Goal: Information Seeking & Learning: Learn about a topic

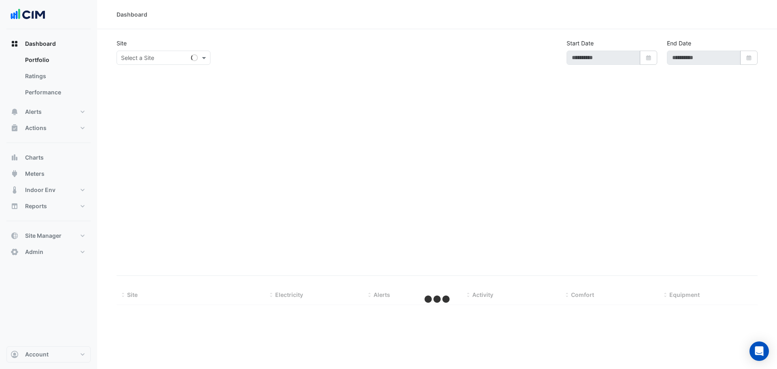
type input "**********"
select select "***"
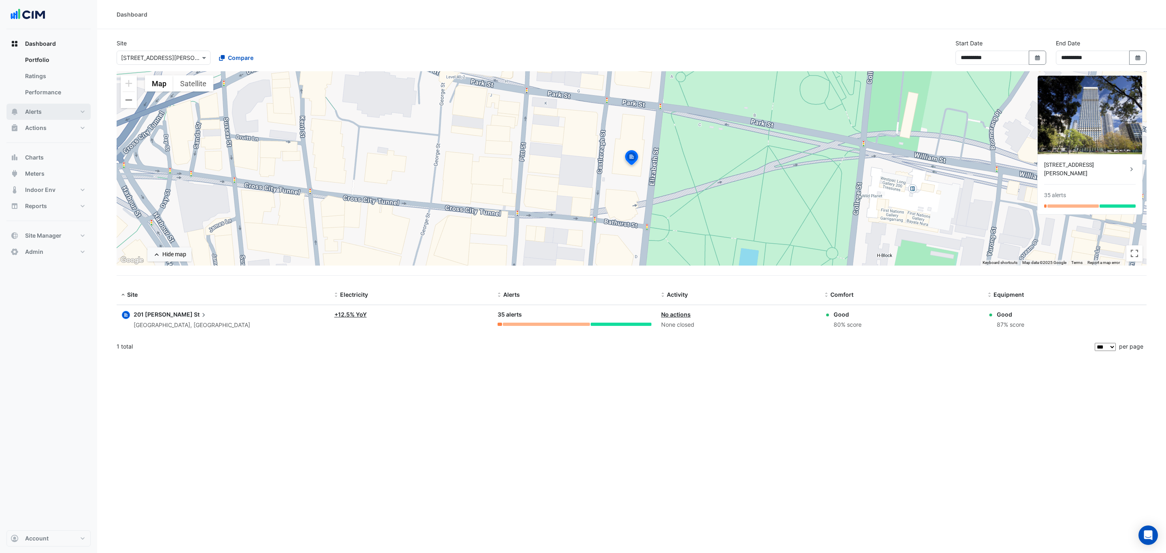
click at [59, 115] on button "Alerts" at bounding box center [48, 112] width 84 height 16
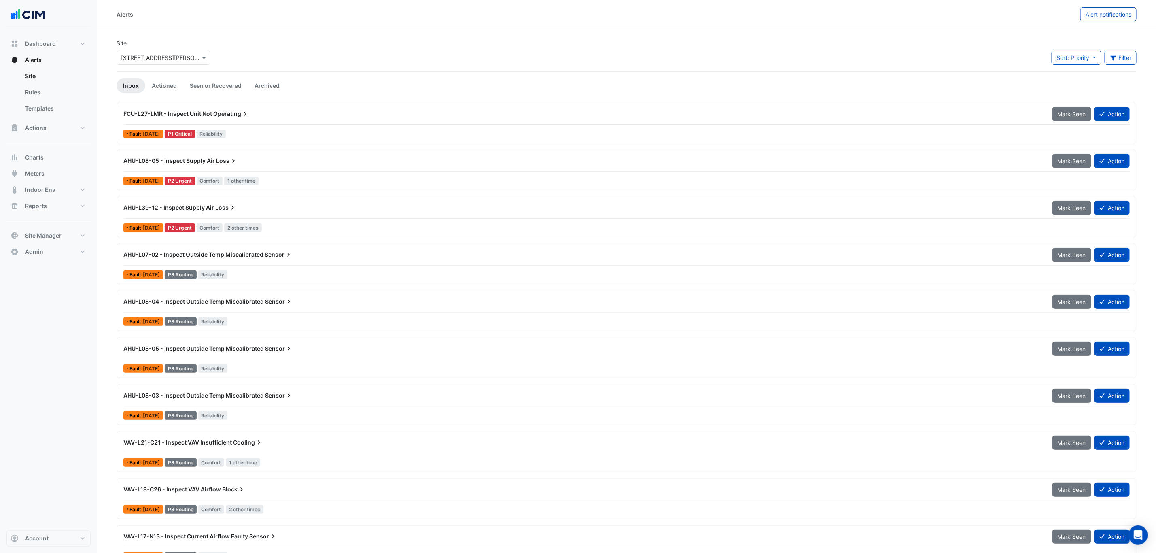
click at [278, 276] on div "Fault 1 day ago P3 Routine Reliability" at bounding box center [627, 275] width 1008 height 12
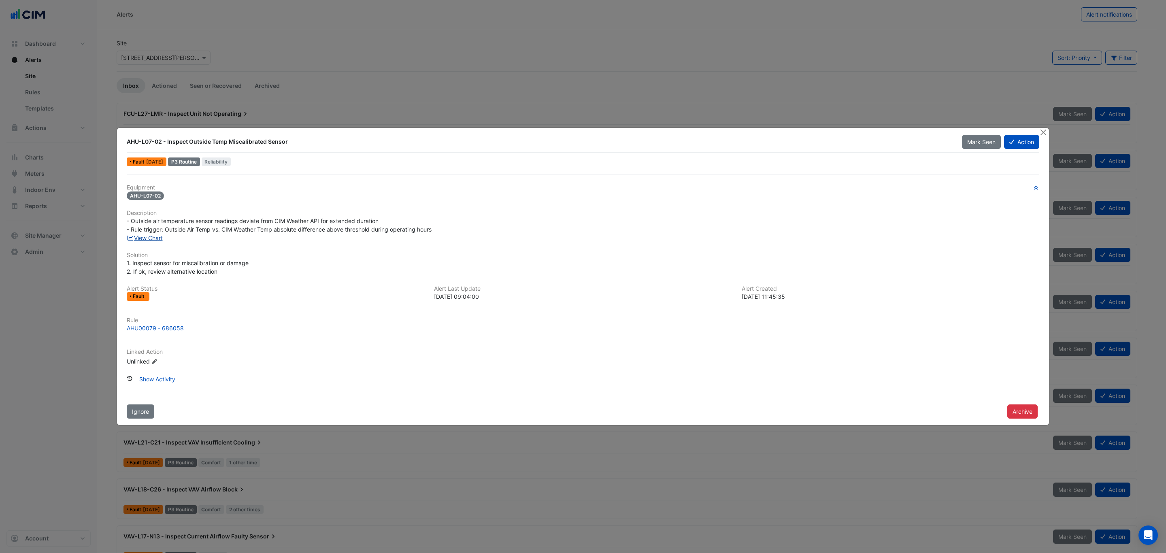
click at [156, 238] on link "View Chart" at bounding box center [145, 237] width 36 height 7
click at [777, 132] on button "Close" at bounding box center [1043, 132] width 8 height 8
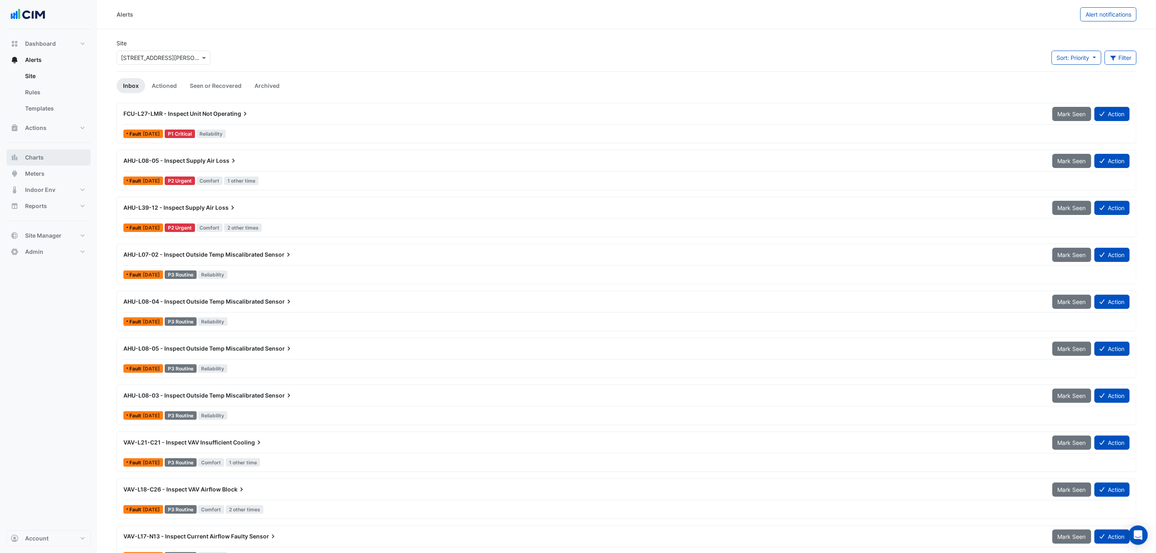
click at [74, 162] on button "Charts" at bounding box center [48, 157] width 84 height 16
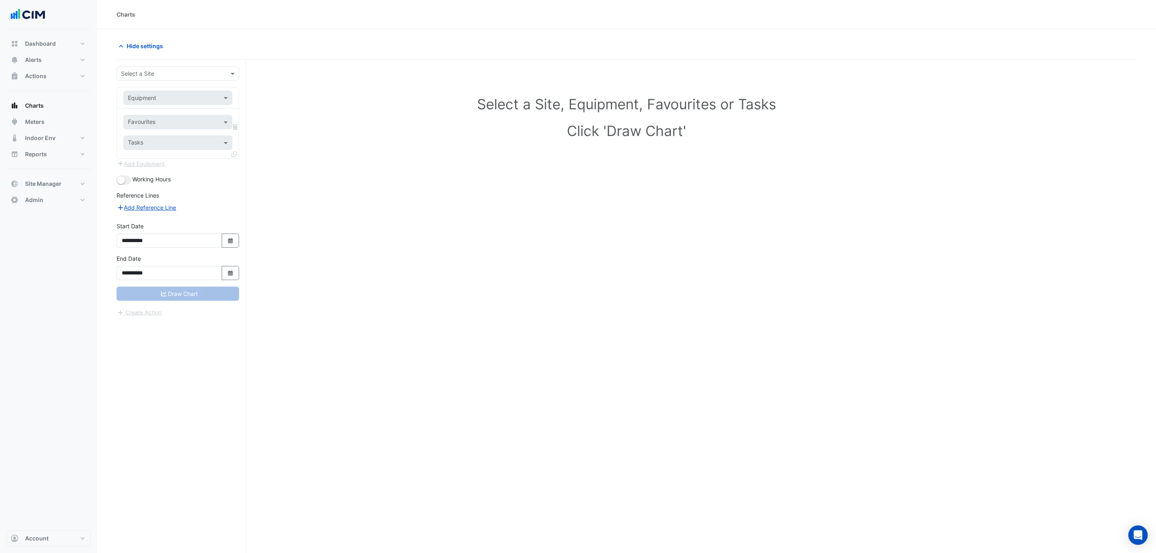
click at [151, 74] on input "text" at bounding box center [170, 74] width 98 height 8
type input "********"
click at [172, 102] on div "Equipment" at bounding box center [171, 97] width 95 height 8
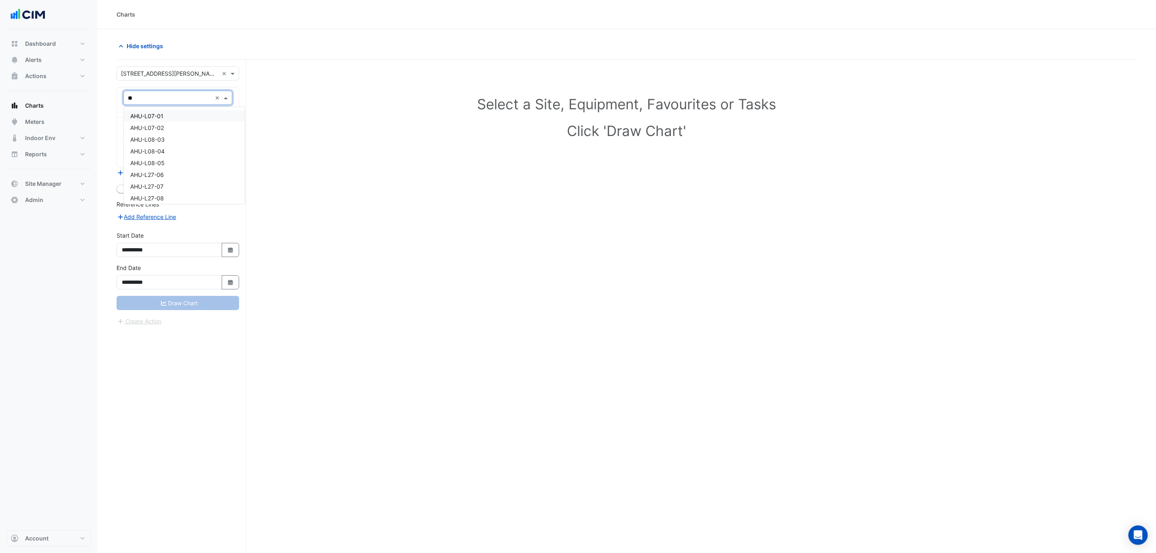
type input "***"
click at [177, 116] on div "AHU-L07-01" at bounding box center [184, 116] width 121 height 12
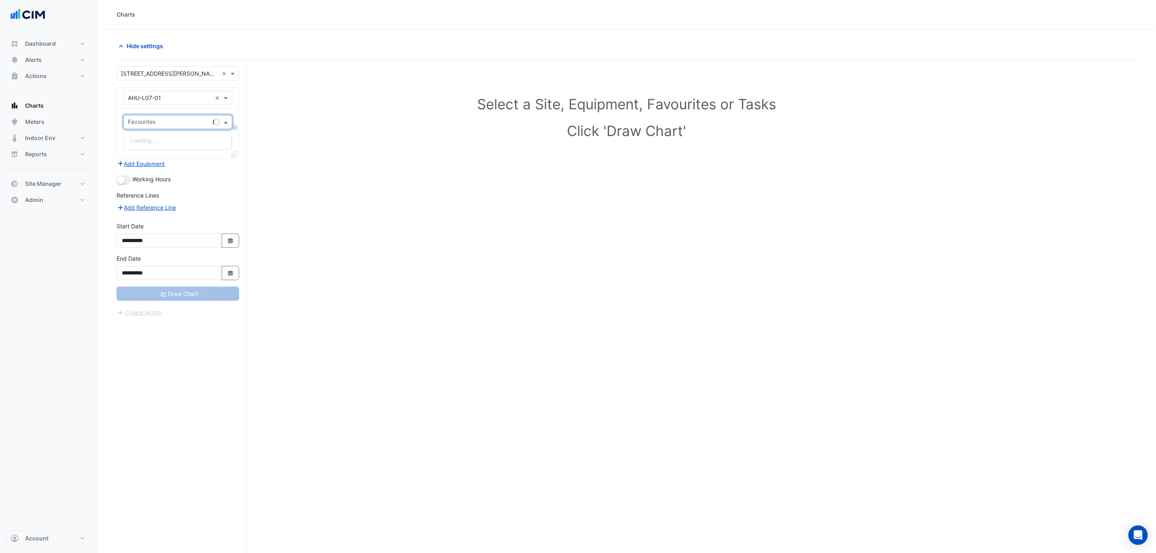
click at [177, 118] on div "Favourites" at bounding box center [167, 122] width 86 height 13
type input "****"
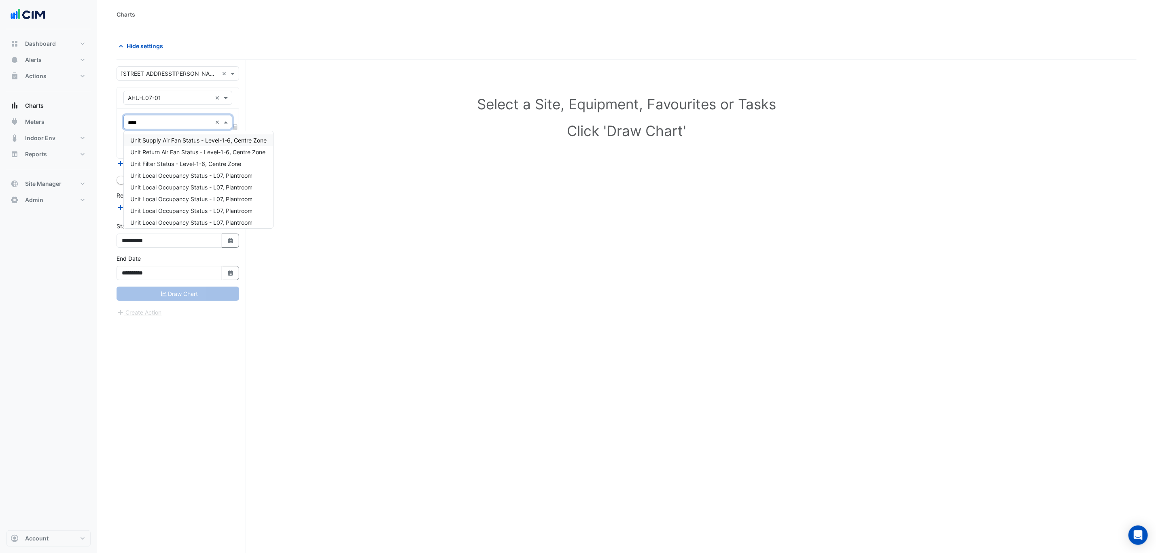
click at [222, 139] on span "Unit Supply Air Fan Status - Level-1-6, Centre Zone" at bounding box center [198, 140] width 136 height 7
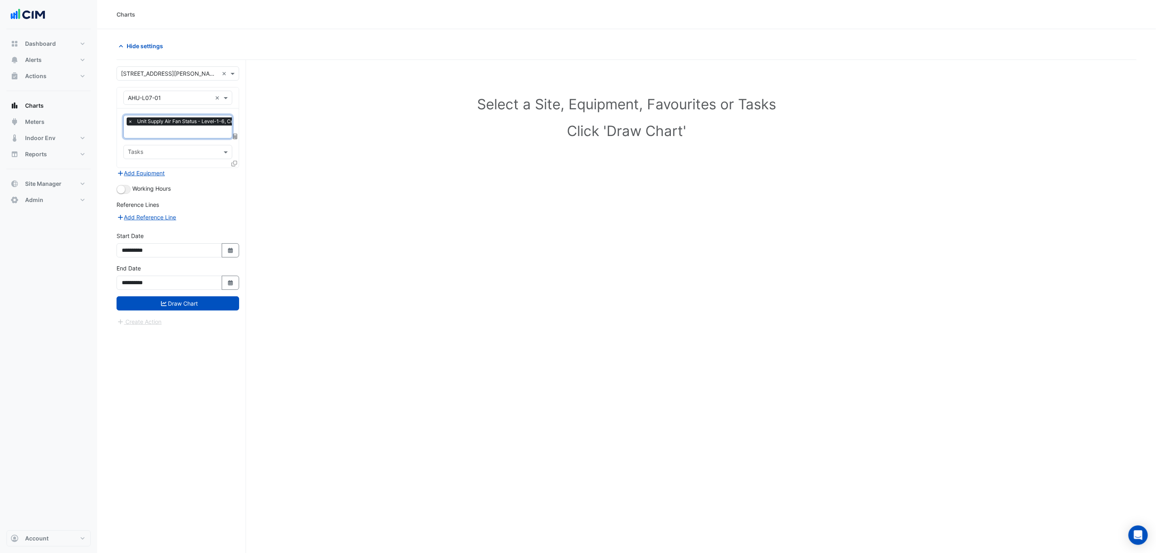
click at [234, 168] on div at bounding box center [235, 165] width 7 height 12
click at [209, 138] on div at bounding box center [193, 132] width 133 height 11
type input "*****"
click at [229, 161] on span "Unit Supply Air Pressure - Level-1-6, SAP1" at bounding box center [186, 161] width 112 height 7
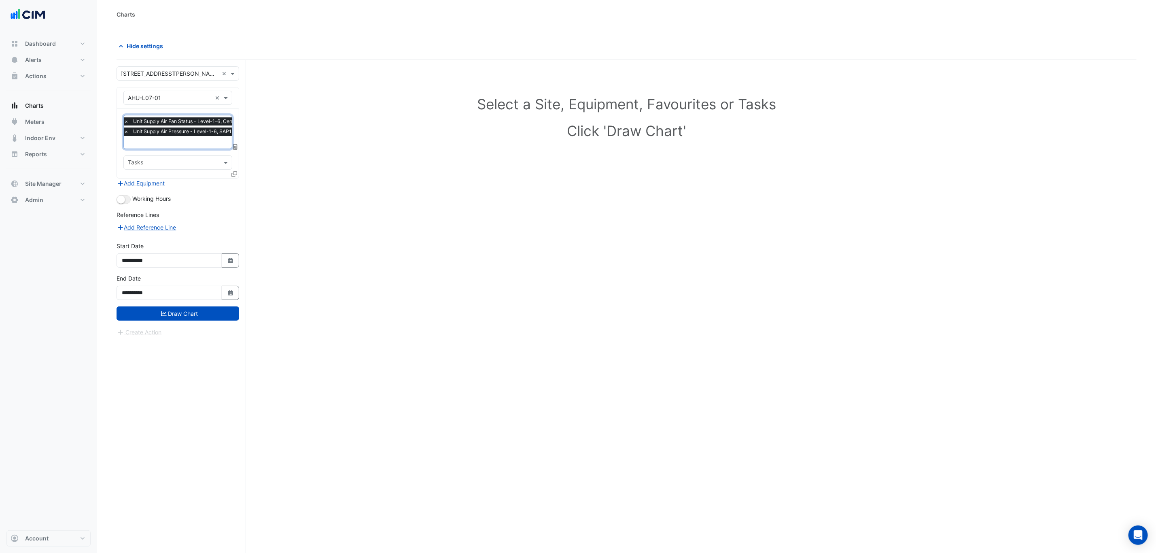
click at [130, 200] on div "Working Hours" at bounding box center [178, 199] width 123 height 10
click at [129, 199] on button "button" at bounding box center [124, 199] width 14 height 9
click at [240, 176] on div "**********" at bounding box center [182, 322] width 130 height 524
click at [236, 175] on icon at bounding box center [235, 174] width 6 height 6
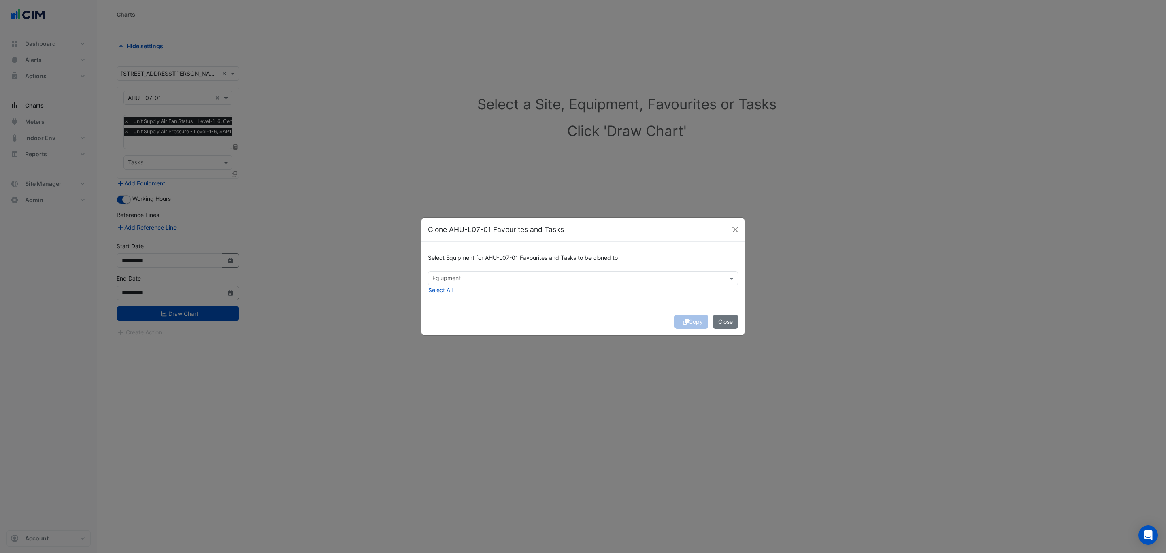
click at [465, 294] on div "Select Equipment for AHU-L07-01 Favourites and Tasks to be cloned to Equipment …" at bounding box center [582, 275] width 323 height 66
click at [451, 288] on button "Select All" at bounding box center [440, 289] width 25 height 9
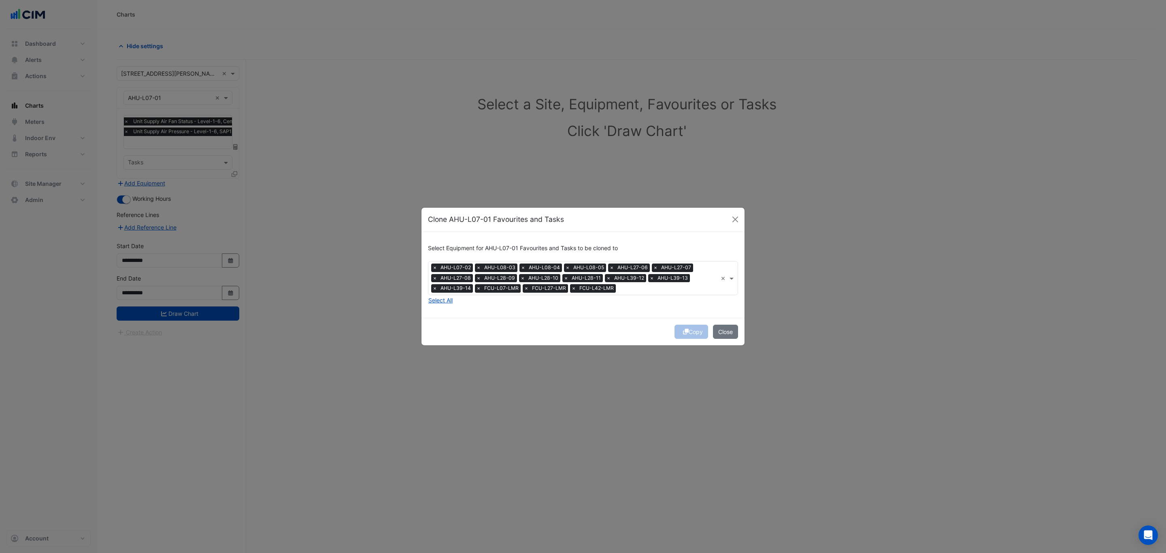
click at [572, 288] on span "×" at bounding box center [573, 288] width 7 height 8
click at [523, 289] on span "×" at bounding box center [526, 288] width 7 height 8
click at [485, 289] on span "FCU-L07-LMR" at bounding box center [501, 288] width 38 height 8
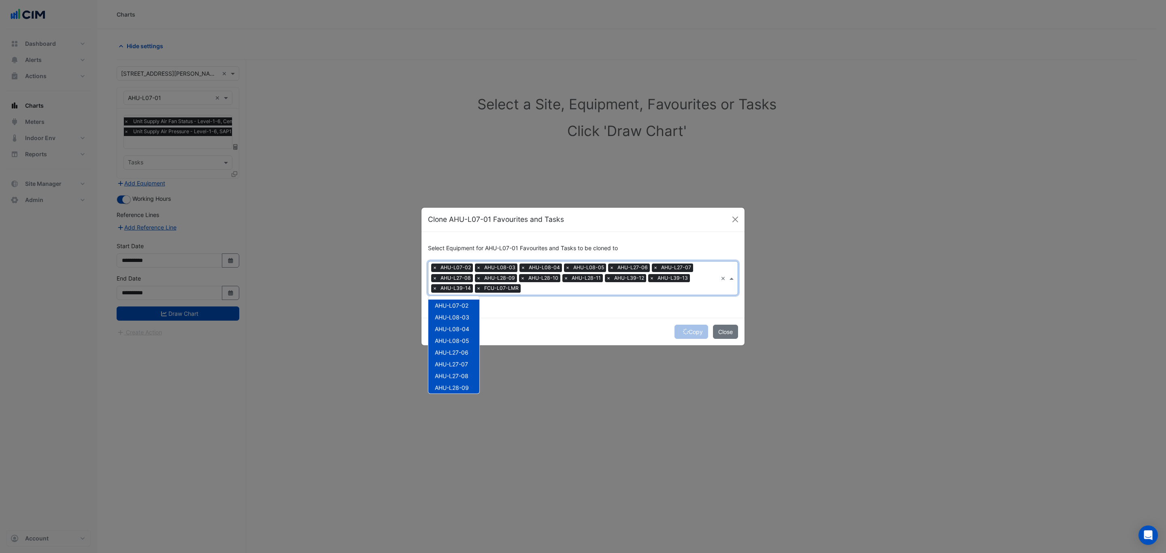
click at [480, 289] on span "×" at bounding box center [478, 288] width 7 height 8
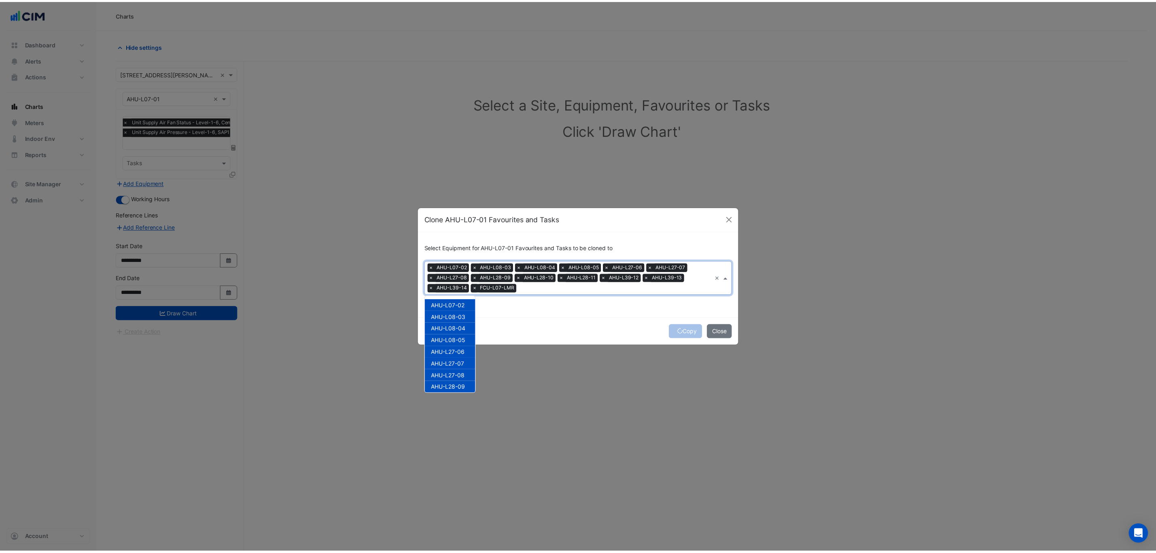
scroll to position [96, 0]
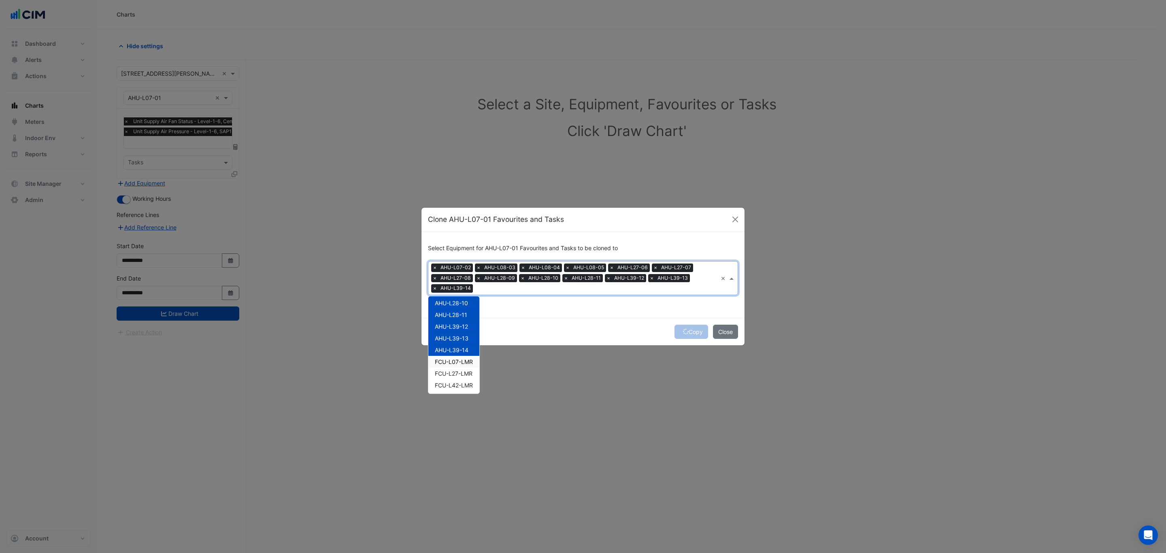
click at [599, 327] on div "Copy Close" at bounding box center [582, 332] width 323 height 28
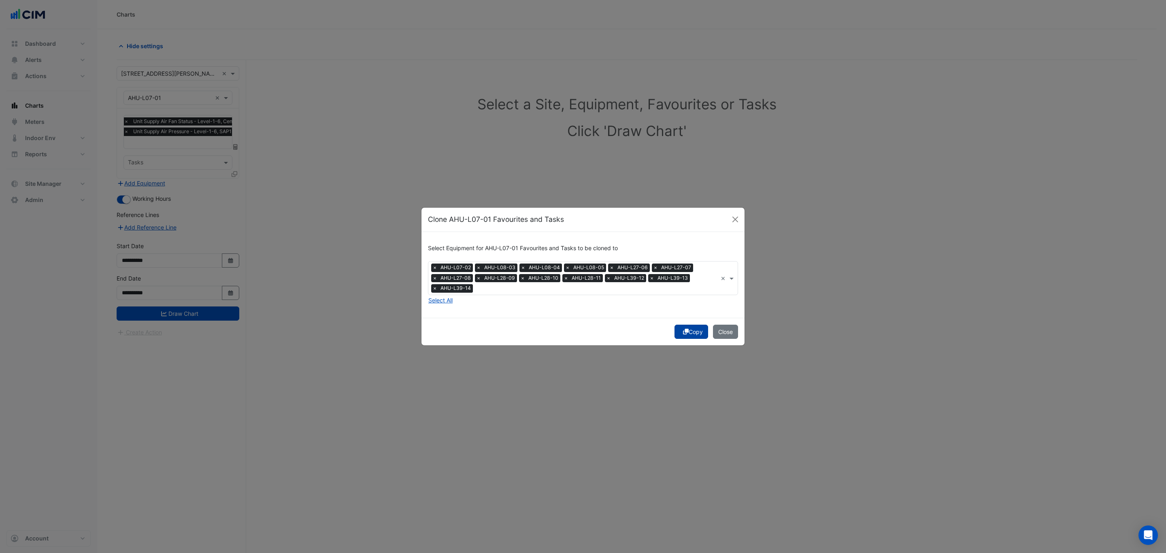
drag, startPoint x: 685, startPoint y: 329, endPoint x: 695, endPoint y: 336, distance: 11.1
click at [694, 335] on button "Copy" at bounding box center [691, 332] width 34 height 14
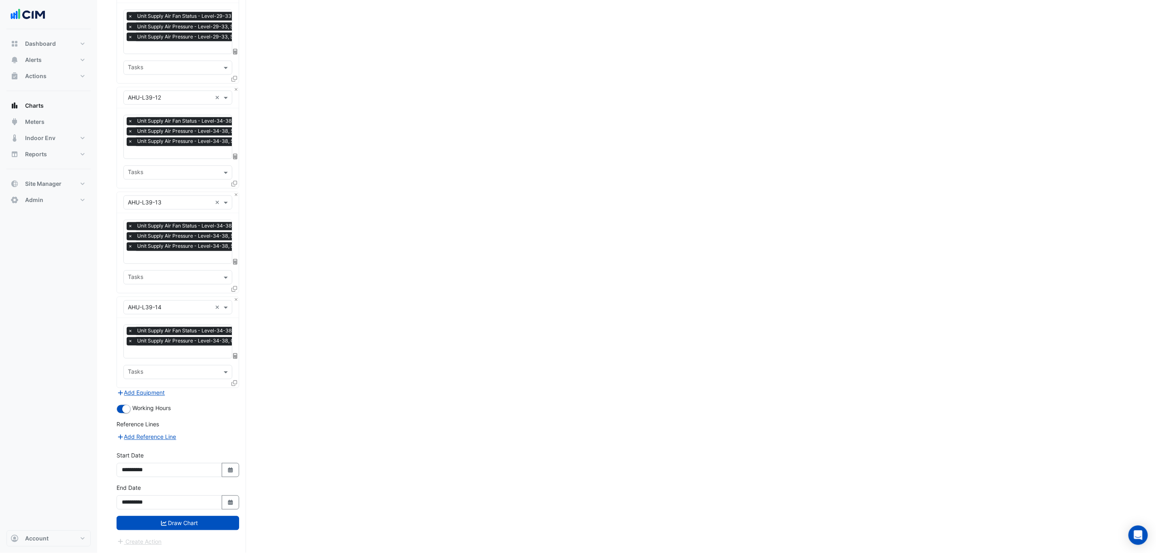
drag, startPoint x: 355, startPoint y: 451, endPoint x: 282, endPoint y: 526, distance: 104.8
click at [193, 368] on button "Draw Chart" at bounding box center [178, 523] width 123 height 14
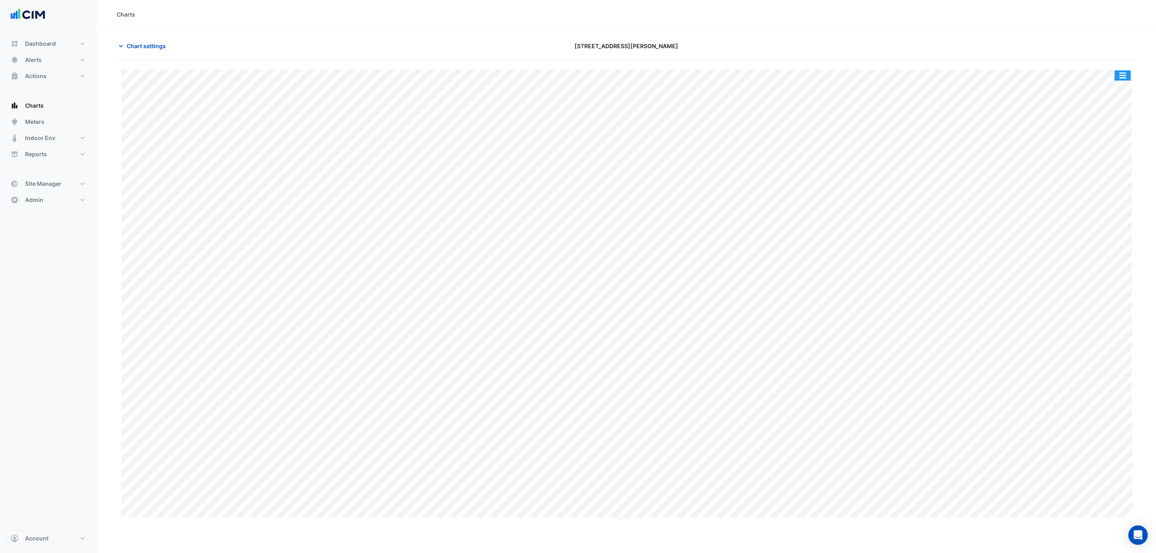
click at [777, 72] on button "button" at bounding box center [1123, 75] width 16 height 10
click at [777, 86] on div "Split by Equip" at bounding box center [1107, 90] width 49 height 15
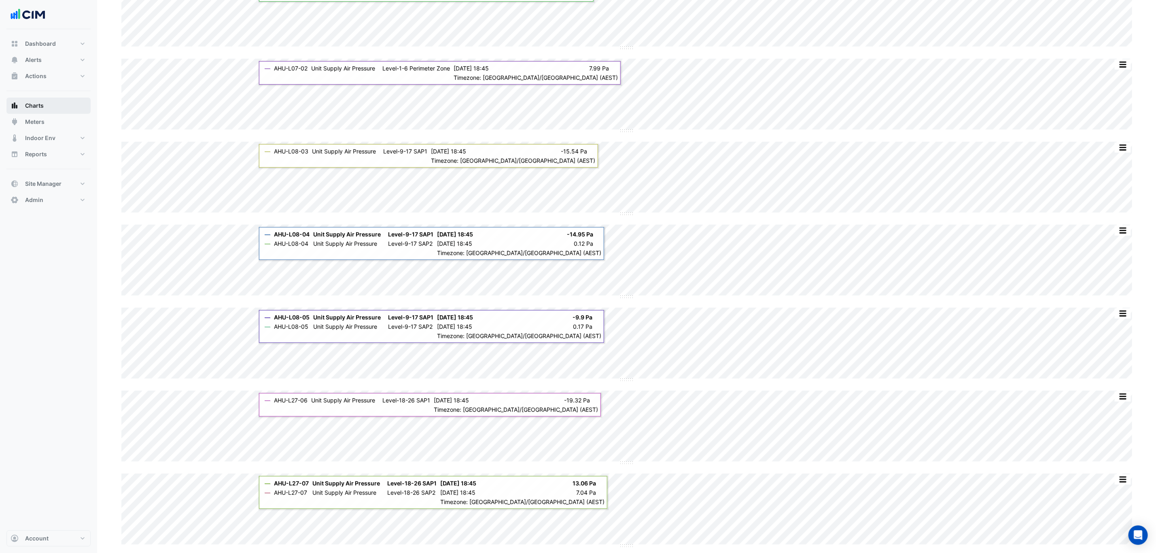
click at [48, 113] on button "Charts" at bounding box center [48, 106] width 84 height 16
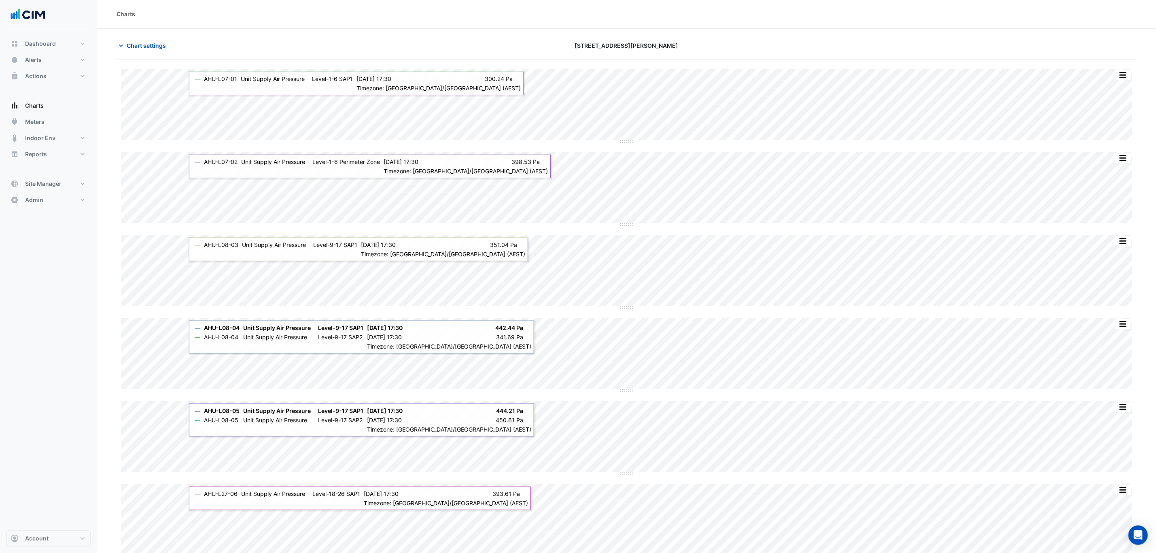
scroll to position [0, 0]
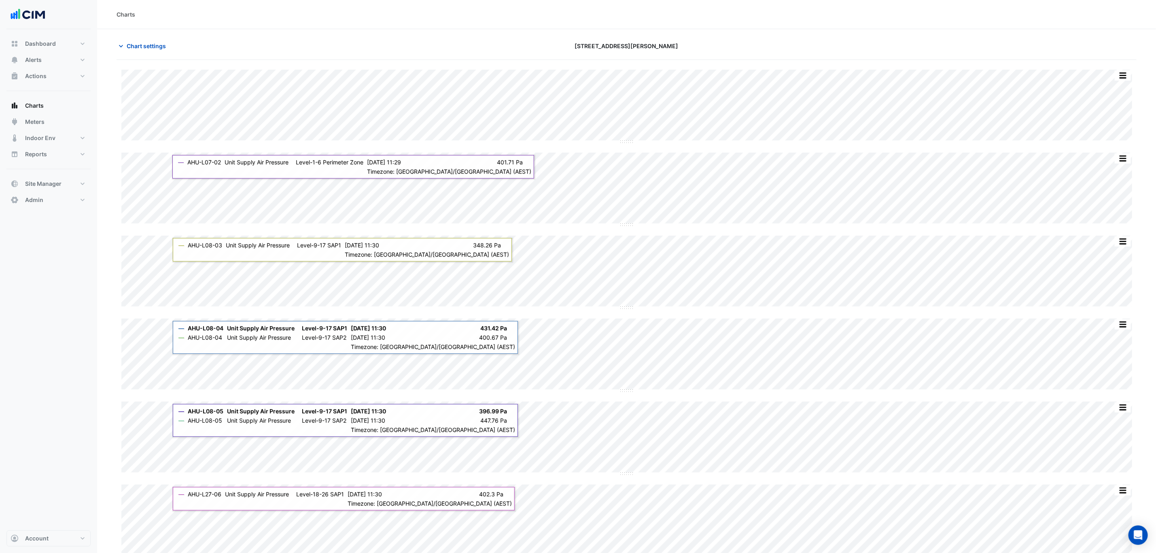
click at [161, 42] on span "Chart settings" at bounding box center [146, 46] width 39 height 8
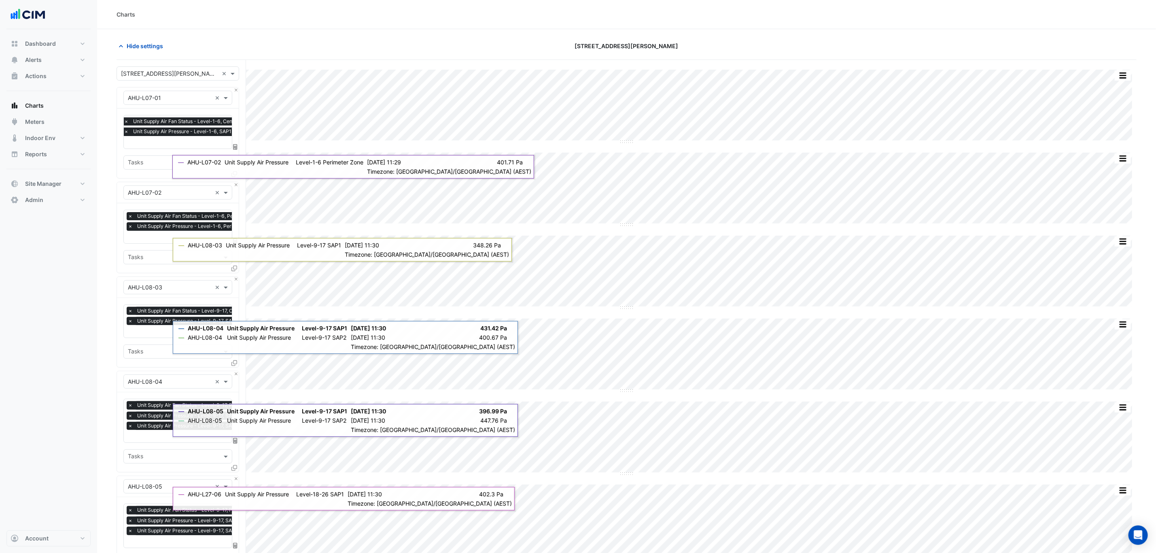
click at [220, 76] on div at bounding box center [178, 73] width 122 height 9
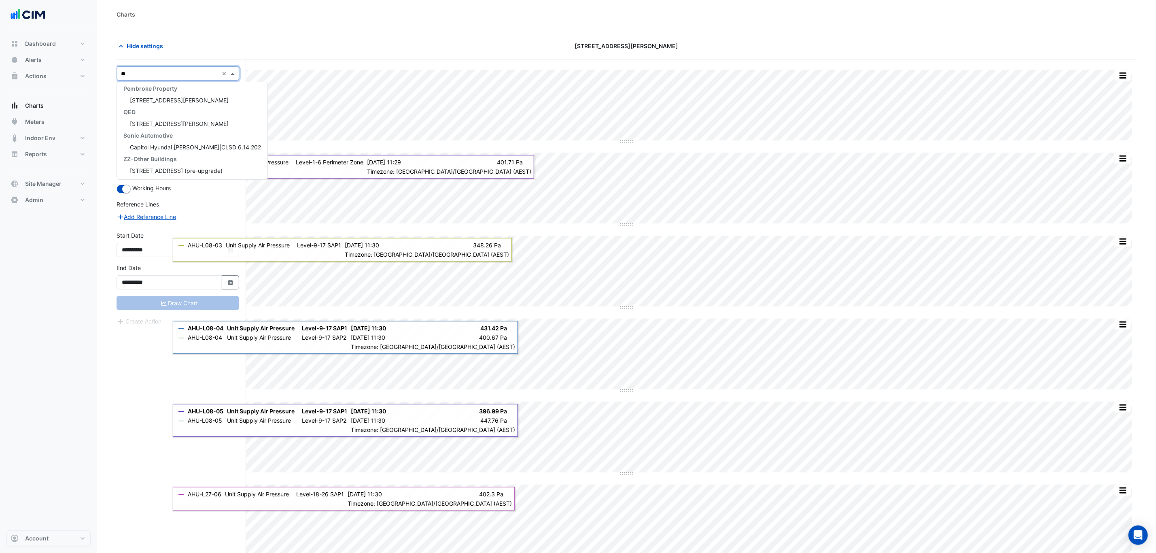
scroll to position [15, 0]
type input "*******"
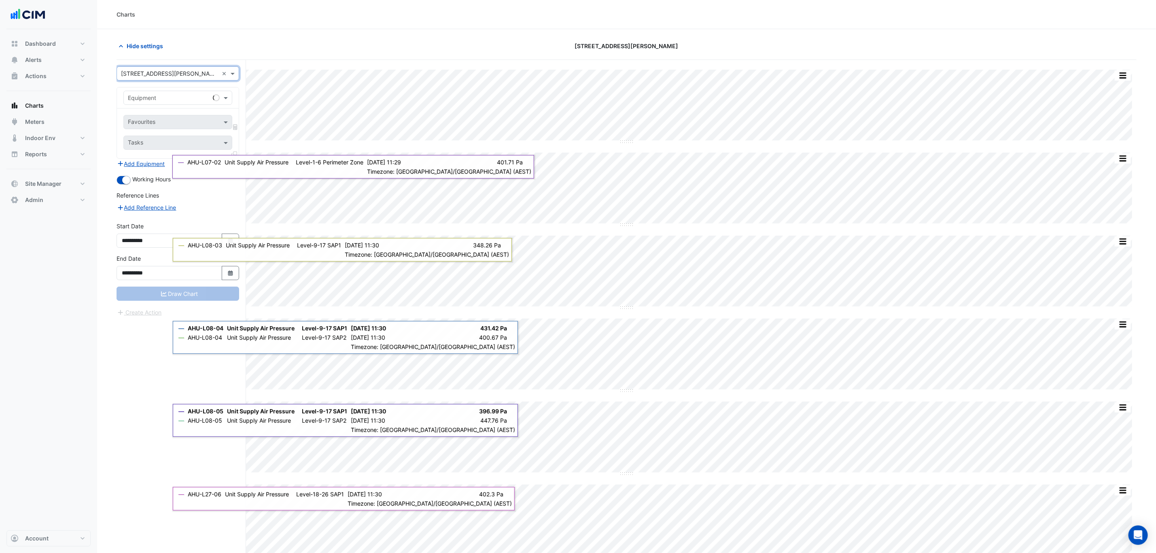
click at [206, 112] on div "Favourites Tasks" at bounding box center [178, 133] width 122 height 50
click at [146, 90] on div "Equipment" at bounding box center [178, 97] width 122 height 21
click at [153, 98] on input "text" at bounding box center [170, 98] width 84 height 8
type input "*****"
type input "***"
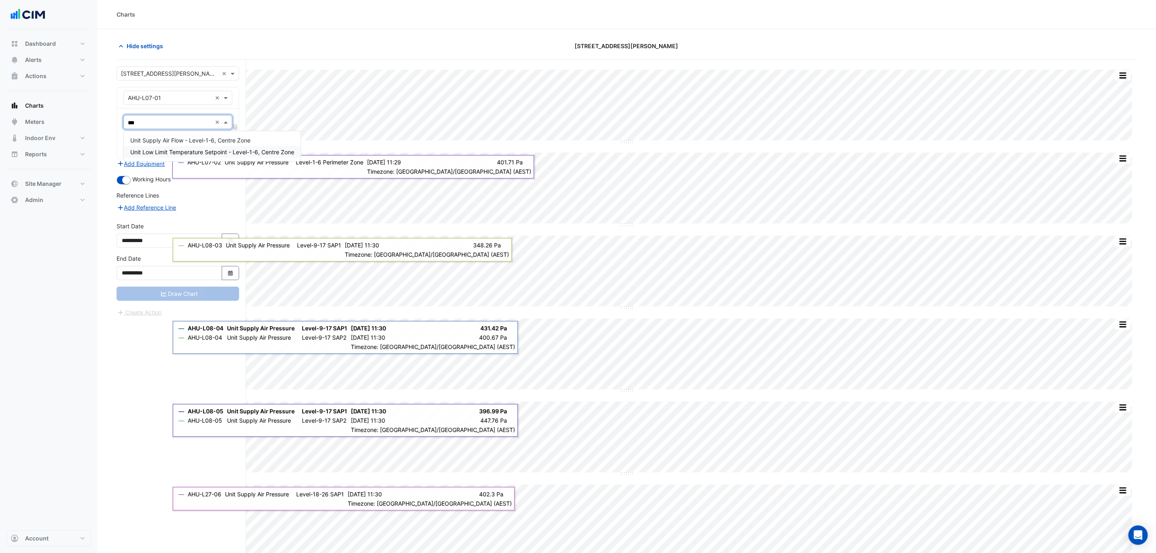
click at [189, 153] on span "Unit Low Limit Temperature Setpoint - Level-1-6, Centre Zone" at bounding box center [212, 152] width 164 height 7
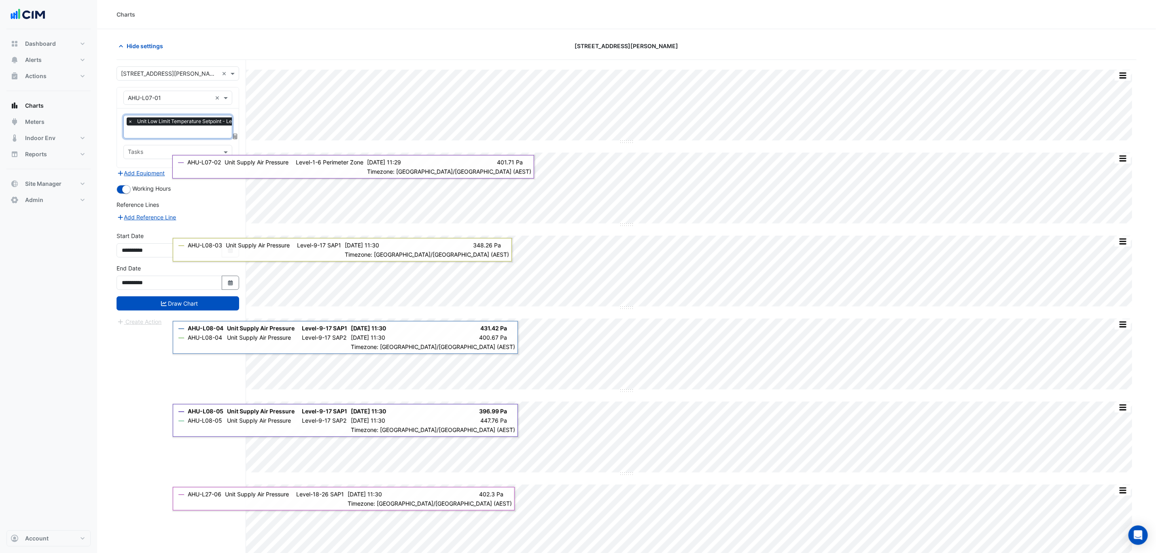
click at [212, 201] on div "Reference Lines" at bounding box center [178, 206] width 123 height 12
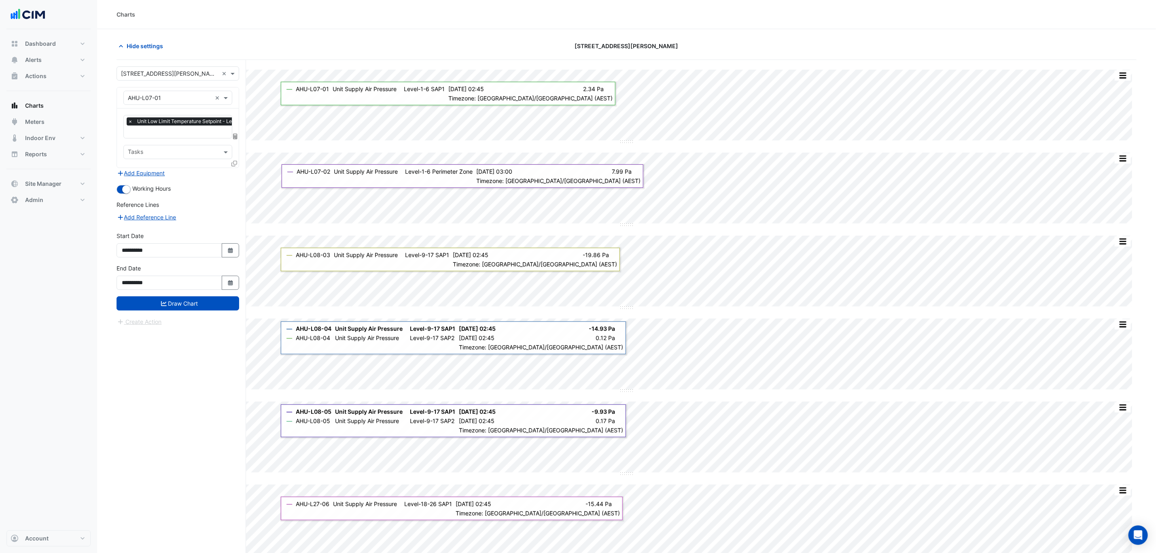
click at [236, 161] on icon at bounding box center [235, 164] width 6 height 6
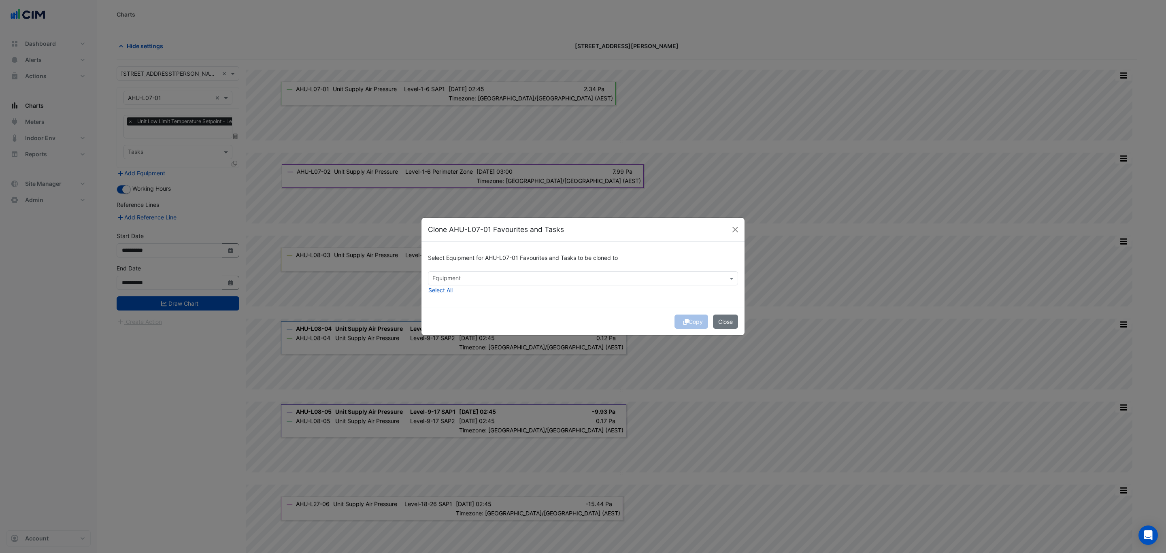
click at [444, 296] on div "Select Equipment for AHU-L07-01 Favourites and Tasks to be cloned to Equipment …" at bounding box center [582, 275] width 323 height 66
click at [444, 294] on button "Select All" at bounding box center [440, 289] width 25 height 9
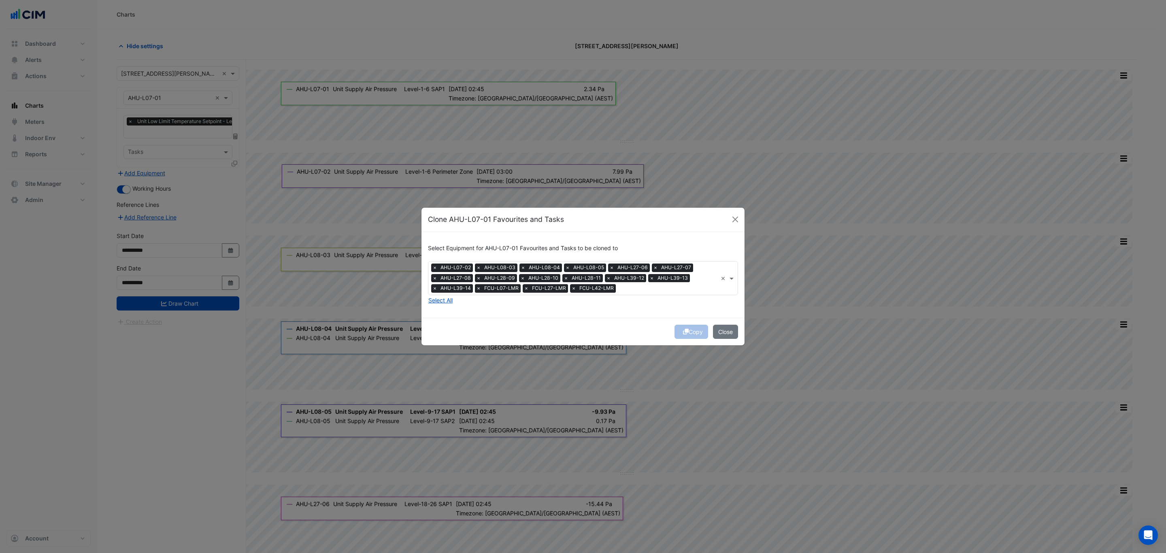
click at [480, 289] on span "×" at bounding box center [478, 288] width 7 height 8
click at [535, 306] on div "Select Equipment for AHU-L07-01 Favourites and Tasks to be cloned to × AHU-L07-…" at bounding box center [582, 275] width 323 height 86
click at [693, 331] on div "Copy Close" at bounding box center [582, 332] width 323 height 28
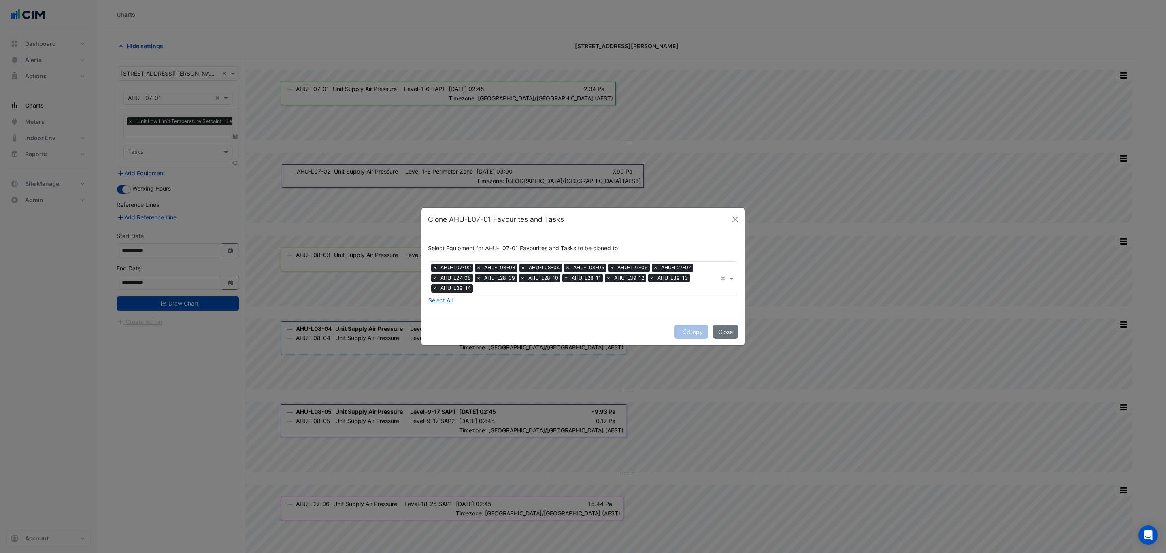
click at [693, 331] on div "Copy Close" at bounding box center [582, 332] width 323 height 28
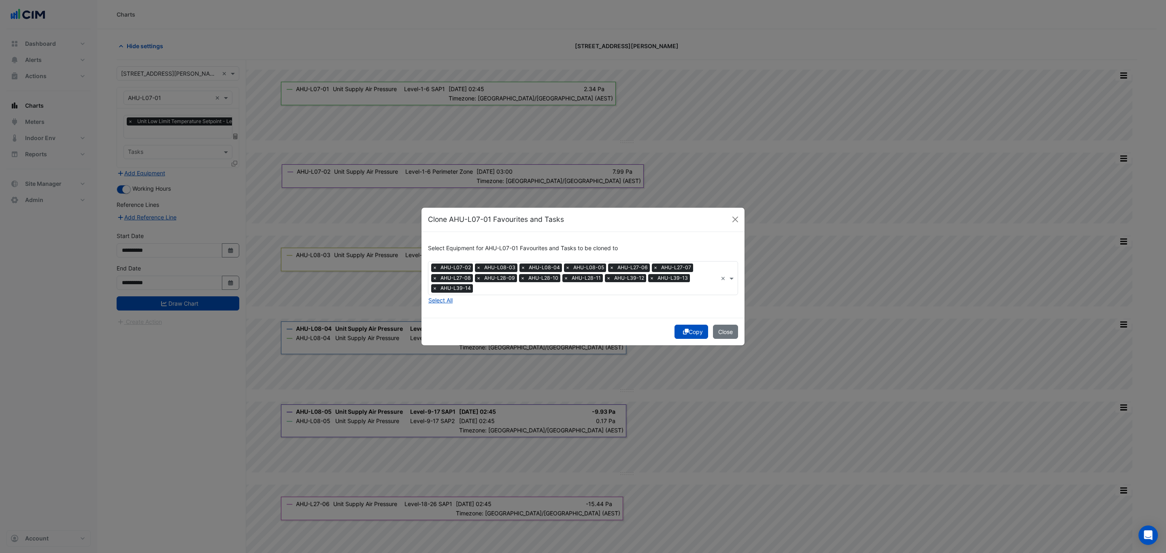
click at [693, 331] on button "Copy" at bounding box center [691, 332] width 34 height 14
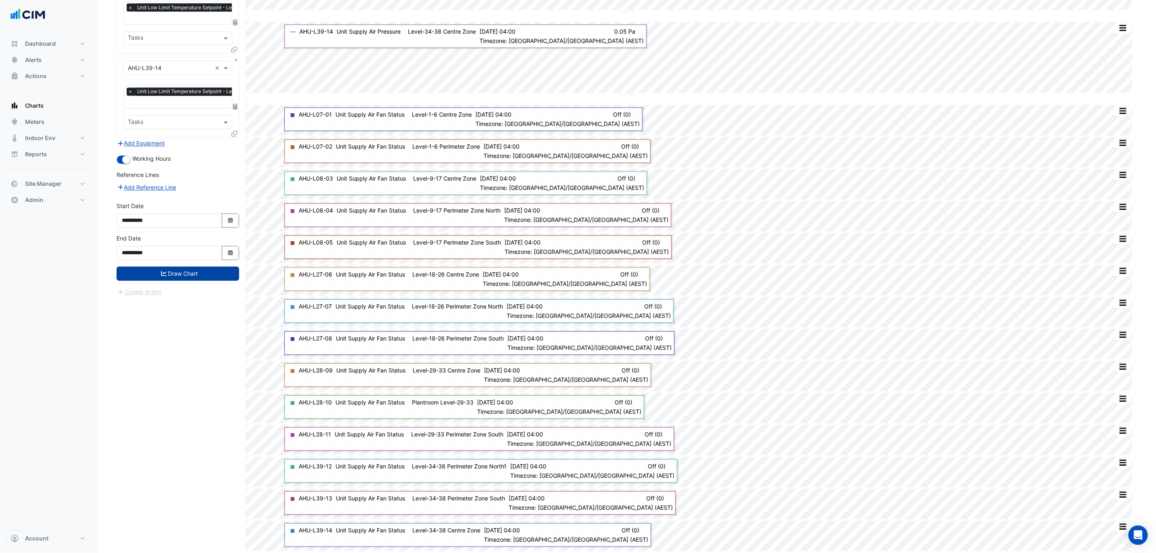
click at [204, 278] on button "Draw Chart" at bounding box center [178, 274] width 123 height 14
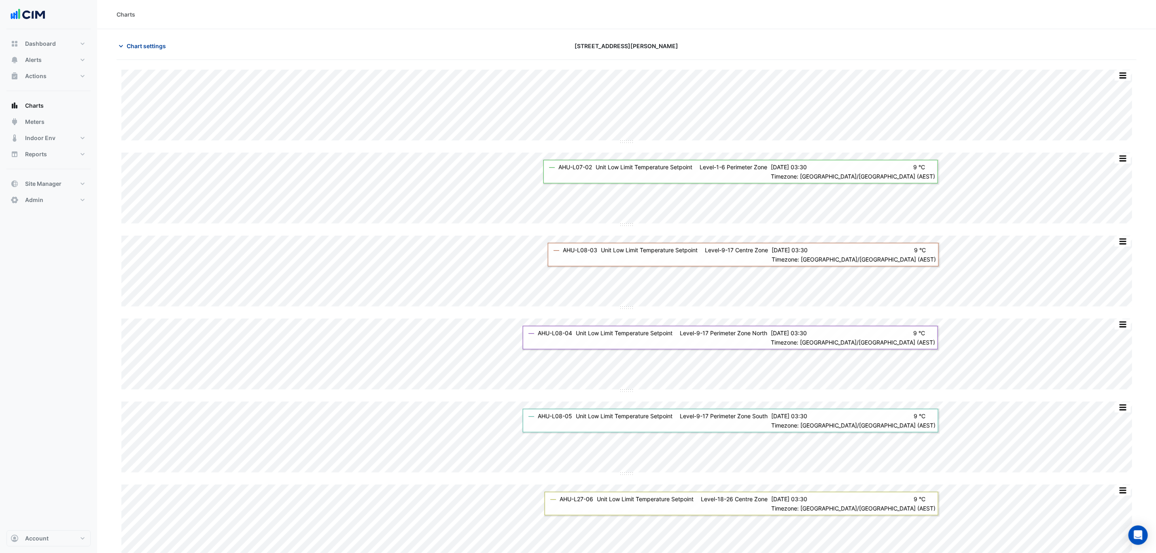
click at [121, 40] on button "Chart settings" at bounding box center [144, 46] width 55 height 14
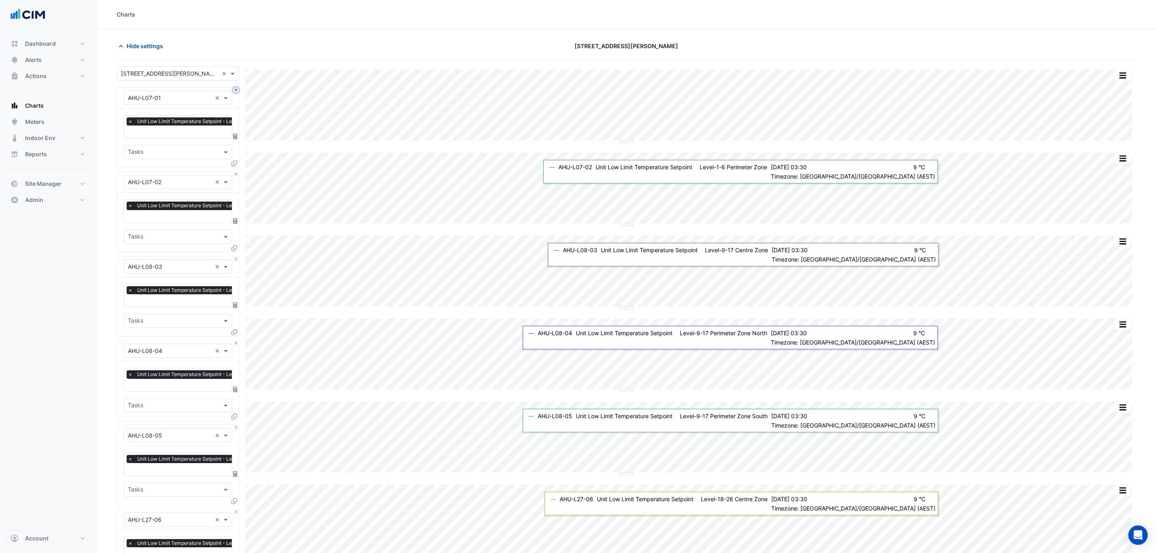
click at [237, 92] on button "Close" at bounding box center [236, 89] width 5 height 5
click at [237, 172] on button "Close" at bounding box center [236, 174] width 5 height 5
click at [237, 92] on button "Close" at bounding box center [236, 89] width 5 height 5
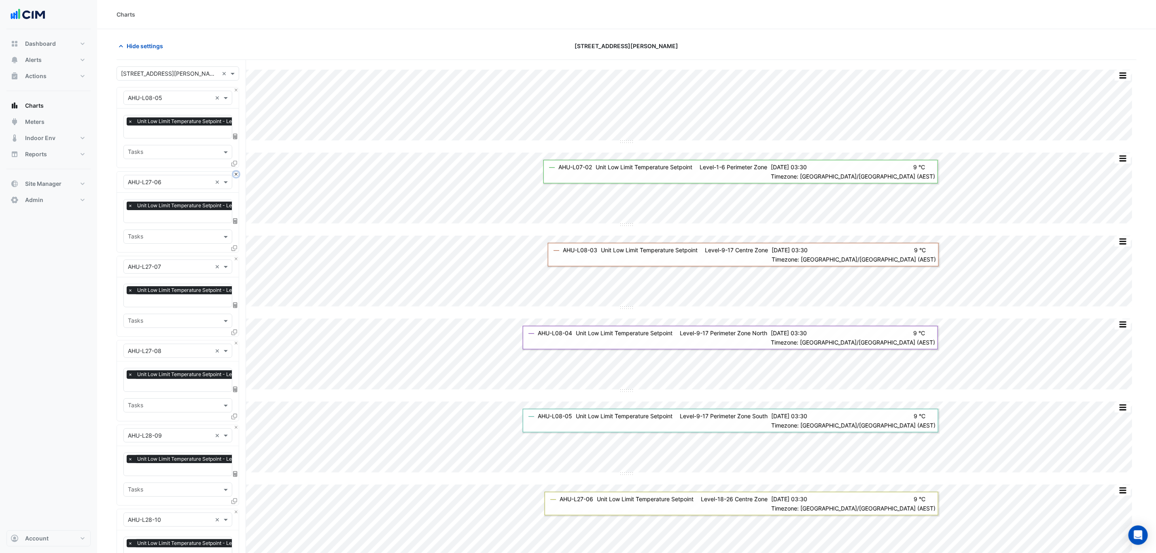
click at [237, 172] on button "Close" at bounding box center [236, 174] width 5 height 5
click at [237, 92] on button "Close" at bounding box center [236, 89] width 5 height 5
click at [237, 172] on button "Close" at bounding box center [236, 174] width 5 height 5
click at [237, 92] on button "Close" at bounding box center [236, 89] width 5 height 5
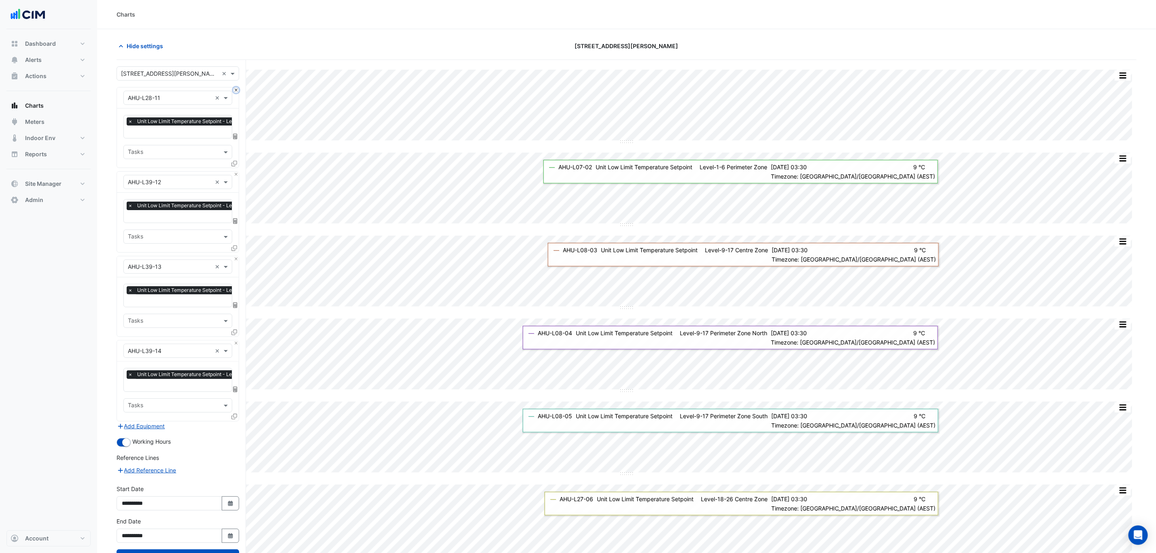
click at [237, 92] on button "Close" at bounding box center [236, 89] width 5 height 5
click at [237, 172] on button "Close" at bounding box center [236, 174] width 5 height 5
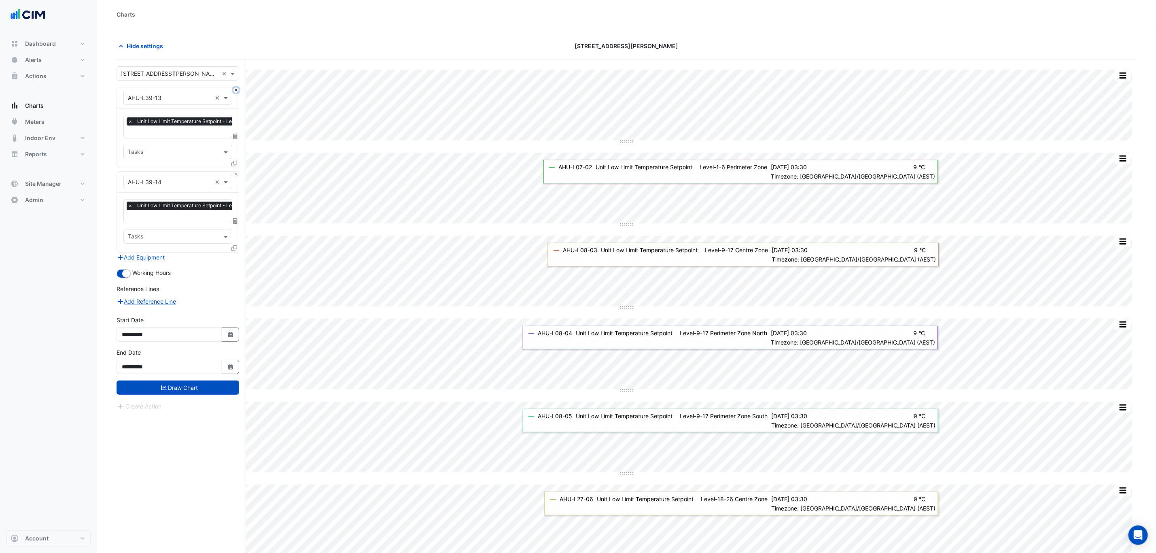
click at [237, 92] on button "Close" at bounding box center [236, 89] width 5 height 5
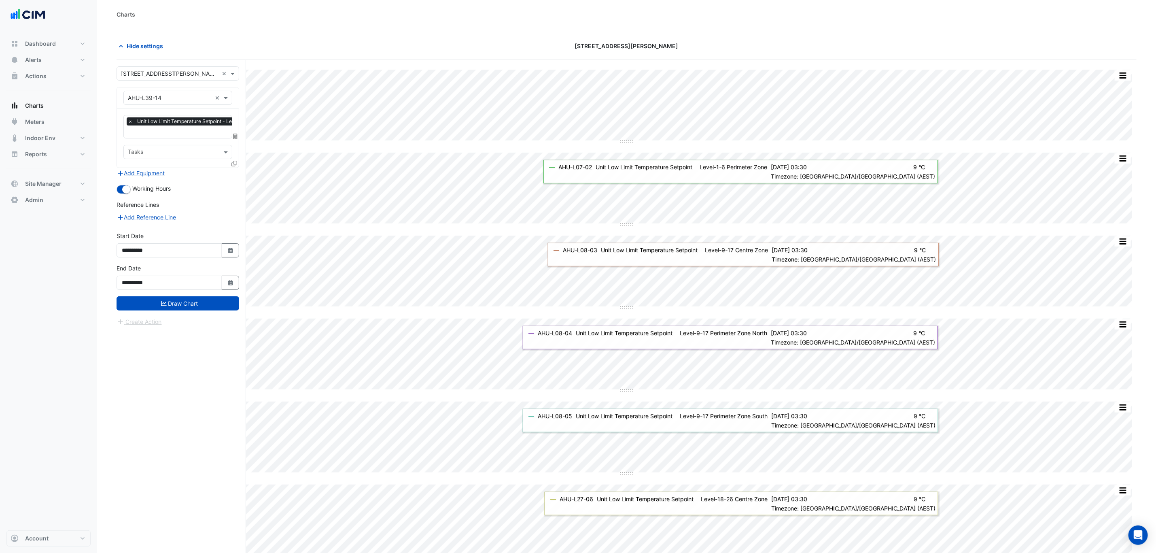
click at [183, 94] on input "text" at bounding box center [170, 98] width 84 height 8
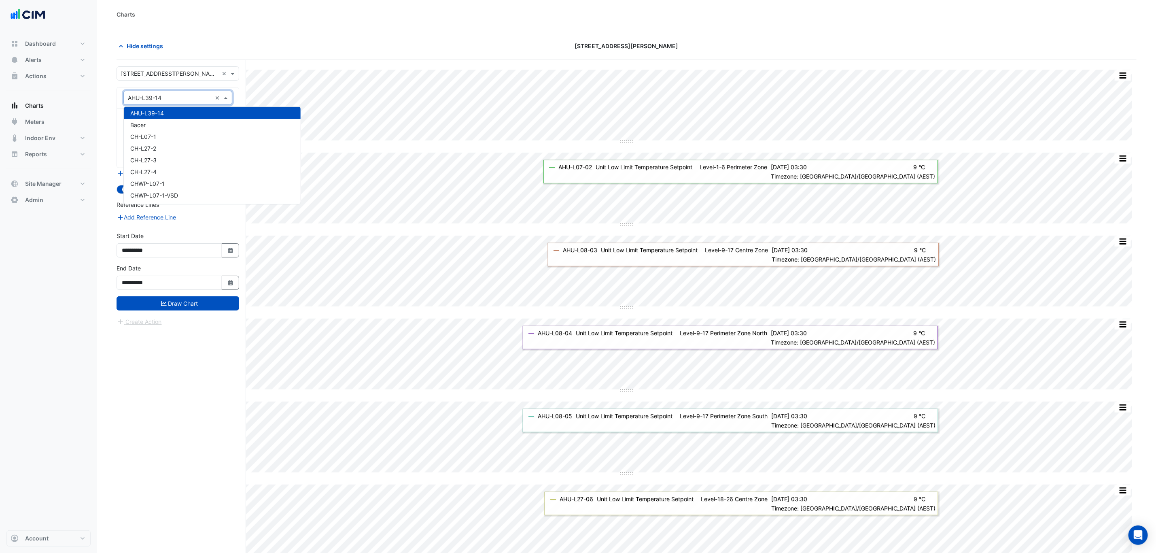
click at [293, 44] on div "Hide settings" at bounding box center [283, 46] width 343 height 14
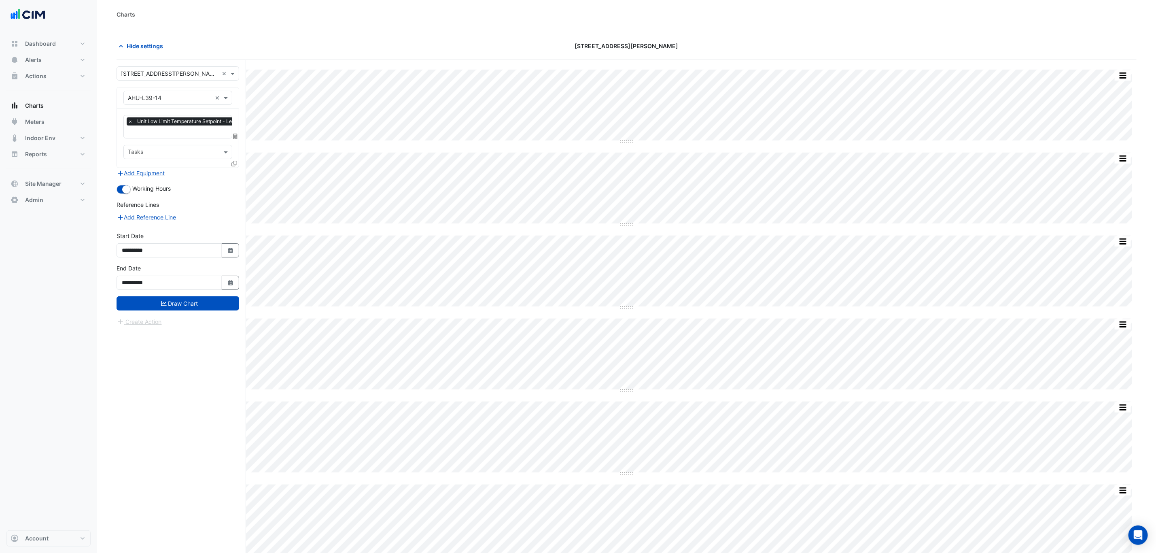
click at [168, 100] on input "text" at bounding box center [170, 98] width 84 height 8
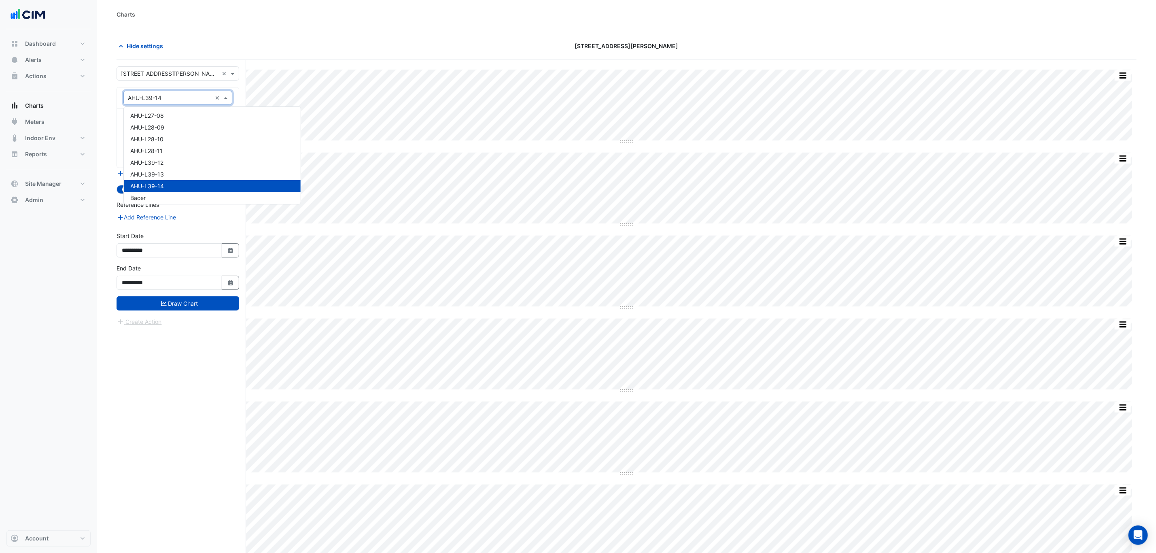
scroll to position [0, 0]
click at [161, 115] on span "AHU-L07-01" at bounding box center [146, 116] width 33 height 7
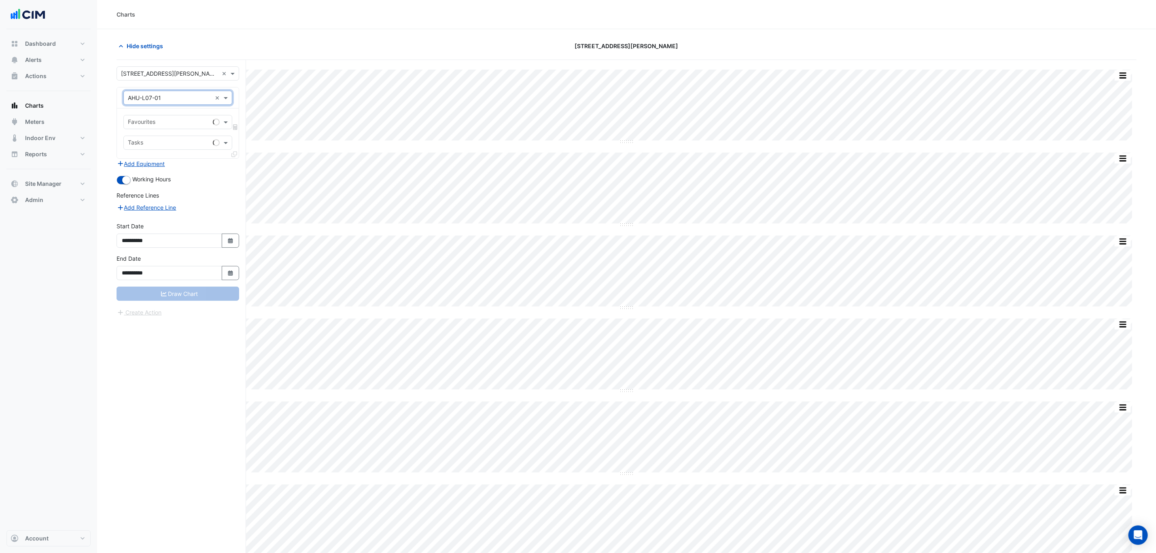
click at [166, 119] on input "text" at bounding box center [169, 123] width 82 height 8
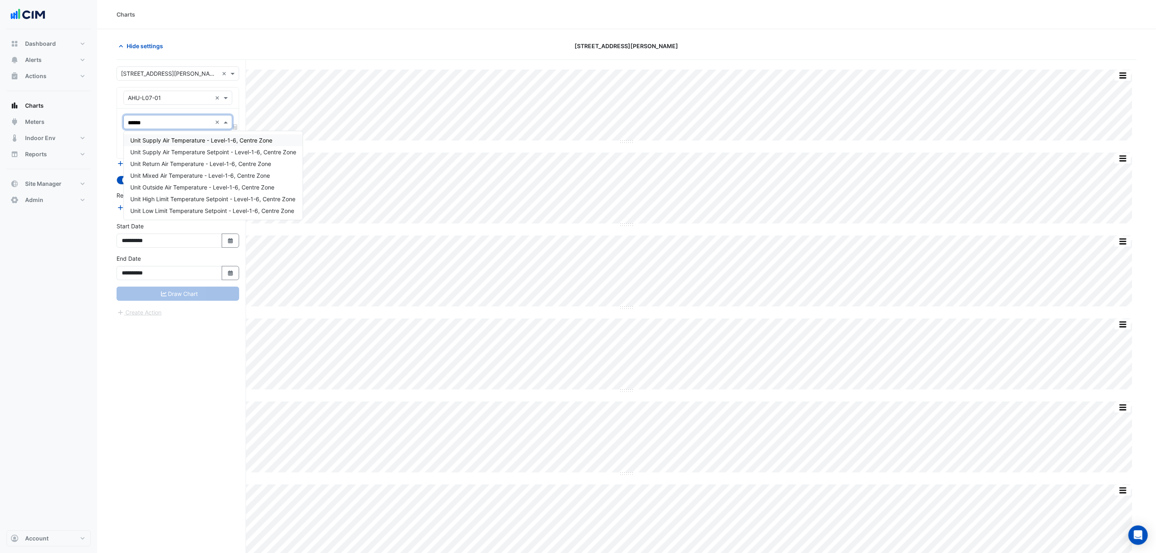
type input "*******"
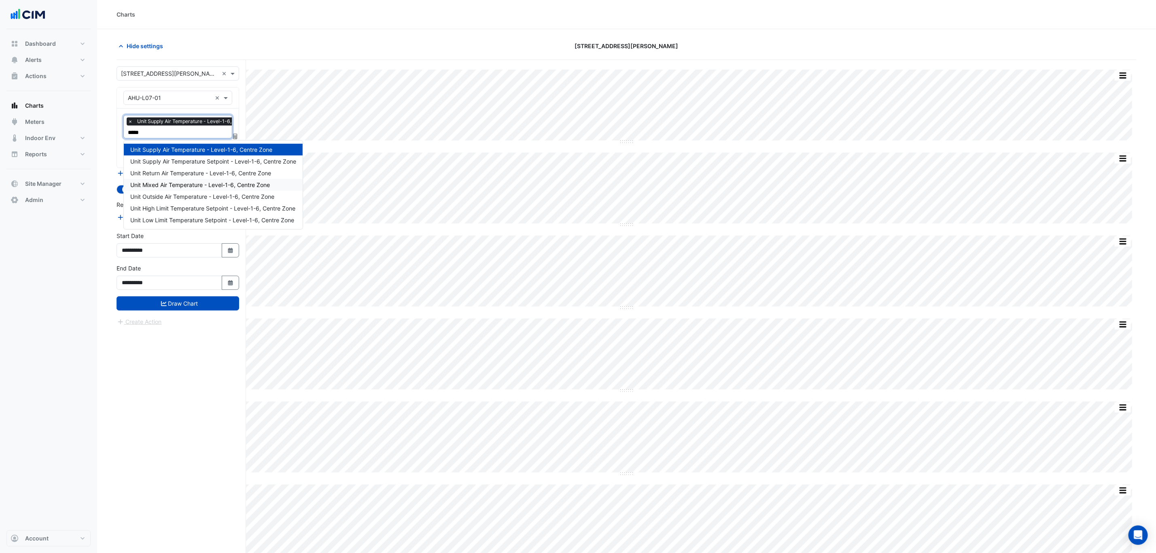
type input "******"
click at [185, 158] on span "Unit Supply Air Temperature Setpoint - Level-1-6, Centre Zone" at bounding box center [213, 161] width 166 height 7
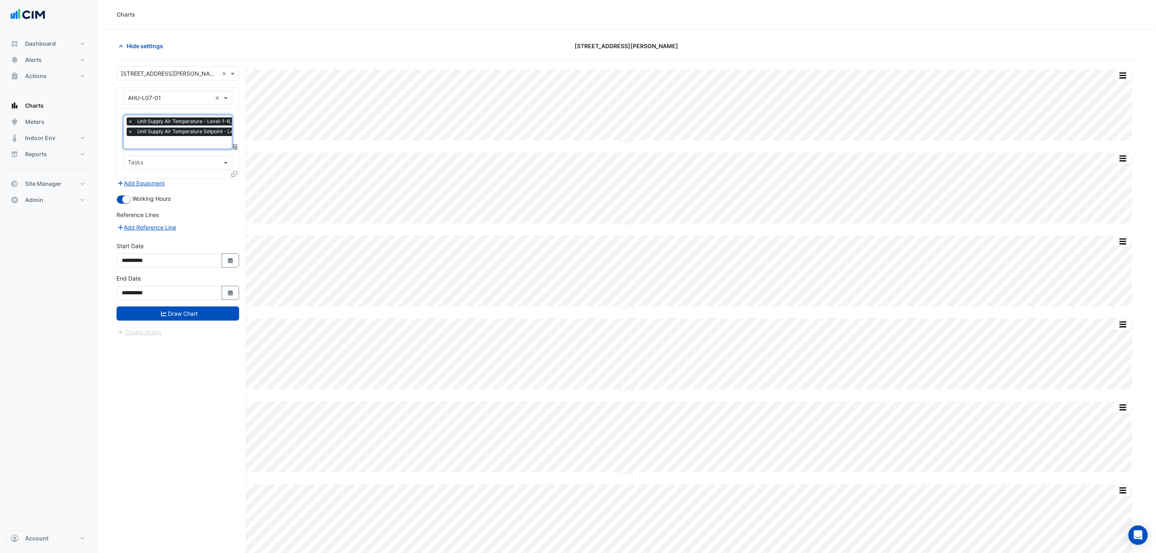
click at [237, 168] on div "× Unit Supply Air Temperature - Level-1-6, Centre Zone × Unit Supply Air Temper…" at bounding box center [178, 143] width 122 height 70
click at [235, 175] on icon at bounding box center [235, 174] width 6 height 6
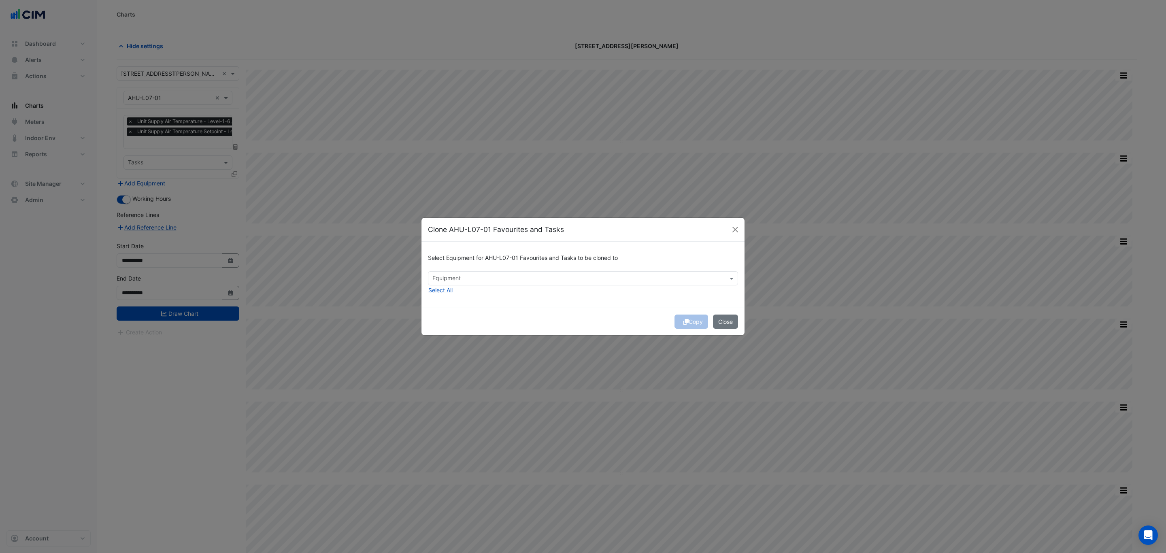
click at [432, 300] on div "Select Equipment for AHU-L07-01 Favourites and Tasks to be cloned to Equipment …" at bounding box center [582, 275] width 323 height 66
click at [441, 289] on button "Select All" at bounding box center [440, 289] width 25 height 9
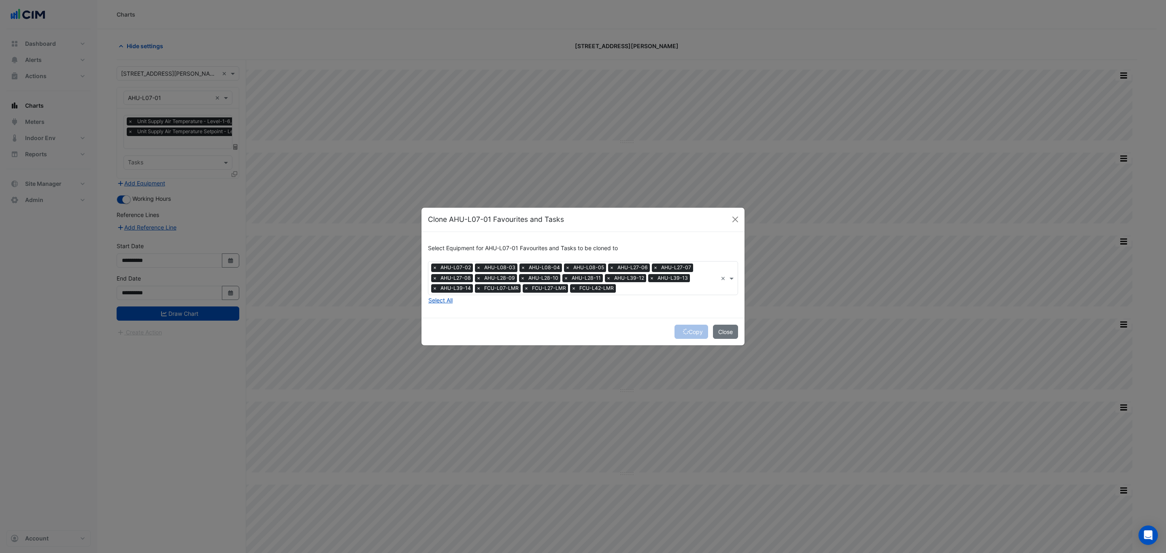
click at [479, 290] on span "×" at bounding box center [478, 288] width 7 height 8
click at [537, 318] on div "Copy Close" at bounding box center [582, 332] width 323 height 28
click at [686, 331] on div "Copy Close" at bounding box center [582, 332] width 323 height 28
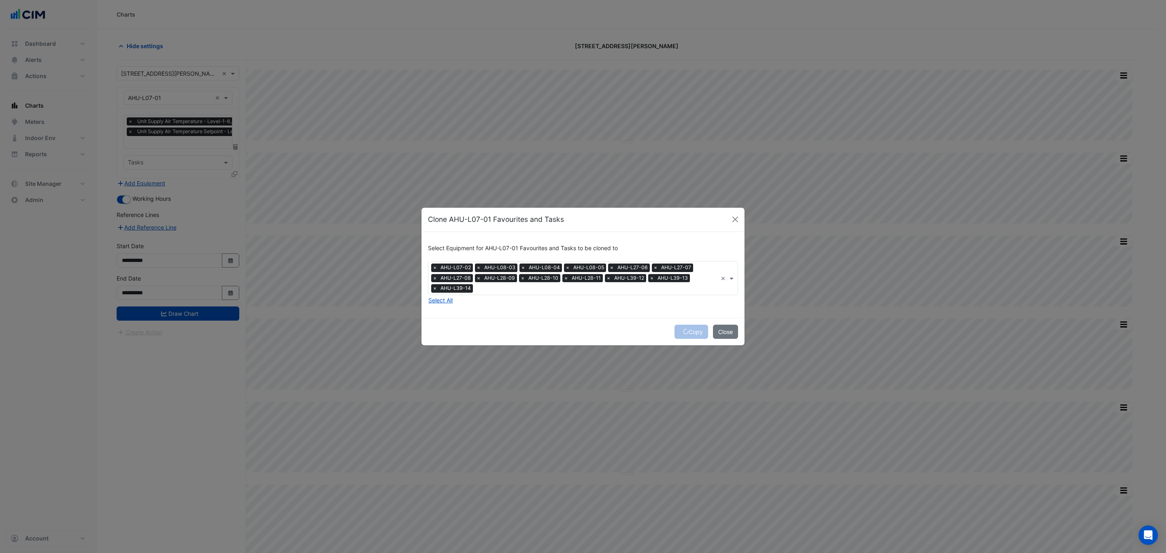
click at [686, 331] on div "Copy Close" at bounding box center [582, 332] width 323 height 28
click at [686, 329] on div "Copy Close" at bounding box center [582, 332] width 323 height 28
click at [690, 329] on button "Copy" at bounding box center [691, 332] width 34 height 14
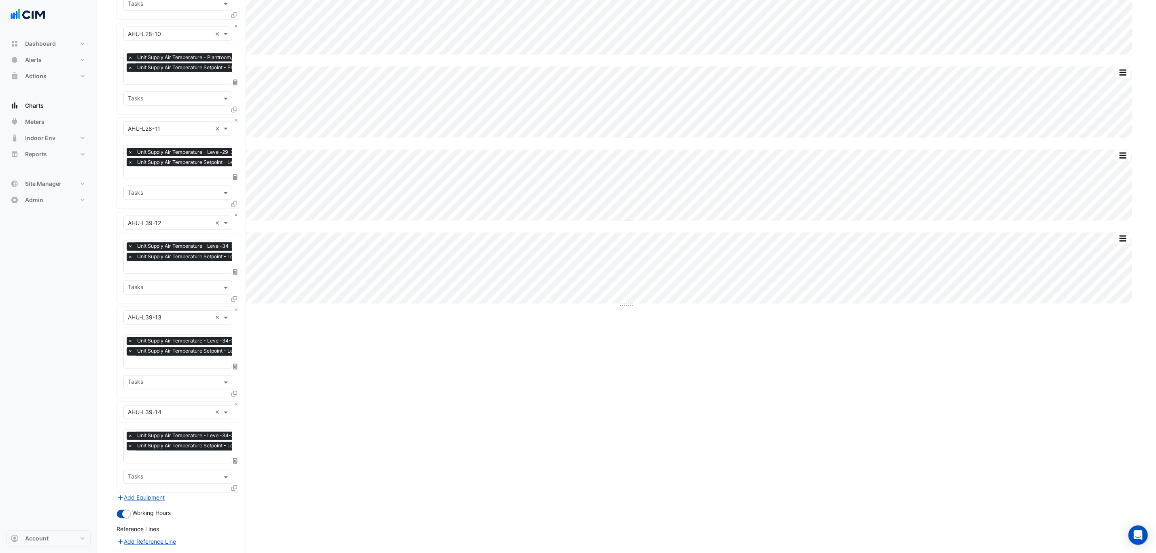
drag, startPoint x: 45, startPoint y: 359, endPoint x: 143, endPoint y: 522, distance: 189.9
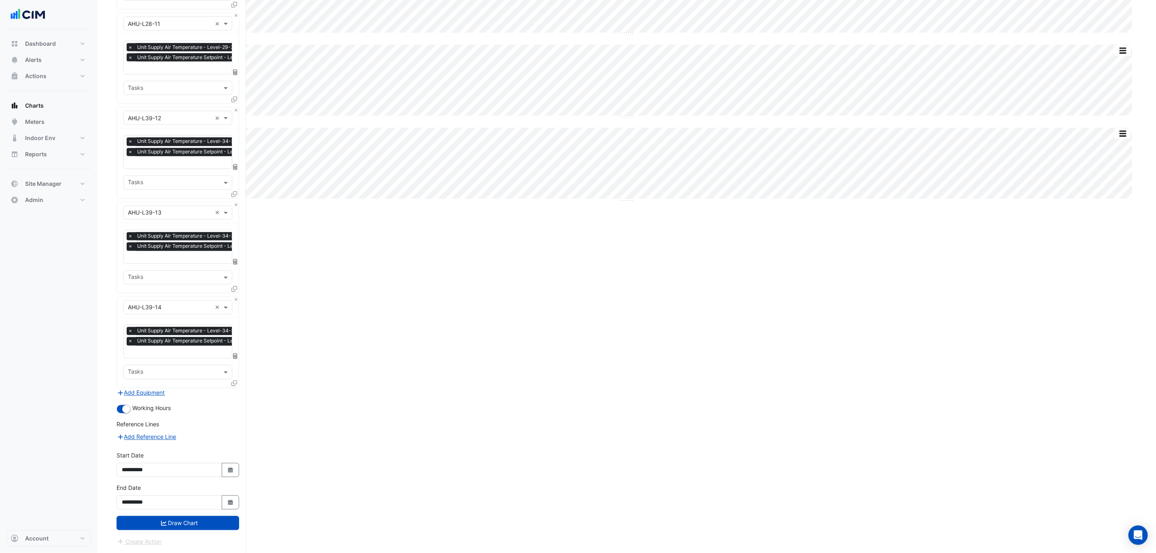
click at [198, 368] on button "Draw Chart" at bounding box center [178, 523] width 123 height 14
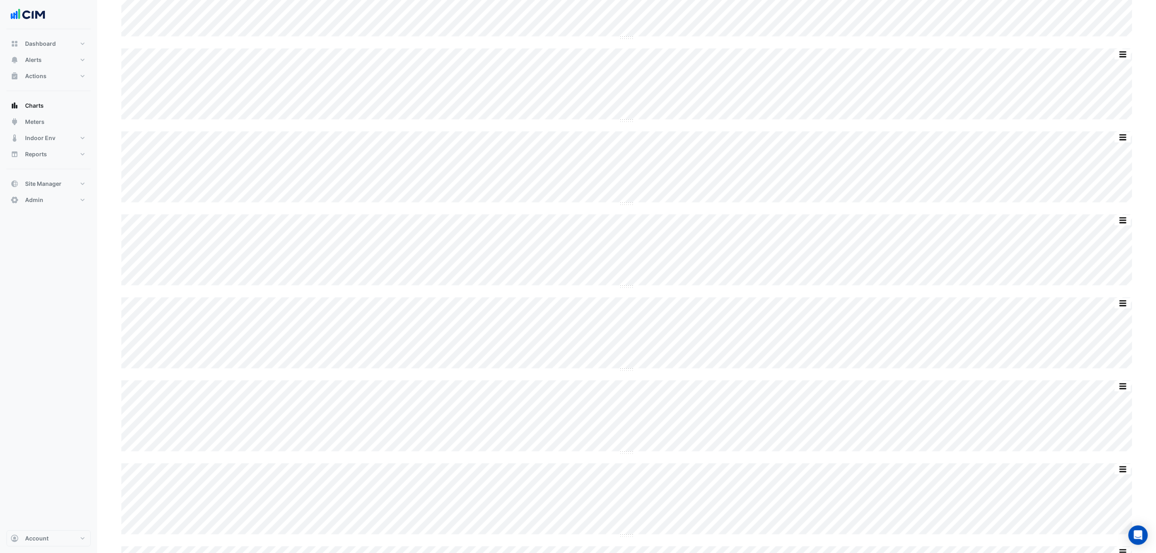
scroll to position [668, 0]
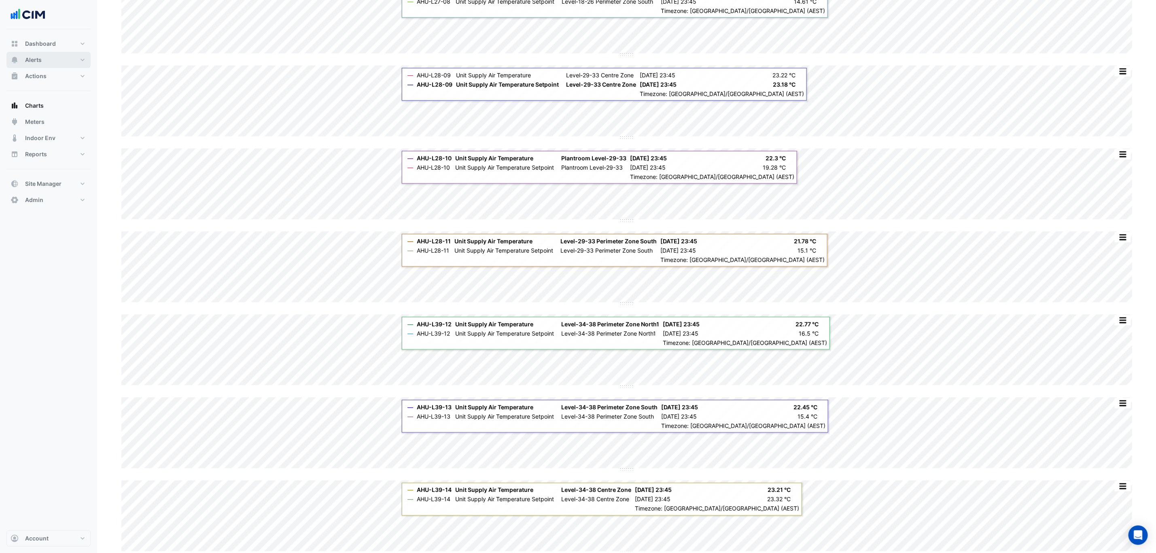
click at [55, 58] on button "Alerts" at bounding box center [48, 60] width 84 height 16
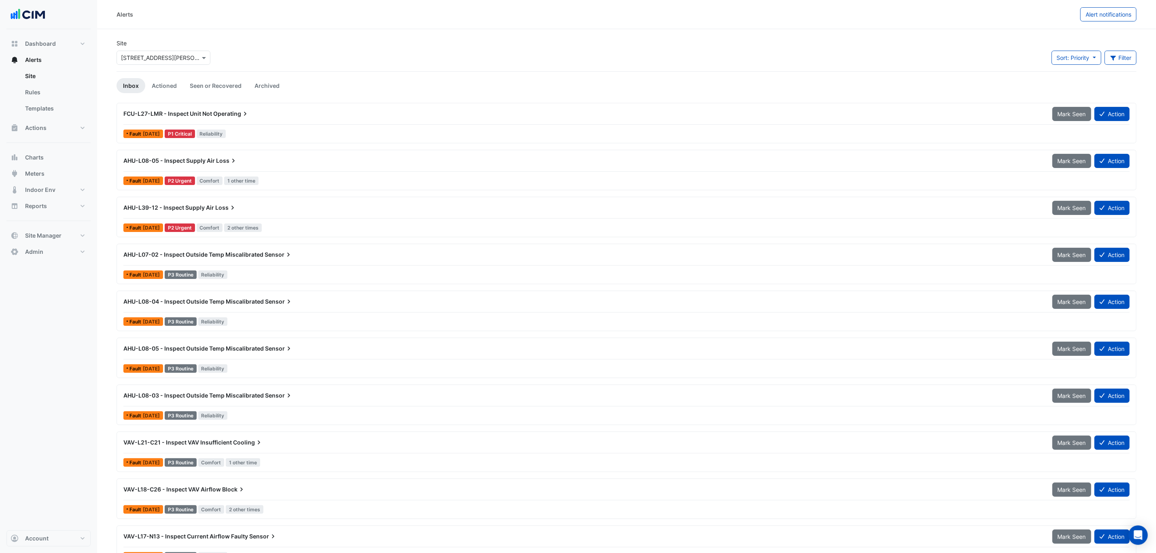
click at [266, 262] on div "AHU-L07-02 - Inspect Outside Temp Miscalibrated Sensor" at bounding box center [583, 254] width 929 height 15
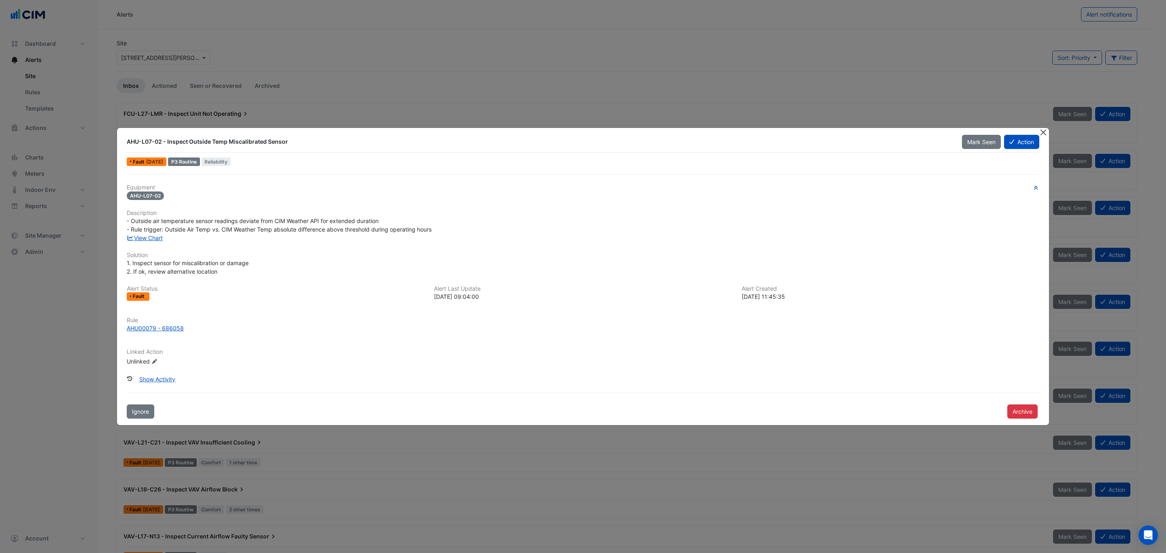
click at [777, 130] on button "Close" at bounding box center [1043, 132] width 8 height 8
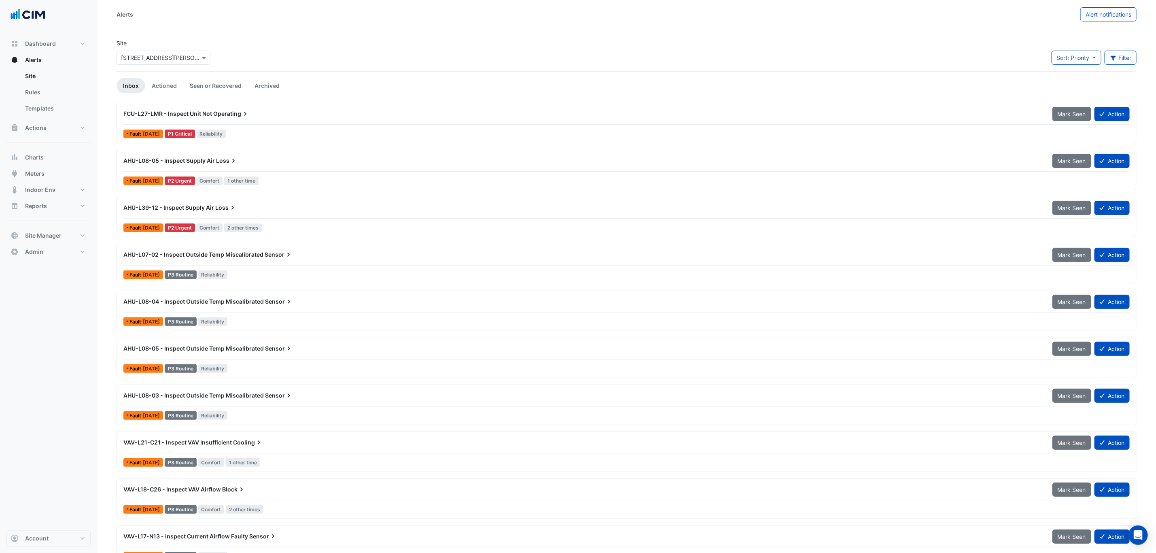
click at [208, 302] on span "AHU-L08-04 - Inspect Outside Temp Miscalibrated" at bounding box center [193, 301] width 140 height 7
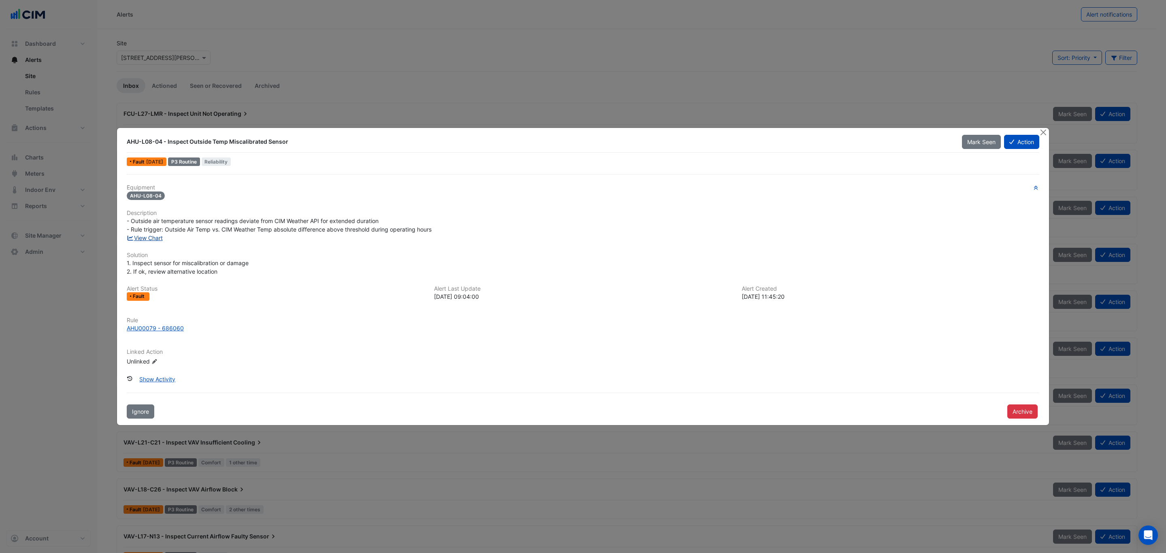
click at [155, 238] on link "View Chart" at bounding box center [145, 237] width 36 height 7
click at [777, 131] on button "Close" at bounding box center [1043, 132] width 8 height 8
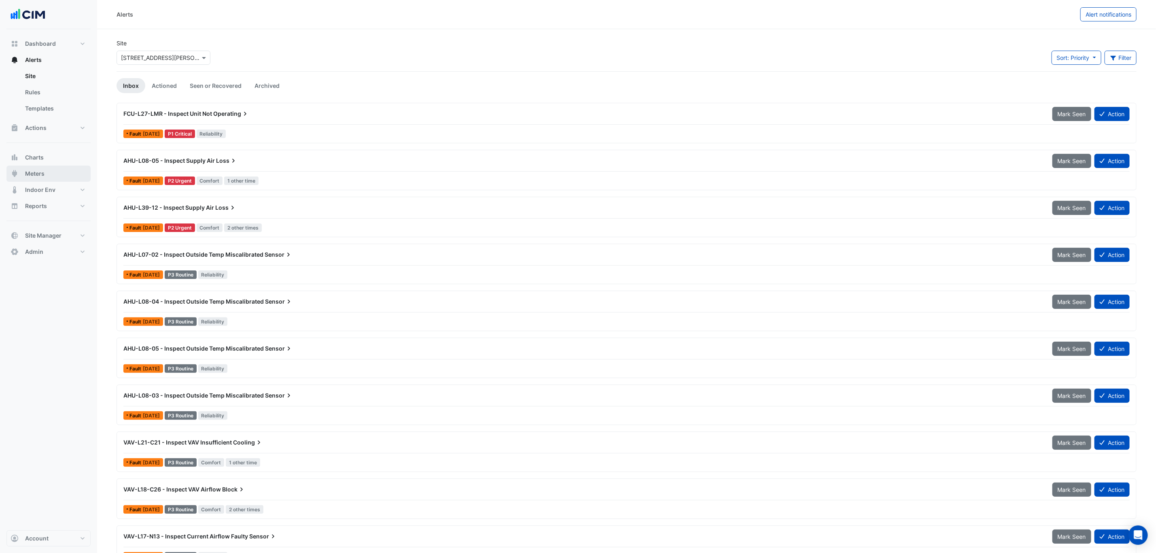
click at [59, 177] on button "Meters" at bounding box center [48, 174] width 84 height 16
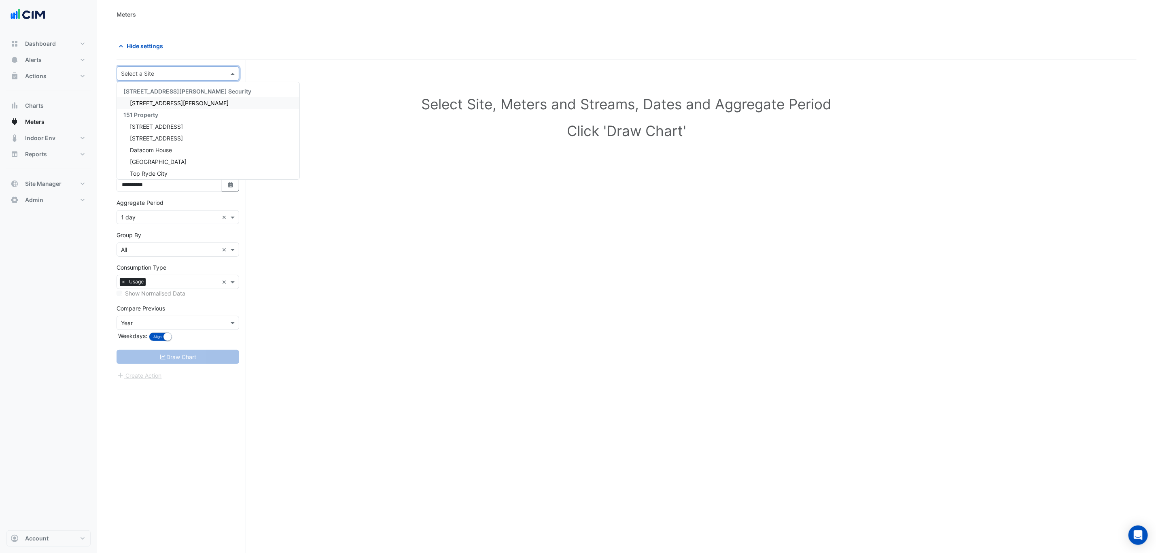
click at [172, 70] on input "text" at bounding box center [170, 74] width 98 height 8
type input "******"
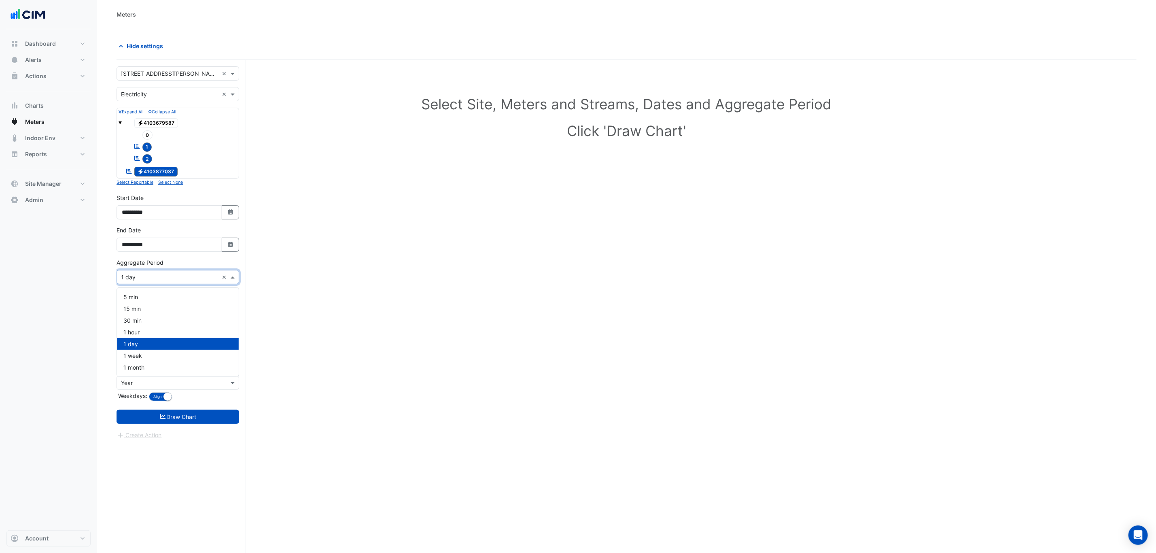
click at [163, 284] on div "× 1 day ×" at bounding box center [178, 277] width 123 height 14
click at [139, 330] on span "1 hour" at bounding box center [131, 332] width 16 height 7
click at [160, 368] on button "Draw Chart" at bounding box center [178, 417] width 123 height 14
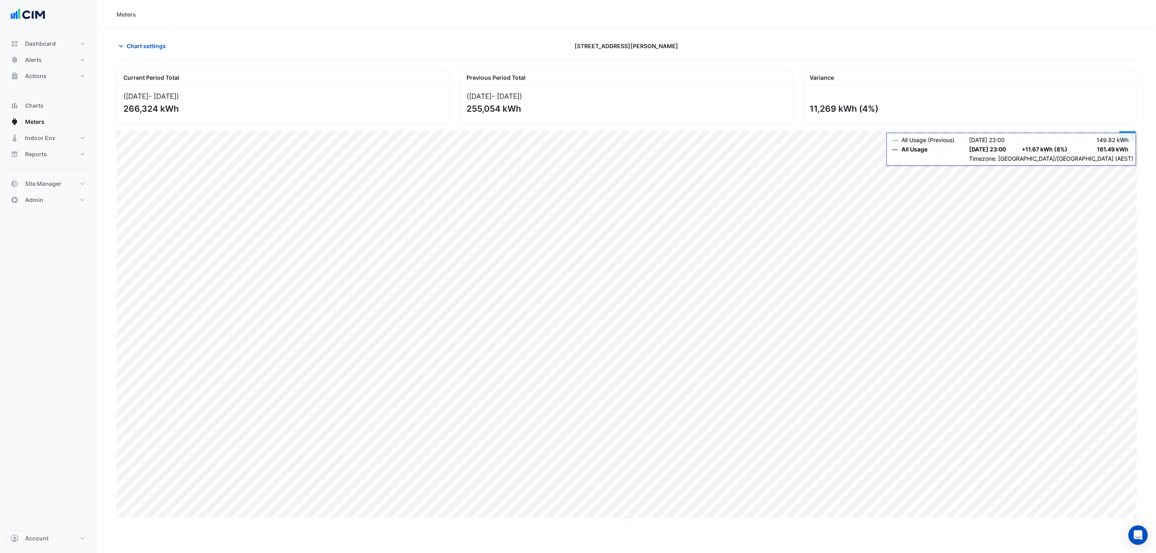
click at [777, 141] on button "button" at bounding box center [1128, 136] width 16 height 10
click at [777, 249] on div "Select Chart Type" at bounding box center [1112, 252] width 49 height 19
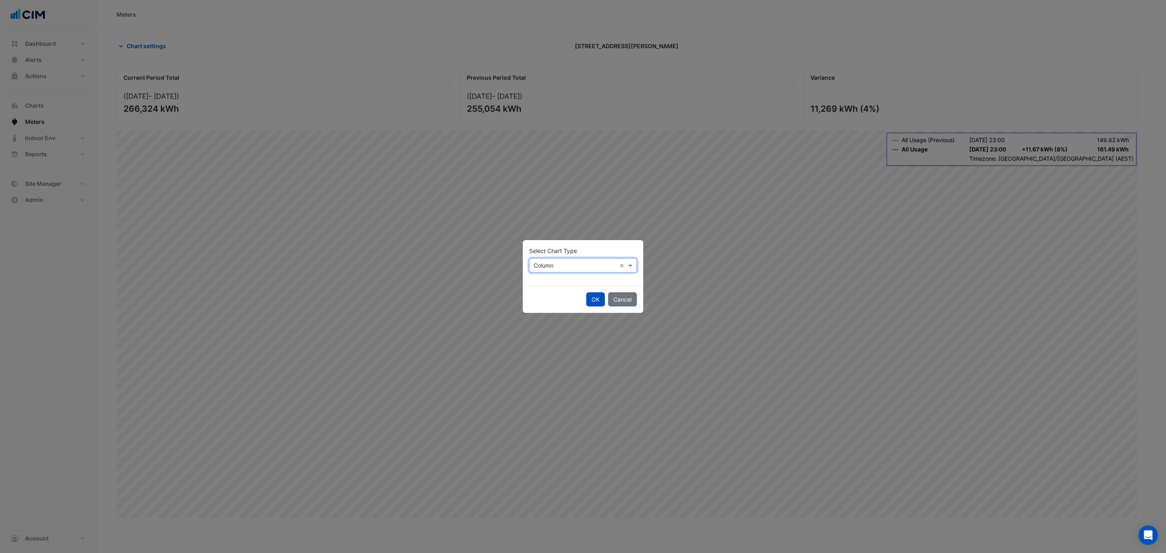
click at [546, 259] on div "× Column ×" at bounding box center [583, 265] width 108 height 14
click at [542, 283] on span "Line" at bounding box center [541, 282] width 11 height 7
click at [596, 294] on button "OK" at bounding box center [595, 299] width 19 height 14
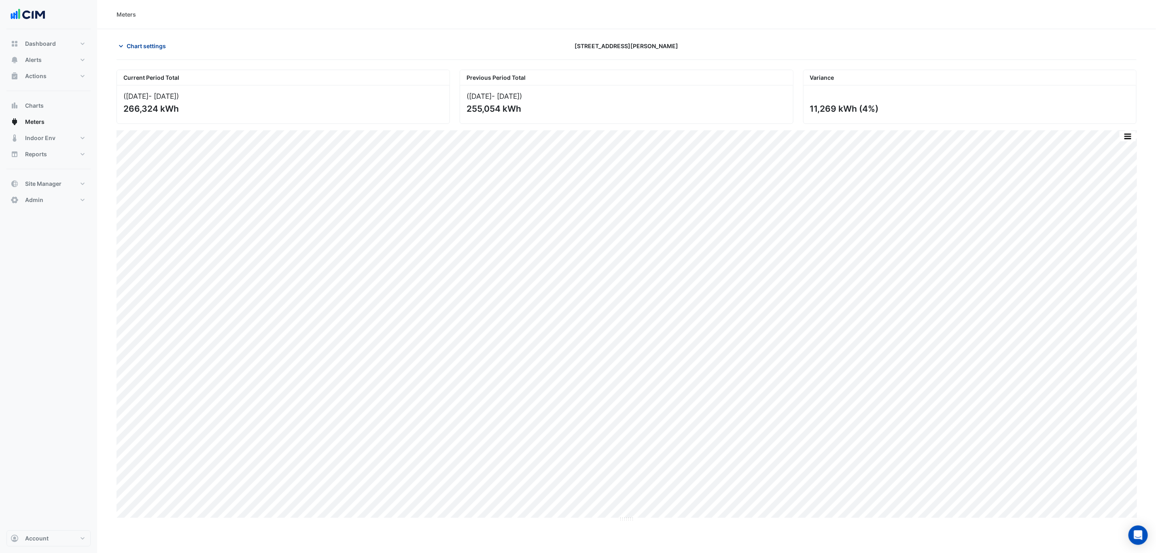
click at [129, 42] on span "Chart settings" at bounding box center [146, 46] width 39 height 8
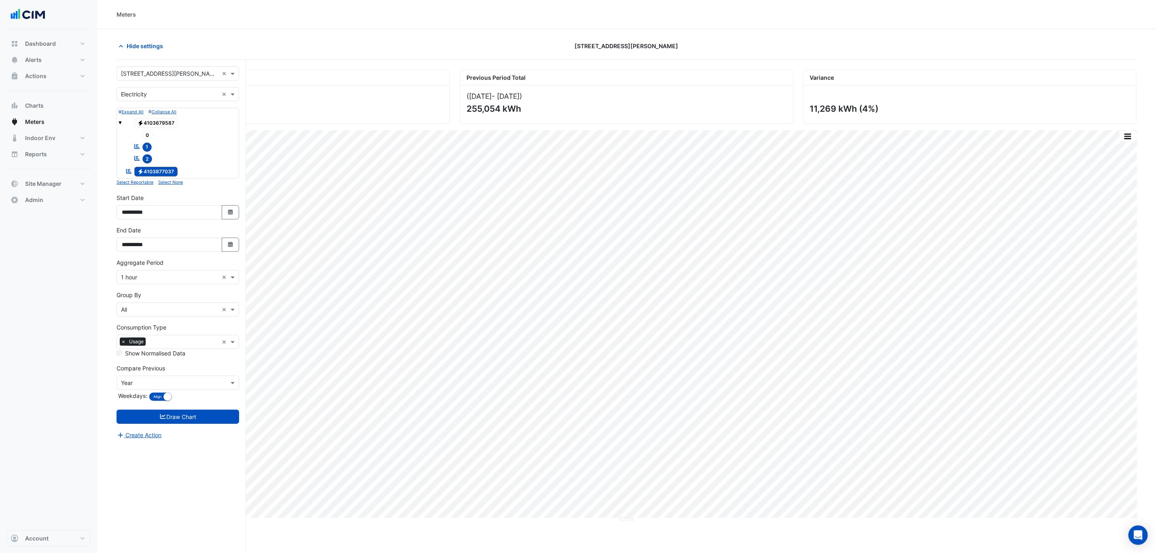
click at [163, 98] on input "text" at bounding box center [170, 94] width 98 height 8
click at [159, 127] on div "Gas" at bounding box center [178, 124] width 122 height 12
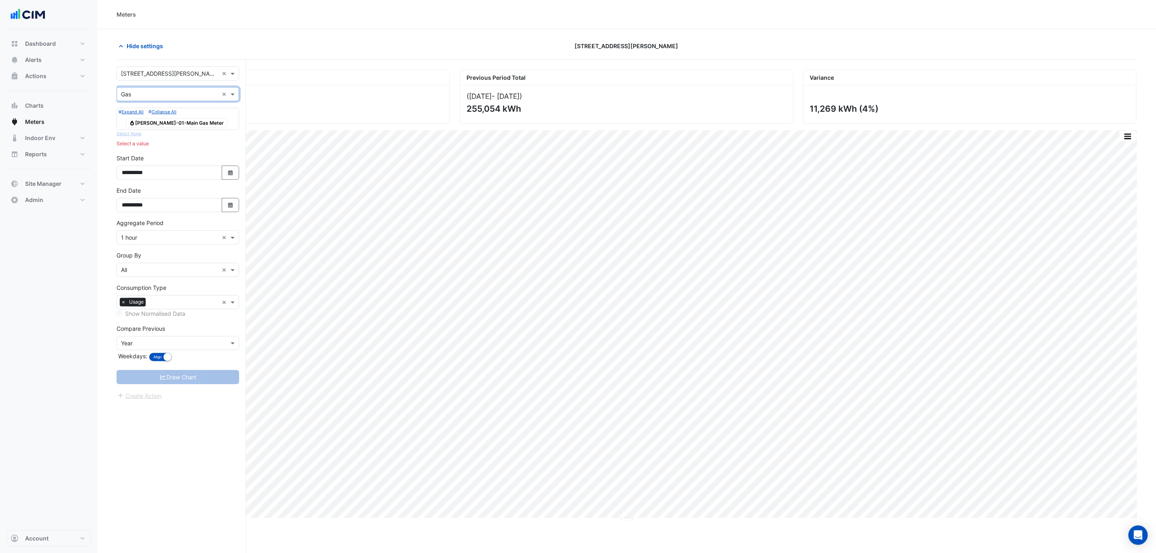
click at [172, 94] on input "text" at bounding box center [170, 94] width 98 height 8
click at [169, 136] on div "Water" at bounding box center [178, 136] width 122 height 12
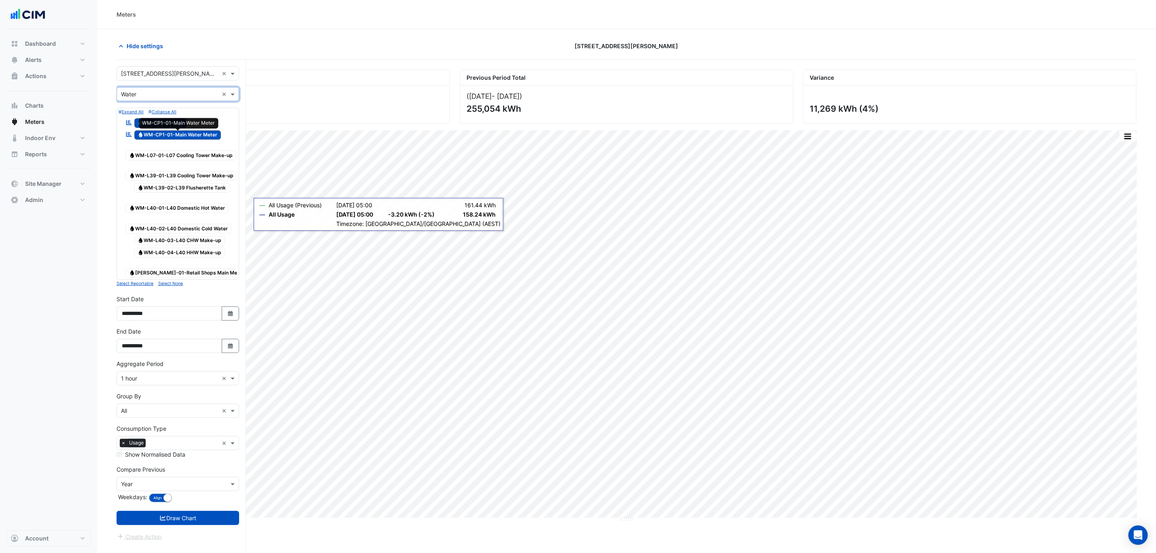
click at [161, 138] on span "Water WM-CP1-01-Main Water Meter" at bounding box center [177, 135] width 87 height 10
click at [202, 368] on button "Draw Chart" at bounding box center [178, 518] width 123 height 14
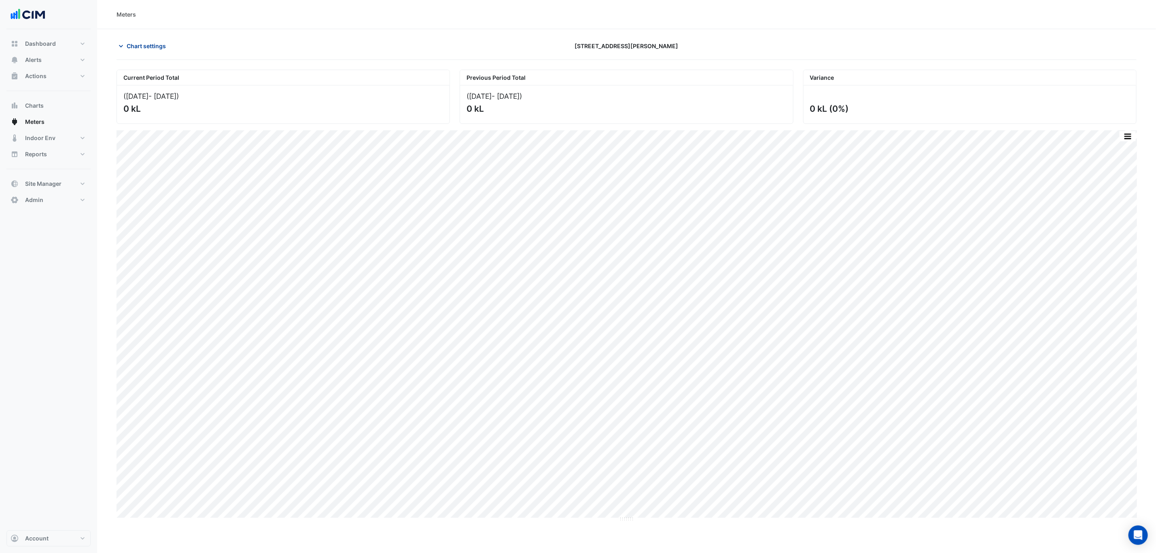
click at [155, 47] on span "Chart settings" at bounding box center [146, 46] width 39 height 8
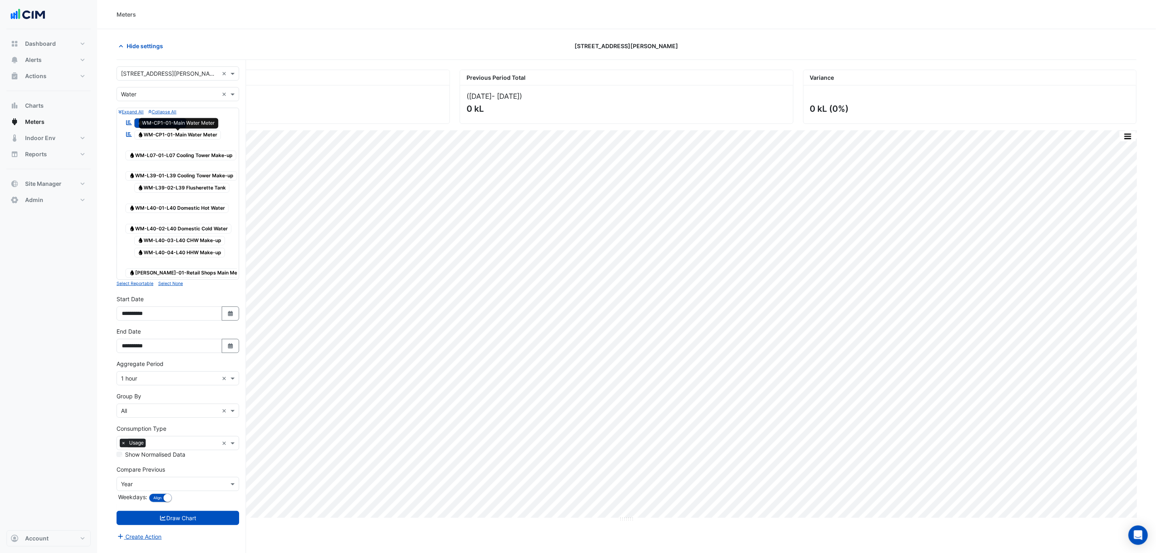
click at [153, 132] on span "Water WM-CP1-01-Main Water Meter" at bounding box center [177, 135] width 87 height 10
click at [152, 121] on span "Water SWM0000477-1" at bounding box center [160, 123] width 53 height 10
click at [183, 368] on button "Draw Chart" at bounding box center [178, 518] width 123 height 14
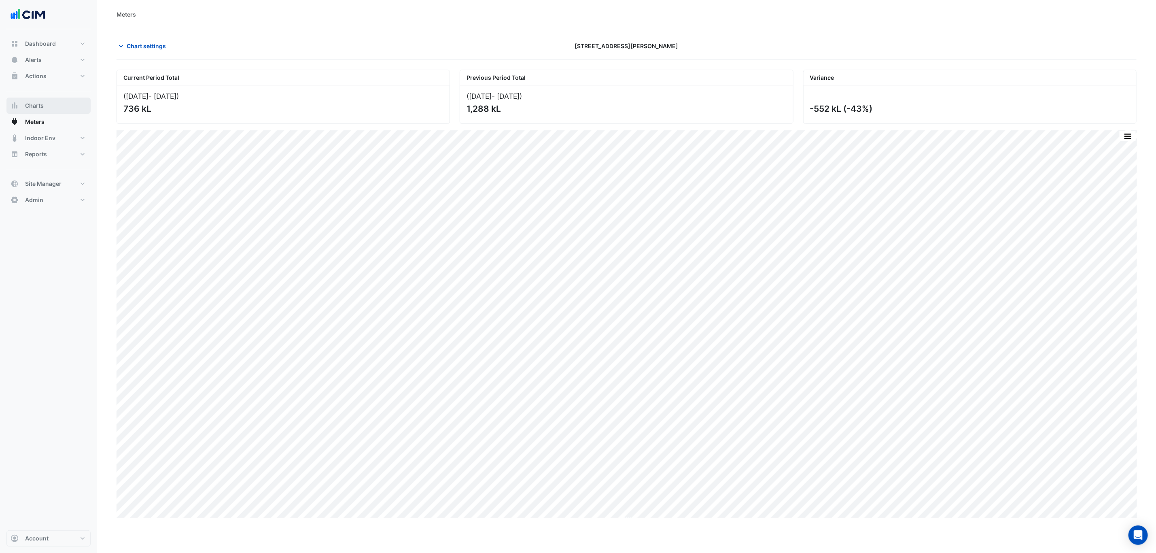
click at [73, 107] on button "Charts" at bounding box center [48, 106] width 84 height 16
click at [64, 138] on button "Indoor Env" at bounding box center [48, 138] width 84 height 16
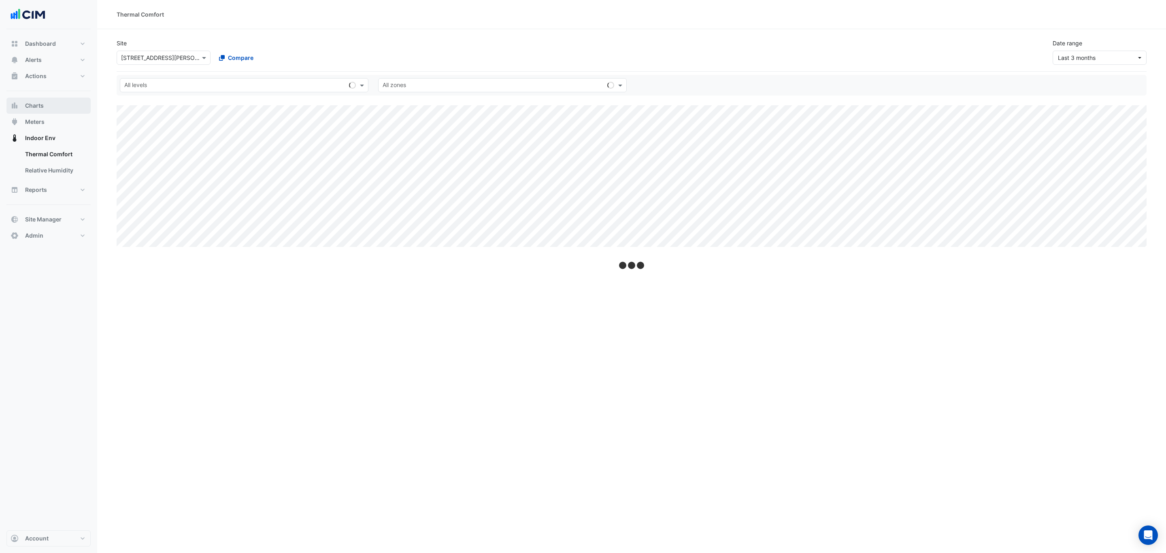
click at [61, 98] on button "Charts" at bounding box center [48, 106] width 84 height 16
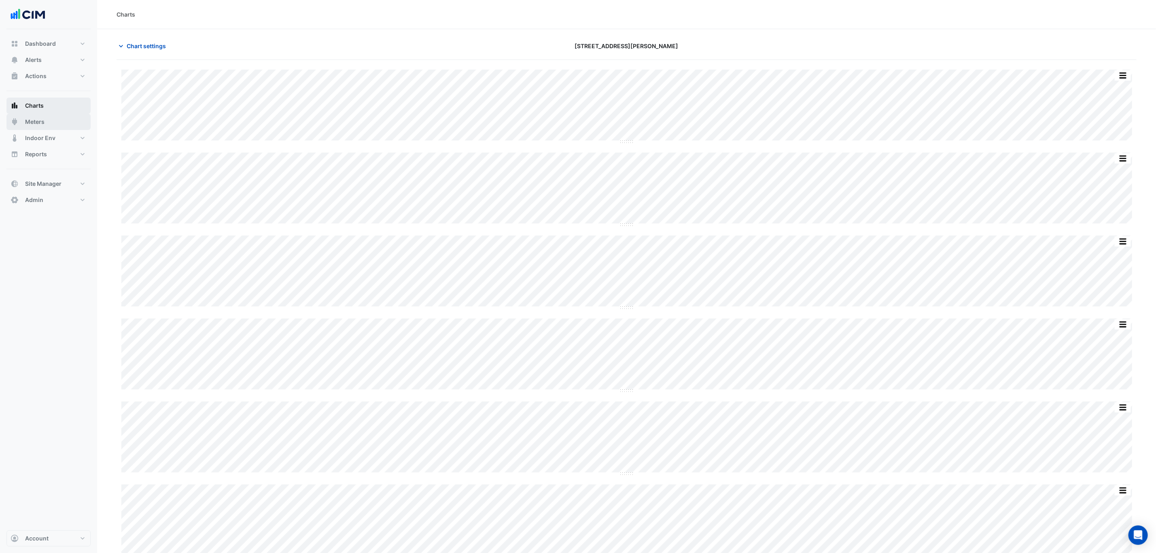
click at [61, 120] on button "Meters" at bounding box center [48, 122] width 84 height 16
click at [149, 51] on button "Chart settings" at bounding box center [144, 46] width 55 height 14
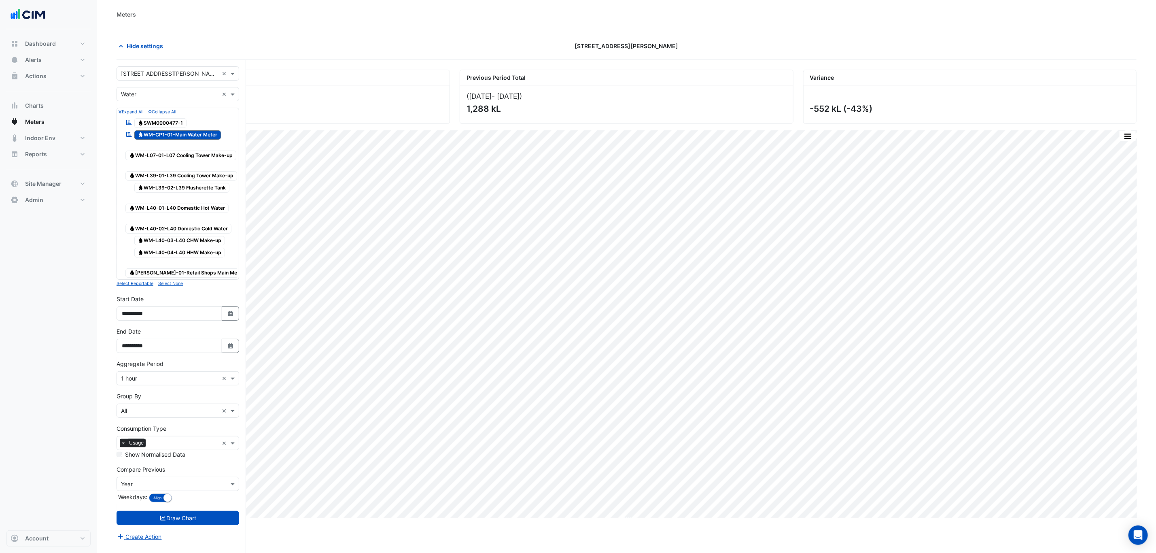
click at [178, 93] on input "text" at bounding box center [170, 94] width 98 height 8
click at [164, 112] on div "Electricity" at bounding box center [178, 112] width 122 height 12
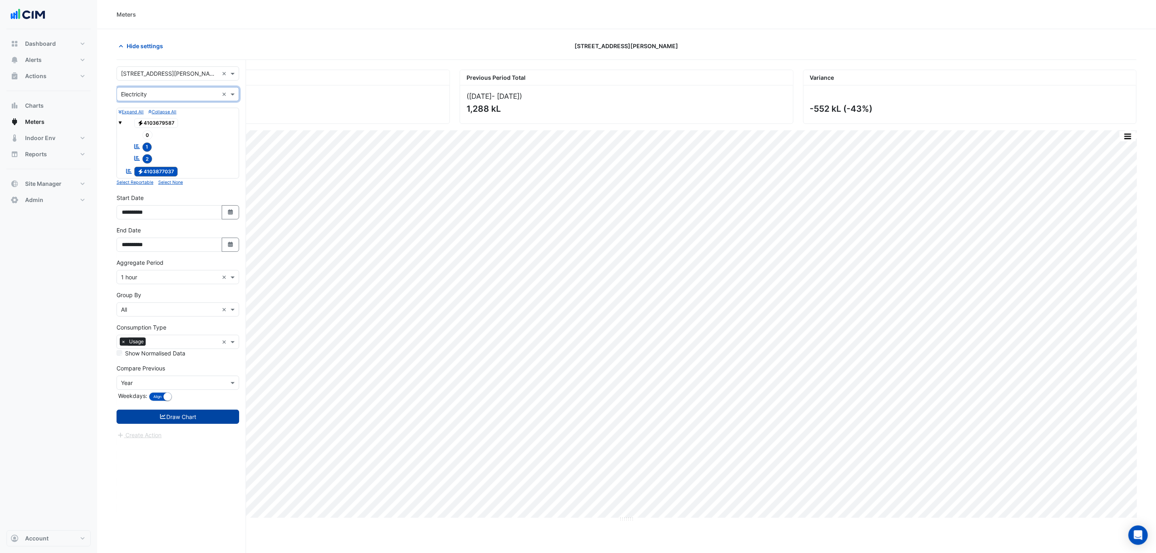
click at [200, 368] on button "Draw Chart" at bounding box center [178, 417] width 123 height 14
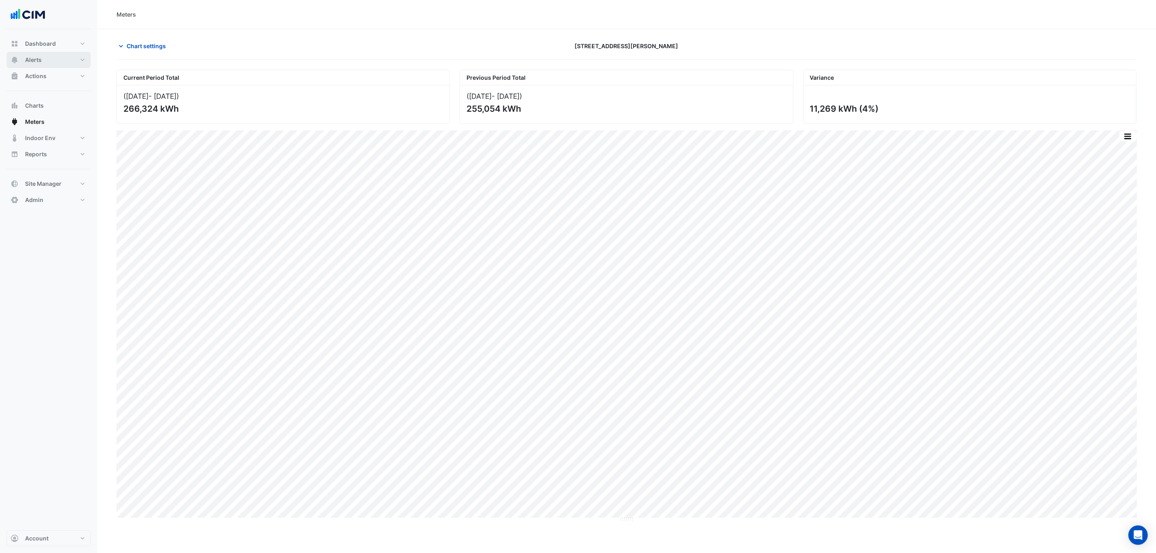
click at [53, 58] on button "Alerts" at bounding box center [48, 60] width 84 height 16
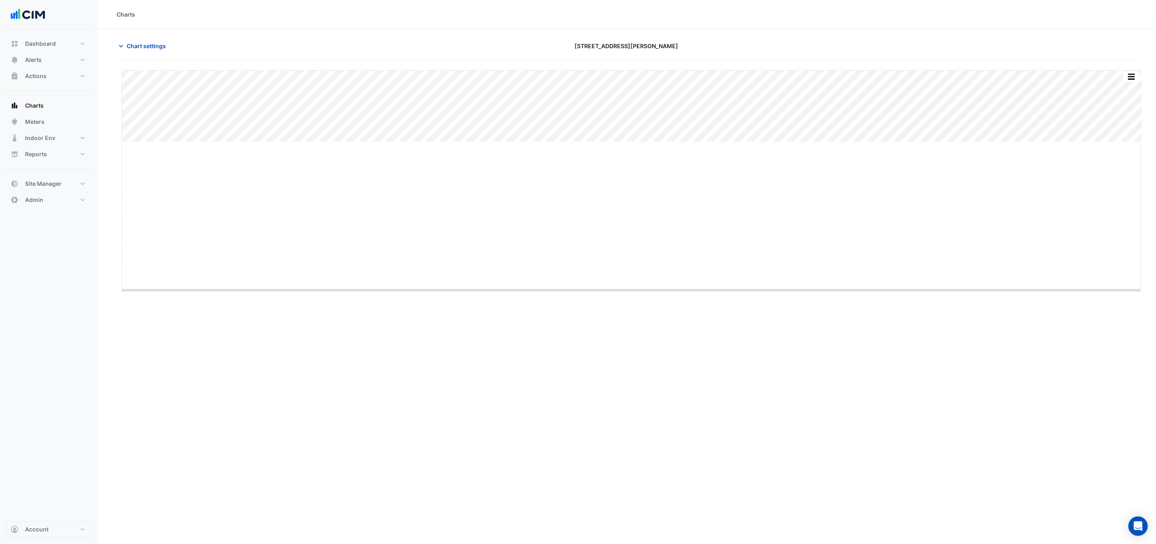
drag, startPoint x: 627, startPoint y: 141, endPoint x: 637, endPoint y: 328, distance: 186.9
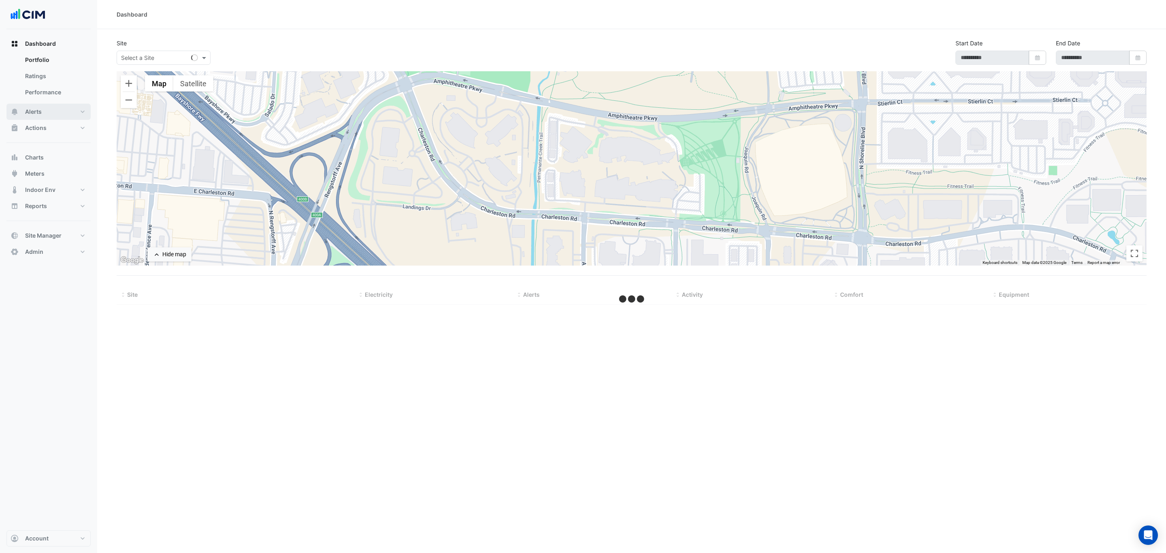
select select "***"
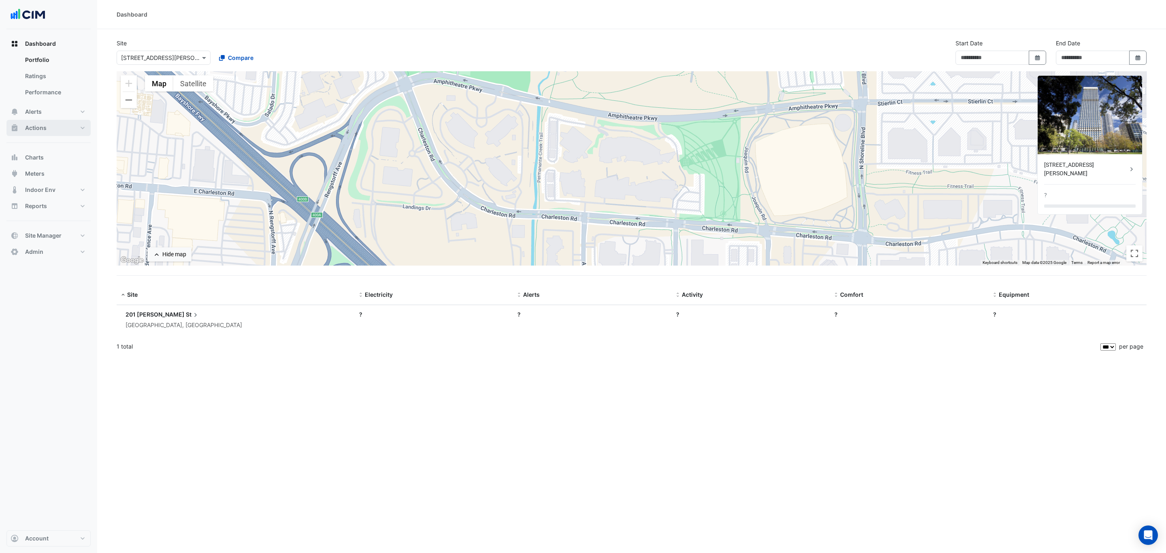
type input "**********"
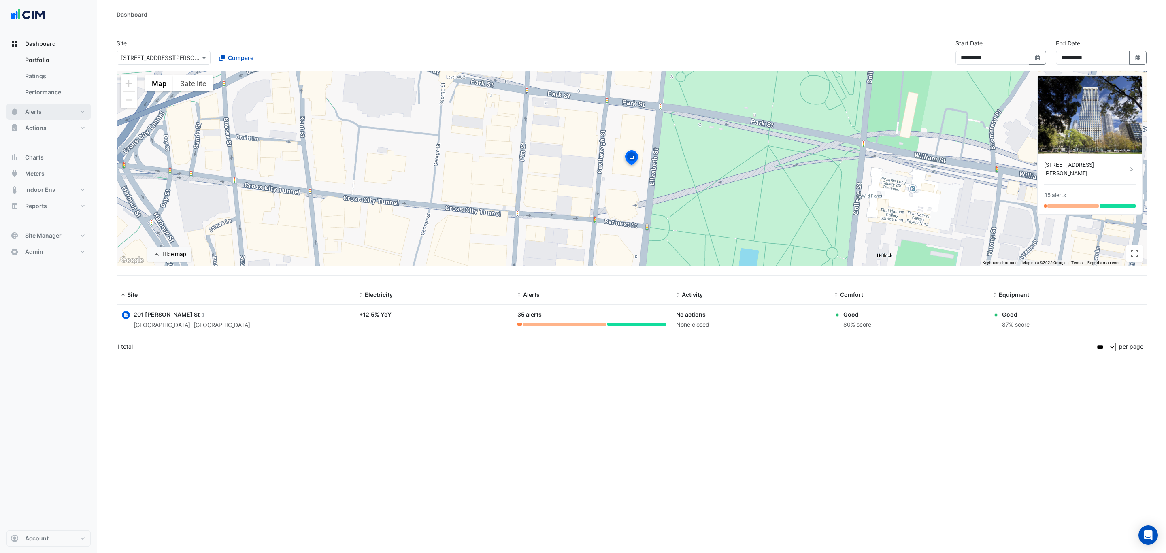
drag, startPoint x: 45, startPoint y: 112, endPoint x: 90, endPoint y: 182, distance: 83.5
click at [91, 182] on nav "Dashboard Portfolio Ratings Performance Alerts Site Rules Templates Actions Sit…" at bounding box center [48, 276] width 97 height 553
click at [56, 184] on button "Indoor Env" at bounding box center [48, 190] width 84 height 16
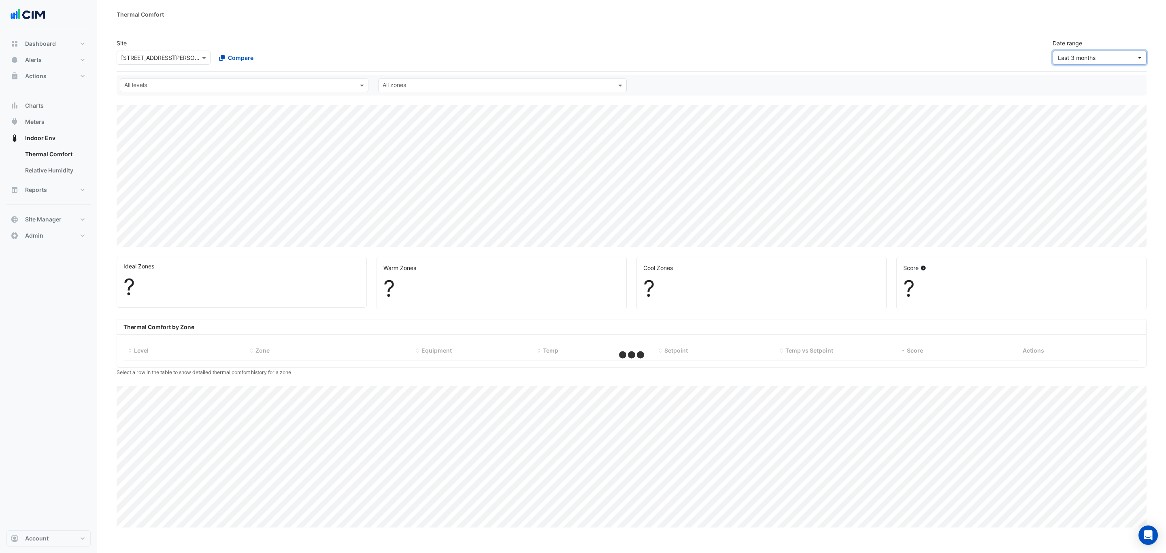
click at [1071, 57] on span "Last 3 months" at bounding box center [1077, 57] width 38 height 7
click at [990, 45] on div "Site × 201 Elizabeth St Compare Date range Last 3 months" at bounding box center [631, 48] width 1039 height 32
select select "***"
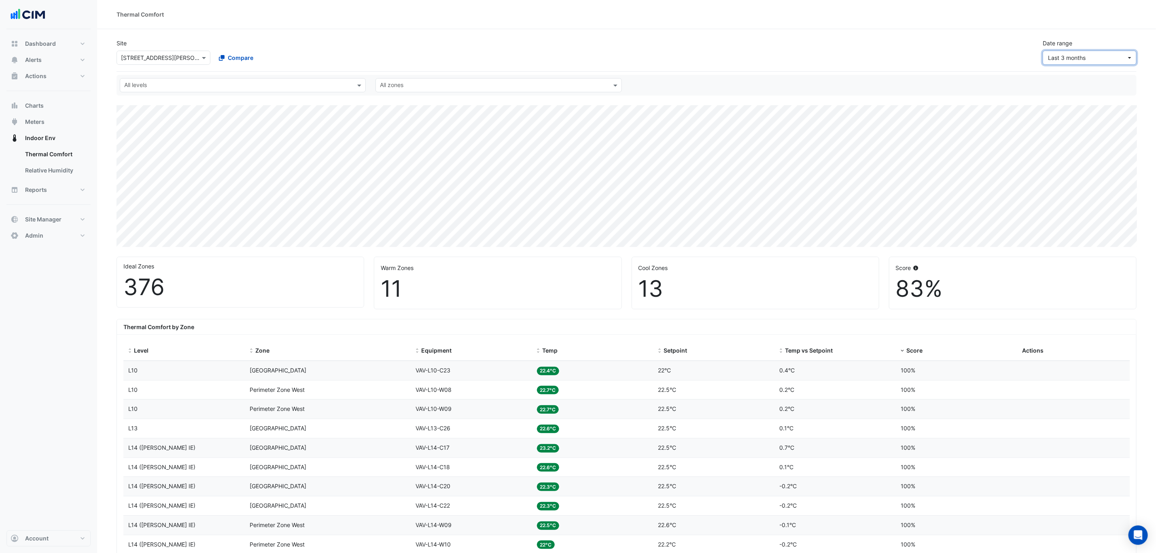
click at [1083, 57] on span "Last 3 months" at bounding box center [1067, 57] width 38 height 7
click at [1093, 112] on button "Last 90 days 9 Jul - 6 Oct" at bounding box center [1091, 118] width 96 height 12
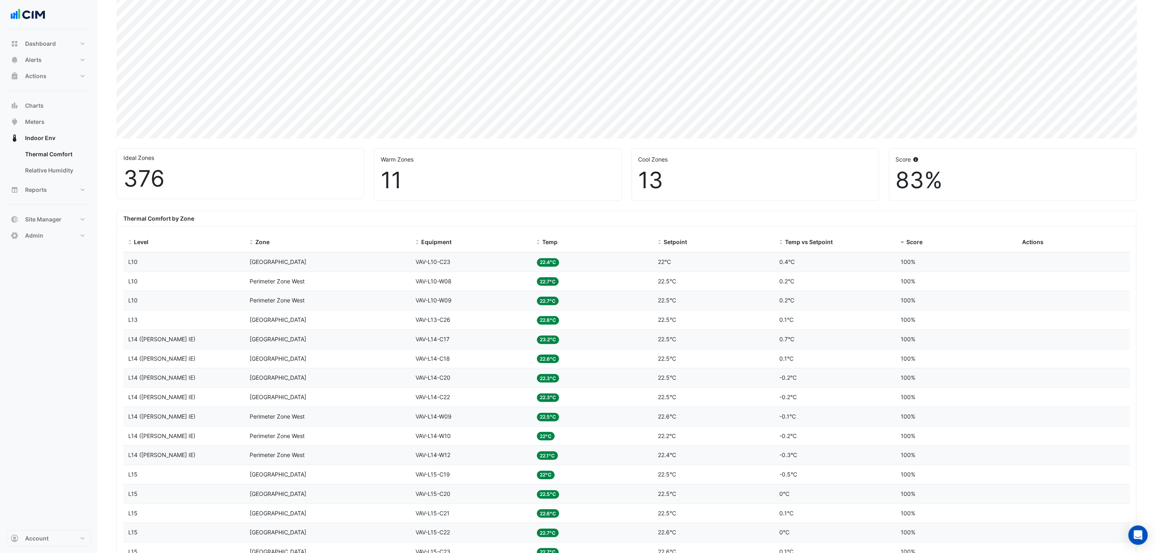
scroll to position [243, 0]
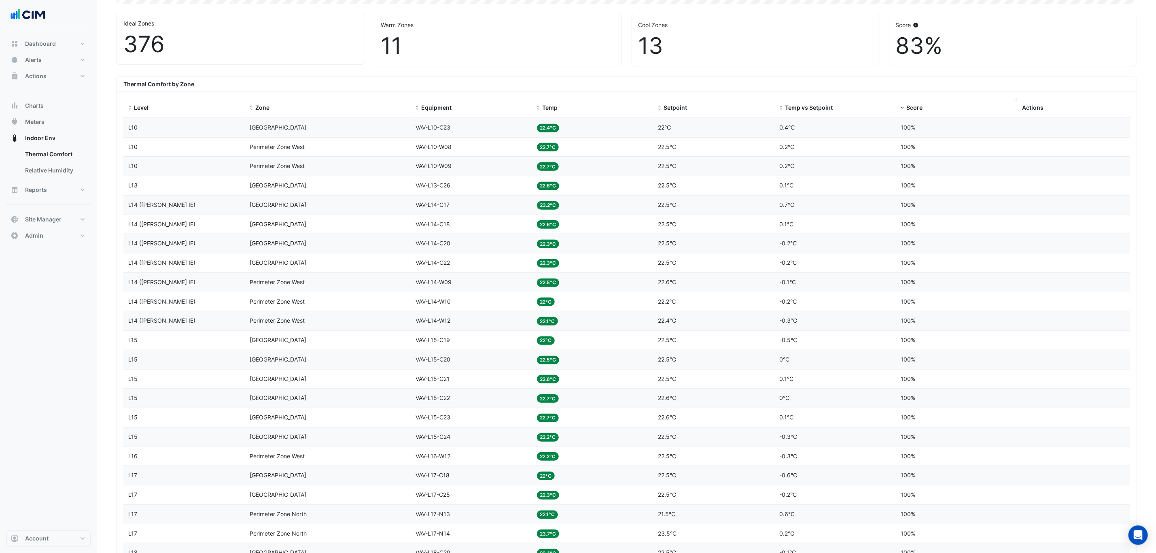
click at [916, 109] on span "Score" at bounding box center [915, 107] width 16 height 7
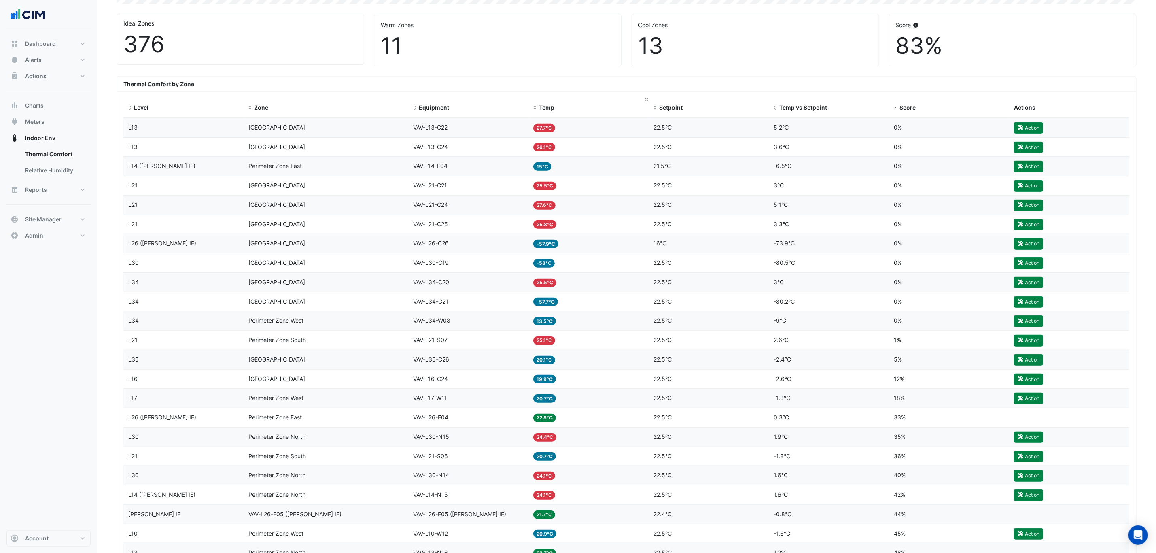
click at [548, 106] on span "Temp" at bounding box center [546, 107] width 15 height 7
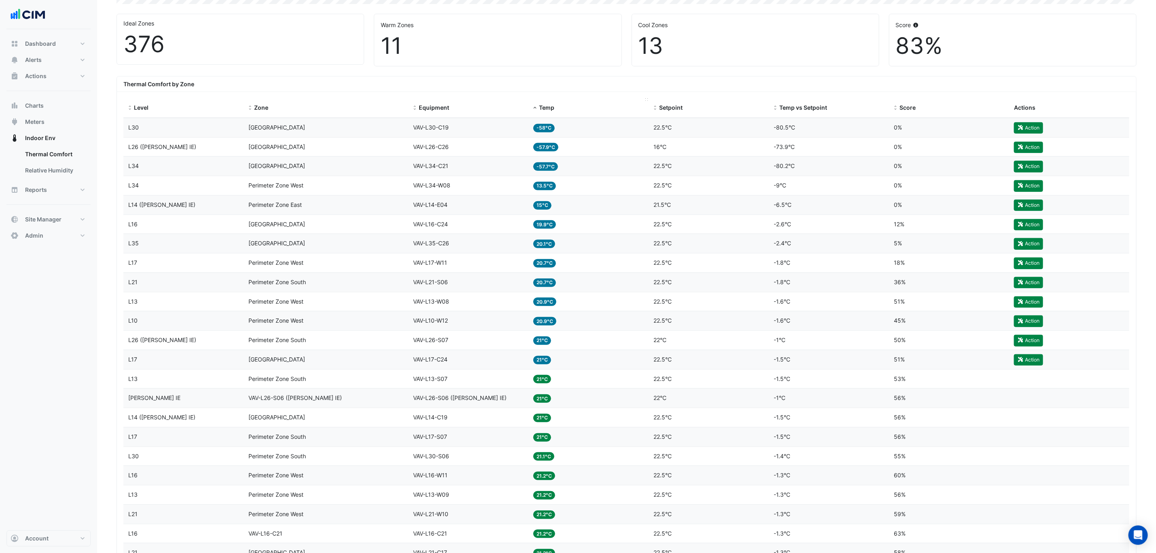
click at [548, 108] on span "Temp" at bounding box center [546, 107] width 15 height 7
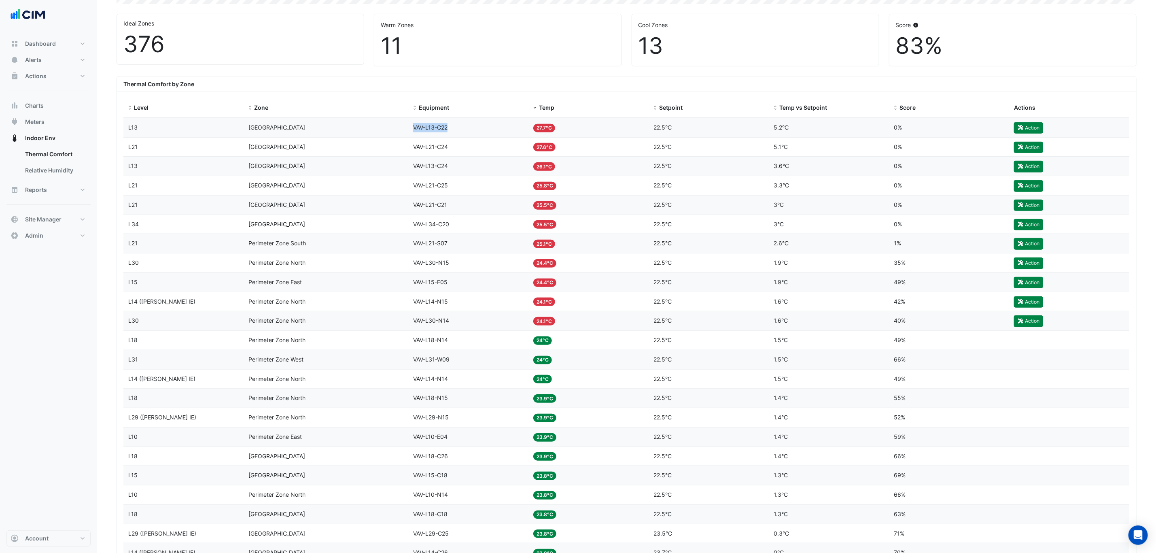
drag, startPoint x: 478, startPoint y: 129, endPoint x: 221, endPoint y: 144, distance: 257.9
click at [504, 136] on datatable-body-cell "Equipment VAV-L13-C22" at bounding box center [468, 127] width 120 height 19
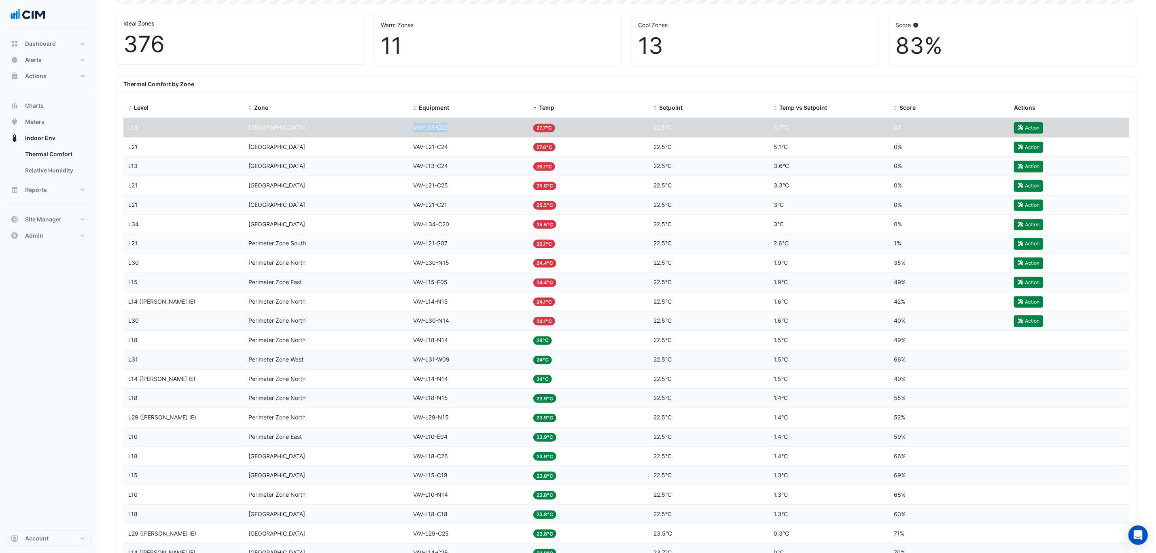
drag, startPoint x: 464, startPoint y: 126, endPoint x: 397, endPoint y: 129, distance: 66.4
click at [397, 129] on div "Level L13 Zone Centre Zone Equipment VAV-L13-C22 Temp 27.7°C Setpoint 22.5°C Te…" at bounding box center [626, 127] width 1006 height 19
copy div "Equipment VAV-L13-C22"
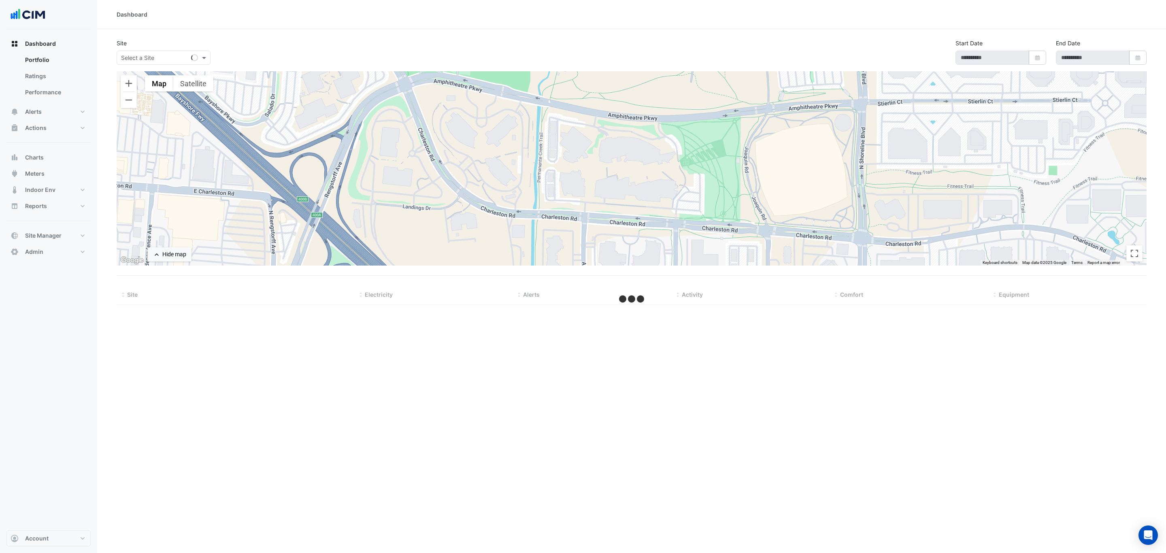
type input "**********"
select select "***"
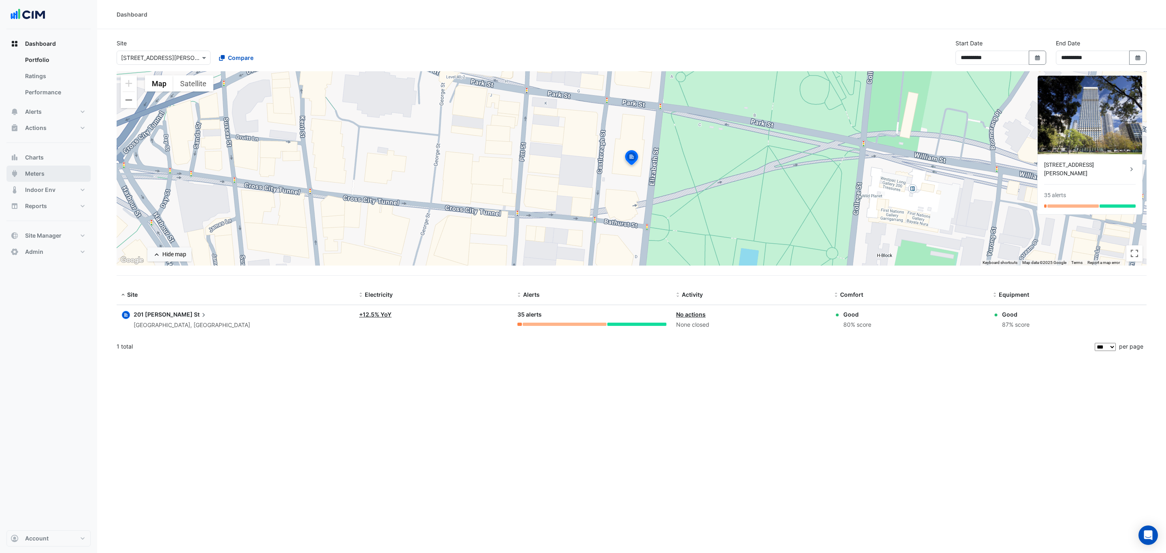
click at [64, 173] on button "Meters" at bounding box center [48, 174] width 84 height 16
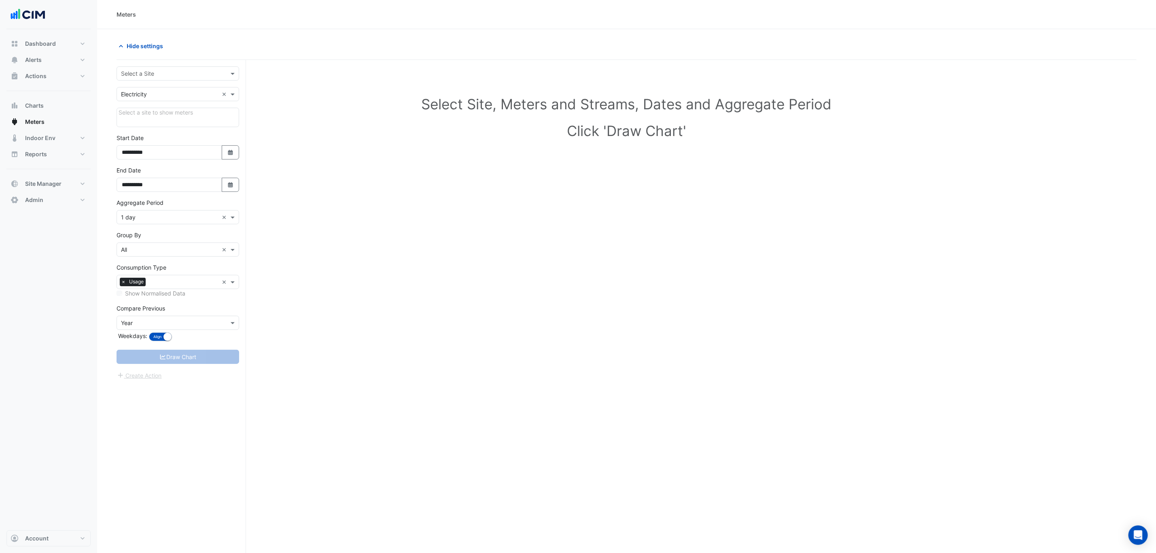
click at [157, 66] on div "**********" at bounding box center [182, 322] width 130 height 524
click at [163, 70] on input "text" at bounding box center [170, 74] width 98 height 8
type input "********"
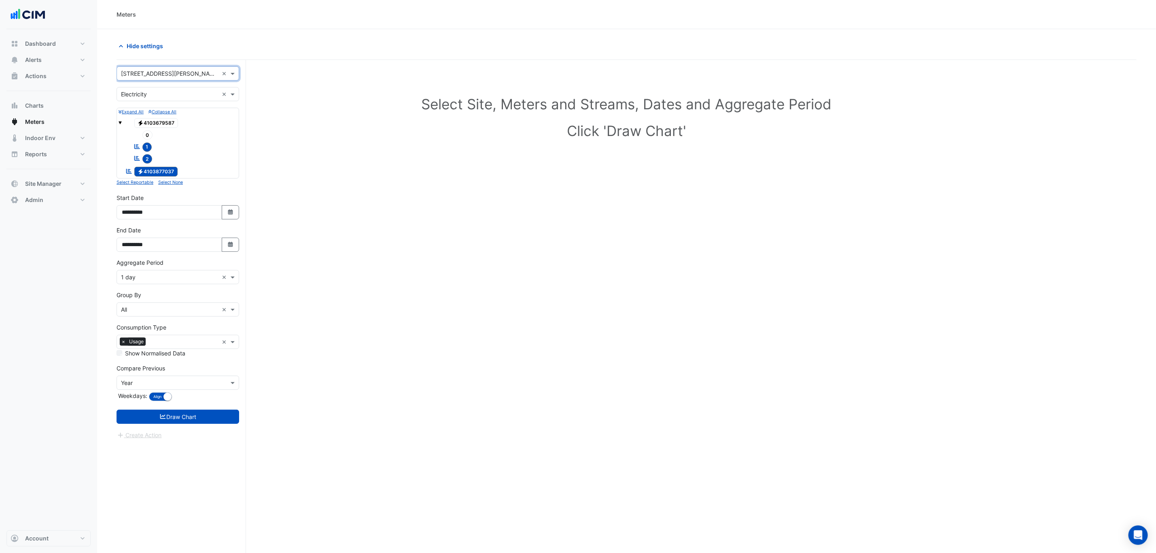
click at [166, 93] on input "text" at bounding box center [170, 94] width 98 height 8
paste input "**********"
type input "**********"
click at [47, 103] on button "Charts" at bounding box center [48, 106] width 84 height 16
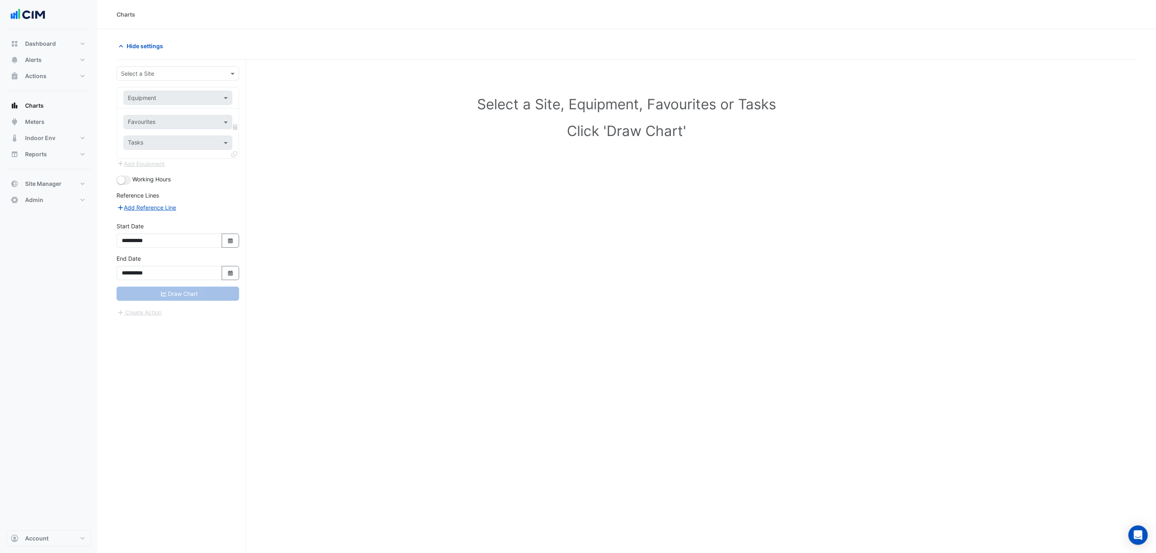
click at [149, 72] on input "text" at bounding box center [170, 74] width 98 height 8
type input "********"
click at [163, 103] on div "Equipment" at bounding box center [177, 98] width 109 height 14
paste input "**********"
click at [138, 97] on input "**********" at bounding box center [170, 98] width 84 height 8
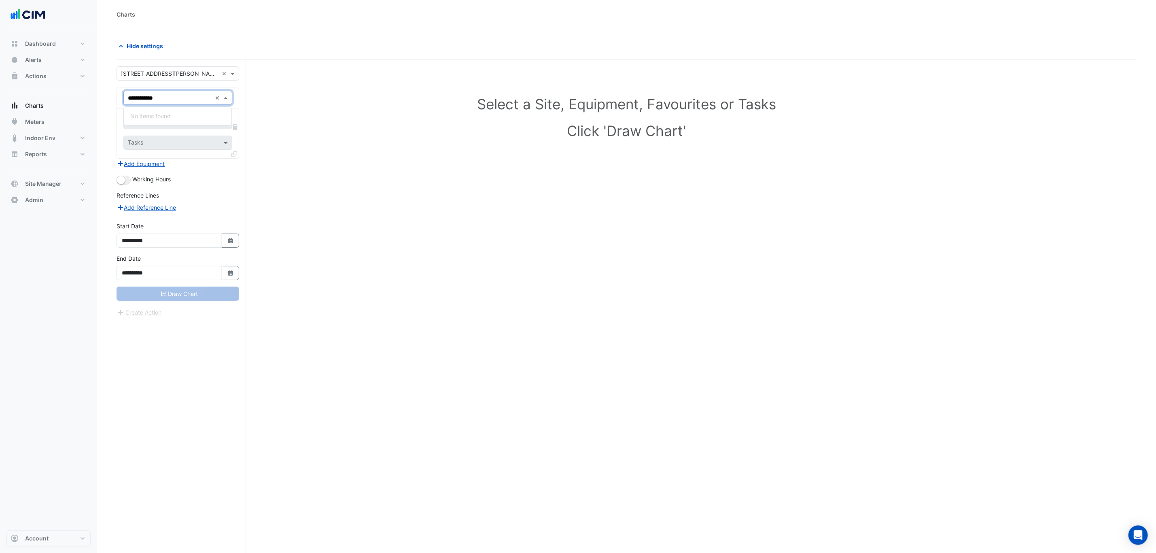
type input "**********"
click at [140, 115] on span "VAV-L13-C22" at bounding box center [147, 116] width 34 height 7
click at [142, 121] on input "text" at bounding box center [169, 123] width 82 height 8
type input "**********"
click at [181, 141] on span "Variable Air Volume Zone Temperature - L13, Centre Zone" at bounding box center [206, 140] width 152 height 7
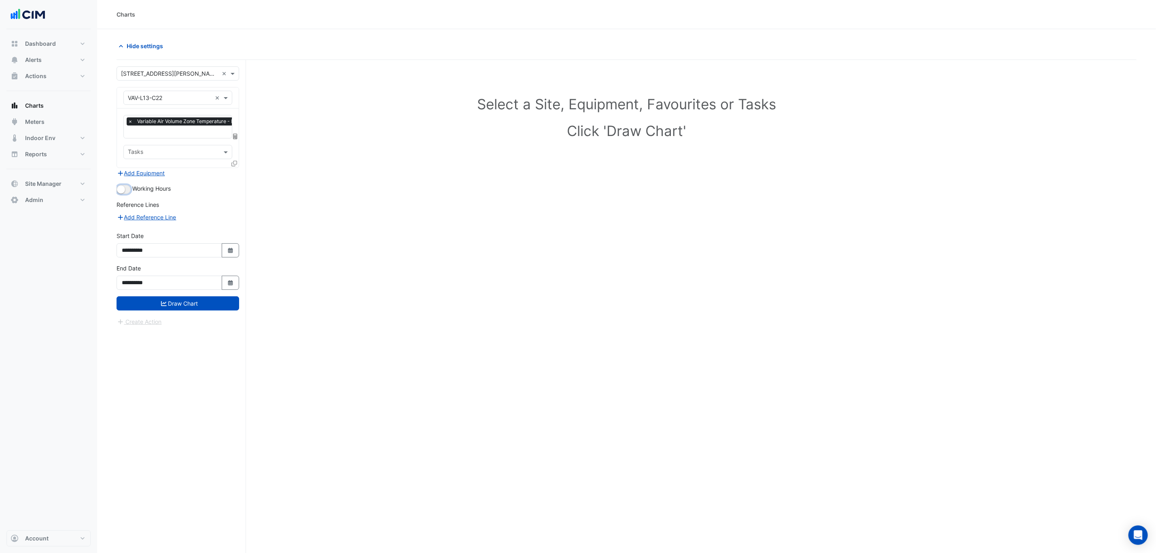
click at [129, 188] on button "button" at bounding box center [124, 189] width 14 height 9
click at [126, 189] on small "button" at bounding box center [126, 189] width 8 height 8
click at [127, 191] on button "button" at bounding box center [124, 189] width 14 height 9
click at [188, 304] on button "Draw Chart" at bounding box center [178, 303] width 123 height 14
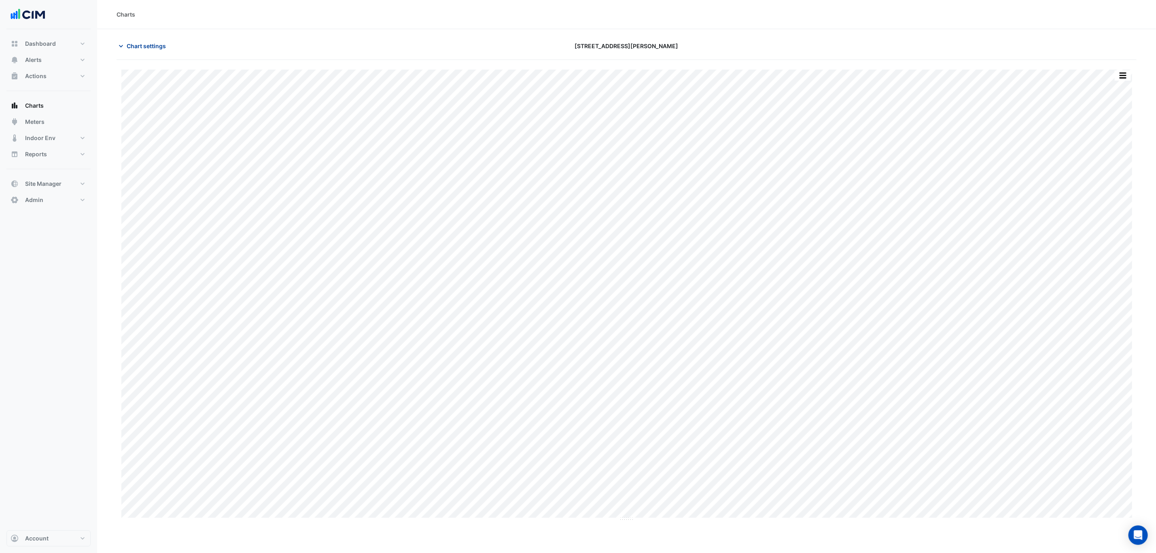
click at [154, 48] on span "Chart settings" at bounding box center [146, 46] width 39 height 8
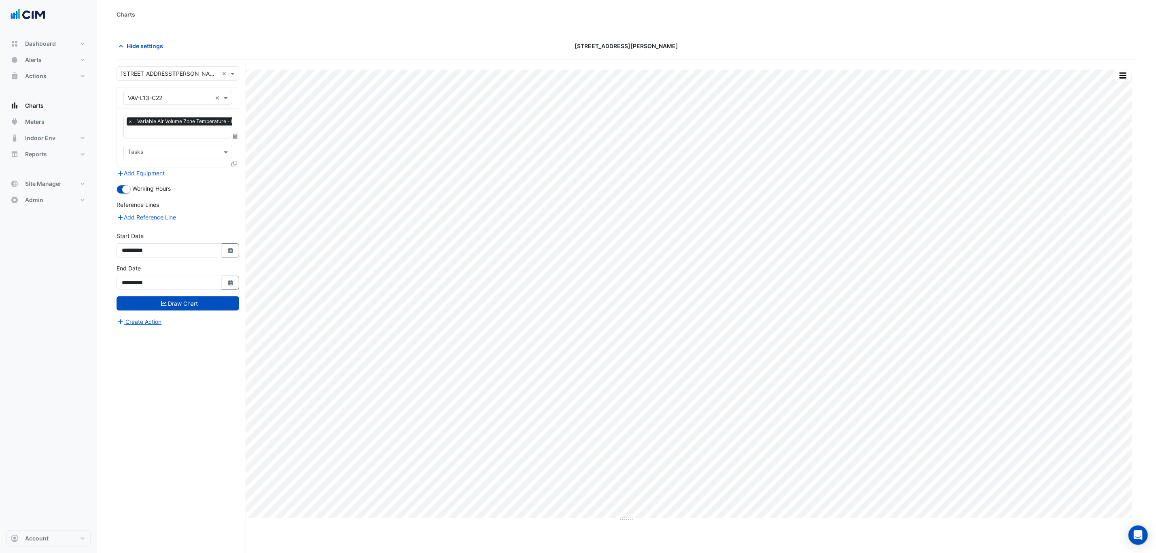
click at [159, 143] on div "× Variable Air Volume Zone Temperature - L13, Centre Zone × Tasks" at bounding box center [178, 137] width 122 height 59
click at [165, 135] on input "text" at bounding box center [197, 132] width 147 height 8
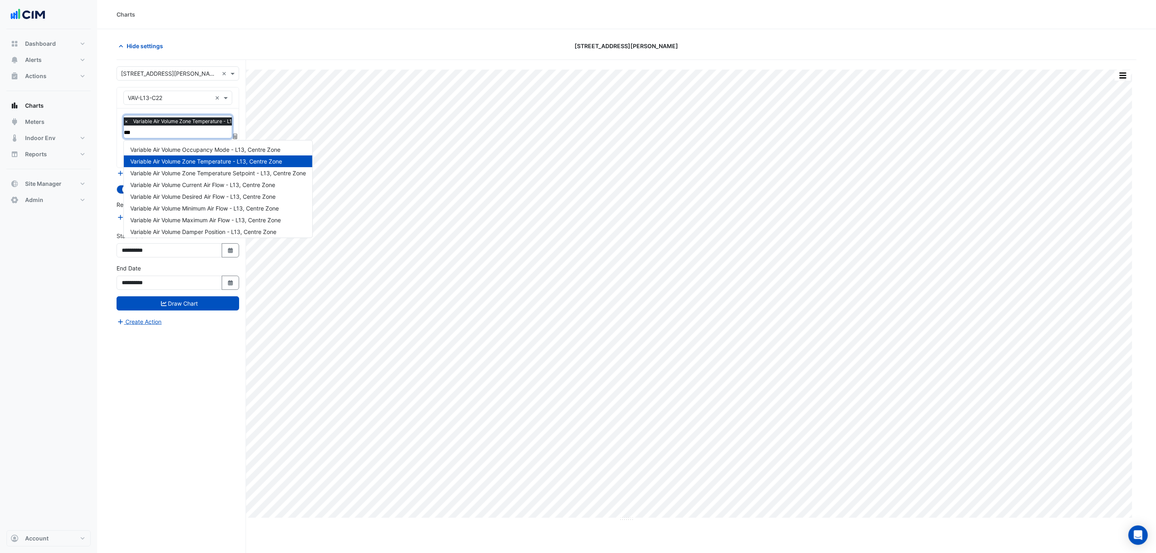
type input "****"
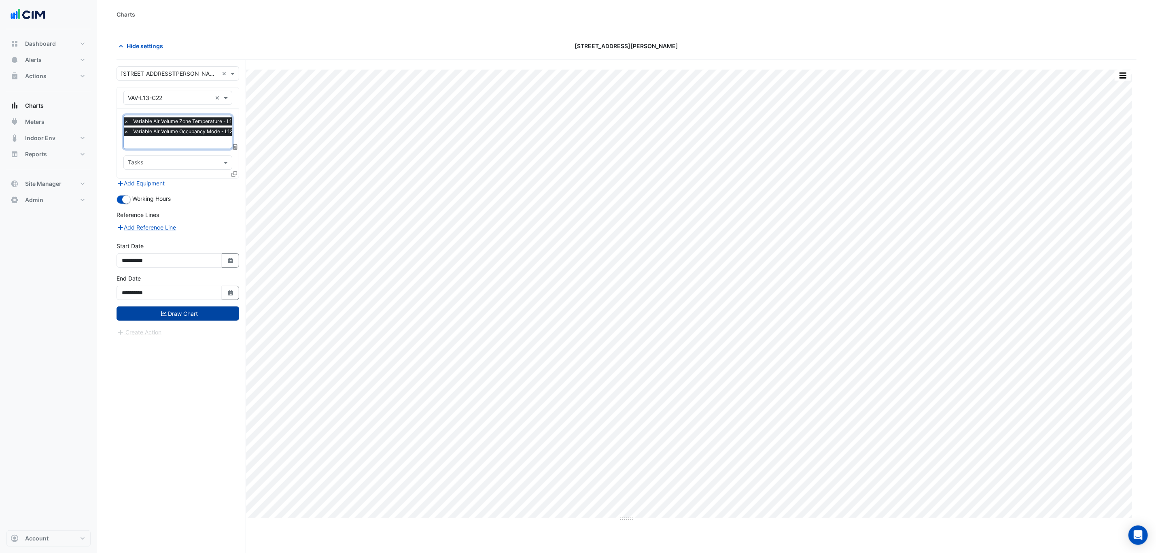
click at [177, 311] on button "Draw Chart" at bounding box center [178, 313] width 123 height 14
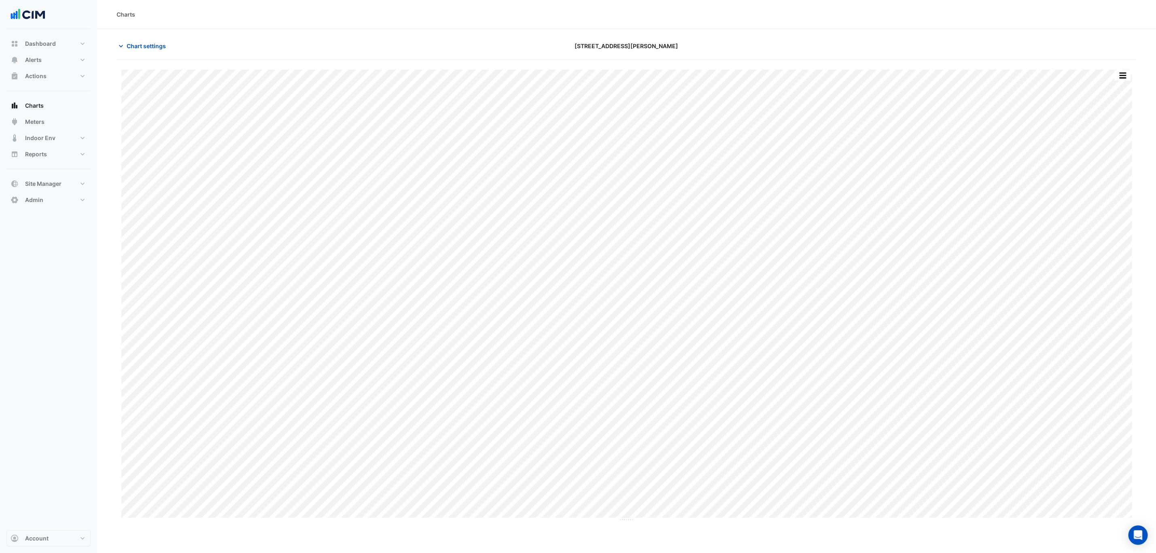
click at [1116, 76] on button "button" at bounding box center [1123, 75] width 16 height 10
click at [1116, 87] on div "Split by Unit" at bounding box center [1107, 90] width 49 height 15
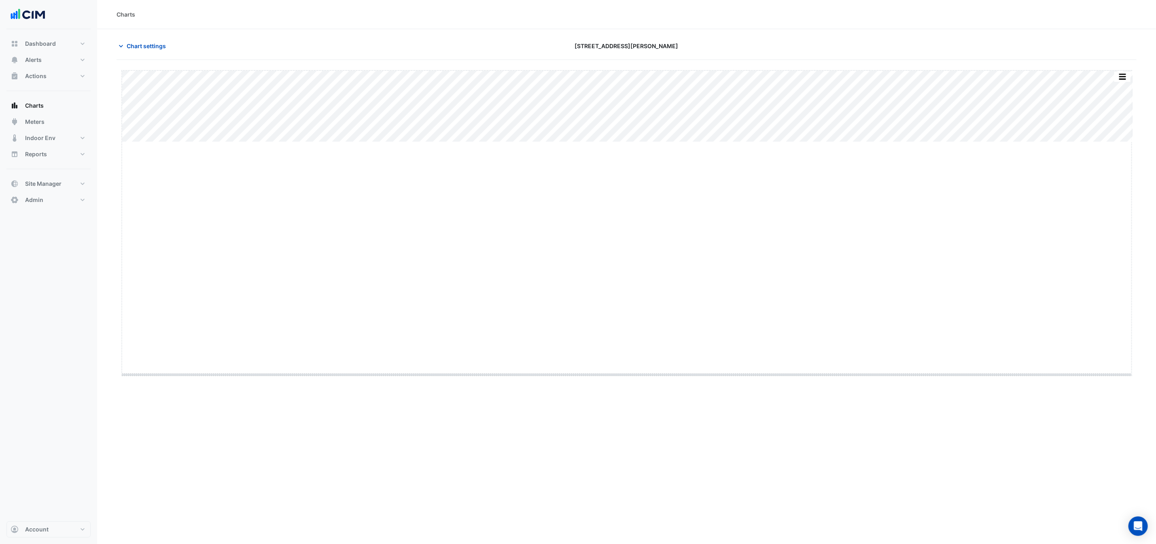
drag, startPoint x: 628, startPoint y: 141, endPoint x: 610, endPoint y: 392, distance: 251.6
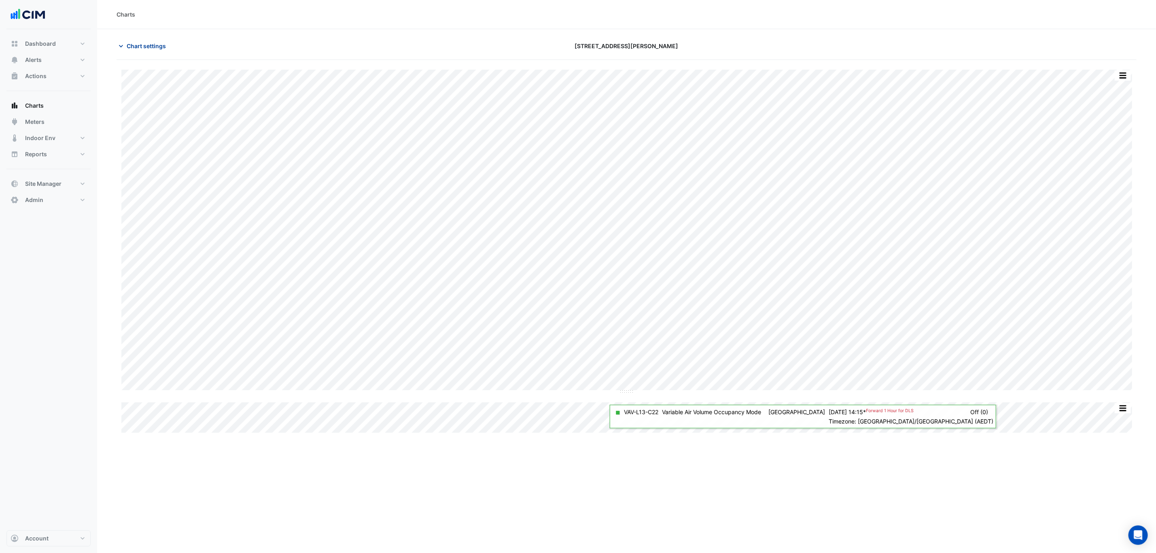
click at [158, 49] on span "Chart settings" at bounding box center [146, 46] width 39 height 8
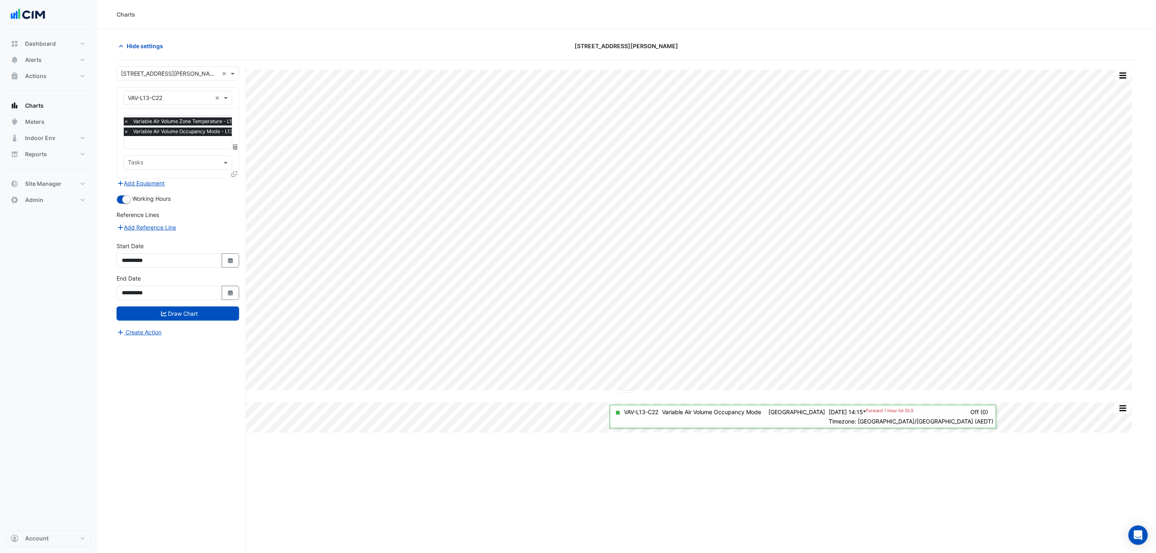
click at [172, 96] on input "text" at bounding box center [170, 98] width 84 height 8
type input "**"
click at [200, 111] on div "CH-L07-1" at bounding box center [203, 116] width 158 height 12
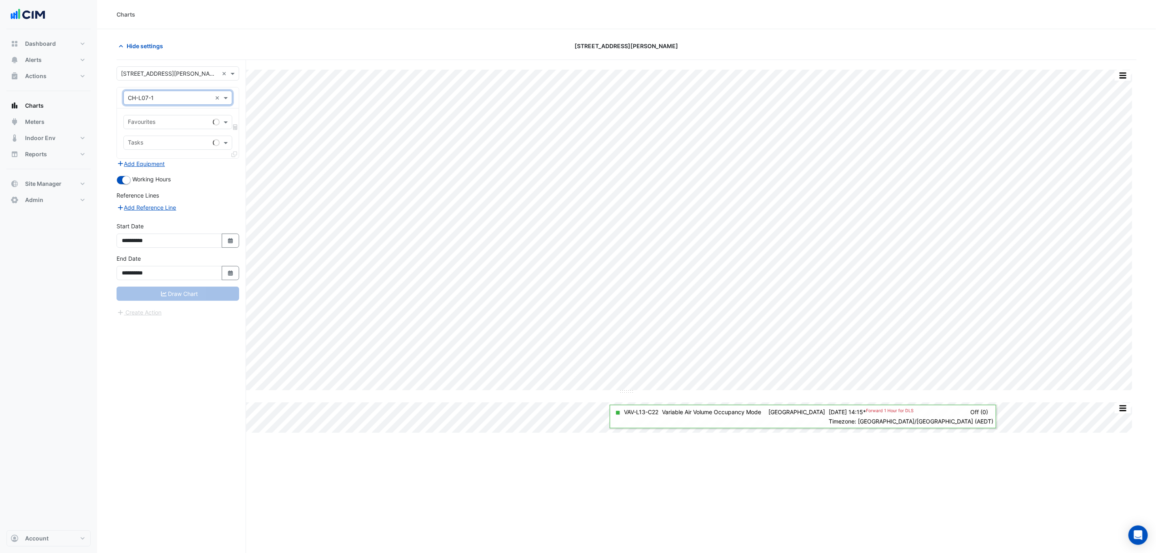
click at [191, 124] on input "text" at bounding box center [169, 123] width 82 height 8
click at [188, 103] on div "× CH-L07-1 ×" at bounding box center [177, 98] width 109 height 14
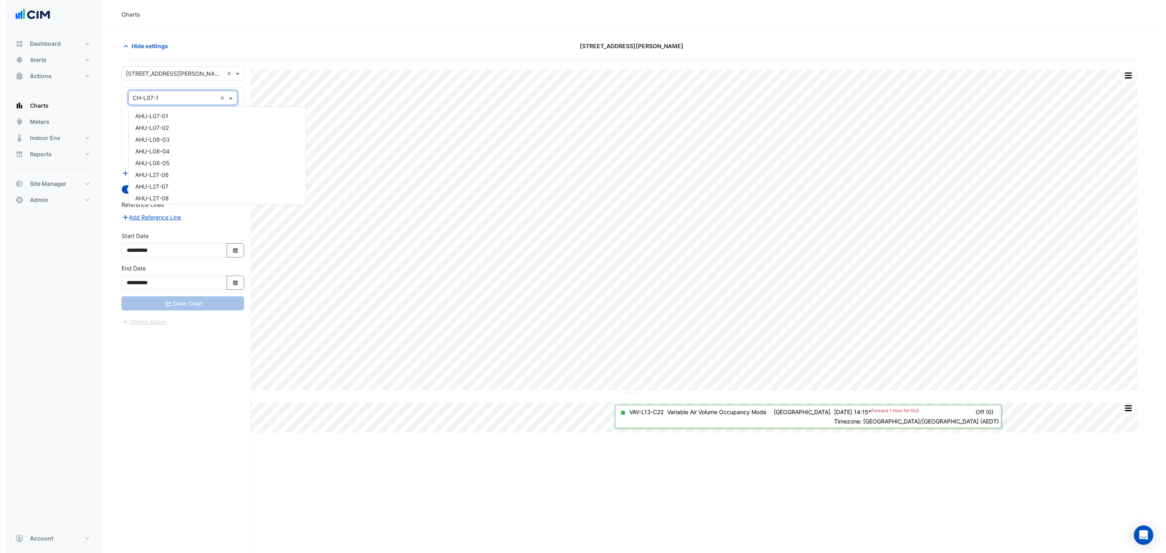
scroll to position [179, 0]
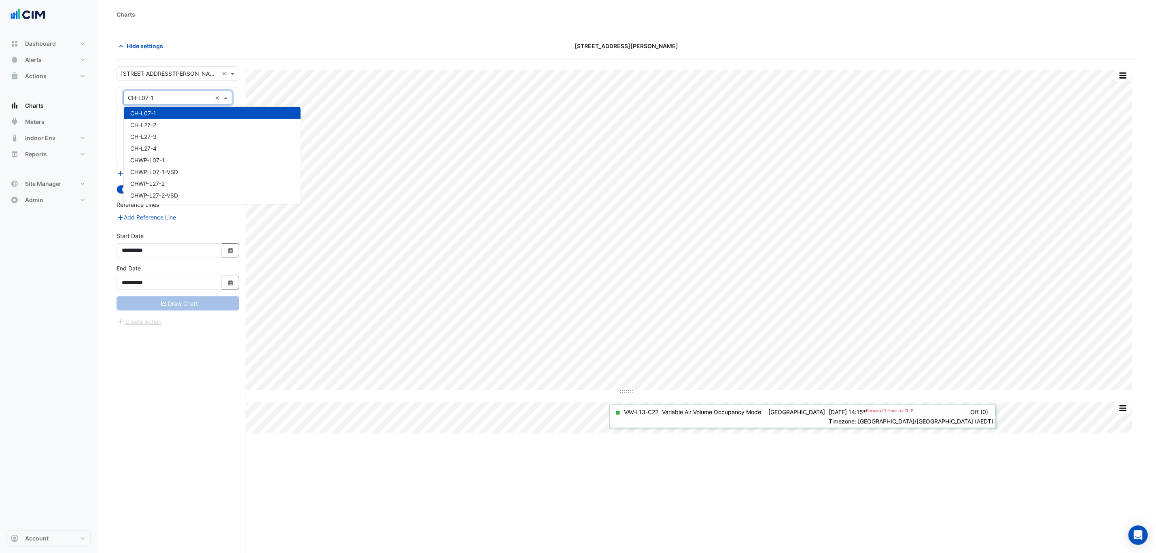
click at [177, 102] on div "× CH-L07-1" at bounding box center [168, 97] width 88 height 8
click at [171, 121] on div "CH-L27-2" at bounding box center [212, 125] width 177 height 12
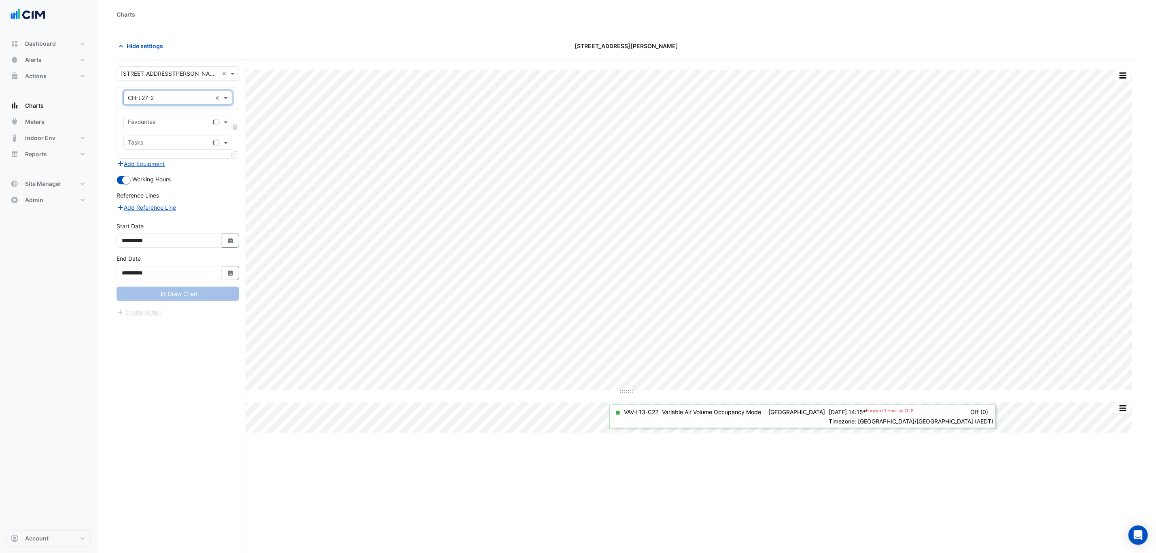
click at [170, 121] on input "text" at bounding box center [169, 123] width 82 height 8
type input "****"
click at [175, 136] on div "Chiller Status - L07, Plantroom" at bounding box center [178, 140] width 108 height 12
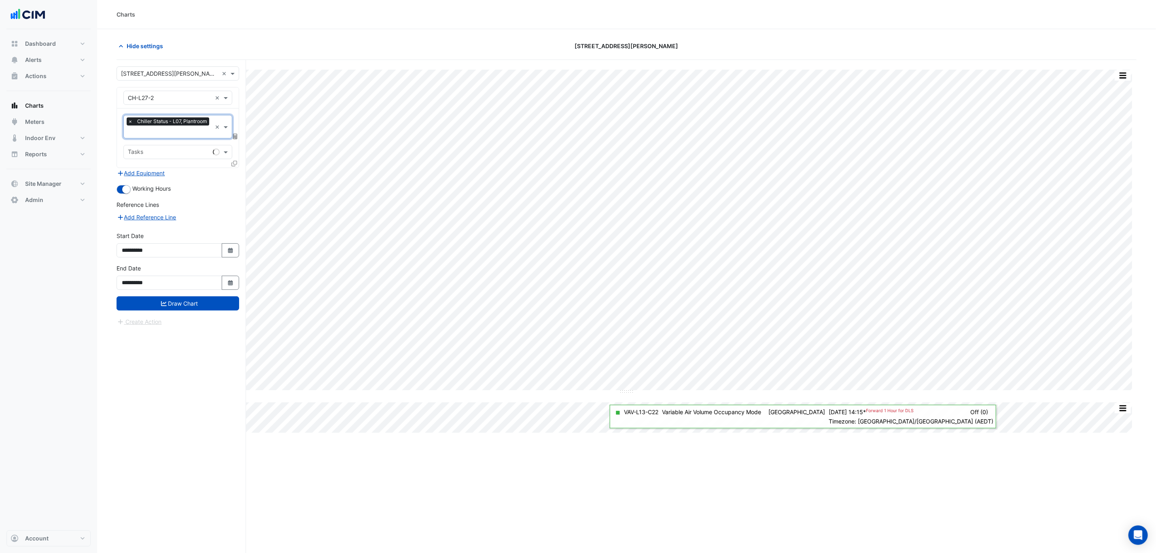
click at [175, 136] on input "text" at bounding box center [170, 132] width 84 height 8
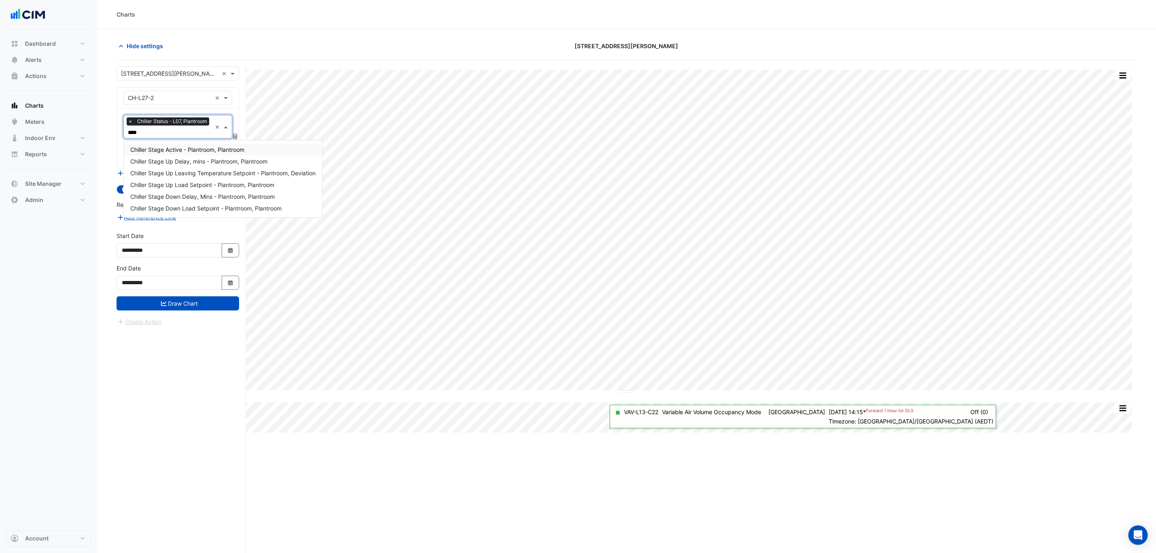
type input "*****"
click at [210, 146] on span "Chiller Stage Active - Plantroom, Plantroom" at bounding box center [187, 149] width 114 height 7
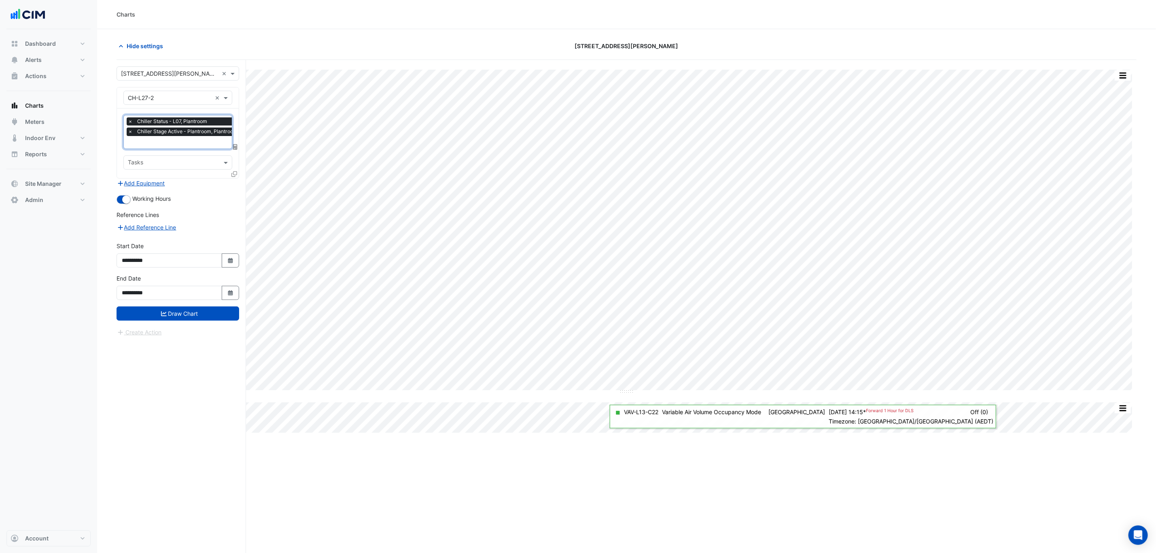
click at [232, 175] on icon at bounding box center [235, 174] width 6 height 6
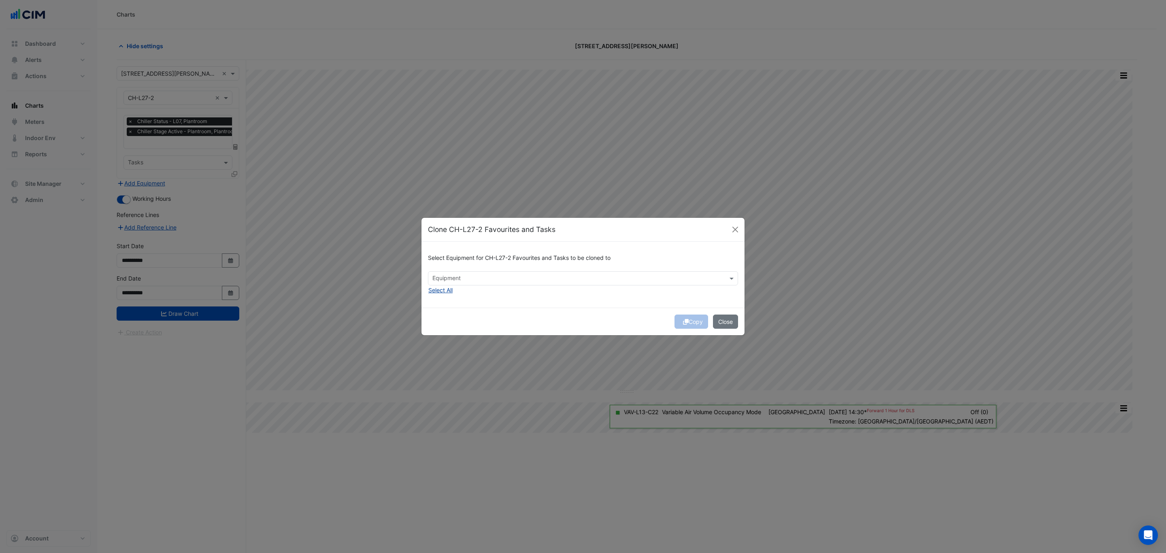
click at [454, 287] on div "Select Equipment for CH-L27-2 Favourites and Tasks to be cloned to Equipment Se…" at bounding box center [582, 275] width 323 height 66
click at [461, 278] on input "text" at bounding box center [578, 279] width 292 height 8
drag, startPoint x: 457, startPoint y: 311, endPoint x: 455, endPoint y: 316, distance: 4.9
click at [457, 312] on div "CH-L27-3" at bounding box center [447, 308] width 39 height 12
click at [452, 324] on div "CH-L27-4" at bounding box center [447, 319] width 39 height 12
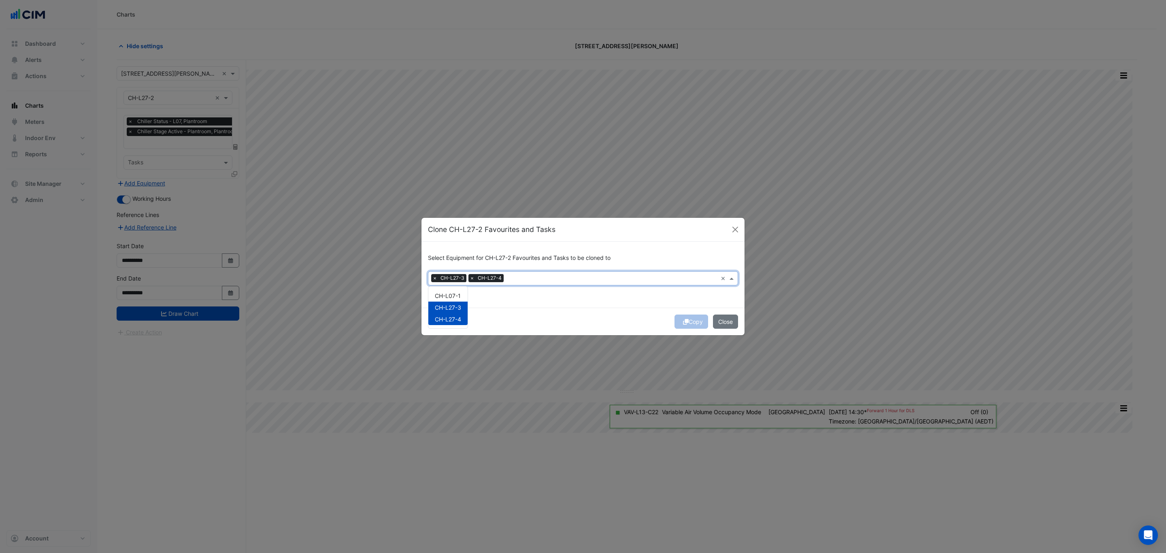
click at [566, 307] on div "Select Equipment for CH-L27-2 Favourites and Tasks to be cloned to × CH-L27-3 ×…" at bounding box center [582, 275] width 323 height 66
click at [697, 325] on button "Copy" at bounding box center [691, 321] width 34 height 14
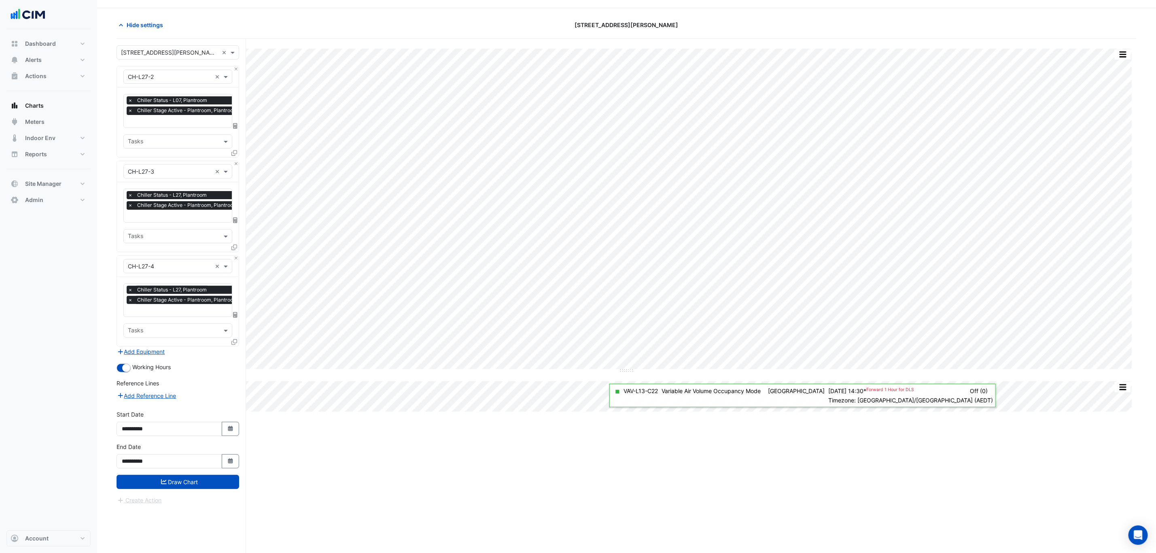
scroll to position [32, 0]
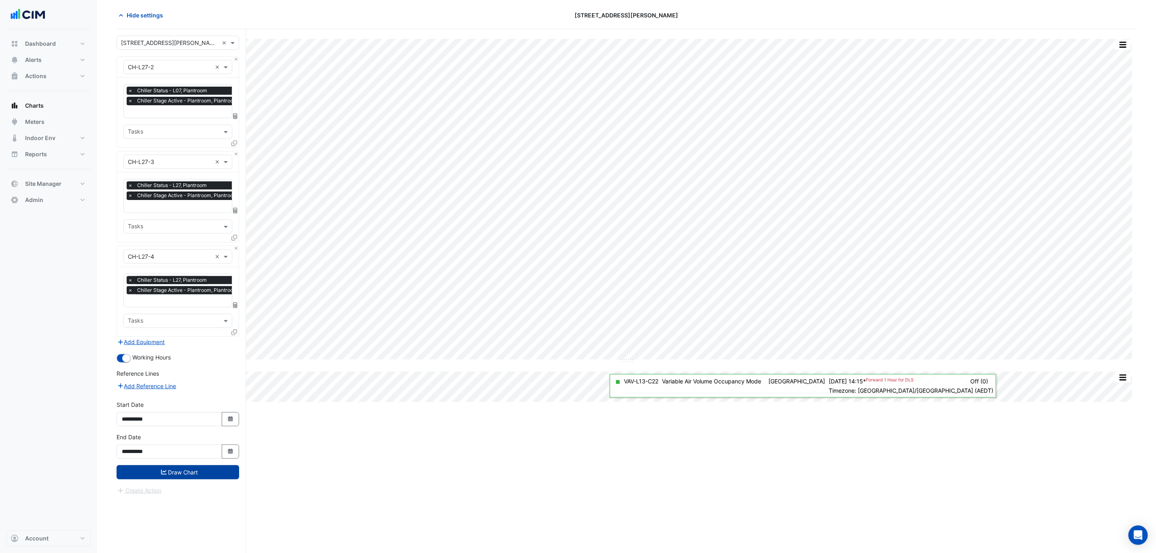
click at [210, 466] on button "Draw Chart" at bounding box center [178, 472] width 123 height 14
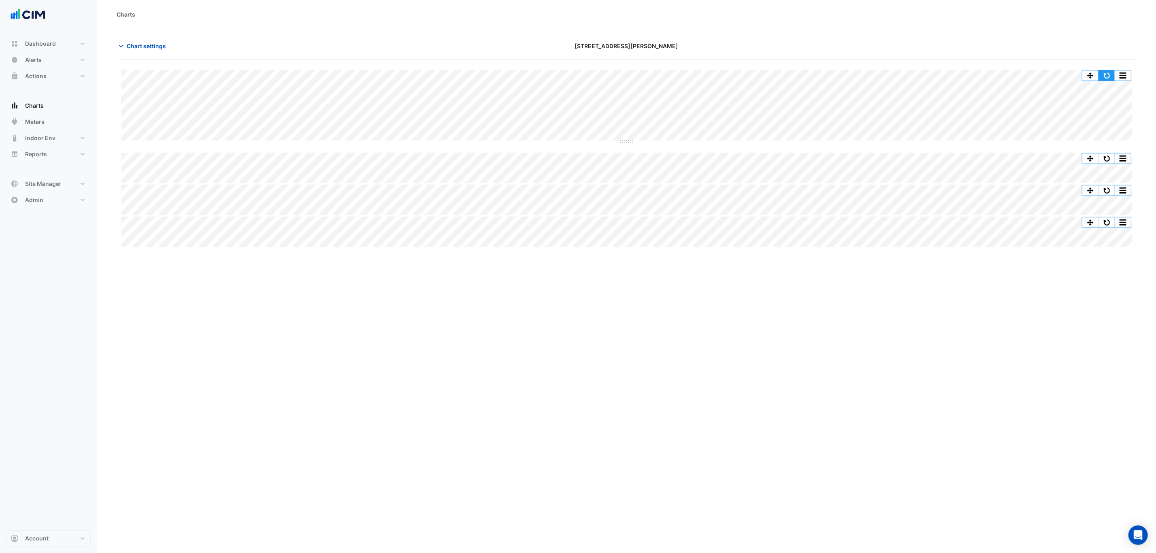
click at [1106, 72] on button "button" at bounding box center [1107, 75] width 16 height 10
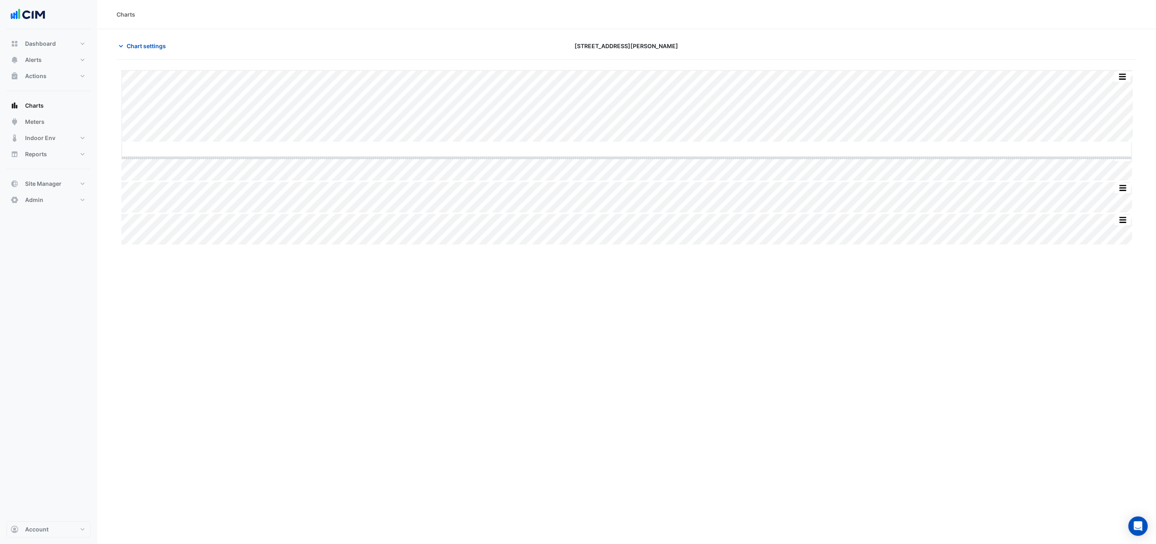
drag, startPoint x: 625, startPoint y: 142, endPoint x: 607, endPoint y: 245, distance: 104.7
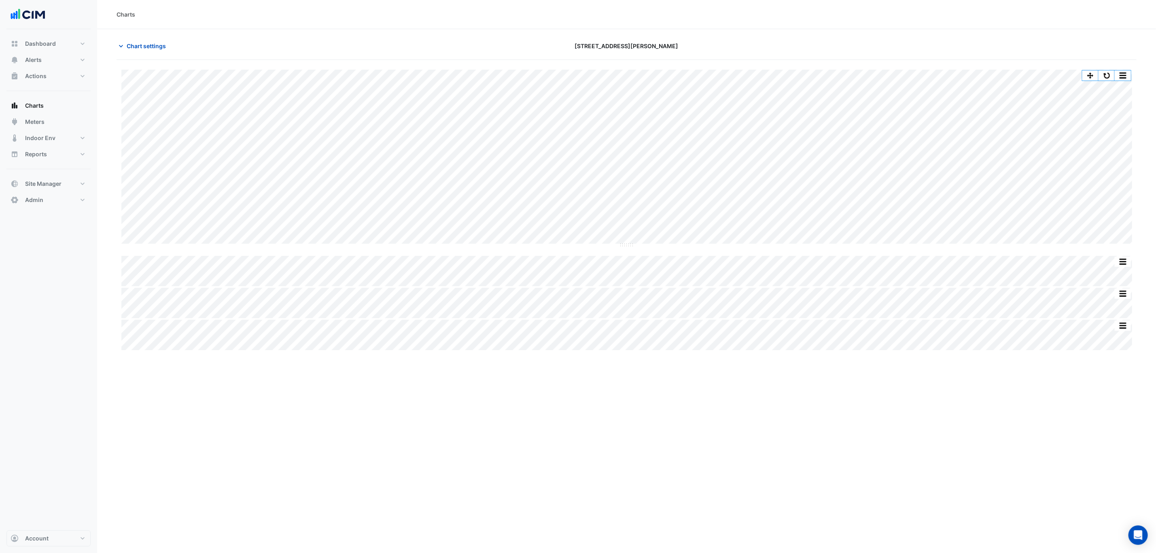
click at [146, 58] on div "Chart settings 201 Elizabeth St" at bounding box center [627, 49] width 1020 height 21
click at [147, 51] on button "Chart settings" at bounding box center [144, 46] width 55 height 14
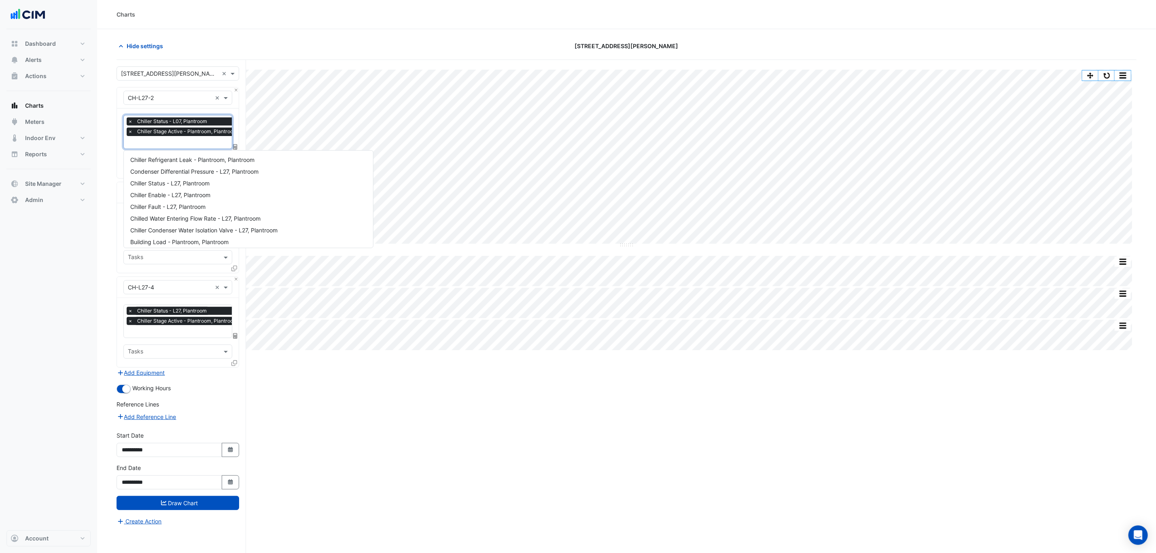
click at [169, 138] on div "× Chiller Status - L07, Plantroom × Chiller Stage Active - Plantroom, Plantroom" at bounding box center [184, 127] width 115 height 21
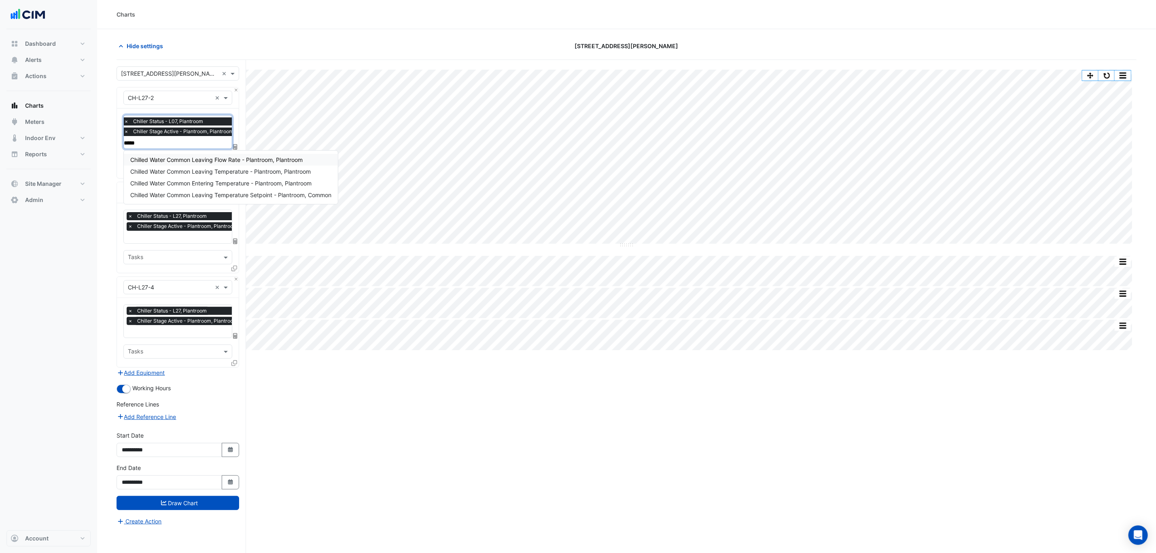
type input "******"
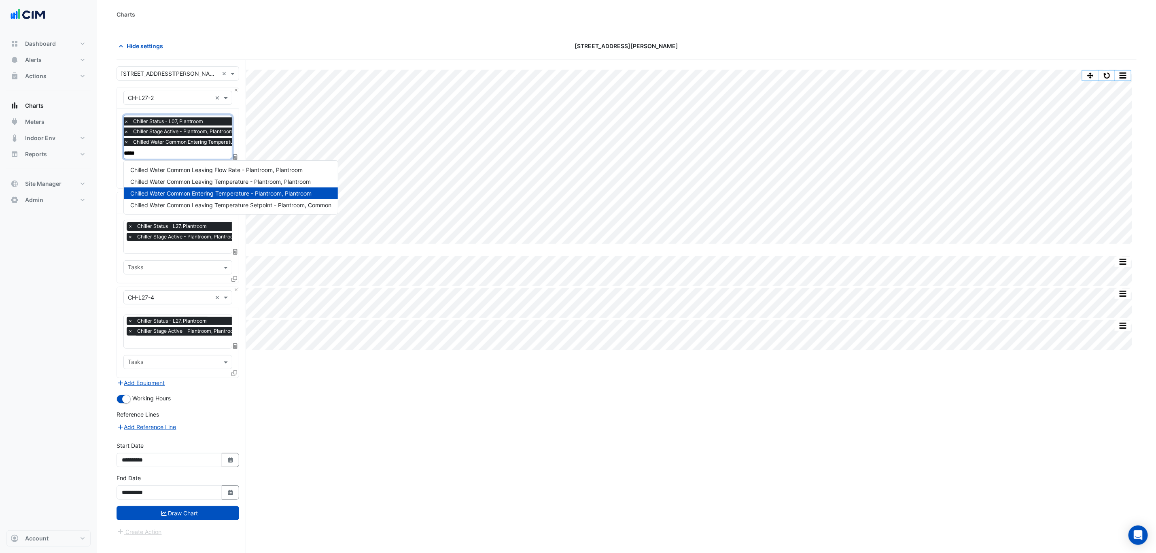
type input "******"
click at [168, 178] on span "Chilled Water Common Leaving Temperature - Plantroom, Plantroom" at bounding box center [220, 181] width 181 height 7
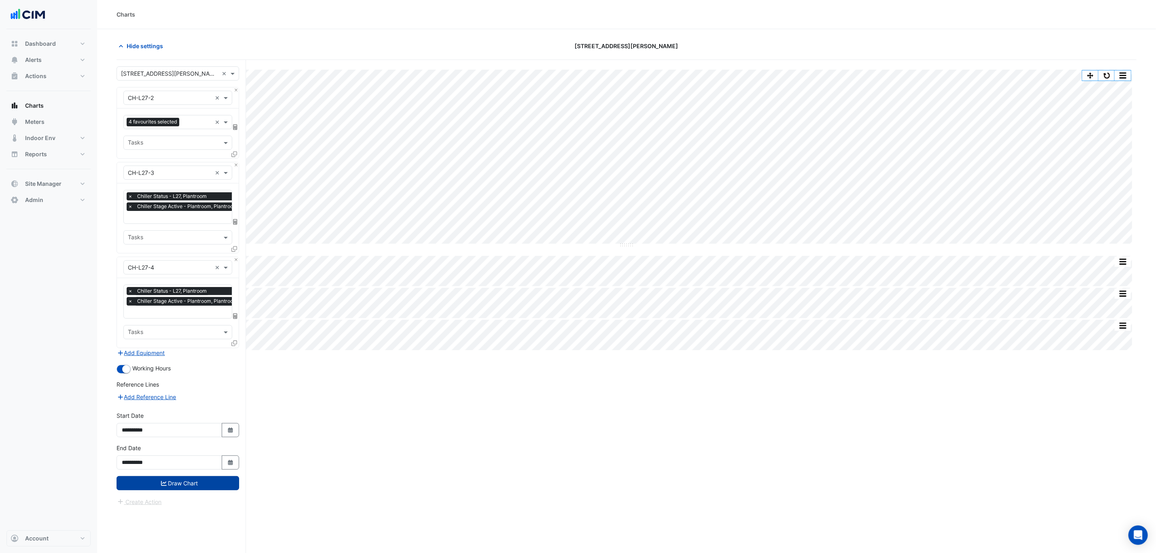
click at [195, 484] on button "Draw Chart" at bounding box center [178, 483] width 123 height 14
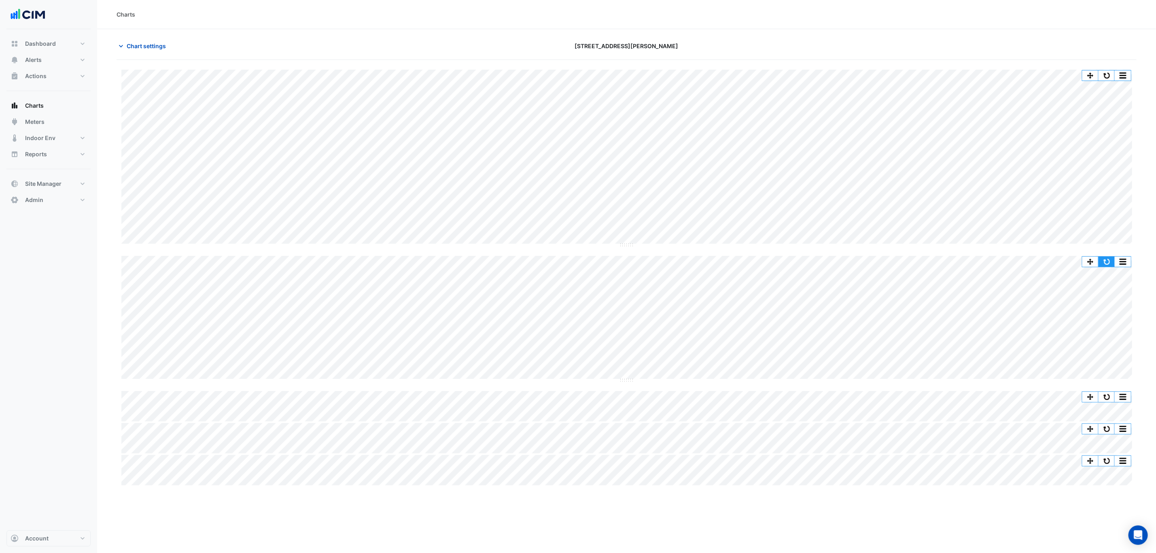
click at [1106, 264] on button "button" at bounding box center [1107, 262] width 16 height 10
click at [1101, 397] on button "button" at bounding box center [1107, 397] width 16 height 10
click at [157, 61] on div "× 201 Elizabeth St × × CH-L27-2 × 4 favourites selected × Tasks × CH-L27-3 × × …" at bounding box center [182, 322] width 130 height 524
click at [155, 53] on div "Chart settings [STREET_ADDRESS][PERSON_NAME]" at bounding box center [627, 49] width 1020 height 21
click at [155, 51] on button "Chart settings" at bounding box center [144, 46] width 55 height 14
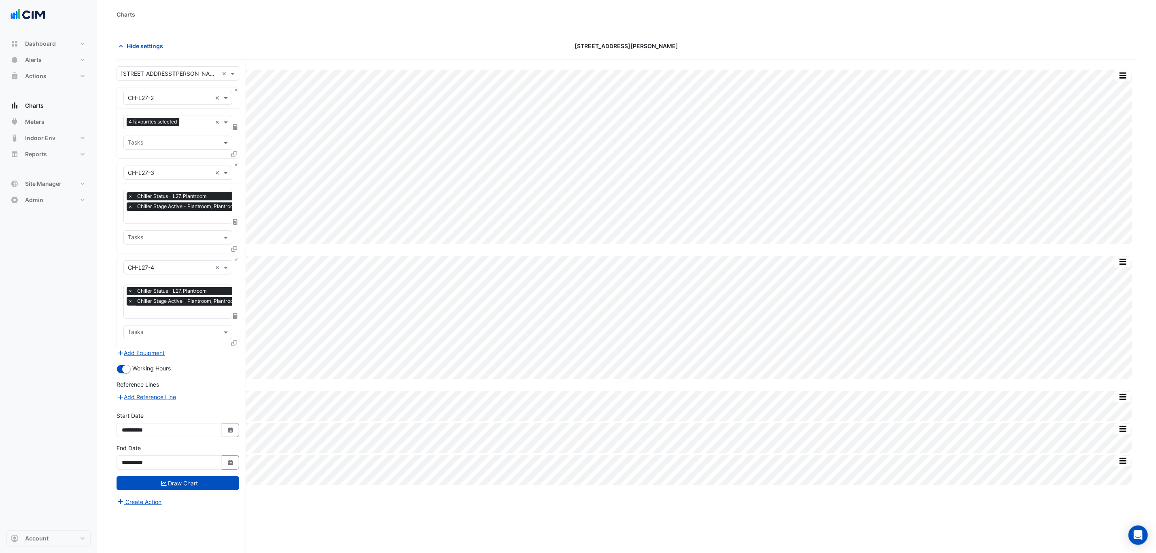
click at [188, 124] on input "text" at bounding box center [197, 123] width 29 height 8
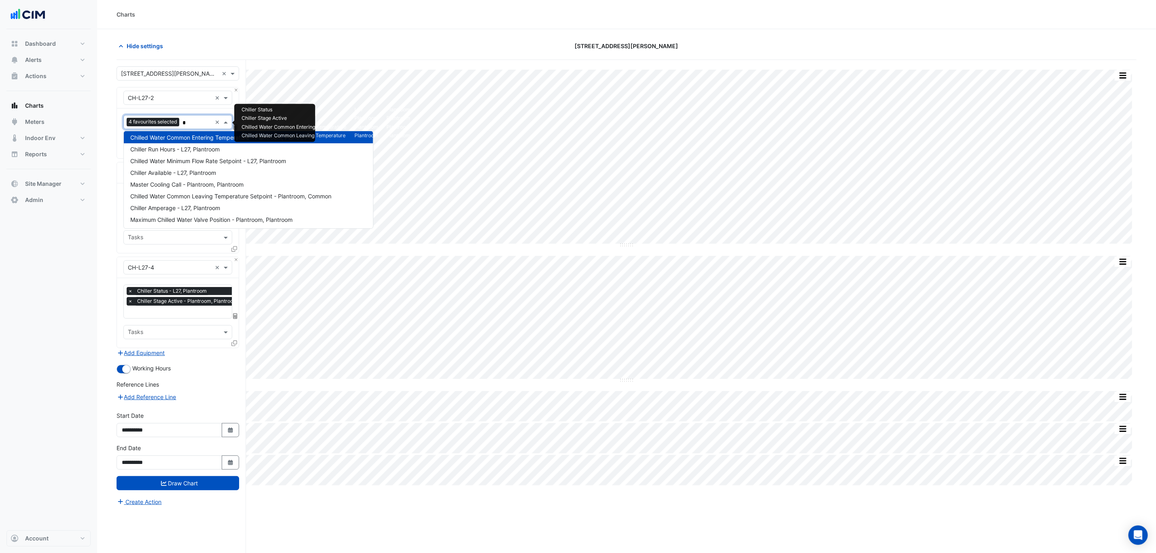
scroll to position [85, 0]
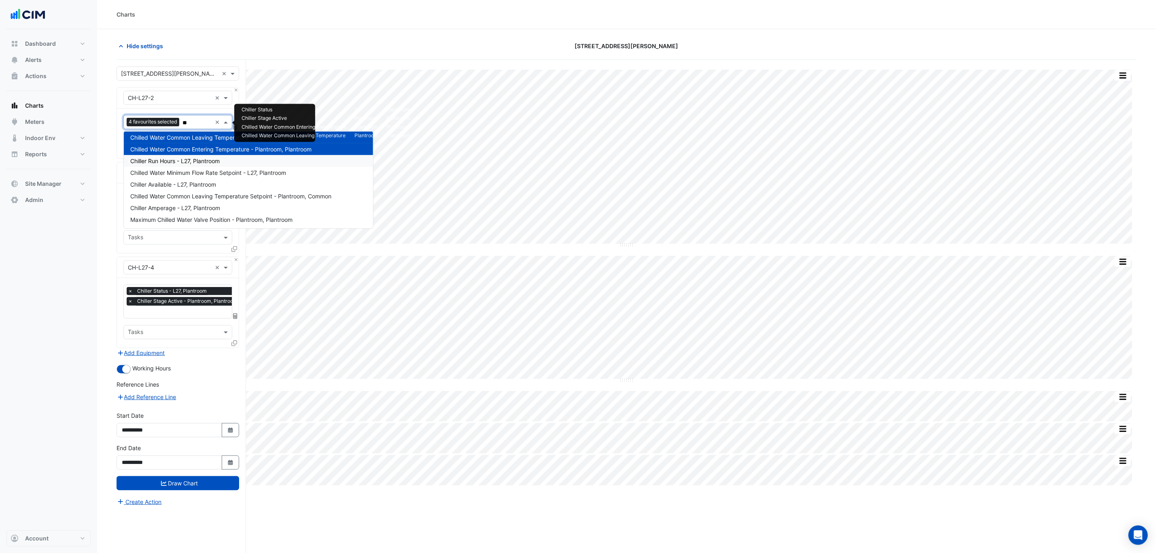
type input "*"
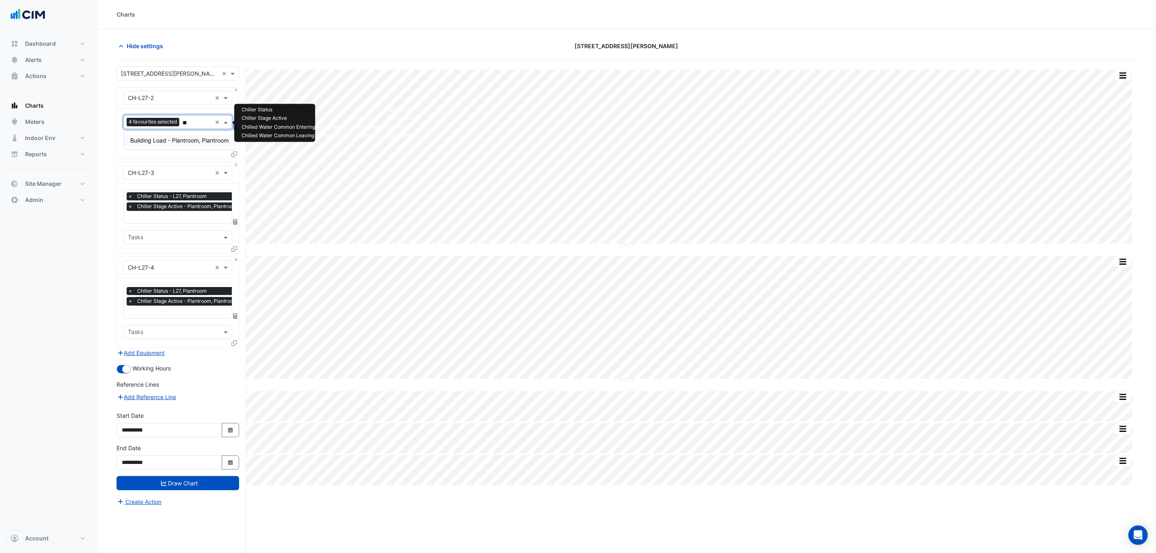
type input "***"
click at [149, 490] on button "Draw Chart" at bounding box center [178, 483] width 123 height 14
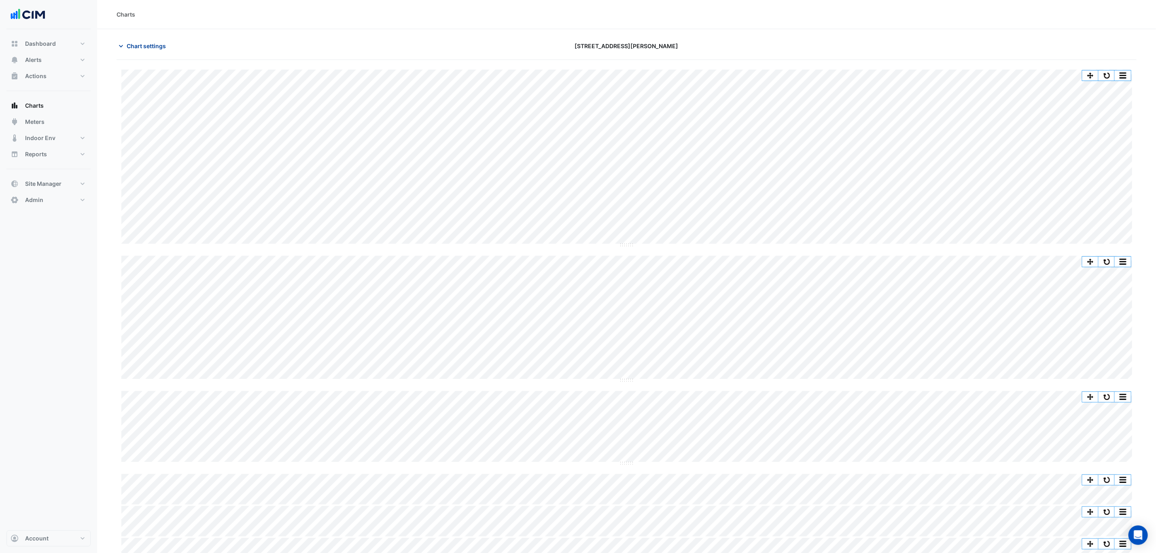
click at [159, 52] on button "Chart settings" at bounding box center [144, 46] width 55 height 14
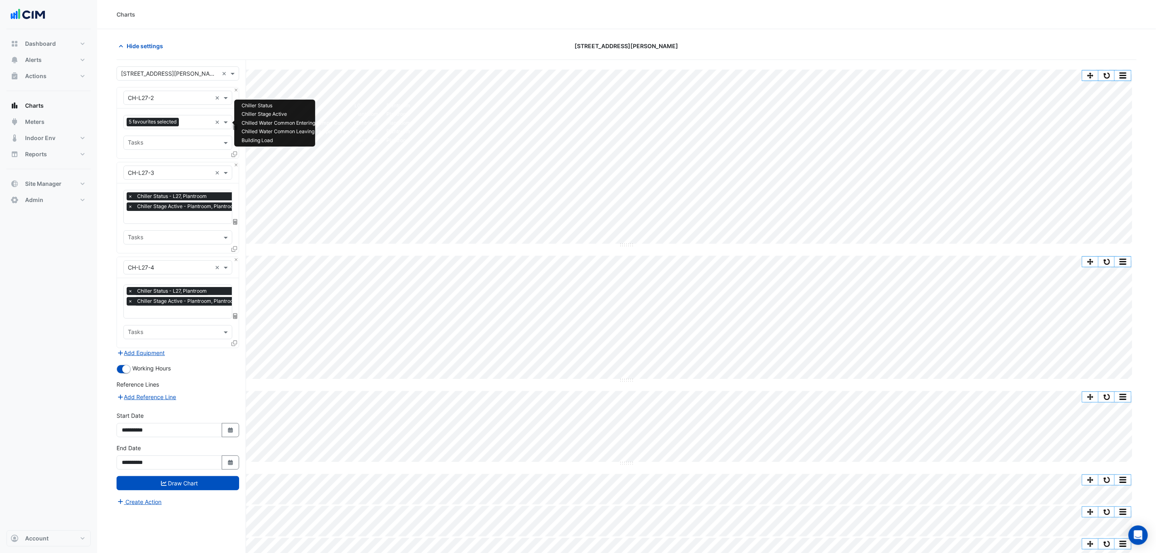
click at [181, 121] on div "5 favourites selected" at bounding box center [154, 123] width 54 height 10
type input "*"
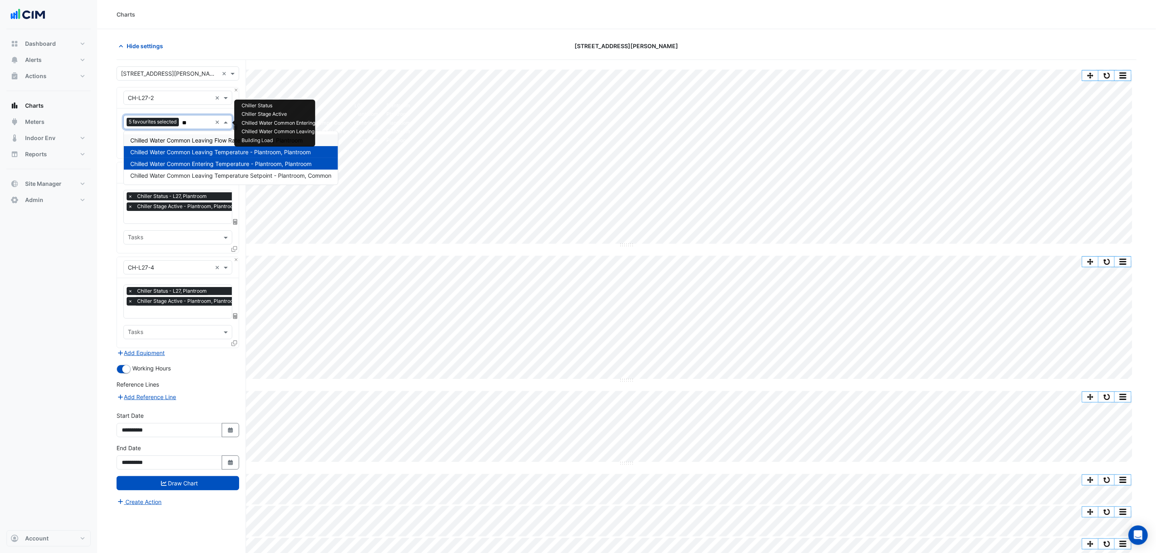
type input "*"
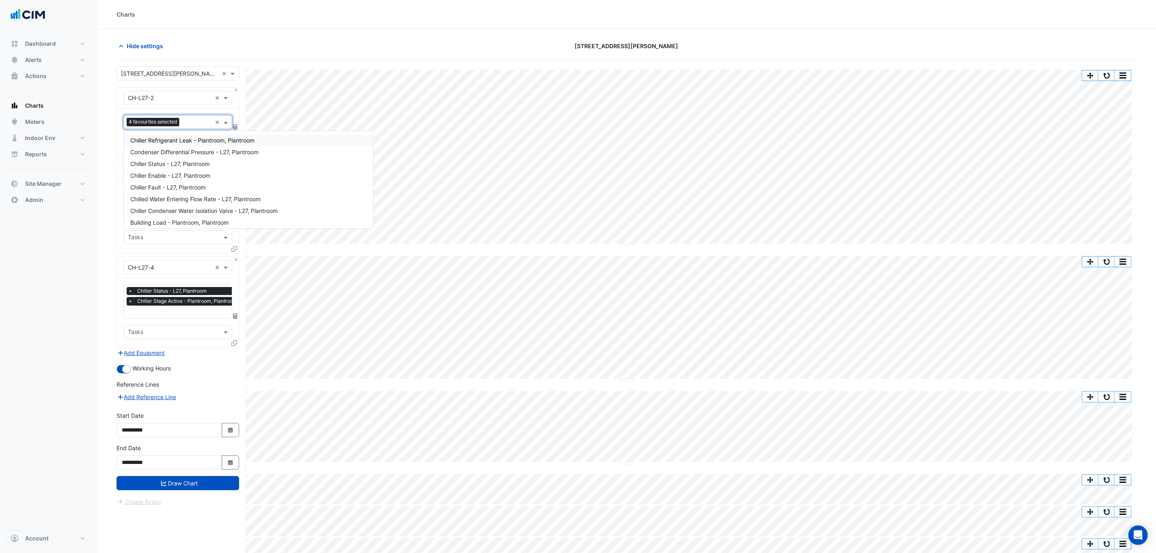
drag, startPoint x: 327, startPoint y: 31, endPoint x: 355, endPoint y: 23, distance: 29.0
click at [328, 28] on div "Charts Hide settings 201 Elizabeth St Split by Equip Split All Split None Print…" at bounding box center [626, 292] width 1059 height 584
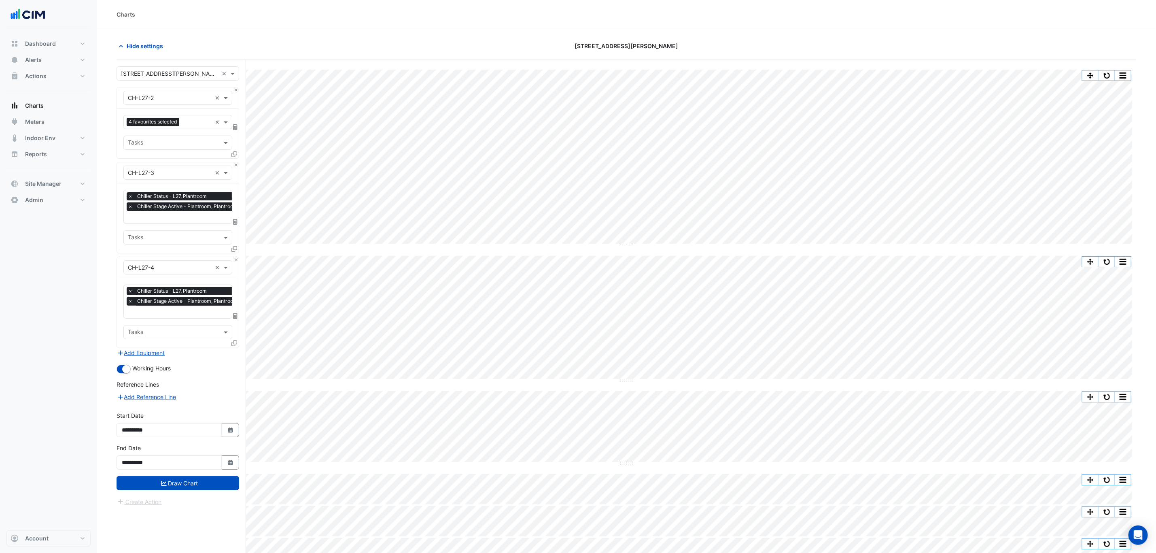
scroll to position [32, 0]
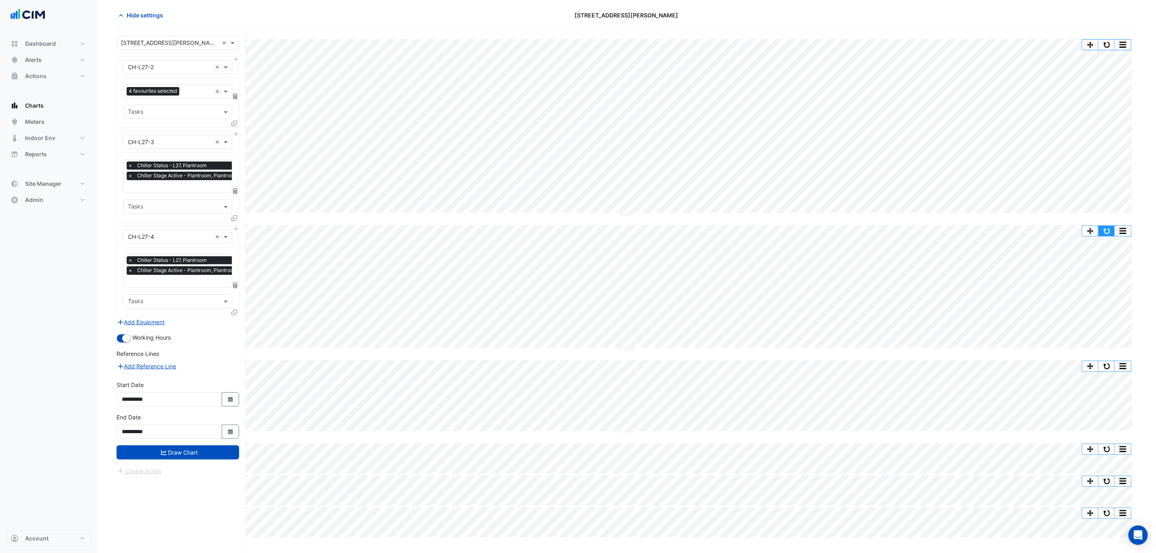
click at [1107, 226] on button "button" at bounding box center [1107, 231] width 16 height 10
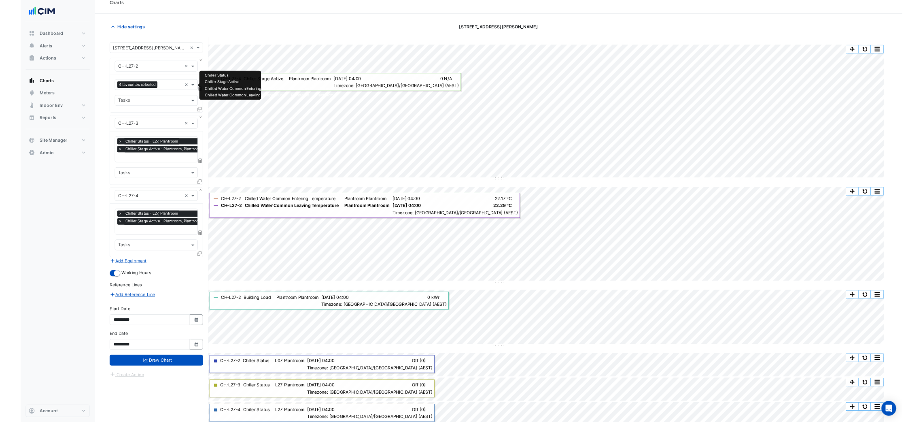
scroll to position [0, 0]
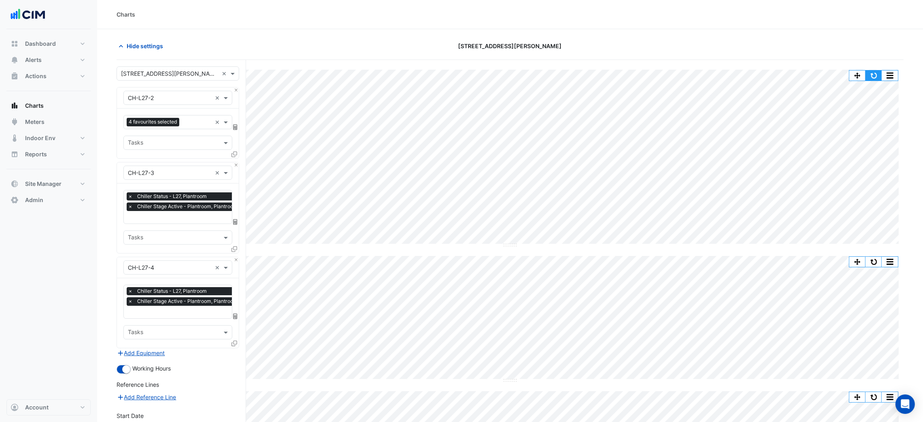
click at [871, 77] on button "button" at bounding box center [874, 75] width 16 height 10
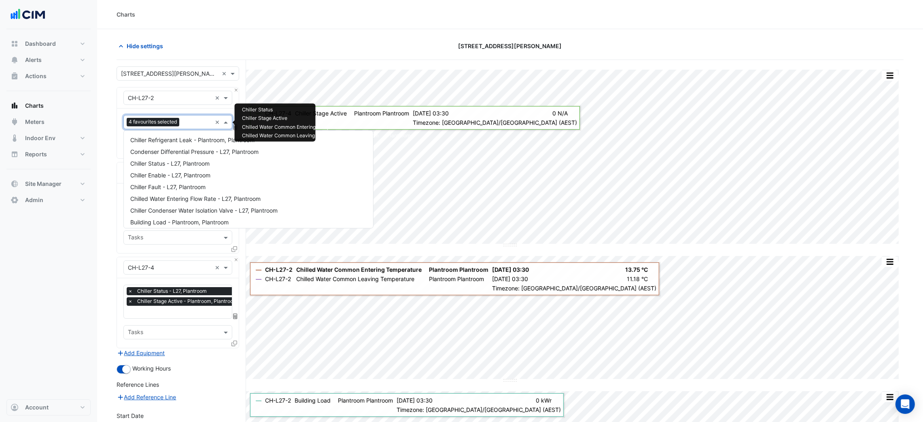
click at [205, 125] on input "text" at bounding box center [197, 123] width 29 height 8
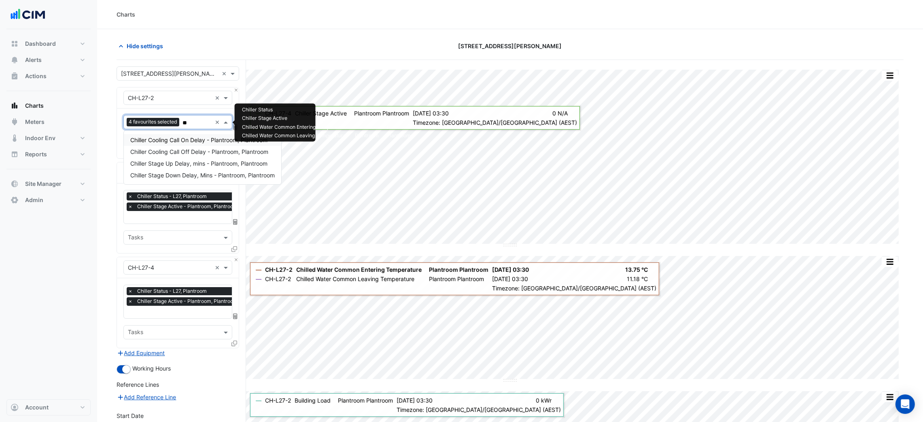
type input "*"
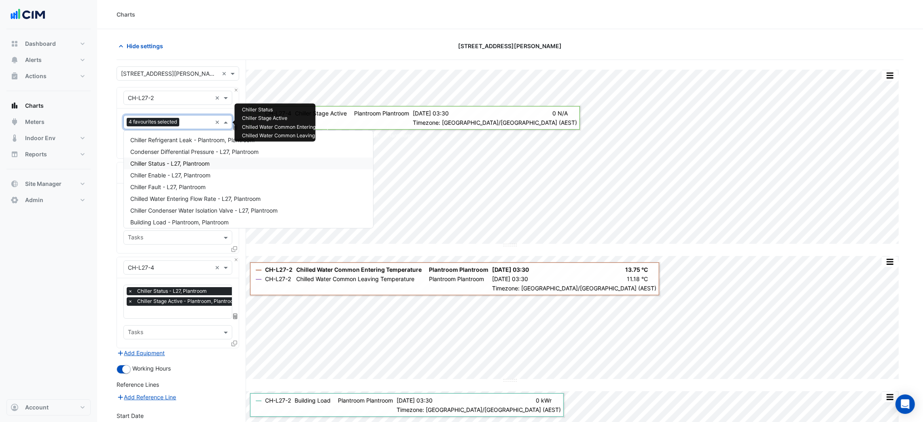
type input "*"
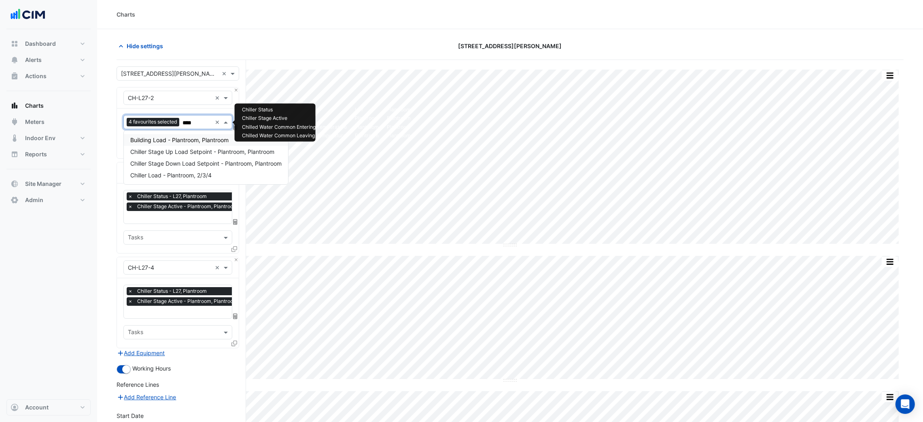
type input "****"
click at [310, 40] on div "Hide settings" at bounding box center [245, 46] width 266 height 14
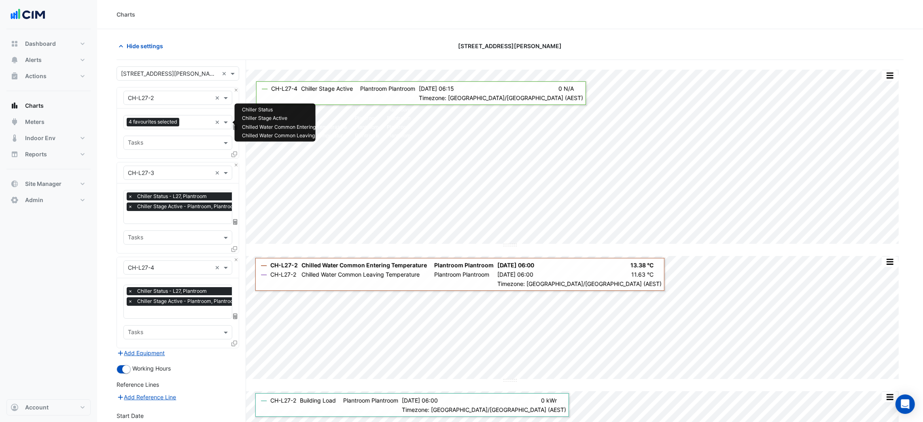
click at [201, 119] on input "text" at bounding box center [197, 123] width 29 height 8
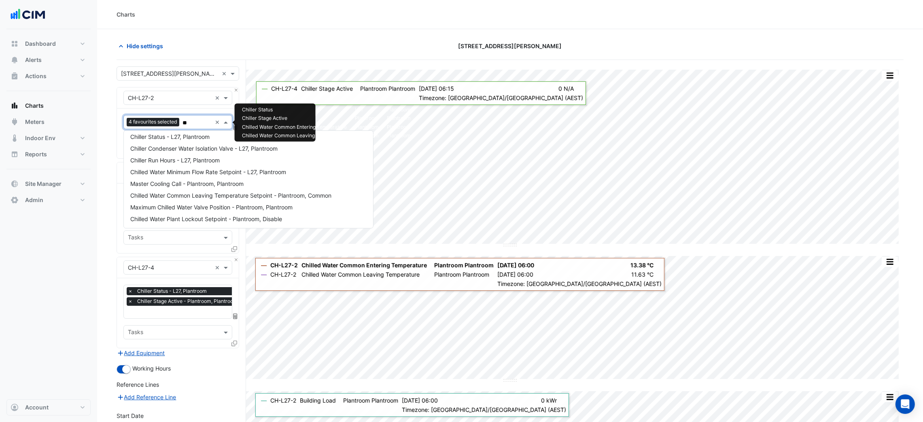
scroll to position [3, 0]
type input "***"
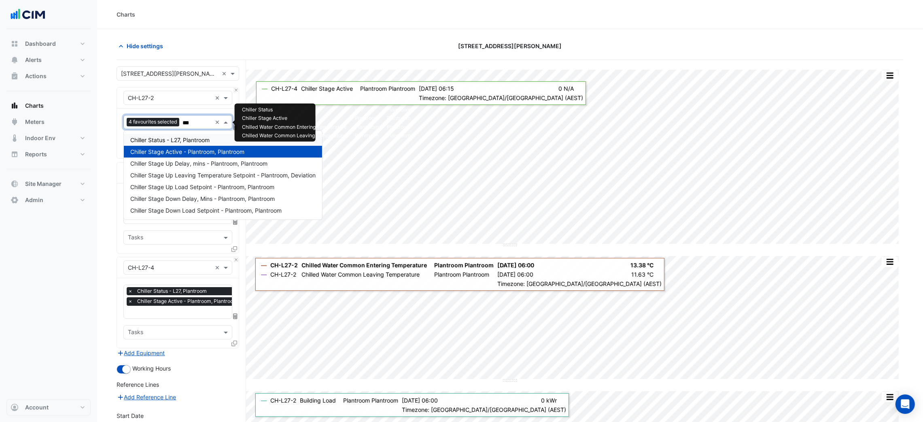
scroll to position [0, 0]
click at [198, 191] on div "Chiller Stage Up Load Setpoint - Plantroom, Plantroom" at bounding box center [223, 187] width 198 height 12
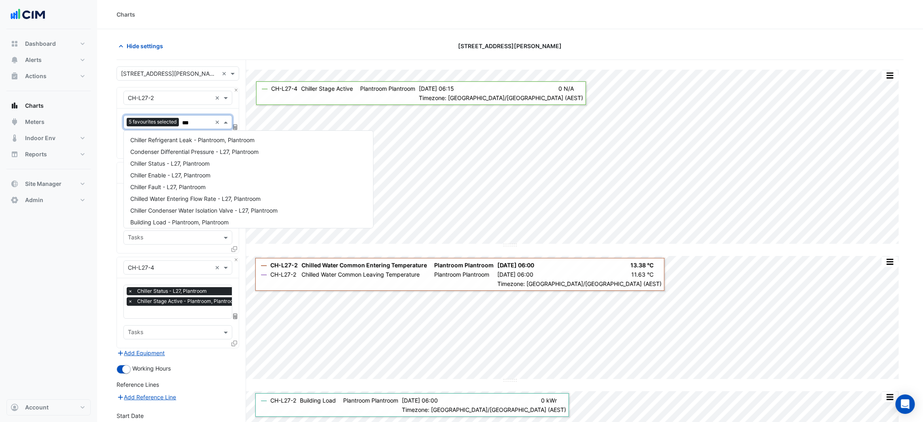
type input "****"
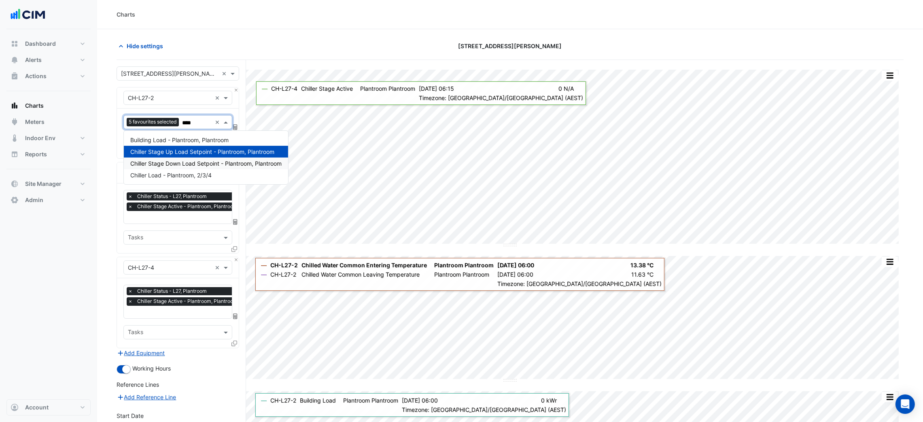
click at [198, 162] on span "Chiller Stage Down Load Setpoint - Plantroom, Plantroom" at bounding box center [205, 163] width 151 height 7
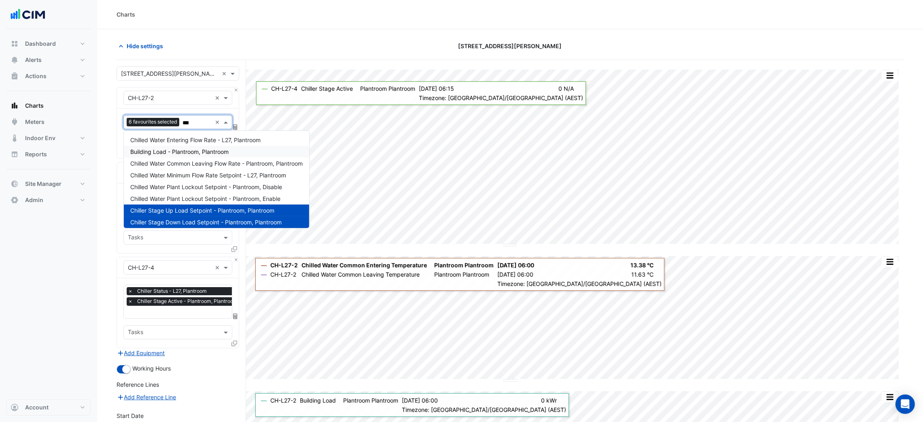
type input "****"
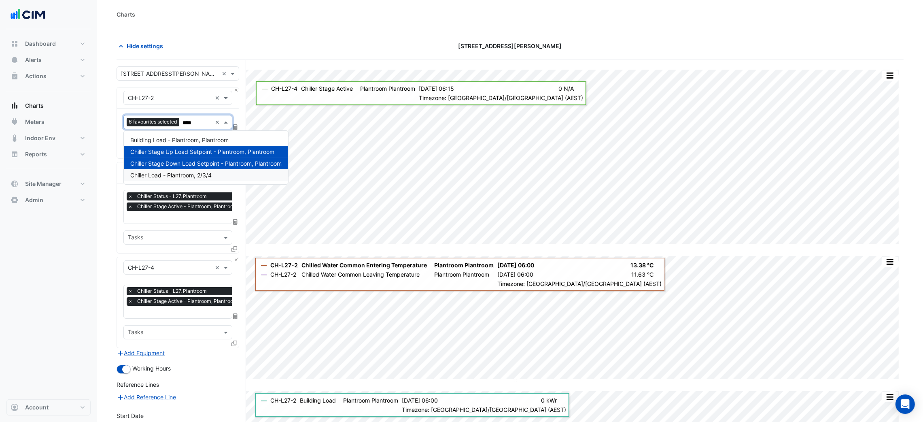
click at [190, 171] on div "Chiller Load - Plantroom, 2/3/4" at bounding box center [206, 175] width 164 height 12
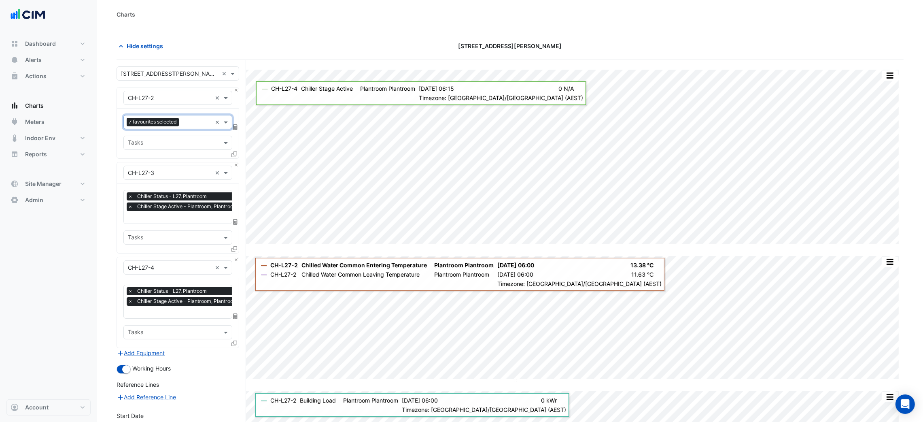
scroll to position [148, 0]
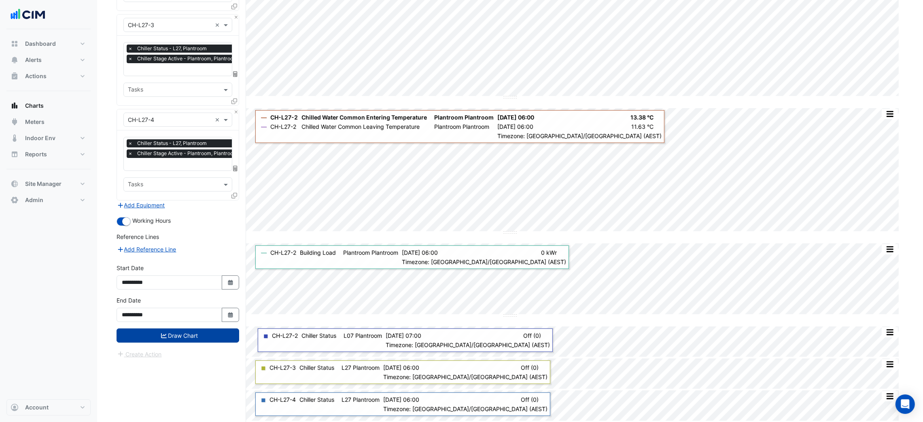
click at [169, 334] on button "Draw Chart" at bounding box center [178, 335] width 123 height 14
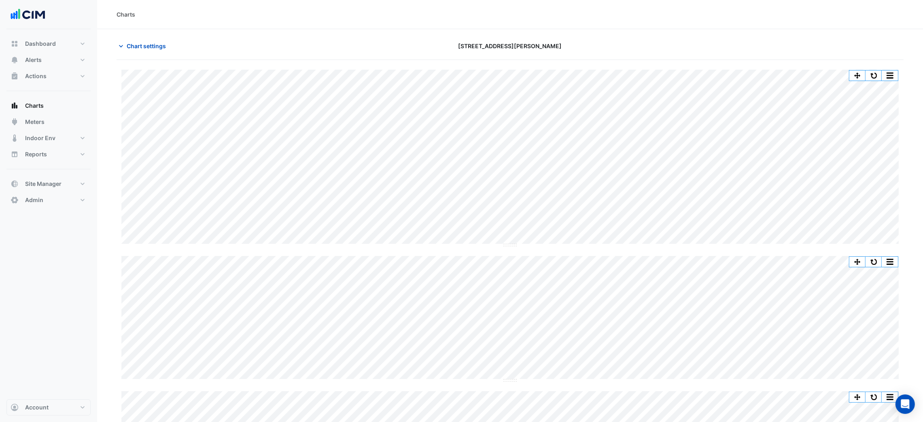
click at [142, 56] on div "Chart settings 201 Elizabeth St" at bounding box center [510, 49] width 787 height 21
click at [140, 46] on span "Chart settings" at bounding box center [146, 46] width 39 height 8
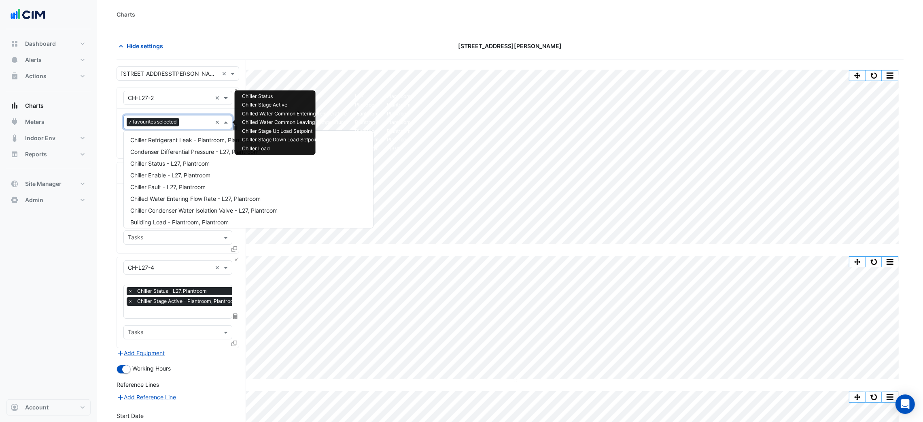
click at [171, 125] on span "7 favourites selected" at bounding box center [153, 122] width 52 height 8
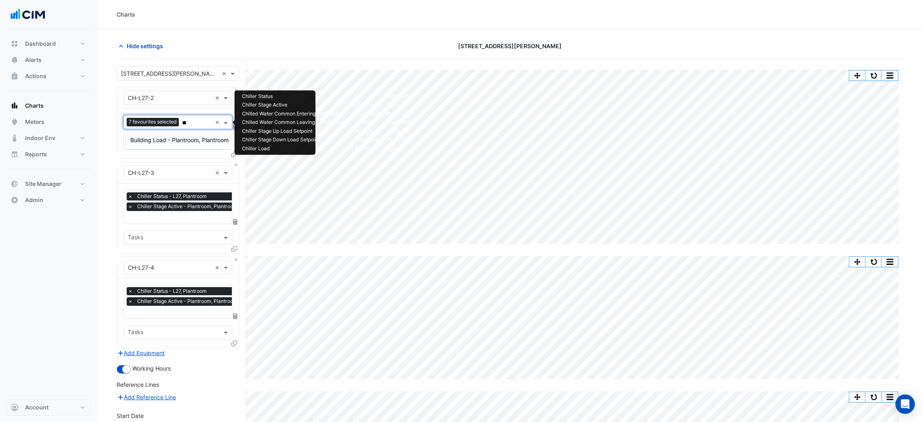
type input "*"
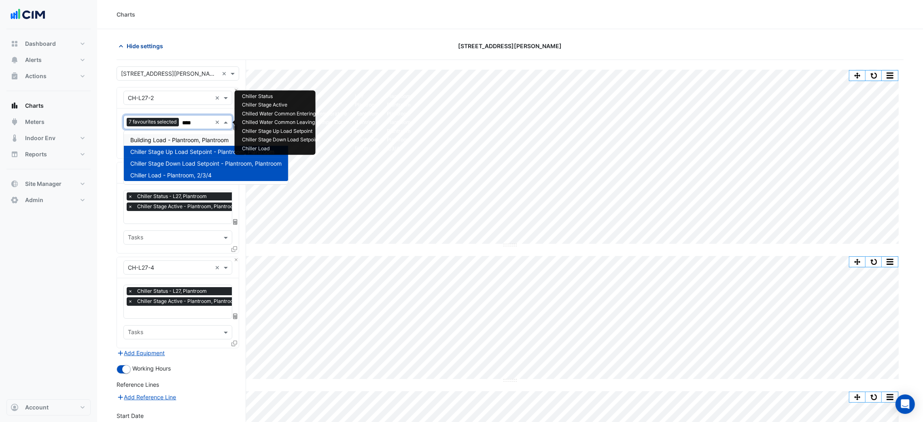
type input "****"
click at [152, 41] on button "Hide settings" at bounding box center [143, 46] width 52 height 14
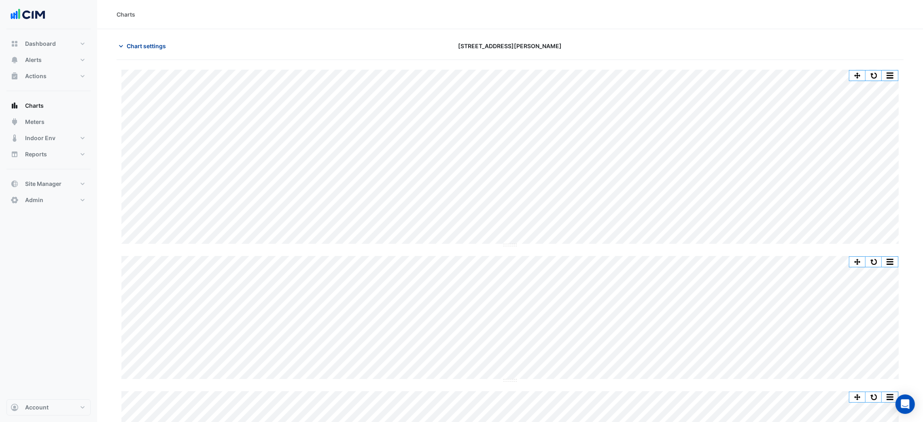
click at [133, 42] on span "Chart settings" at bounding box center [146, 46] width 39 height 8
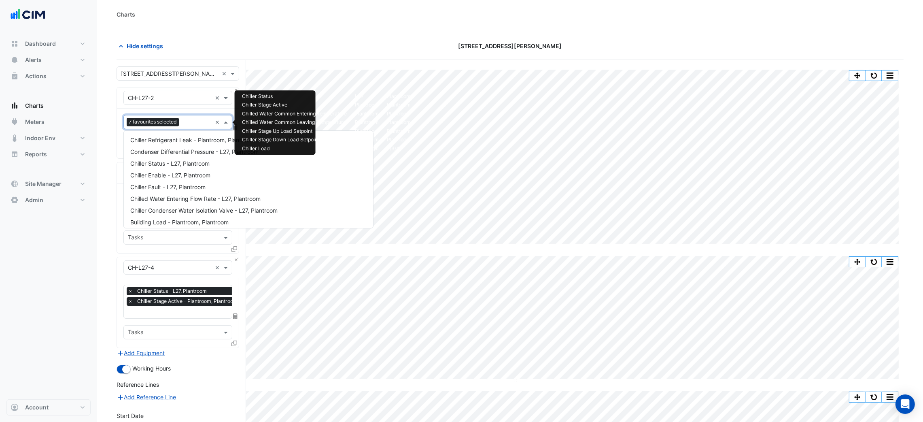
click at [173, 123] on span "7 favourites selected" at bounding box center [153, 122] width 52 height 8
click at [198, 161] on span "Chiller Amperage - L27, Plantroom" at bounding box center [175, 160] width 90 height 7
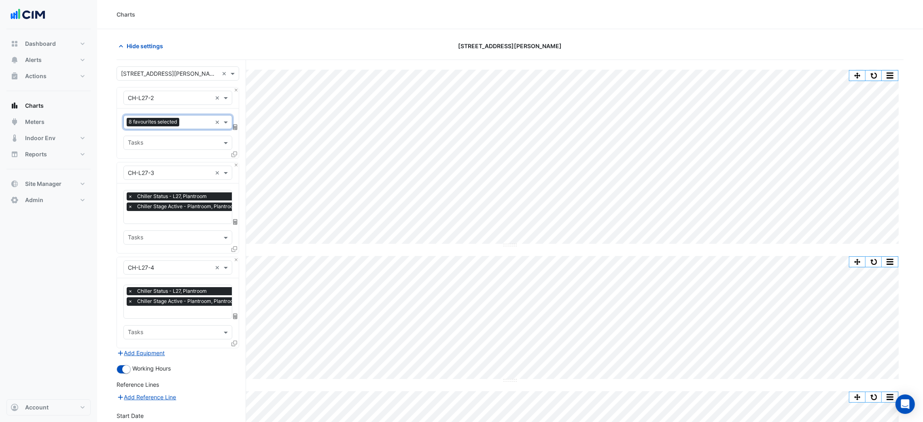
scroll to position [148, 0]
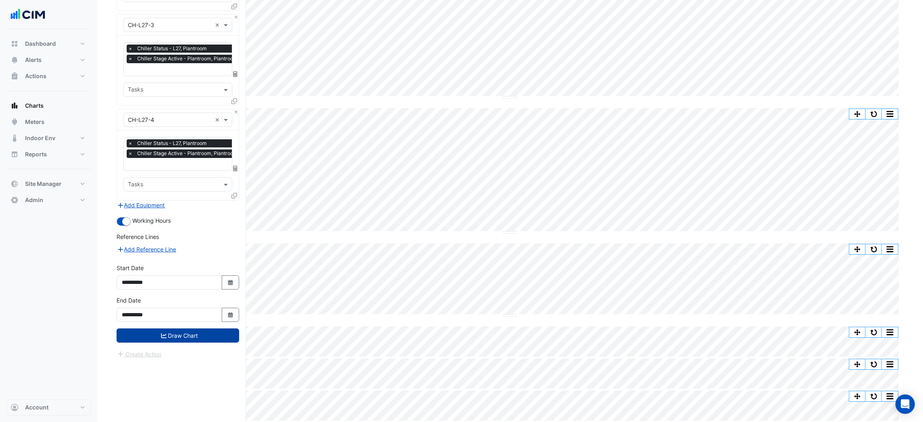
click at [180, 331] on button "Draw Chart" at bounding box center [178, 335] width 123 height 14
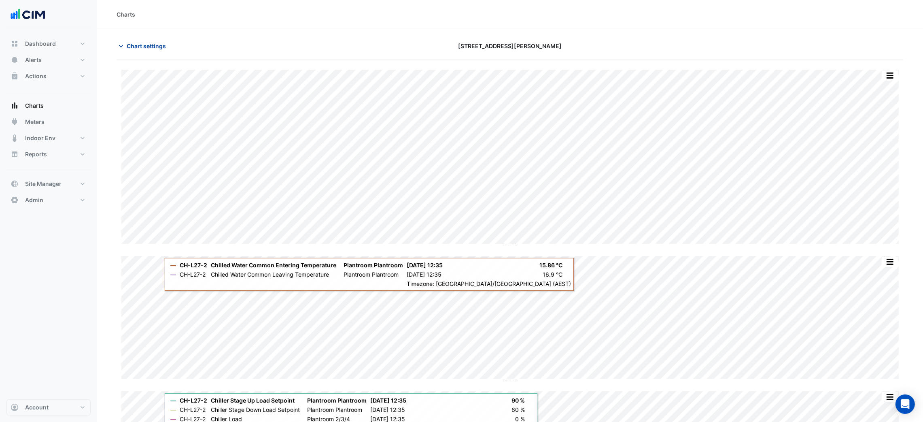
click at [141, 44] on span "Chart settings" at bounding box center [146, 46] width 39 height 8
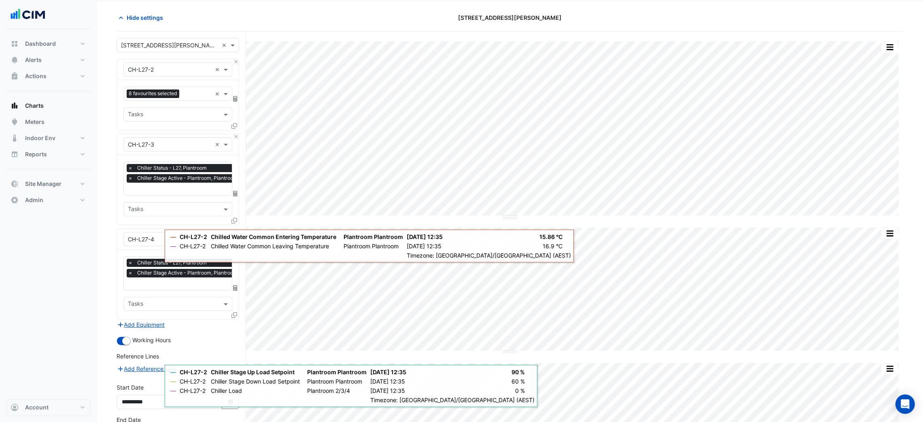
scroll to position [29, 0]
click at [149, 185] on input "text" at bounding box center [185, 189] width 114 height 8
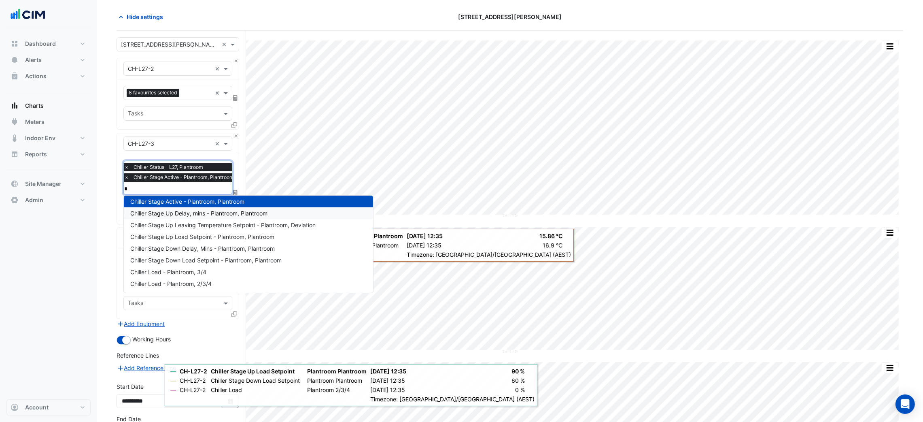
scroll to position [308, 0]
type input "****"
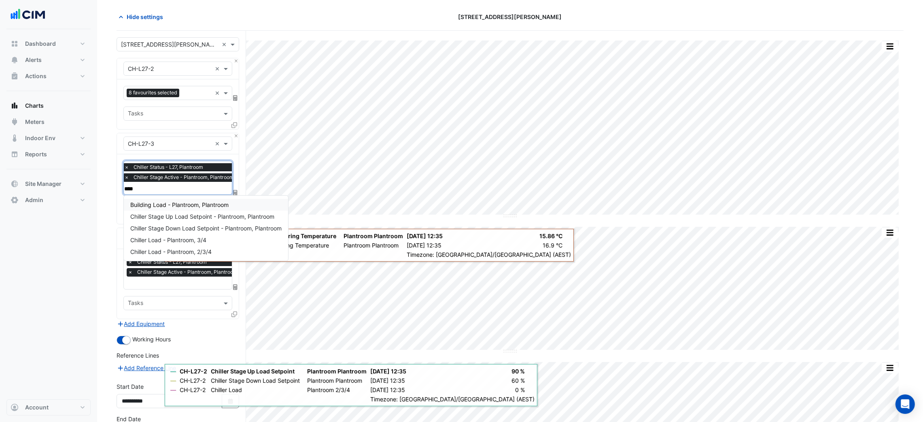
click at [179, 204] on span "Building Load - Plantroom, Plantroom" at bounding box center [179, 204] width 98 height 7
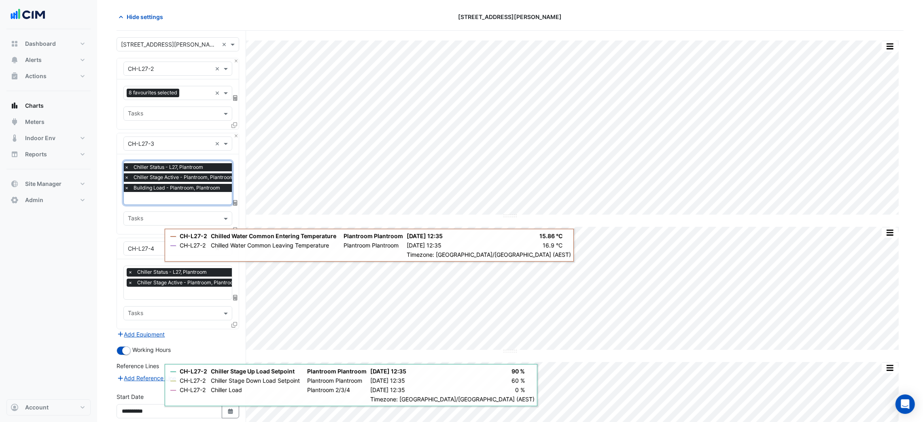
scroll to position [96, 0]
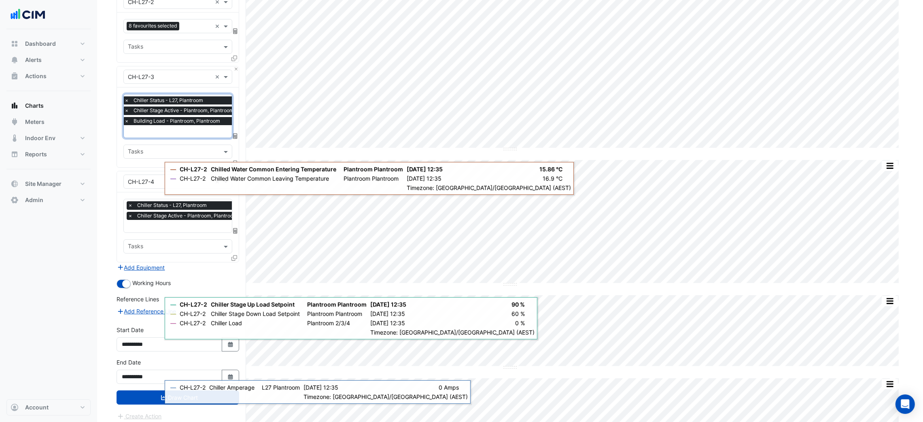
click at [159, 227] on input "text" at bounding box center [185, 227] width 114 height 8
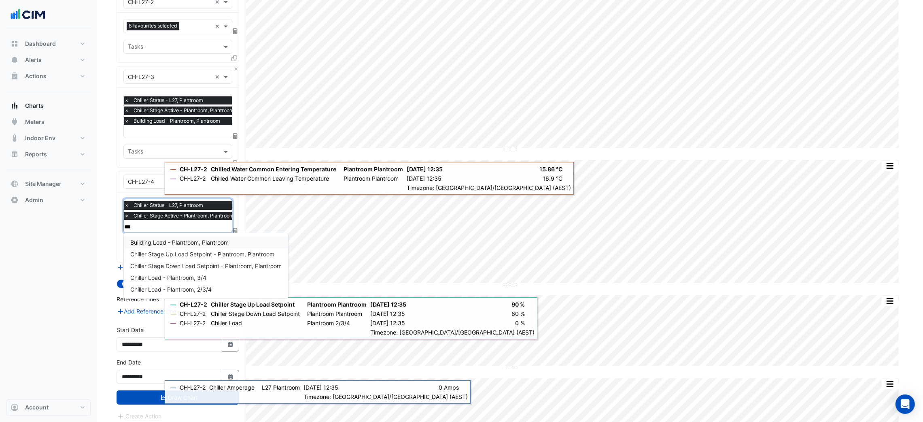
scroll to position [0, 0]
type input "****"
click at [166, 240] on span "Building Load - Plantroom, Plantroom" at bounding box center [179, 242] width 98 height 7
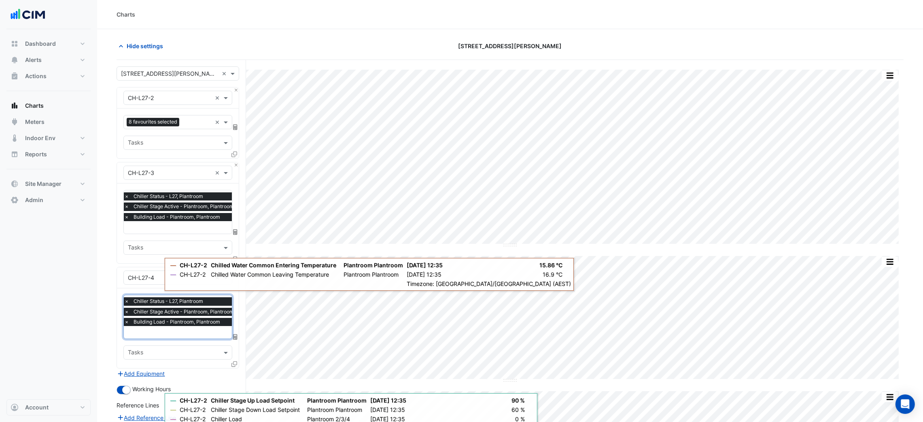
scroll to position [231, 0]
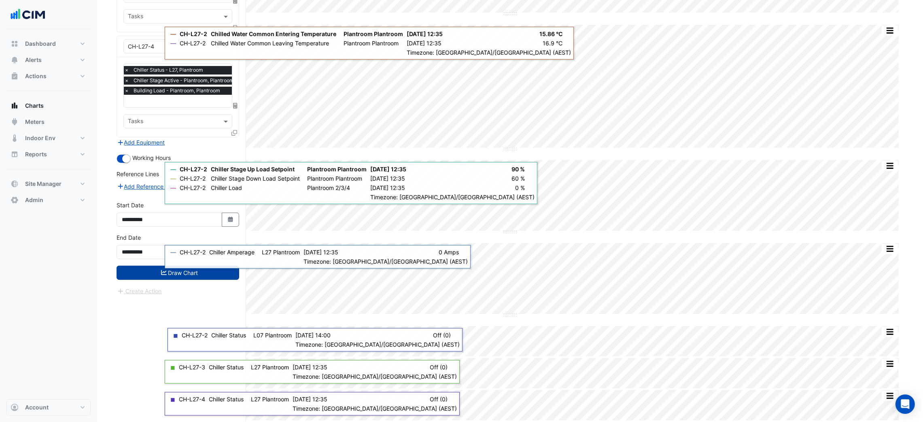
click at [147, 268] on button "Draw Chart" at bounding box center [178, 273] width 123 height 14
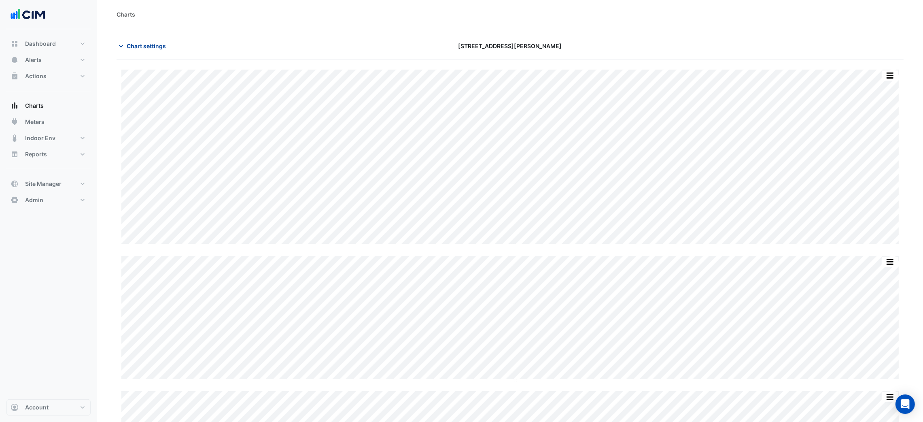
click at [155, 49] on span "Chart settings" at bounding box center [146, 46] width 39 height 8
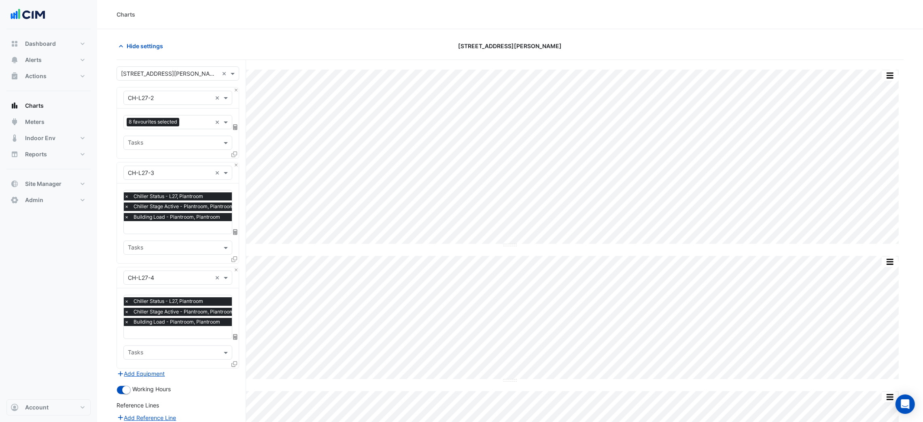
click at [166, 202] on div "× Chiller Status - L27, Plantroom × Chiller Stage Active - Plantroom, Plantroom…" at bounding box center [180, 207] width 115 height 31
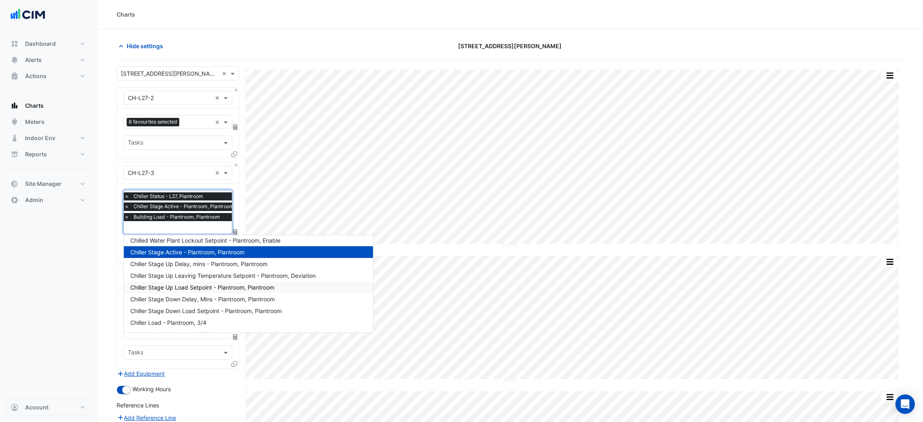
scroll to position [320, 0]
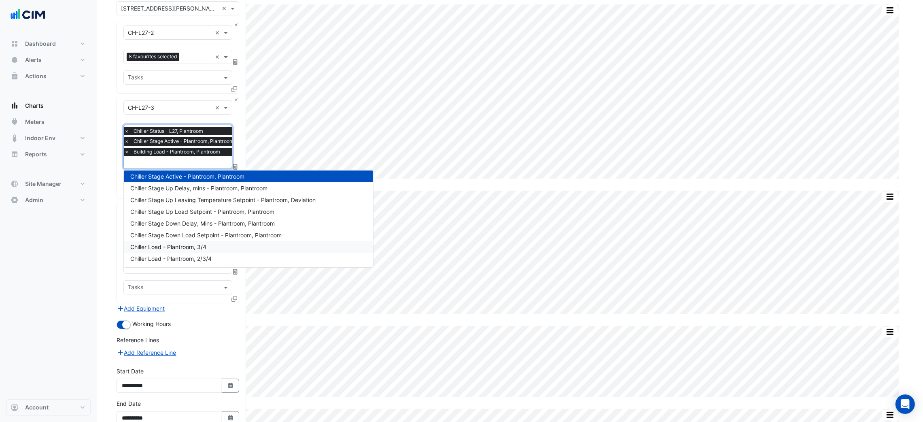
click at [187, 244] on span "Chiller Load - Plantroom, 3/4" at bounding box center [168, 246] width 76 height 7
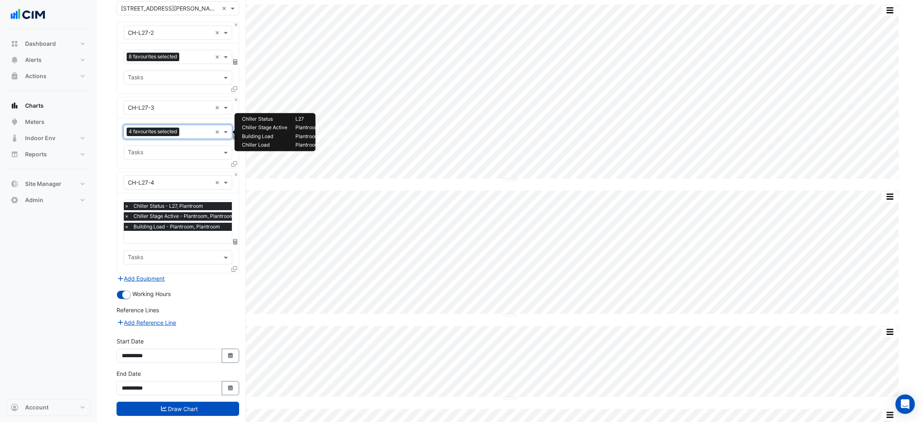
click at [185, 135] on input "text" at bounding box center [197, 132] width 29 height 8
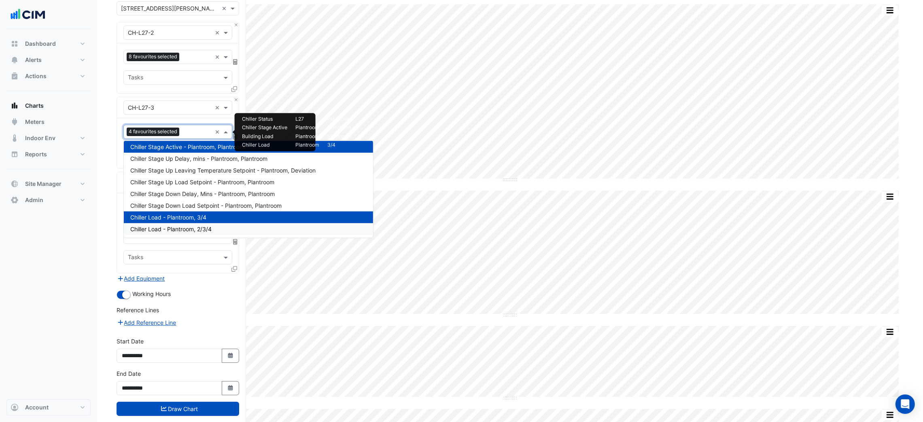
drag, startPoint x: 177, startPoint y: 222, endPoint x: 181, endPoint y: 229, distance: 8.9
click at [181, 229] on div "Condenser Differential Pressure - L27, Plantroom Chilled Water Entering Flow Ra…" at bounding box center [248, 29] width 249 height 411
click at [181, 229] on span "Chiller Load - Plantroom, 2/3/4" at bounding box center [170, 228] width 81 height 7
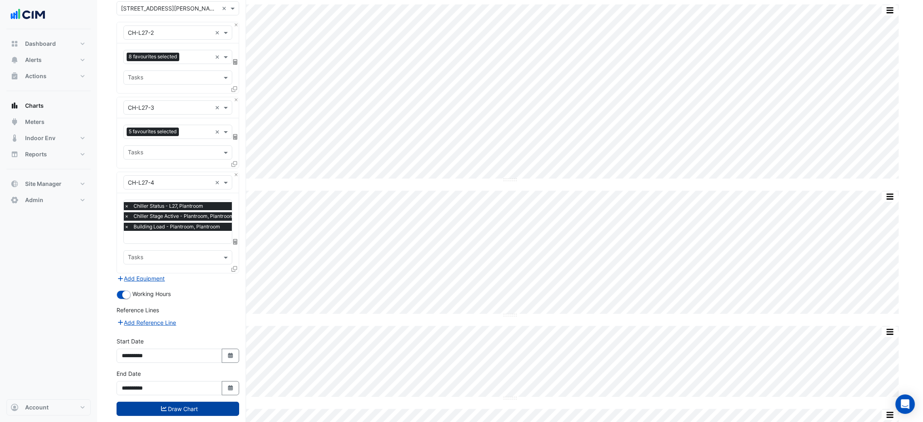
click at [179, 402] on button "Draw Chart" at bounding box center [178, 409] width 123 height 14
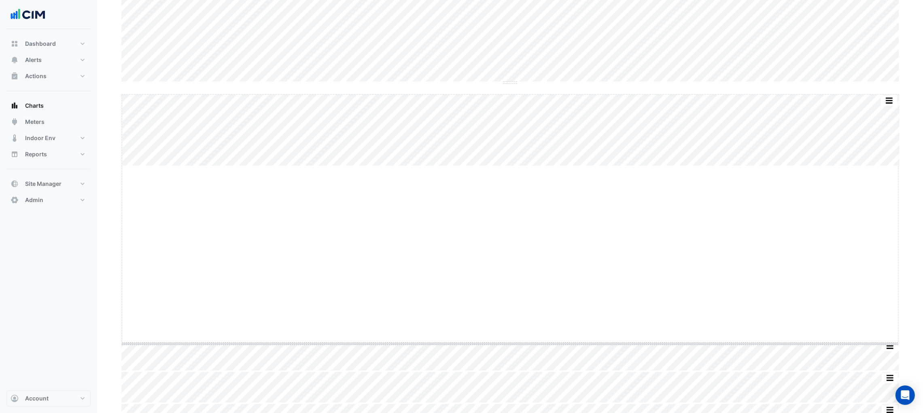
drag, startPoint x: 506, startPoint y: 166, endPoint x: 483, endPoint y: 336, distance: 172.0
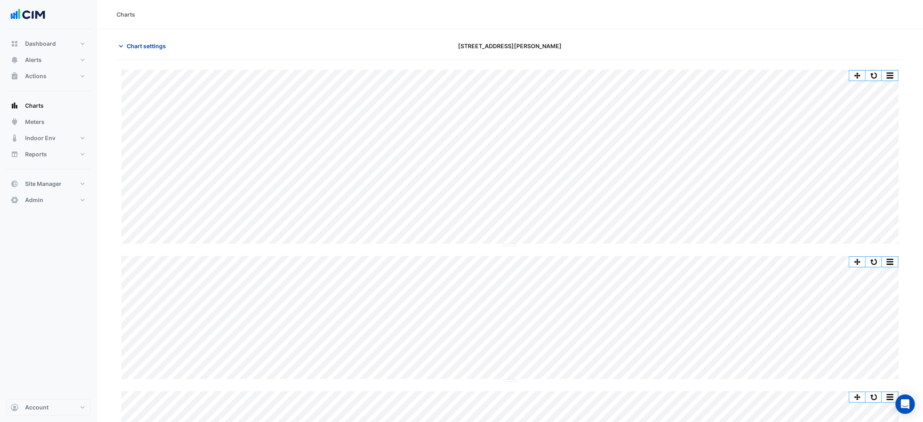
click at [144, 45] on span "Chart settings" at bounding box center [146, 46] width 39 height 8
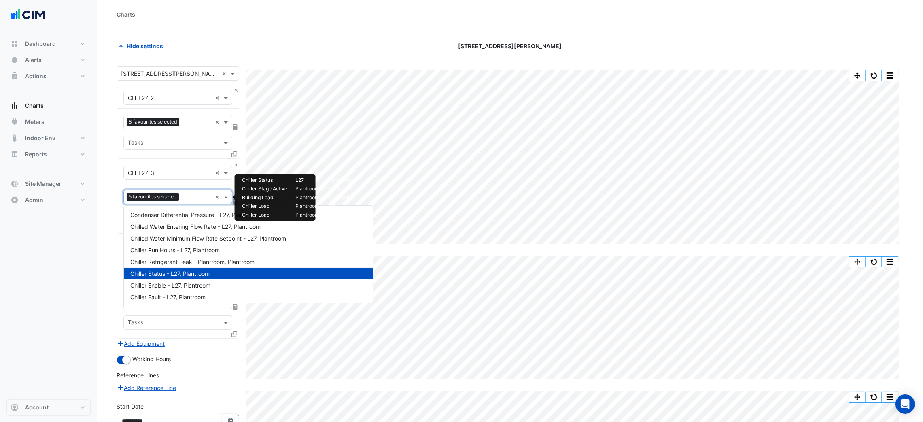
click at [188, 192] on div "5 favourites selected" at bounding box center [168, 197] width 88 height 13
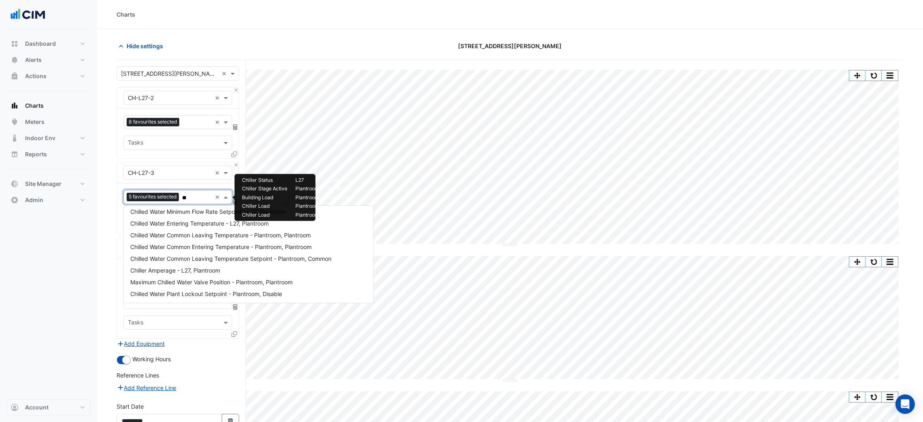
type input "***"
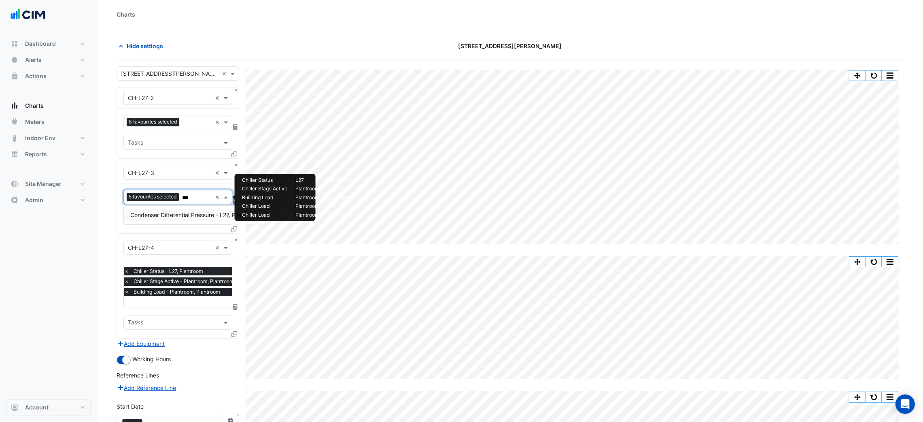
click at [182, 215] on span "Condenser Differential Pressure - L27, Plantroom" at bounding box center [194, 214] width 128 height 7
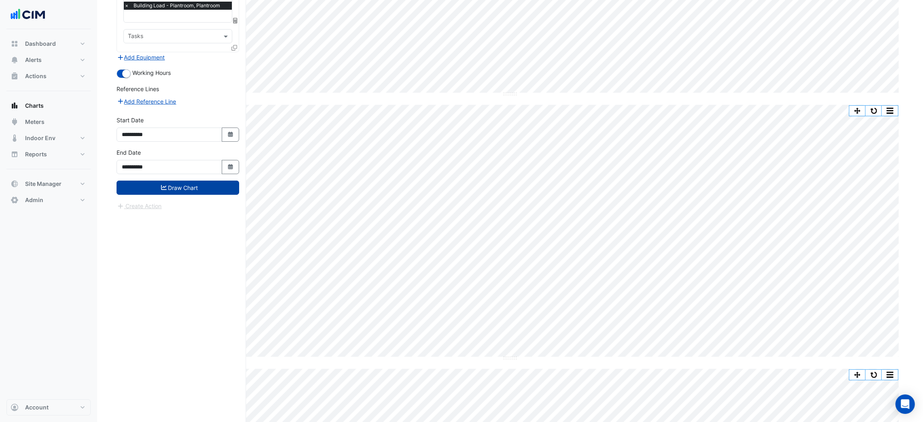
click at [178, 188] on button "Draw Chart" at bounding box center [178, 188] width 123 height 14
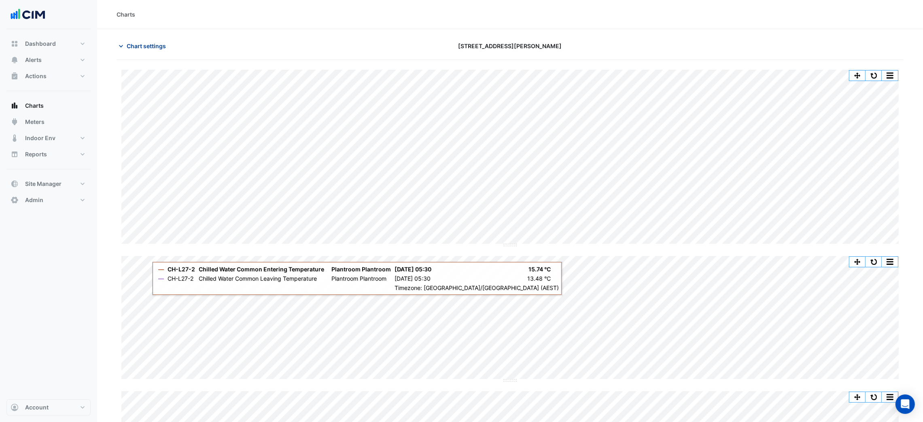
click at [137, 43] on span "Chart settings" at bounding box center [146, 46] width 39 height 8
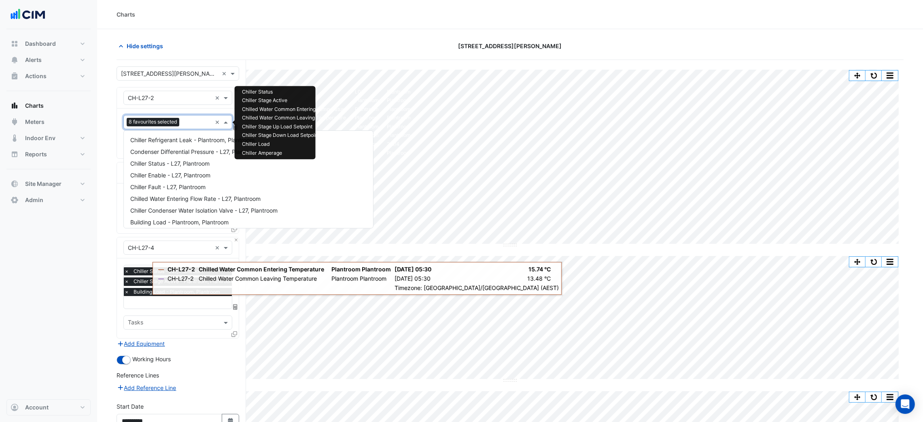
click at [166, 124] on span "8 favourites selected" at bounding box center [153, 122] width 53 height 8
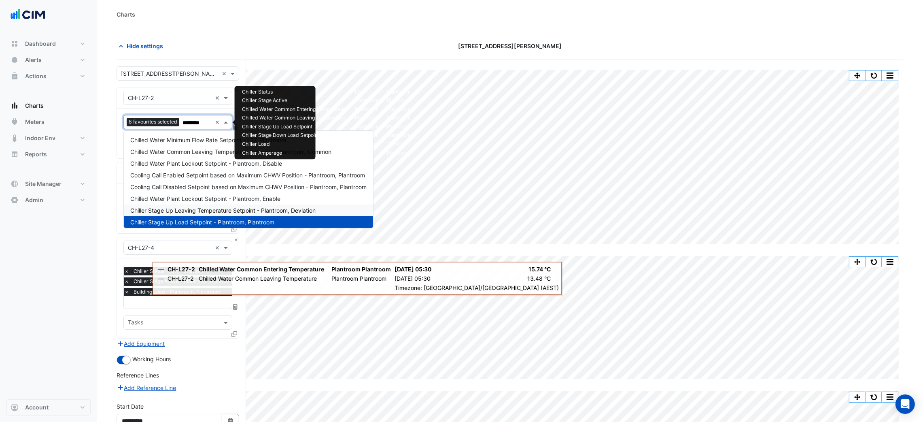
scroll to position [15, 0]
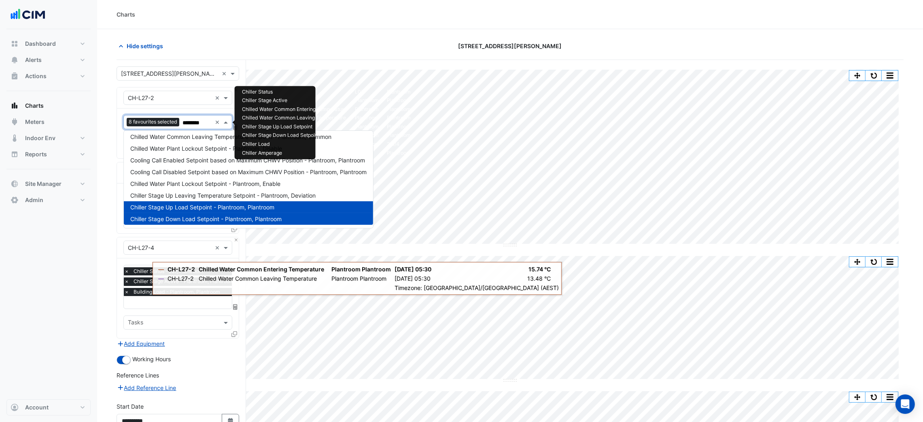
type input "********"
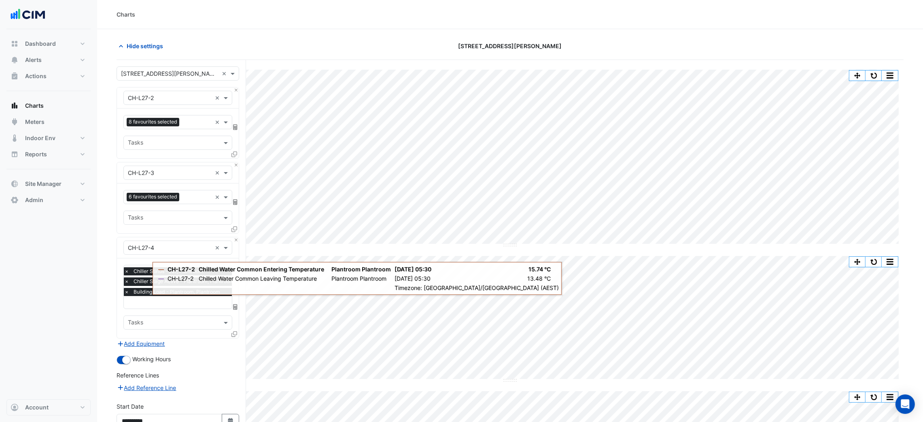
click at [147, 96] on input "text" at bounding box center [170, 98] width 84 height 8
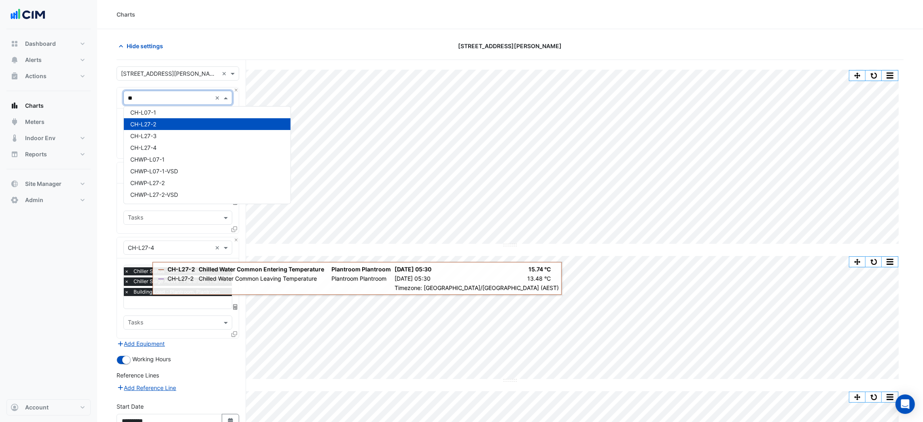
type input "***"
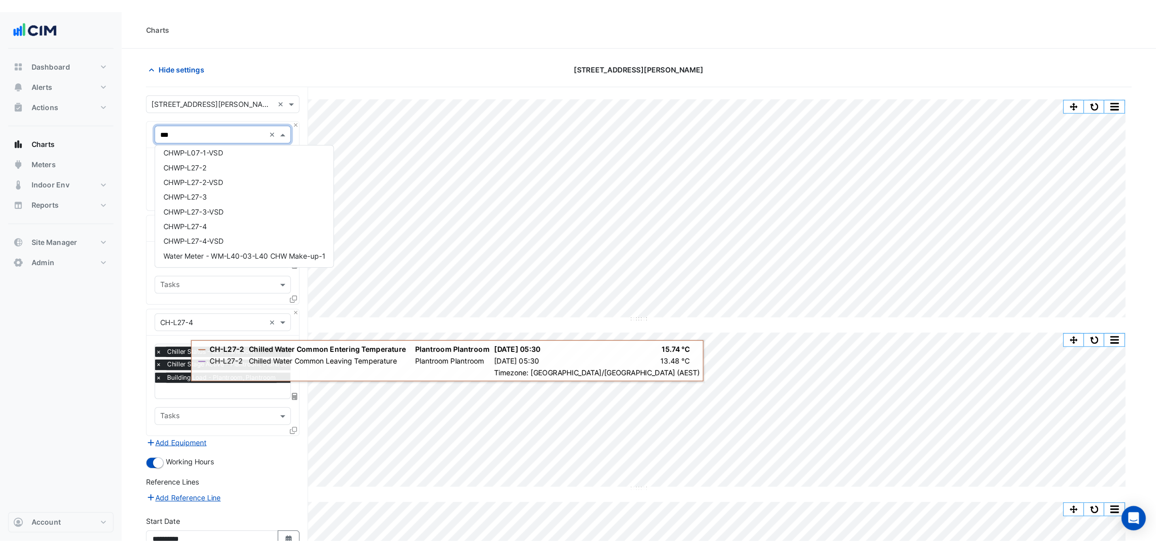
scroll to position [0, 0]
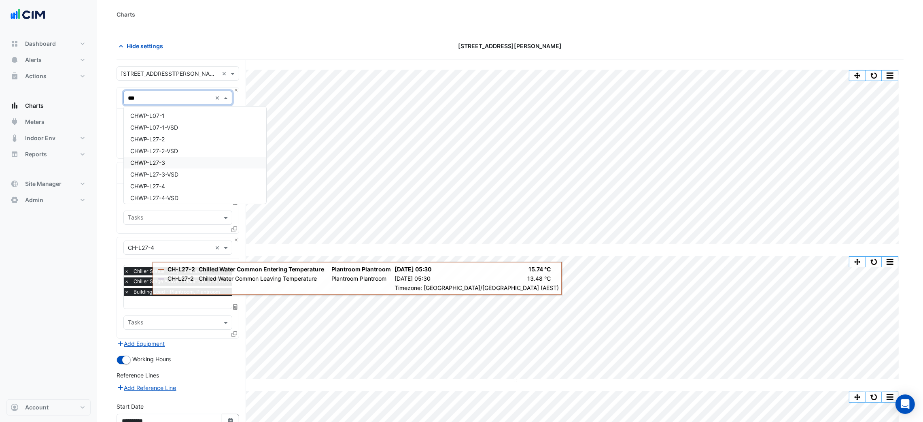
click at [172, 166] on div "CHWP-L27-3" at bounding box center [195, 163] width 142 height 12
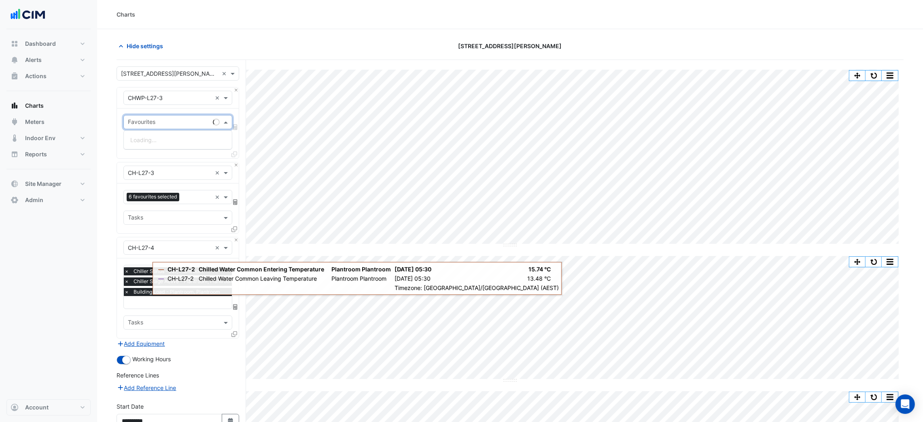
click at [162, 120] on input "text" at bounding box center [169, 123] width 82 height 8
type input "*"
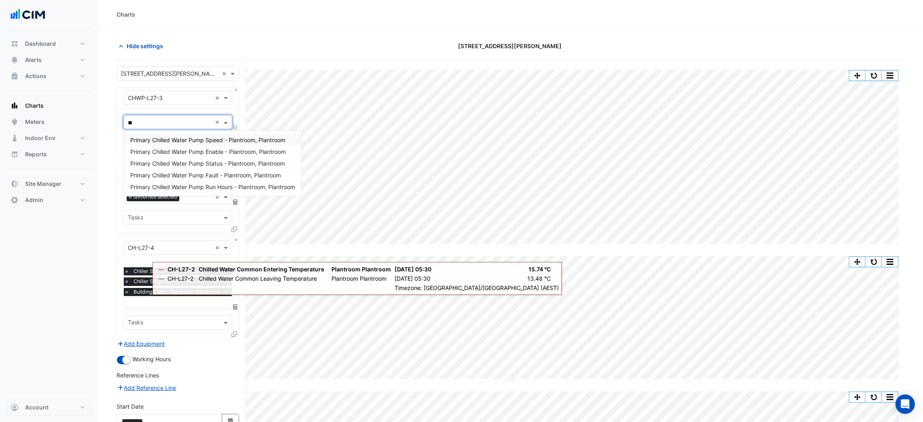
type input "*"
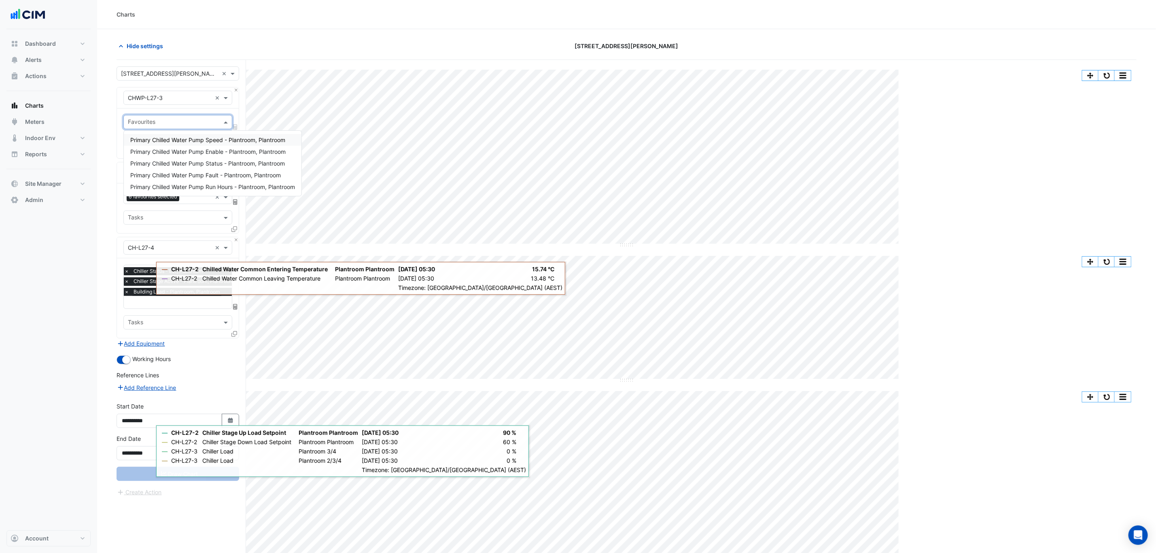
scroll to position [0, 4]
click at [237, 91] on button "Close" at bounding box center [236, 89] width 5 height 5
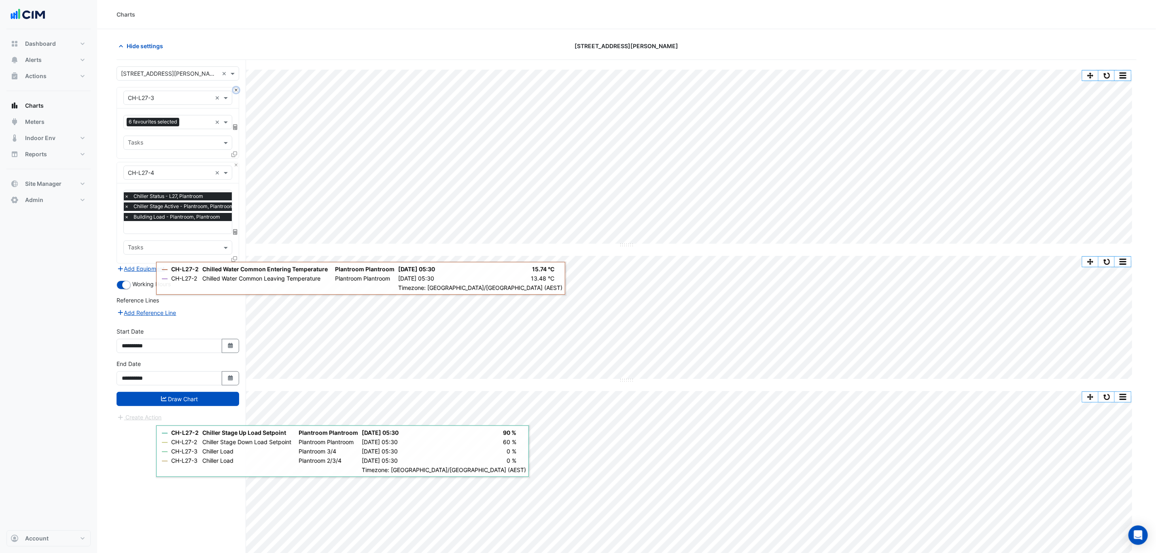
click at [237, 91] on button "Close" at bounding box center [236, 89] width 5 height 5
click at [237, 162] on div "× CH-L27-4 ×" at bounding box center [178, 172] width 122 height 21
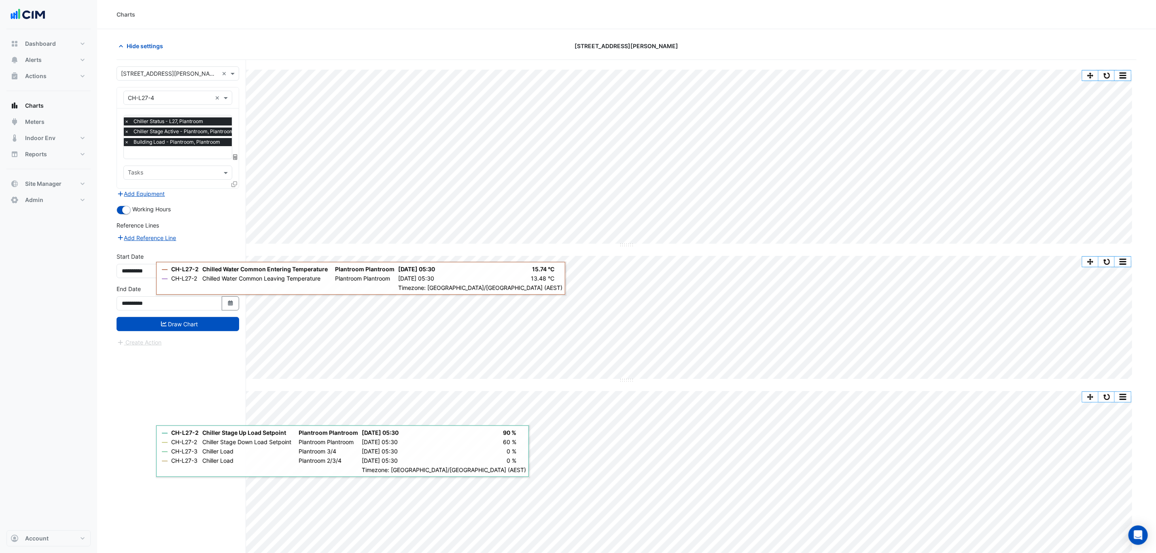
click at [237, 91] on div "× CH-L27-4 ×" at bounding box center [178, 97] width 122 height 21
click at [181, 98] on input "text" at bounding box center [170, 98] width 84 height 8
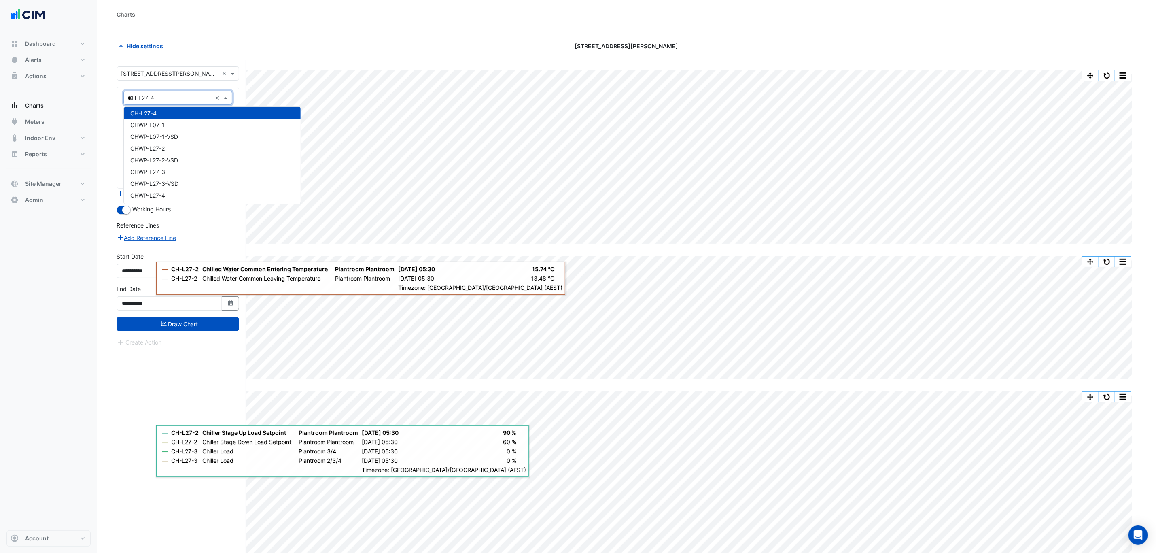
scroll to position [50, 0]
type input "**"
click at [186, 109] on div "CT-L39-03" at bounding box center [183, 113] width 119 height 12
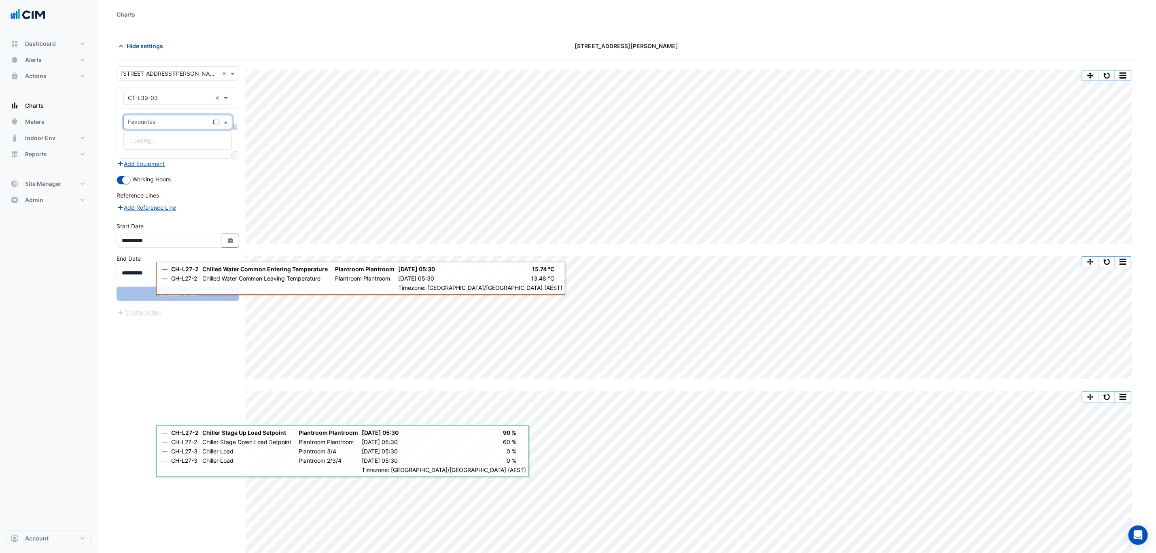
click at [178, 117] on div "Favourites" at bounding box center [167, 122] width 86 height 13
type input "******"
click at [214, 163] on span "Cooling Tower Common Leaving Water Temperature Setpoint - L39, Plantroom" at bounding box center [234, 163] width 208 height 7
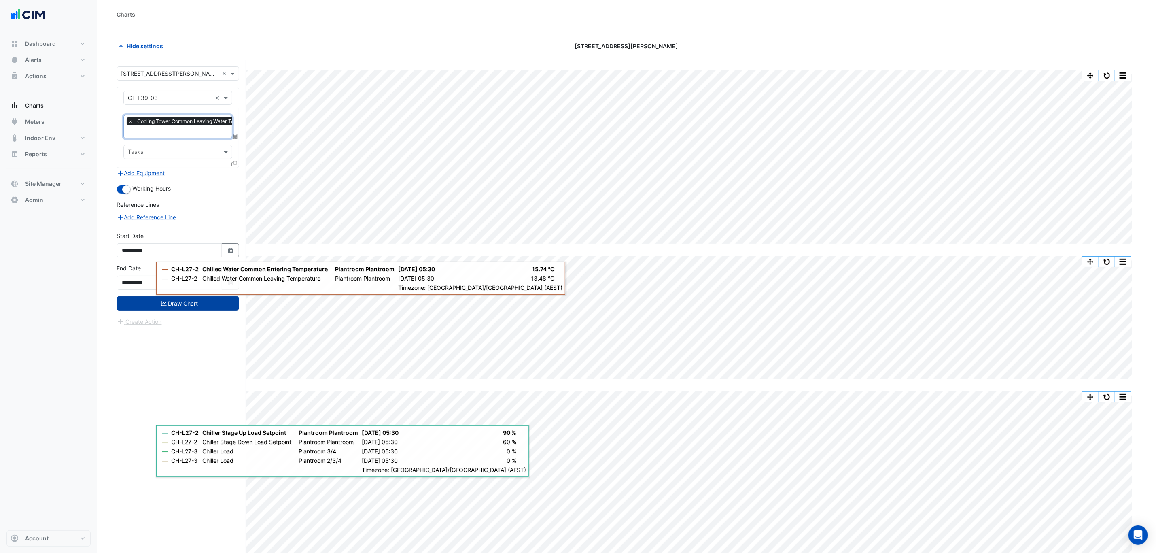
click at [203, 310] on button "Draw Chart" at bounding box center [178, 303] width 123 height 14
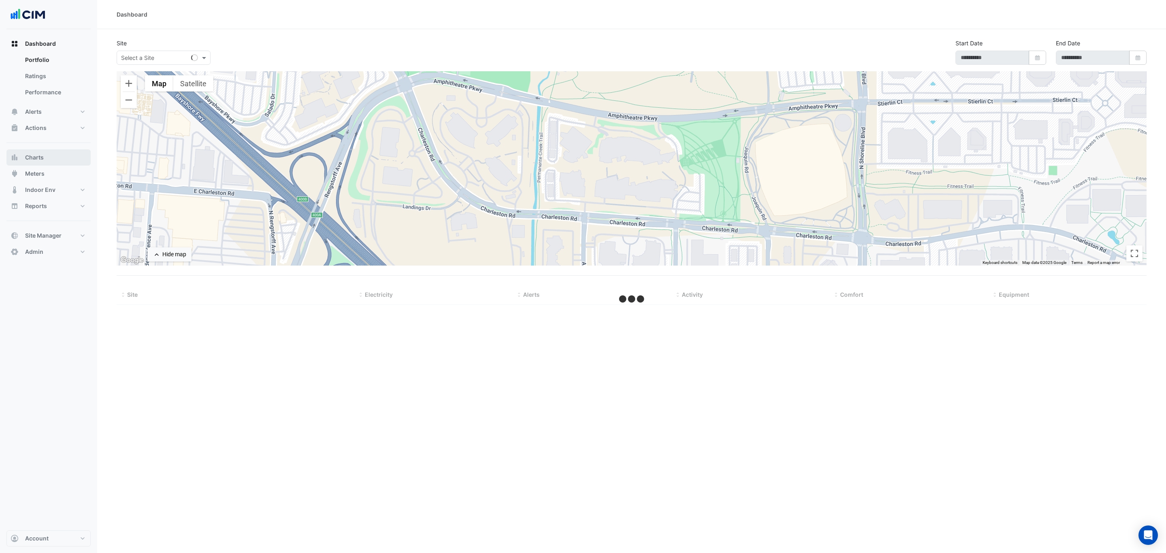
click at [40, 151] on button "Charts" at bounding box center [48, 157] width 84 height 16
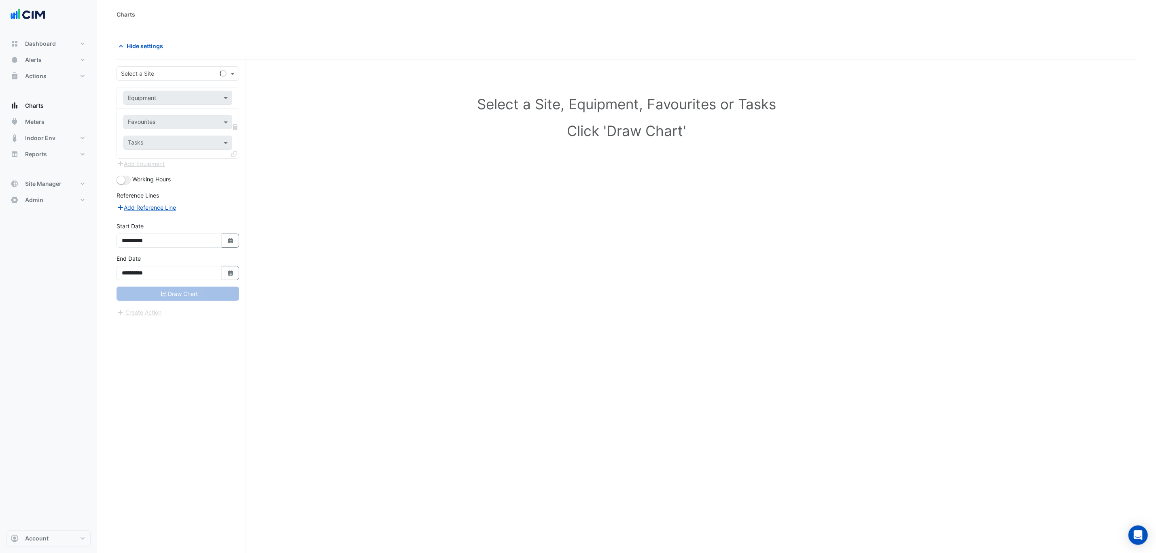
click at [176, 70] on input "text" at bounding box center [170, 74] width 98 height 8
type input "**********"
type input "****"
click at [185, 157] on div "VAV-L04-S06" at bounding box center [178, 162] width 108 height 12
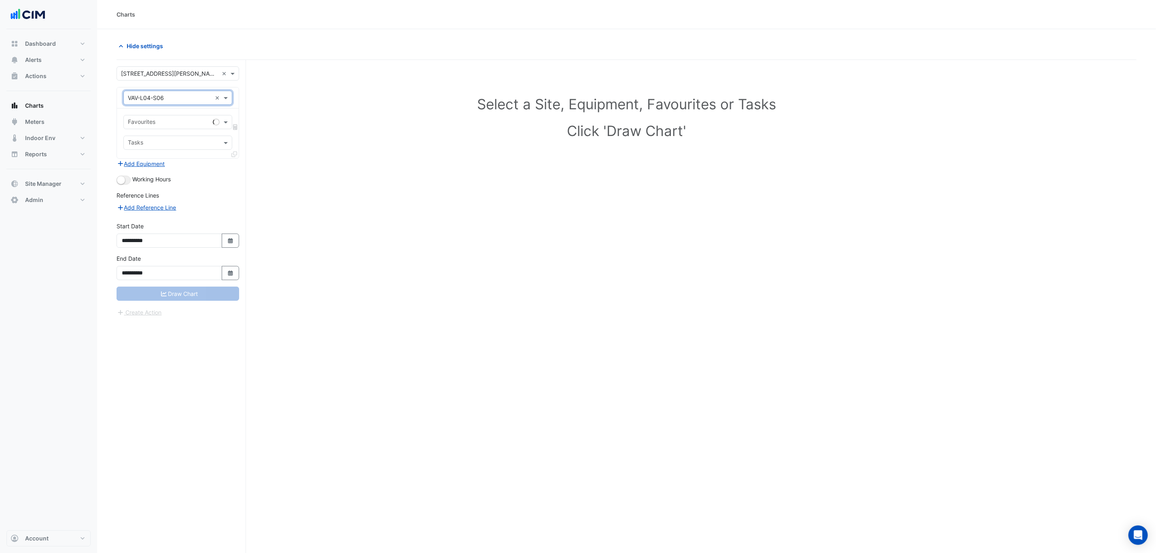
click at [182, 121] on input "text" at bounding box center [169, 123] width 82 height 8
type input "****"
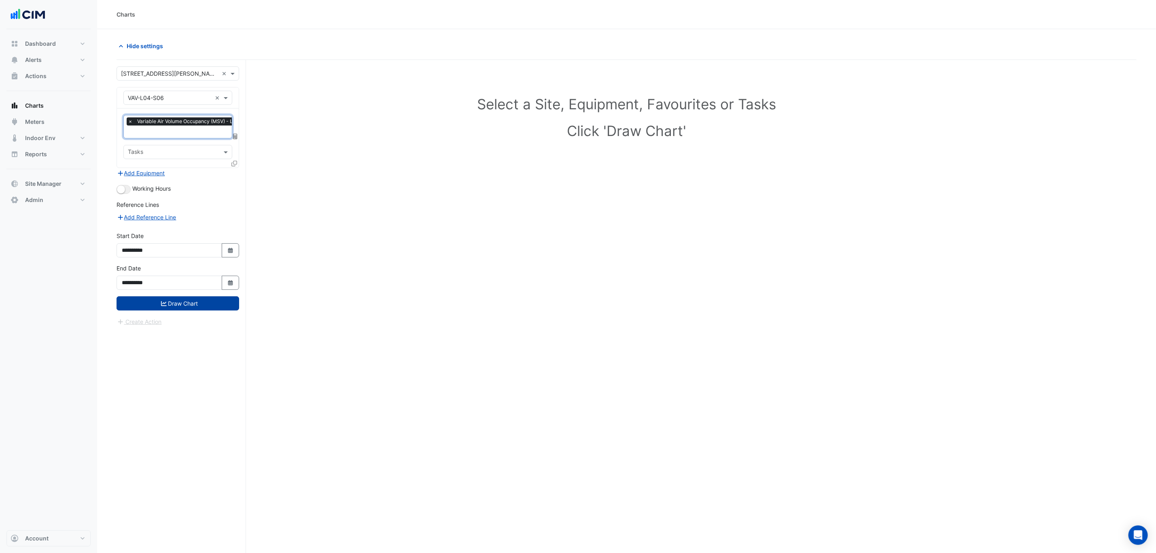
click at [214, 310] on button "Draw Chart" at bounding box center [178, 303] width 123 height 14
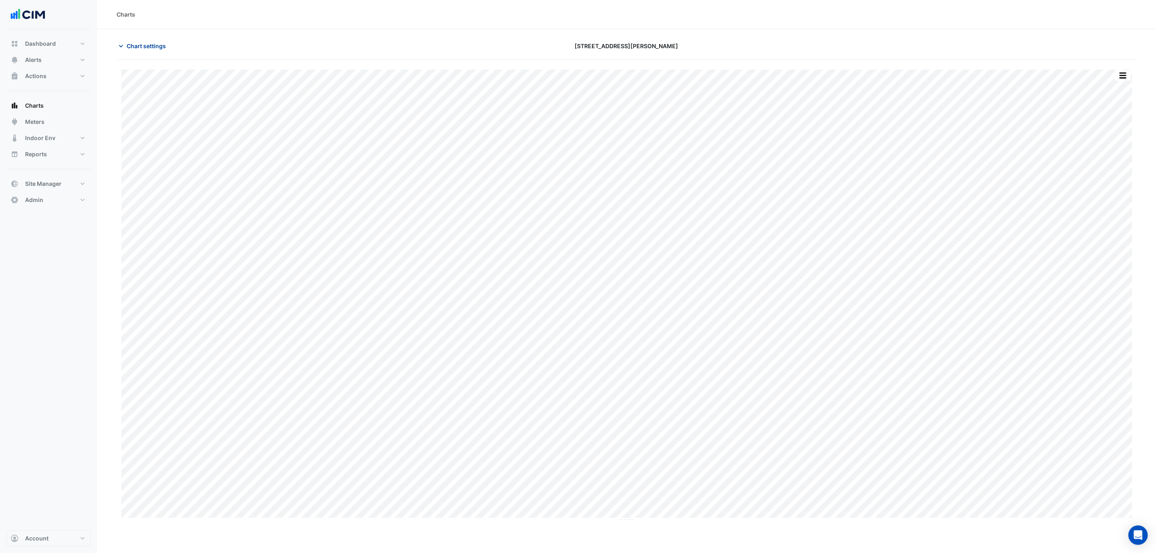
click at [140, 42] on span "Chart settings" at bounding box center [146, 46] width 39 height 8
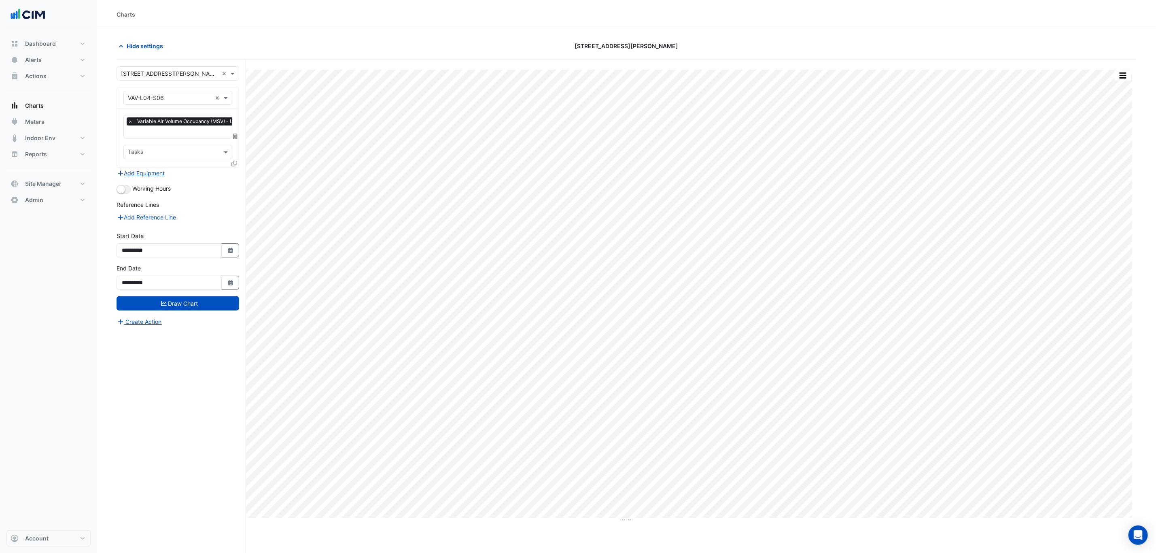
click at [132, 175] on button "Add Equipment" at bounding box center [141, 172] width 49 height 9
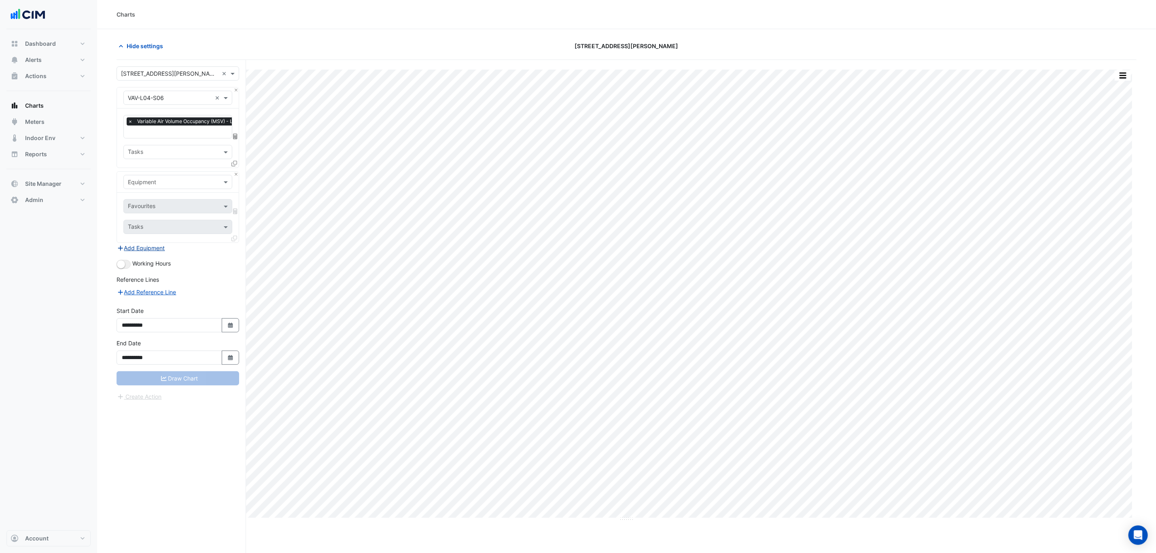
click at [142, 180] on input "text" at bounding box center [170, 182] width 84 height 8
type input "**********"
click at [144, 210] on input "text" at bounding box center [169, 207] width 82 height 8
type input "******"
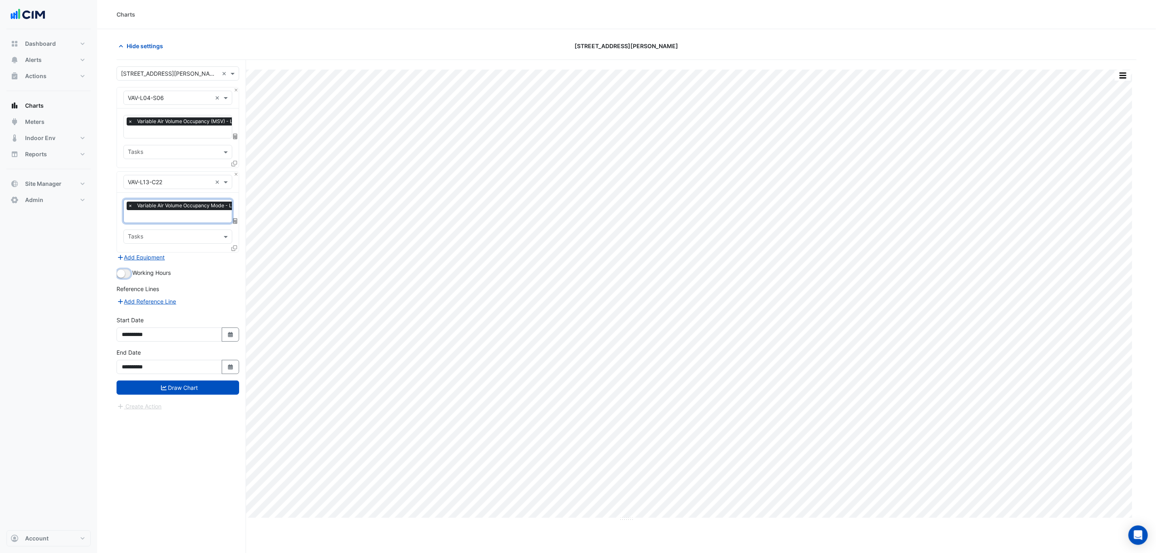
click at [120, 278] on small "button" at bounding box center [121, 274] width 8 height 8
click at [212, 390] on button "Draw Chart" at bounding box center [178, 387] width 123 height 14
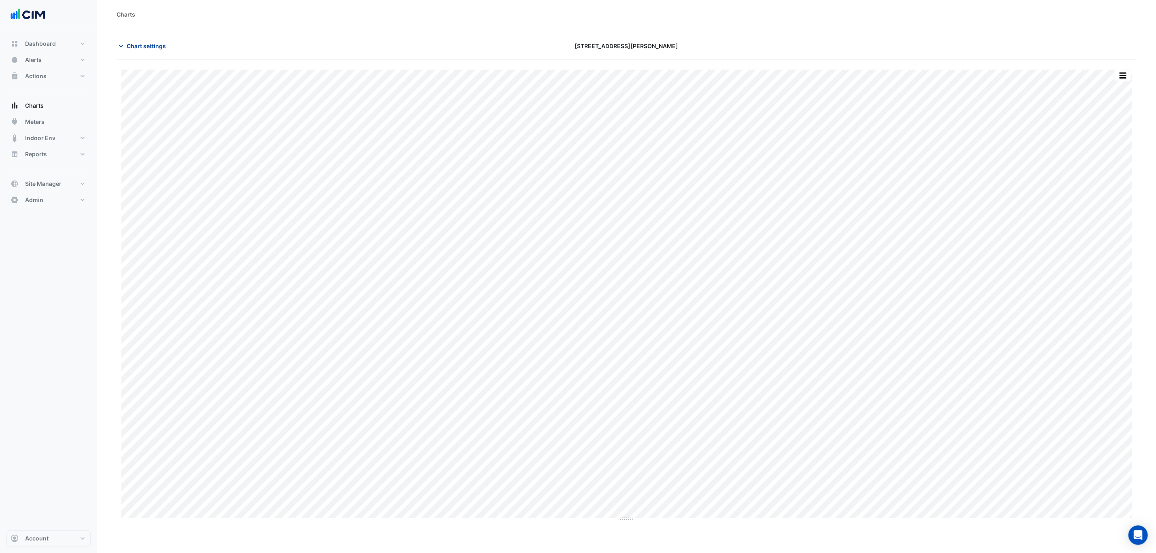
click at [163, 39] on button "Chart settings" at bounding box center [144, 46] width 55 height 14
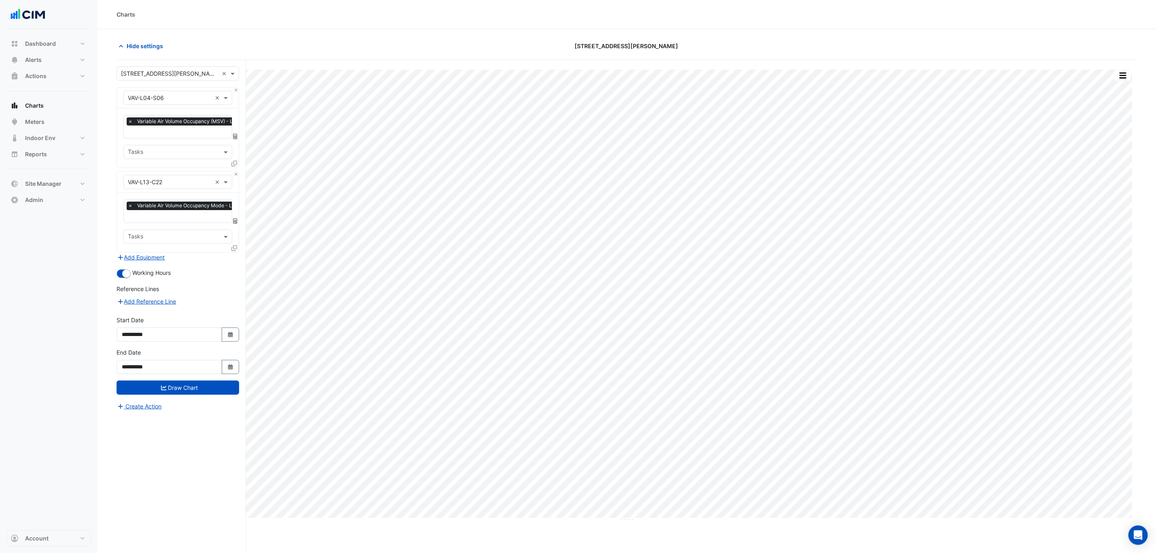
scroll to position [0, 4]
click at [163, 134] on input "text" at bounding box center [208, 132] width 168 height 8
type input "*"
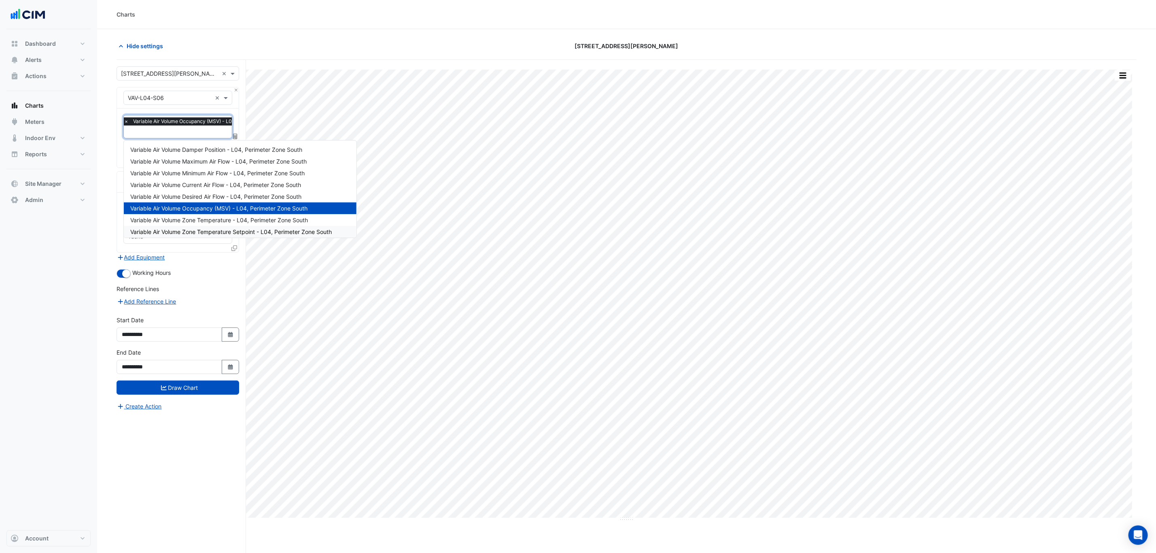
click at [234, 283] on form "× 201 Elizabeth St × × VAV-L04-S06 × × Variable Air Volume Occupancy (MSV) - L0…" at bounding box center [178, 238] width 123 height 344
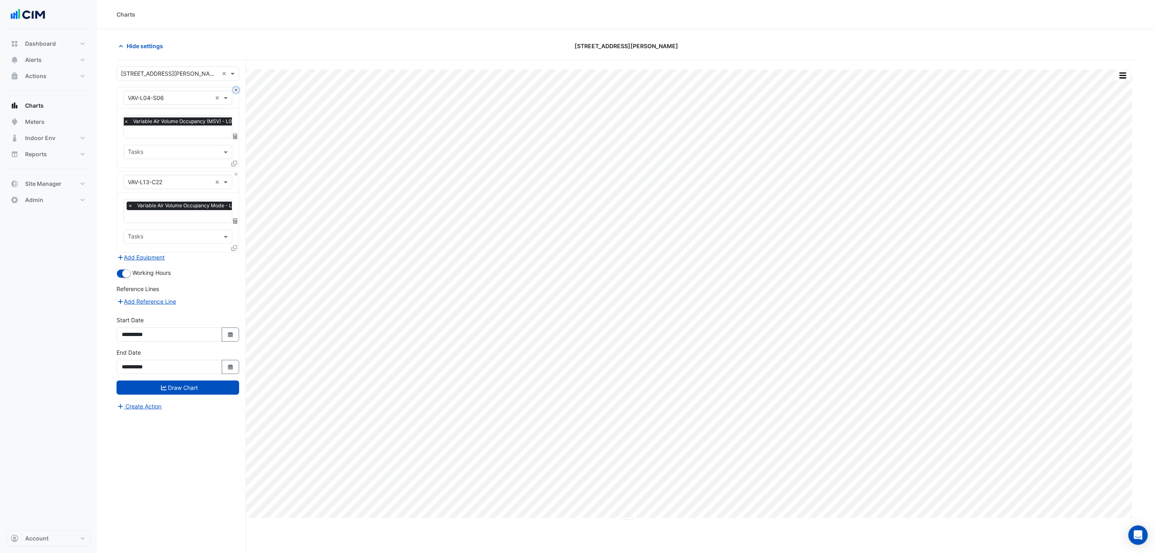
click at [236, 90] on button "Close" at bounding box center [236, 89] width 5 height 5
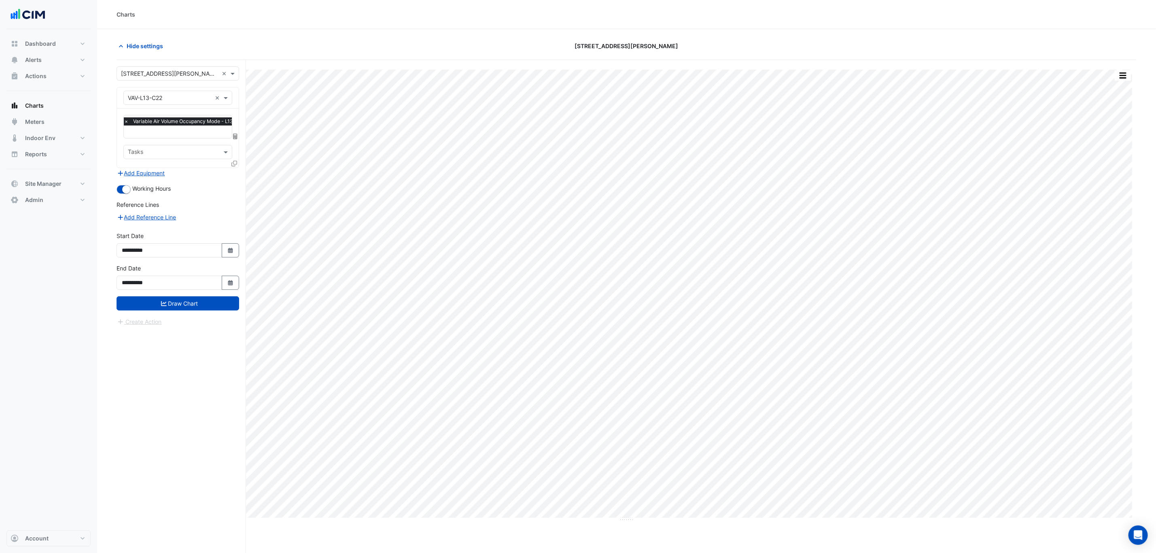
click at [172, 134] on input "text" at bounding box center [196, 132] width 144 height 8
type input "****"
click at [191, 135] on input "****" at bounding box center [196, 132] width 144 height 8
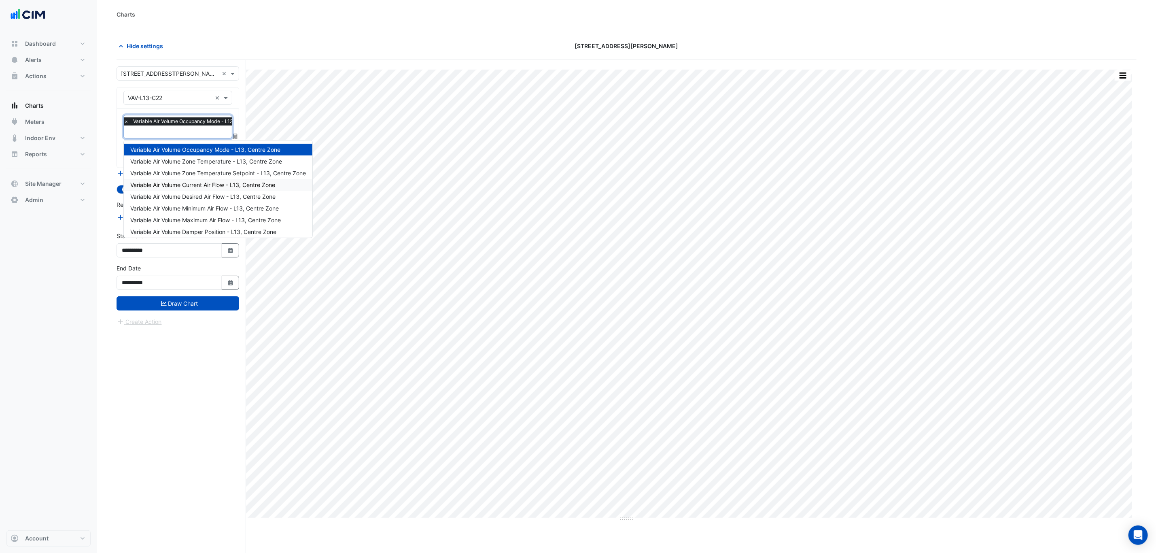
click at [221, 180] on div "Variable Air Volume Current Air Flow - L13, Centre Zone" at bounding box center [218, 185] width 189 height 12
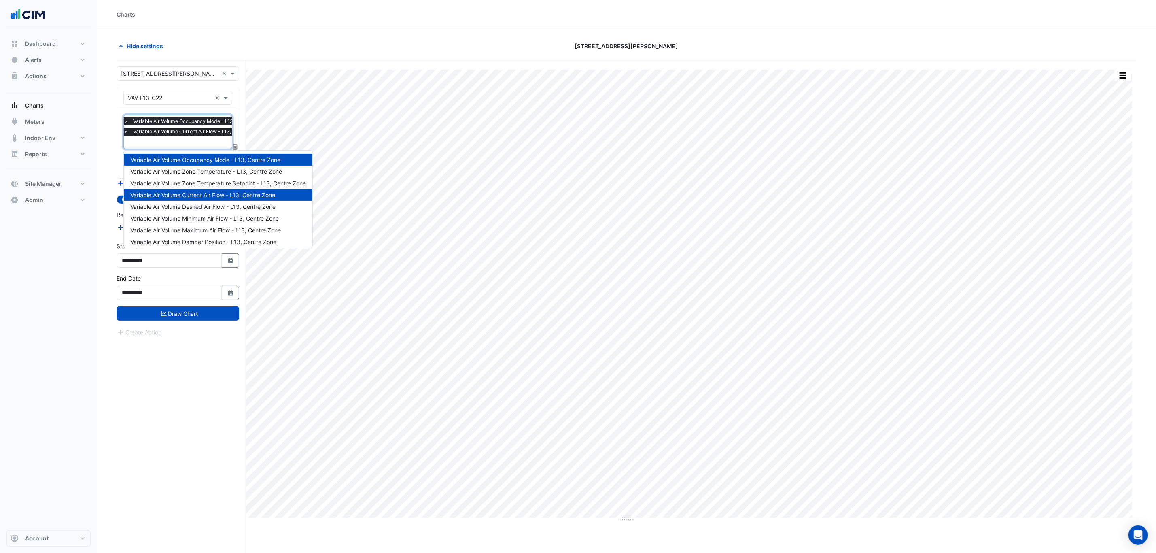
click at [192, 141] on input "text" at bounding box center [196, 143] width 144 height 8
type input "**"
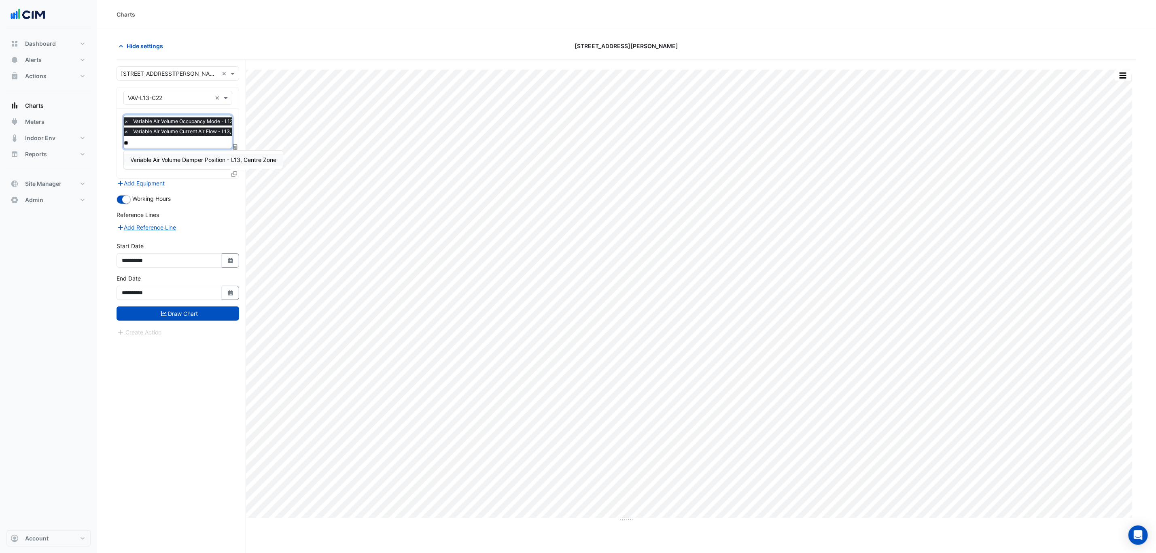
click at [208, 158] on span "Variable Air Volume Damper Position - L13, Centre Zone" at bounding box center [203, 159] width 146 height 7
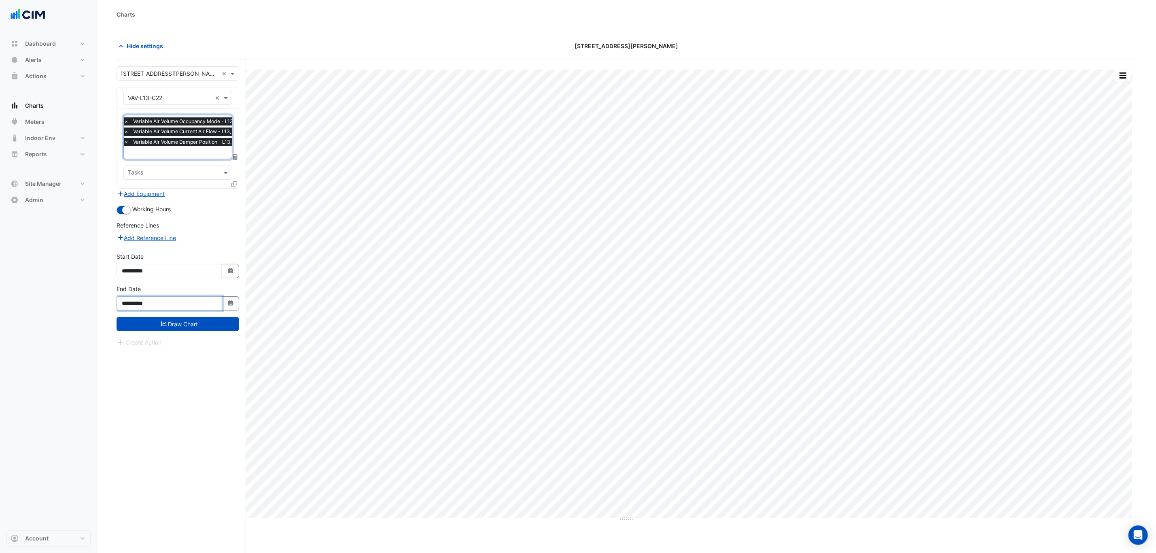
click at [183, 310] on input "**********" at bounding box center [170, 303] width 106 height 14
click at [183, 315] on div "**********" at bounding box center [178, 301] width 132 height 32
click at [183, 317] on div "**********" at bounding box center [178, 301] width 132 height 32
click at [189, 320] on button "Draw Chart" at bounding box center [178, 324] width 123 height 14
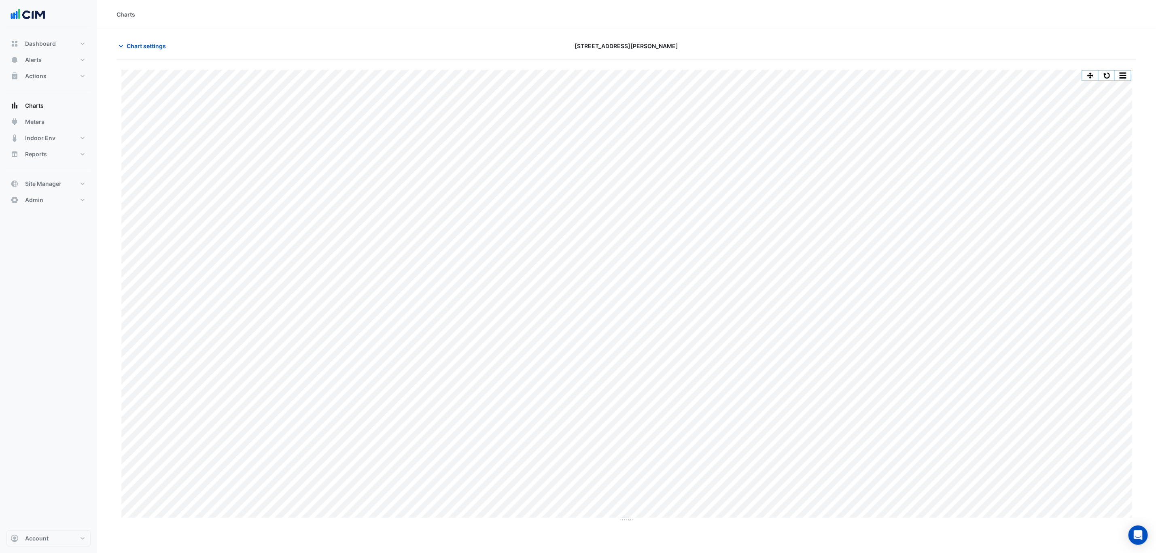
click at [1106, 72] on button "button" at bounding box center [1107, 75] width 16 height 10
click at [129, 40] on button "Chart settings" at bounding box center [144, 46] width 55 height 14
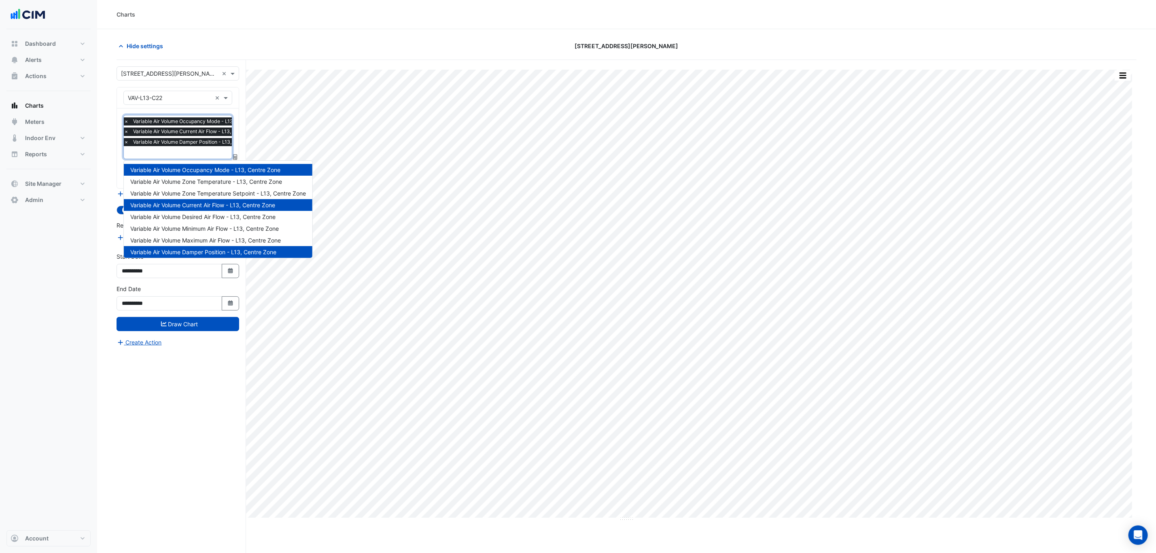
click at [175, 145] on span "Variable Air Volume Damper Position - L13, Centre Zone" at bounding box center [197, 142] width 132 height 8
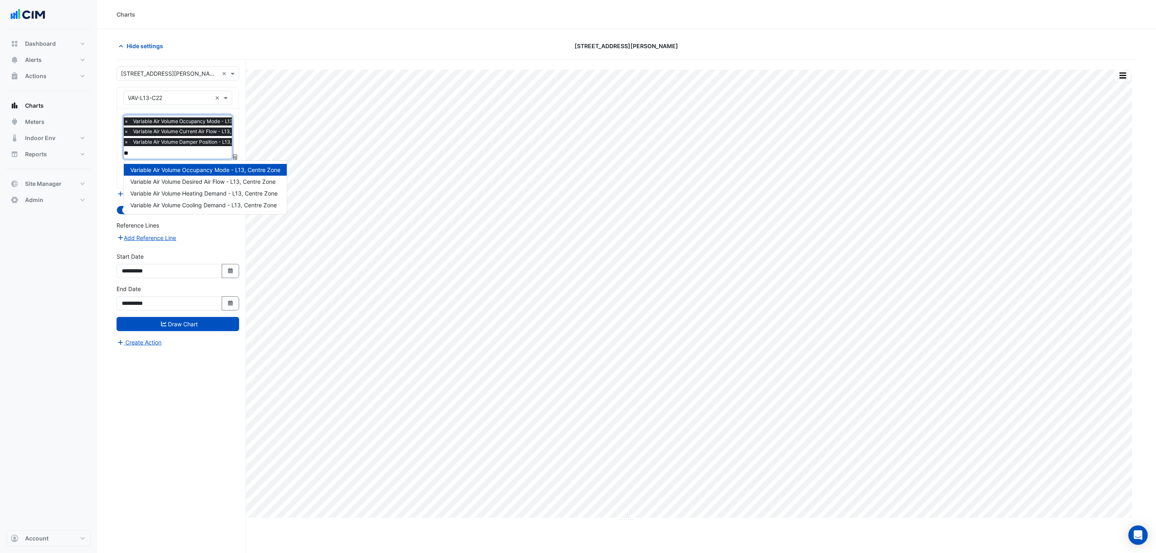
type input "***"
click at [187, 179] on div "Variable Air Volume Desired Air Flow - L13, Centre Zone" at bounding box center [203, 170] width 158 height 18
click at [187, 172] on span "Variable Air Volume Desired Air Flow - L13, Centre Zone" at bounding box center [202, 169] width 145 height 7
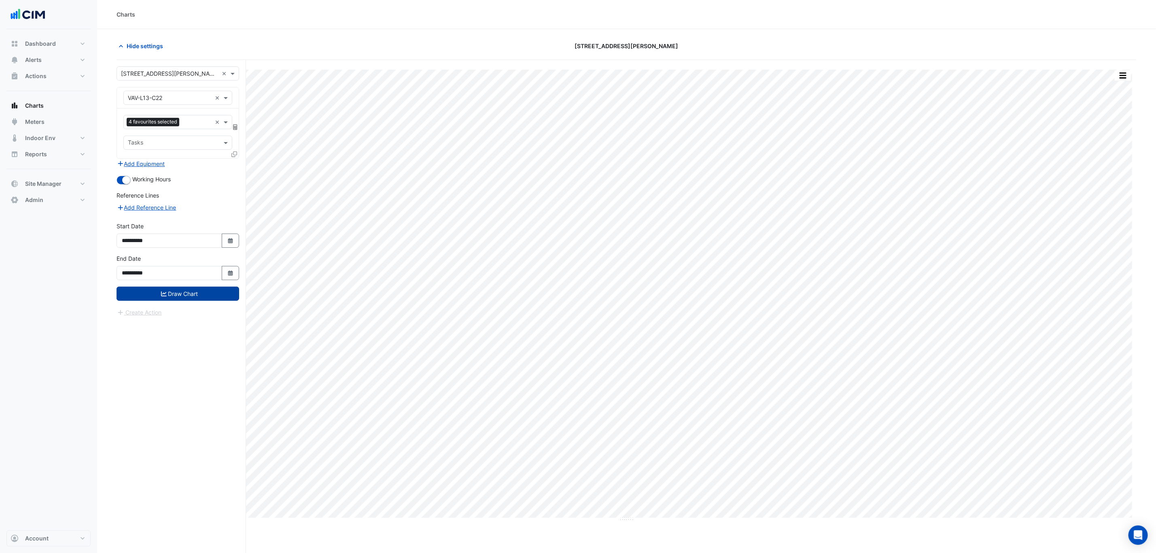
click at [190, 301] on button "Draw Chart" at bounding box center [178, 294] width 123 height 14
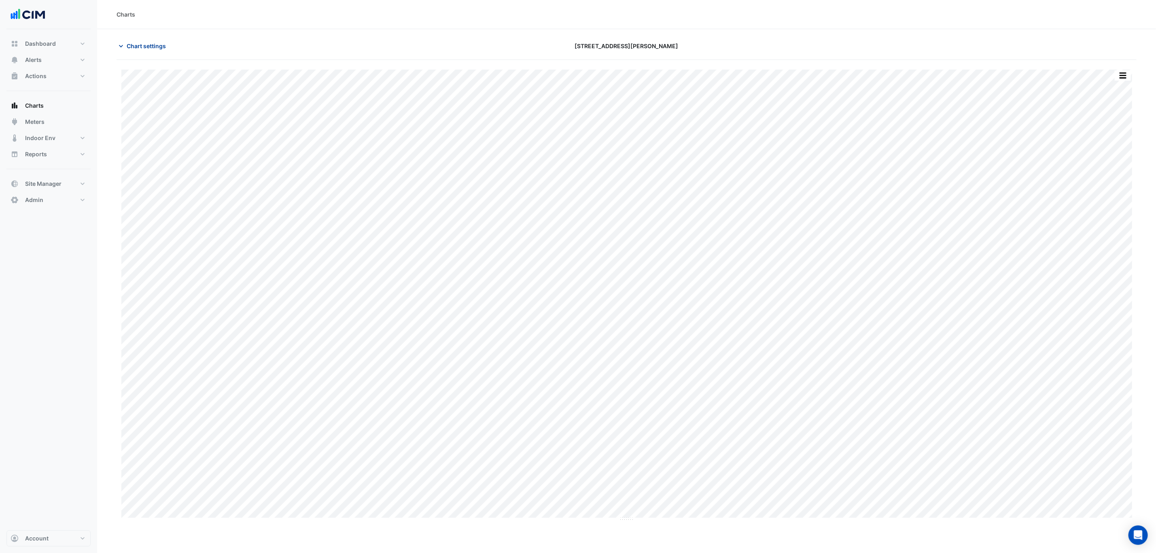
click at [119, 39] on button "Chart settings" at bounding box center [144, 46] width 55 height 14
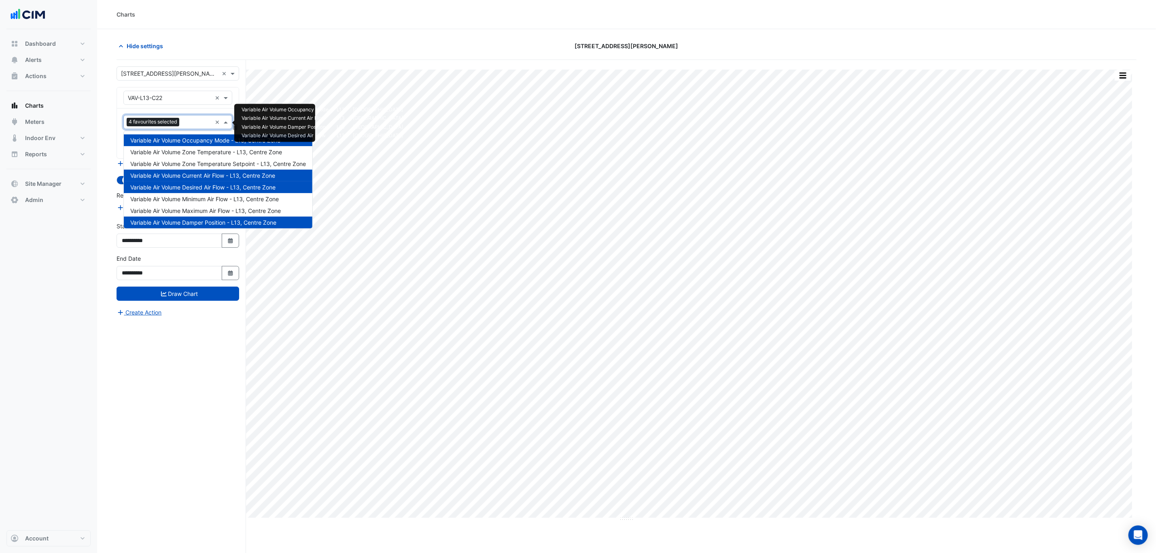
click at [176, 123] on span "4 favourites selected" at bounding box center [153, 122] width 53 height 8
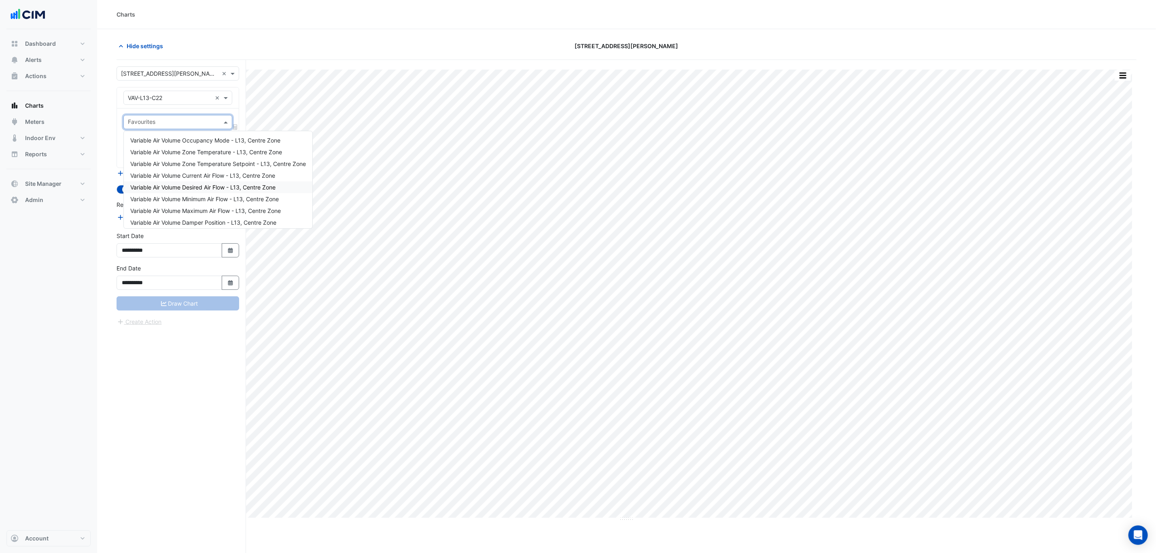
click at [202, 121] on input "text" at bounding box center [173, 123] width 91 height 8
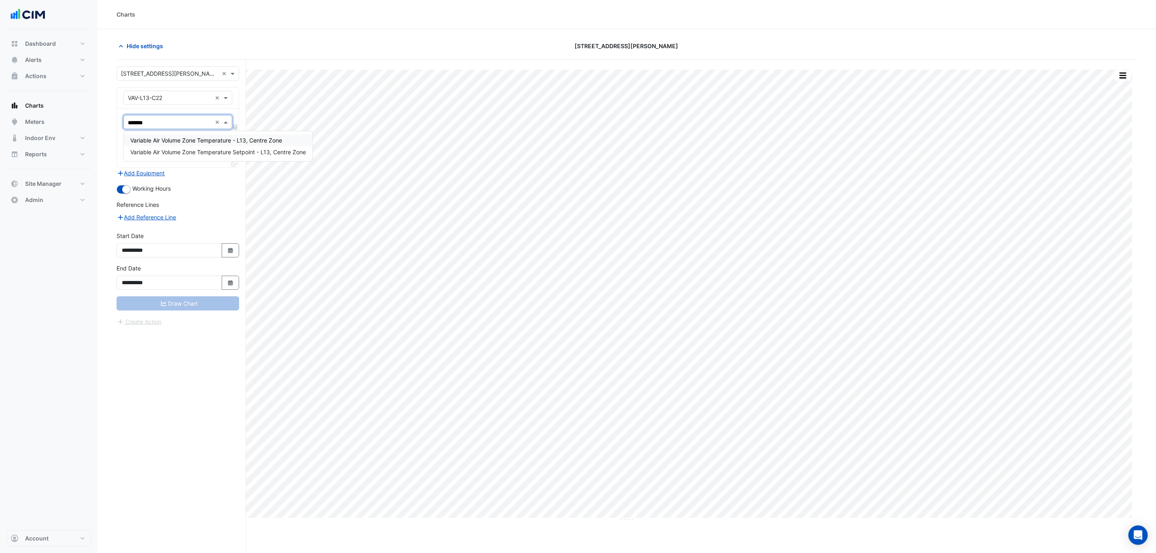
type input "********"
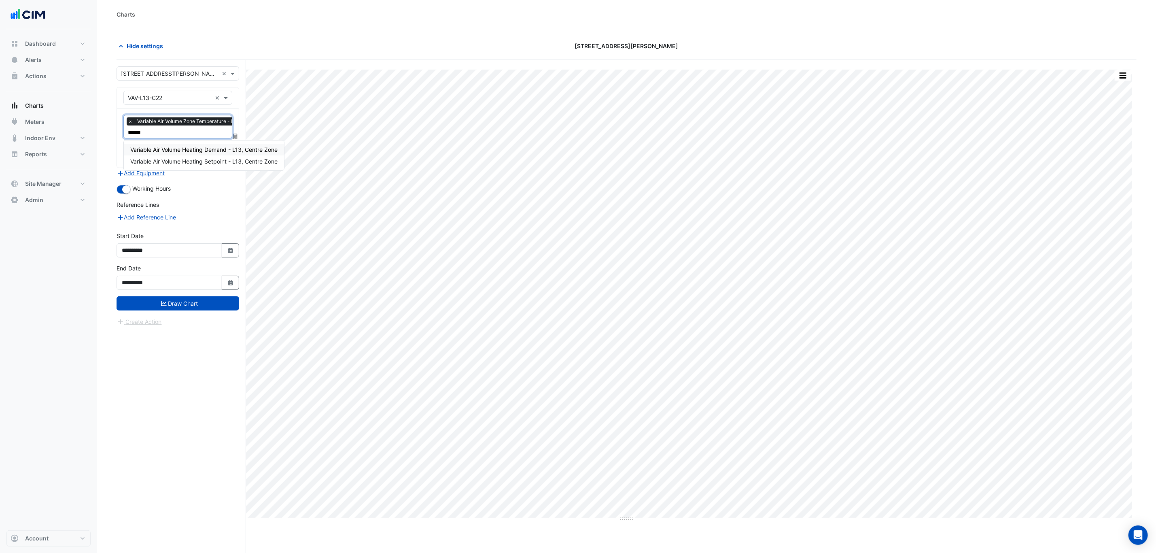
type input "*******"
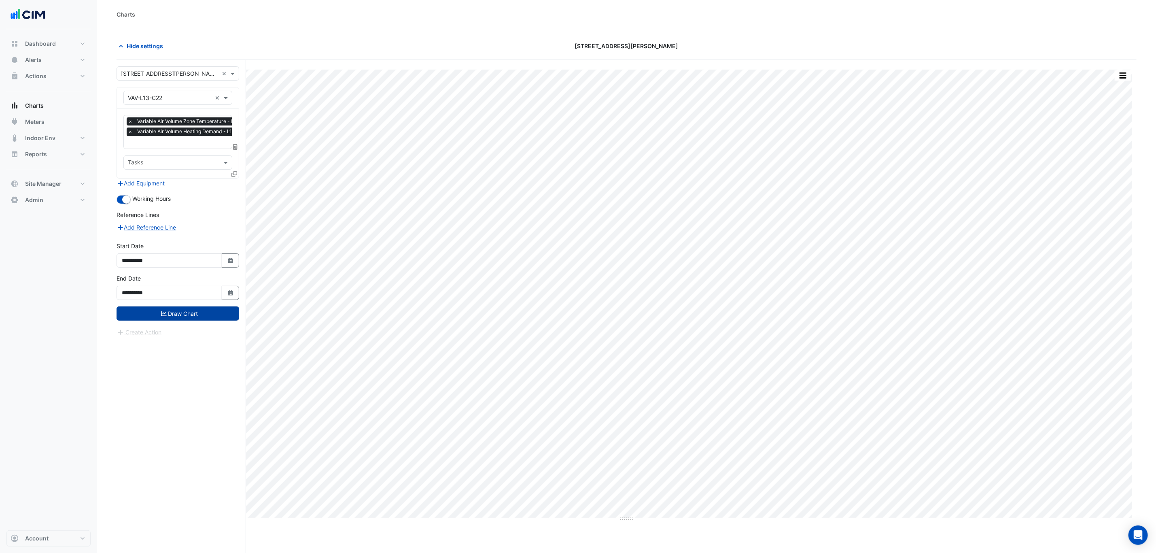
click at [195, 317] on button "Draw Chart" at bounding box center [178, 313] width 123 height 14
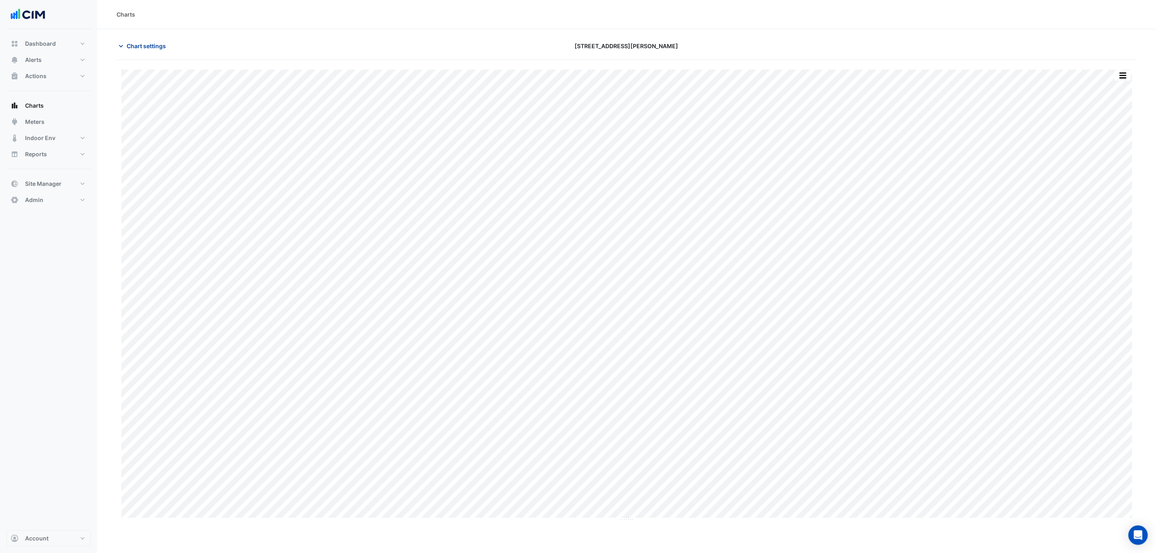
click at [136, 51] on button "Chart settings" at bounding box center [144, 46] width 55 height 14
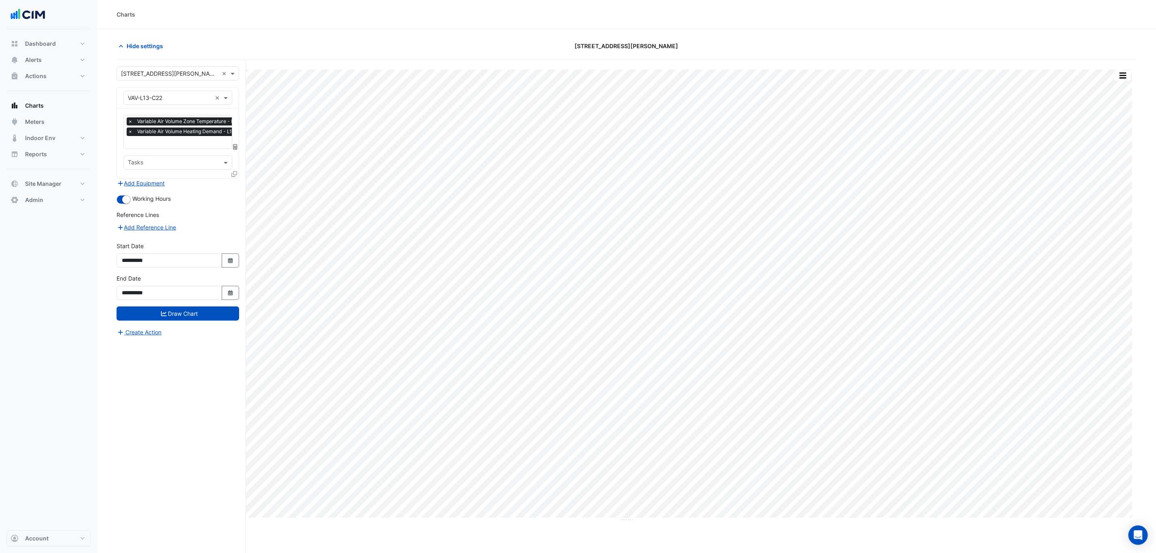
click at [228, 254] on div "**********" at bounding box center [178, 255] width 123 height 26
click at [229, 259] on icon "Select Date" at bounding box center [230, 261] width 7 height 6
select select "*"
select select "****"
click at [128, 146] on div "*** *** *** *** *** *** *** *** *** *** **** **** **** **** **** **** **** ****…" at bounding box center [169, 153] width 94 height 15
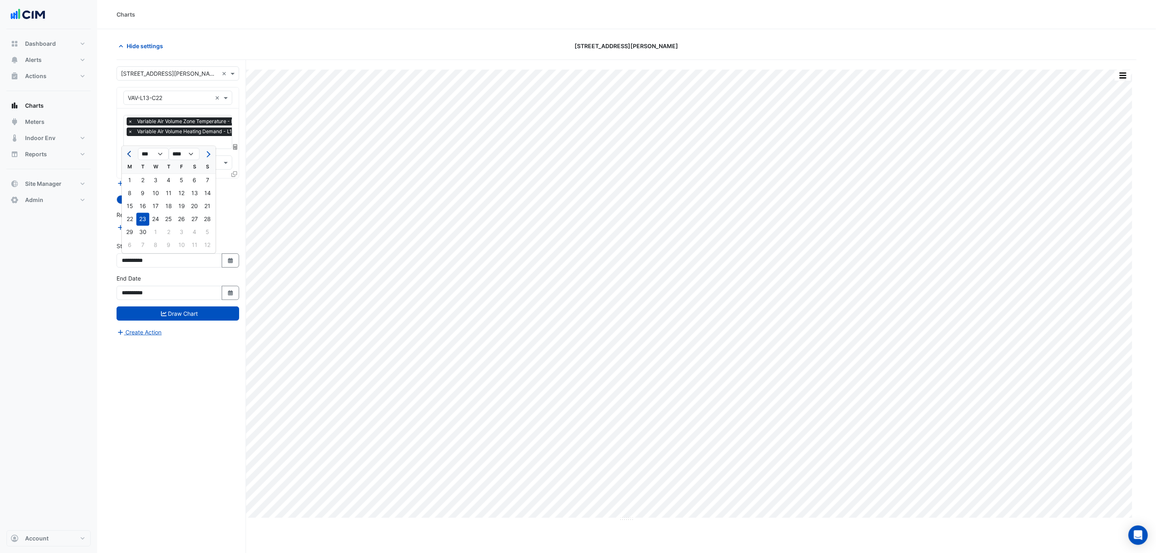
click at [128, 150] on button "Previous month" at bounding box center [130, 154] width 10 height 13
click at [128, 151] on button "Previous month" at bounding box center [130, 154] width 10 height 13
select select "*"
click at [208, 178] on div "1" at bounding box center [207, 180] width 13 height 13
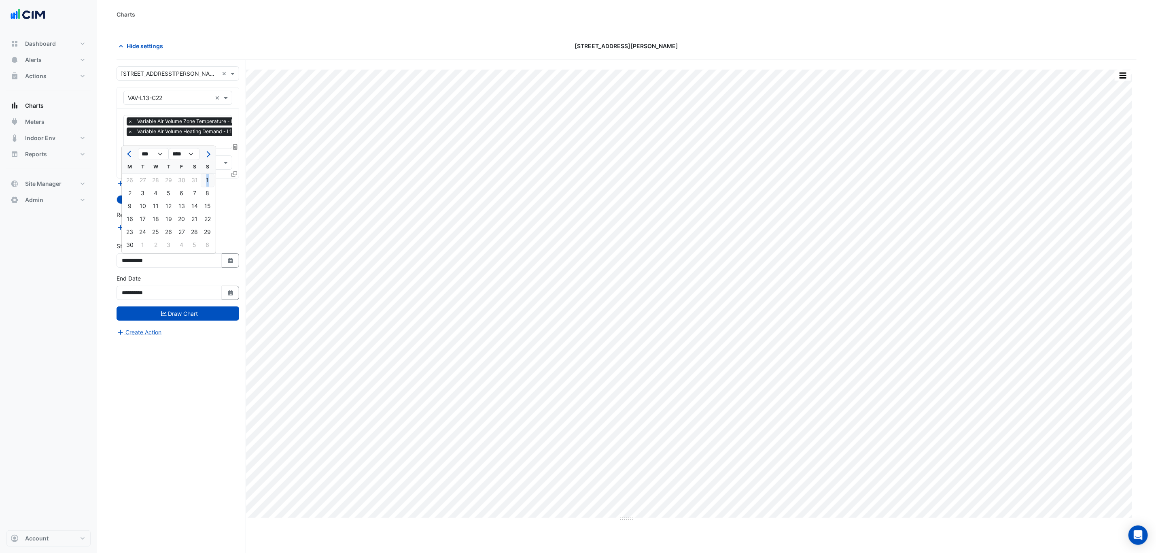
type input "**********"
click at [206, 313] on button "Draw Chart" at bounding box center [178, 313] width 123 height 14
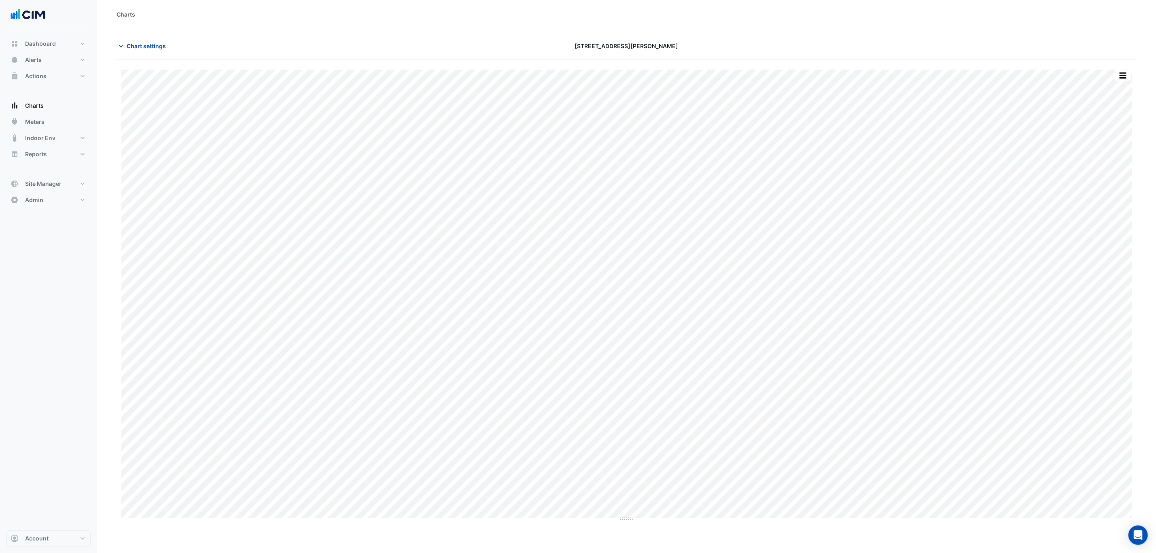
click at [142, 34] on section "Chart settings 201 Elizabeth St Split by Unit Split All Print Save as JPEG Save…" at bounding box center [626, 306] width 1059 height 555
click at [146, 45] on span "Chart settings" at bounding box center [146, 46] width 39 height 8
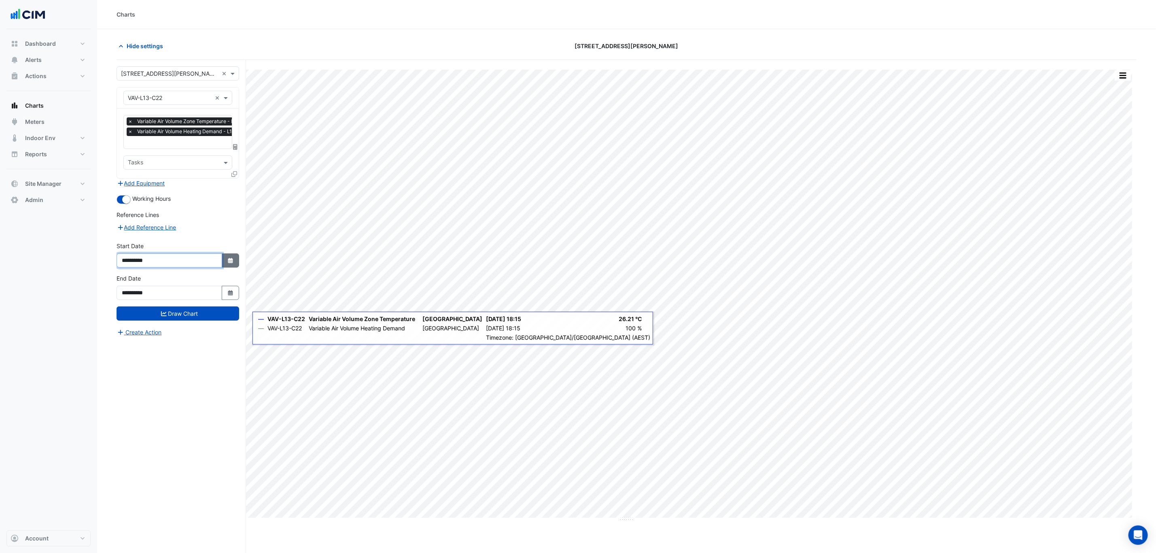
drag, startPoint x: 218, startPoint y: 255, endPoint x: 227, endPoint y: 258, distance: 9.6
click at [225, 255] on div "**********" at bounding box center [178, 260] width 123 height 14
click at [227, 258] on fa-icon "Select Date" at bounding box center [230, 260] width 7 height 7
select select "*"
select select "****"
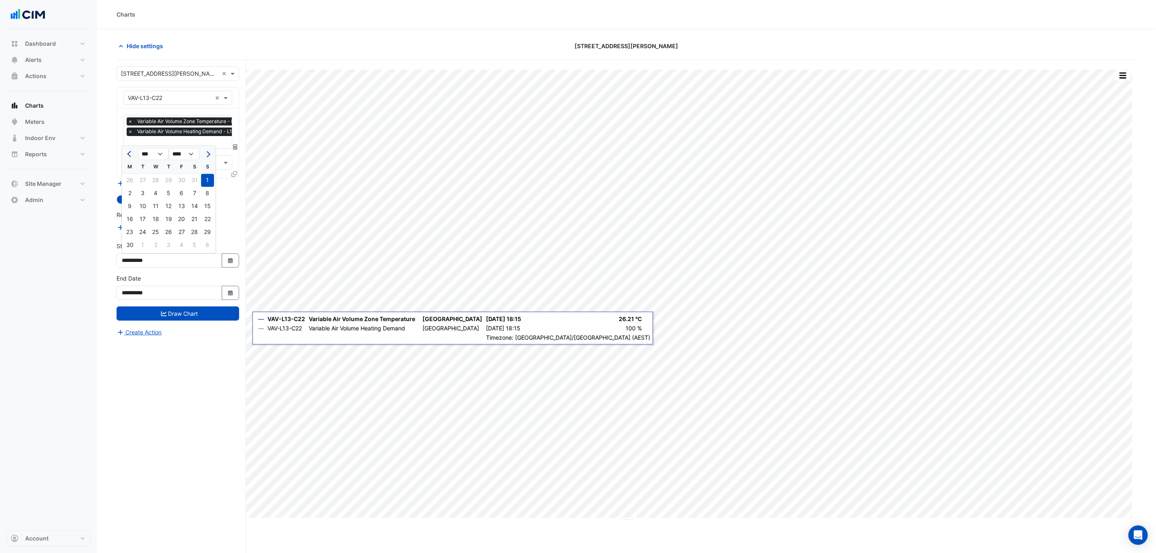
click at [130, 153] on span "Previous month" at bounding box center [130, 154] width 6 height 6
select select "*"
drag, startPoint x: 195, startPoint y: 179, endPoint x: 193, endPoint y: 271, distance: 91.9
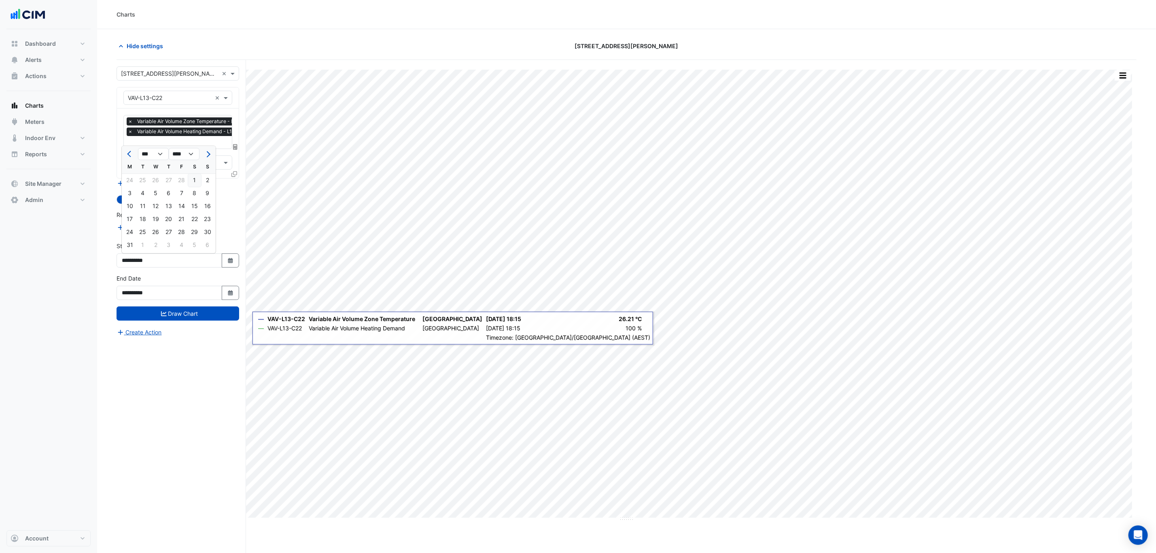
click at [196, 180] on div "1" at bounding box center [194, 180] width 13 height 13
type input "**********"
click at [197, 318] on button "Draw Chart" at bounding box center [178, 313] width 123 height 14
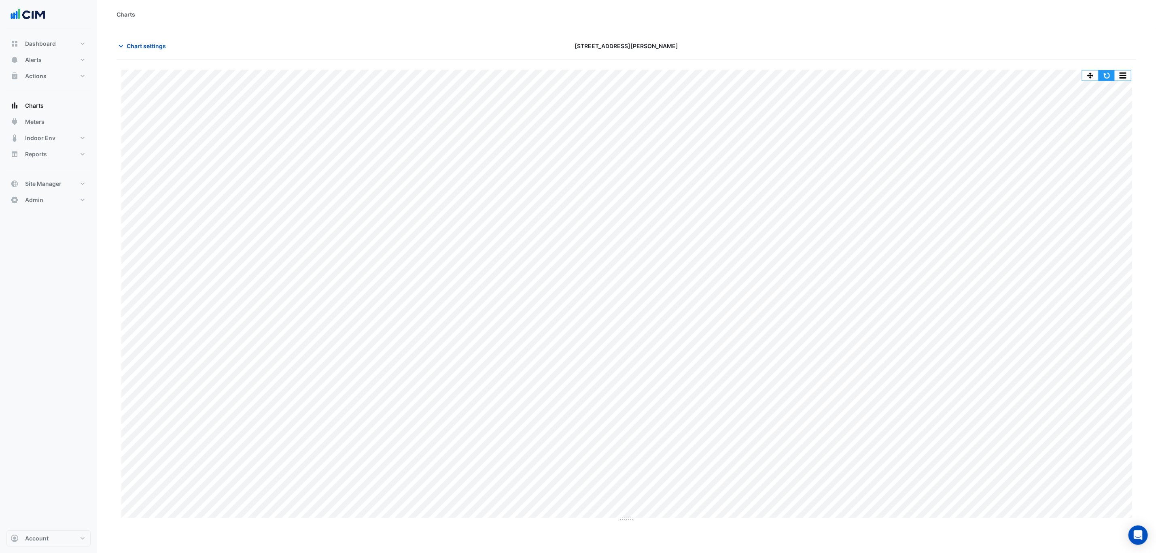
click at [1110, 78] on button "button" at bounding box center [1107, 75] width 16 height 10
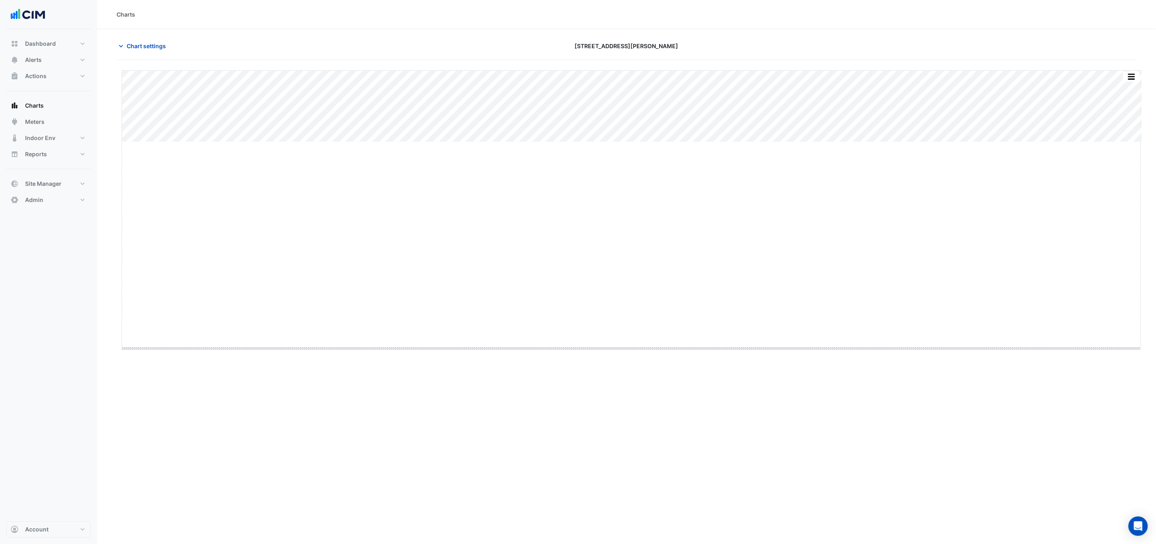
drag, startPoint x: 634, startPoint y: 142, endPoint x: 612, endPoint y: 354, distance: 212.8
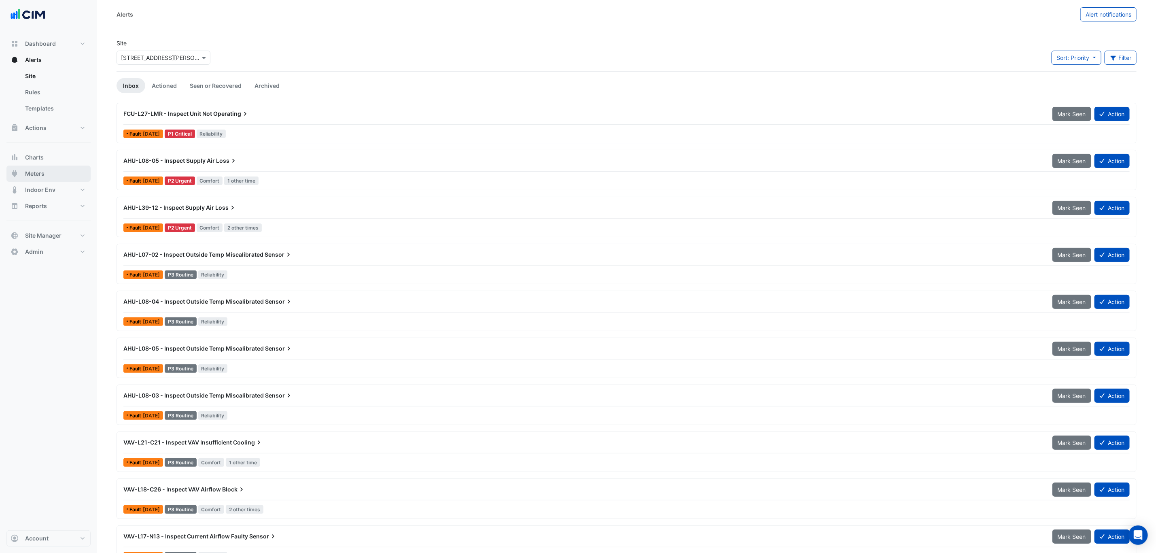
click at [23, 174] on button "Meters" at bounding box center [48, 174] width 84 height 16
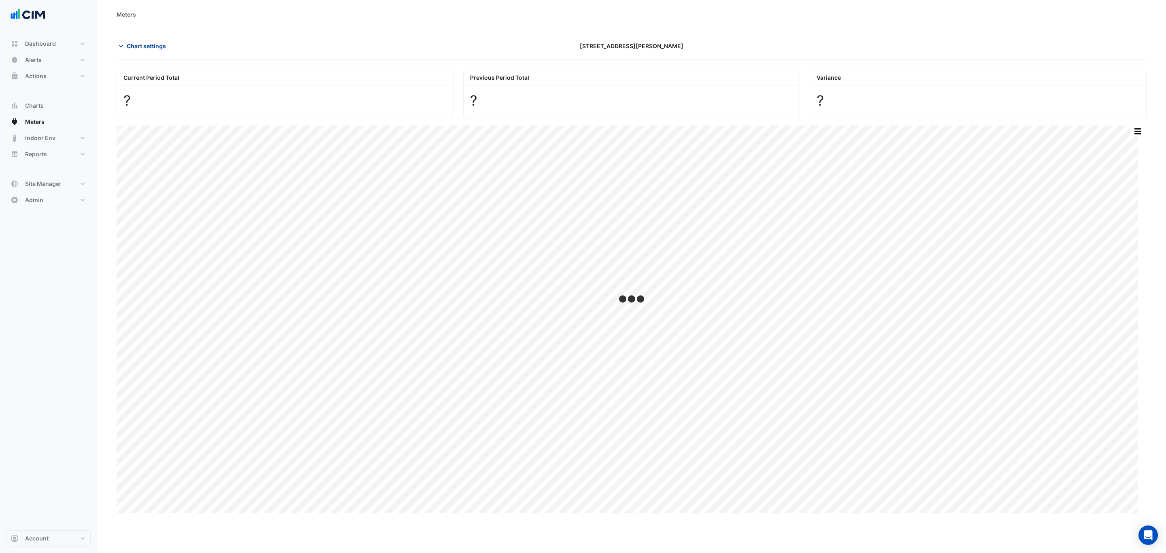
click at [151, 51] on button "Chart settings" at bounding box center [144, 46] width 55 height 14
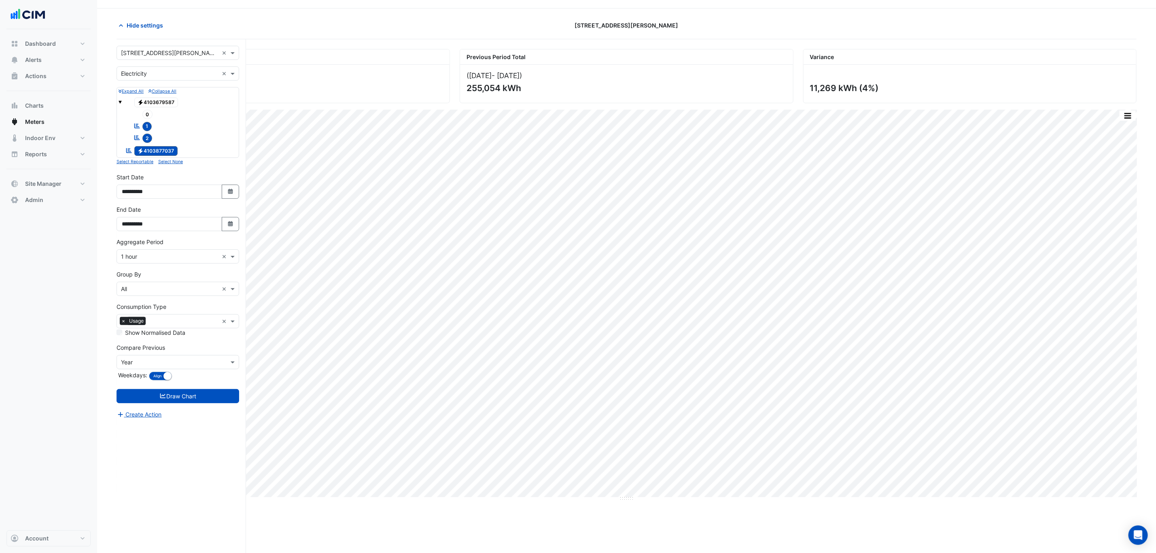
scroll to position [32, 0]
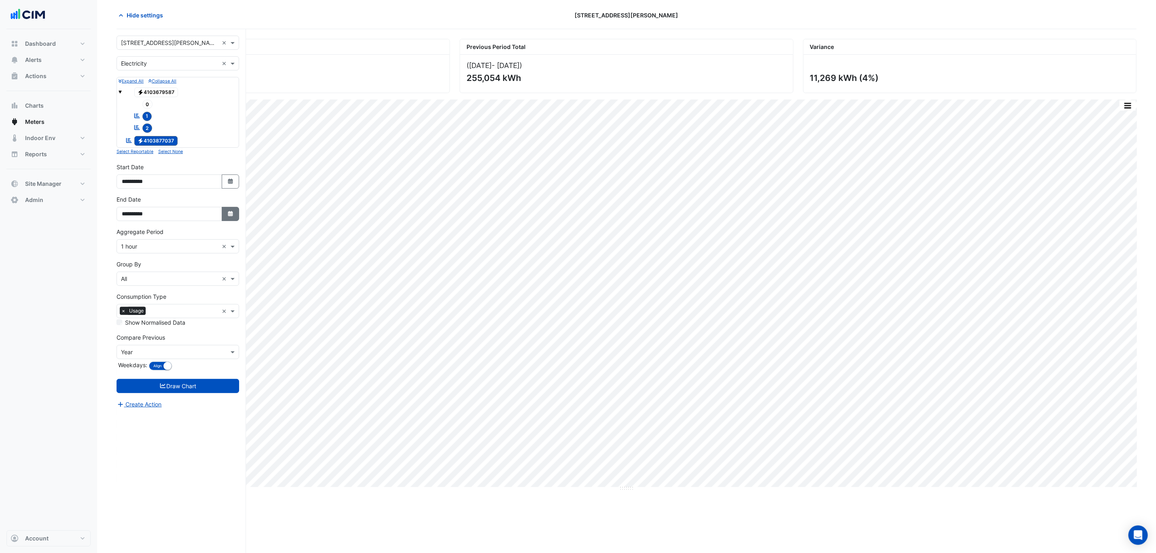
click at [231, 211] on button "Select Date" at bounding box center [231, 214] width 18 height 14
click at [207, 186] on div "5" at bounding box center [207, 187] width 13 height 13
type input "**********"
click at [198, 383] on button "Draw Chart" at bounding box center [178, 386] width 123 height 14
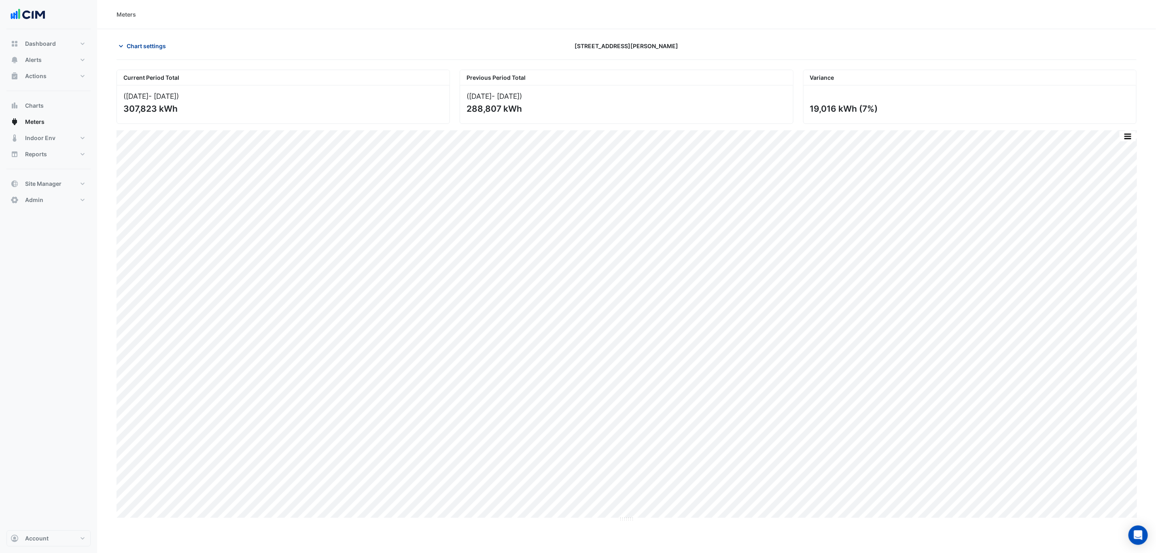
click at [130, 53] on button "Chart settings" at bounding box center [144, 46] width 55 height 14
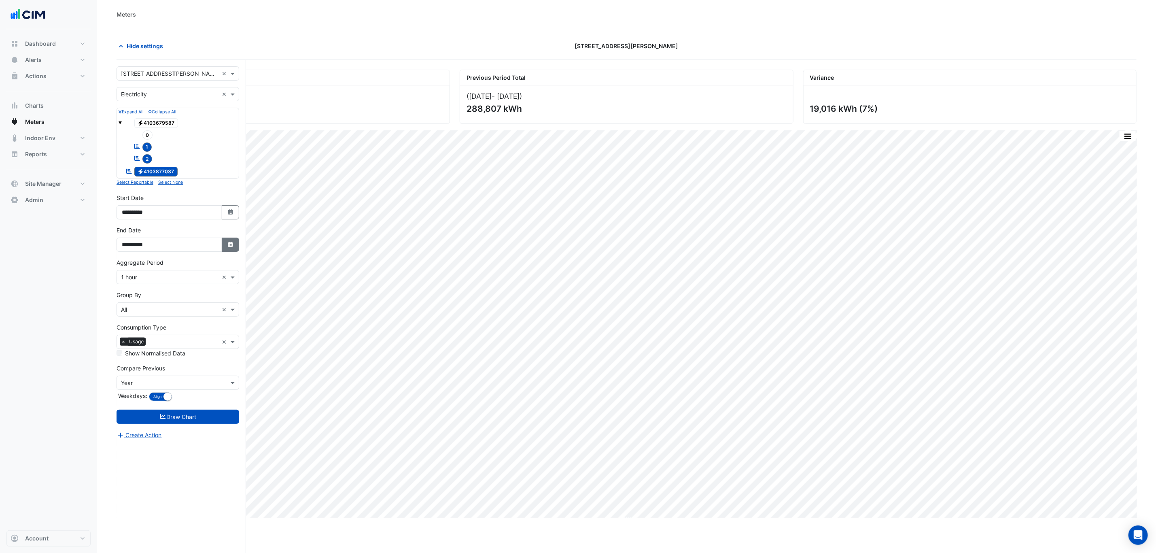
click at [227, 241] on button "Select Date" at bounding box center [231, 245] width 18 height 14
select select "**"
click at [198, 161] on div "4" at bounding box center [194, 165] width 13 height 13
type input "**********"
click at [209, 418] on button "Draw Chart" at bounding box center [178, 417] width 123 height 14
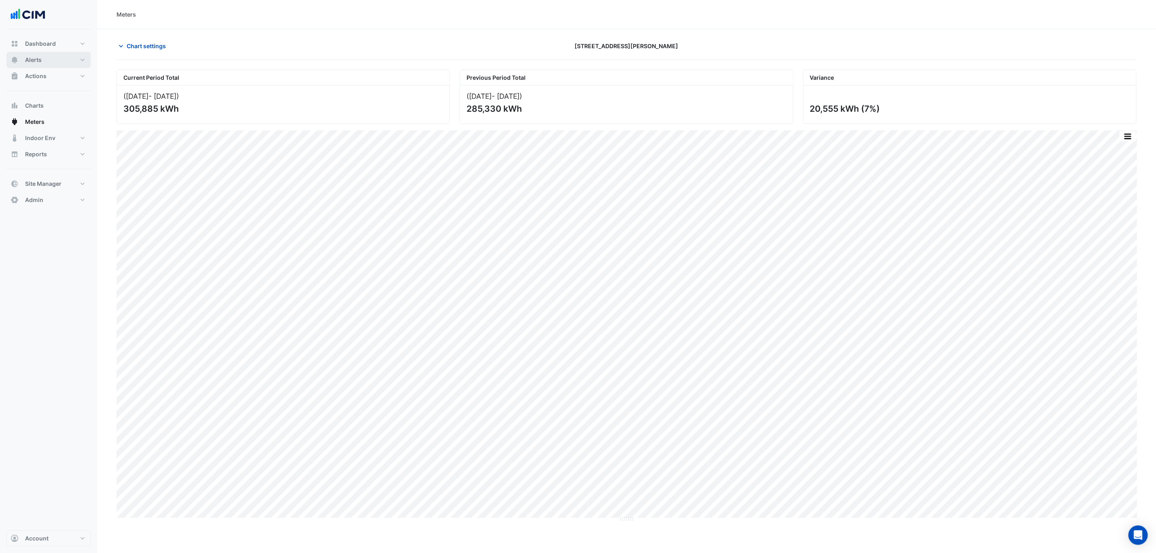
click at [56, 58] on button "Alerts" at bounding box center [48, 60] width 84 height 16
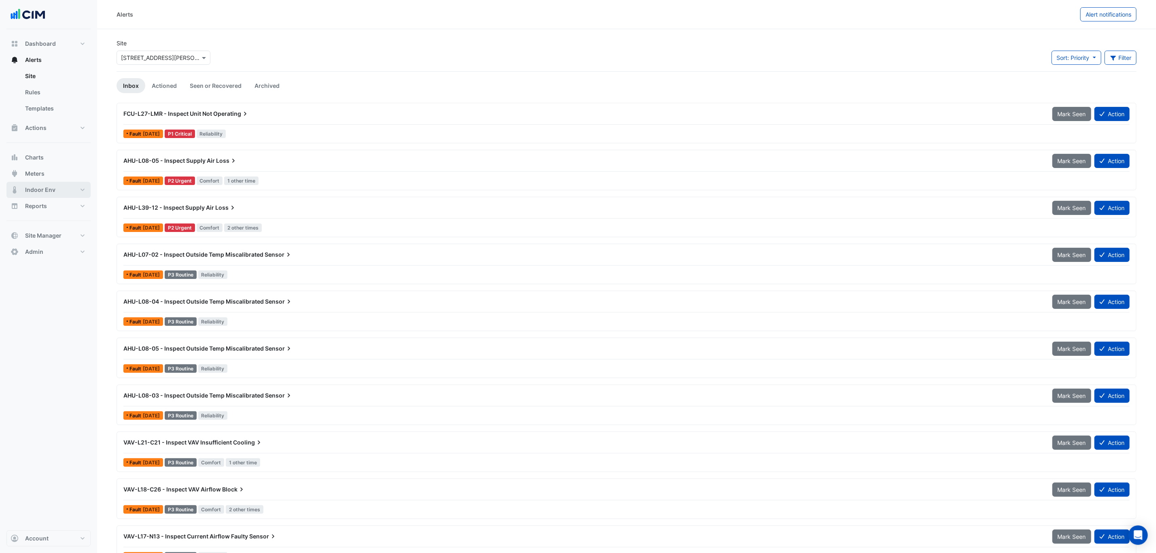
click at [54, 189] on span "Indoor Env" at bounding box center [40, 190] width 30 height 8
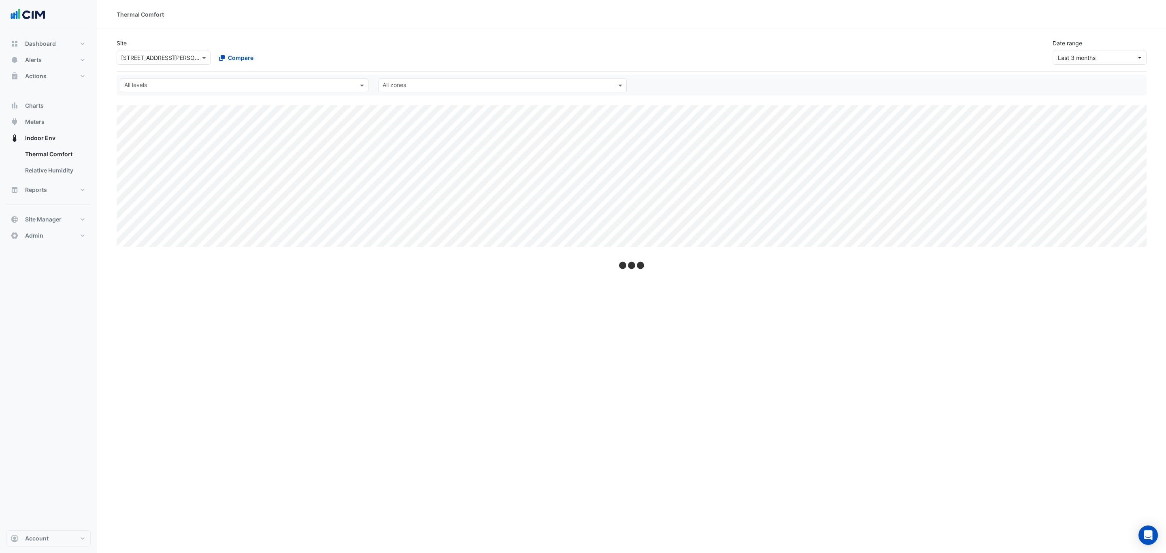
click at [1095, 66] on div "Site × [STREET_ADDRESS][PERSON_NAME] Compare Date range Last 3 months" at bounding box center [632, 51] width 1030 height 39
click at [1093, 60] on span "Last 3 months" at bounding box center [1077, 57] width 38 height 7
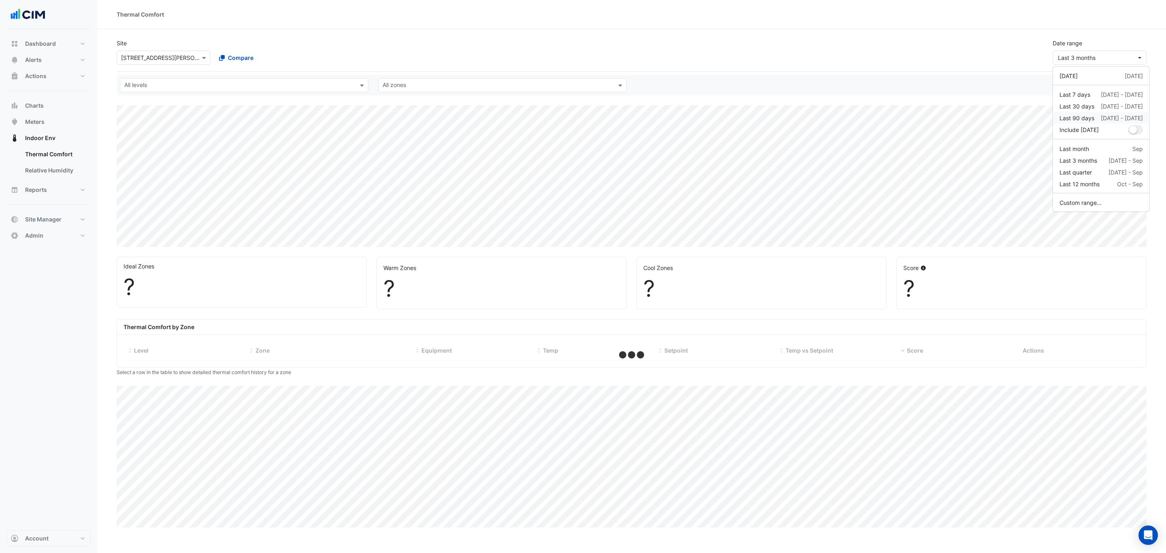
click at [1087, 117] on div "Last 90 days" at bounding box center [1076, 118] width 35 height 8
select select "***"
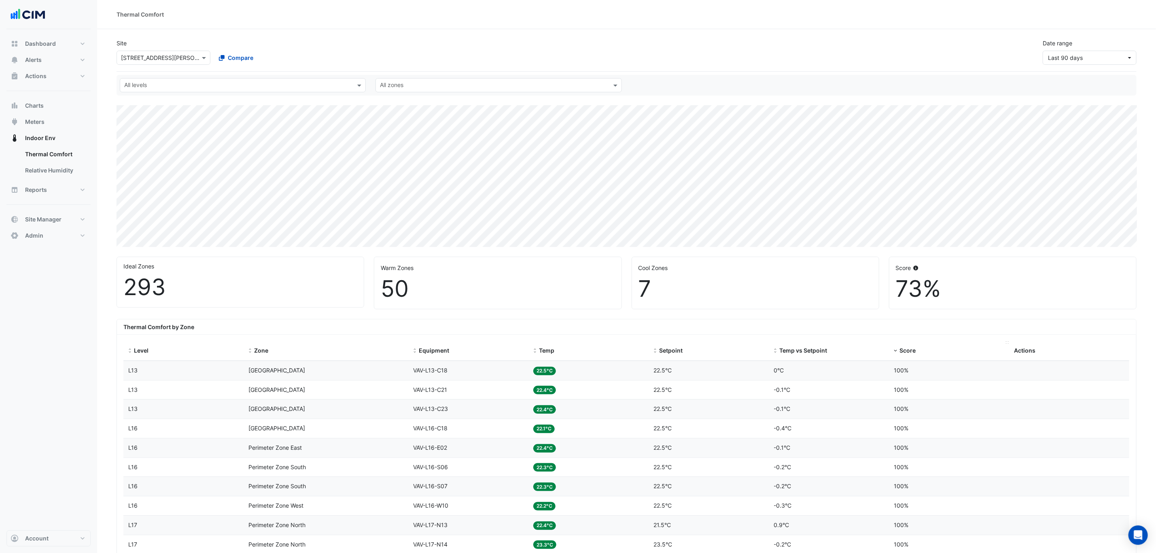
click at [903, 348] on span "Score" at bounding box center [908, 350] width 16 height 7
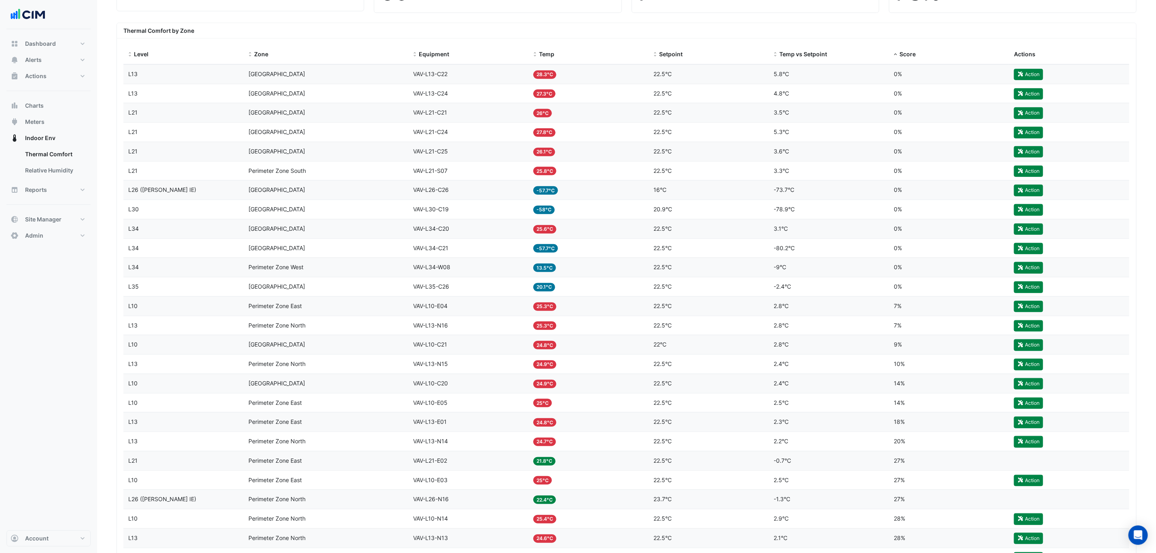
scroll to position [304, 0]
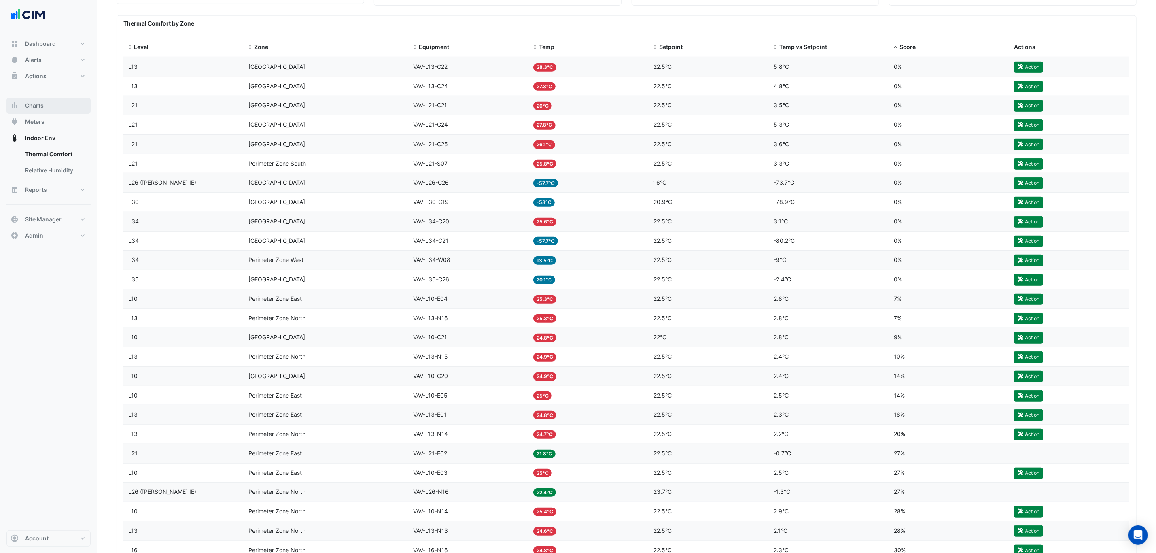
click at [62, 106] on button "Charts" at bounding box center [48, 106] width 84 height 16
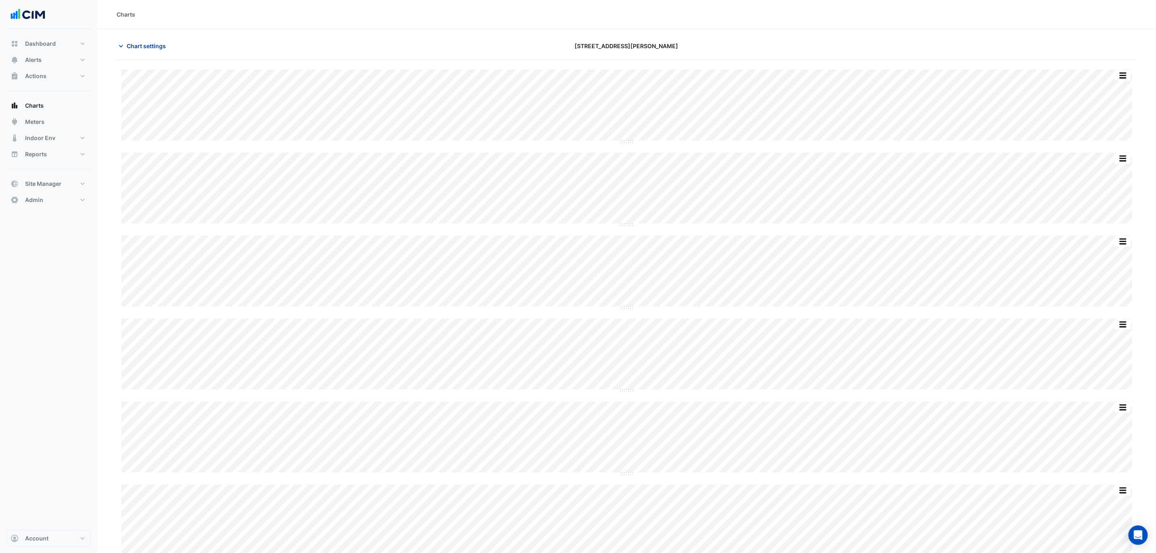
click at [161, 48] on span "Chart settings" at bounding box center [146, 46] width 39 height 8
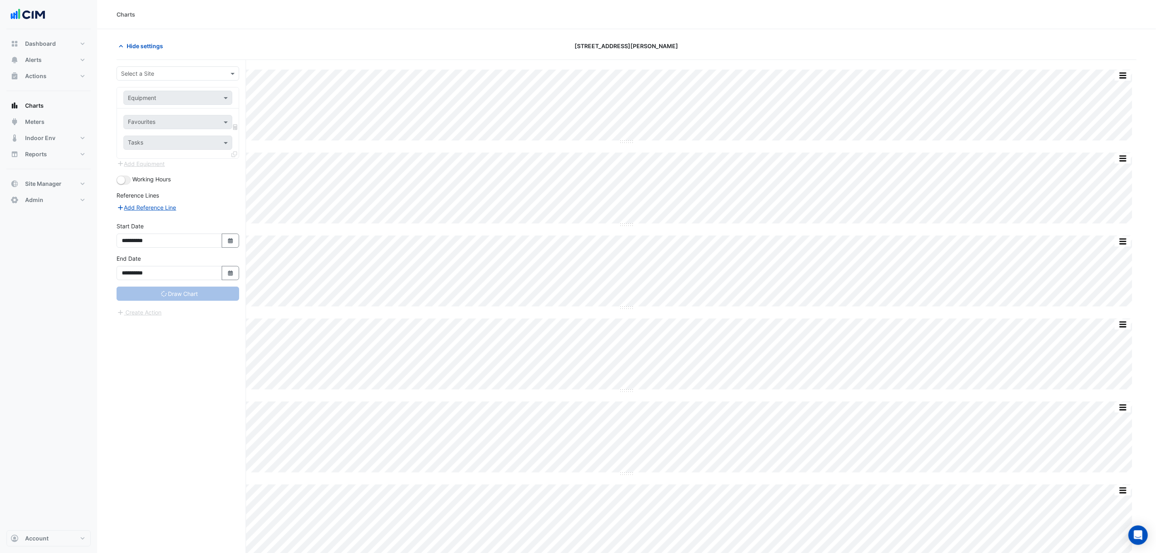
click at [187, 76] on input "text" at bounding box center [170, 74] width 98 height 8
type input "***"
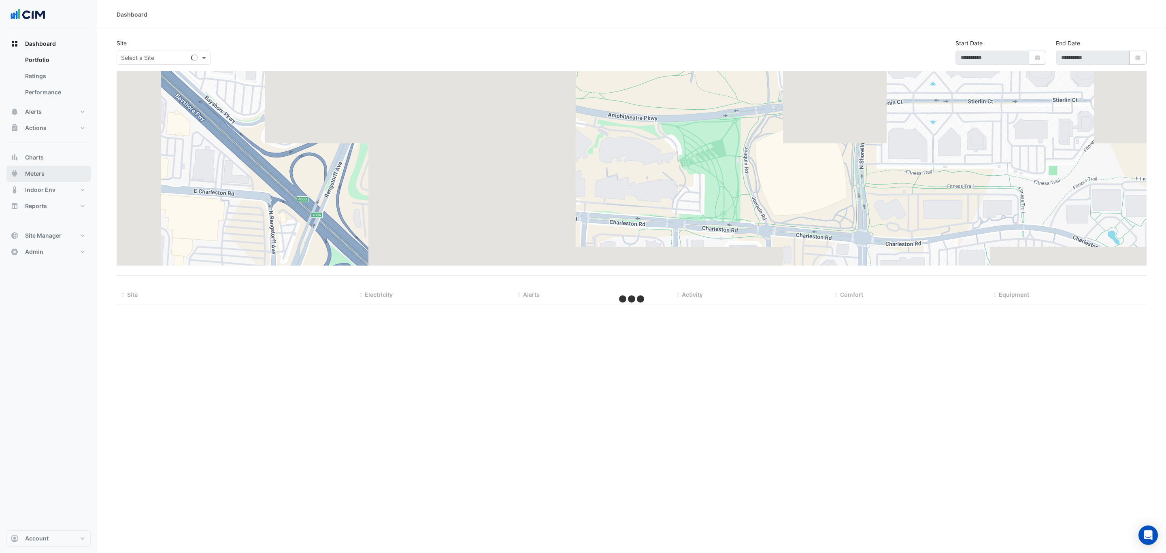
click at [40, 170] on span "Meters" at bounding box center [34, 174] width 19 height 8
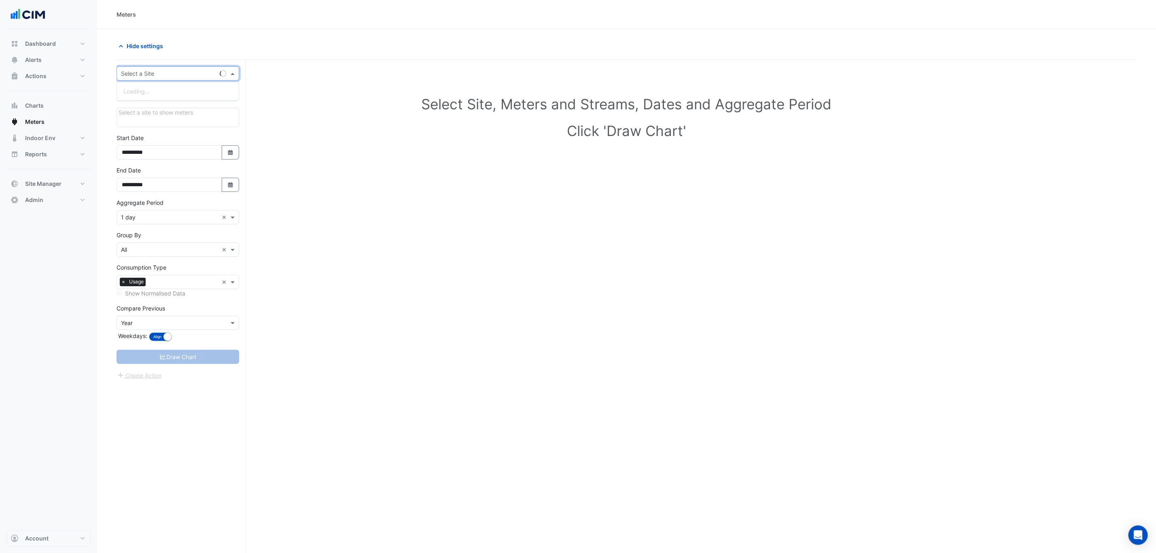
click at [179, 68] on div "Select a Site" at bounding box center [178, 73] width 123 height 14
type input "********"
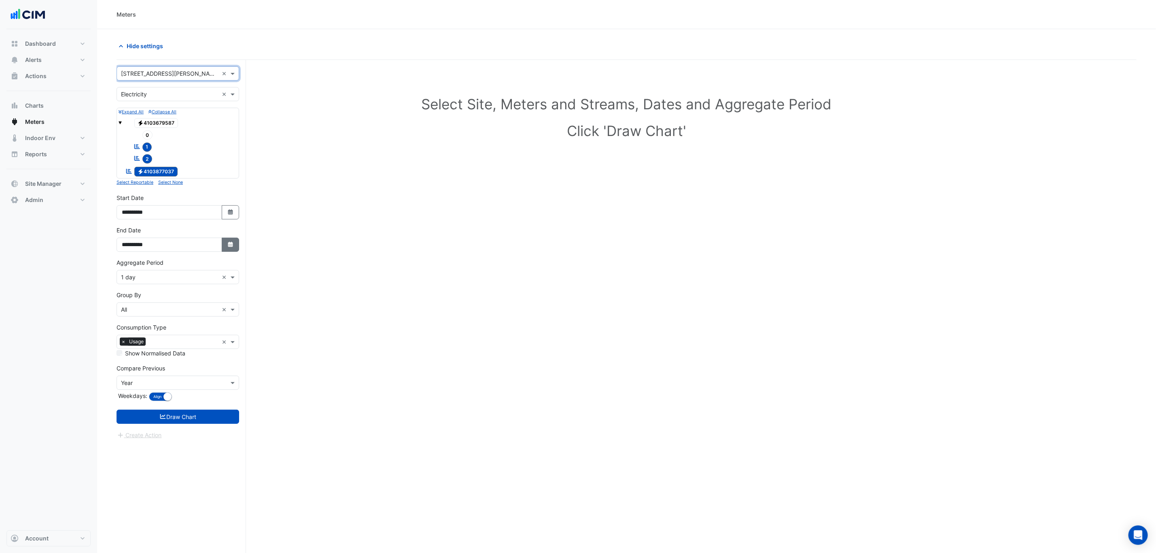
click at [227, 251] on button "Select Date" at bounding box center [231, 245] width 18 height 14
click at [209, 138] on span "Next month" at bounding box center [207, 139] width 6 height 6
select select "**"
click at [209, 163] on div "5" at bounding box center [207, 165] width 13 height 13
type input "**********"
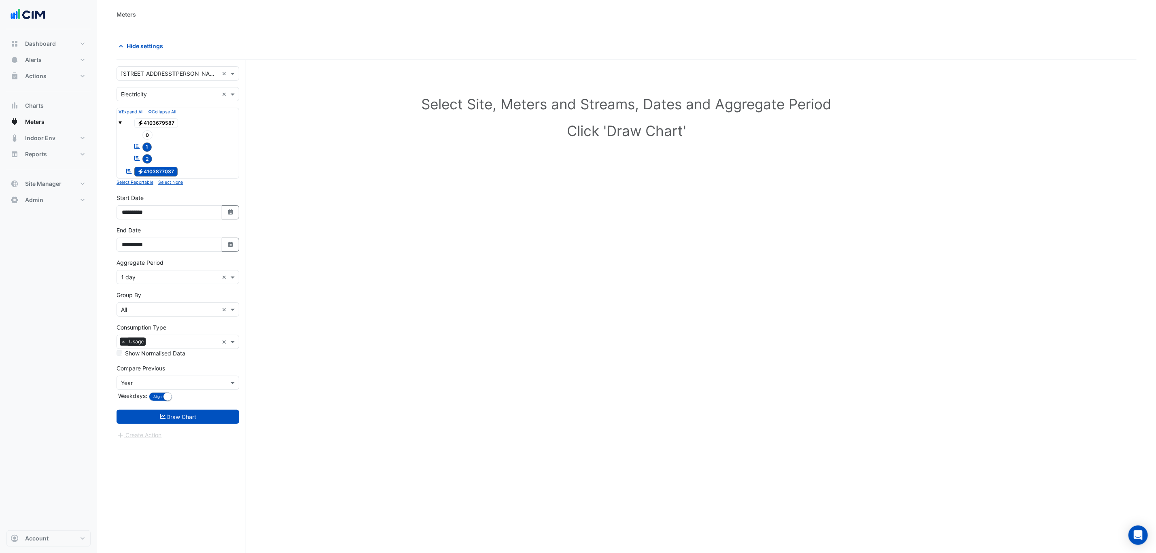
click at [192, 280] on input "text" at bounding box center [170, 277] width 98 height 8
click at [165, 333] on div "1 hour" at bounding box center [178, 332] width 122 height 12
click at [169, 413] on button "Draw Chart" at bounding box center [178, 417] width 123 height 14
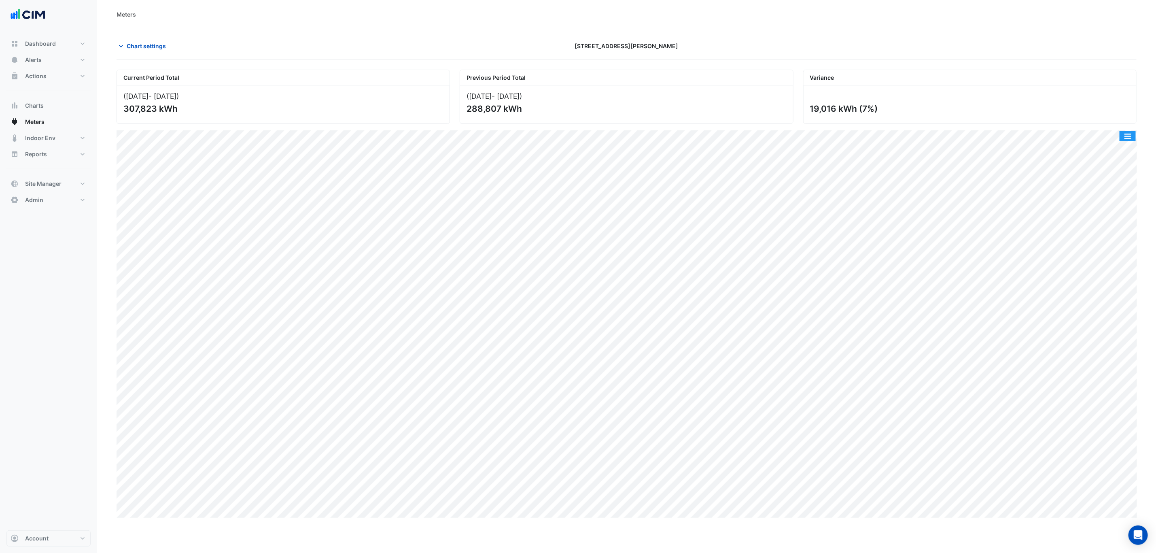
click at [1128, 135] on button "button" at bounding box center [1128, 136] width 16 height 10
click at [1094, 260] on div "Select Chart Type" at bounding box center [1112, 252] width 49 height 19
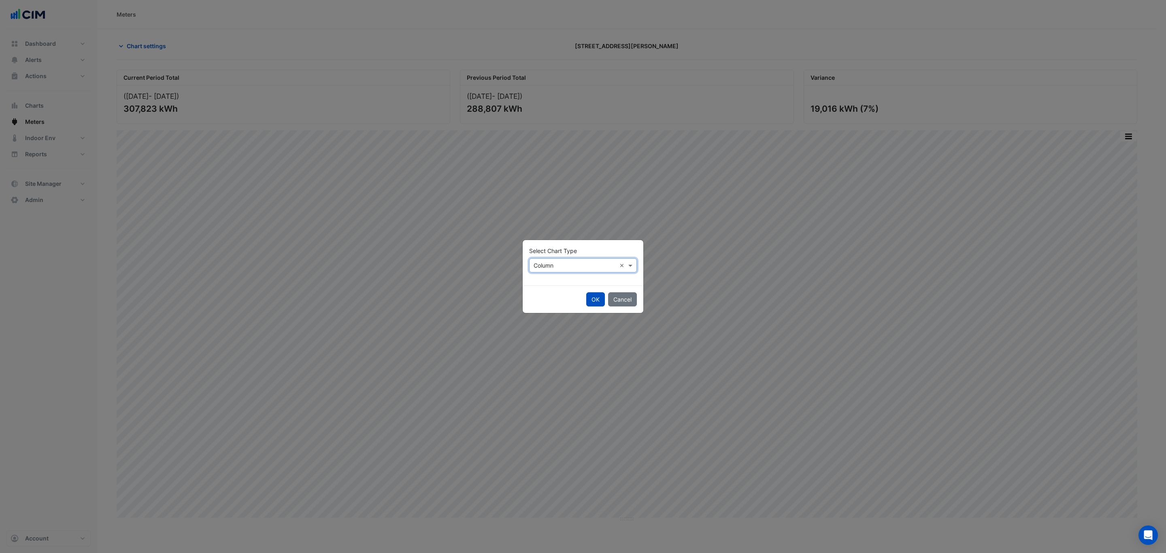
click at [540, 265] on input "text" at bounding box center [574, 265] width 83 height 8
click at [546, 281] on span "Line" at bounding box center [541, 282] width 11 height 7
click at [590, 299] on button "OK" at bounding box center [595, 299] width 19 height 14
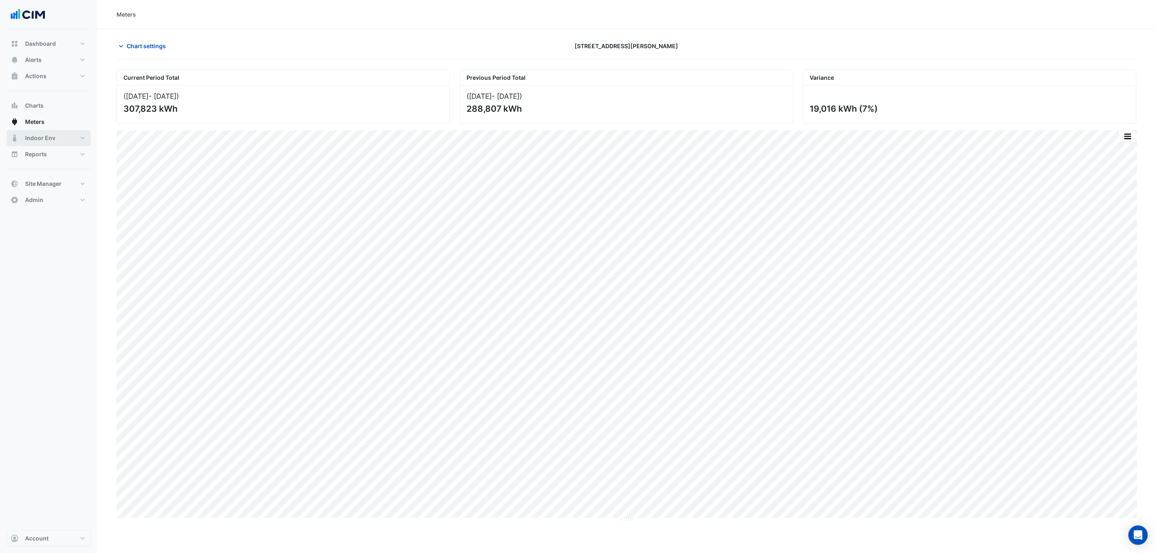
click at [64, 137] on button "Indoor Env" at bounding box center [48, 138] width 84 height 16
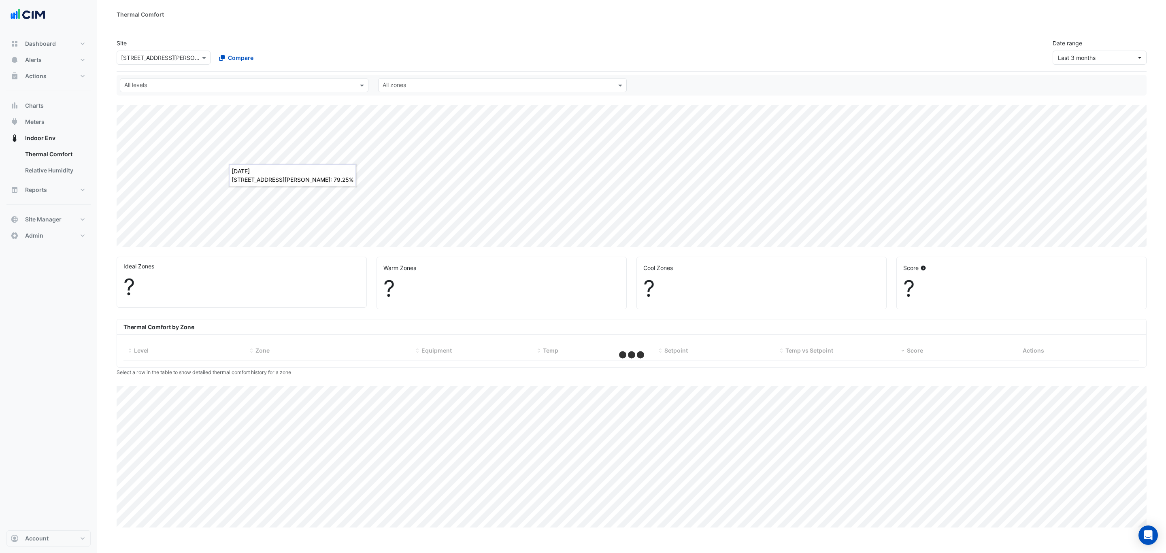
select select "***"
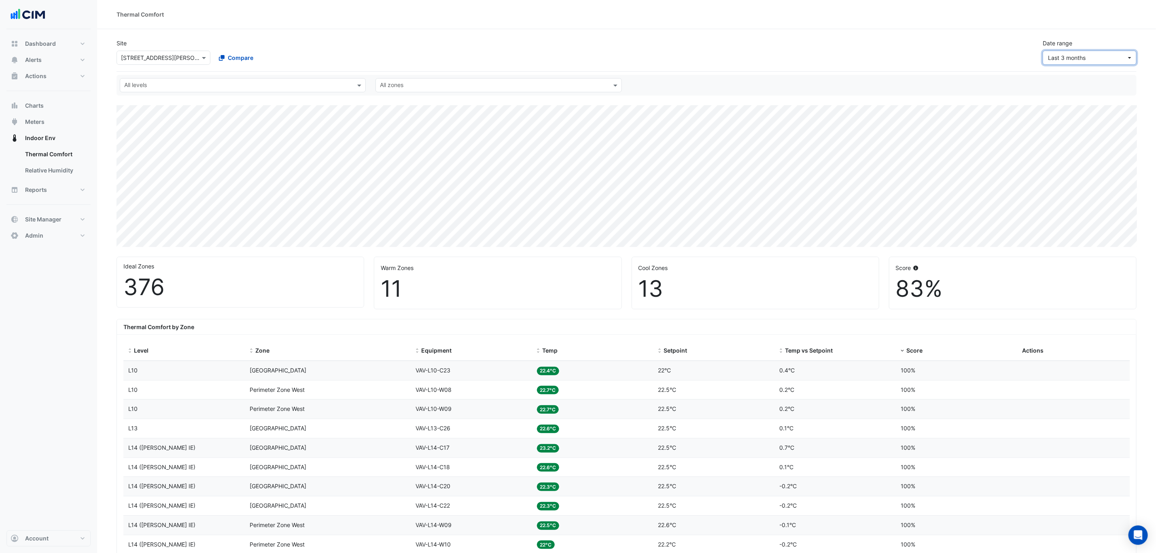
click at [1071, 64] on button "Last 3 months" at bounding box center [1090, 58] width 94 height 14
click at [1069, 118] on div "Last 90 days" at bounding box center [1067, 118] width 35 height 8
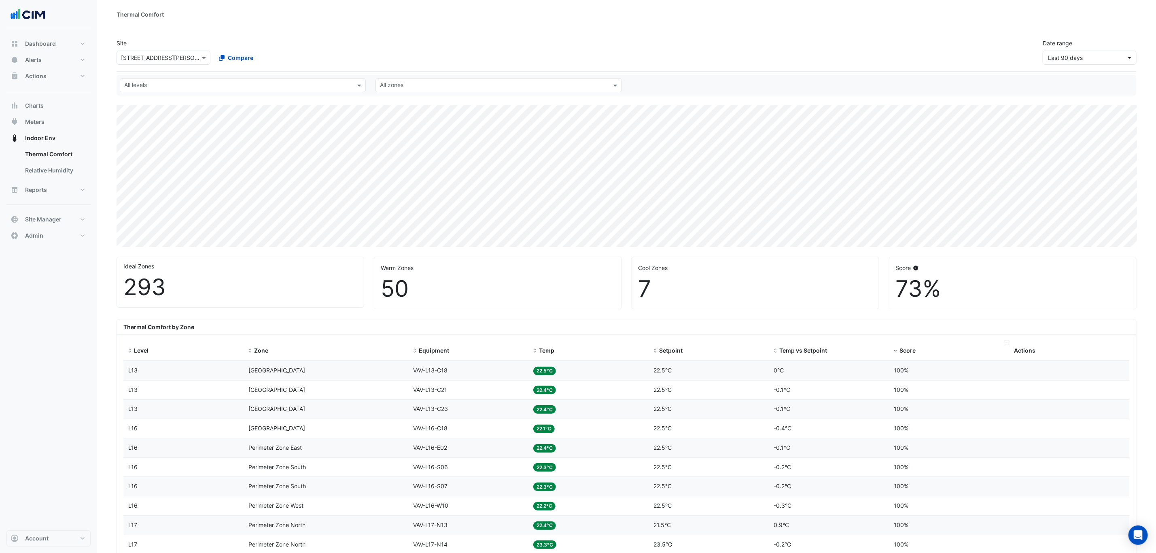
click at [915, 351] on span "Score" at bounding box center [908, 350] width 16 height 7
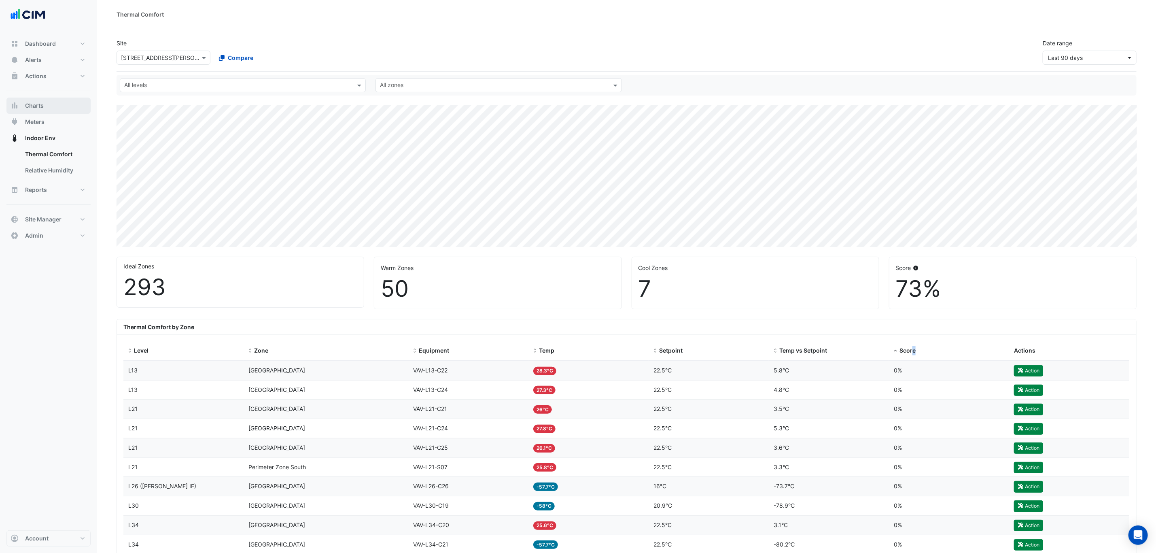
click at [50, 106] on button "Charts" at bounding box center [48, 106] width 84 height 16
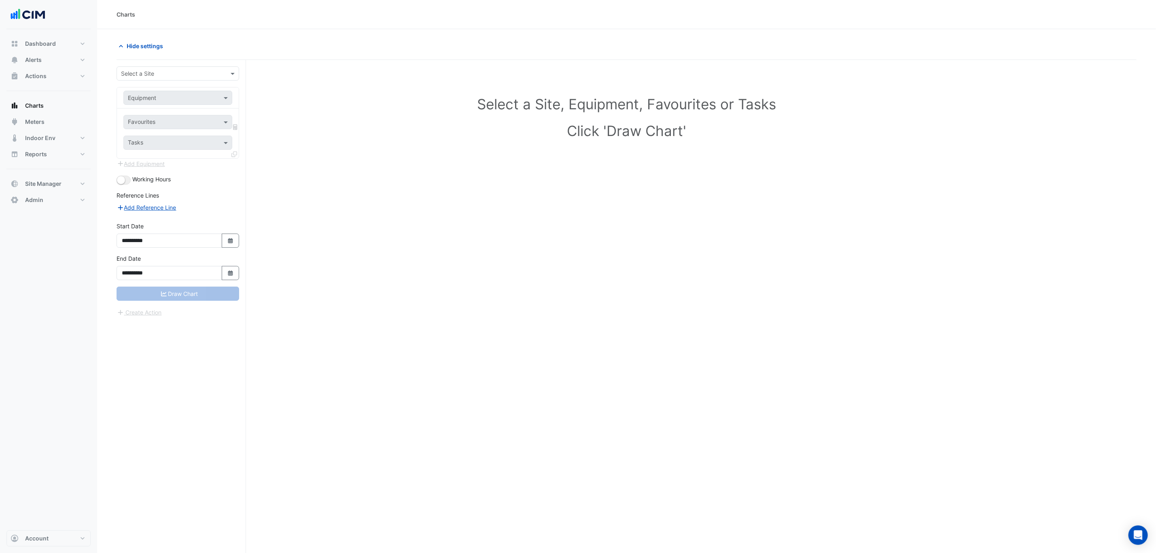
click at [163, 68] on div "Select a Site" at bounding box center [178, 73] width 123 height 14
type input "***"
type input "**"
click at [164, 121] on input "text" at bounding box center [169, 123] width 82 height 8
type input "****"
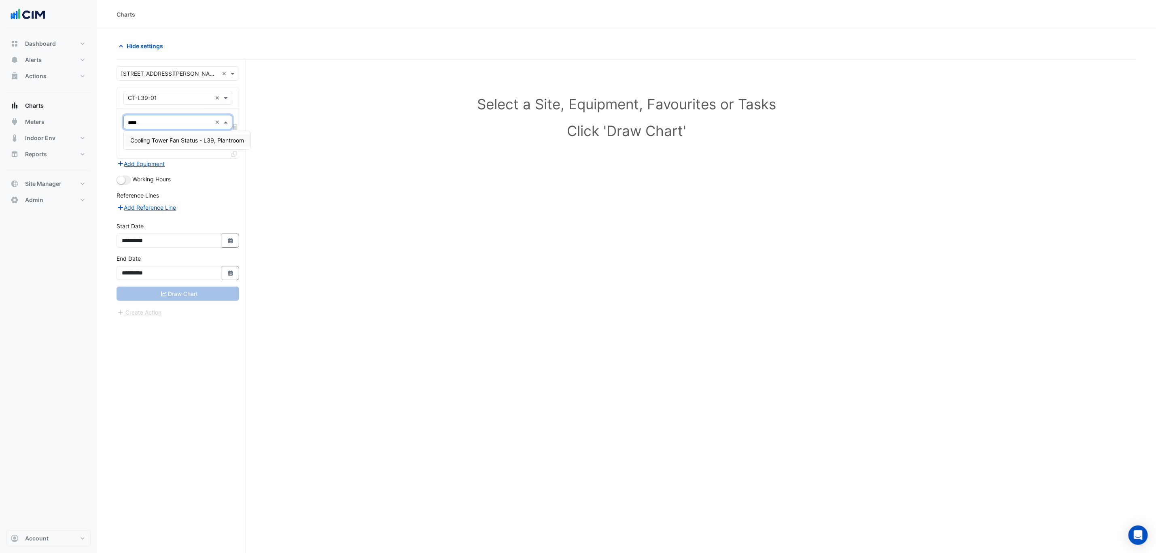
click at [165, 143] on span "Cooling Tower Fan Status - L39, Plantroom" at bounding box center [187, 140] width 114 height 7
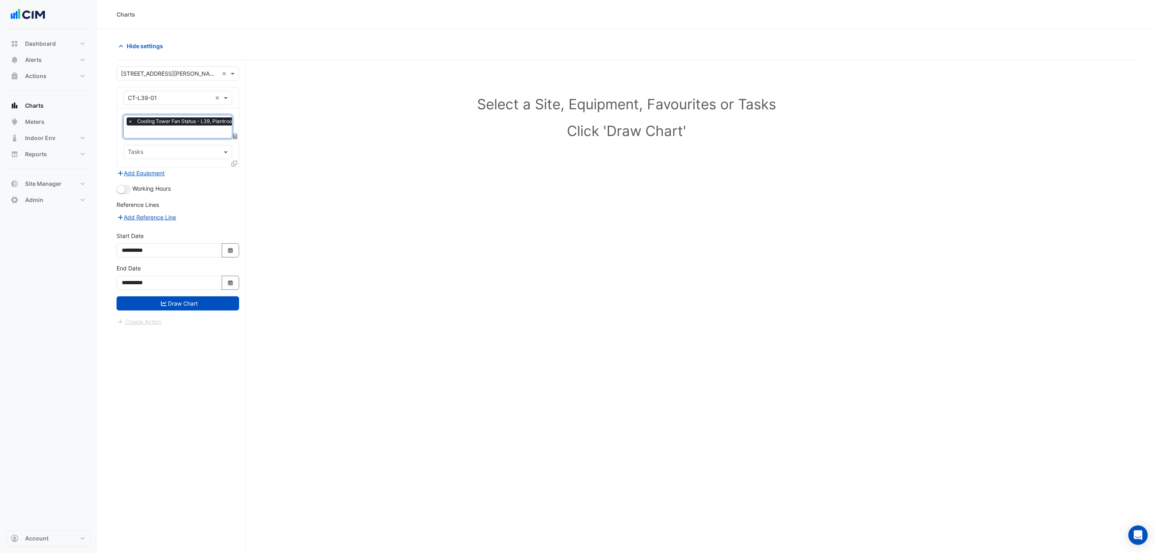
click at [177, 133] on input "text" at bounding box center [184, 132] width 113 height 8
type input "****"
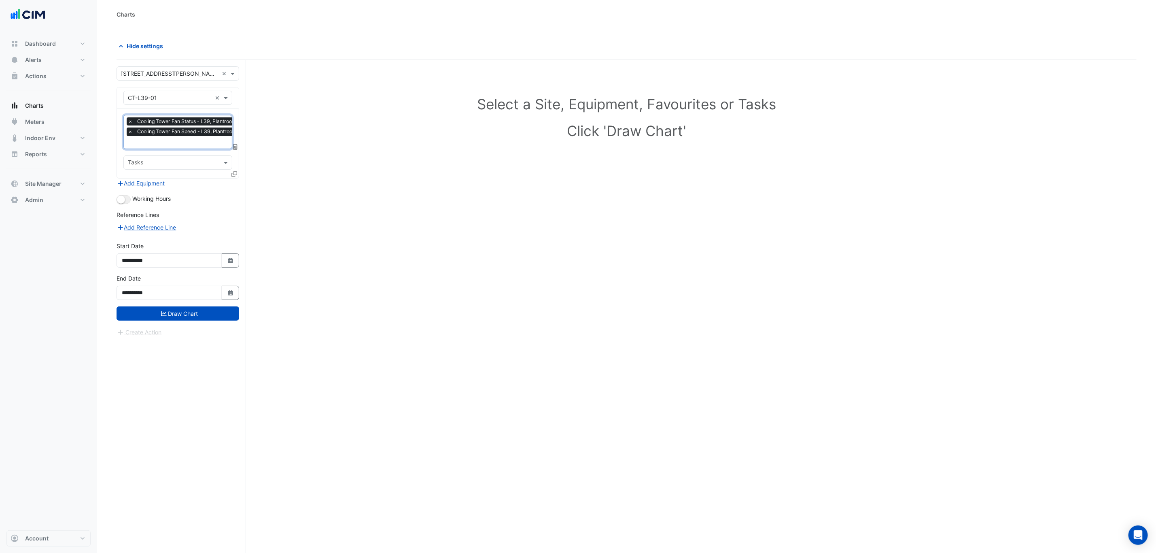
click at [232, 174] on icon at bounding box center [235, 174] width 6 height 6
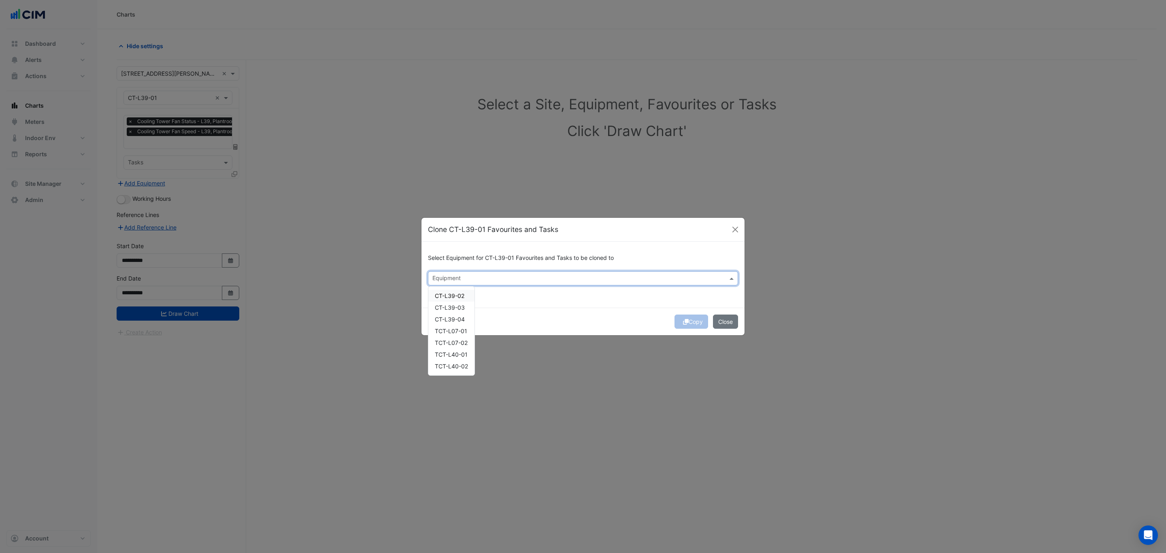
click at [452, 275] on input "text" at bounding box center [578, 279] width 292 height 8
click at [463, 296] on span "CT-L39-02" at bounding box center [450, 295] width 30 height 7
click at [465, 305] on div "CT-L39-03" at bounding box center [451, 308] width 46 height 12
click at [467, 316] on div "CT-L39-04" at bounding box center [451, 319] width 46 height 12
click at [561, 317] on div "Copy Close" at bounding box center [582, 322] width 323 height 28
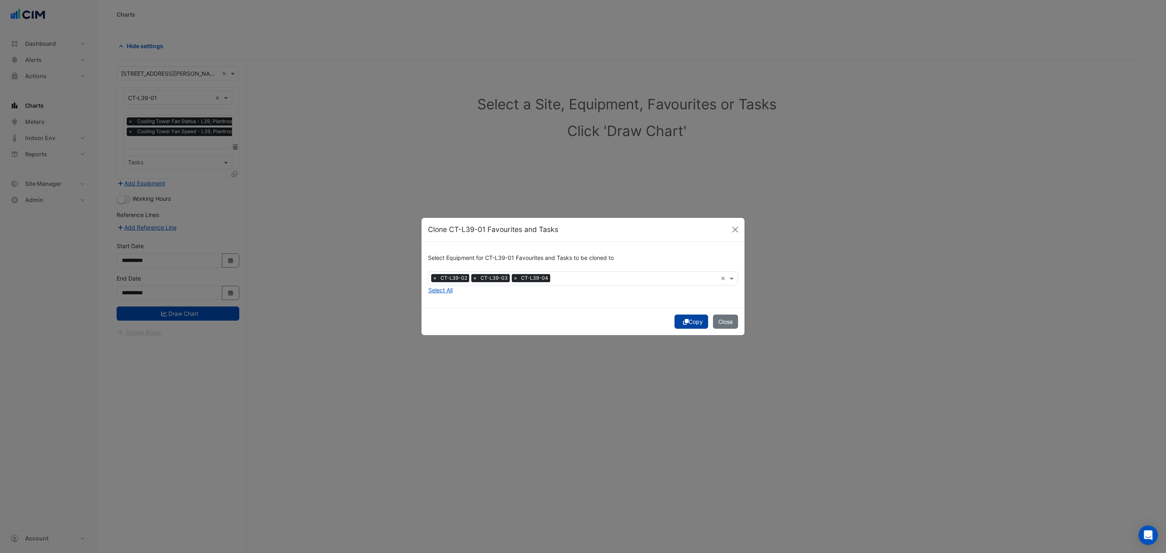
click at [690, 318] on button "Copy" at bounding box center [691, 321] width 34 height 14
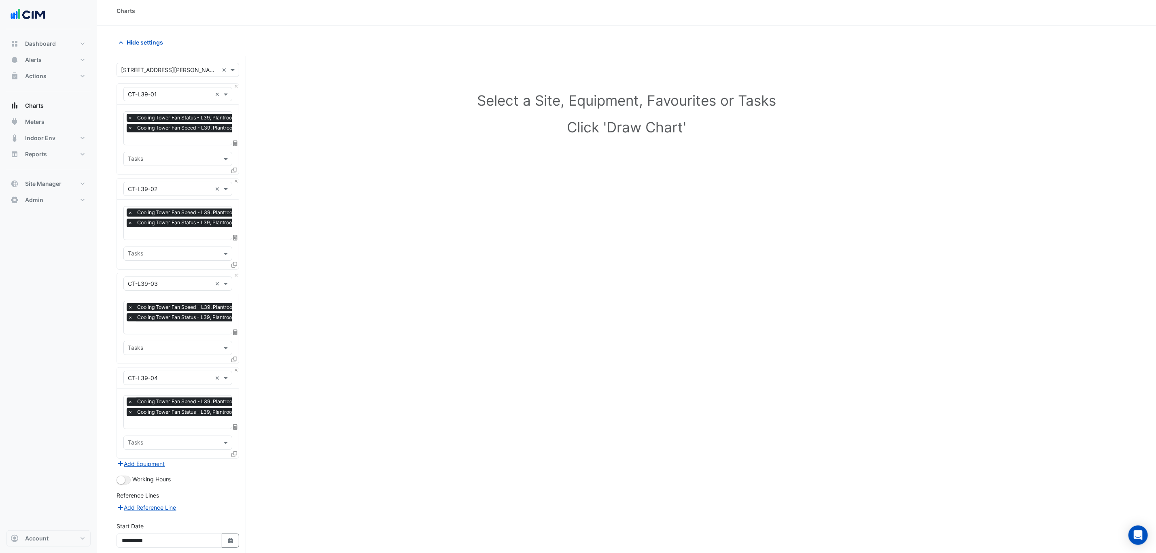
scroll to position [76, 0]
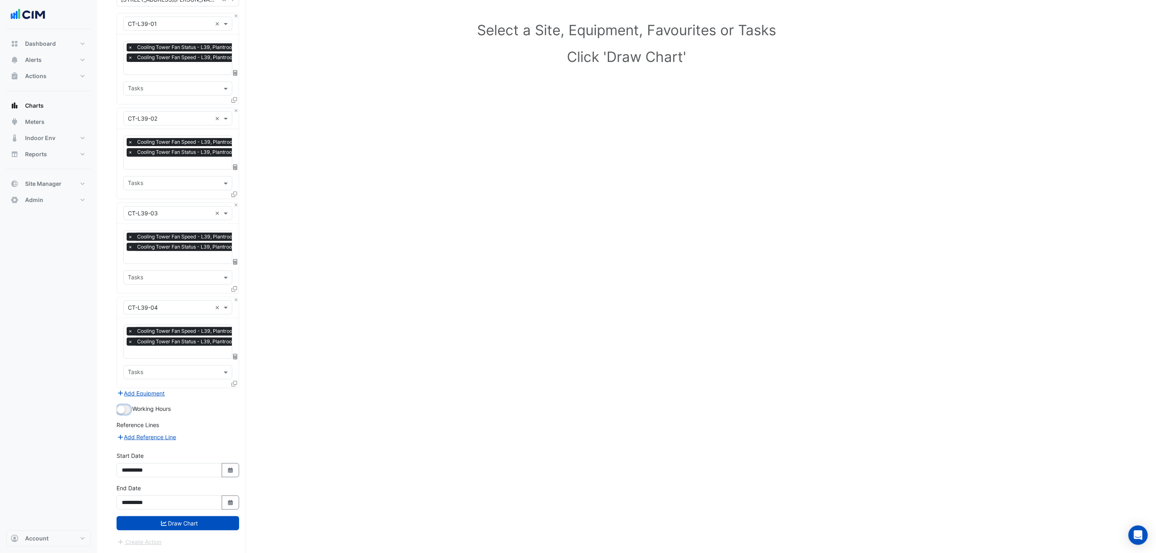
click at [118, 409] on small "button" at bounding box center [121, 410] width 8 height 8
click at [197, 525] on button "Draw Chart" at bounding box center [178, 523] width 123 height 14
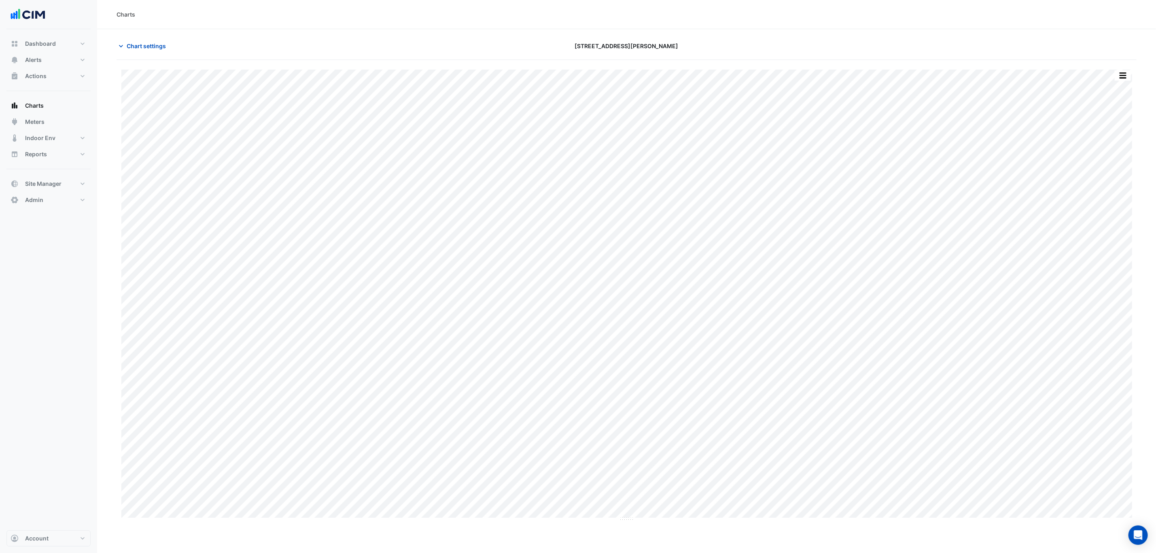
click at [1118, 70] on div "Split by Equip Split by Unit Split All Print Save as JPEG Save as PNG Pivot Dat…" at bounding box center [626, 70] width 1011 height 0
click at [1120, 80] on button "button" at bounding box center [1123, 75] width 16 height 10
click at [1120, 87] on div "Split by Equip" at bounding box center [1107, 90] width 49 height 15
click at [62, 116] on button "Meters" at bounding box center [48, 122] width 84 height 16
type input "**********"
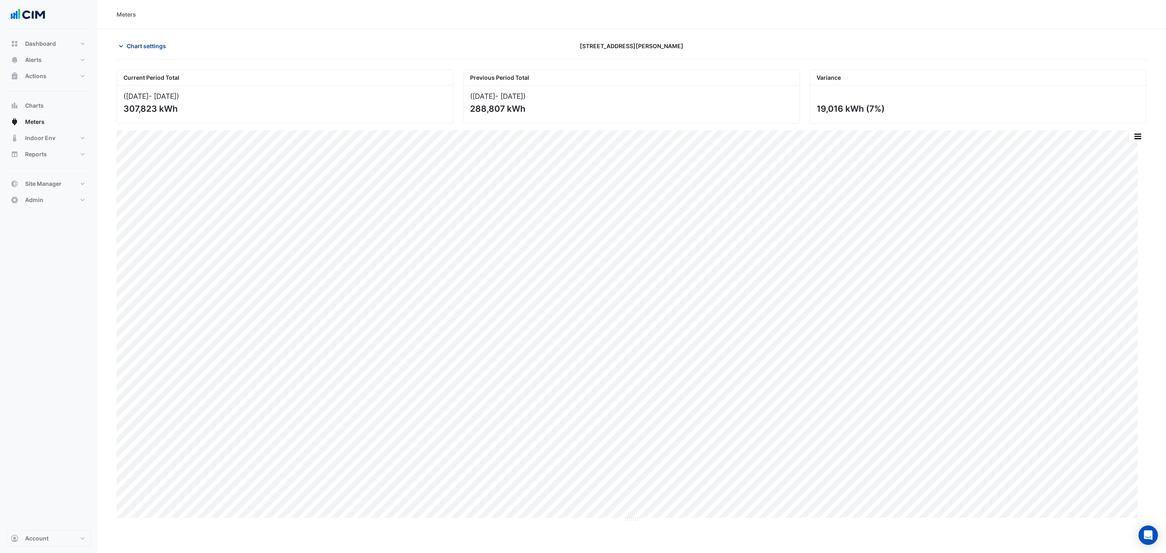
click at [141, 44] on span "Chart settings" at bounding box center [146, 46] width 39 height 8
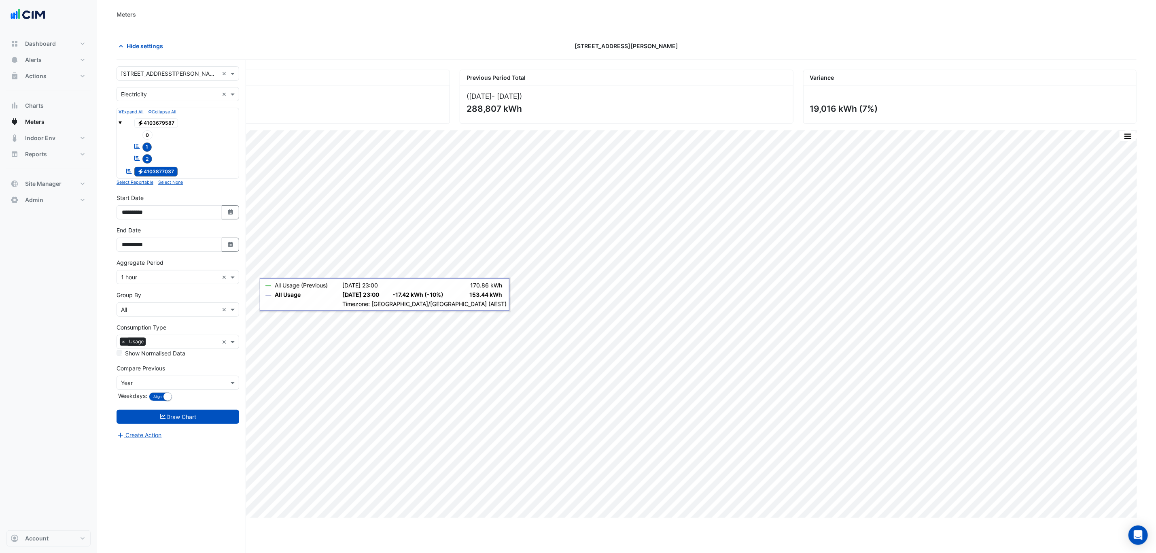
drag, startPoint x: 229, startPoint y: 237, endPoint x: 226, endPoint y: 243, distance: 6.9
click at [229, 238] on div "**********" at bounding box center [178, 239] width 123 height 26
click at [226, 243] on button "Select Date" at bounding box center [231, 245] width 18 height 14
select select "**"
click at [194, 167] on div "4" at bounding box center [194, 165] width 13 height 13
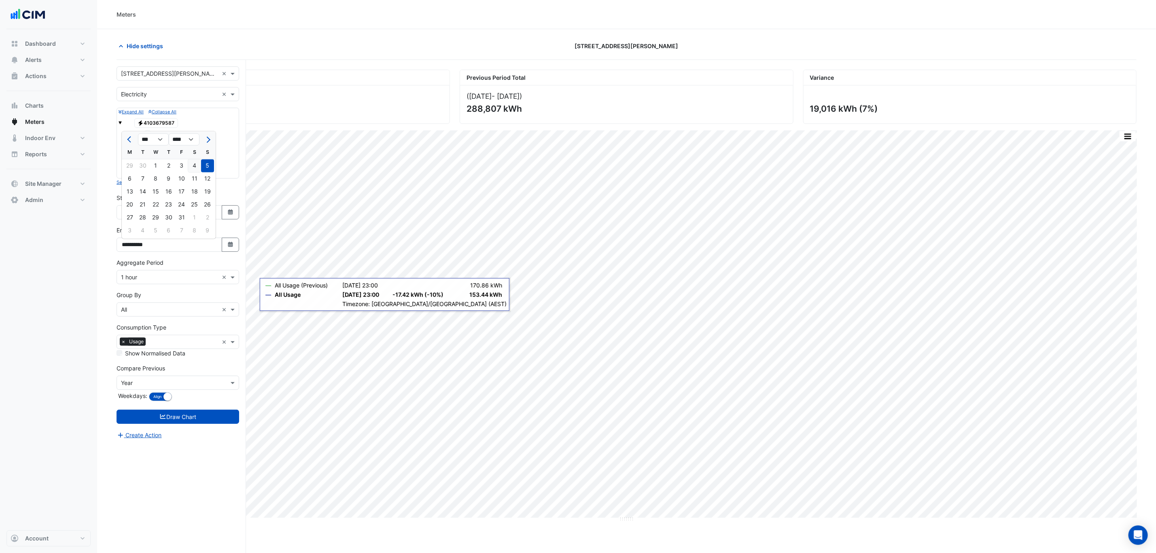
type input "**********"
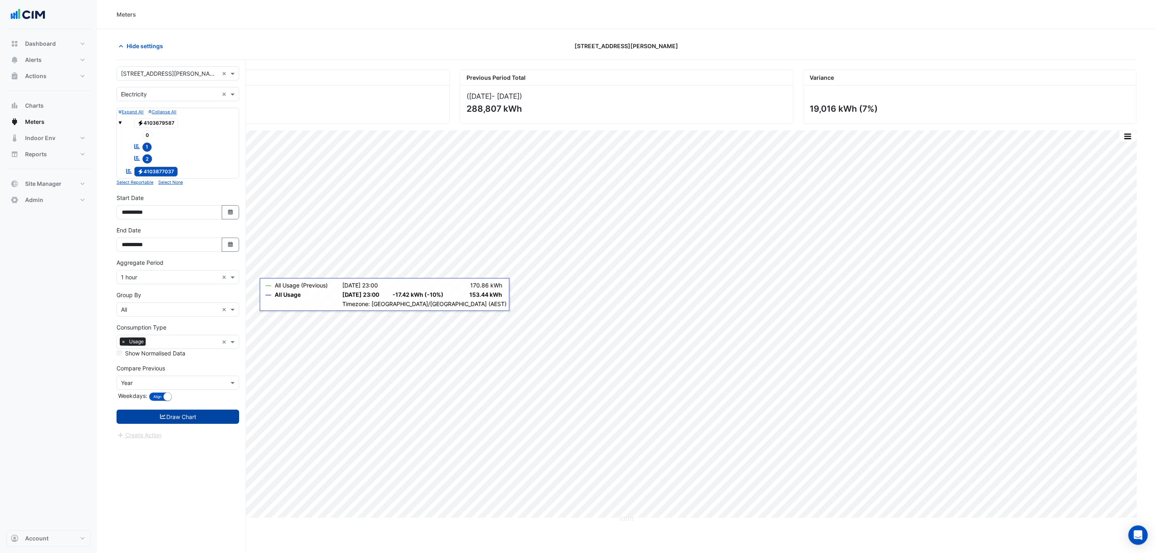
click at [191, 418] on button "Draw Chart" at bounding box center [178, 417] width 123 height 14
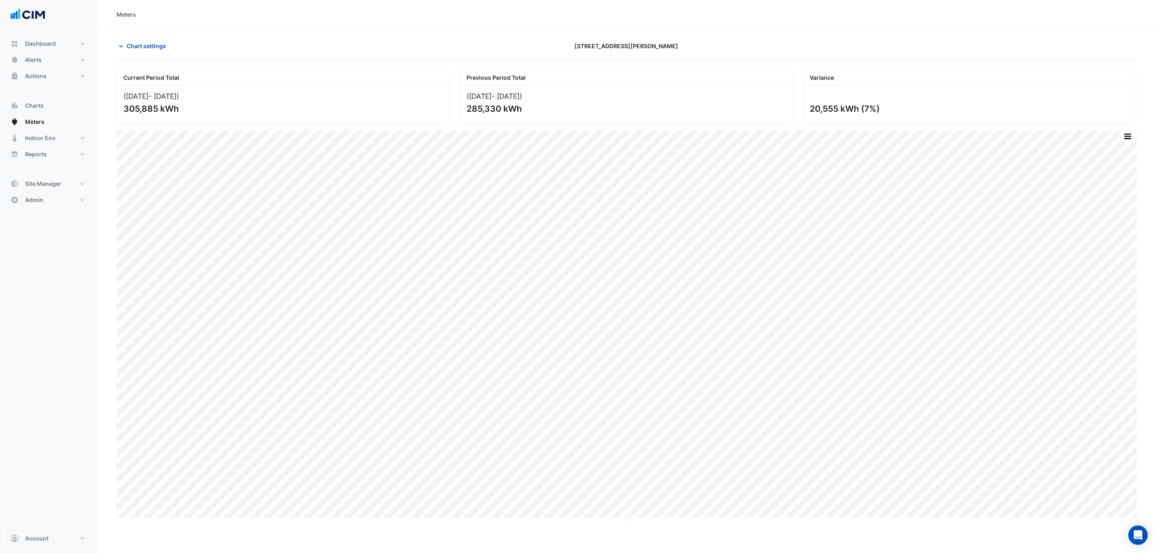
click at [144, 53] on button "Chart settings" at bounding box center [144, 46] width 55 height 14
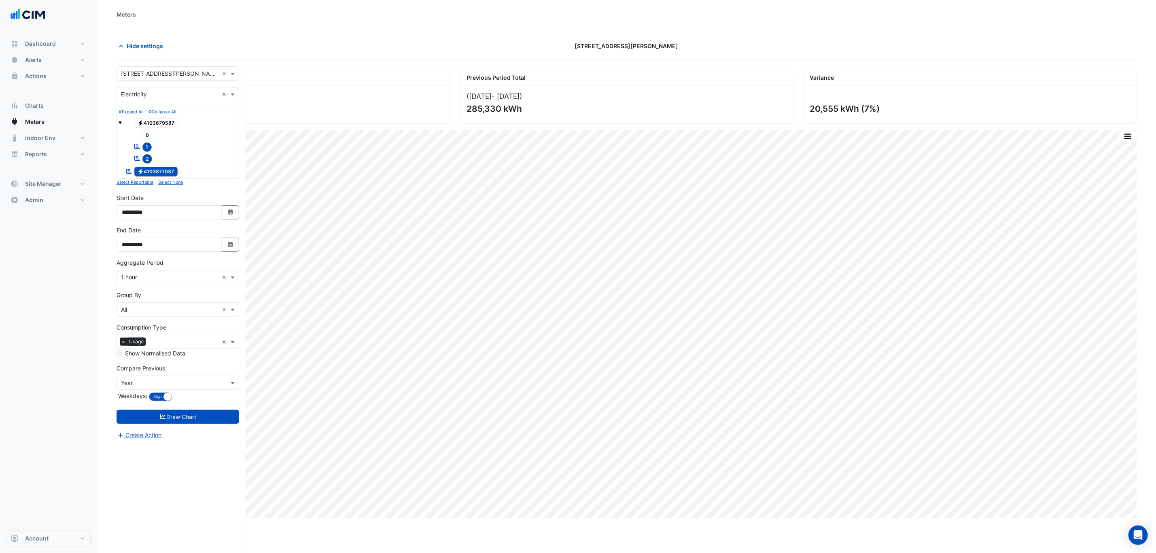
click at [131, 57] on div "Hide settings 201 Elizabeth St" at bounding box center [627, 49] width 1020 height 21
click at [134, 51] on button "Hide settings" at bounding box center [143, 46] width 52 height 14
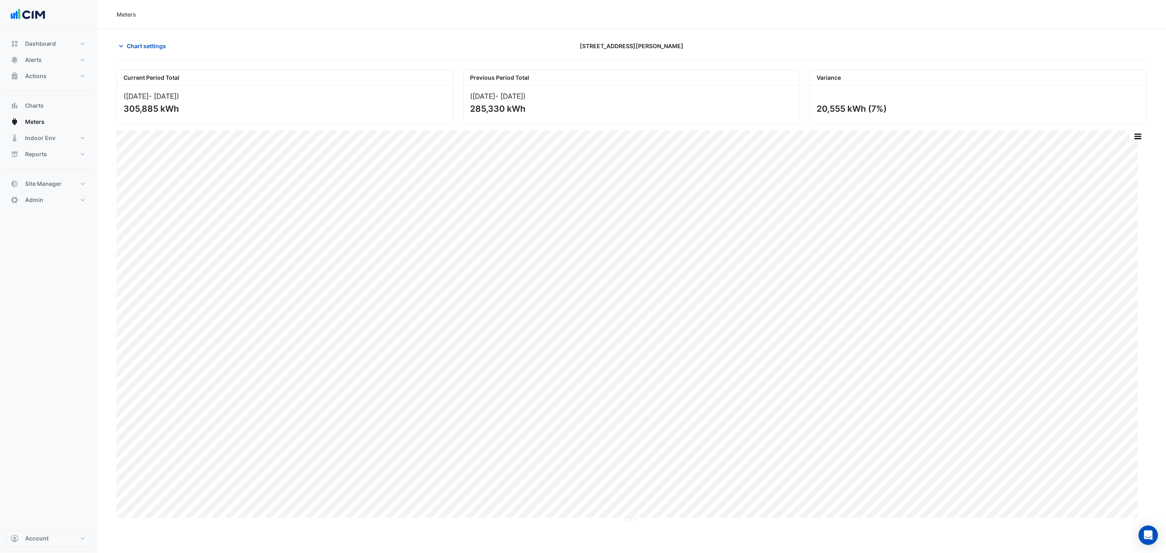
click at [223, 45] on div "Chart settings" at bounding box center [285, 46] width 346 height 14
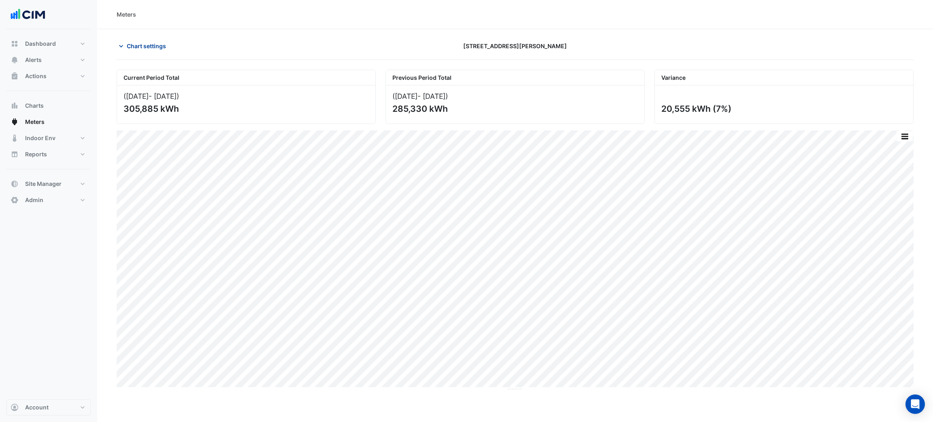
click at [159, 48] on span "Chart settings" at bounding box center [146, 46] width 39 height 8
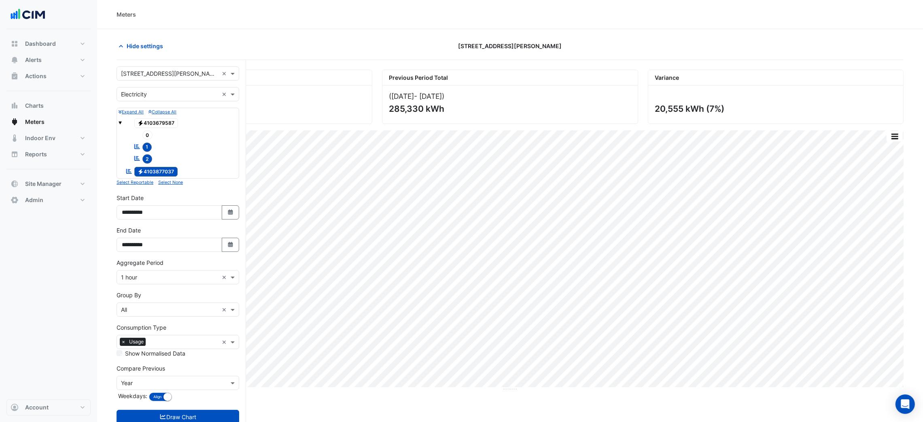
scroll to position [31, 0]
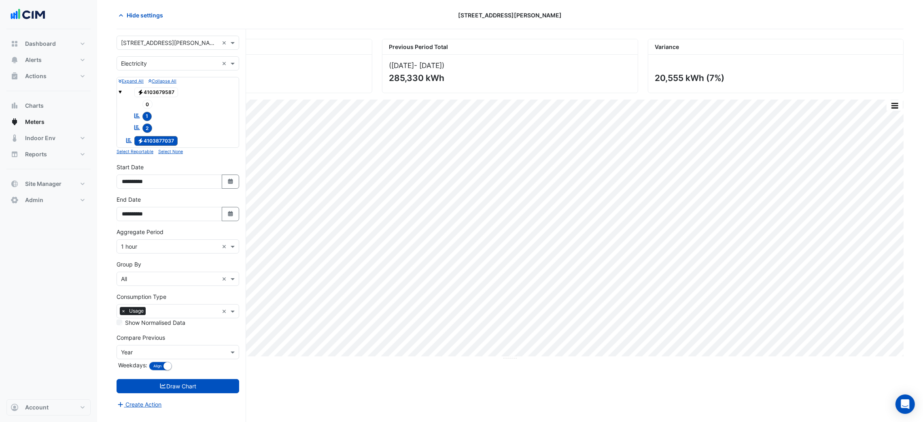
click at [157, 354] on input "text" at bounding box center [170, 352] width 98 height 8
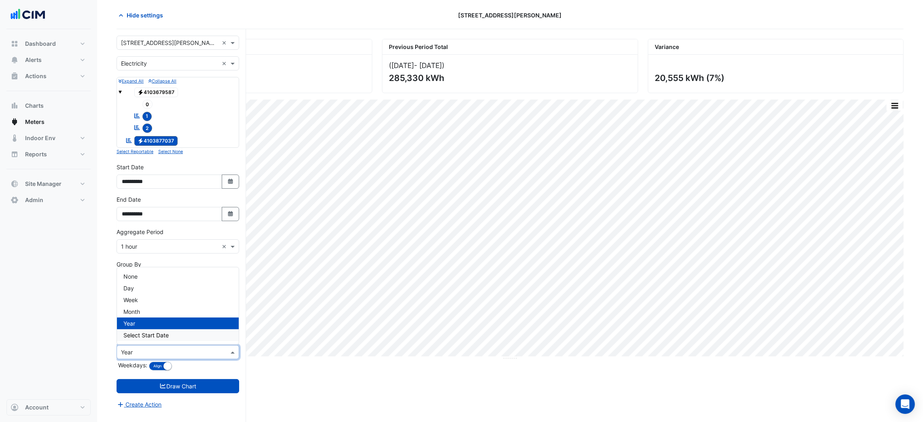
click at [147, 329] on div "Select Start Date" at bounding box center [178, 335] width 122 height 12
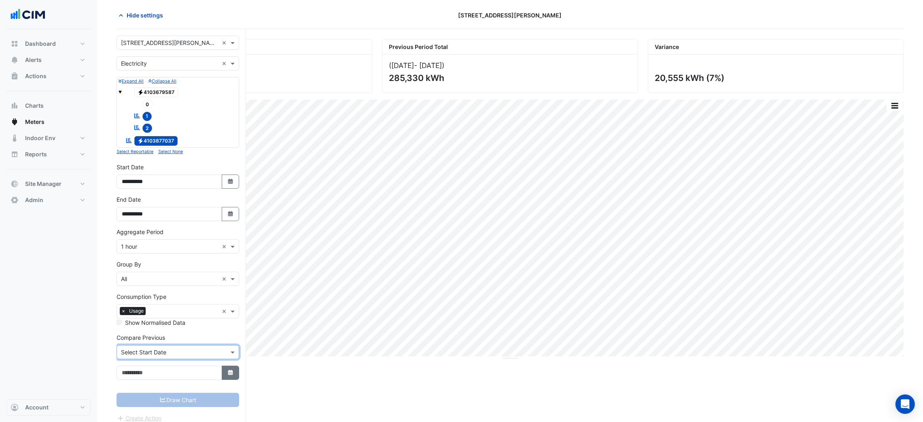
click at [236, 379] on button "Select Date" at bounding box center [231, 372] width 18 height 14
select select "**"
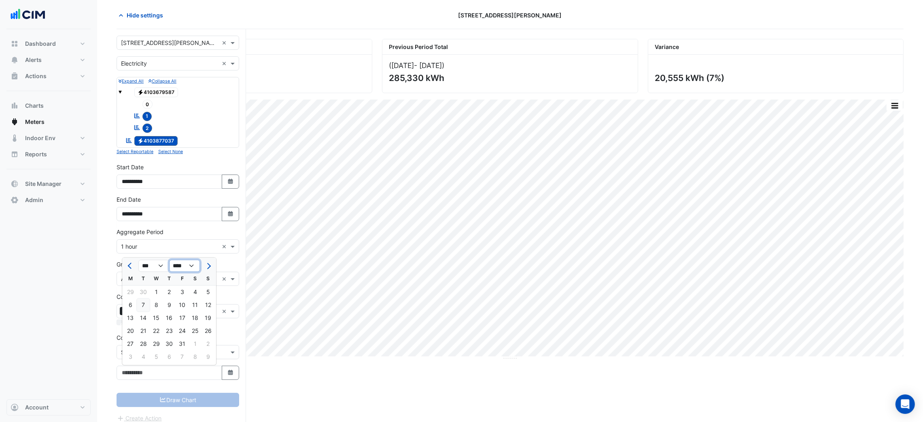
click at [188, 261] on select "**** **** **** **** **** **** **** **** **** **** **** **** **** **** **** ****…" at bounding box center [184, 266] width 31 height 12
select select "****"
click at [169, 260] on select "**** **** **** **** **** **** **** **** **** **** **** **** **** **** **** ****…" at bounding box center [184, 266] width 31 height 12
click at [128, 261] on button "Previous month" at bounding box center [130, 265] width 10 height 13
select select "*"
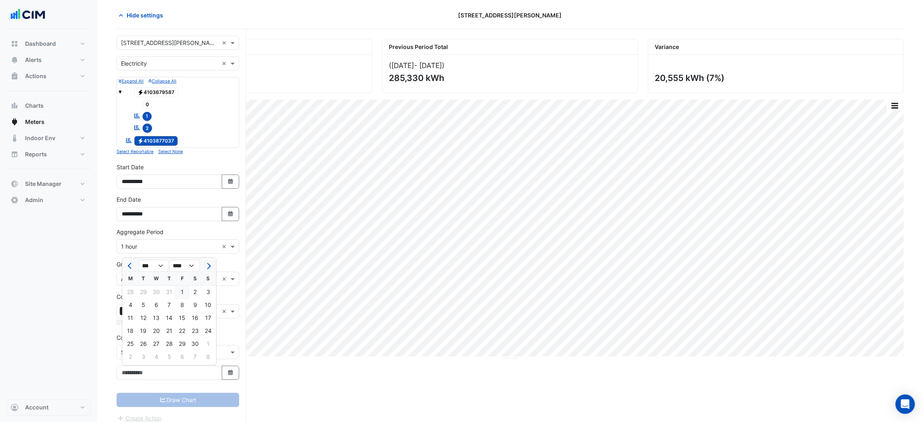
click at [188, 294] on div "1" at bounding box center [182, 291] width 13 height 13
type input "**********"
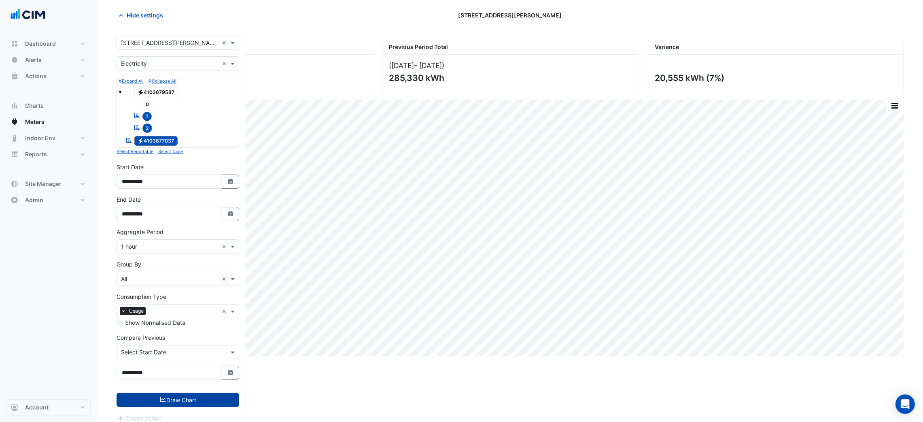
click at [191, 398] on button "Draw Chart" at bounding box center [178, 400] width 123 height 14
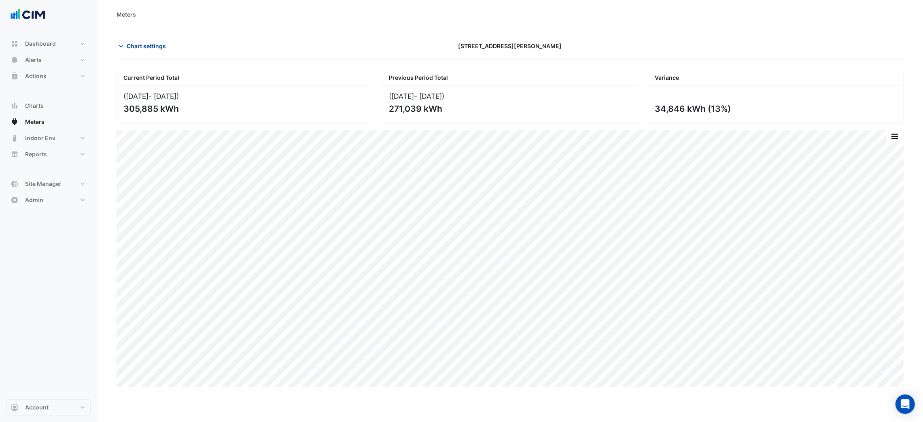
click at [140, 39] on button "Chart settings" at bounding box center [144, 46] width 55 height 14
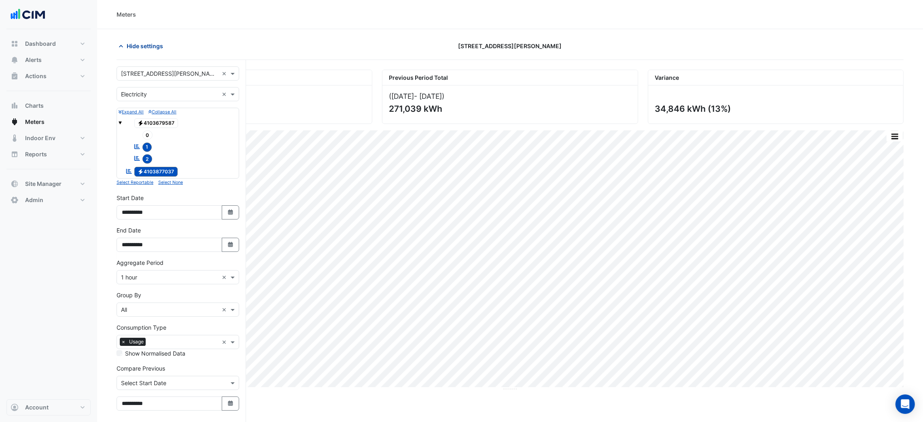
click at [140, 39] on button "Hide settings" at bounding box center [143, 46] width 52 height 14
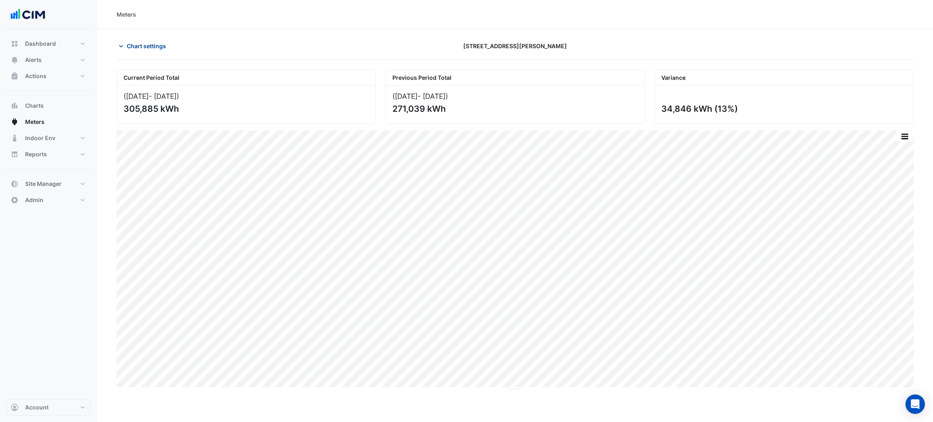
click at [142, 53] on div "Chart settings 201 Elizabeth St" at bounding box center [515, 49] width 797 height 21
click at [143, 50] on button "Chart settings" at bounding box center [144, 46] width 55 height 14
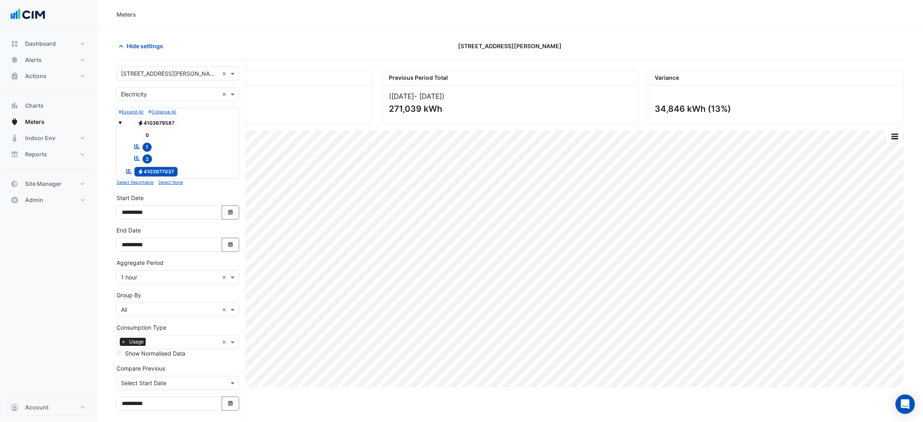
scroll to position [38, 0]
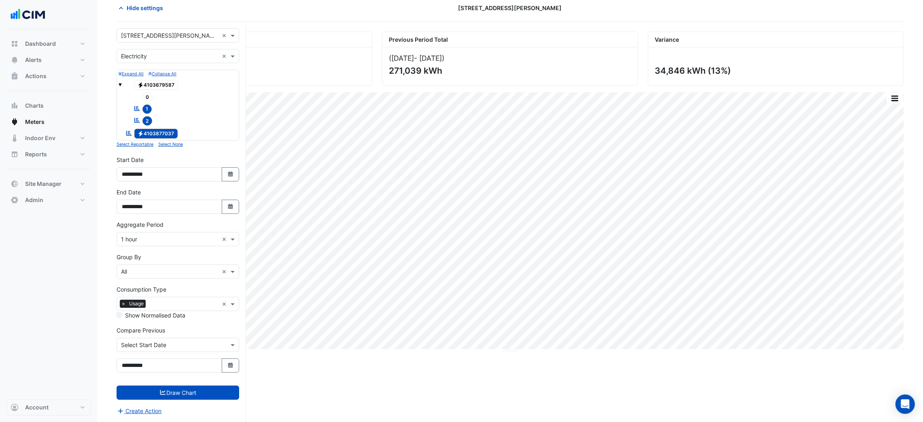
click at [235, 358] on div "**********" at bounding box center [178, 365] width 123 height 14
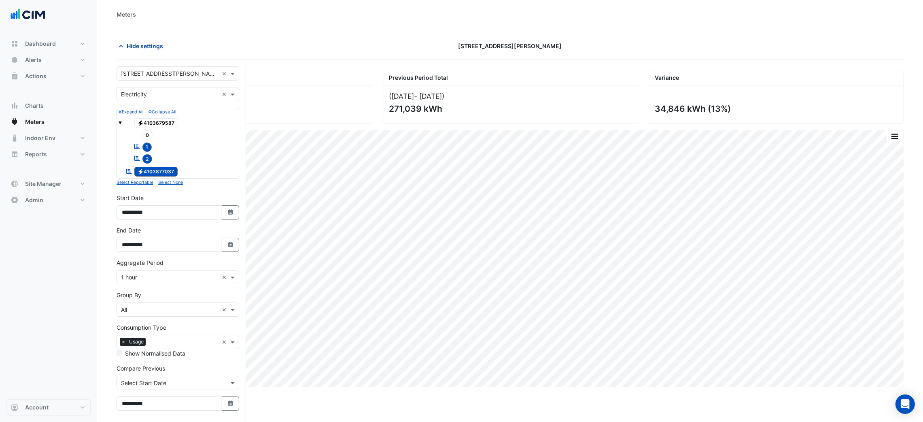
click at [150, 47] on span "Hide settings" at bounding box center [145, 46] width 36 height 8
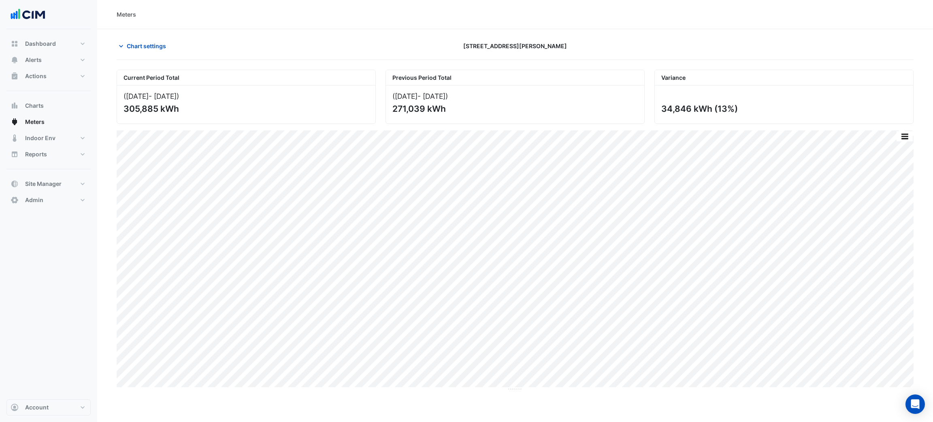
click at [161, 57] on div "Chart settings 201 Elizabeth St" at bounding box center [515, 49] width 797 height 21
click at [146, 40] on button "Chart settings" at bounding box center [144, 46] width 55 height 14
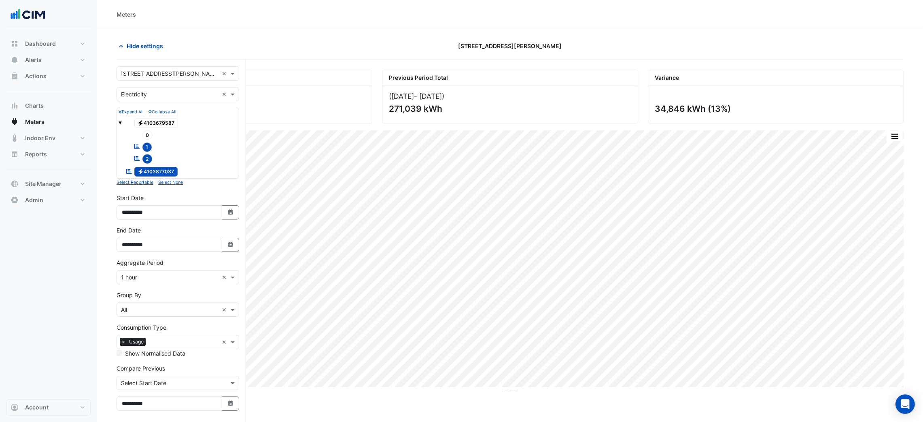
scroll to position [38, 0]
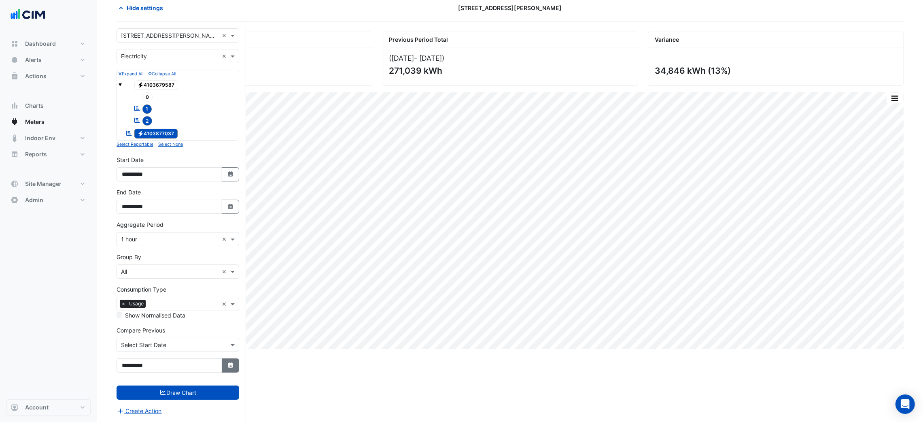
click at [237, 372] on button "Select Date" at bounding box center [231, 365] width 18 height 14
select select "*"
select select "****"
click at [38, 266] on div "Dashboard Portfolio Ratings Performance Alerts Site Rules Templates Actions Sit…" at bounding box center [48, 214] width 84 height 370
click at [228, 167] on button "Select Date" at bounding box center [231, 174] width 18 height 14
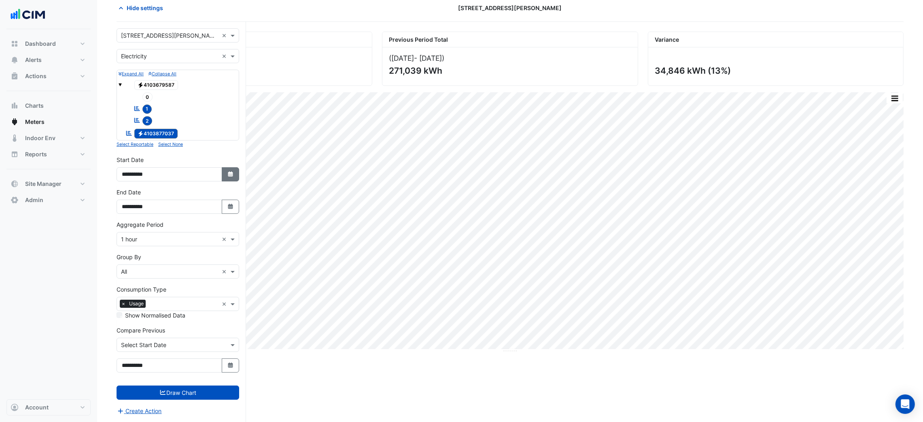
select select "*"
select select "****"
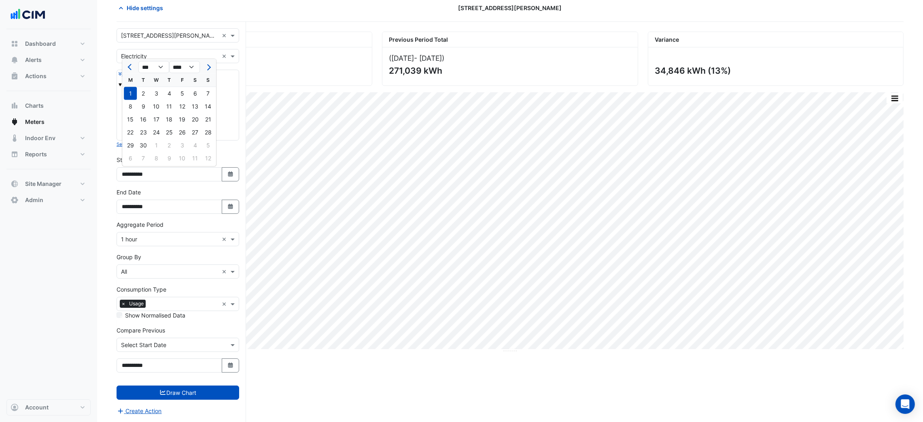
click at [76, 238] on div "Dashboard Portfolio Ratings Performance Alerts Site Rules Templates Actions Sit…" at bounding box center [48, 214] width 84 height 370
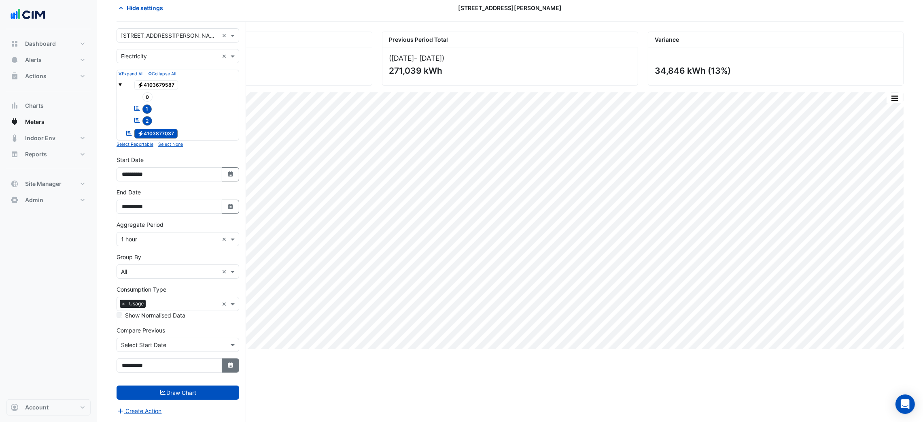
click at [224, 360] on button "Select Date" at bounding box center [231, 365] width 18 height 14
select select "*"
select select "****"
click at [129, 293] on div "4" at bounding box center [130, 297] width 13 height 13
type input "**********"
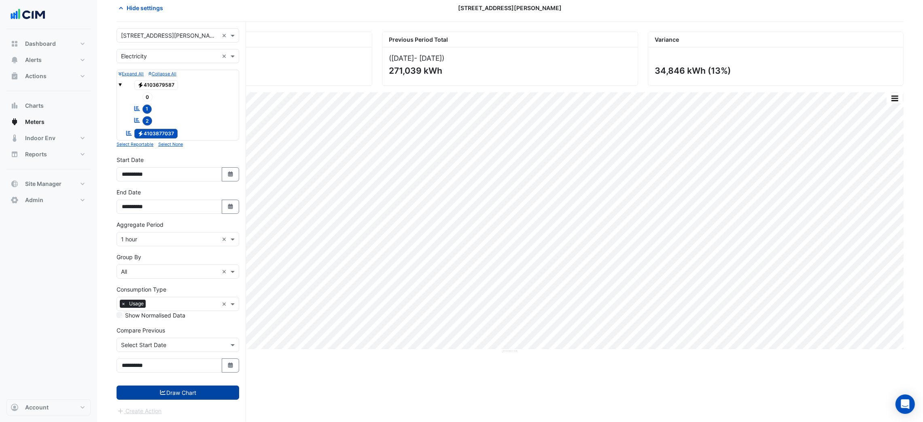
click at [170, 397] on button "Draw Chart" at bounding box center [178, 392] width 123 height 14
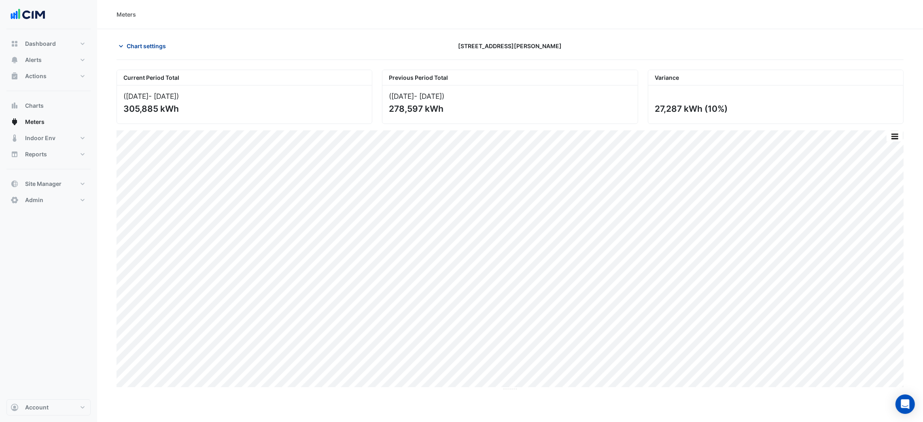
click at [130, 48] on span "Chart settings" at bounding box center [146, 46] width 39 height 8
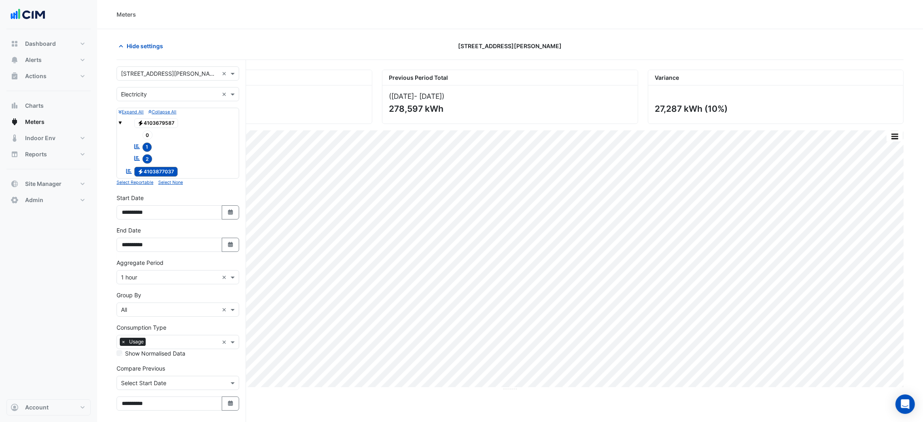
click at [146, 155] on span "2" at bounding box center [147, 158] width 10 height 9
click at [145, 157] on span "2" at bounding box center [147, 158] width 10 height 9
click at [155, 169] on span "Electricity 4103877037" at bounding box center [156, 172] width 44 height 10
click at [149, 150] on span "1" at bounding box center [147, 146] width 10 height 9
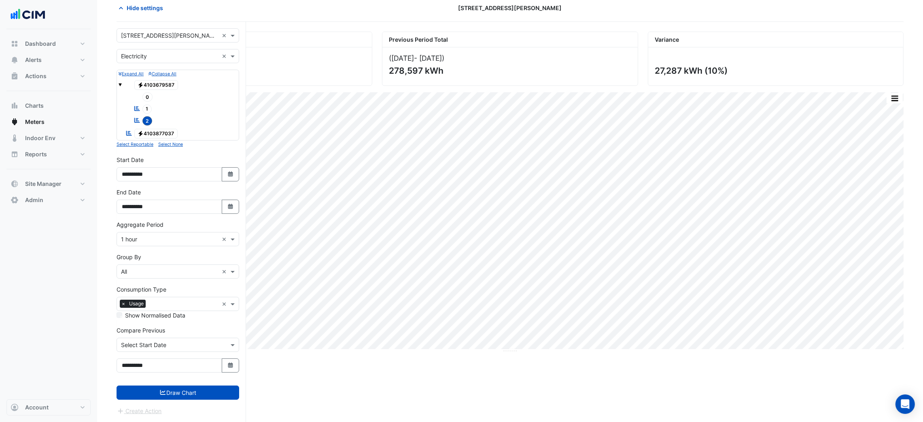
click at [167, 402] on form "× 201 Elizabeth St × × Electricity × Expand All Collapse All Electricity 410367…" at bounding box center [178, 221] width 123 height 387
click at [160, 393] on icon "submit" at bounding box center [163, 392] width 6 height 5
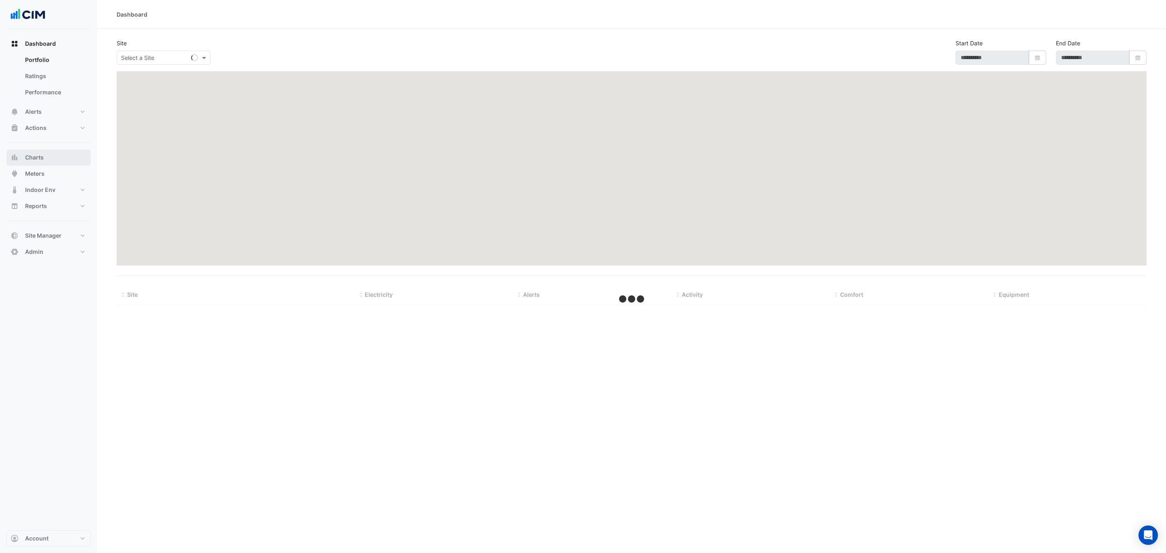
click at [36, 157] on span "Charts" at bounding box center [34, 157] width 19 height 8
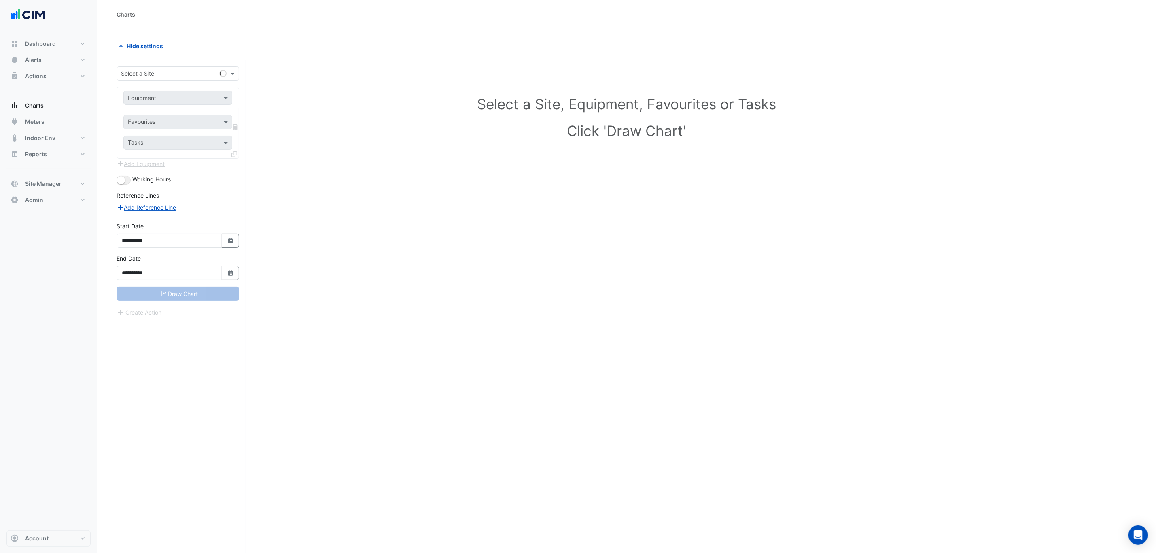
click at [152, 73] on input "text" at bounding box center [170, 74] width 98 height 8
type input "******"
type input "****"
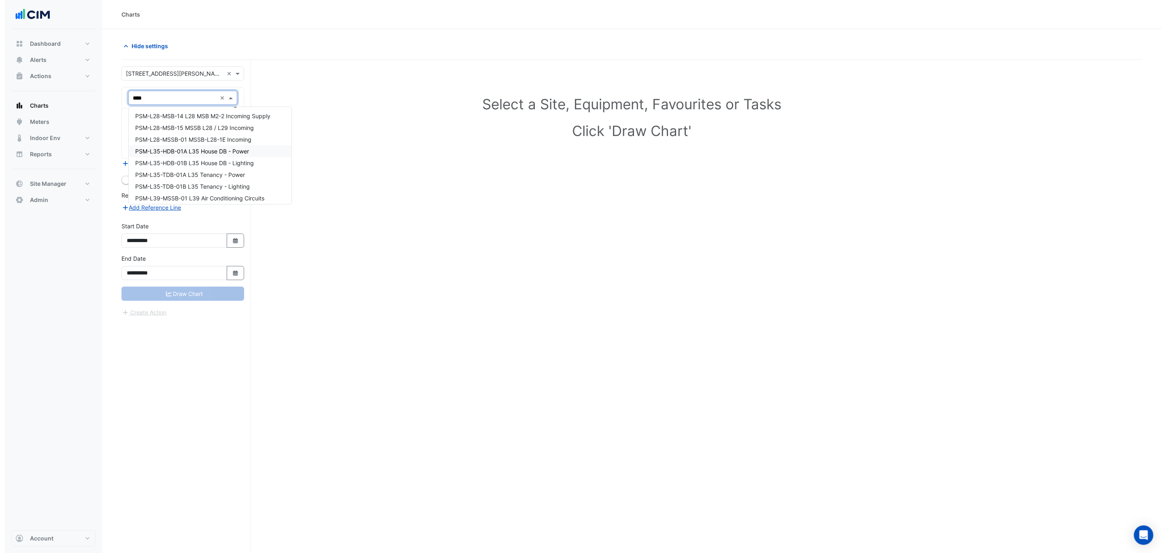
scroll to position [863, 0]
click at [212, 189] on div "PSM-L28-MSB-11 Chiller 2" at bounding box center [205, 192] width 163 height 12
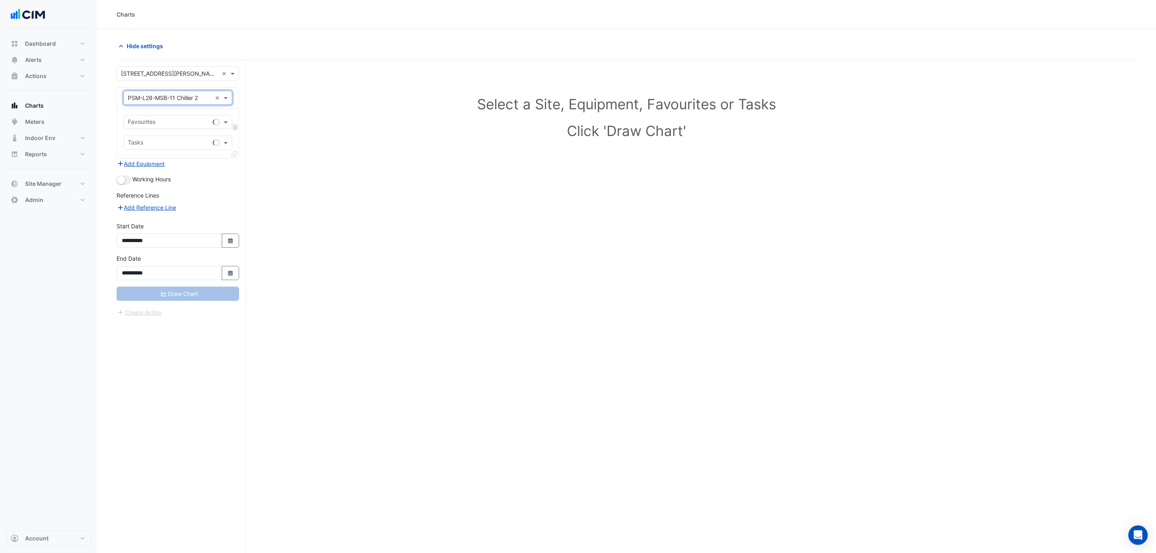
click at [166, 122] on input "text" at bounding box center [169, 123] width 82 height 8
click at [178, 138] on span "Actual Energy Consumption - L28, Chiller 2" at bounding box center [186, 140] width 113 height 7
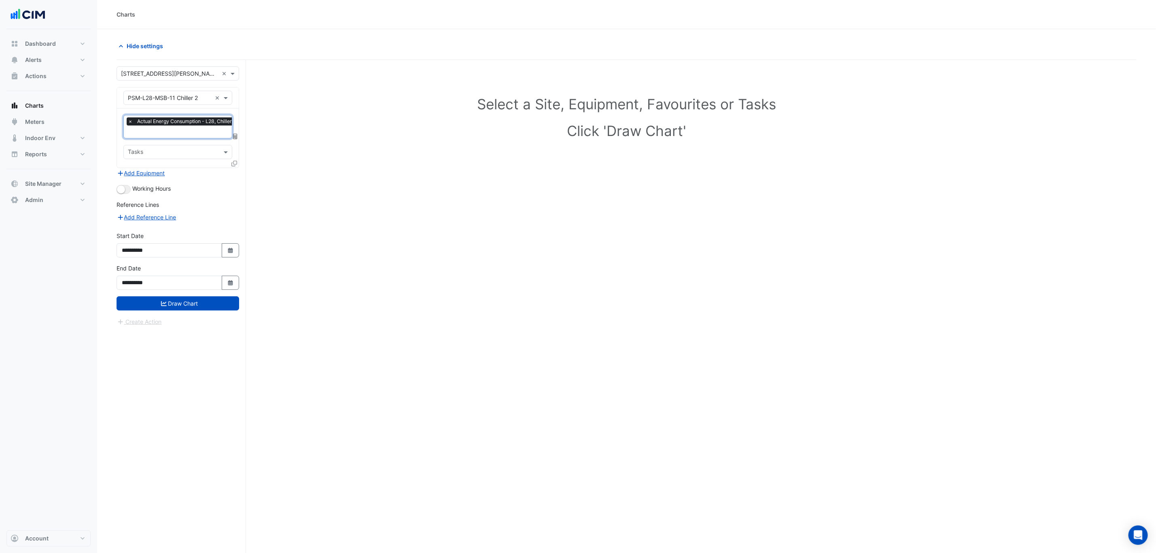
click at [236, 161] on icon at bounding box center [235, 164] width 6 height 6
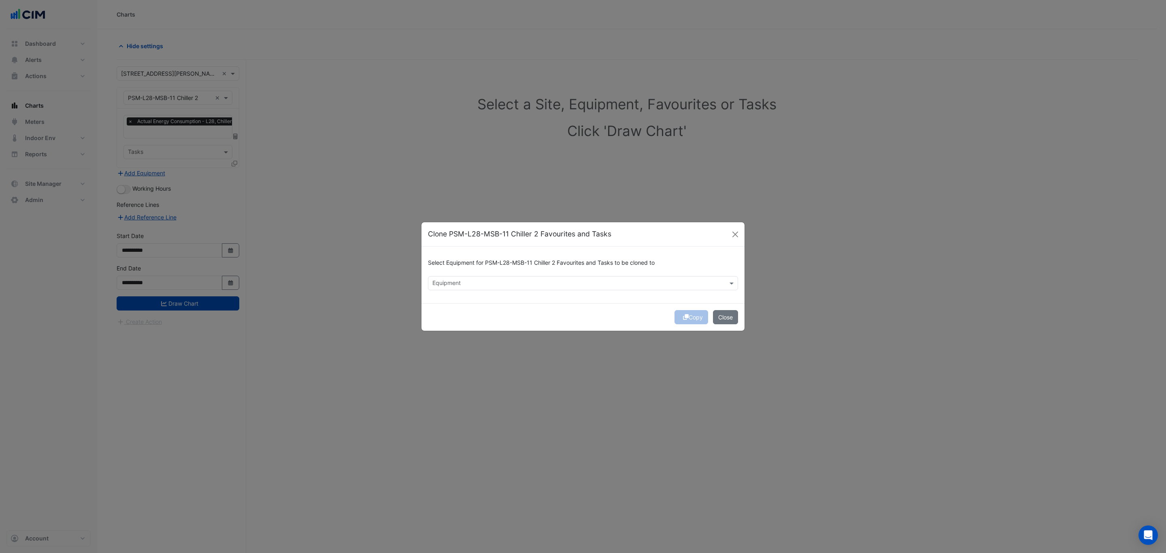
click at [469, 283] on input "text" at bounding box center [578, 284] width 292 height 8
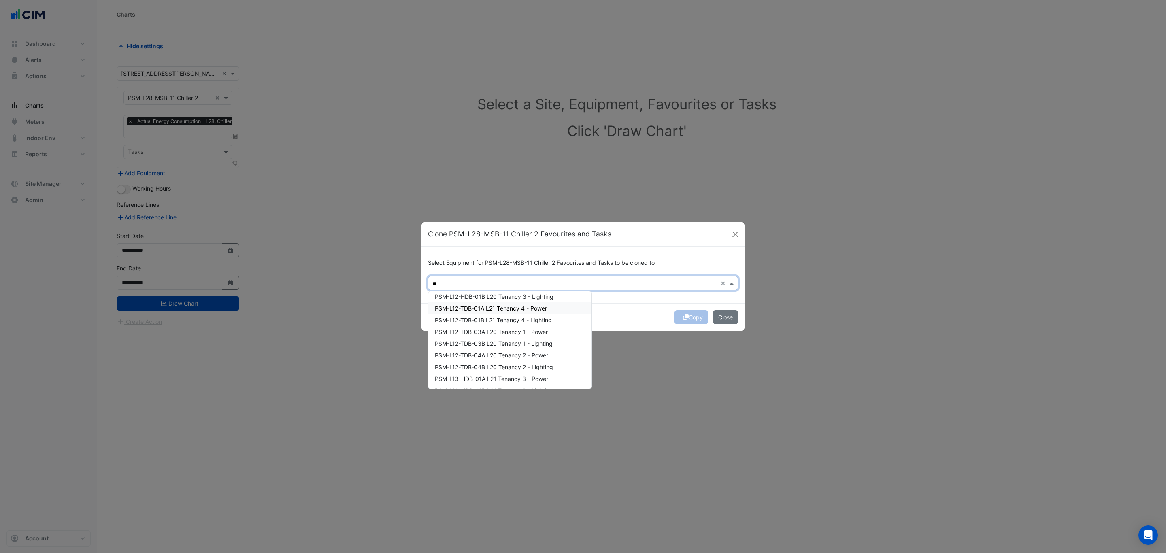
scroll to position [0, 0]
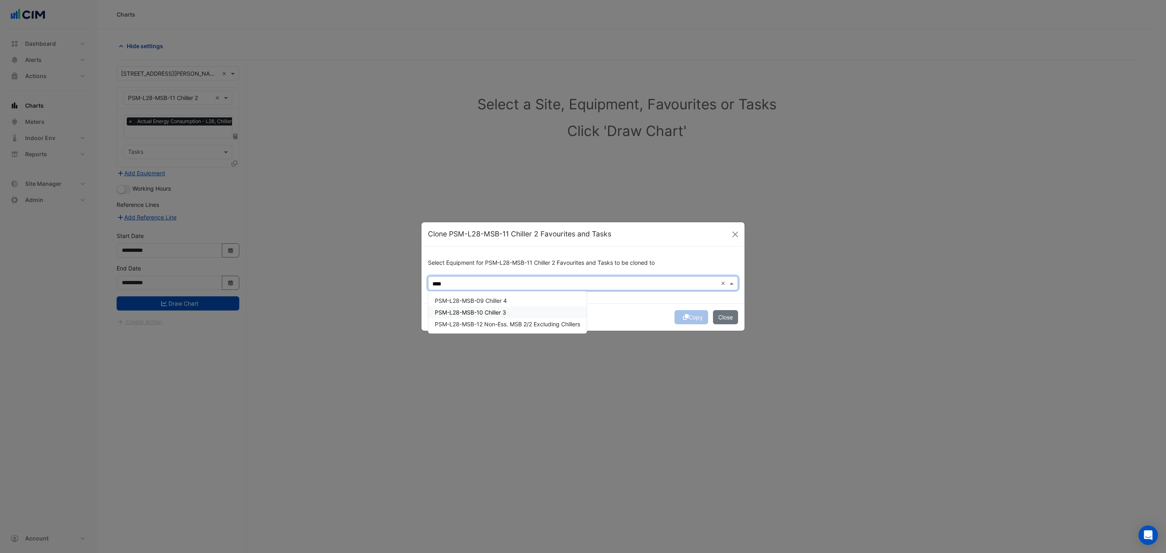
click at [521, 309] on div "PSM-L28-MSB-10 Chiller 3" at bounding box center [507, 312] width 158 height 12
click at [526, 300] on div "PSM-L28-MSB-09 Chiller 4" at bounding box center [507, 301] width 158 height 12
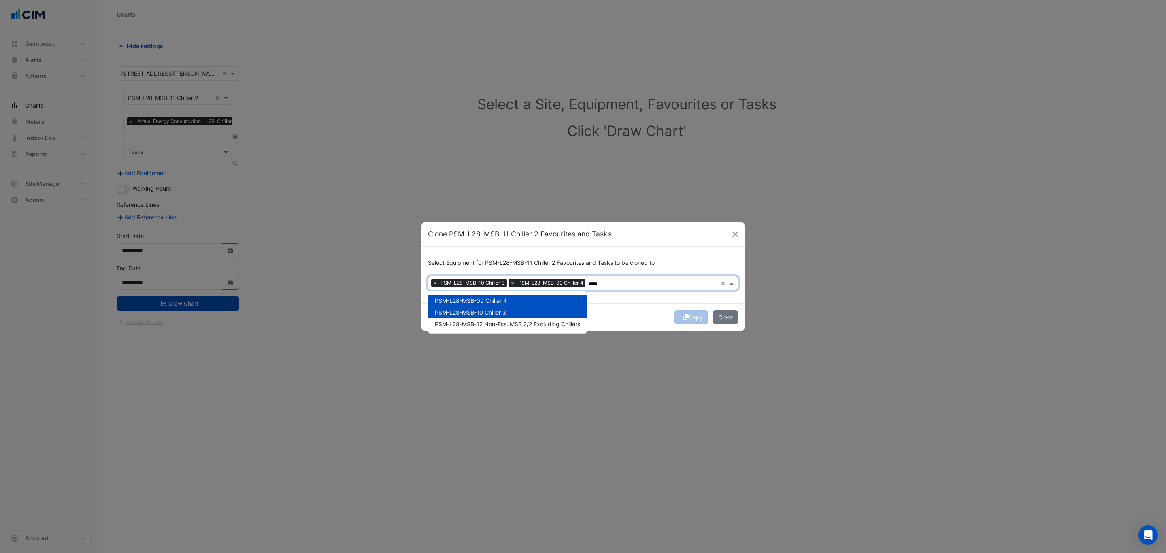
type input "****"
click at [646, 306] on div "Copy Close" at bounding box center [582, 317] width 323 height 28
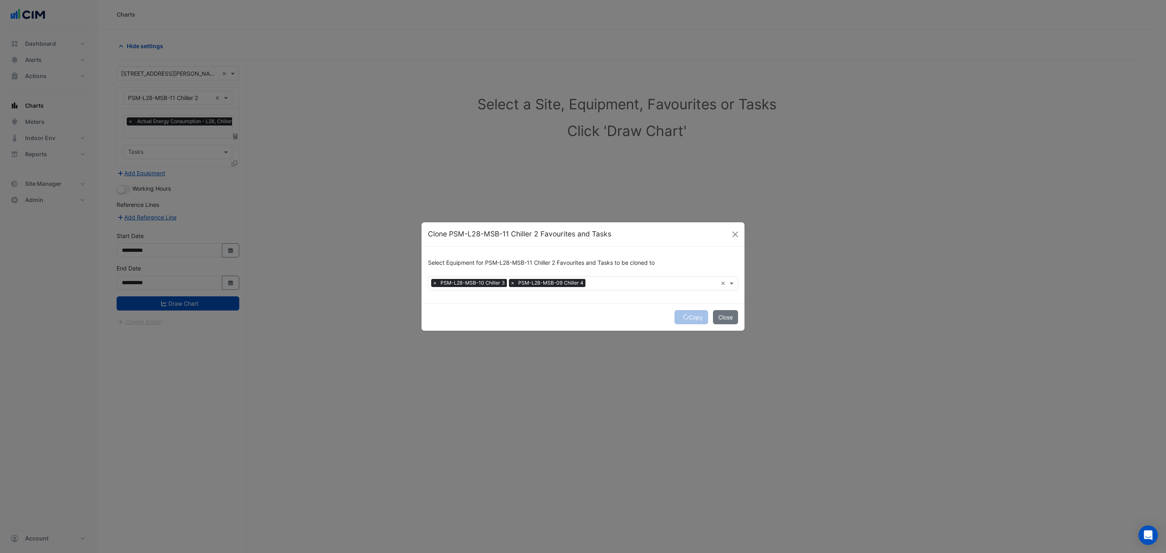
click at [697, 314] on div "Copy Close" at bounding box center [582, 317] width 323 height 28
click at [690, 317] on div "Copy Close" at bounding box center [582, 317] width 323 height 28
click at [690, 315] on button "Copy" at bounding box center [691, 317] width 34 height 14
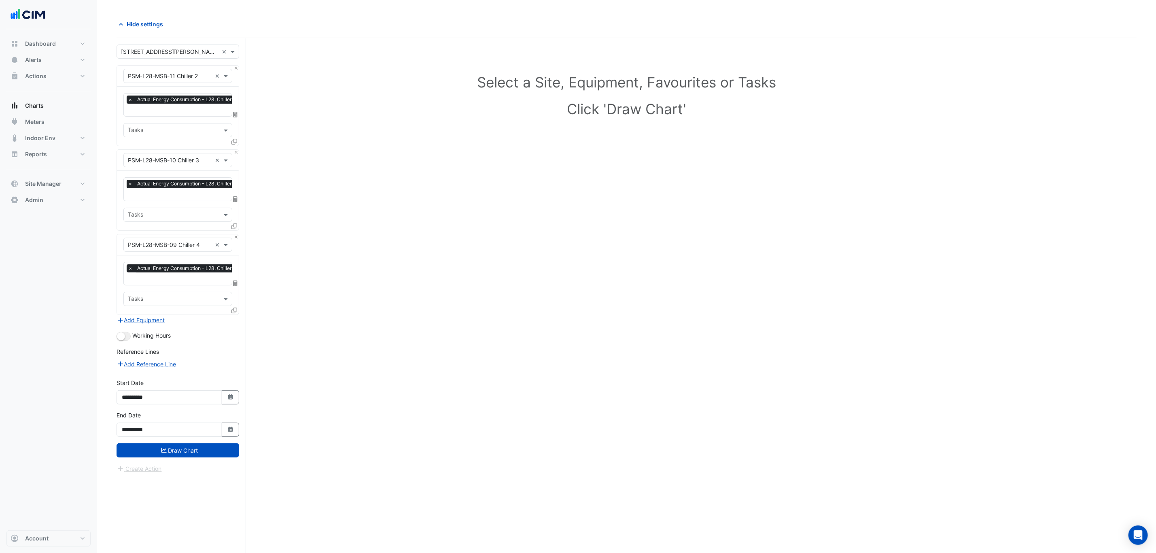
scroll to position [32, 0]
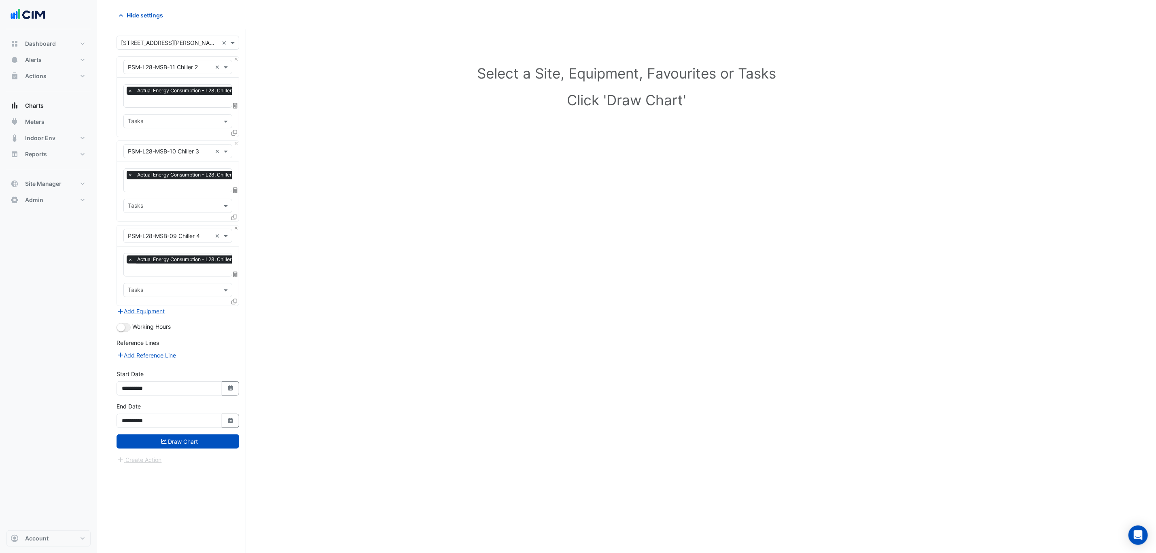
click at [117, 330] on div "Working Hours" at bounding box center [178, 327] width 123 height 10
click at [124, 325] on button "button" at bounding box center [124, 327] width 14 height 9
click at [179, 436] on button "Draw Chart" at bounding box center [178, 441] width 123 height 14
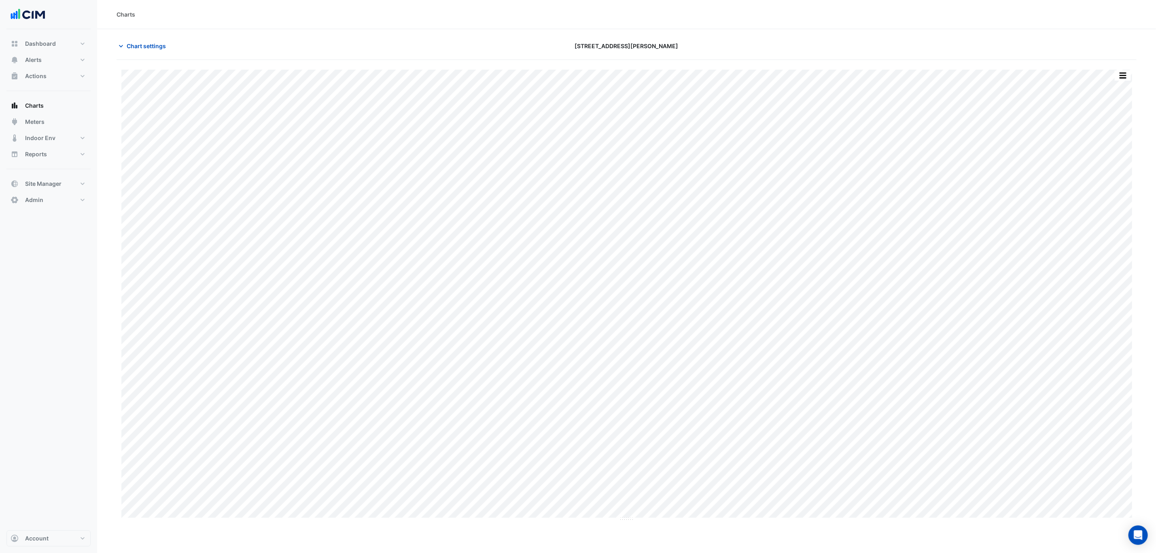
drag, startPoint x: 1120, startPoint y: 68, endPoint x: 1121, endPoint y: 73, distance: 4.6
click at [1121, 68] on div "Split by Equip Split All Print Save as JPEG Save as PNG Pivot Data Table Export…" at bounding box center [627, 322] width 1020 height 524
click at [1121, 77] on button "button" at bounding box center [1123, 75] width 16 height 10
click at [1121, 86] on div "Split by Equip" at bounding box center [1107, 90] width 49 height 15
drag, startPoint x: 627, startPoint y: 310, endPoint x: 626, endPoint y: 359, distance: 49.0
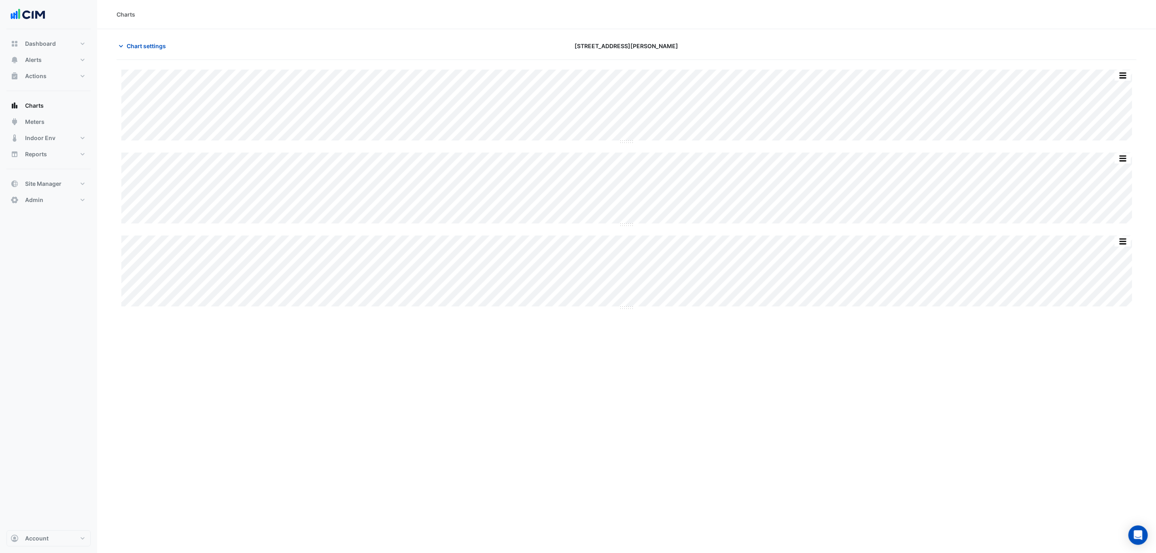
click at [626, 359] on div "Split All Split None Print Save as JPEG Save as PNG Pivot Data Table Export CSV…" at bounding box center [627, 322] width 1020 height 524
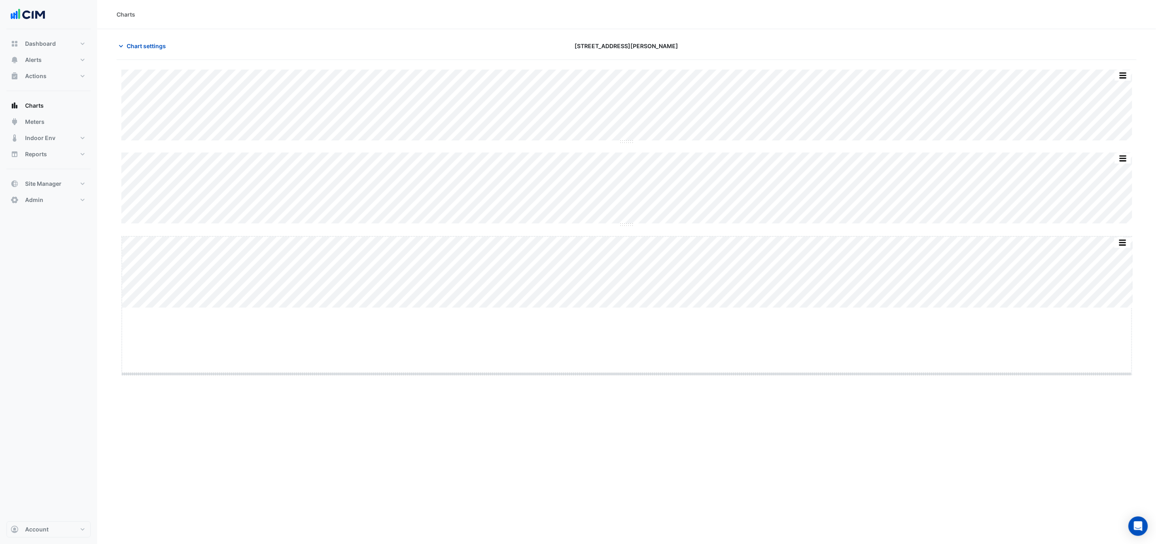
drag, startPoint x: 625, startPoint y: 307, endPoint x: 628, endPoint y: 439, distance: 131.6
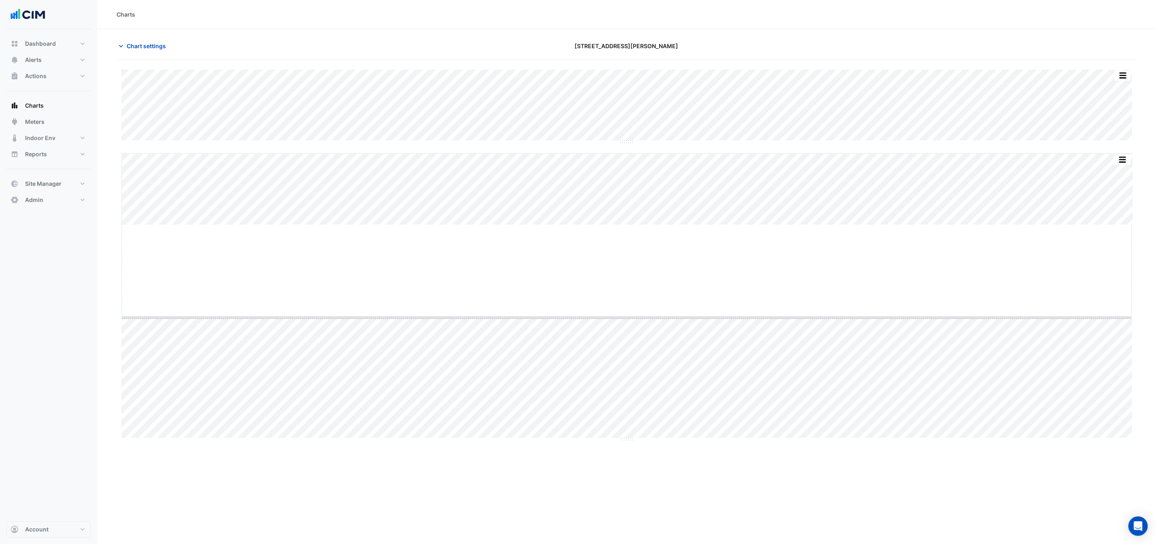
drag, startPoint x: 633, startPoint y: 229, endPoint x: 627, endPoint y: 318, distance: 89.6
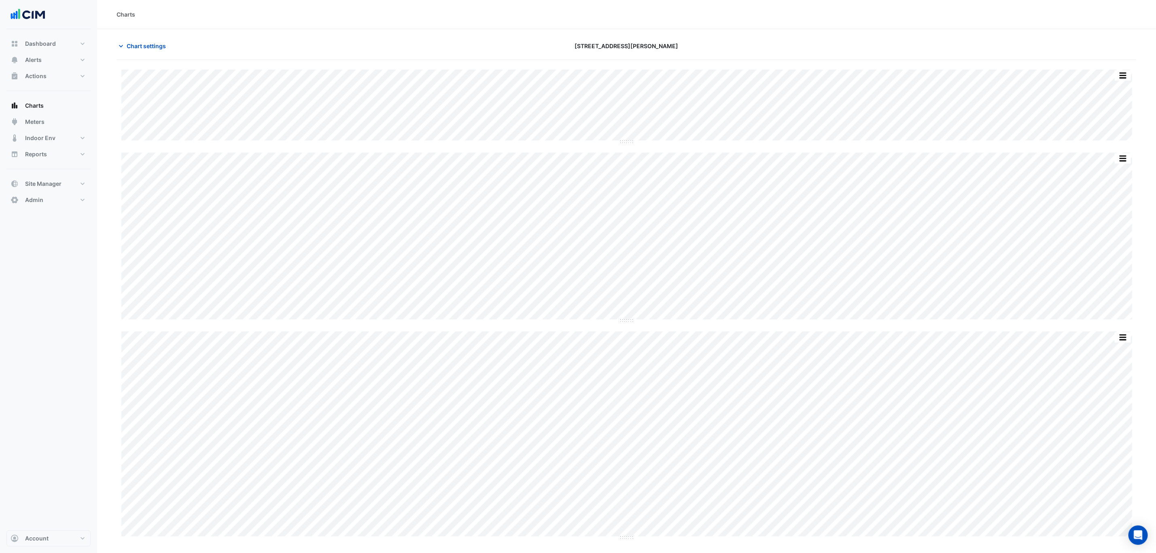
click at [756, 30] on section "Chart settings 201 Elizabeth St Split All Split None Print Save as JPEG Save as…" at bounding box center [626, 306] width 1059 height 555
click at [756, 38] on section "Chart settings 201 Elizabeth St Split All Split None Print Save as JPEG Save as…" at bounding box center [626, 306] width 1059 height 555
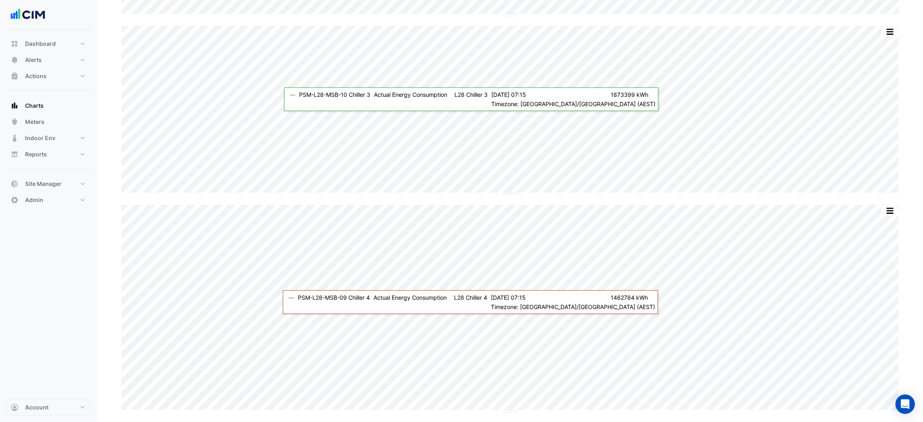
scroll to position [126, 0]
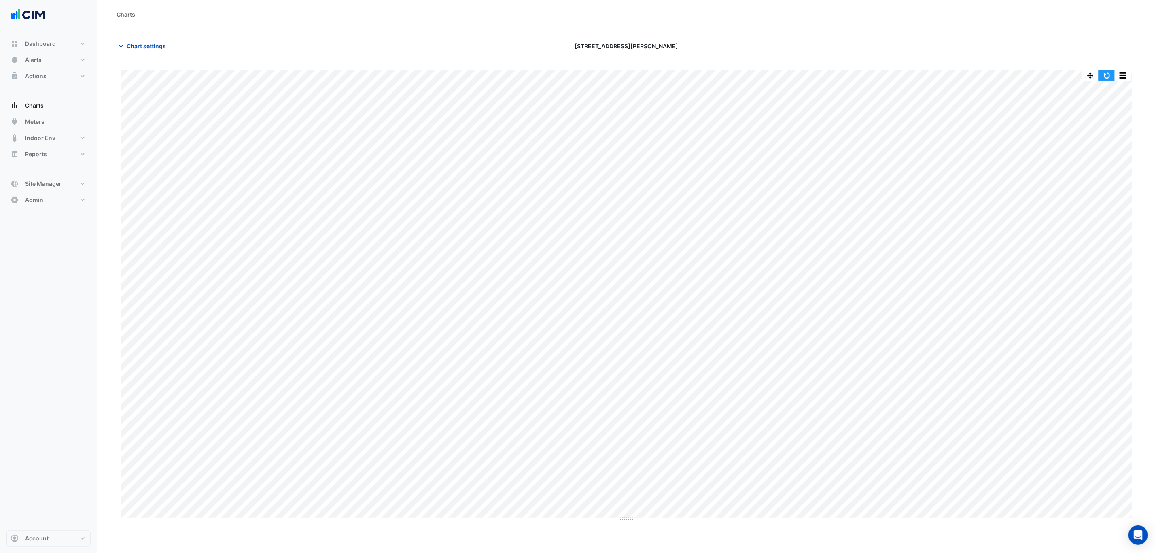
click at [1105, 74] on button "button" at bounding box center [1107, 75] width 16 height 10
click at [1110, 74] on button "button" at bounding box center [1107, 75] width 16 height 10
click at [159, 43] on span "Chart settings" at bounding box center [146, 46] width 39 height 8
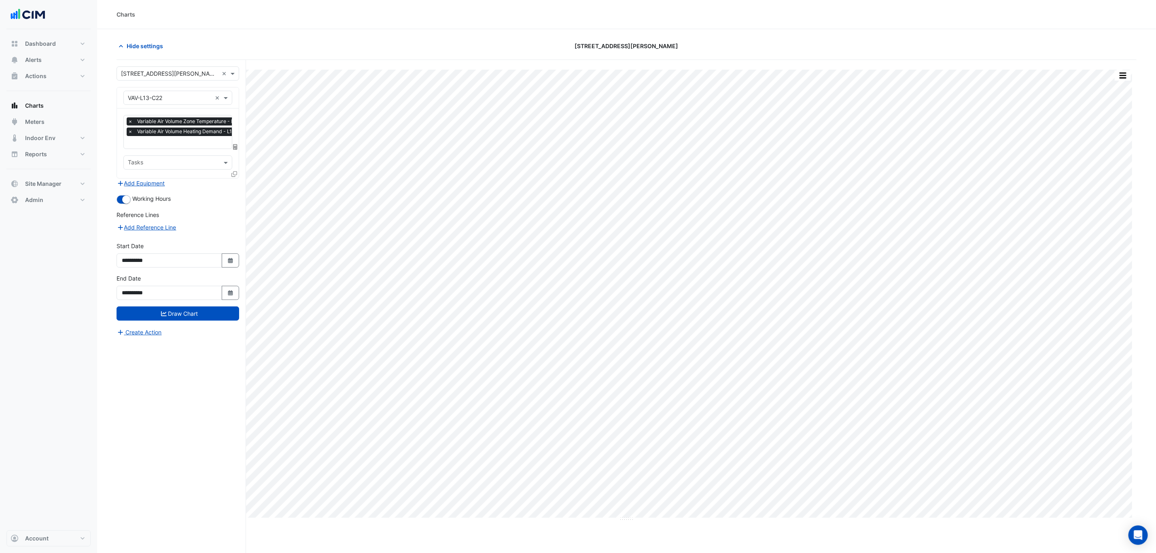
scroll to position [0, 4]
click at [172, 134] on span "Variable Air Volume Heating Demand - L13, Centre Zone" at bounding box center [197, 131] width 133 height 8
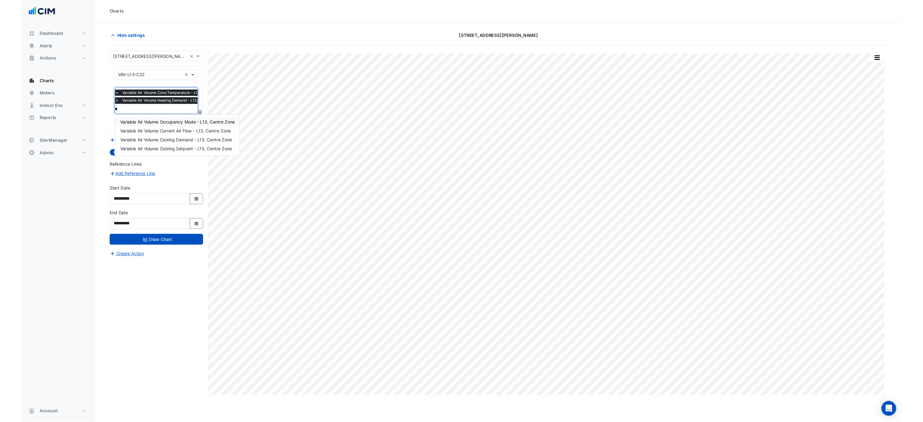
scroll to position [0, 0]
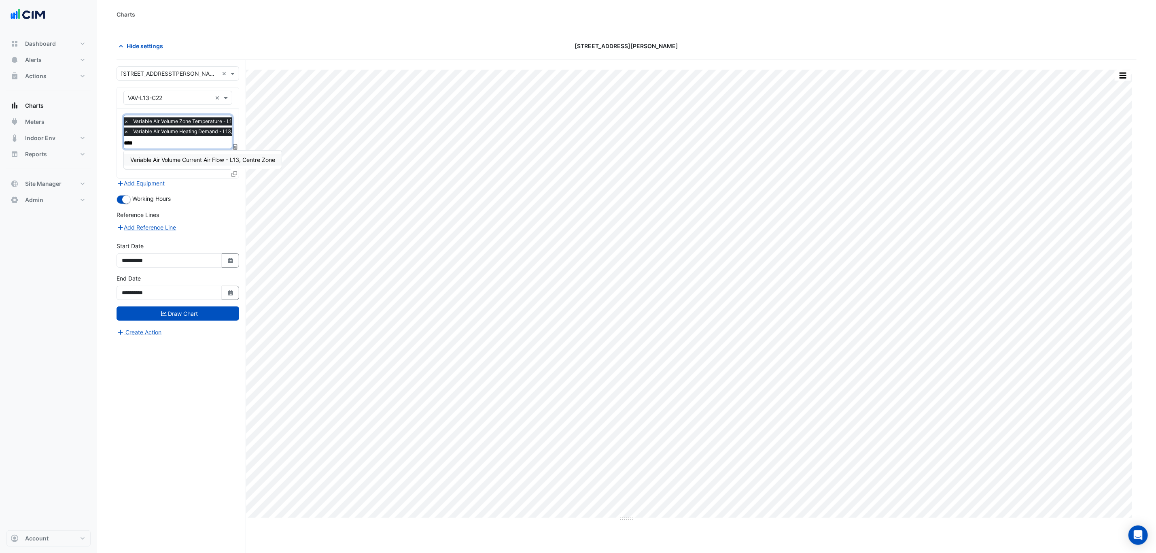
type input "*****"
click at [219, 163] on div "Variable Air Volume Current Air Flow - L13, Centre Zone" at bounding box center [203, 160] width 158 height 12
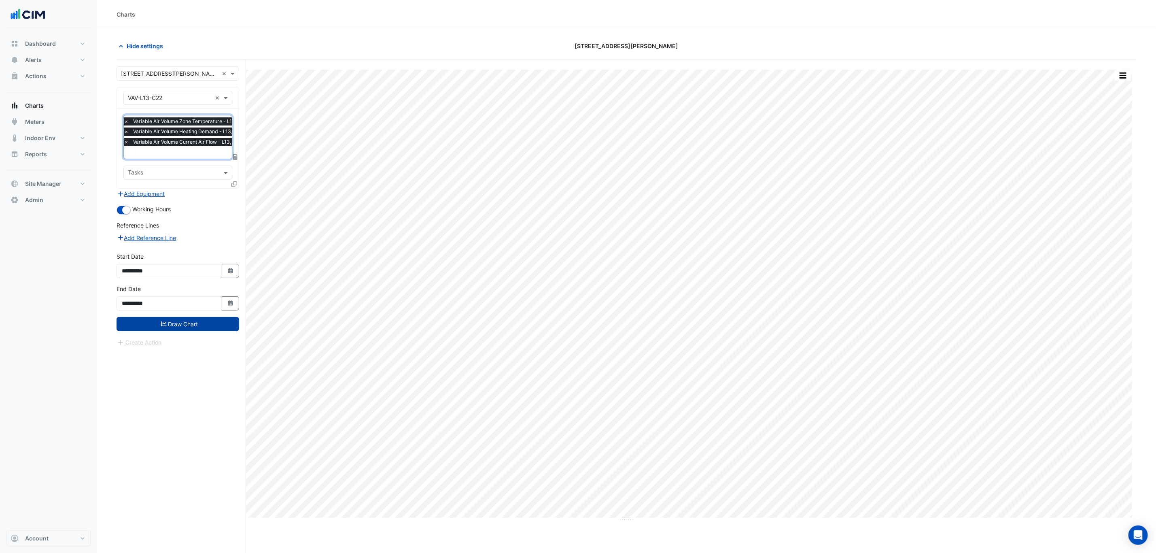
click at [173, 328] on button "Draw Chart" at bounding box center [178, 324] width 123 height 14
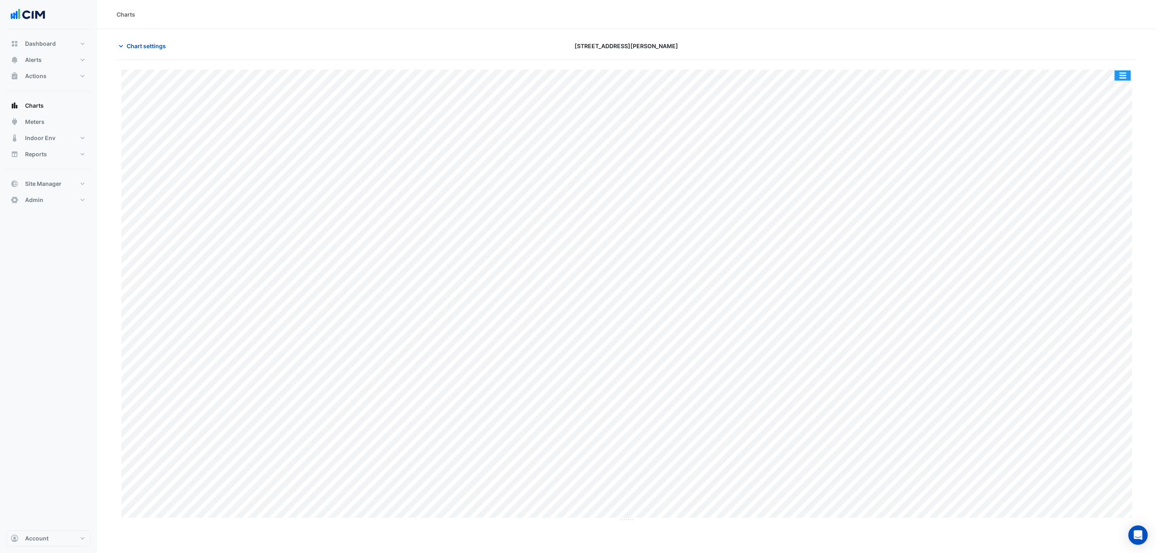
click at [1120, 74] on button "button" at bounding box center [1123, 75] width 16 height 10
click at [1120, 89] on div "Split by Unit" at bounding box center [1107, 90] width 49 height 15
click at [1107, 74] on button "button" at bounding box center [1107, 75] width 16 height 10
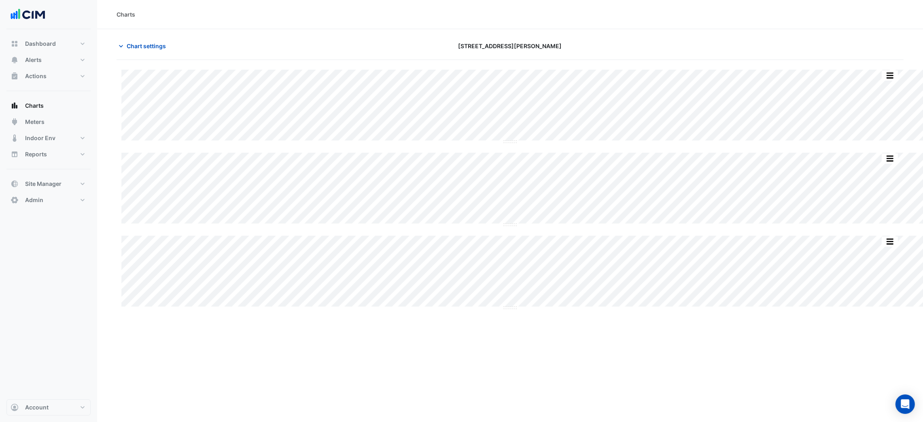
scroll to position [0, 4]
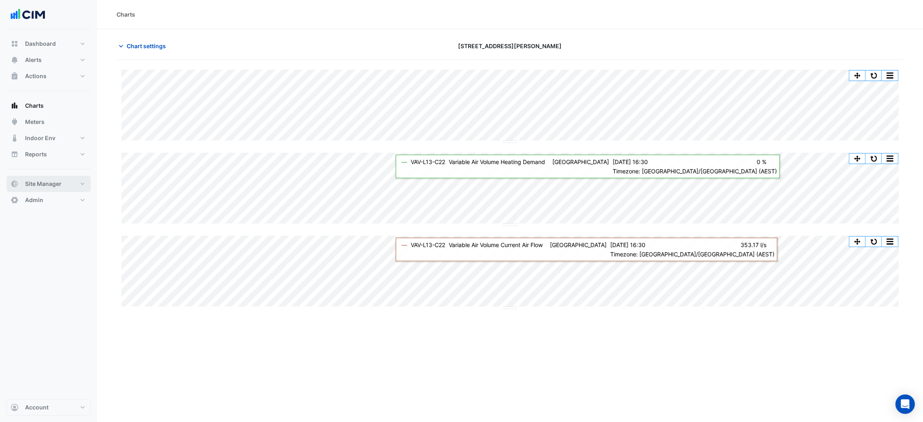
click at [55, 183] on span "Site Manager" at bounding box center [43, 184] width 36 height 8
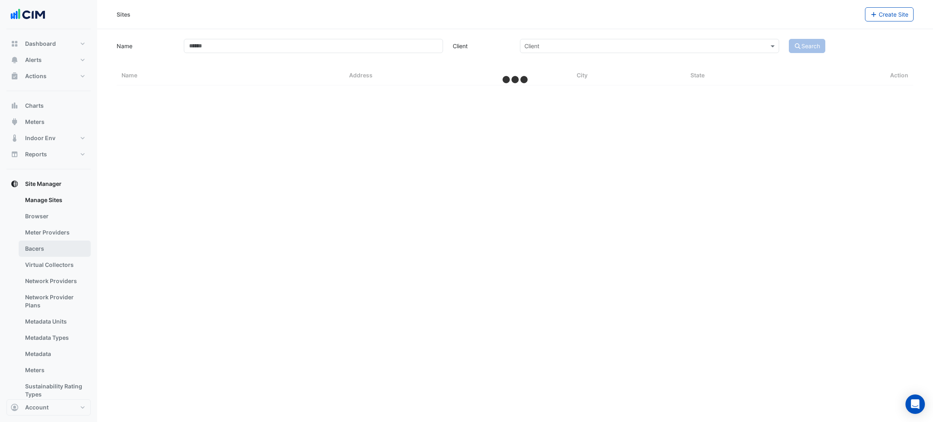
click at [64, 249] on link "Bacers" at bounding box center [55, 248] width 72 height 16
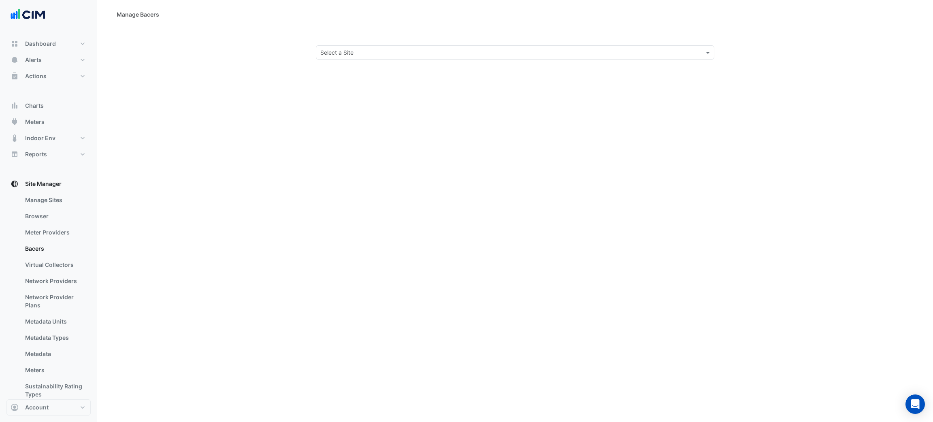
click at [355, 45] on section "Select a Site" at bounding box center [514, 44] width 835 height 30
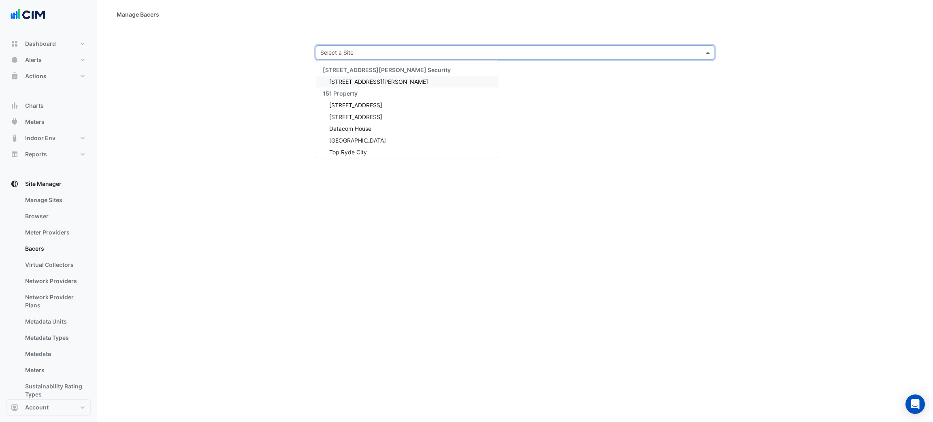
click at [356, 46] on div "Select a Site" at bounding box center [515, 52] width 398 height 14
type input "********"
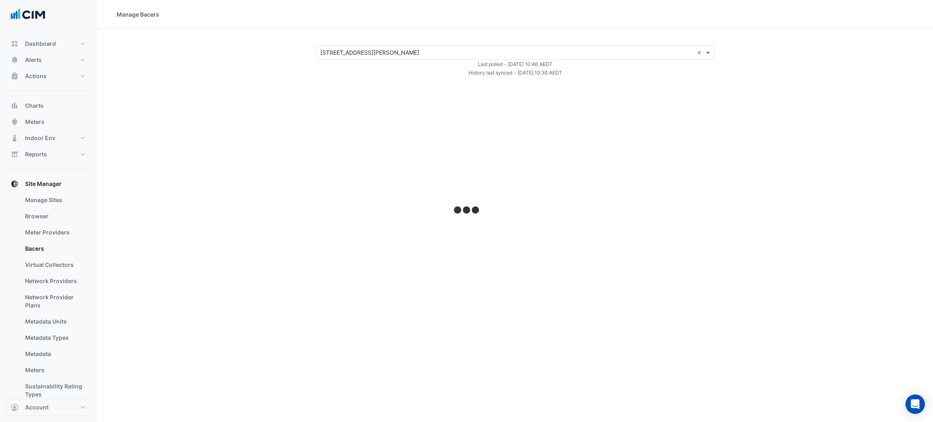
select select "***"
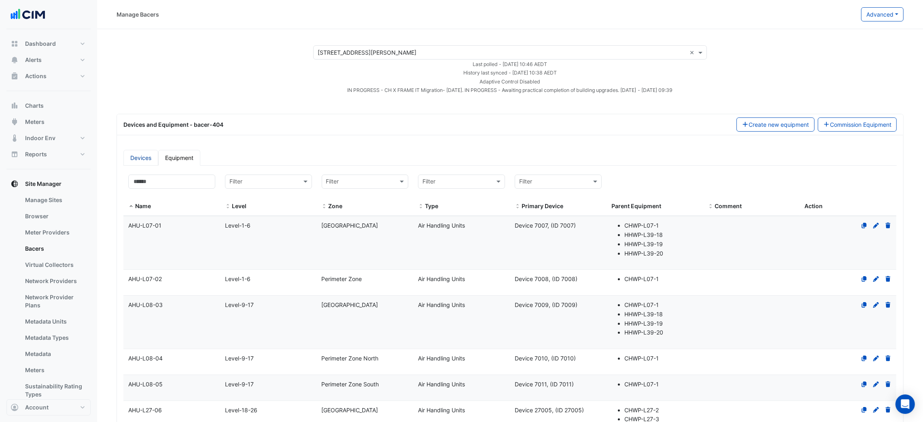
click at [150, 154] on link "Devices" at bounding box center [140, 158] width 35 height 16
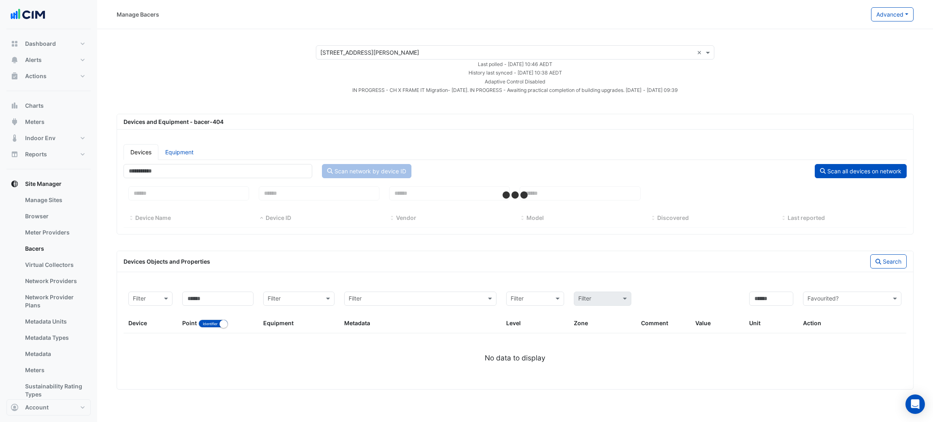
select select "***"
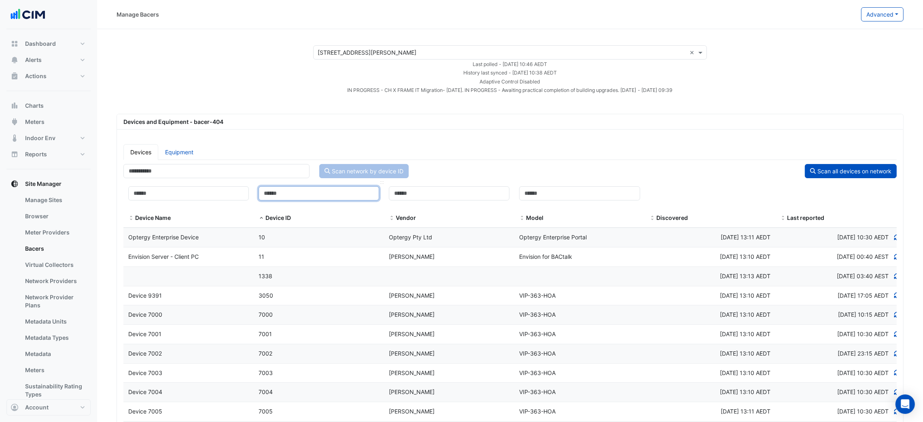
click at [290, 195] on input at bounding box center [319, 193] width 121 height 14
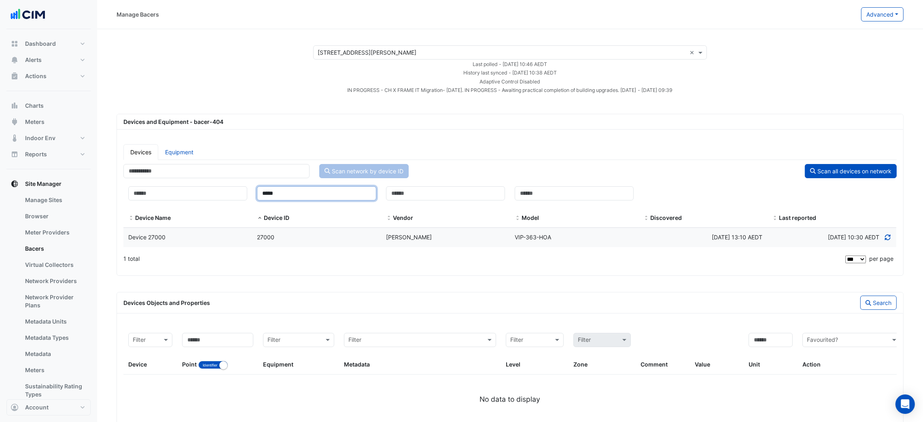
type input "*****"
click at [297, 237] on div "27000" at bounding box center [316, 237] width 129 height 9
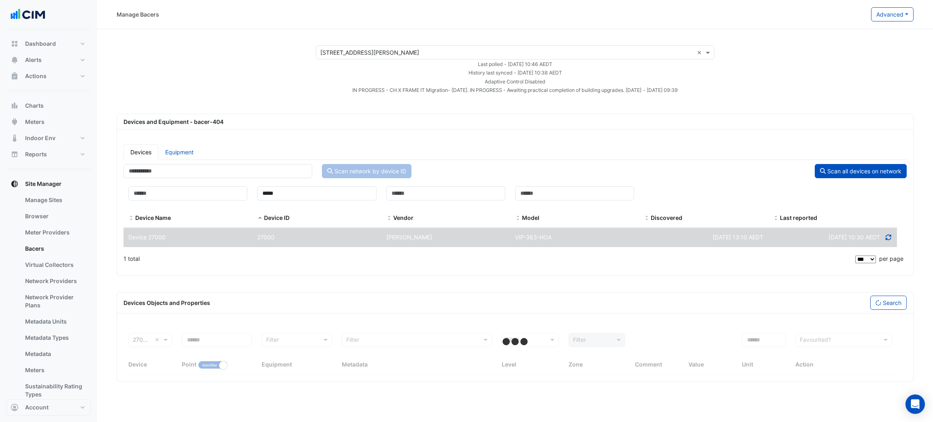
select select "***"
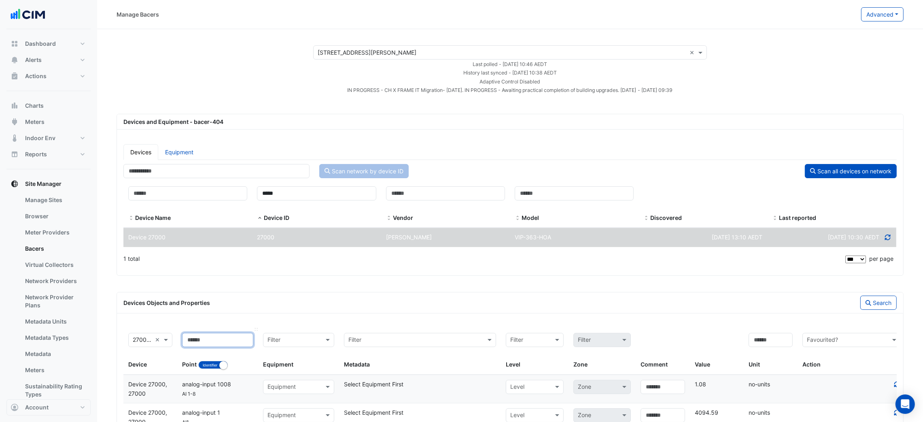
click at [223, 341] on input at bounding box center [217, 340] width 71 height 14
type input "**"
click at [866, 297] on button "Search" at bounding box center [879, 302] width 36 height 14
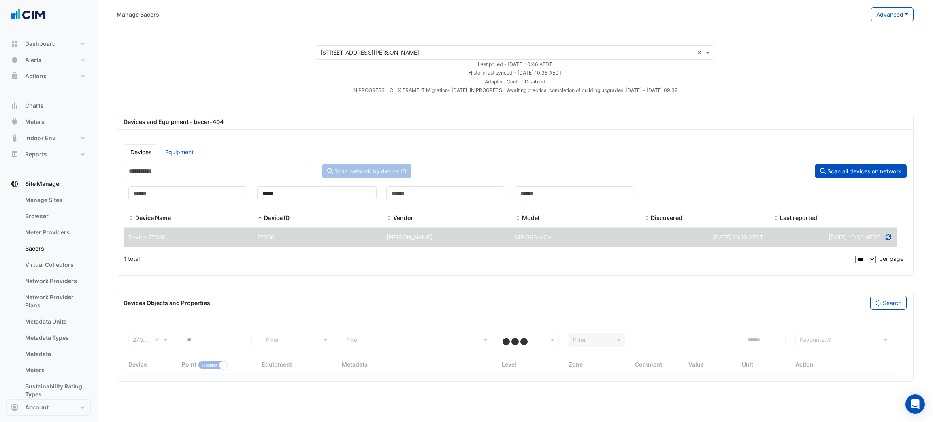
select select "***"
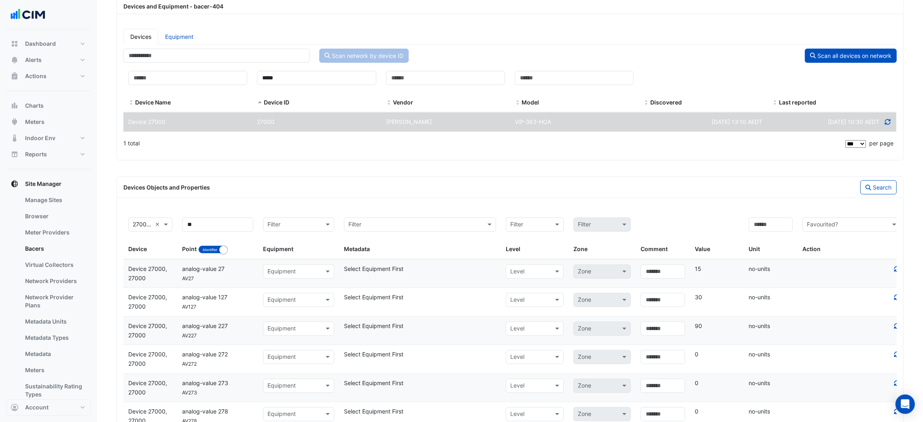
scroll to position [115, 0]
click at [895, 270] on div at bounding box center [852, 269] width 108 height 9
click at [896, 272] on icon at bounding box center [898, 269] width 6 height 6
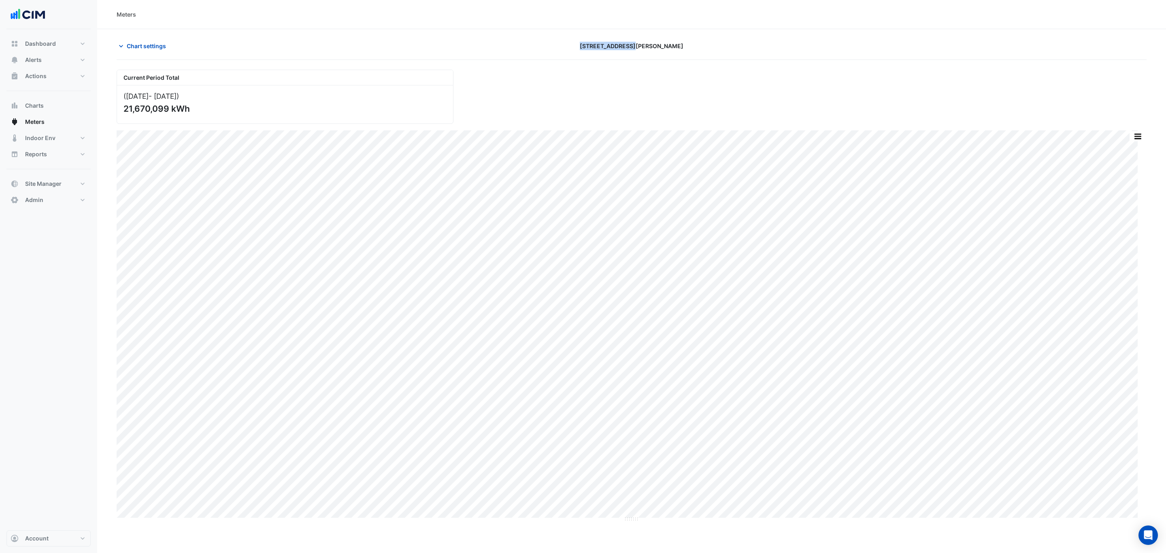
drag, startPoint x: 622, startPoint y: 45, endPoint x: 691, endPoint y: 45, distance: 69.2
click at [690, 45] on div "[STREET_ADDRESS][PERSON_NAME]" at bounding box center [631, 46] width 346 height 14
click at [691, 45] on div "[STREET_ADDRESS][PERSON_NAME]" at bounding box center [631, 46] width 346 height 14
click at [578, 38] on section "Chart settings [STREET_ADDRESS][PERSON_NAME] Current Period Total (Oct [DATE] )…" at bounding box center [631, 275] width 1069 height 493
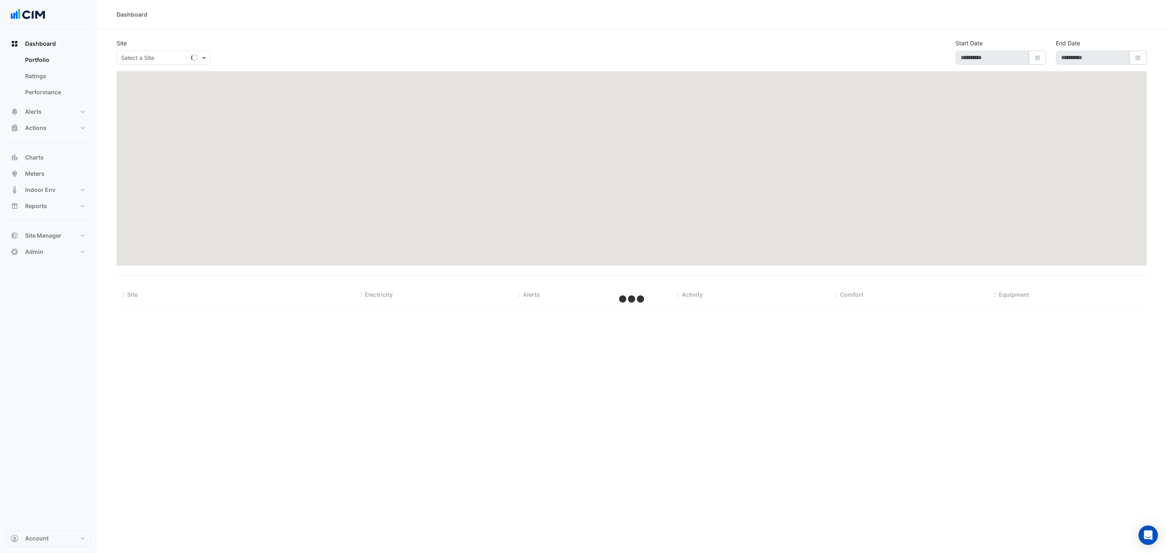
select select "***"
type input "**********"
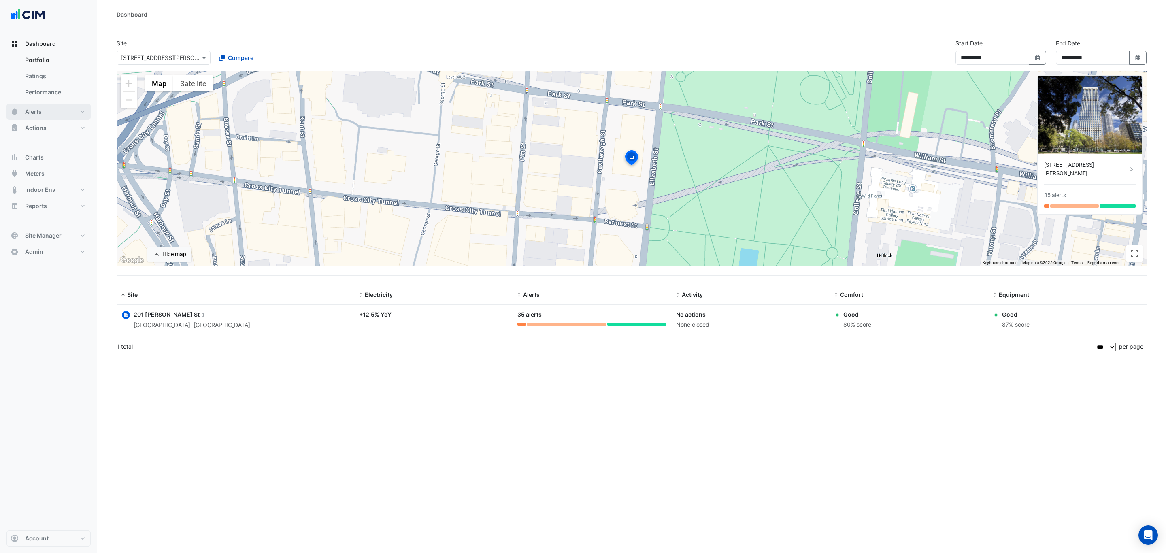
click at [57, 108] on button "Alerts" at bounding box center [48, 112] width 84 height 16
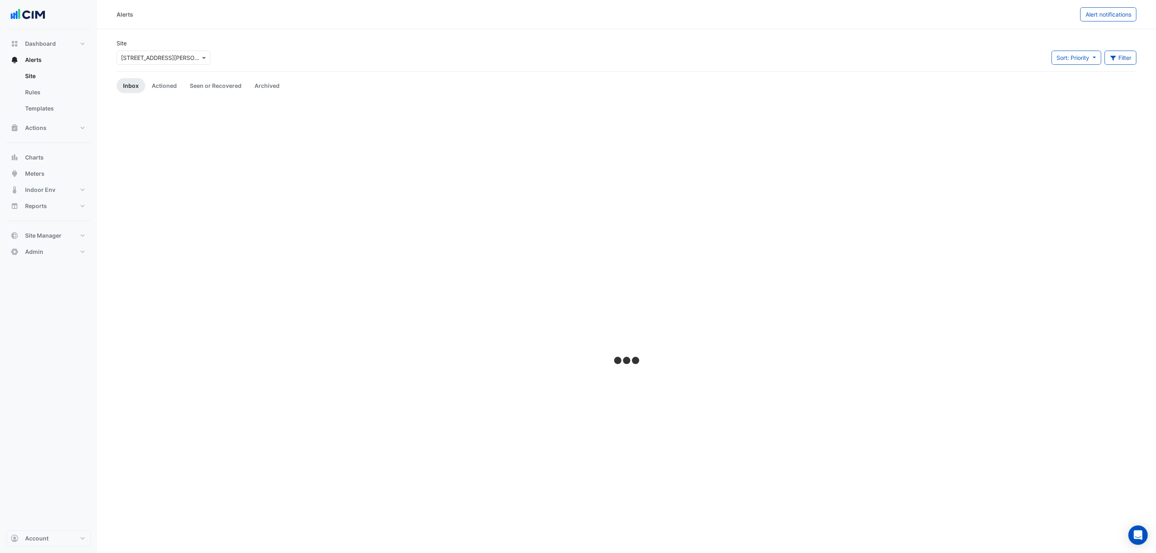
click at [152, 62] on div "× 201 Elizabeth St" at bounding box center [164, 58] width 94 height 14
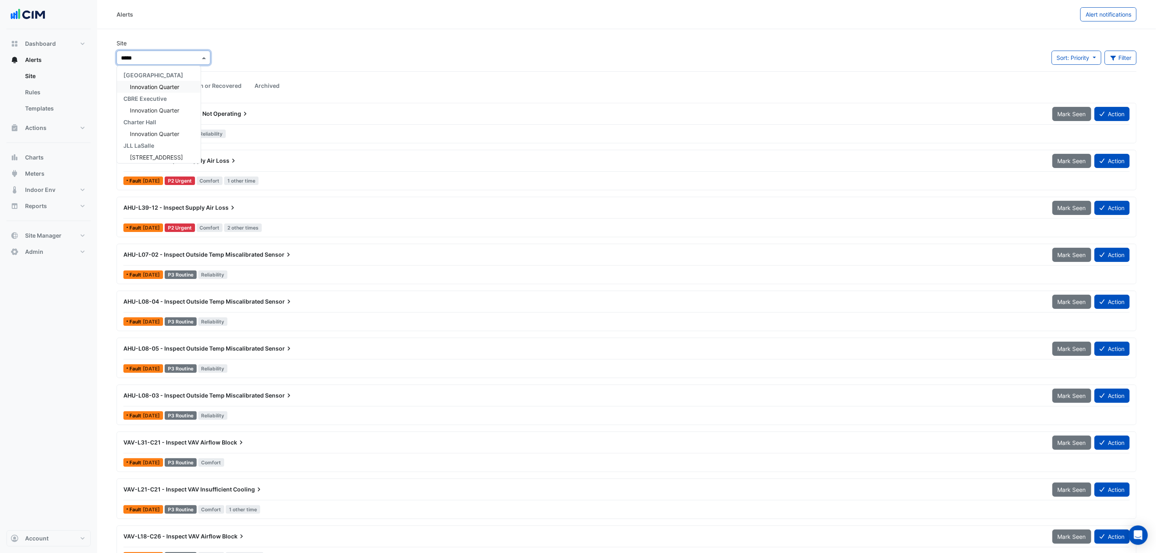
type input "******"
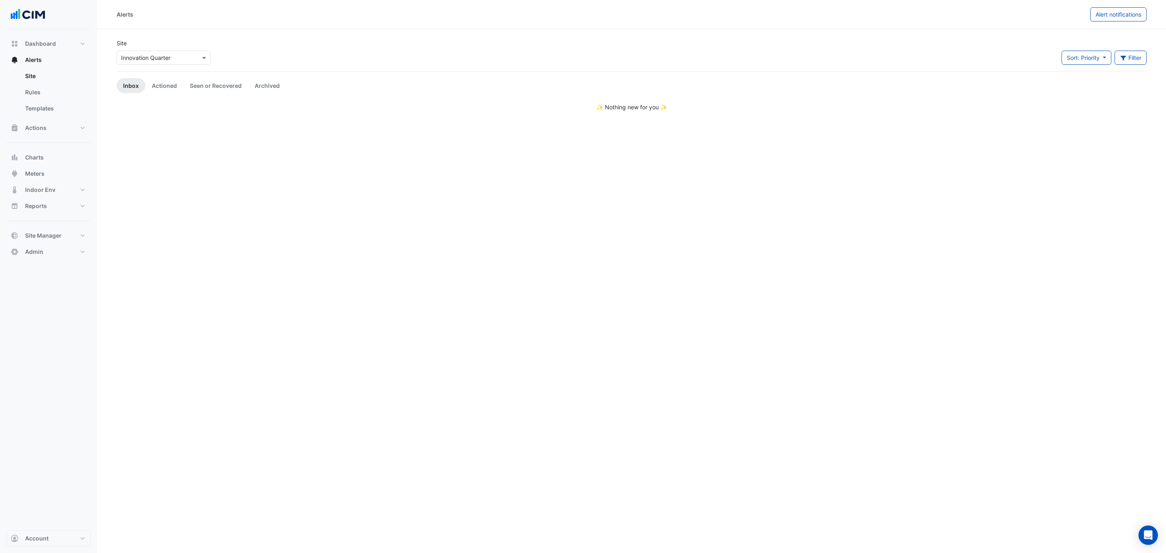
click at [151, 74] on app-alert-tickets "Site × Innovation Quarter Sort: Priority Priority Updated Filter Title Priority…" at bounding box center [632, 75] width 1030 height 72
click at [157, 86] on link "Actioned" at bounding box center [164, 85] width 38 height 15
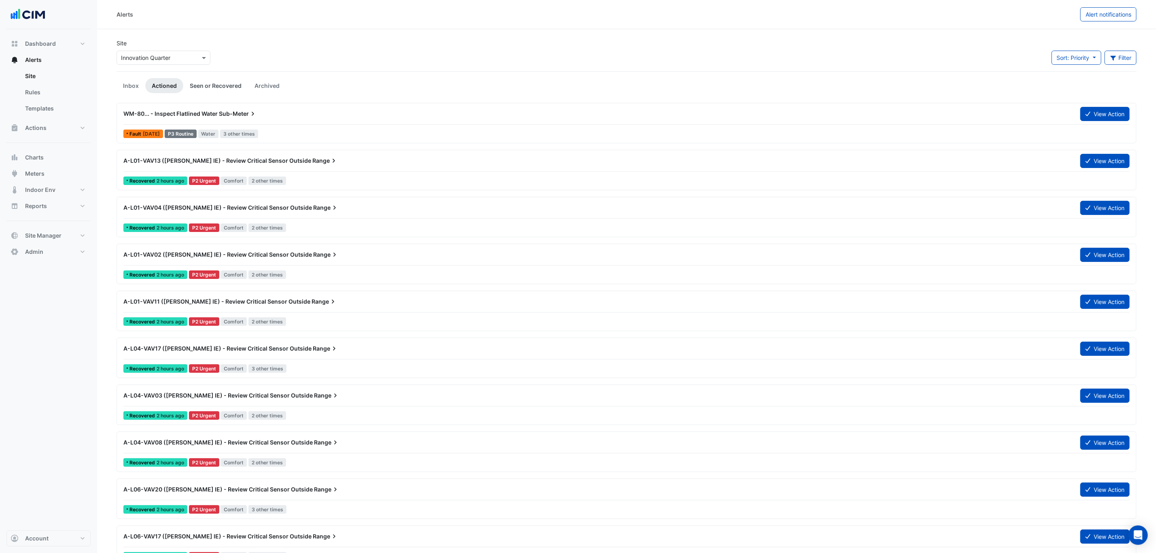
click at [209, 84] on link "Seen or Recovered" at bounding box center [215, 85] width 65 height 15
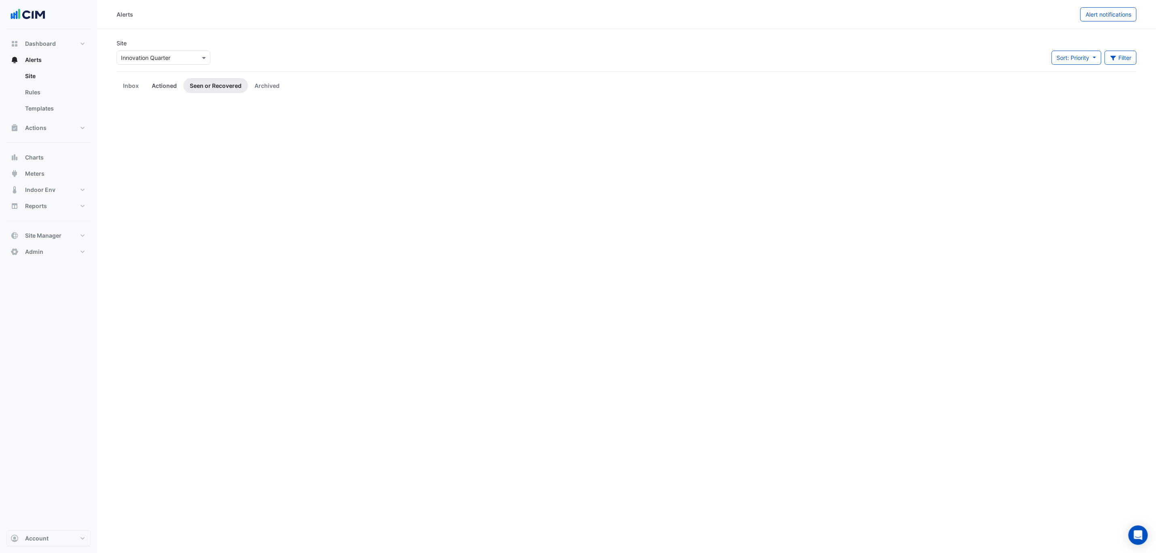
click at [163, 87] on link "Actioned" at bounding box center [164, 85] width 38 height 15
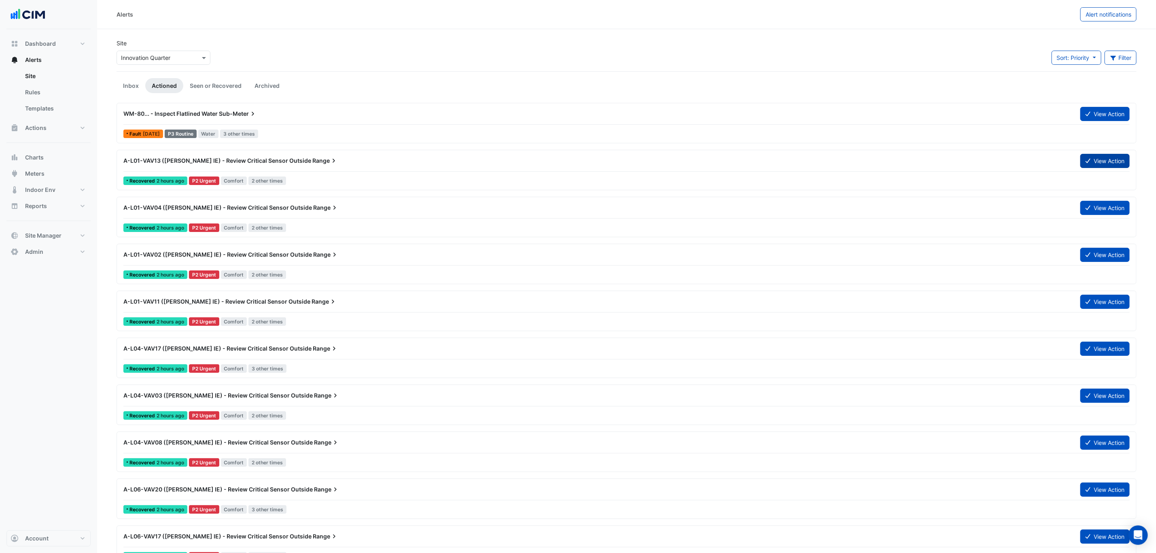
click at [1106, 154] on button "View Action" at bounding box center [1105, 161] width 49 height 14
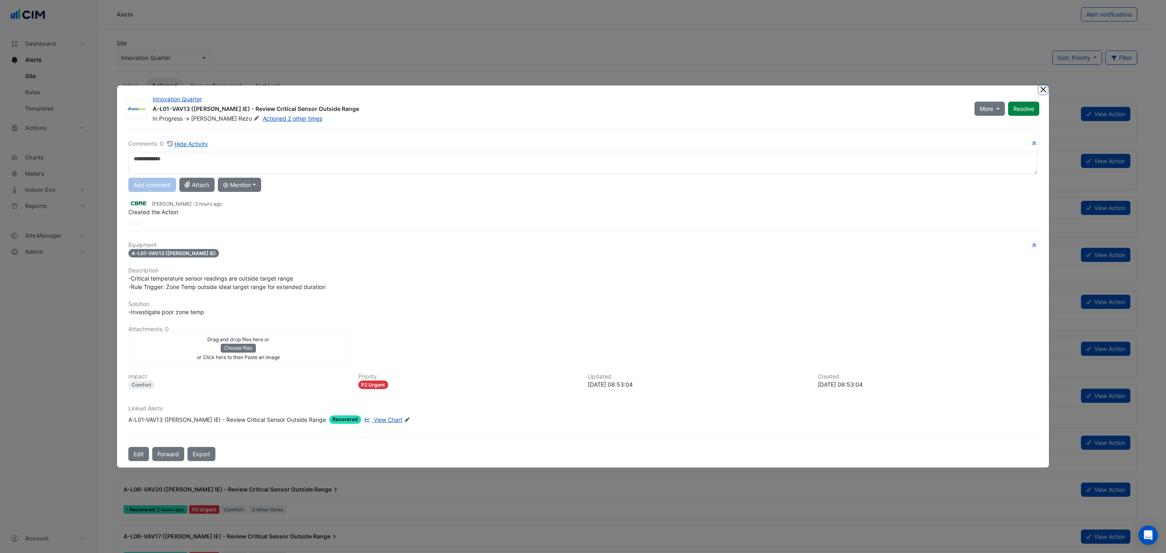
click at [1042, 89] on button "Close" at bounding box center [1043, 89] width 8 height 8
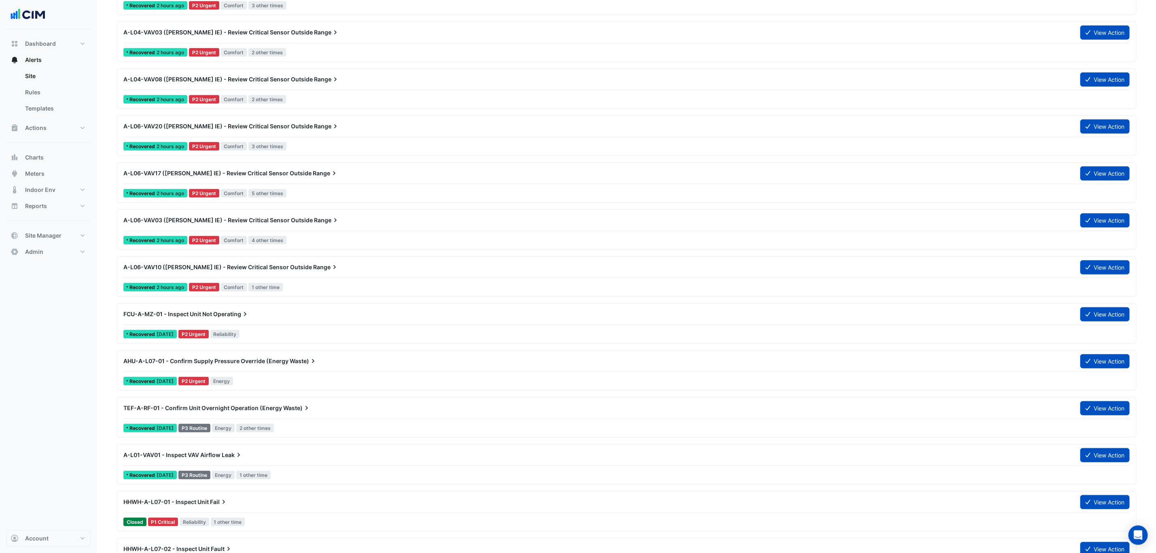
scroll to position [546, 0]
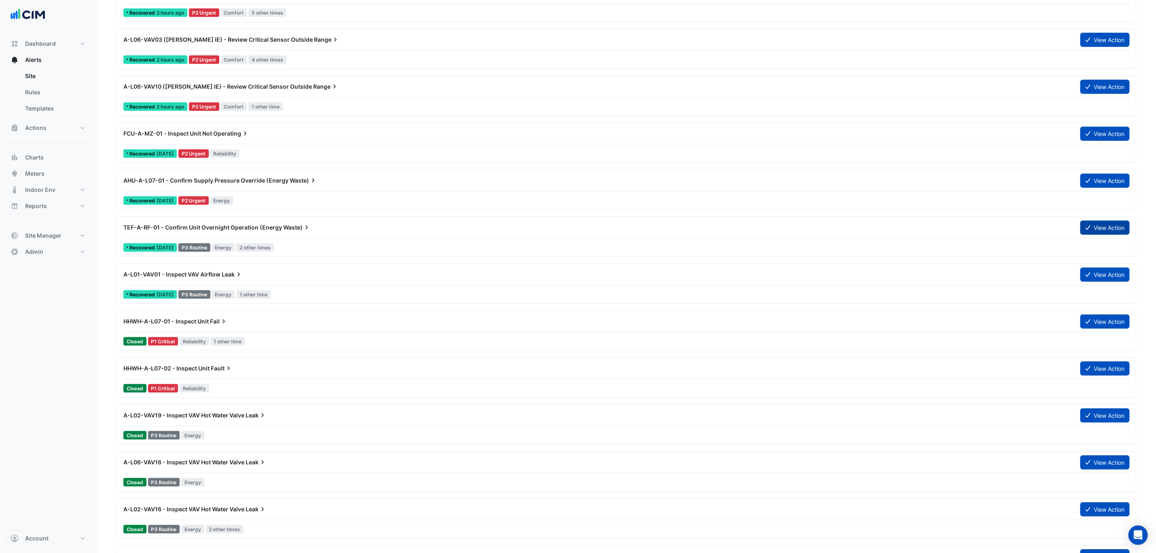
click at [1099, 230] on button "View Action" at bounding box center [1105, 228] width 49 height 14
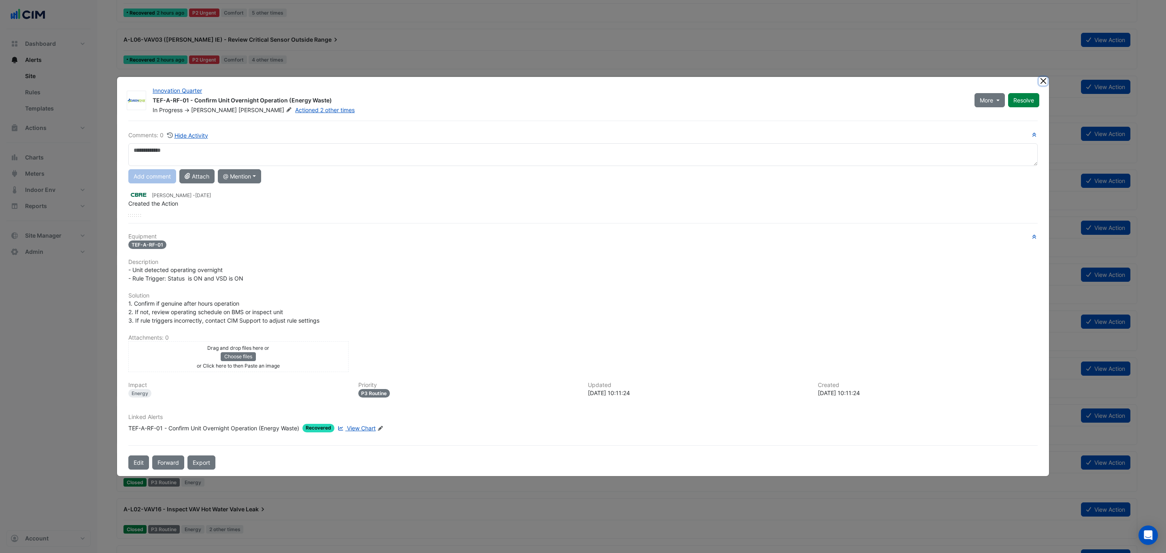
click at [1044, 79] on button "Close" at bounding box center [1043, 81] width 8 height 8
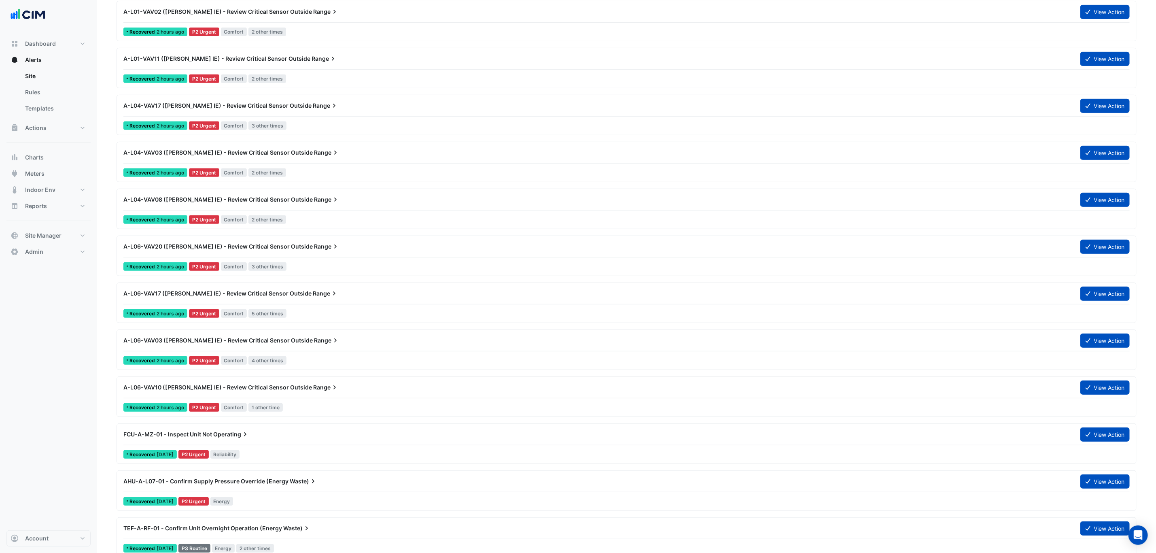
scroll to position [0, 0]
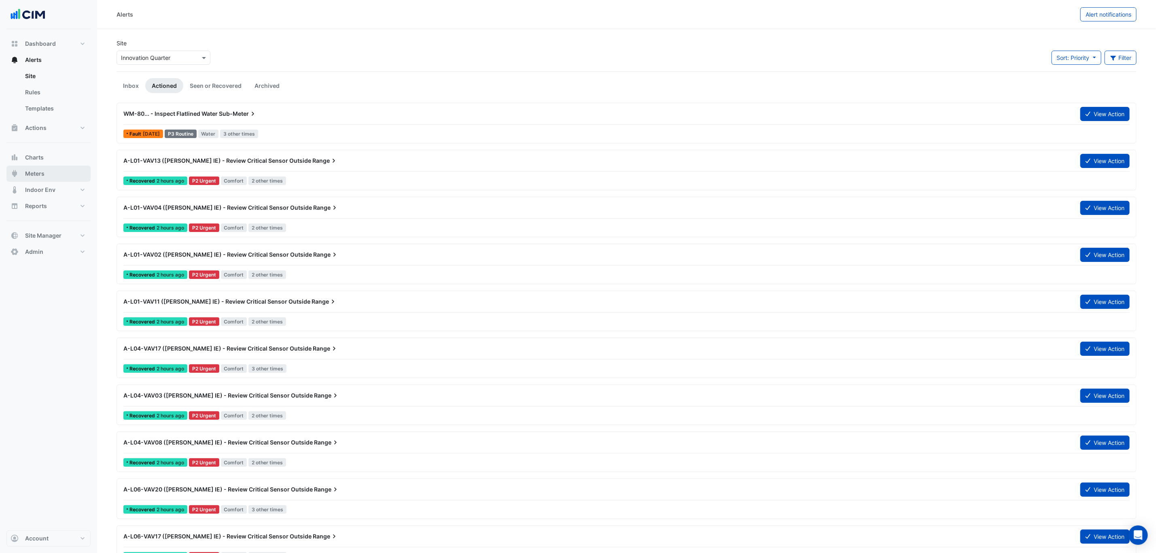
click at [35, 169] on button "Meters" at bounding box center [48, 174] width 84 height 16
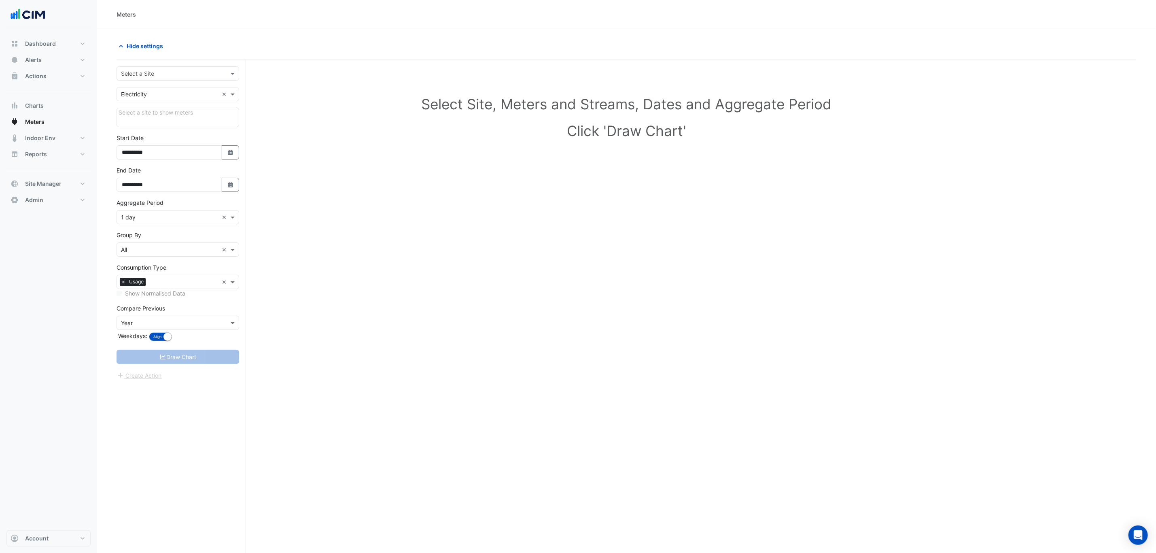
click at [157, 82] on form "**********" at bounding box center [178, 223] width 123 height 314
click at [159, 73] on input "text" at bounding box center [170, 74] width 98 height 8
type input "******"
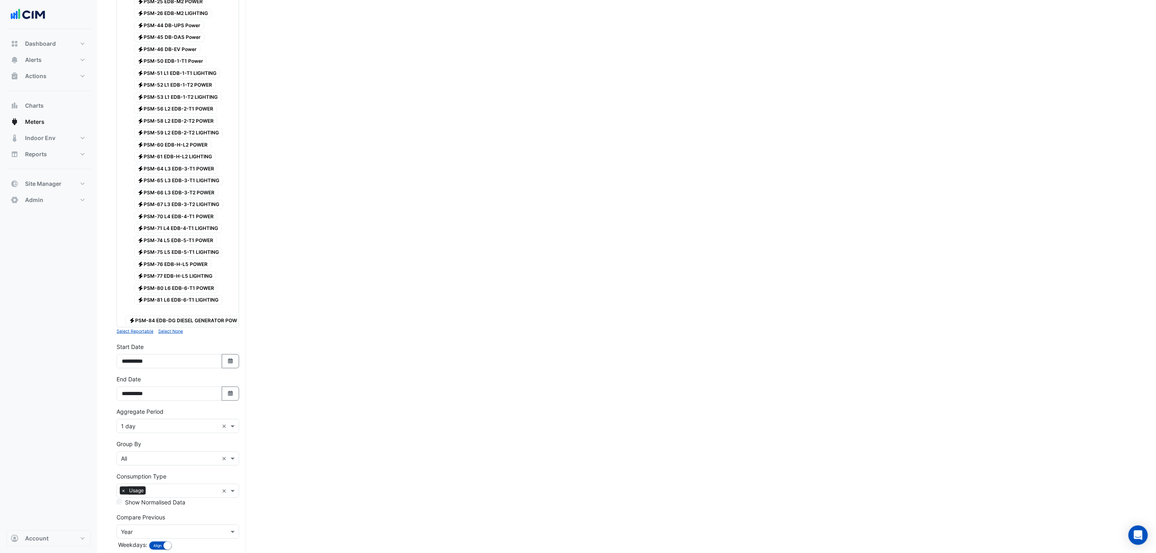
scroll to position [488, 0]
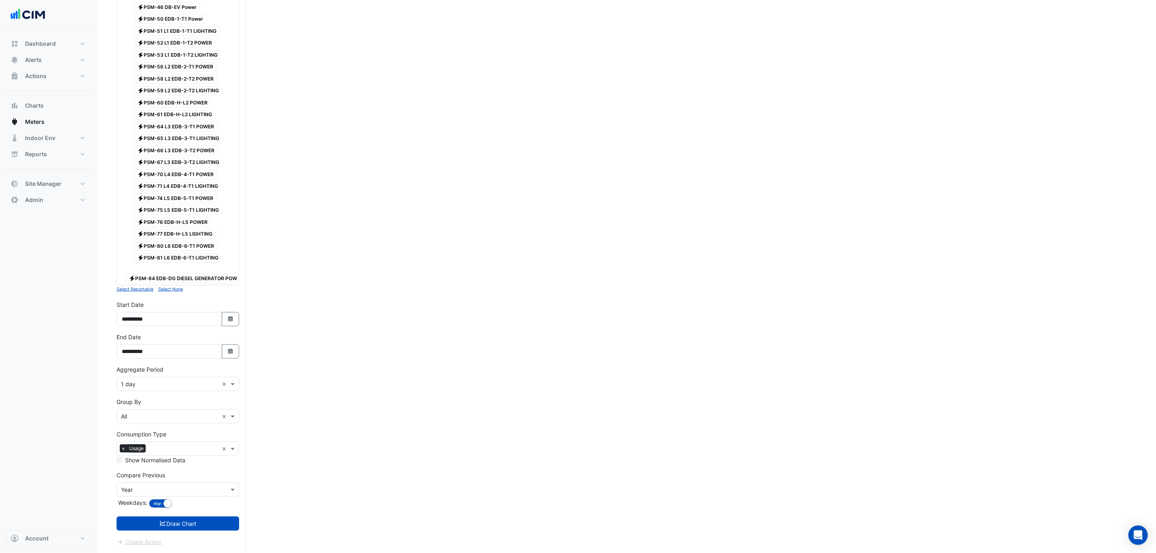
click at [225, 359] on div "**********" at bounding box center [178, 349] width 132 height 32
click at [232, 348] on icon "Select Date" at bounding box center [230, 351] width 7 height 6
click at [210, 258] on button "Next month" at bounding box center [208, 264] width 10 height 13
select select "**"
click at [197, 284] on div "4" at bounding box center [194, 290] width 13 height 13
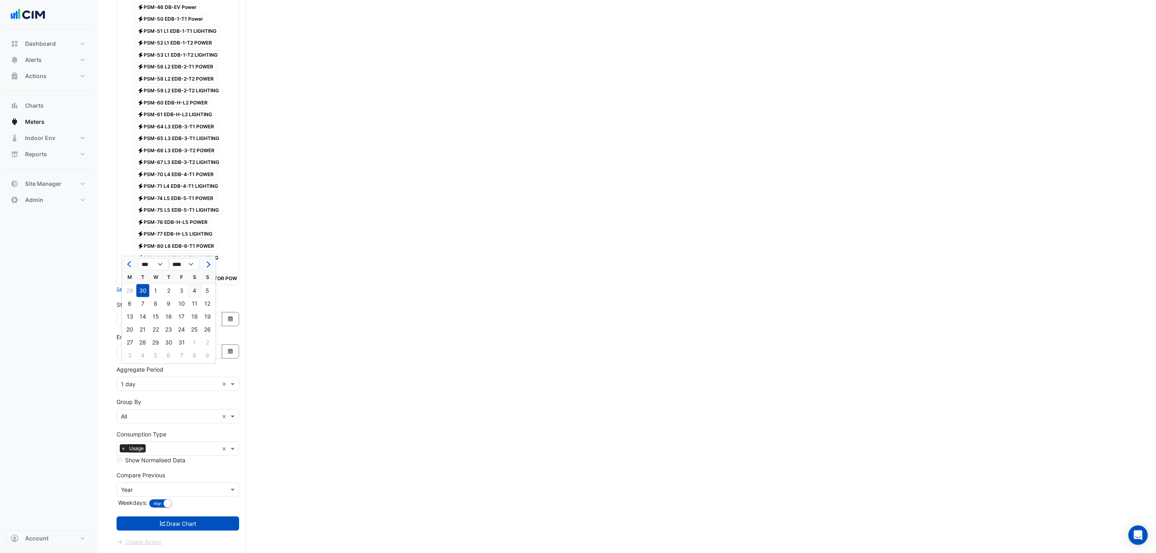
type input "**********"
click at [161, 371] on label "Aggregate Period" at bounding box center [140, 369] width 47 height 8
drag, startPoint x: 160, startPoint y: 382, endPoint x: 160, endPoint y: 388, distance: 5.3
click at [160, 383] on input "text" at bounding box center [170, 384] width 98 height 8
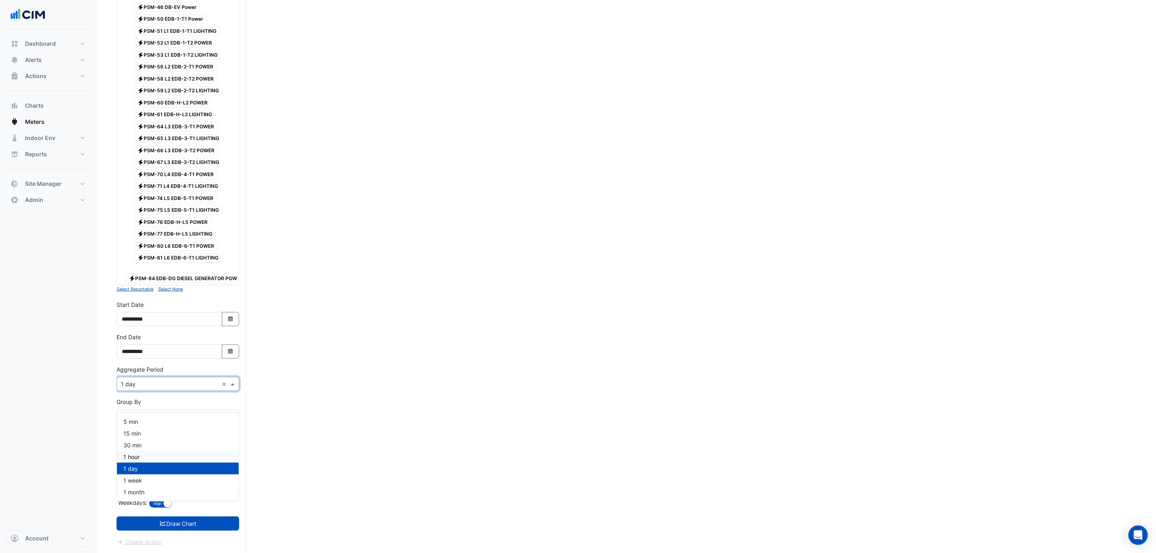
click at [156, 451] on div "1 hour" at bounding box center [178, 457] width 122 height 12
click at [169, 516] on button "Draw Chart" at bounding box center [178, 523] width 123 height 14
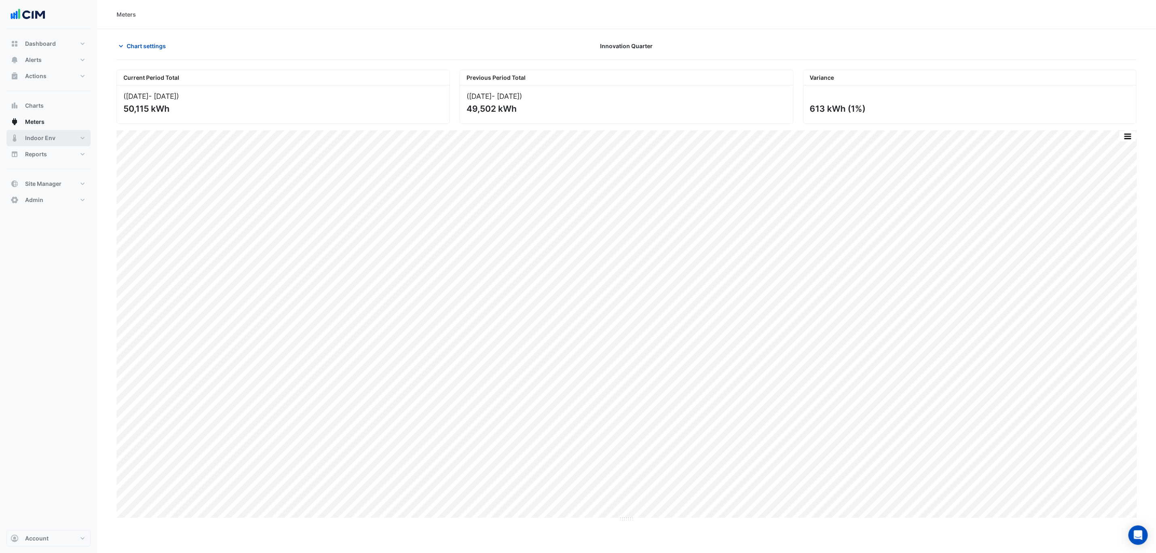
click at [53, 136] on span "Indoor Env" at bounding box center [40, 138] width 30 height 8
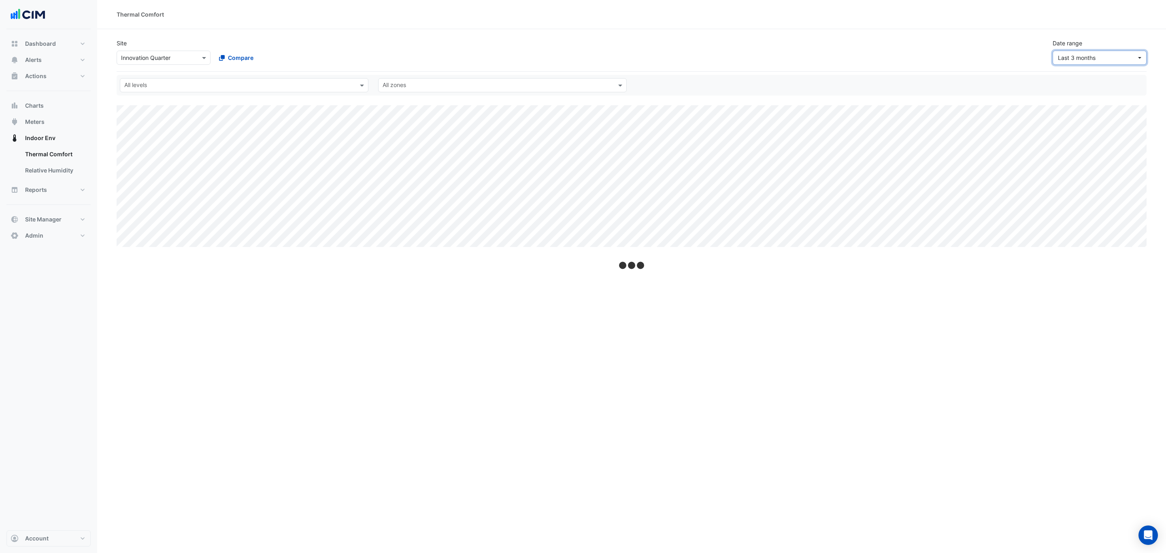
click at [1081, 57] on span "Last 3 months" at bounding box center [1077, 57] width 38 height 7
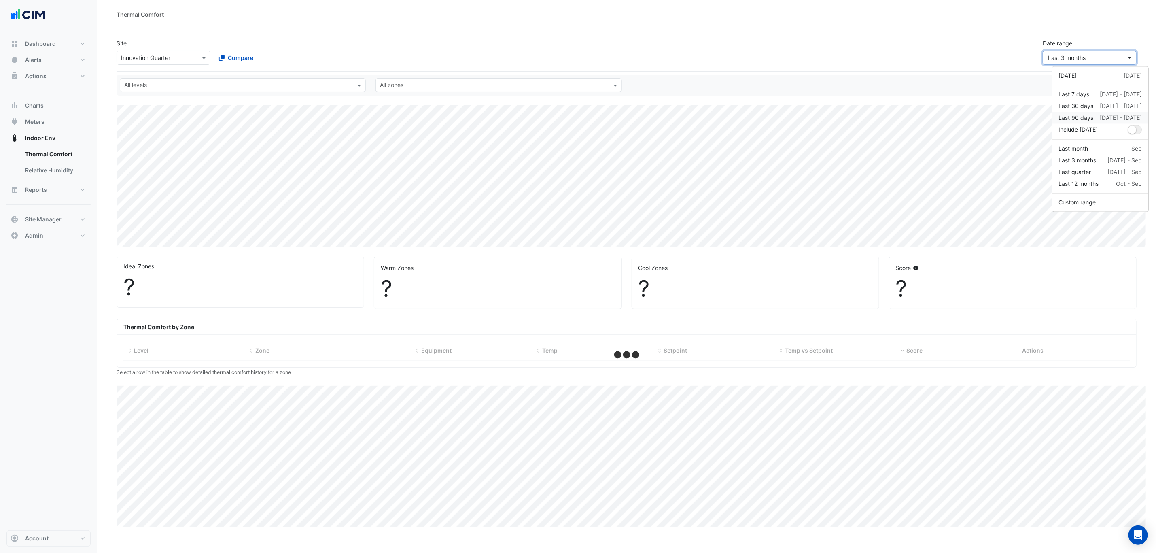
select select "***"
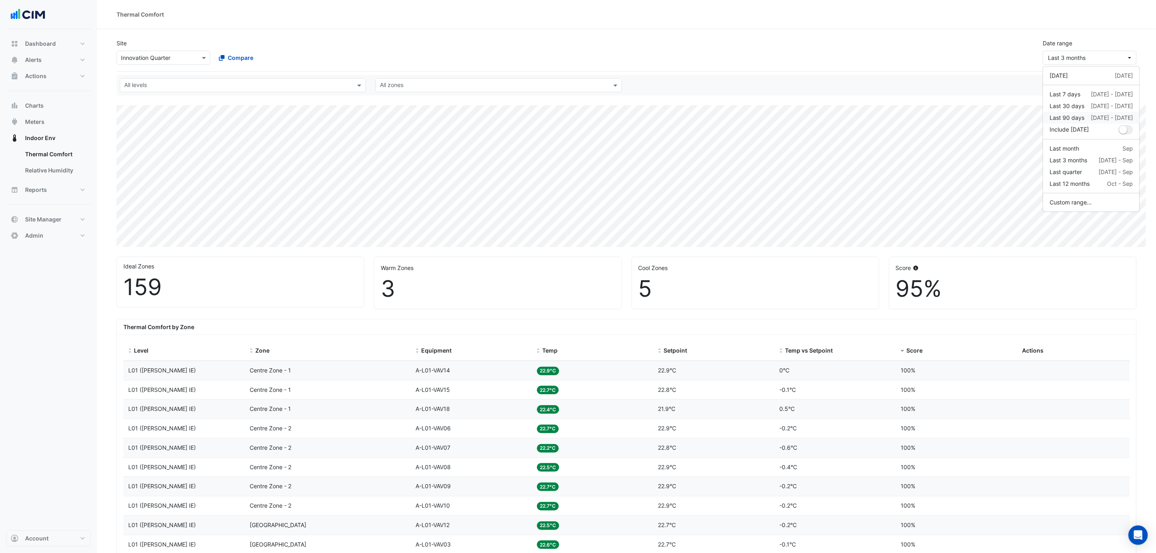
click at [1077, 118] on div "Last 90 days" at bounding box center [1067, 118] width 35 height 8
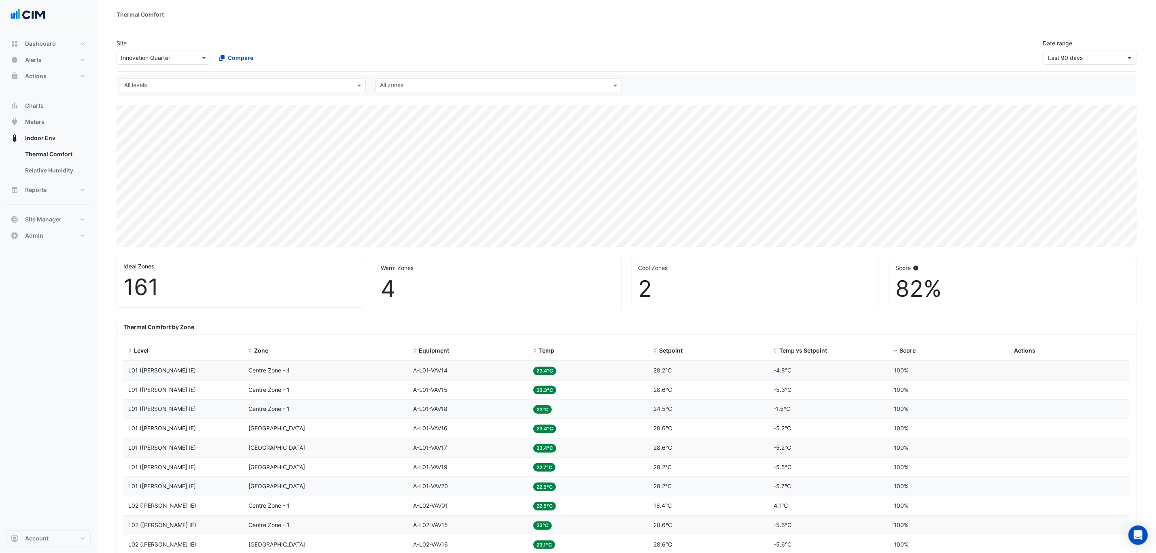
click at [914, 353] on span "Score" at bounding box center [908, 350] width 16 height 7
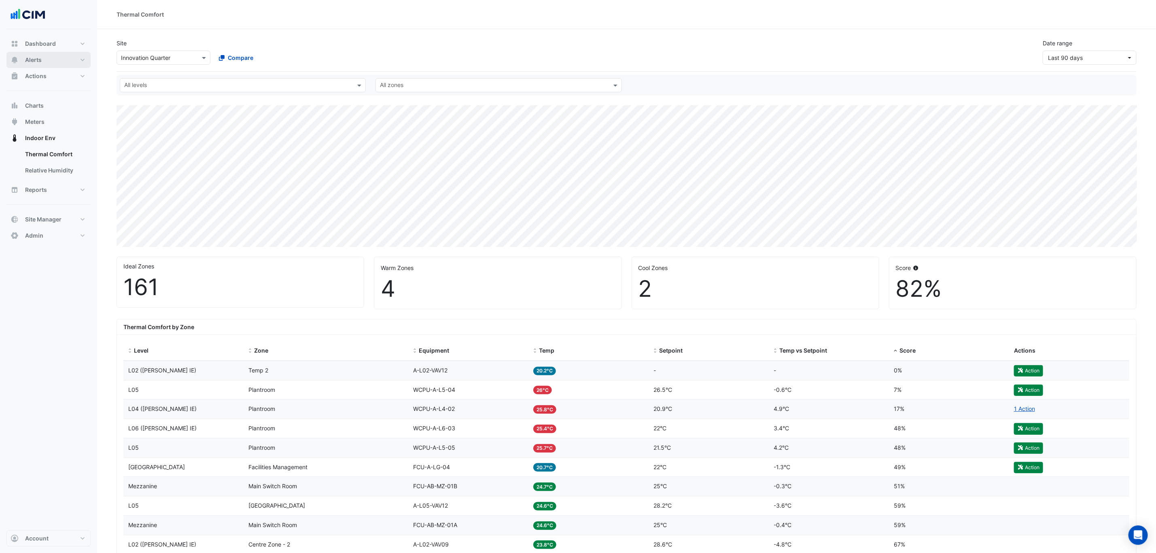
click at [53, 59] on button "Alerts" at bounding box center [48, 60] width 84 height 16
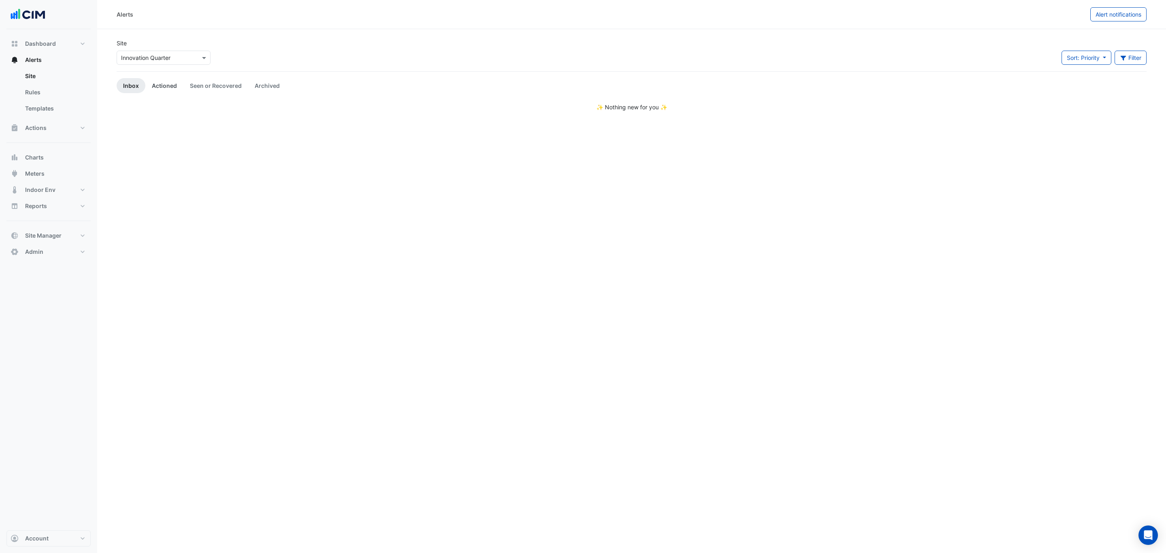
click at [165, 89] on link "Actioned" at bounding box center [164, 85] width 38 height 15
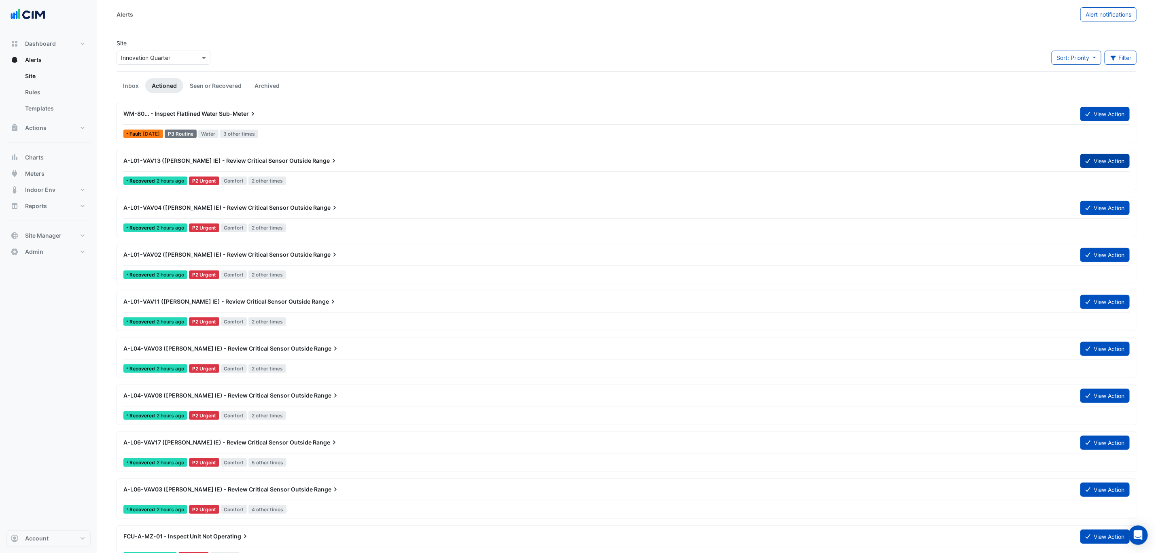
click at [1096, 160] on button "View Action" at bounding box center [1105, 161] width 49 height 14
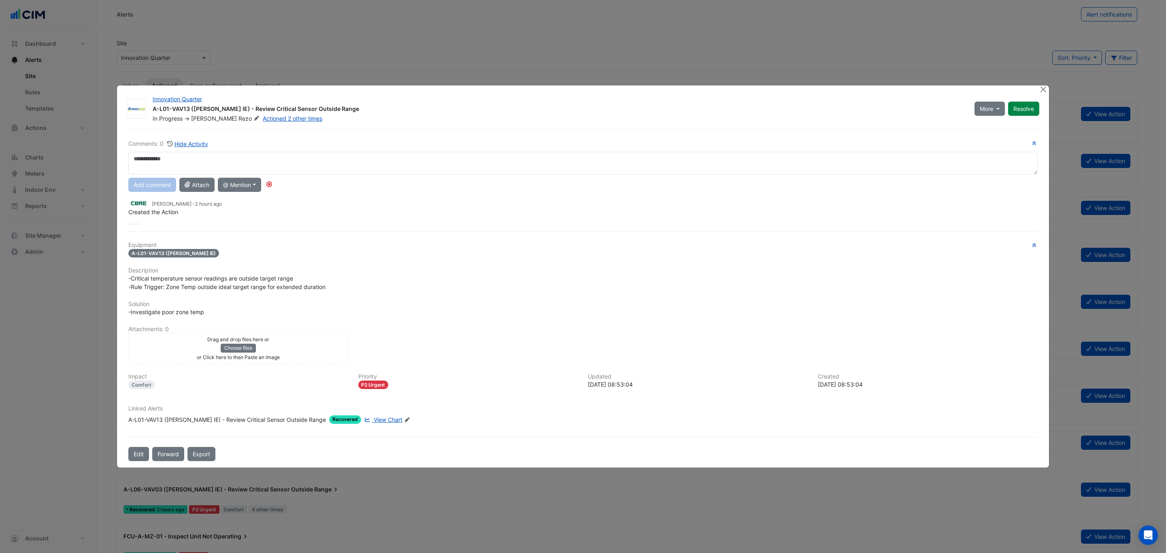
click at [273, 164] on textarea at bounding box center [582, 163] width 909 height 23
click at [175, 144] on button "Hide Activity" at bounding box center [188, 143] width 42 height 9
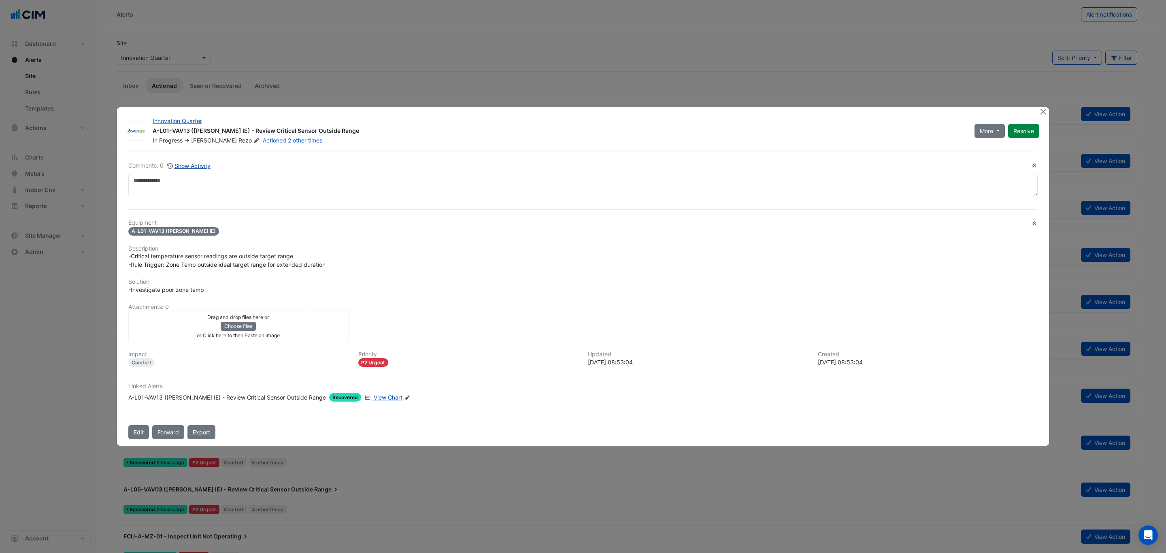
click at [192, 163] on button "Show Activity" at bounding box center [189, 165] width 44 height 9
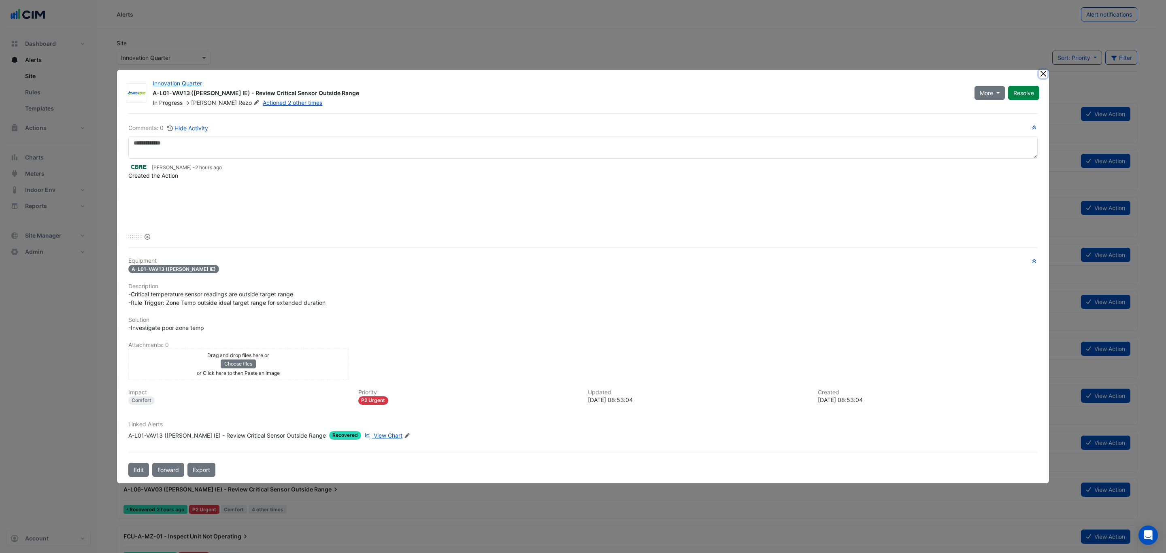
click at [1039, 75] on button "Close" at bounding box center [1043, 74] width 8 height 8
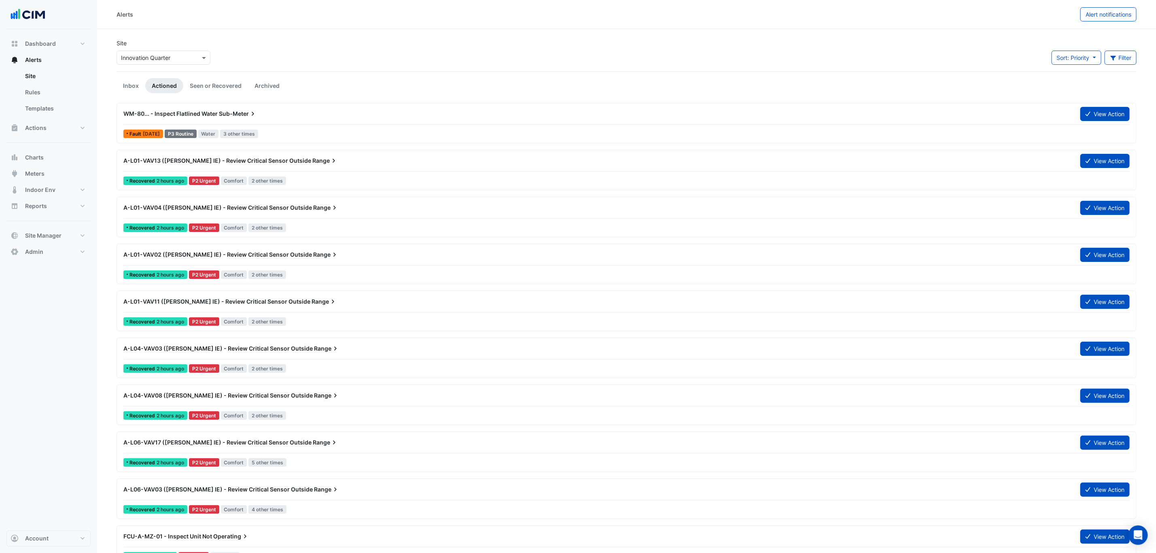
click at [1111, 106] on div "WM-80... - Inspect Flatlined Water Sub-Meter View Action Fault 6 days ago P3 Ro…" at bounding box center [627, 123] width 1020 height 40
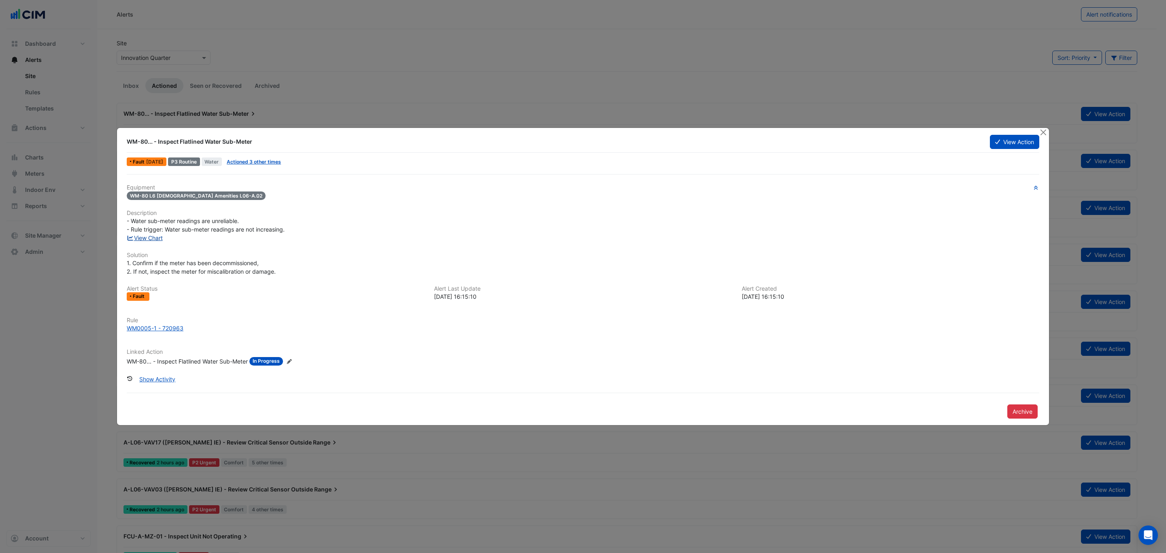
click at [151, 235] on link "View Chart" at bounding box center [145, 237] width 36 height 7
click at [993, 141] on button "View Action" at bounding box center [1014, 142] width 49 height 14
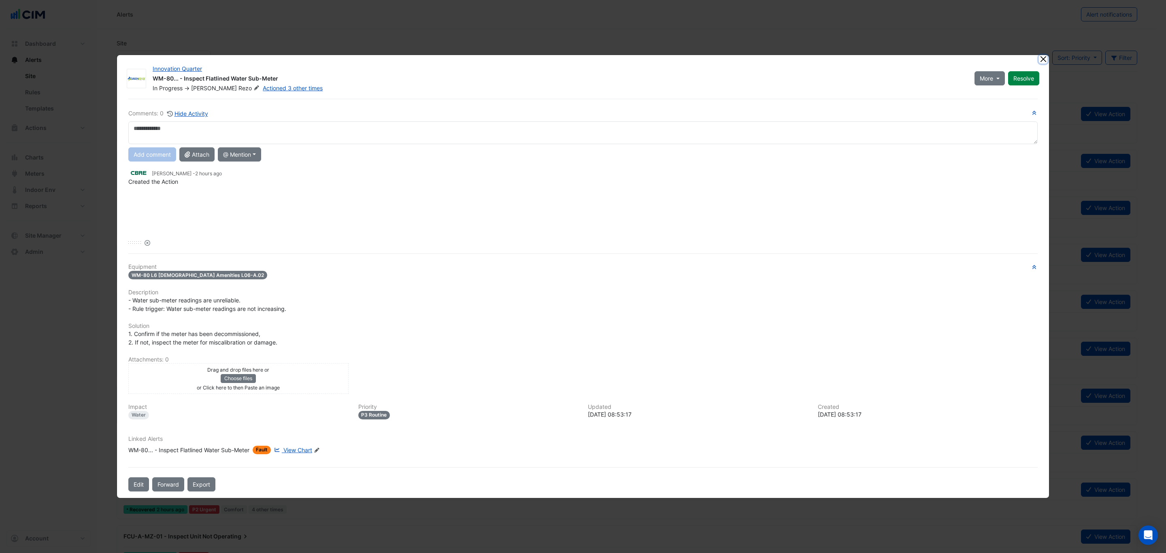
click at [1040, 57] on button "Close" at bounding box center [1043, 59] width 8 height 8
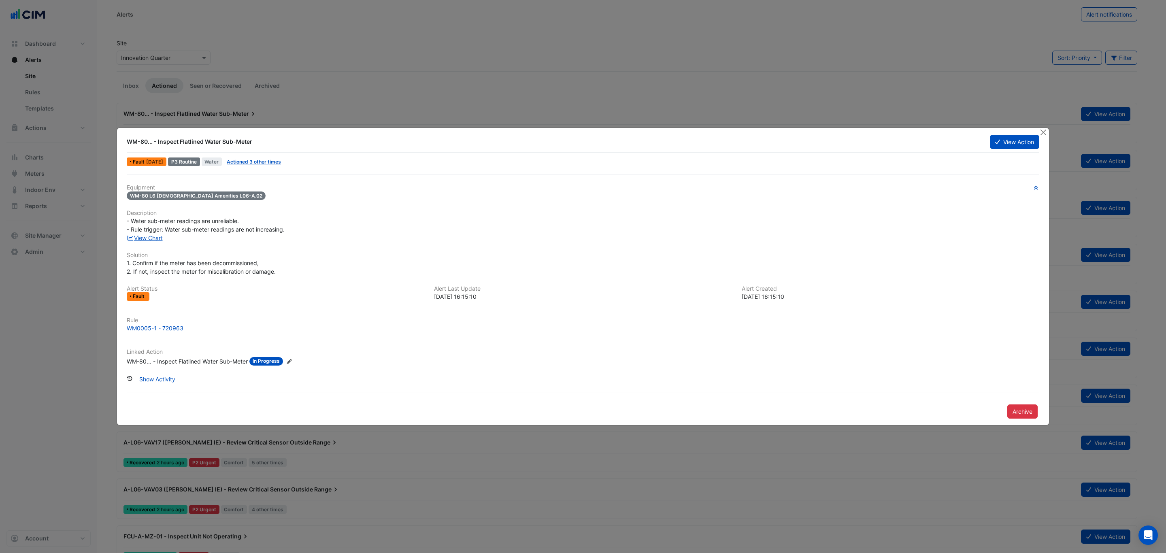
click at [361, 58] on ngb-modal-window "WM-80... - Inspect Flatlined Water Sub-Meter View Action Fault 6 days ago P3 Ro…" at bounding box center [583, 276] width 1166 height 553
click at [1047, 132] on div at bounding box center [1044, 132] width 10 height 9
click at [1047, 130] on div at bounding box center [1044, 132] width 10 height 9
click at [1053, 124] on ngb-modal-window "WM-80... - Inspect Flatlined Water Sub-Meter View Action Fault 6 days ago P3 Ro…" at bounding box center [583, 276] width 1166 height 553
click at [1044, 130] on button "Close" at bounding box center [1043, 132] width 8 height 8
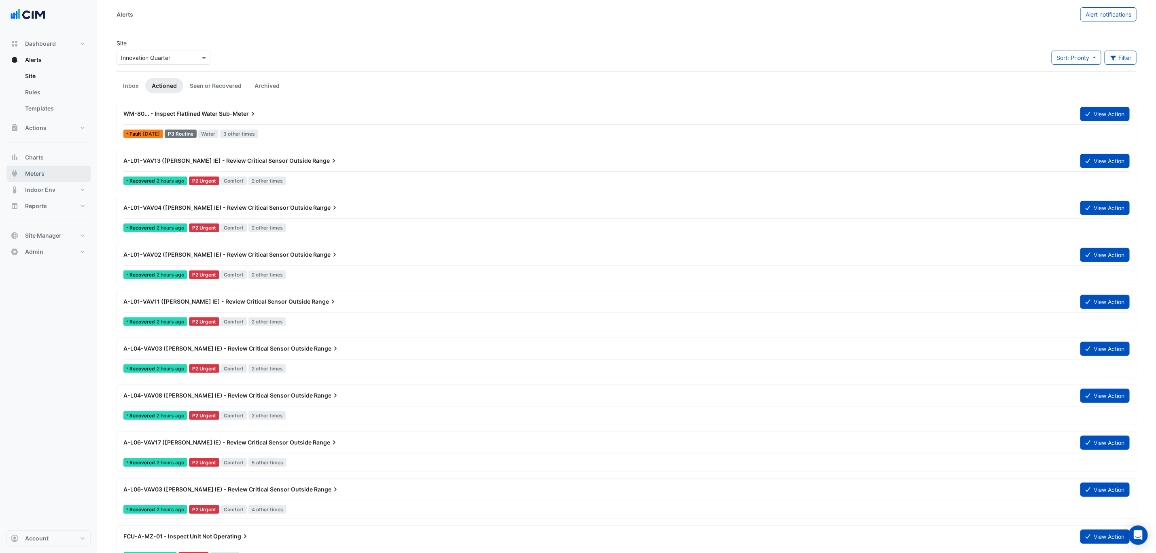
click at [47, 178] on button "Meters" at bounding box center [48, 174] width 84 height 16
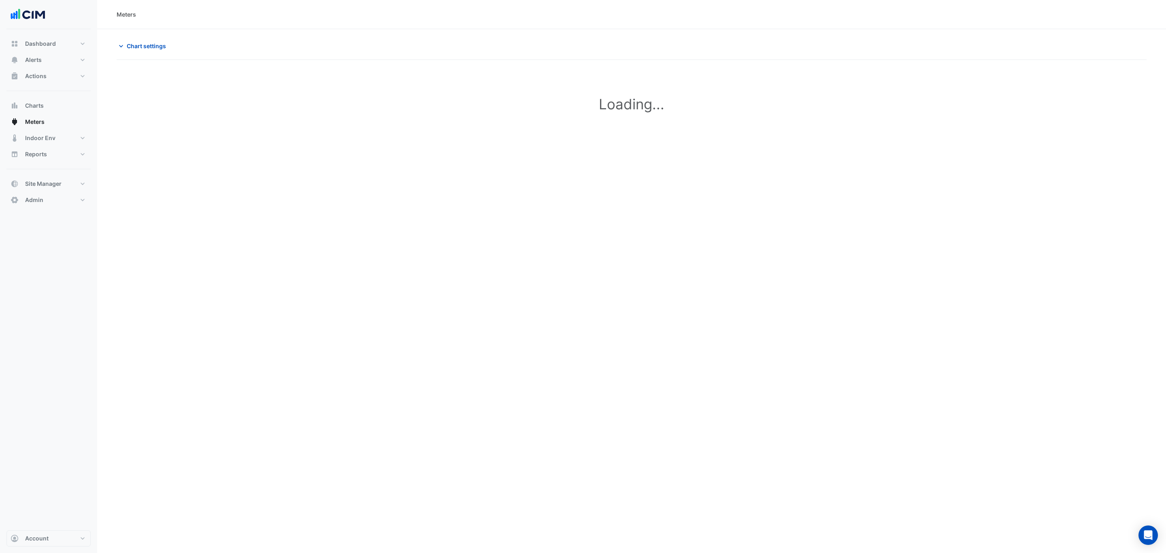
type input "**********"
click at [164, 44] on span "Chart settings" at bounding box center [146, 46] width 39 height 8
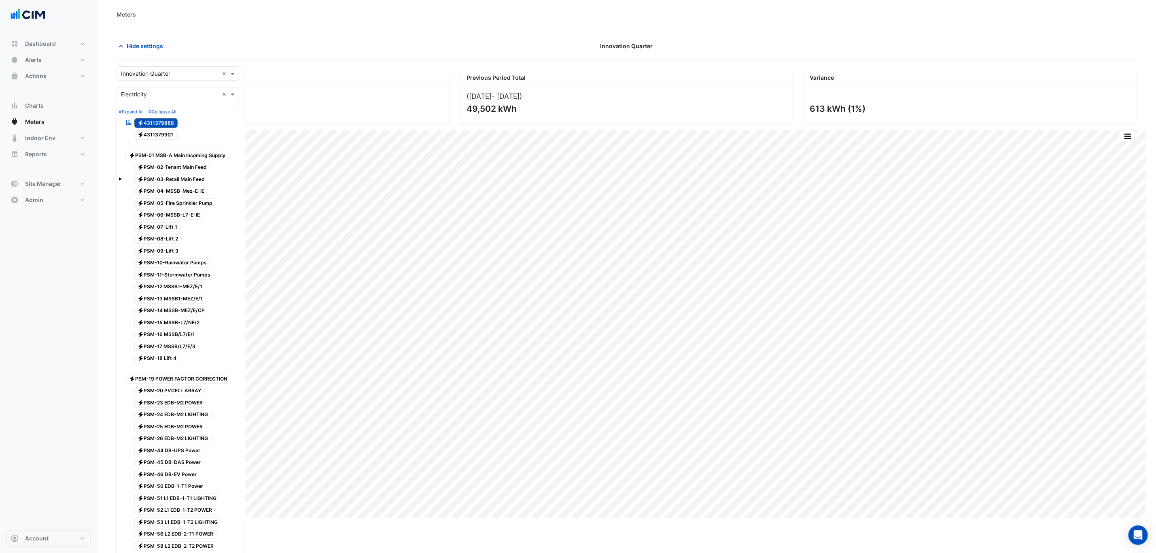
click at [163, 93] on input "text" at bounding box center [170, 94] width 98 height 8
click at [160, 141] on div "Water" at bounding box center [178, 136] width 122 height 12
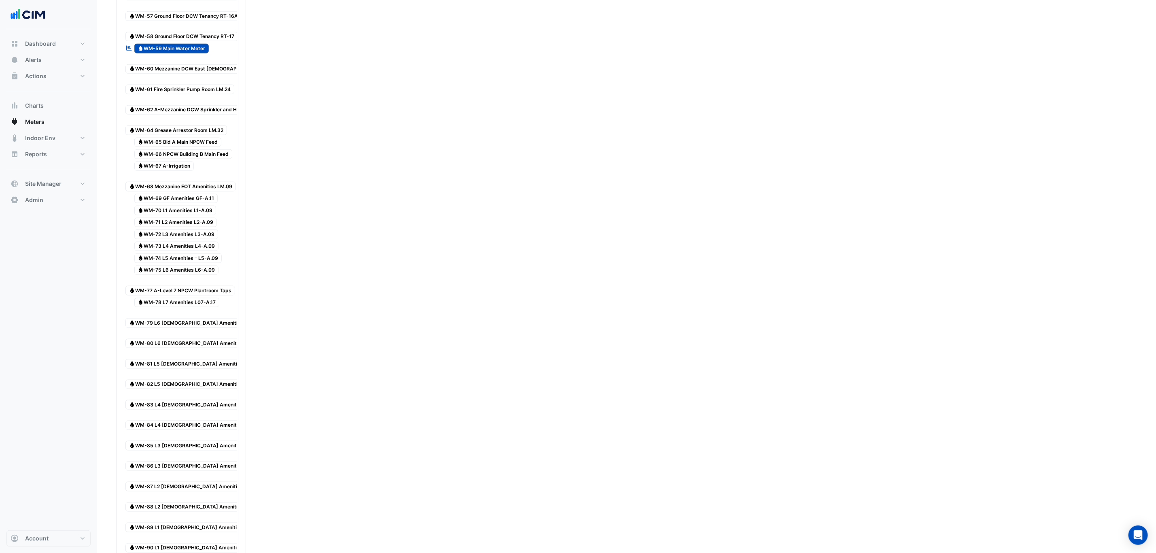
scroll to position [486, 0]
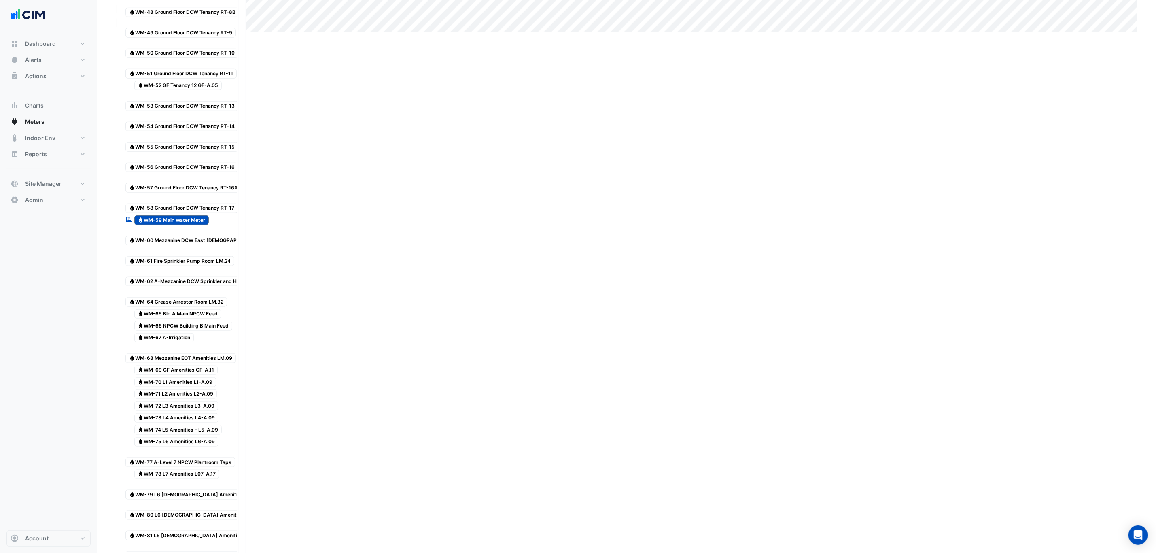
click at [180, 214] on div "Water WM-58 Ground Floor DCW Tenancy RT-17" at bounding box center [181, 204] width 117 height 20
click at [180, 225] on span "Water WM-59 Main Water Meter" at bounding box center [171, 220] width 75 height 10
click at [187, 213] on span "Water WM-58 Ground Floor DCW Tenancy RT-17" at bounding box center [181, 209] width 113 height 10
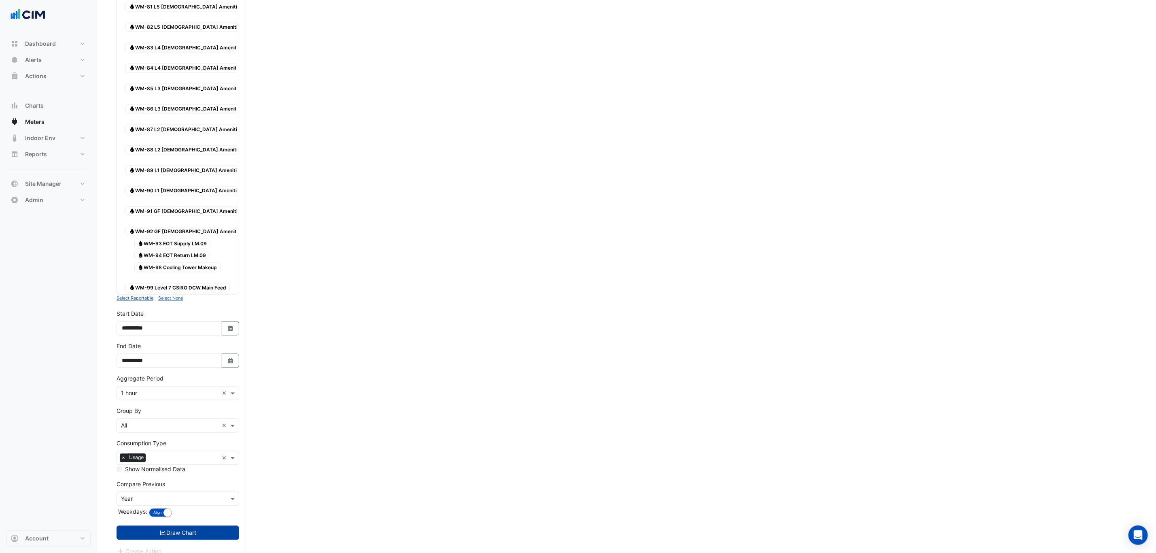
click at [202, 526] on button "Draw Chart" at bounding box center [178, 533] width 123 height 14
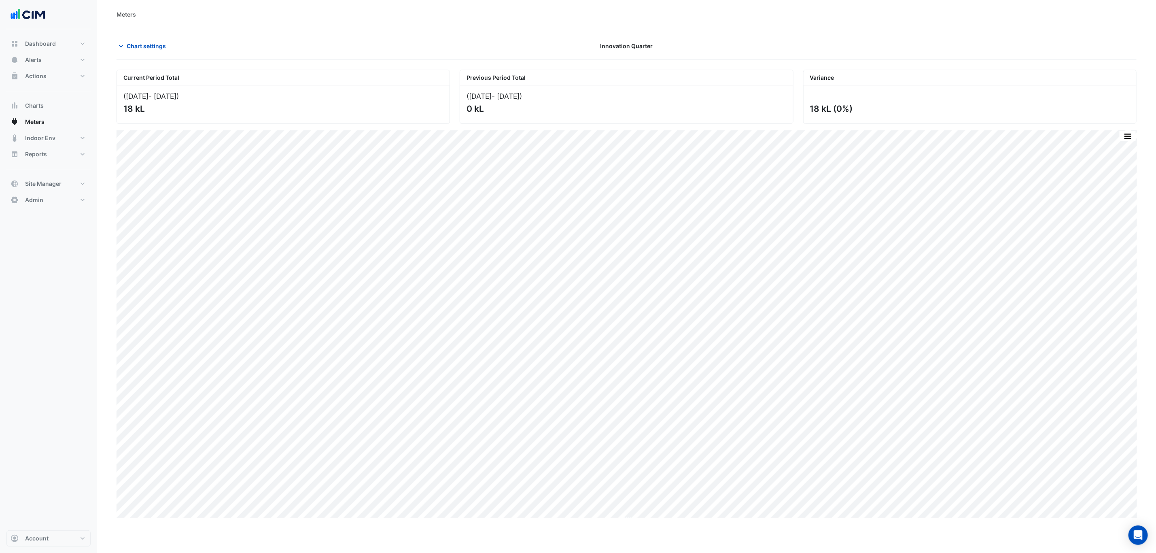
click at [129, 40] on button "Chart settings" at bounding box center [144, 46] width 55 height 14
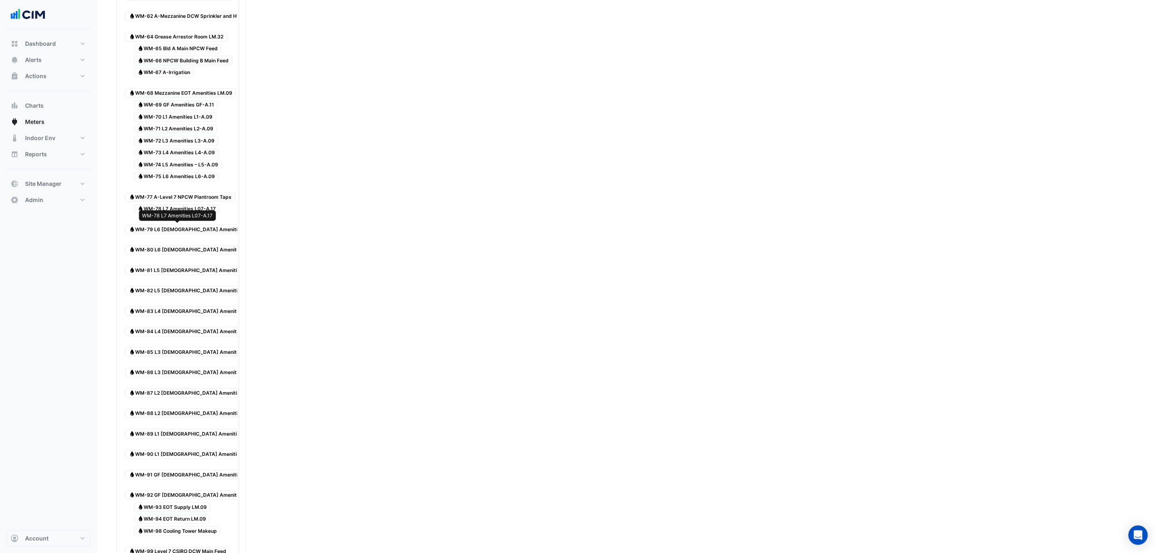
scroll to position [607, 0]
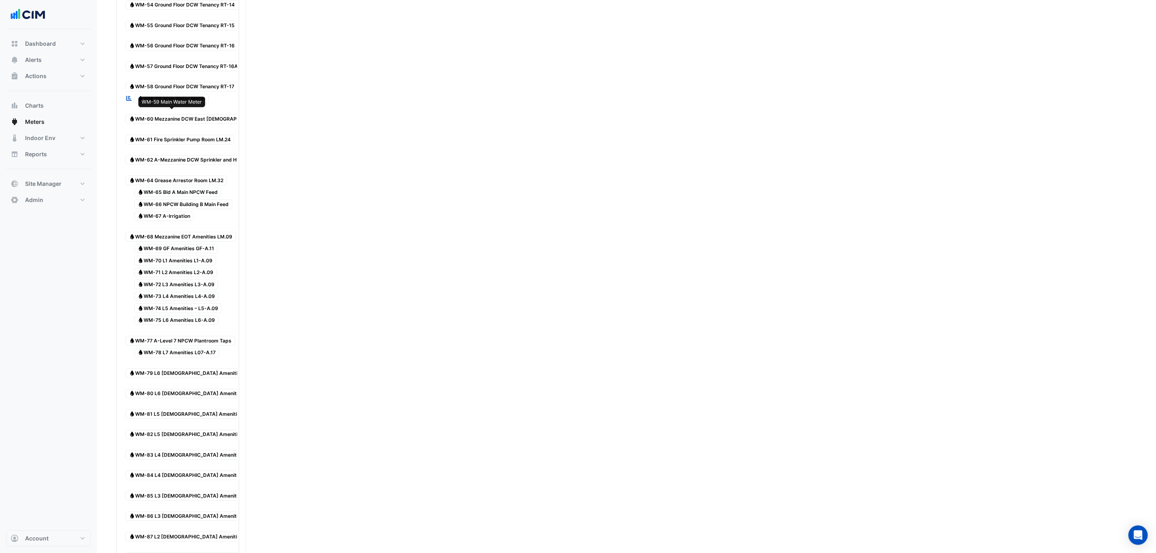
click at [160, 104] on span "Water WM-59 Main Water Meter" at bounding box center [171, 99] width 75 height 10
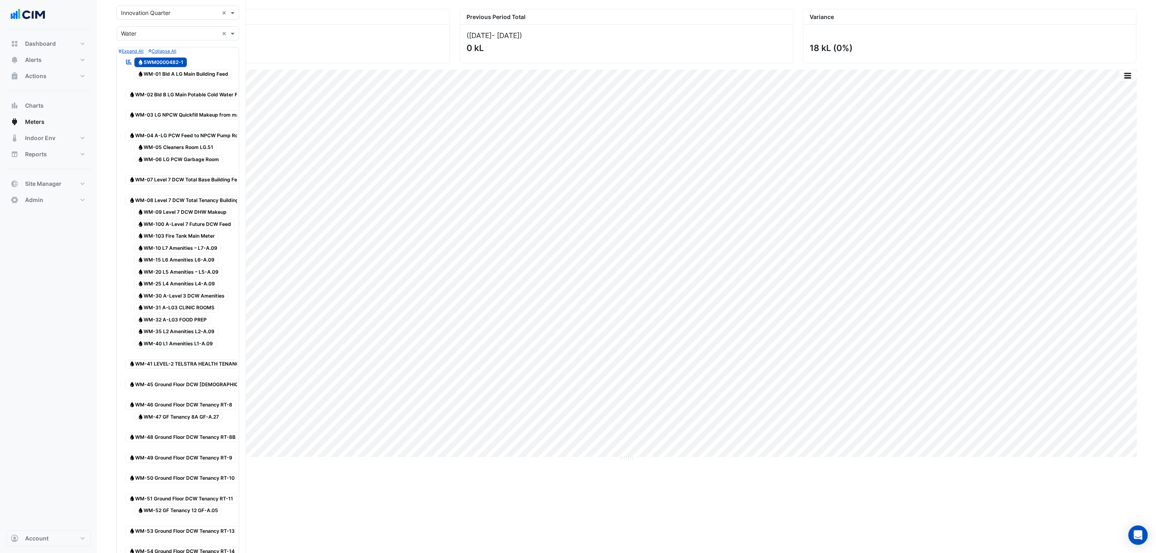
click at [167, 61] on span "Water SWM0000482-1" at bounding box center [160, 62] width 53 height 10
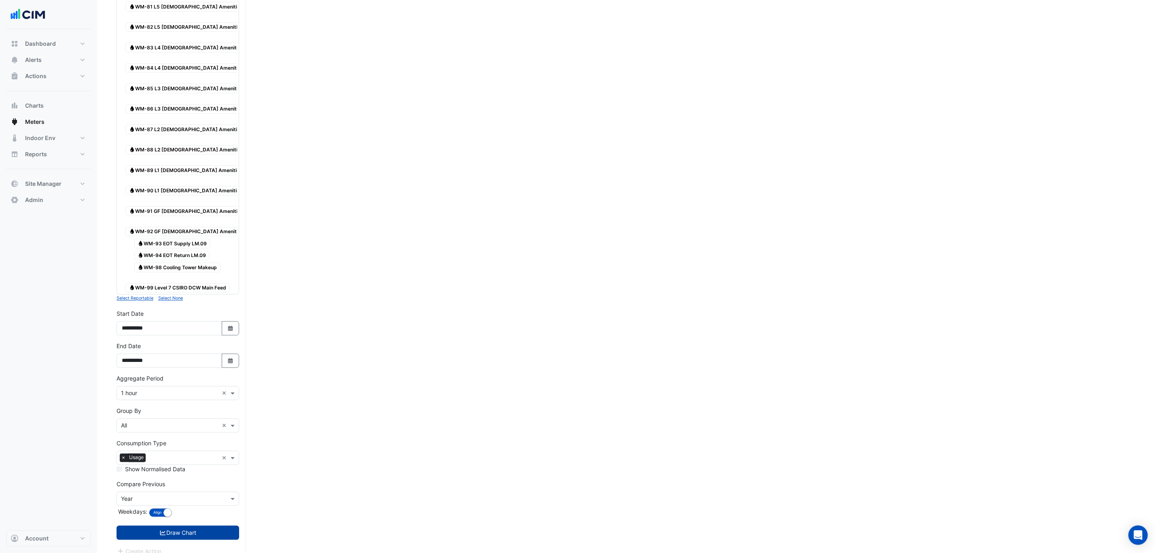
click at [194, 526] on button "Draw Chart" at bounding box center [178, 533] width 123 height 14
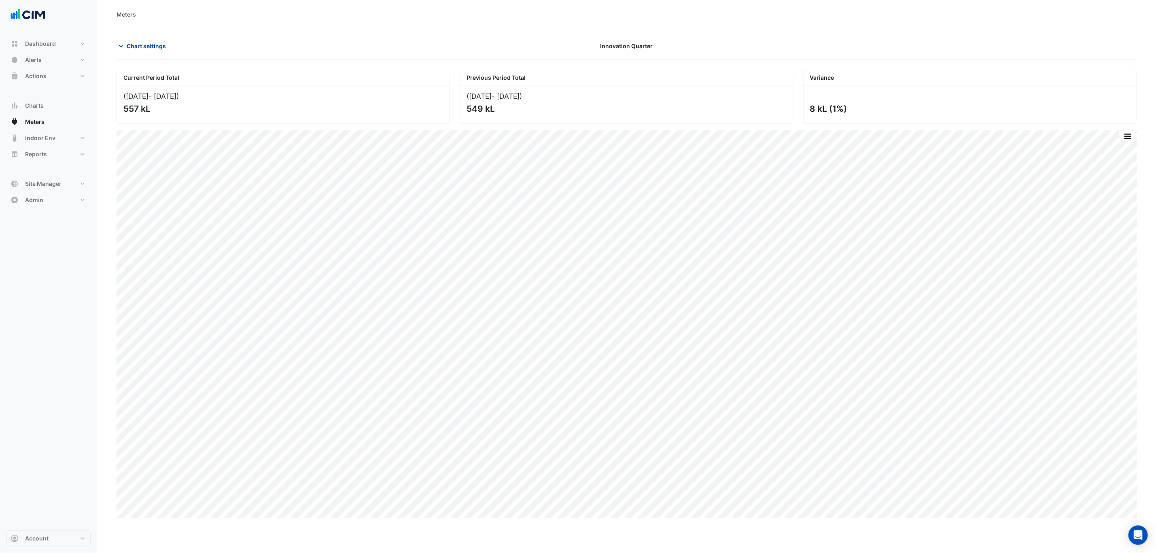
click at [130, 47] on span "Chart settings" at bounding box center [146, 46] width 39 height 8
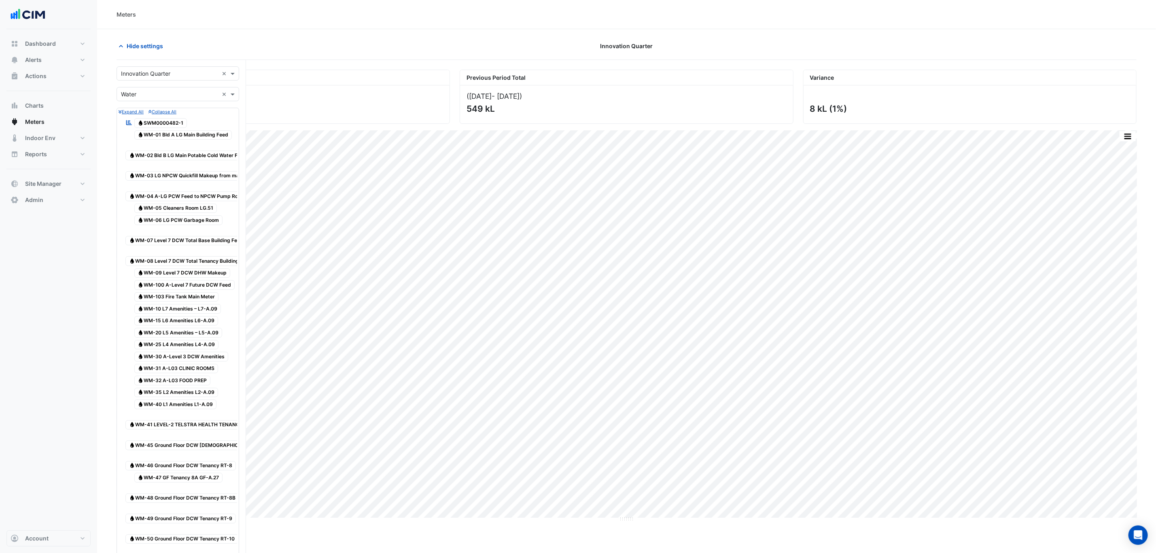
click at [147, 118] on span "Water SWM0000482-1" at bounding box center [160, 123] width 53 height 10
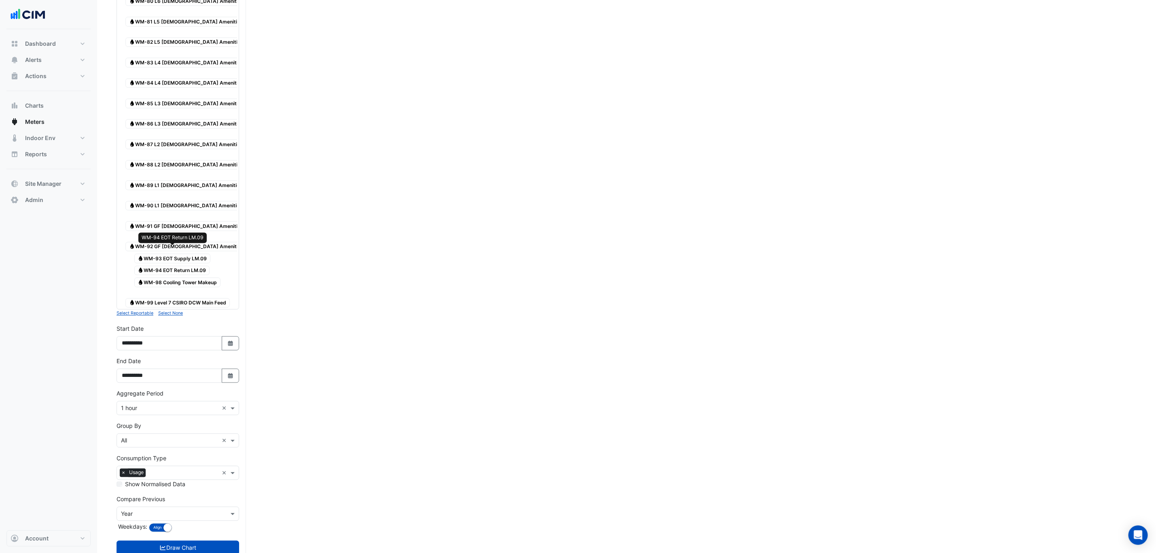
scroll to position [1014, 0]
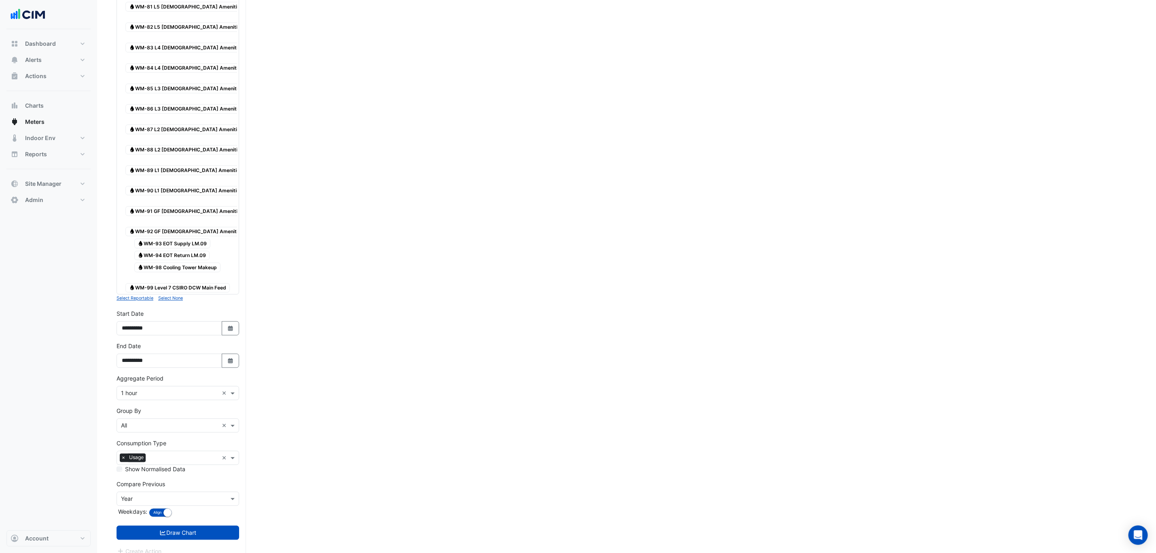
click at [157, 389] on input "text" at bounding box center [170, 393] width 98 height 8
click at [88, 371] on div "Dashboard Portfolio Ratings Performance Alerts Site Rules Templates Actions Sit…" at bounding box center [48, 279] width 84 height 501
click at [145, 422] on input "text" at bounding box center [170, 426] width 98 height 8
click at [142, 441] on div "Meter" at bounding box center [178, 445] width 122 height 12
drag, startPoint x: 187, startPoint y: 519, endPoint x: 206, endPoint y: 507, distance: 22.9
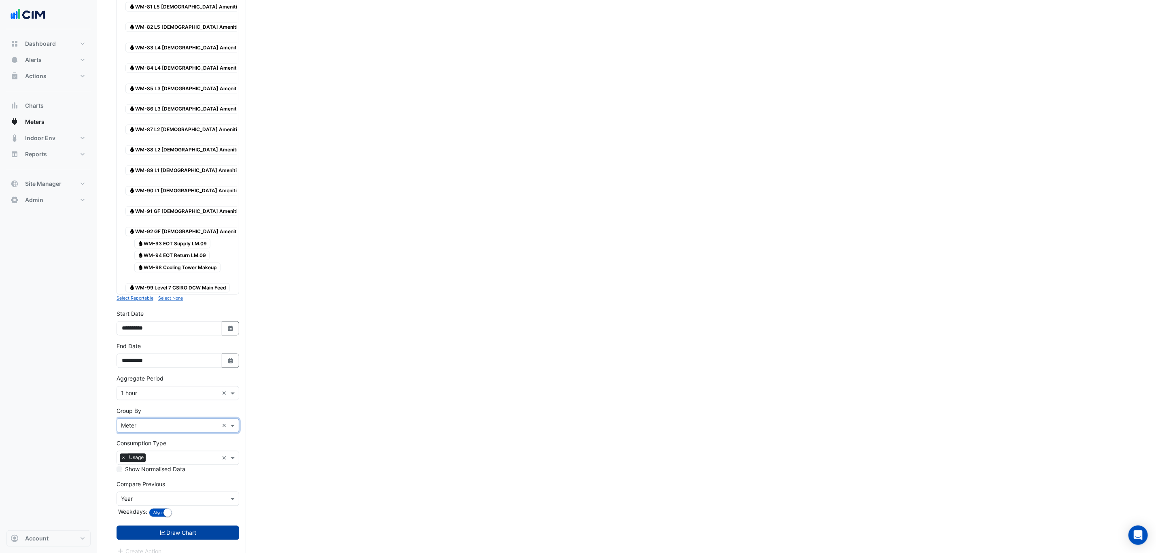
click at [187, 526] on button "Draw Chart" at bounding box center [178, 533] width 123 height 14
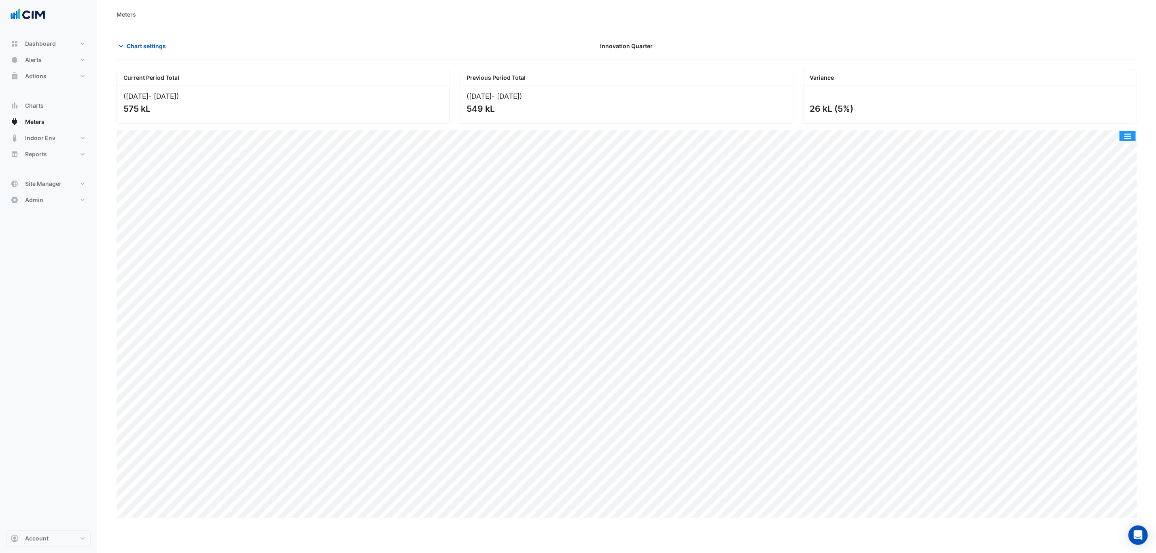
click at [1131, 141] on button "button" at bounding box center [1128, 136] width 16 height 10
click at [1129, 152] on div "Split by Meter" at bounding box center [1112, 150] width 49 height 15
click at [143, 47] on span "Chart settings" at bounding box center [146, 46] width 39 height 8
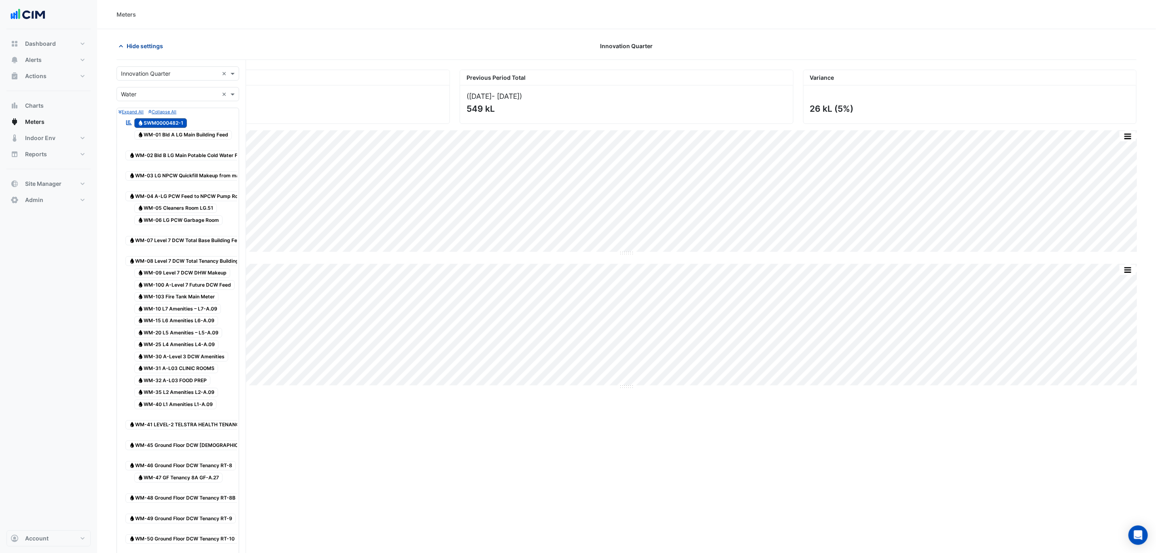
click at [143, 47] on span "Hide settings" at bounding box center [145, 46] width 36 height 8
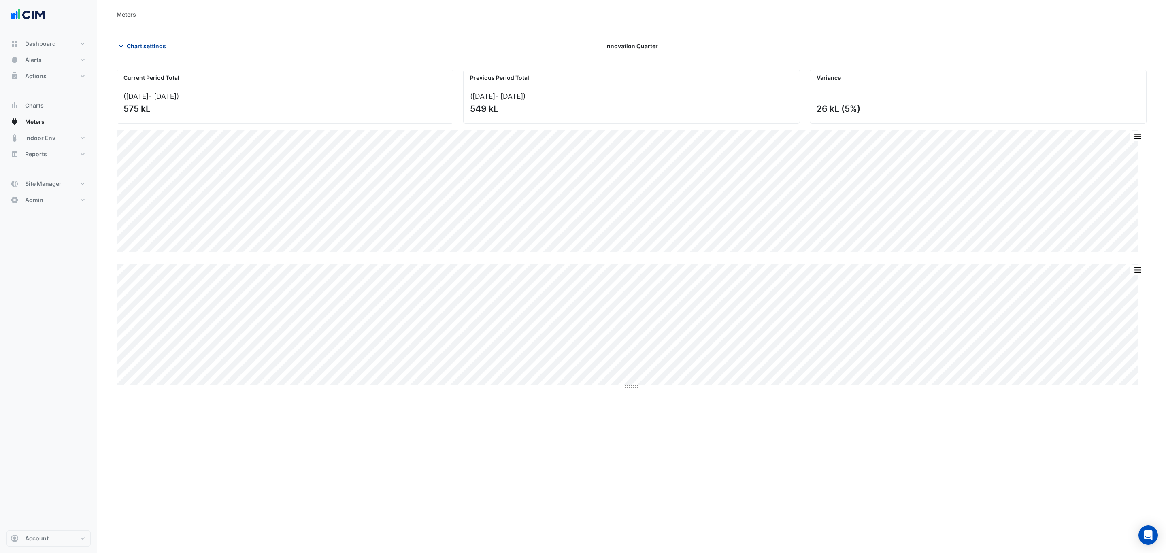
click at [143, 47] on span "Chart settings" at bounding box center [146, 46] width 39 height 8
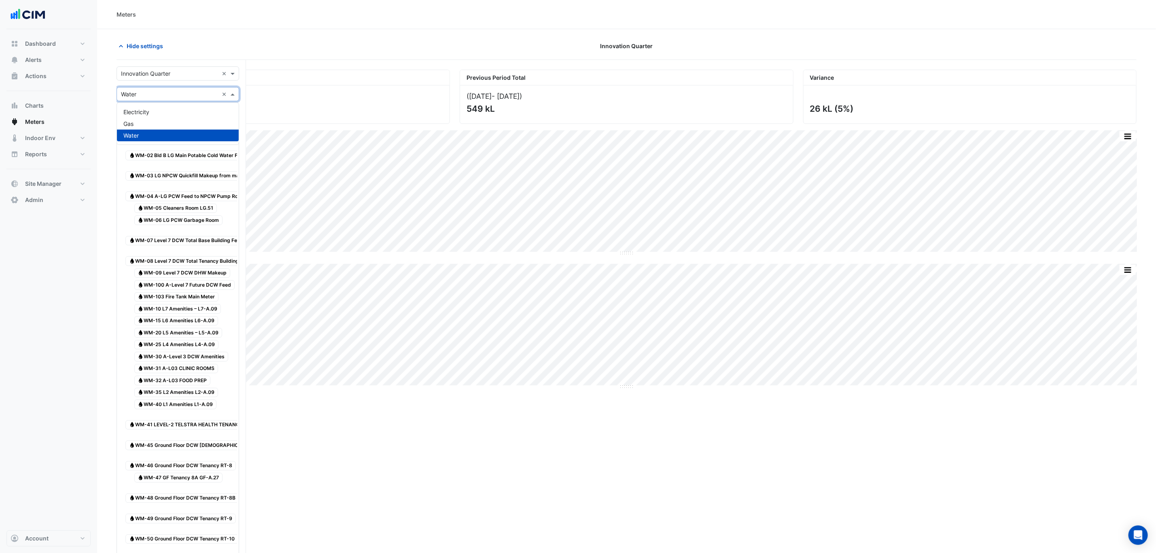
click at [161, 94] on input "text" at bounding box center [170, 94] width 98 height 8
click at [158, 108] on div "Electricity" at bounding box center [178, 112] width 122 height 12
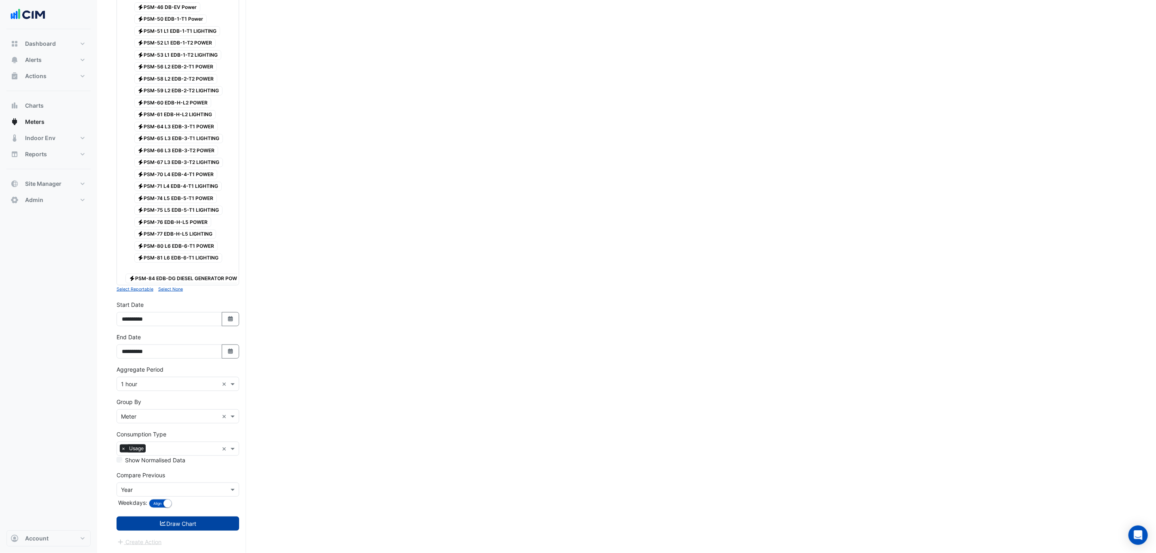
click at [193, 520] on button "Draw Chart" at bounding box center [178, 523] width 123 height 14
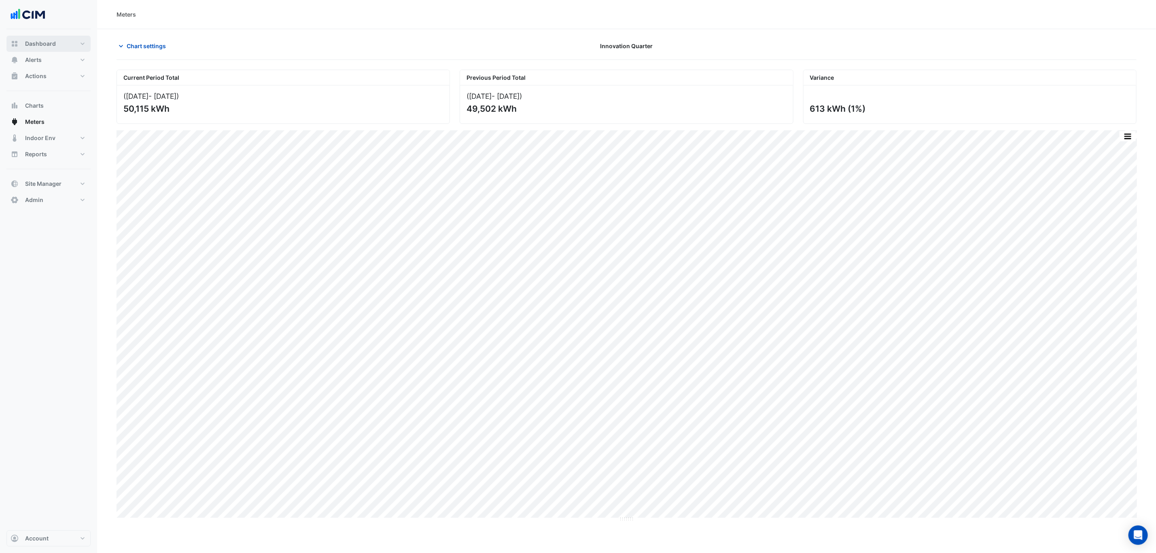
click at [57, 45] on button "Dashboard" at bounding box center [48, 44] width 84 height 16
select select "***"
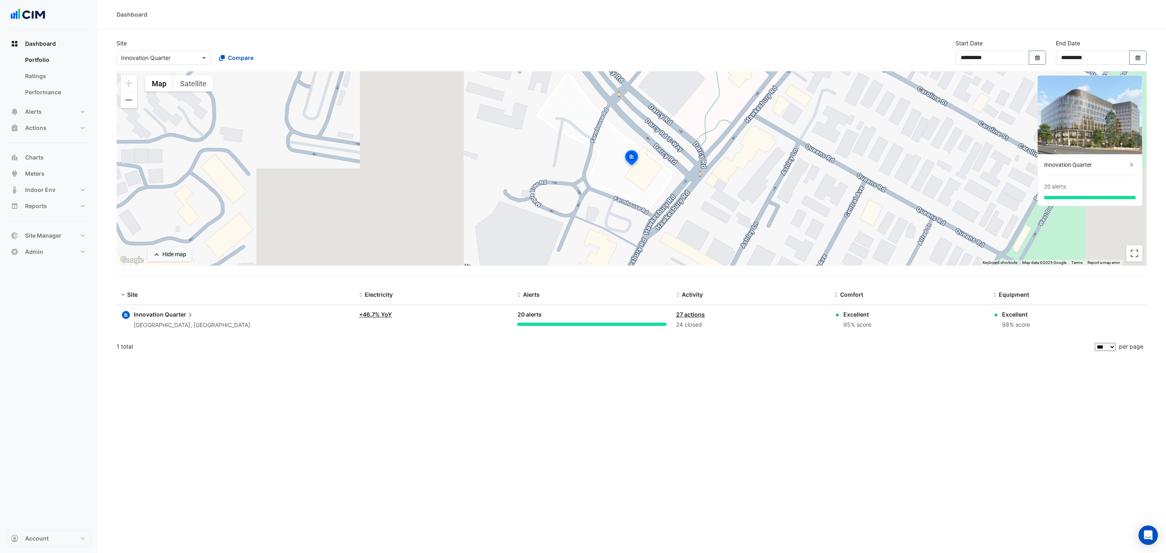
click at [320, 30] on section "**********" at bounding box center [631, 192] width 1069 height 327
click at [53, 118] on button "Alerts" at bounding box center [48, 112] width 84 height 16
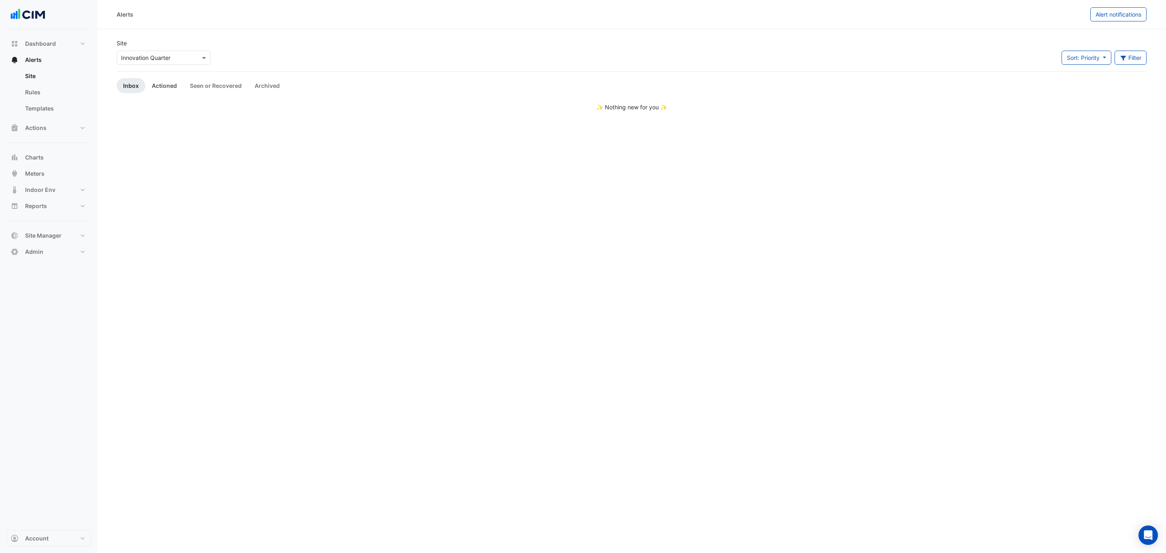
click at [170, 88] on link "Actioned" at bounding box center [164, 85] width 38 height 15
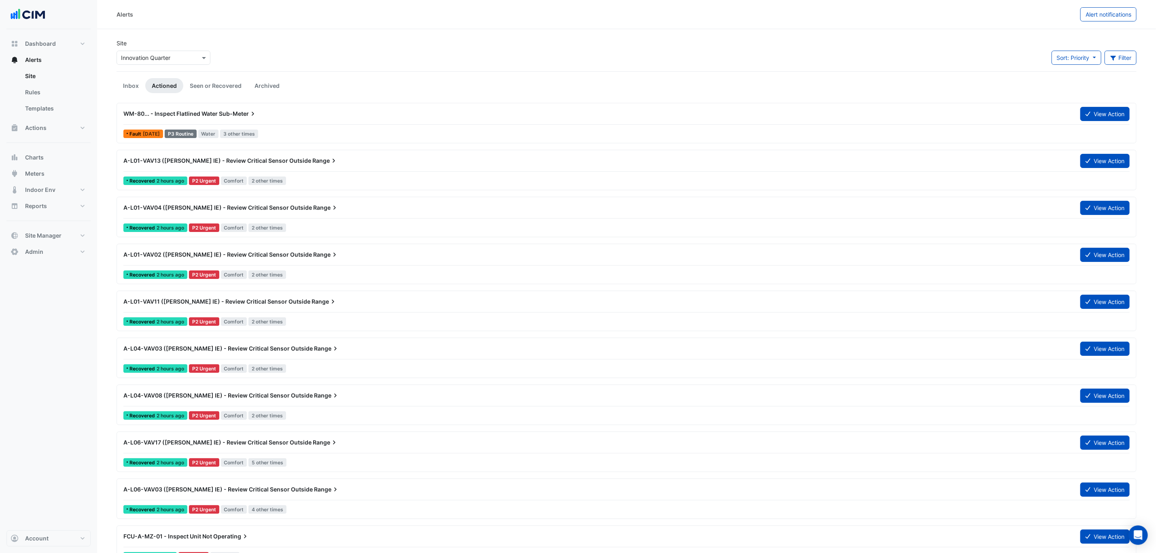
click at [363, 118] on div "WM-80... - Inspect Flatlined Water Sub-Meter" at bounding box center [597, 114] width 948 height 8
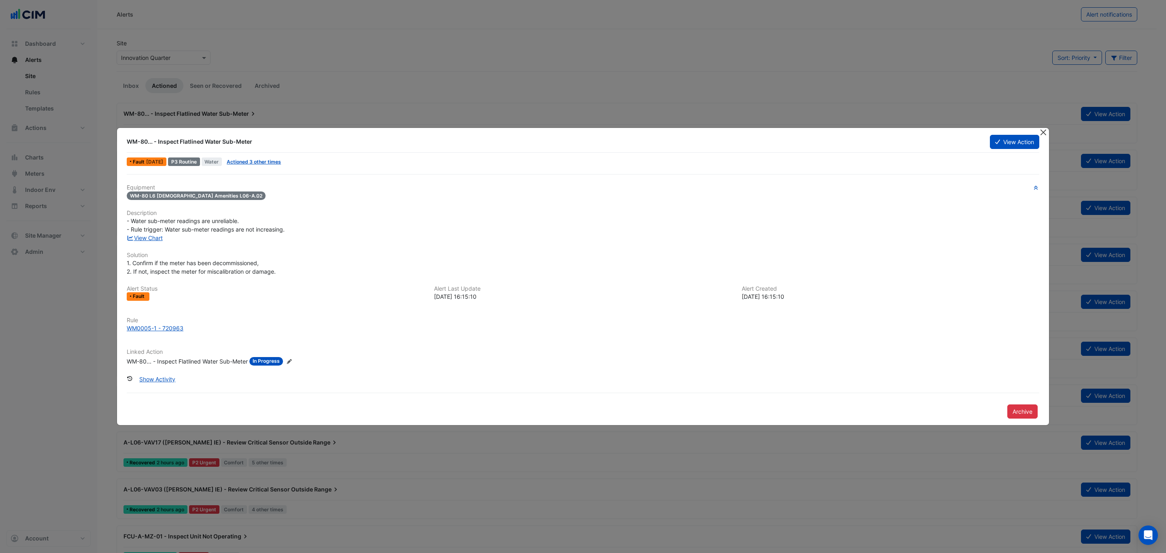
click at [1043, 130] on button "Close" at bounding box center [1043, 132] width 8 height 8
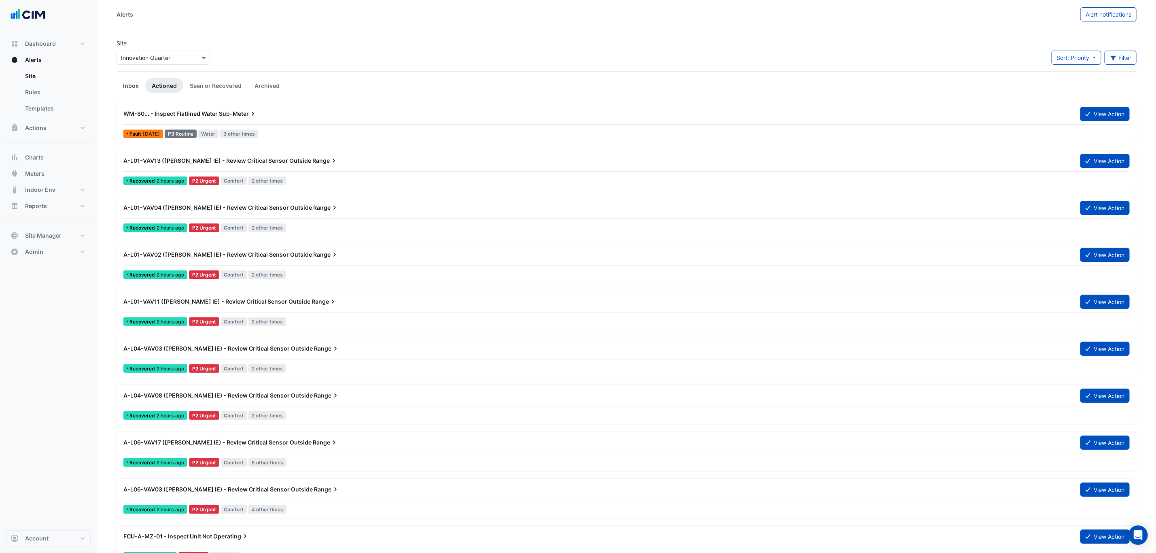
drag, startPoint x: 122, startPoint y: 75, endPoint x: 123, endPoint y: 79, distance: 4.1
click at [123, 79] on link "Inbox" at bounding box center [131, 85] width 29 height 15
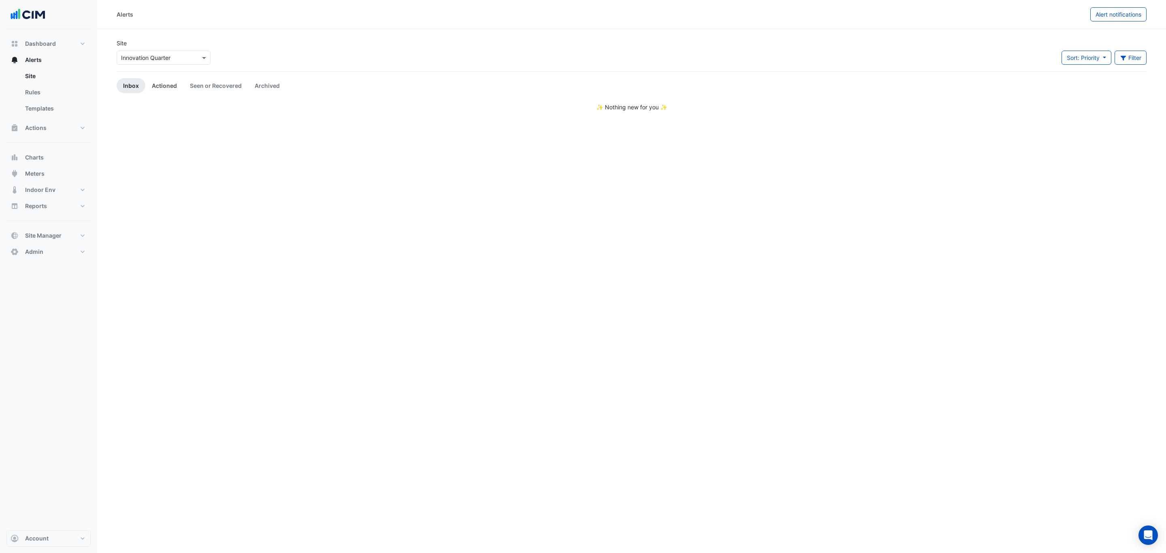
click at [163, 84] on link "Actioned" at bounding box center [164, 85] width 38 height 15
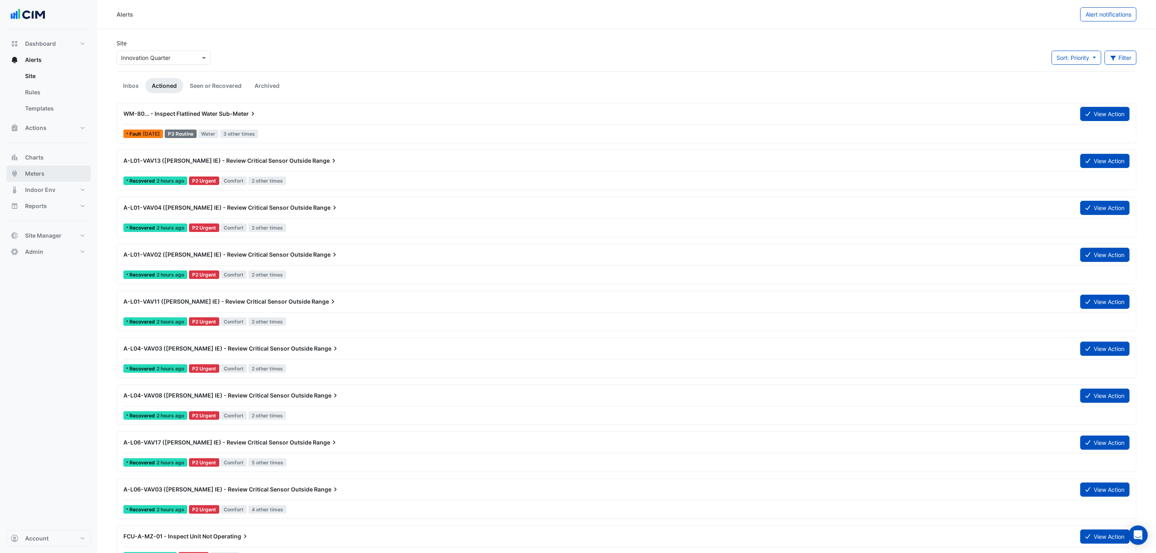
click at [56, 173] on button "Meters" at bounding box center [48, 174] width 84 height 16
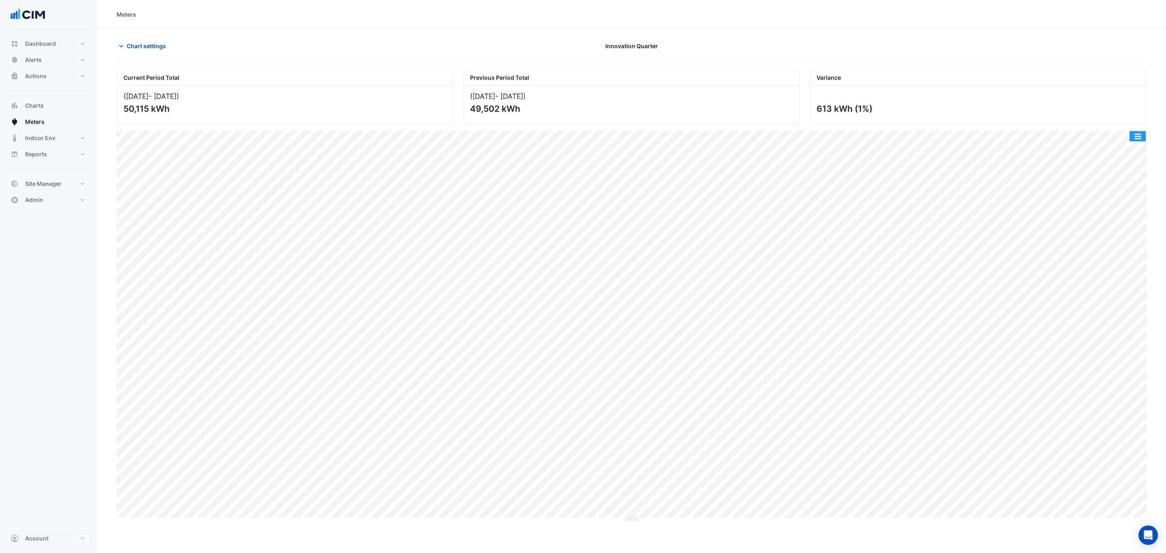
click at [1144, 136] on button "button" at bounding box center [1137, 136] width 16 height 10
click at [1115, 248] on div "Select Chart Type" at bounding box center [1121, 252] width 49 height 19
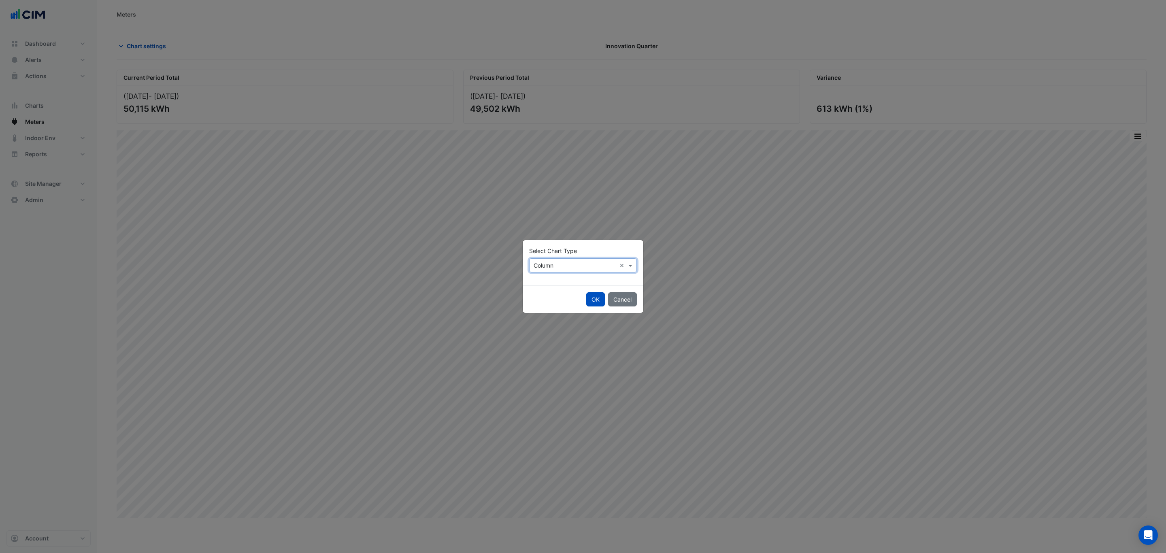
click at [557, 265] on input "text" at bounding box center [574, 265] width 83 height 8
click at [546, 285] on span "Line" at bounding box center [541, 282] width 11 height 7
click at [600, 299] on button "OK" at bounding box center [595, 299] width 19 height 14
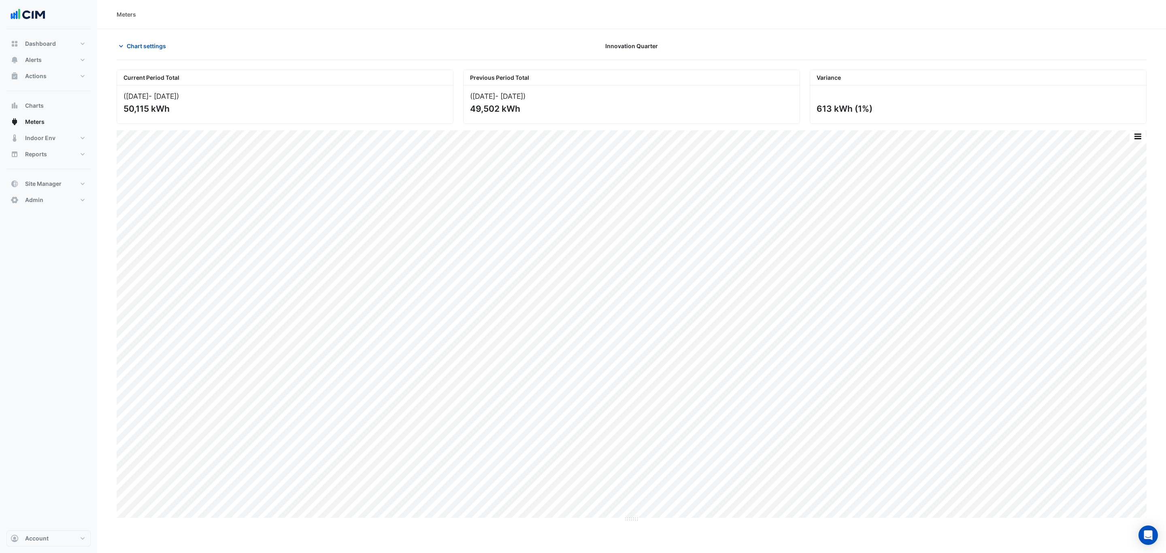
click at [147, 44] on span "Chart settings" at bounding box center [146, 46] width 39 height 8
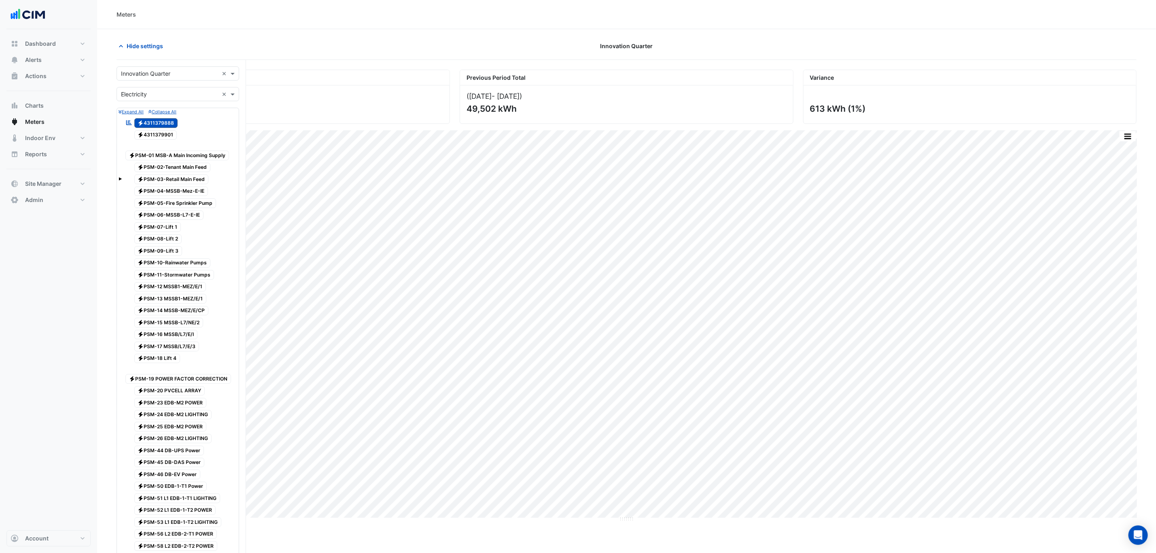
click at [149, 91] on input "text" at bounding box center [170, 94] width 98 height 8
click at [144, 137] on div "Water" at bounding box center [178, 136] width 122 height 12
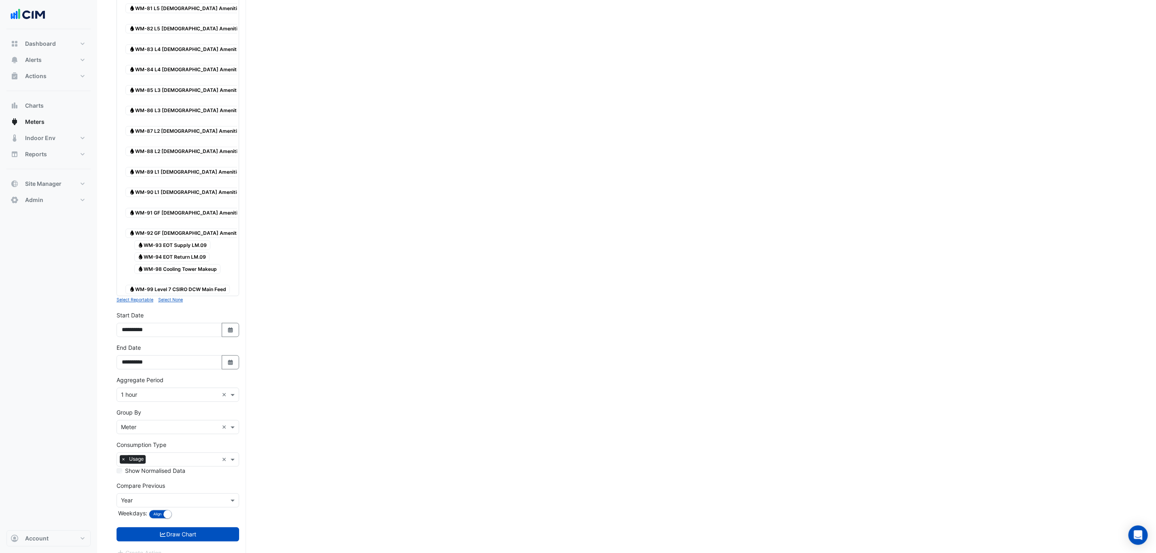
scroll to position [1014, 0]
click at [217, 526] on button "Draw Chart" at bounding box center [178, 533] width 123 height 14
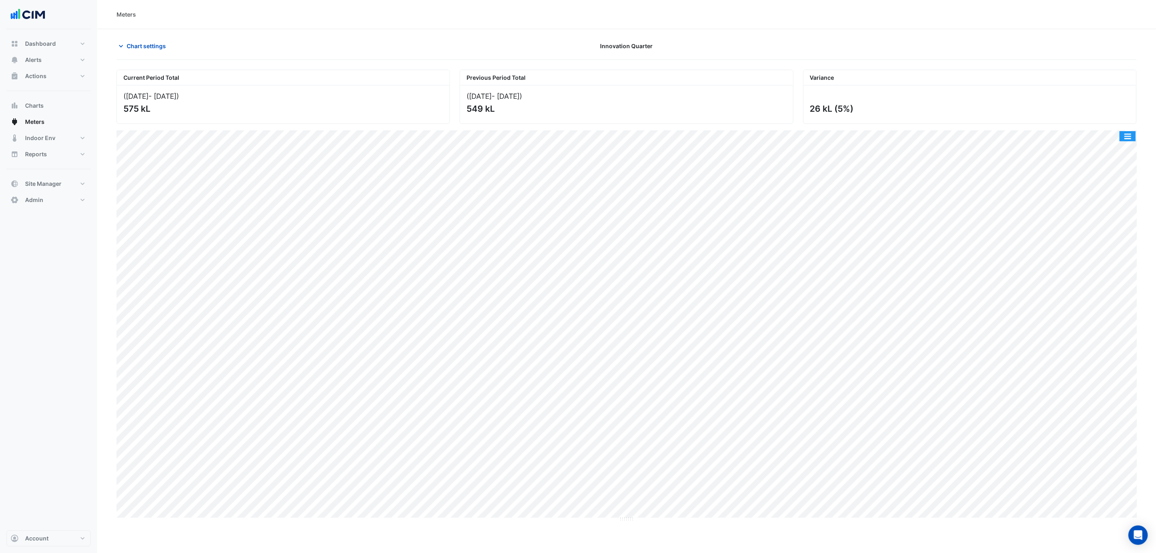
click at [1123, 135] on button "button" at bounding box center [1128, 136] width 16 height 10
click at [1124, 146] on div "Split by Meter" at bounding box center [1112, 150] width 49 height 15
drag, startPoint x: 623, startPoint y: 254, endPoint x: 620, endPoint y: 312, distance: 58.4
drag, startPoint x: 622, startPoint y: 448, endPoint x: 621, endPoint y: 531, distance: 82.6
click at [144, 44] on span "Chart settings" at bounding box center [146, 46] width 39 height 8
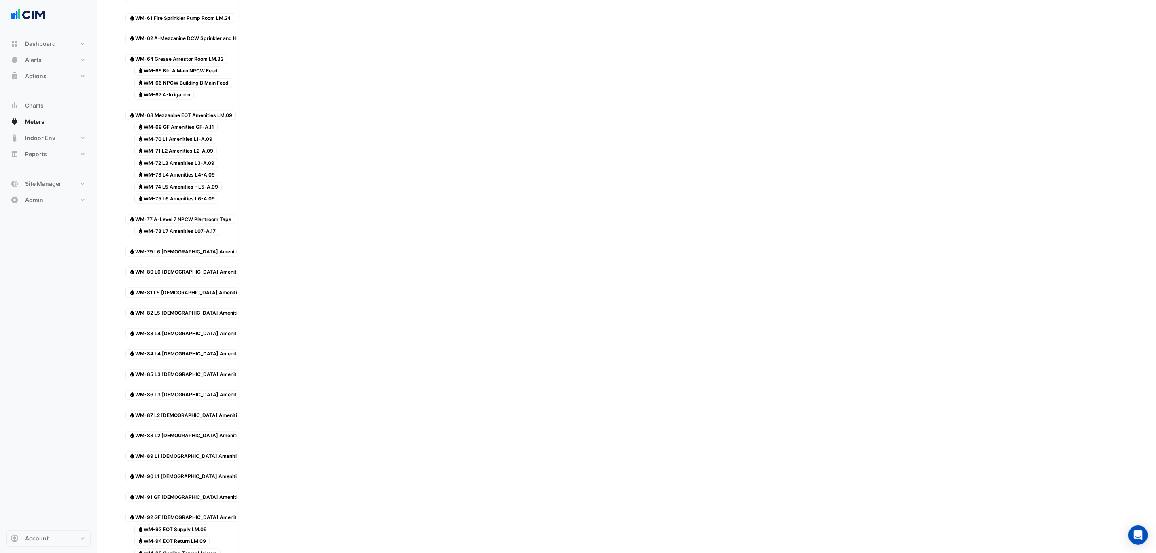
scroll to position [1014, 0]
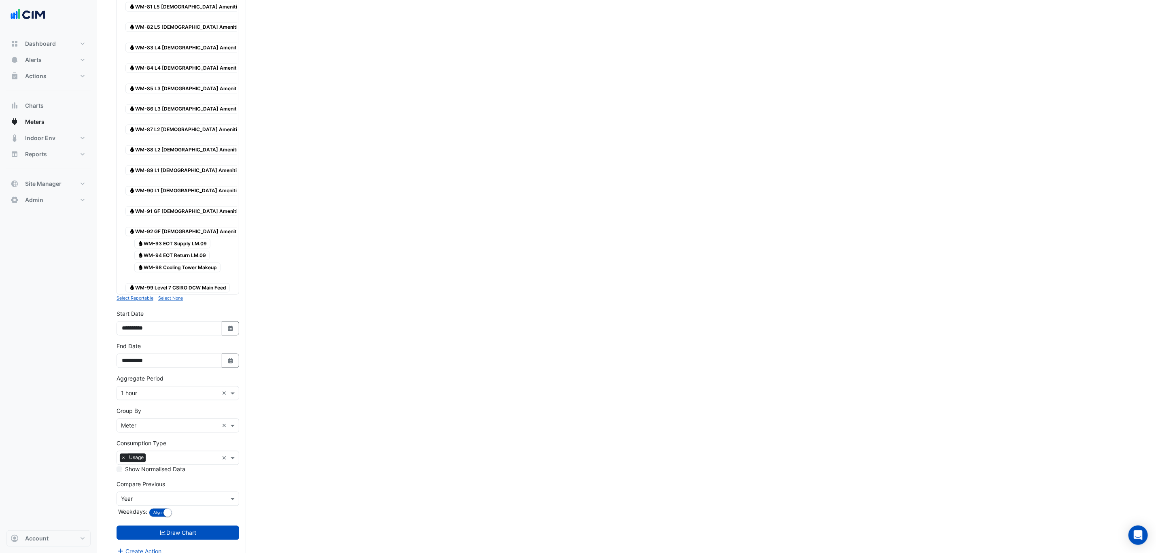
click at [149, 390] on div "× 1 hour ×" at bounding box center [178, 393] width 123 height 14
click at [152, 426] on div "30 min" at bounding box center [178, 425] width 122 height 12
click at [163, 389] on input "text" at bounding box center [170, 393] width 98 height 8
click at [151, 435] on div "1 hour" at bounding box center [178, 436] width 122 height 12
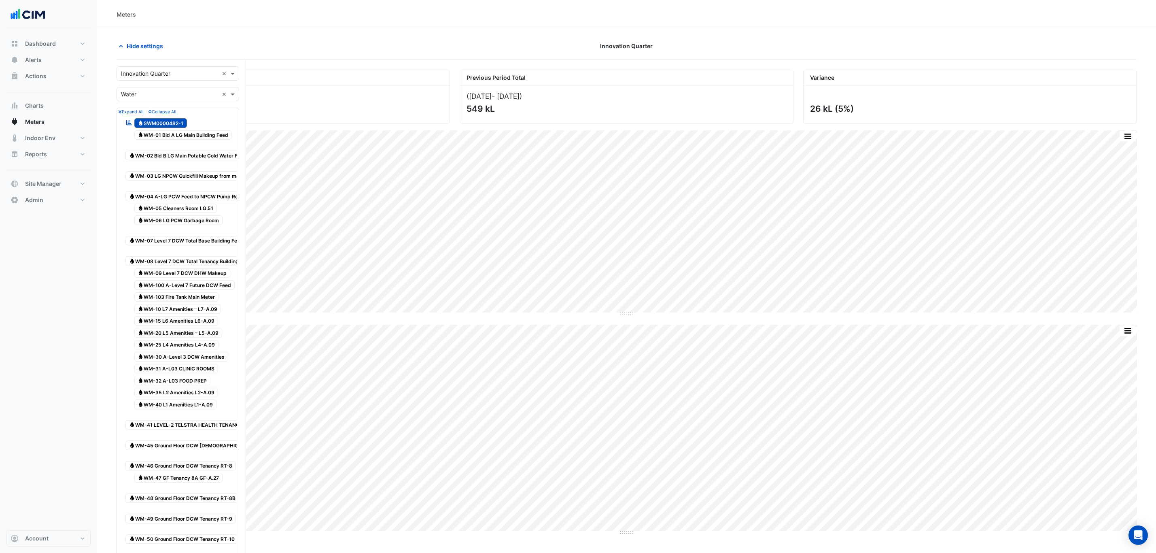
scroll to position [1014, 0]
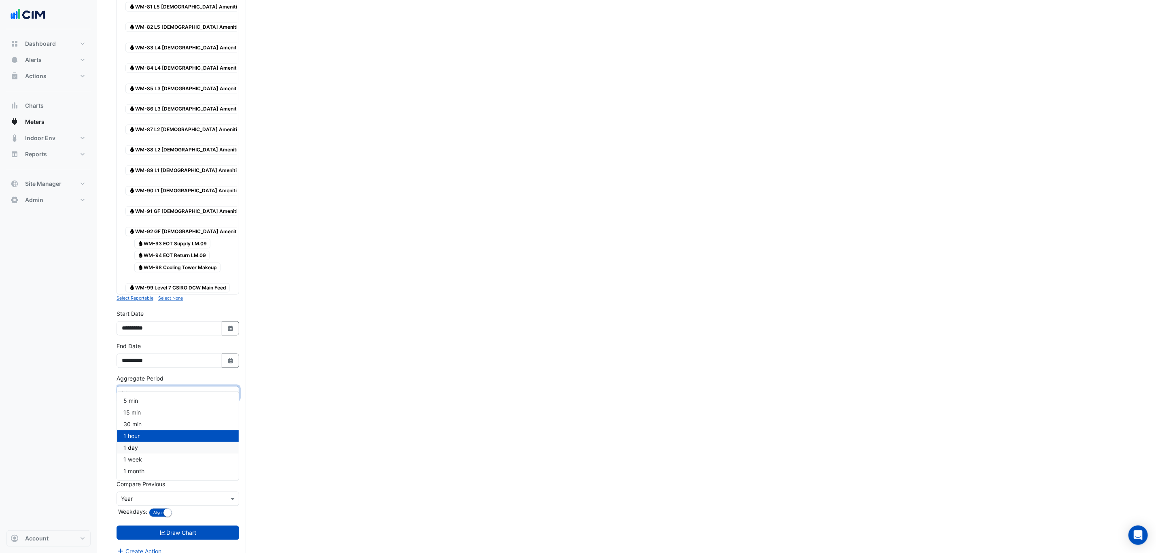
click at [146, 447] on div "1 day" at bounding box center [178, 448] width 122 height 12
click at [184, 526] on button "Draw Chart" at bounding box center [178, 533] width 123 height 14
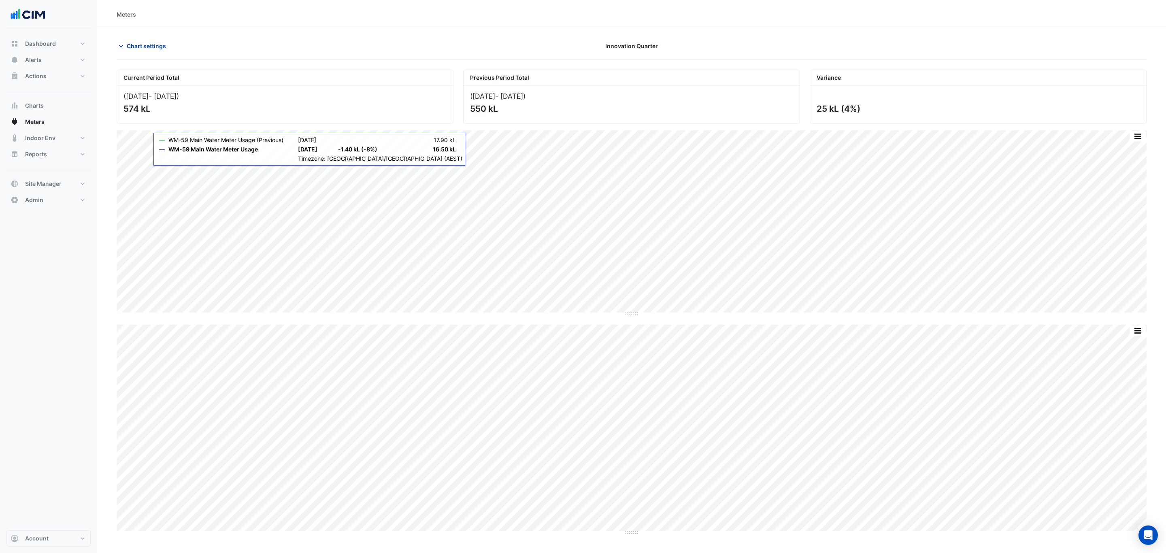
click at [149, 42] on span "Chart settings" at bounding box center [146, 46] width 39 height 8
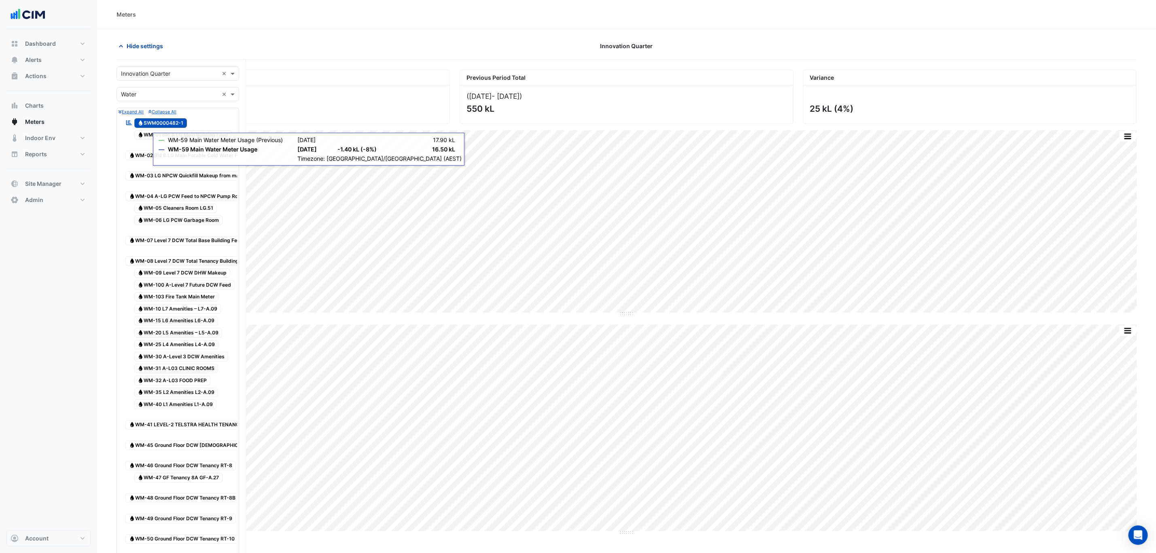
click at [147, 49] on span "Hide settings" at bounding box center [145, 46] width 36 height 8
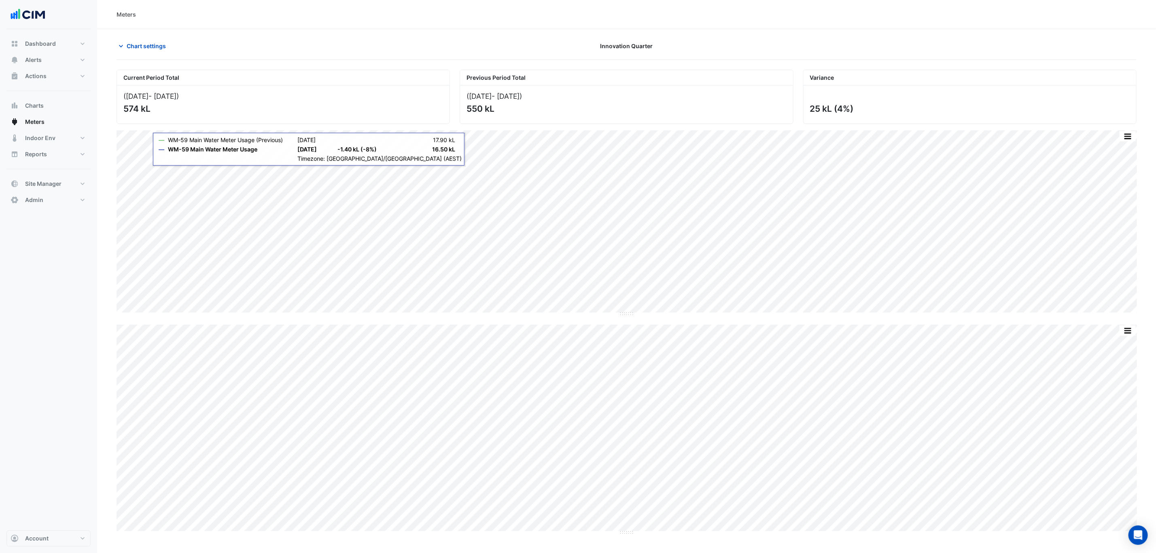
click at [1131, 141] on button "button" at bounding box center [1128, 136] width 16 height 10
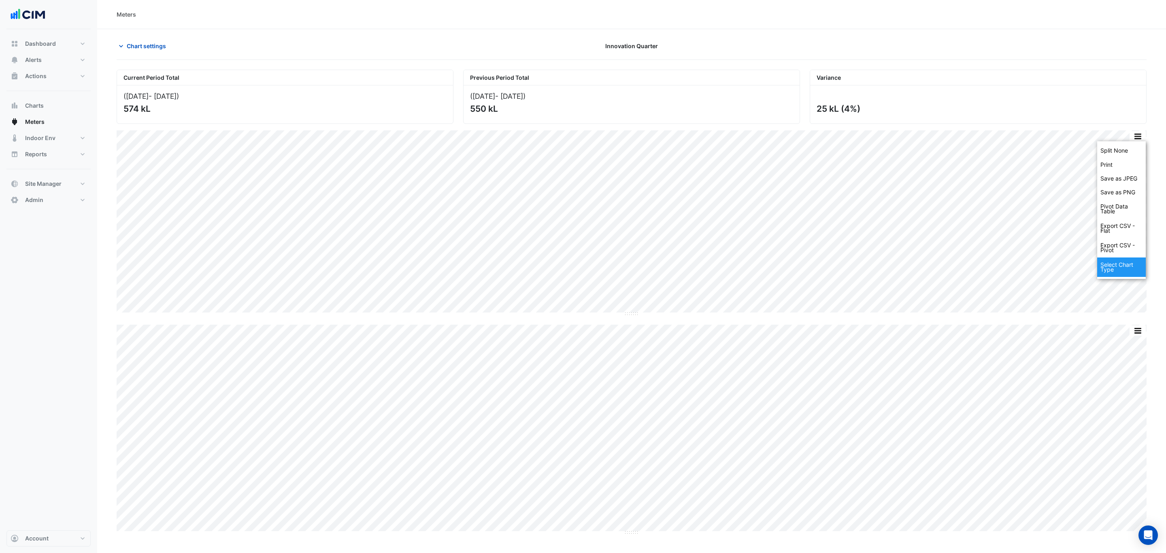
click at [1116, 273] on div "Select Chart Type" at bounding box center [1121, 266] width 49 height 19
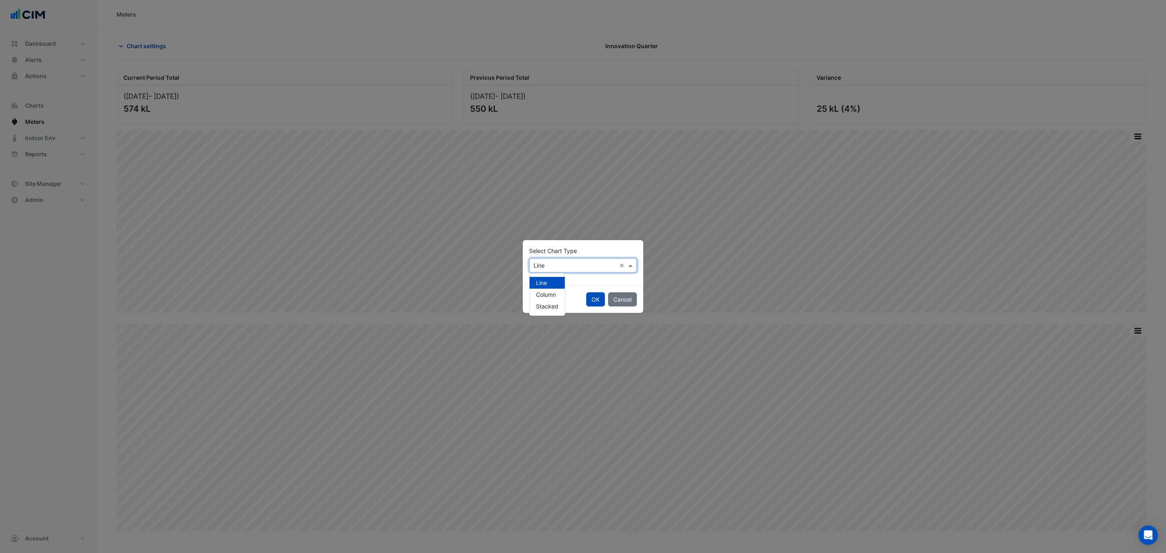
click at [550, 258] on div "× Line ×" at bounding box center [583, 265] width 108 height 14
click at [542, 289] on div "Column" at bounding box center [546, 295] width 35 height 12
click at [594, 296] on button "OK" at bounding box center [595, 299] width 19 height 14
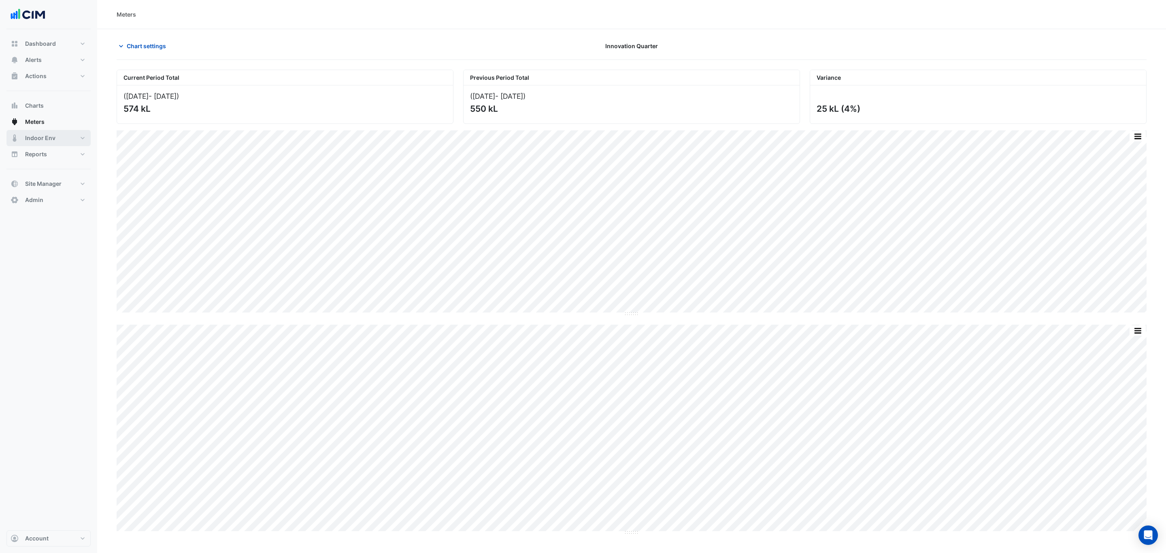
click at [65, 134] on button "Indoor Env" at bounding box center [48, 138] width 84 height 16
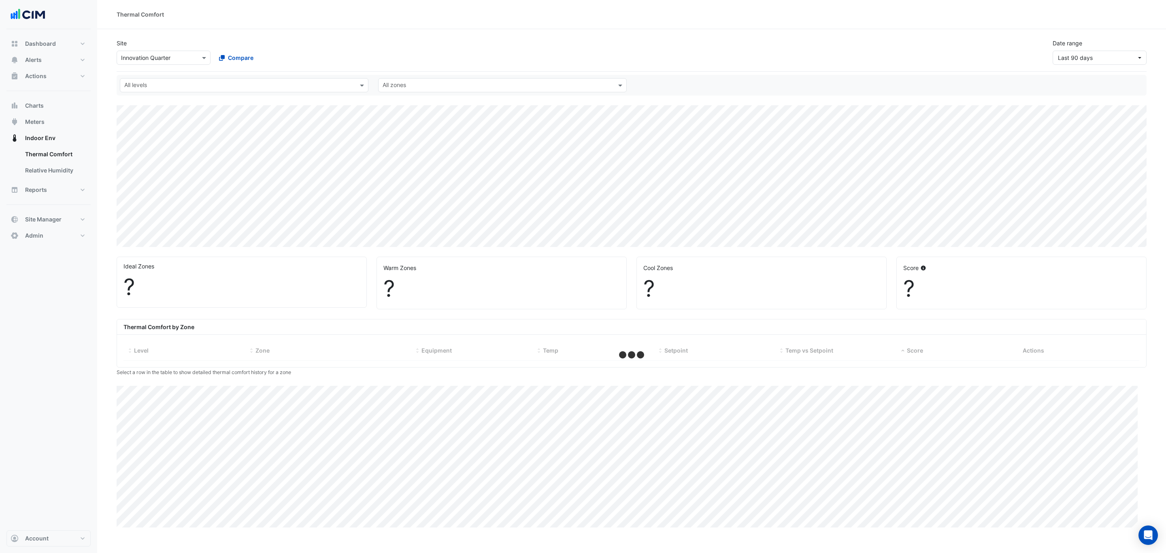
select select "***"
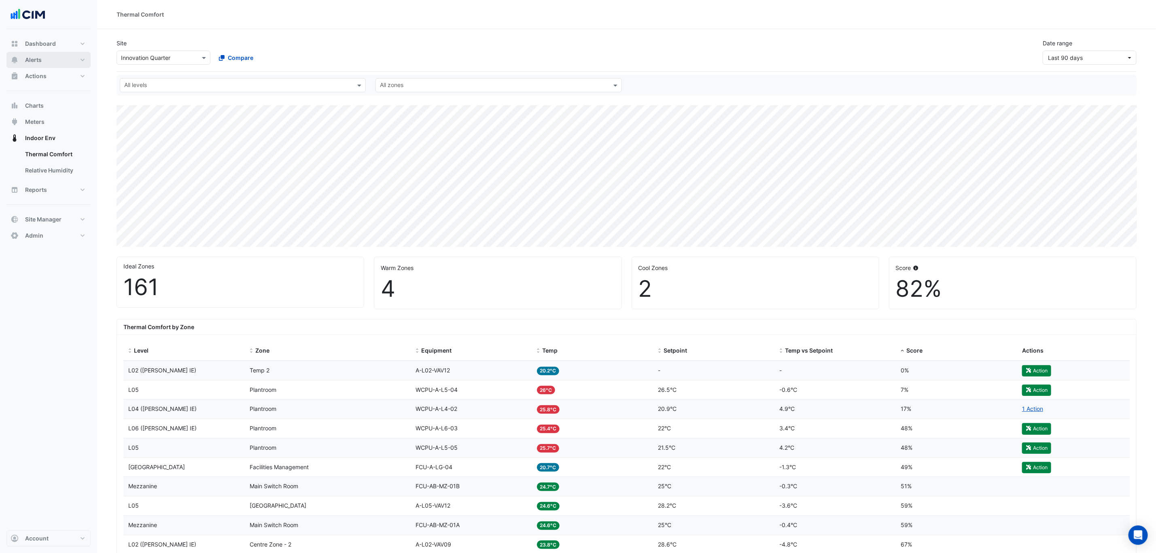
click at [57, 64] on button "Alerts" at bounding box center [48, 60] width 84 height 16
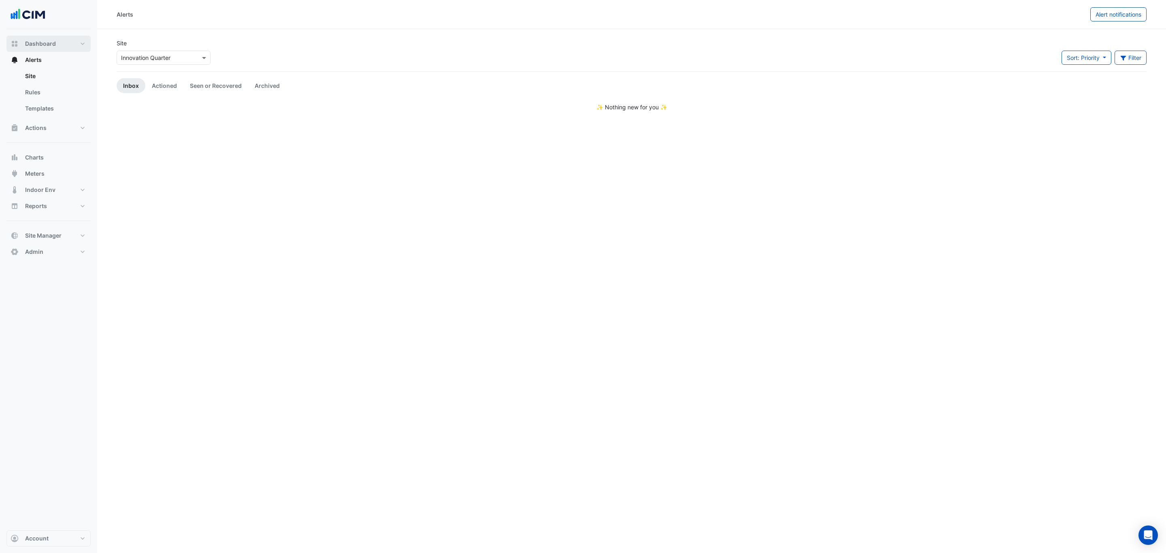
click at [54, 39] on button "Dashboard" at bounding box center [48, 44] width 84 height 16
select select "***"
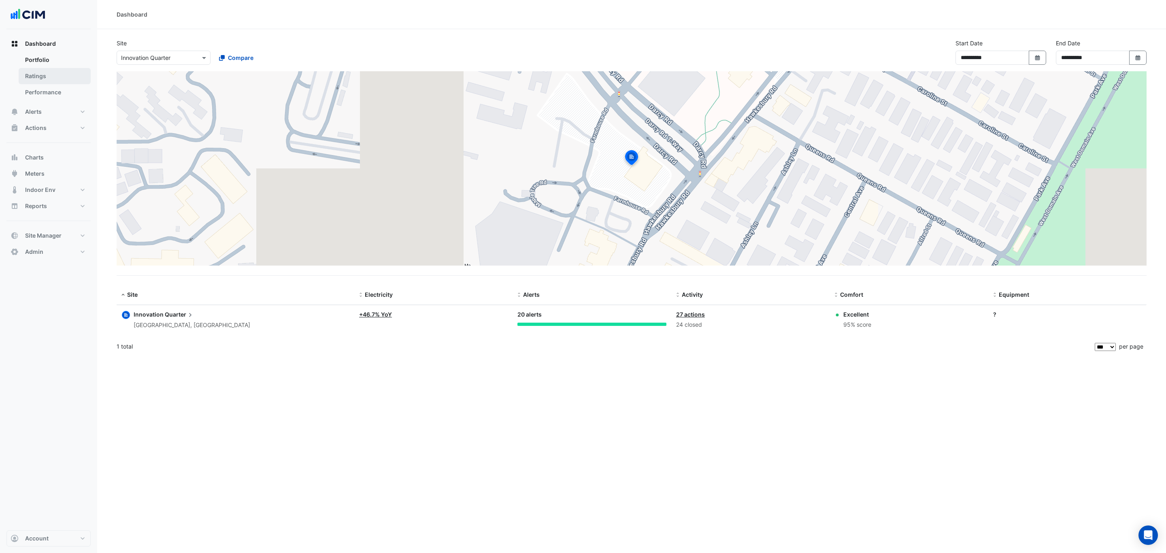
click at [47, 77] on link "Ratings" at bounding box center [55, 76] width 72 height 16
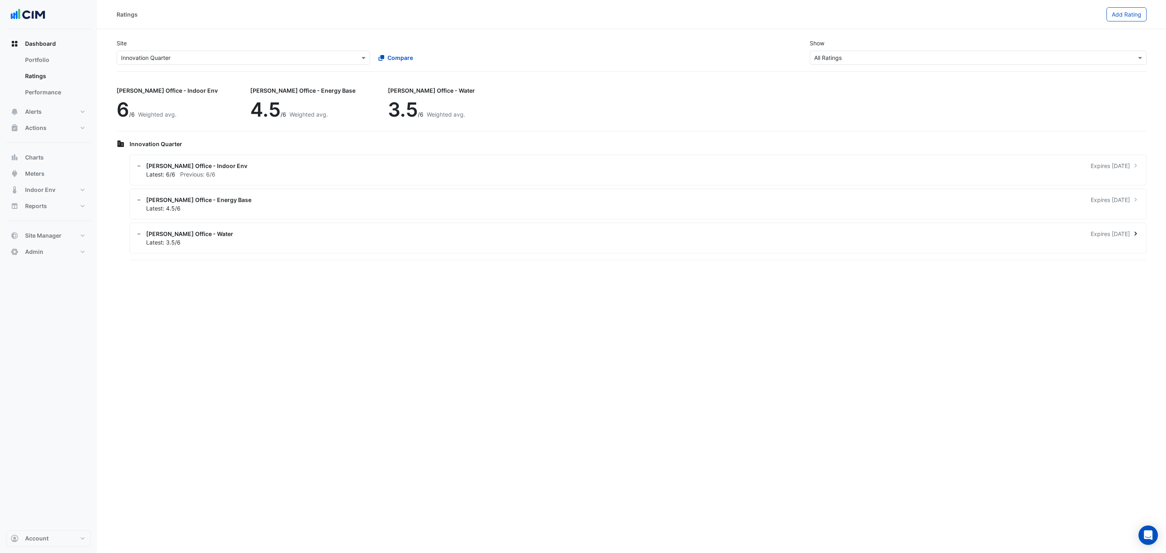
click at [225, 240] on div "Latest: 3.5/6" at bounding box center [642, 242] width 993 height 8
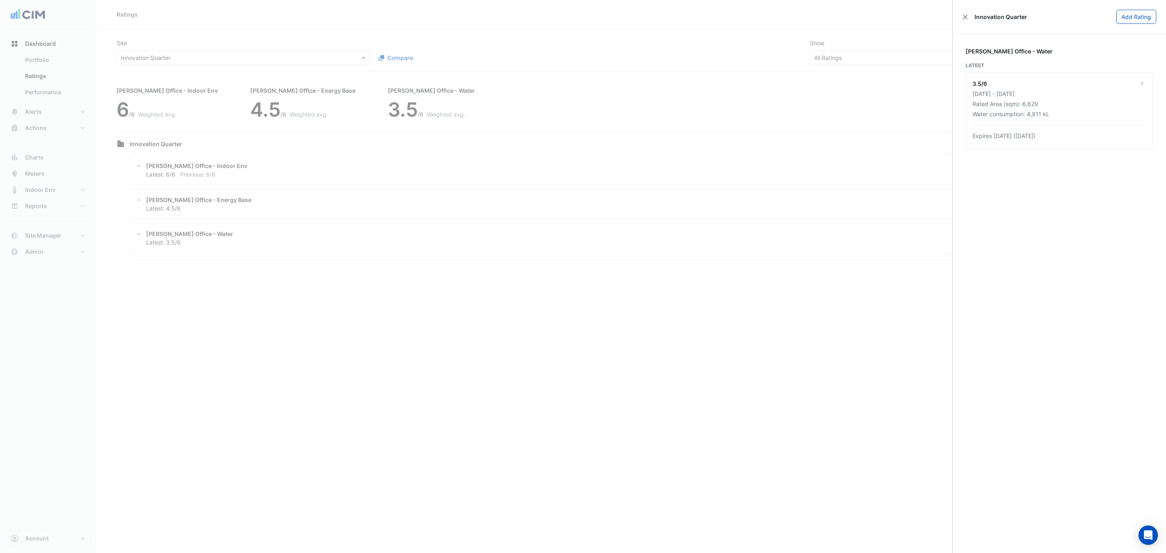
click at [481, 323] on ngb-offcanvas-backdrop at bounding box center [583, 276] width 1166 height 553
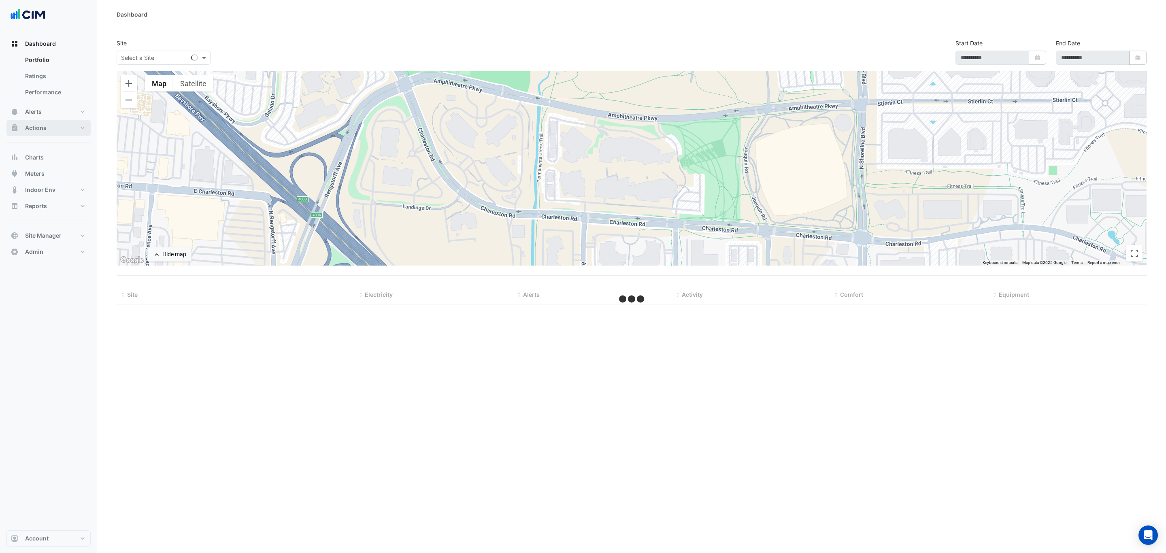
select select "***"
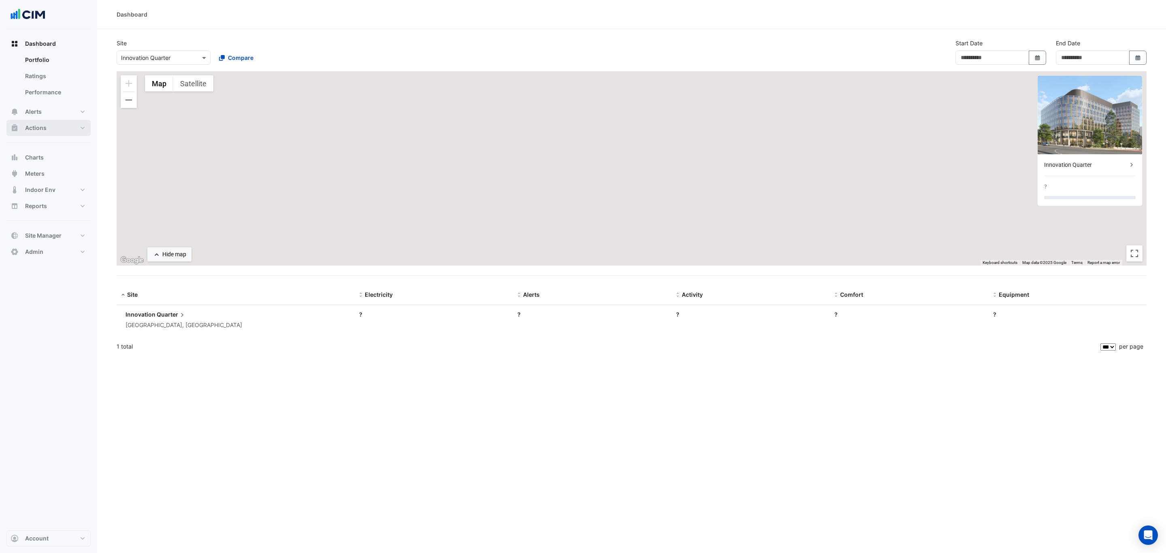
type input "**********"
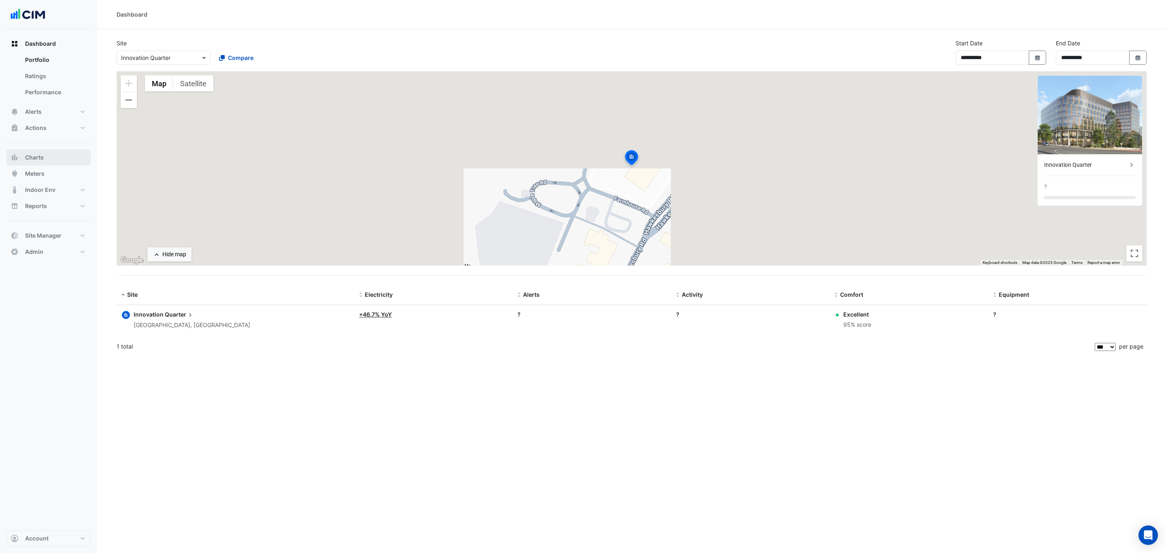
click at [30, 159] on span "Charts" at bounding box center [34, 157] width 19 height 8
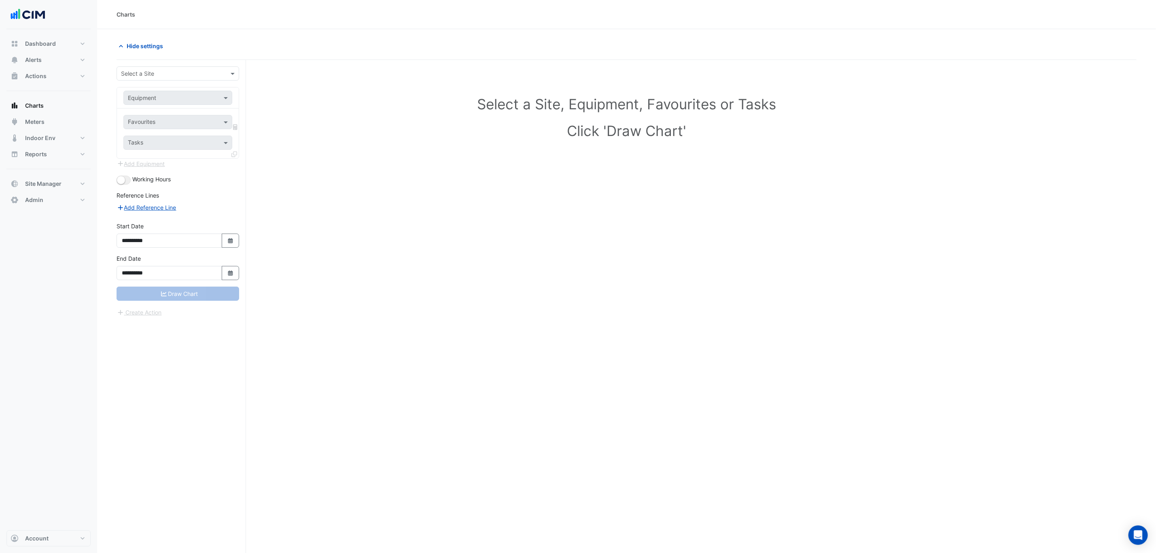
click at [153, 74] on input "text" at bounding box center [170, 74] width 98 height 8
click at [195, 70] on input "text" at bounding box center [170, 74] width 98 height 8
type input "********"
type input "*********"
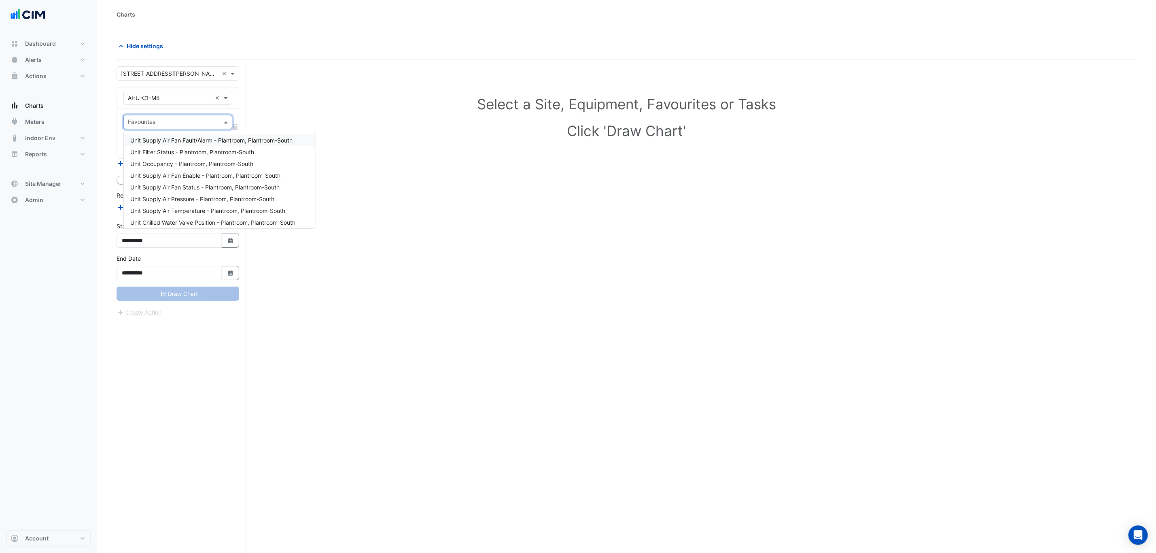
click at [147, 126] on input "text" at bounding box center [173, 123] width 91 height 8
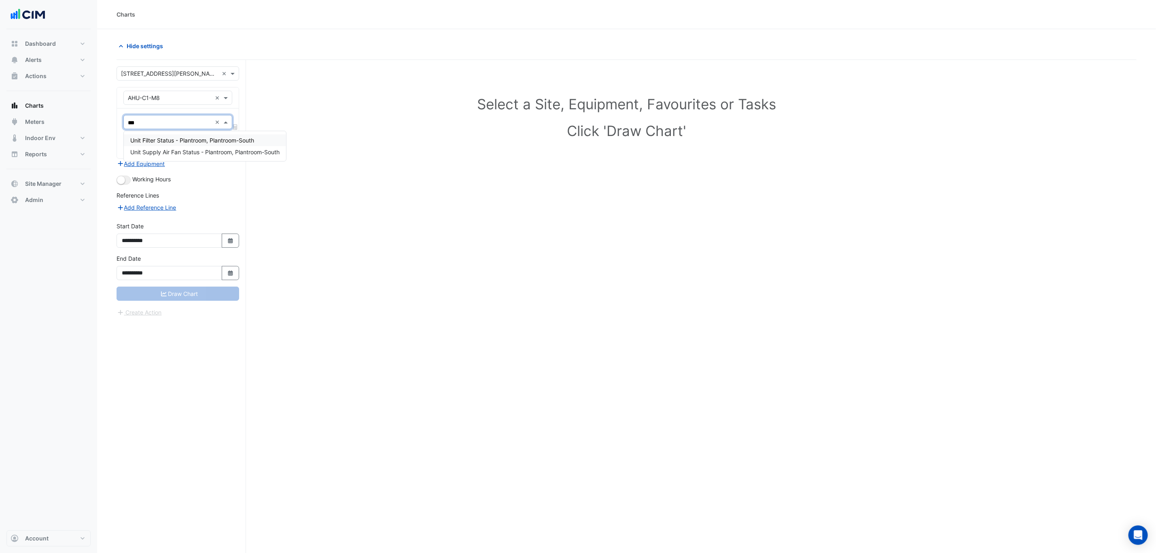
type input "****"
click at [189, 150] on span "Unit Supply Air Fan Status - Plantroom, Plantroom-South" at bounding box center [204, 152] width 149 height 7
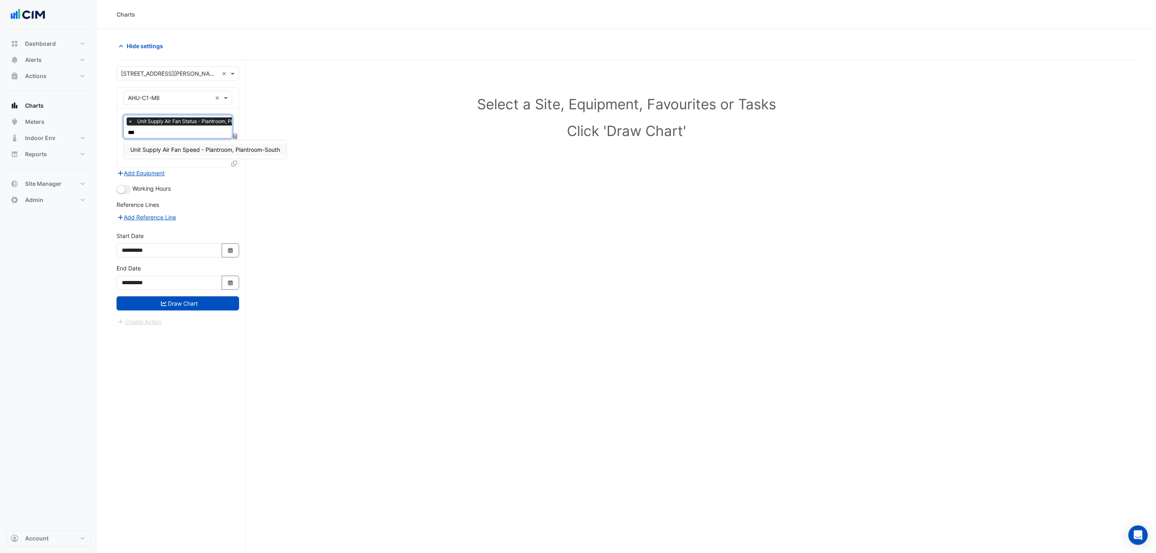
type input "****"
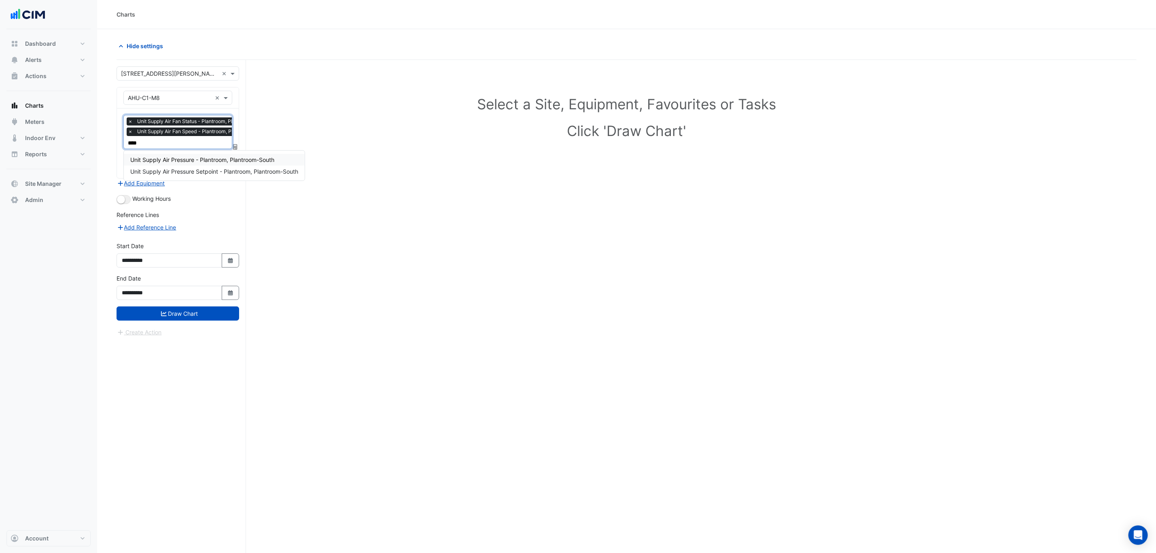
type input "*****"
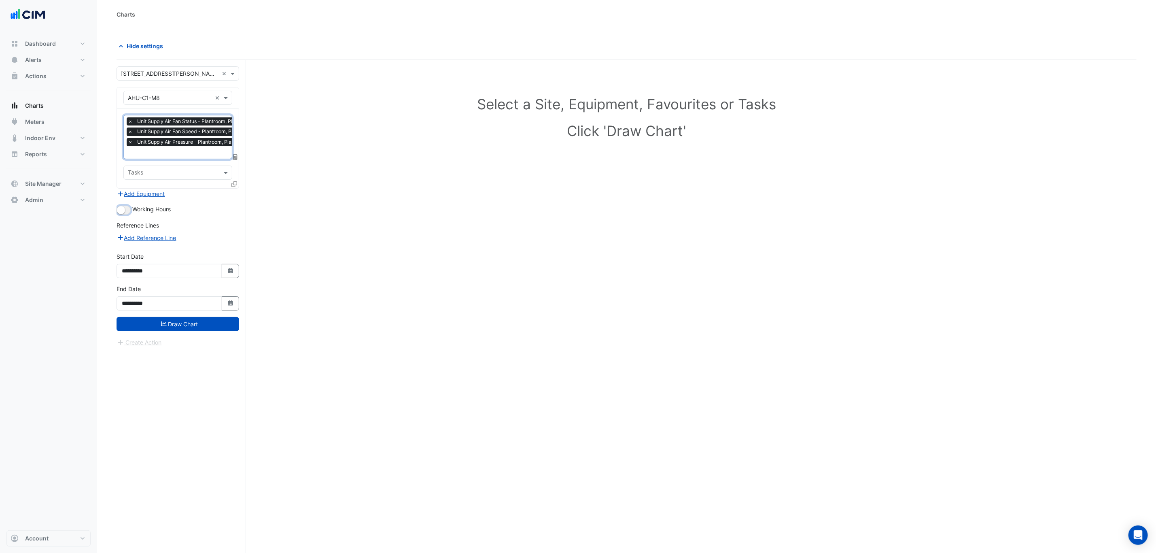
click at [117, 212] on small "button" at bounding box center [121, 210] width 8 height 8
click at [235, 186] on icon at bounding box center [235, 184] width 6 height 6
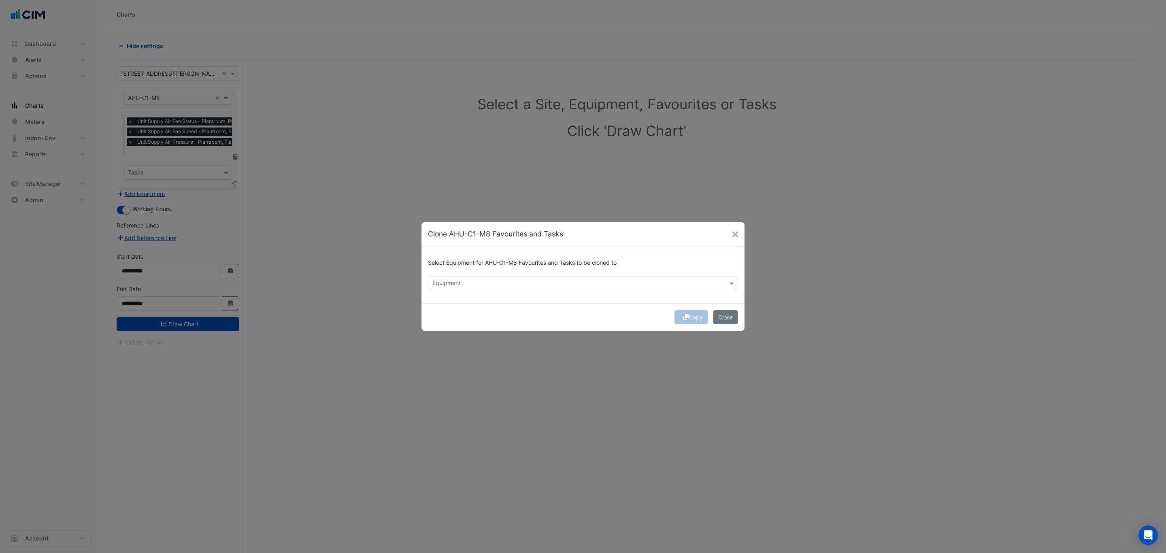
click at [583, 285] on input "text" at bounding box center [578, 284] width 292 height 8
type input "****"
click at [468, 359] on div "AHU-C2-G6" at bounding box center [450, 359] width 45 height 12
click at [573, 313] on div "Copy Close" at bounding box center [582, 317] width 323 height 28
click at [686, 317] on div "Copy Close" at bounding box center [582, 317] width 323 height 28
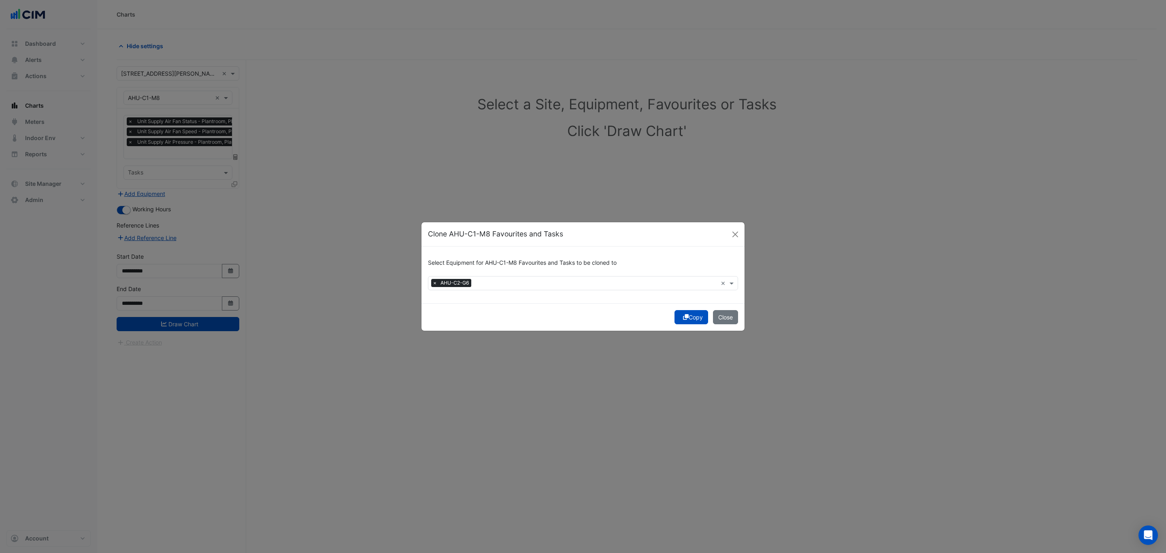
click at [686, 317] on button "Copy" at bounding box center [691, 317] width 34 height 14
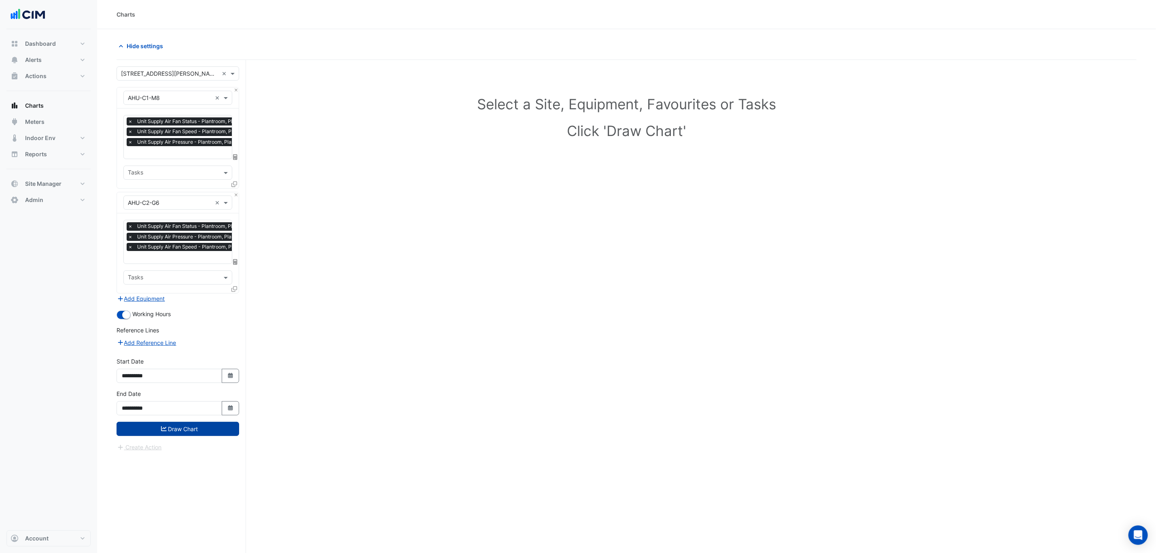
click at [206, 431] on button "Draw Chart" at bounding box center [178, 429] width 123 height 14
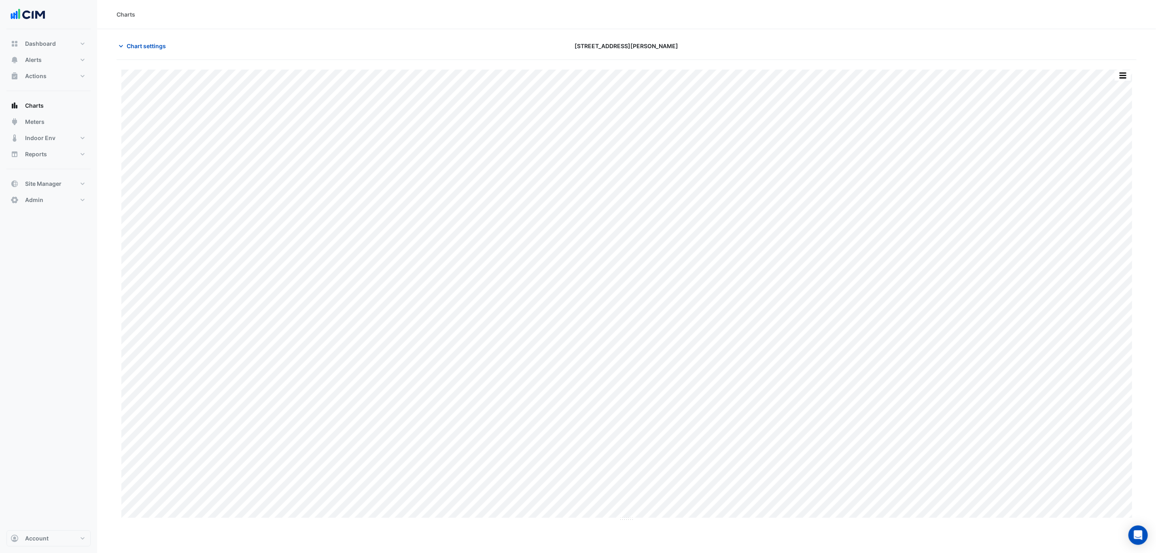
click at [1124, 73] on button "button" at bounding box center [1123, 75] width 16 height 10
click at [1121, 88] on div "Split by Equip" at bounding box center [1107, 90] width 49 height 15
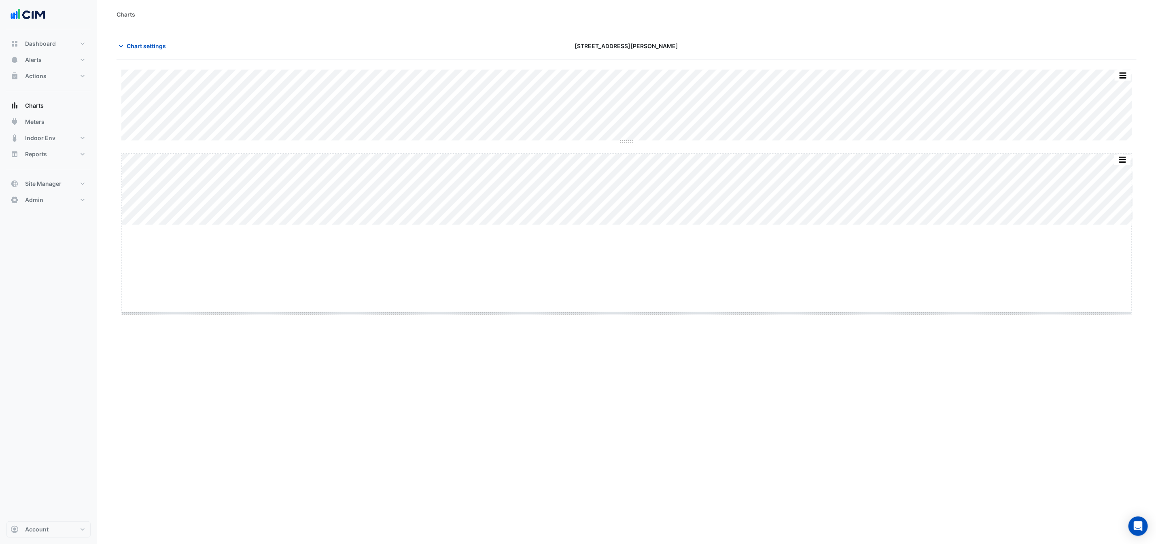
drag, startPoint x: 626, startPoint y: 225, endPoint x: 620, endPoint y: 319, distance: 94.5
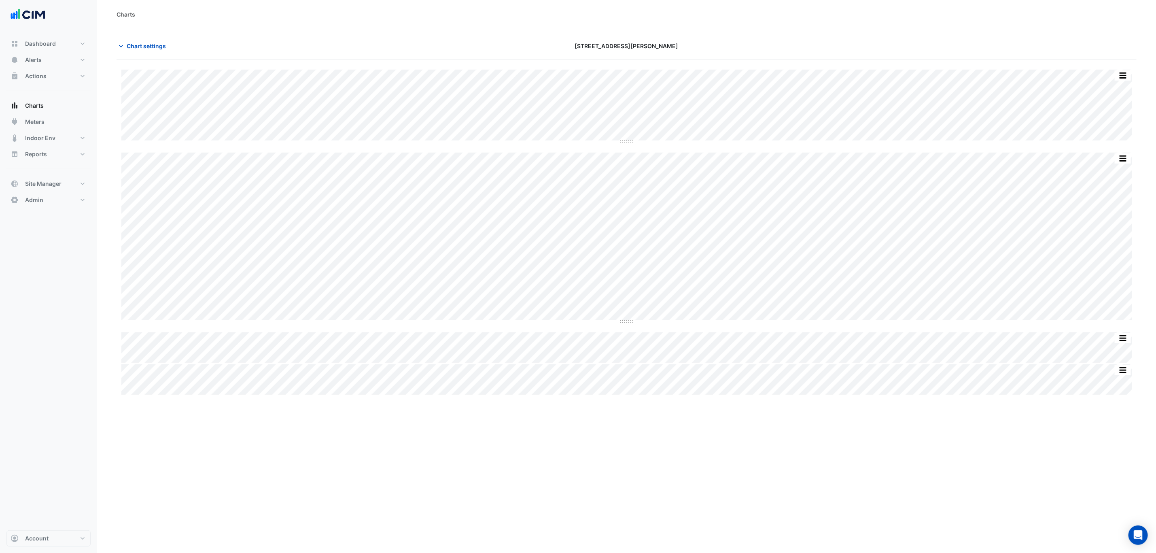
click at [627, 142] on div "Split by Unit Split All Split None Print Save as JPEG Save as PNG Pivot Data Ta…" at bounding box center [626, 106] width 1011 height 73
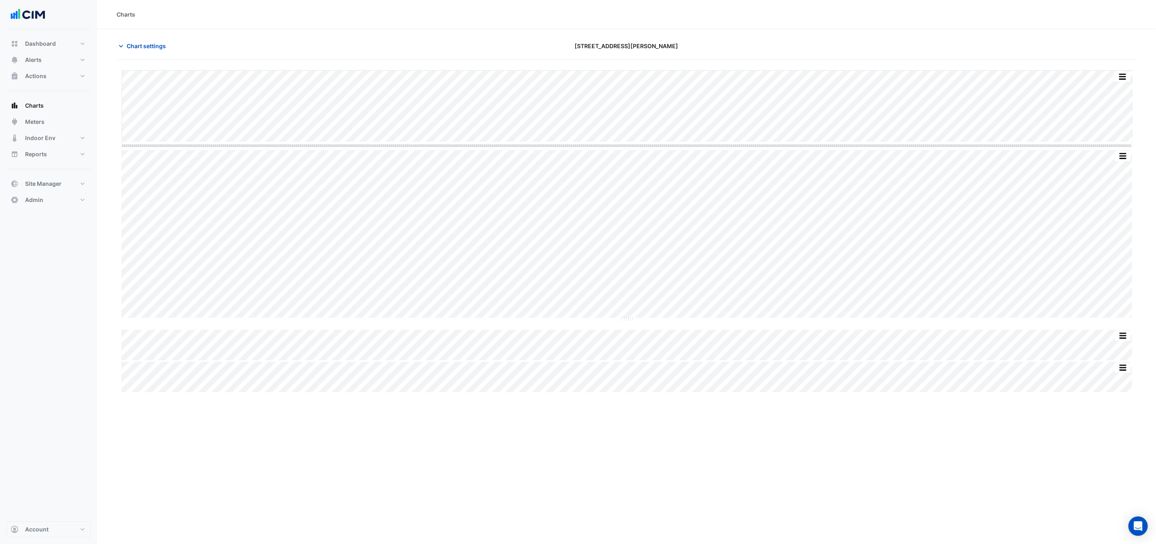
drag, startPoint x: 627, startPoint y: 142, endPoint x: 626, endPoint y: 214, distance: 72.1
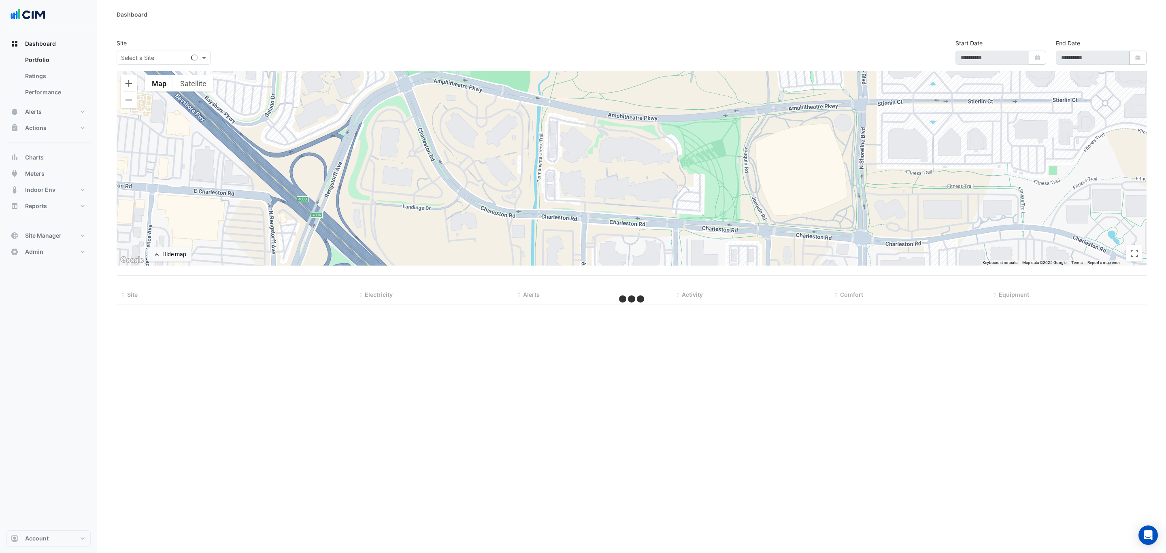
select select "***"
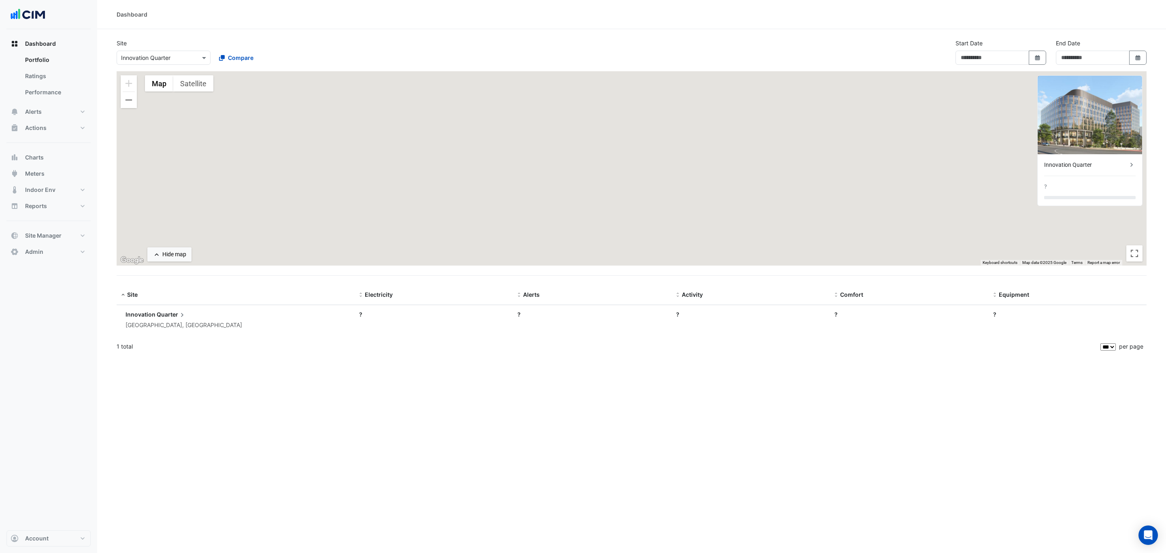
type input "**********"
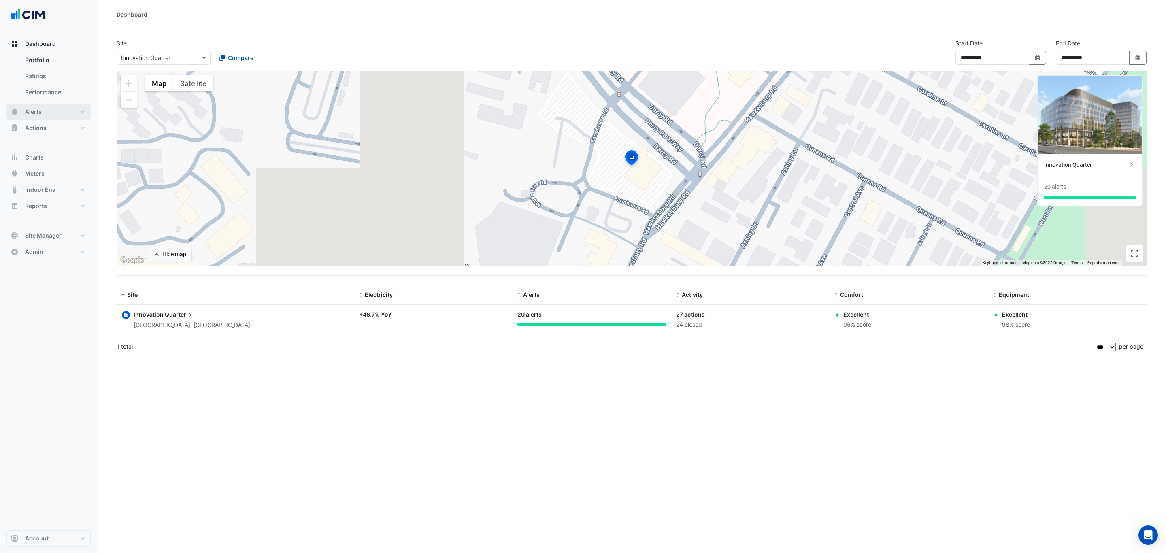
click at [55, 110] on button "Alerts" at bounding box center [48, 112] width 84 height 16
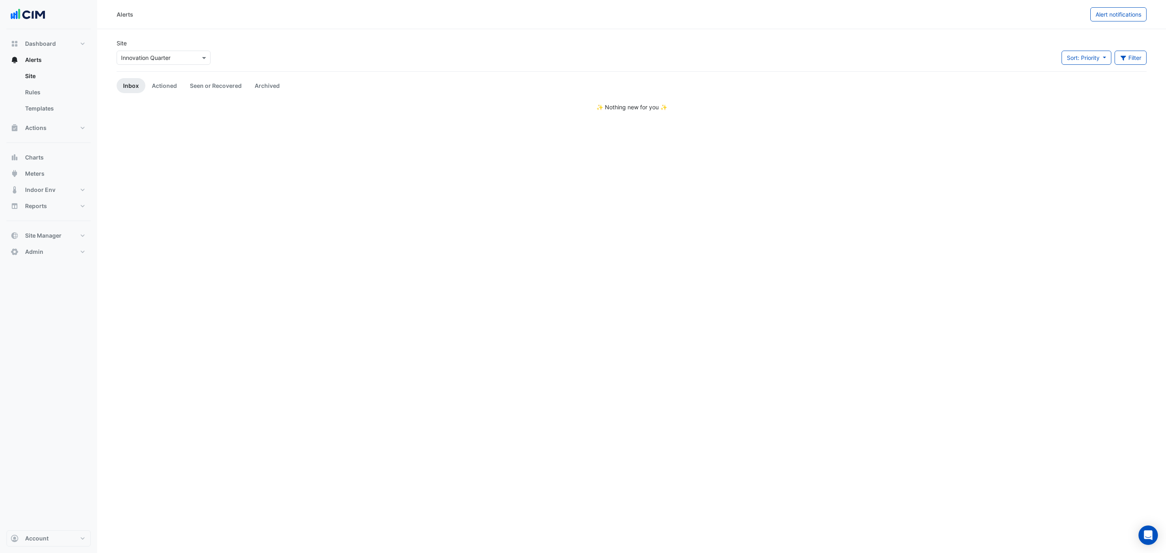
click at [174, 59] on input "text" at bounding box center [155, 58] width 69 height 8
type input "*******"
click at [164, 86] on link "Actioned" at bounding box center [164, 85] width 38 height 15
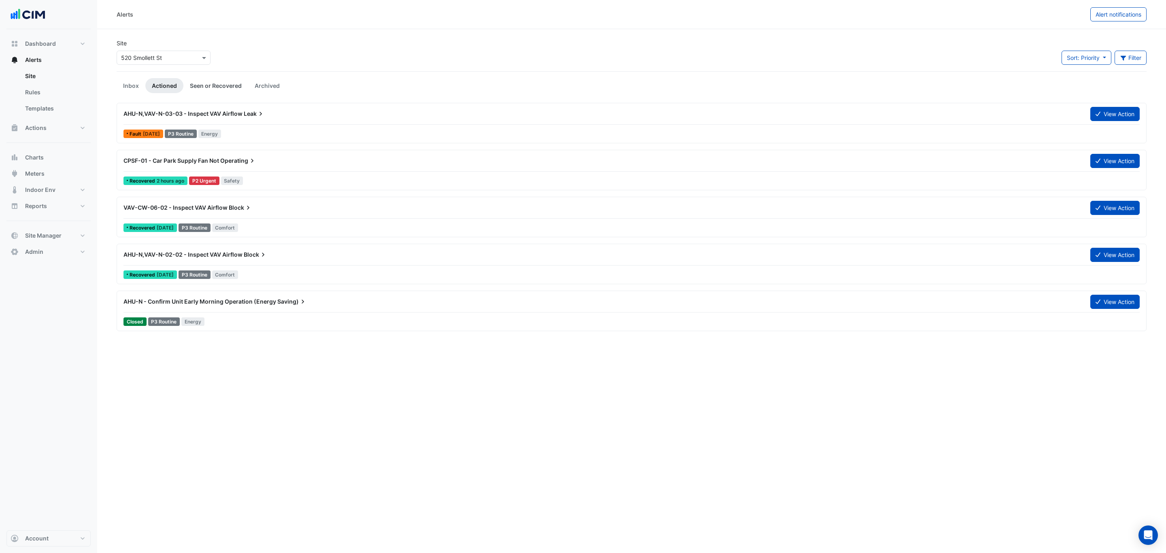
click at [207, 84] on link "Seen or Recovered" at bounding box center [215, 85] width 65 height 15
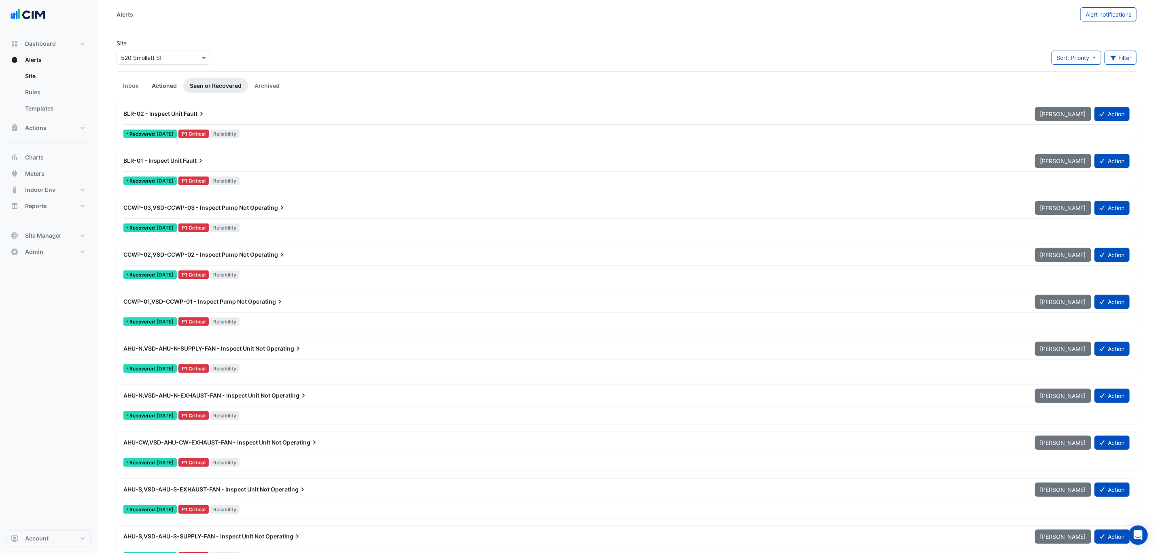
click at [159, 84] on link "Actioned" at bounding box center [164, 85] width 38 height 15
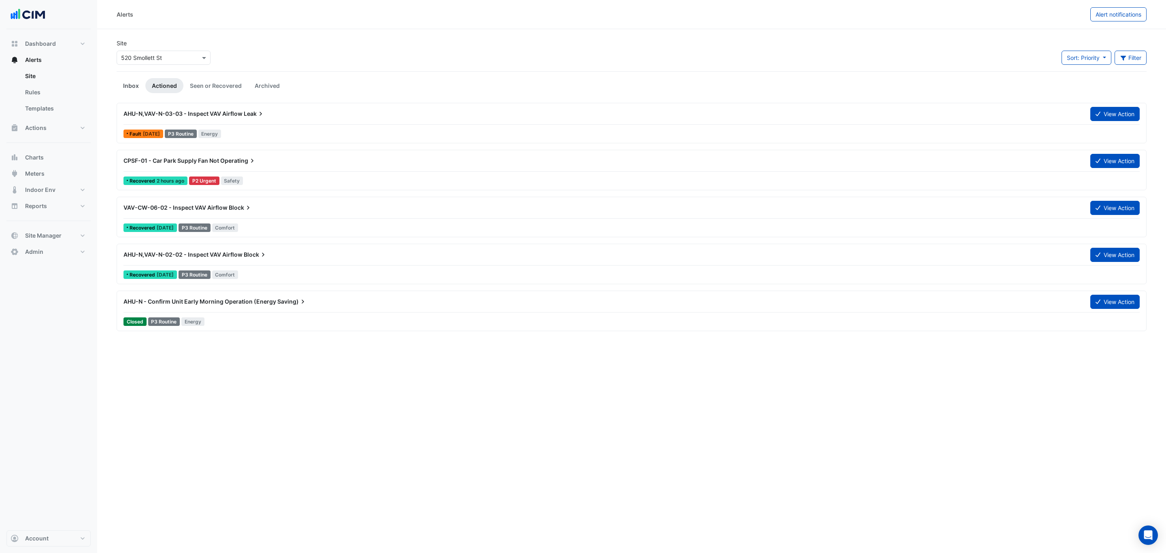
click at [129, 86] on link "Inbox" at bounding box center [131, 85] width 29 height 15
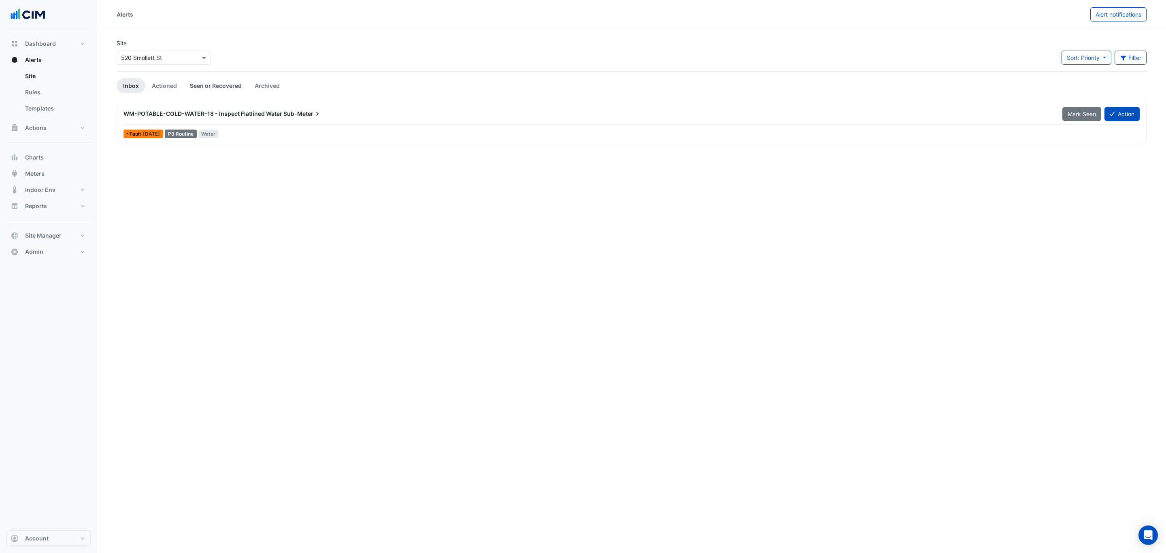
click at [212, 91] on link "Seen or Recovered" at bounding box center [215, 85] width 65 height 15
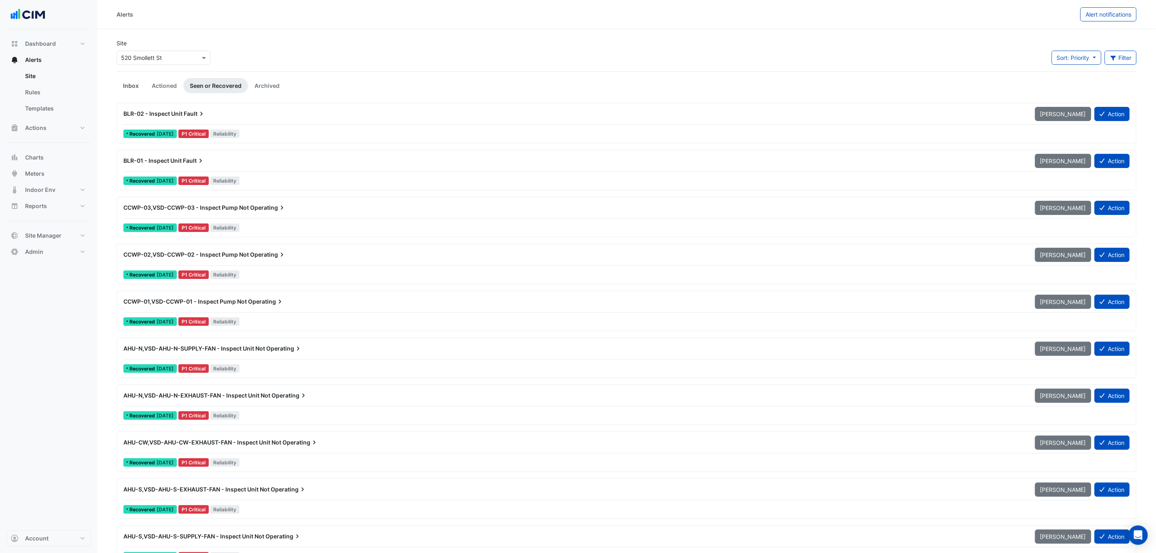
click at [133, 89] on link "Inbox" at bounding box center [131, 85] width 29 height 15
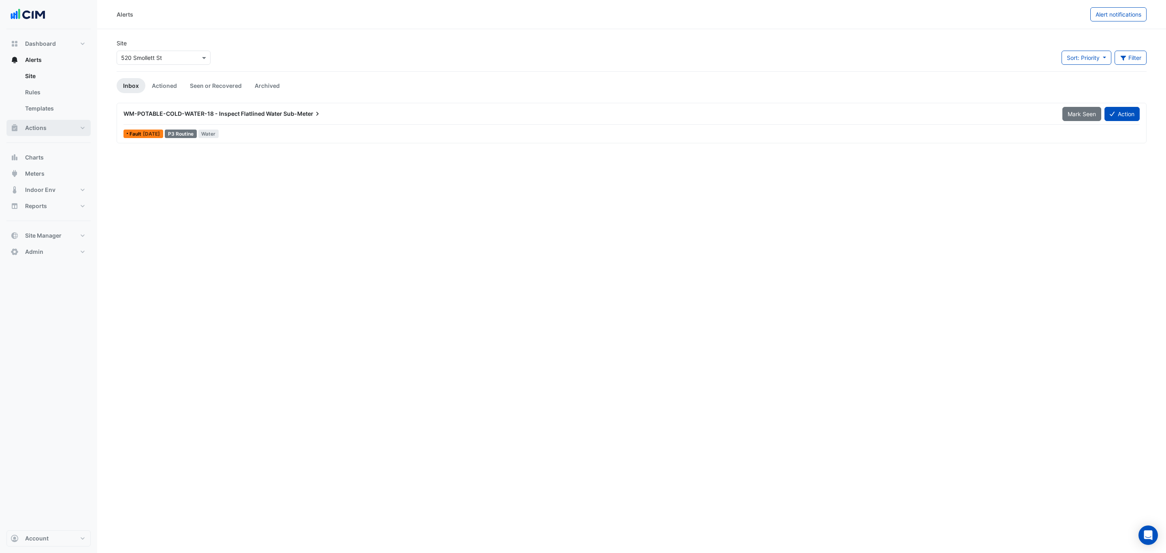
click at [53, 125] on button "Actions" at bounding box center [48, 128] width 84 height 16
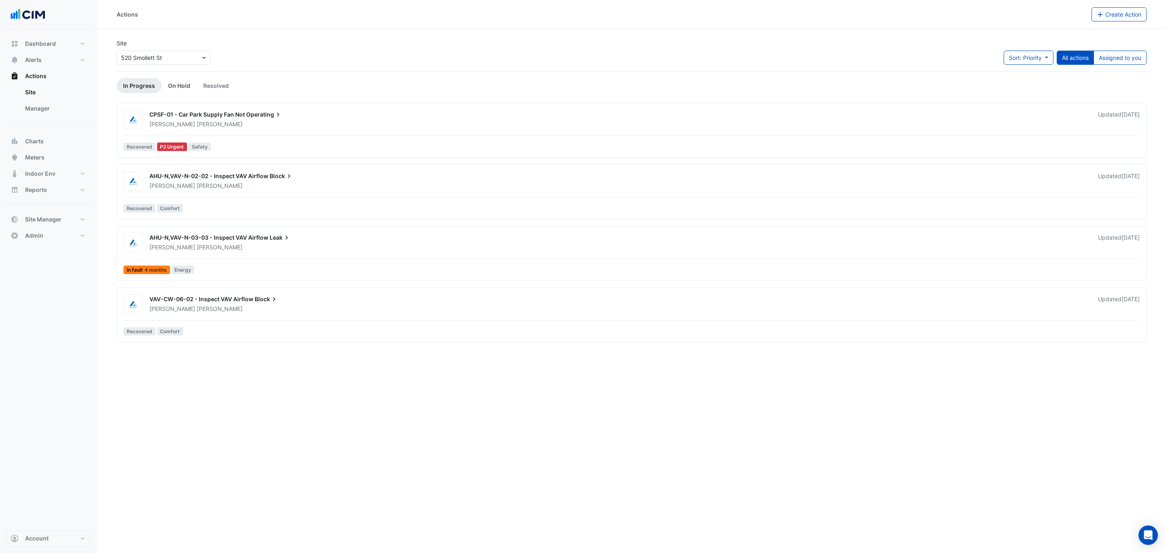
drag, startPoint x: 171, startPoint y: 85, endPoint x: 172, endPoint y: 90, distance: 4.9
click at [171, 85] on link "On Hold" at bounding box center [178, 85] width 35 height 15
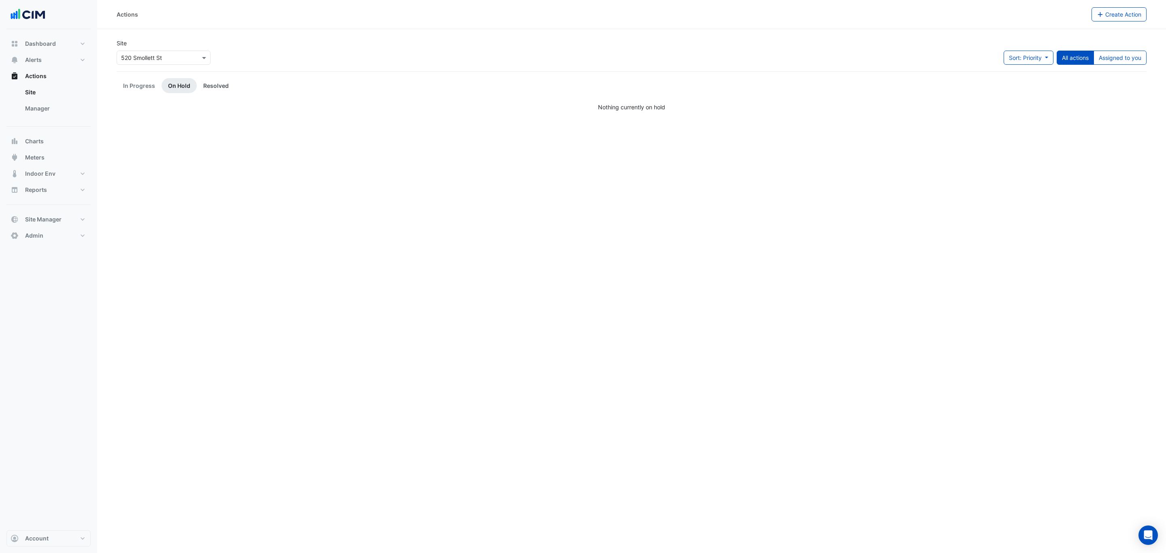
click at [209, 90] on link "Resolved" at bounding box center [216, 85] width 38 height 15
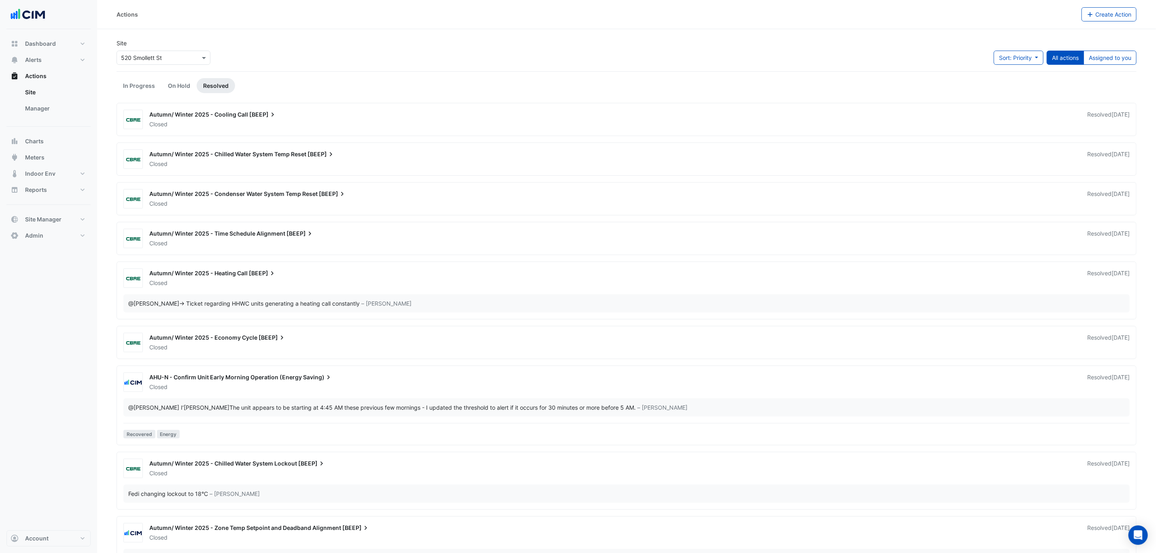
click at [319, 286] on div "Closed" at bounding box center [614, 283] width 930 height 8
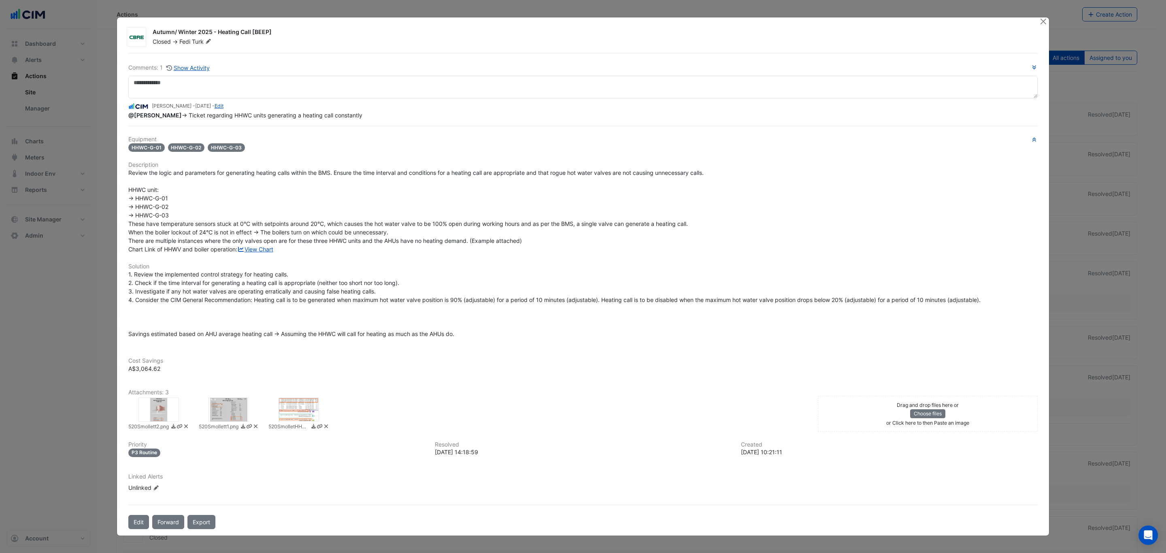
click at [188, 70] on div "Comments: 1 Show Activity Brian Nguyen - 4 months and 4 days ago - Edit @Fedi T…" at bounding box center [582, 91] width 909 height 56
click at [189, 66] on button "Show Activity" at bounding box center [188, 67] width 44 height 9
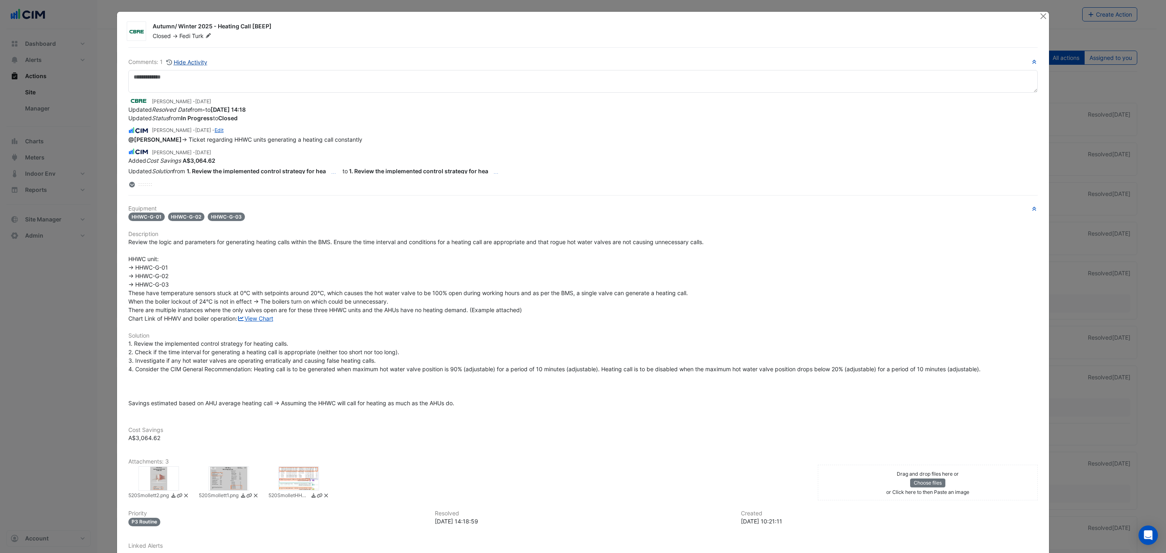
click at [186, 62] on button "Hide Activity" at bounding box center [187, 61] width 42 height 9
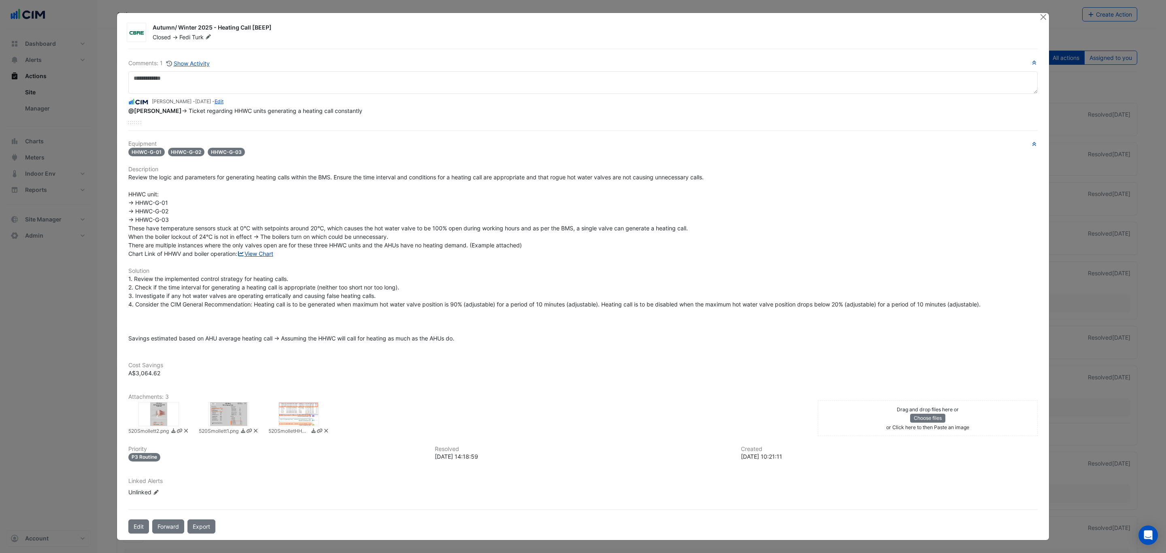
click at [237, 257] on link "View Chart" at bounding box center [255, 253] width 36 height 7
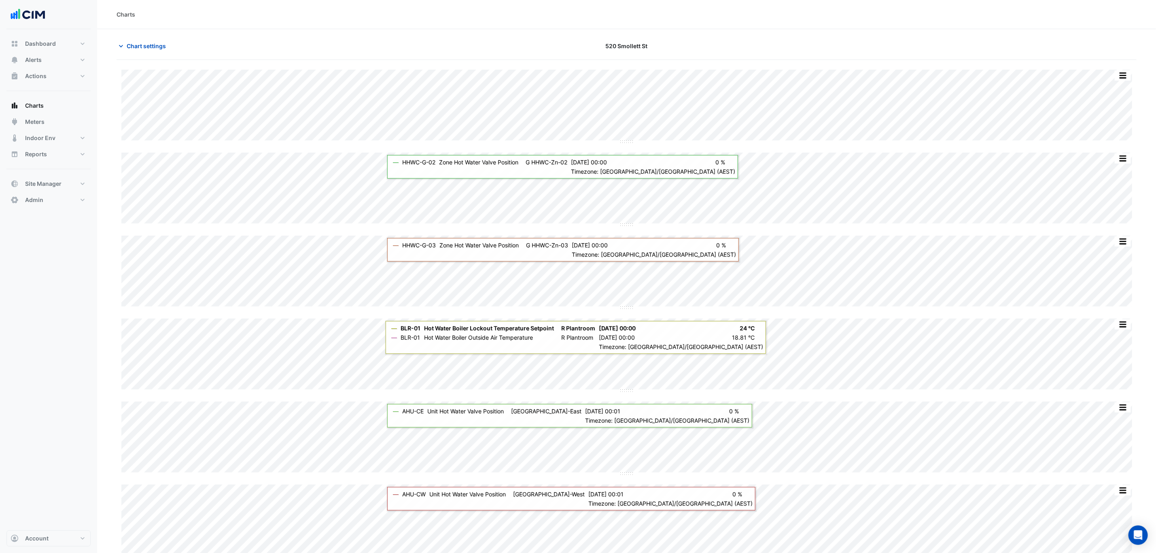
click at [139, 38] on section "Chart settings [STREET_ADDRESS] Print Save as JPEG Save as PNG — HHWC-G-01 Zone…" at bounding box center [626, 470] width 1059 height 883
click at [136, 42] on span "Chart settings" at bounding box center [146, 46] width 39 height 8
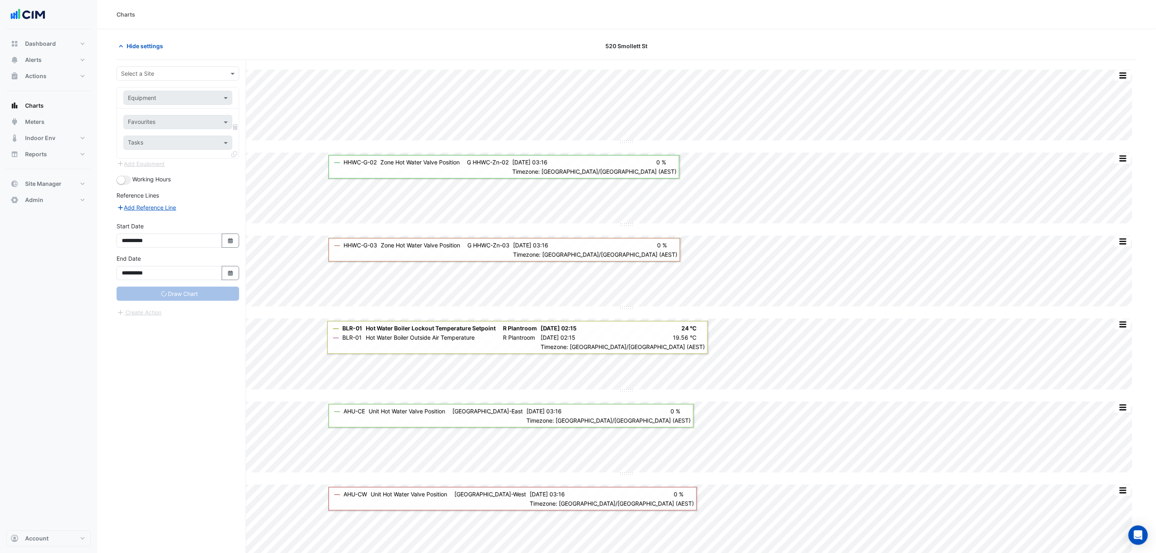
type input "**********"
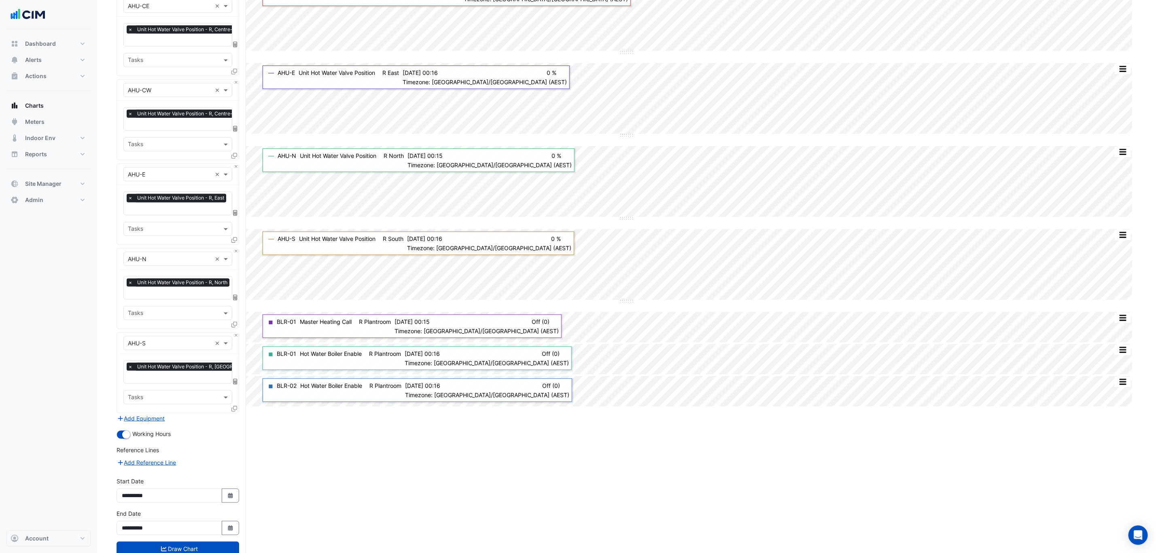
scroll to position [533, 0]
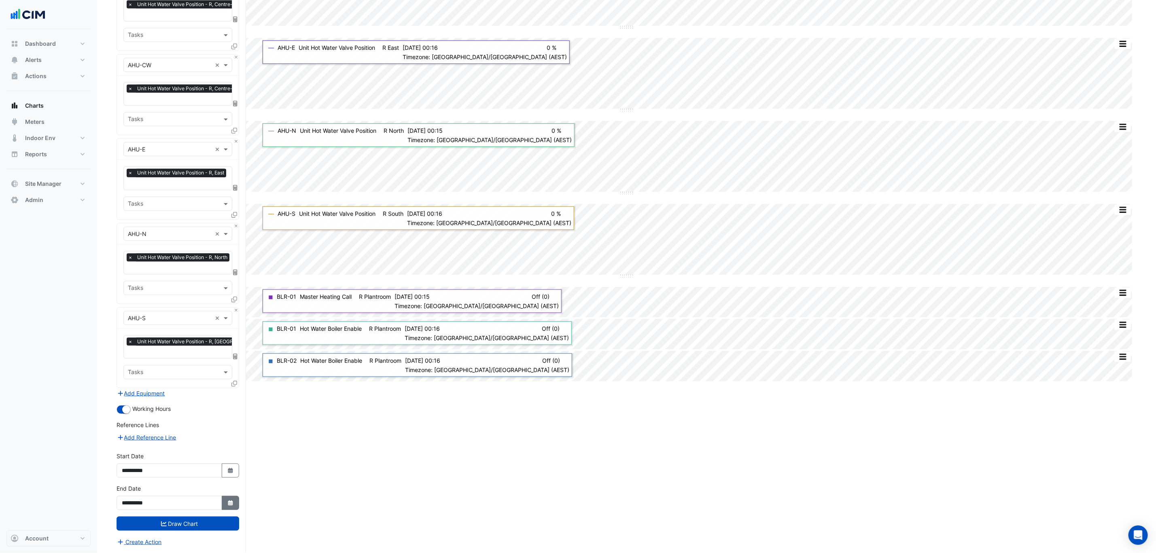
click at [231, 503] on icon "button" at bounding box center [230, 502] width 5 height 5
click at [210, 392] on button "Next month" at bounding box center [208, 398] width 10 height 13
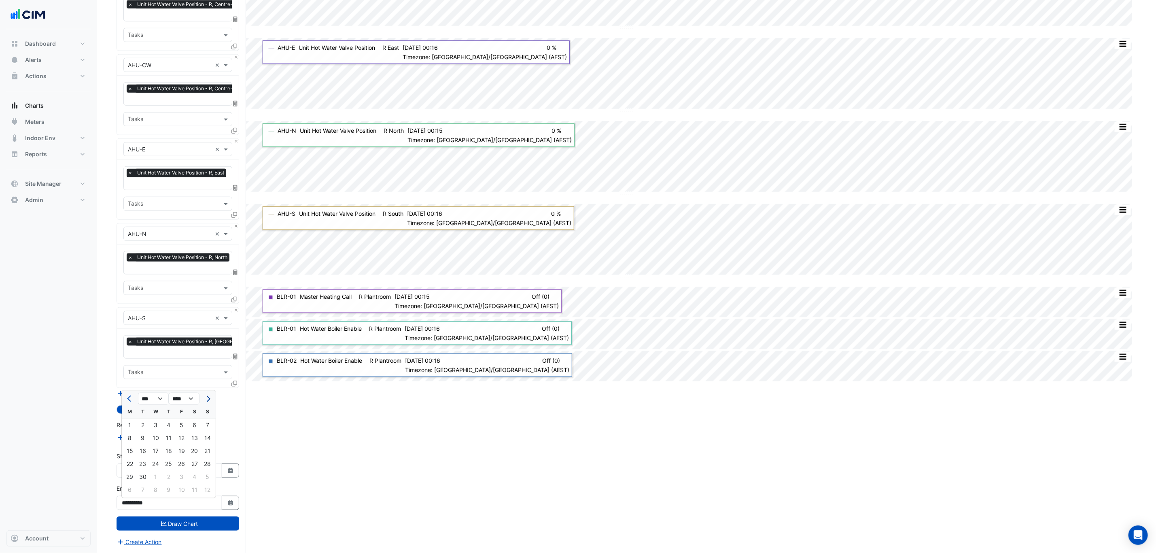
click at [208, 396] on span "Next month" at bounding box center [207, 399] width 6 height 6
select select "**"
click at [138, 431] on div "7" at bounding box center [142, 437] width 13 height 13
type input "**********"
click at [233, 468] on icon "Select Date" at bounding box center [230, 471] width 7 height 6
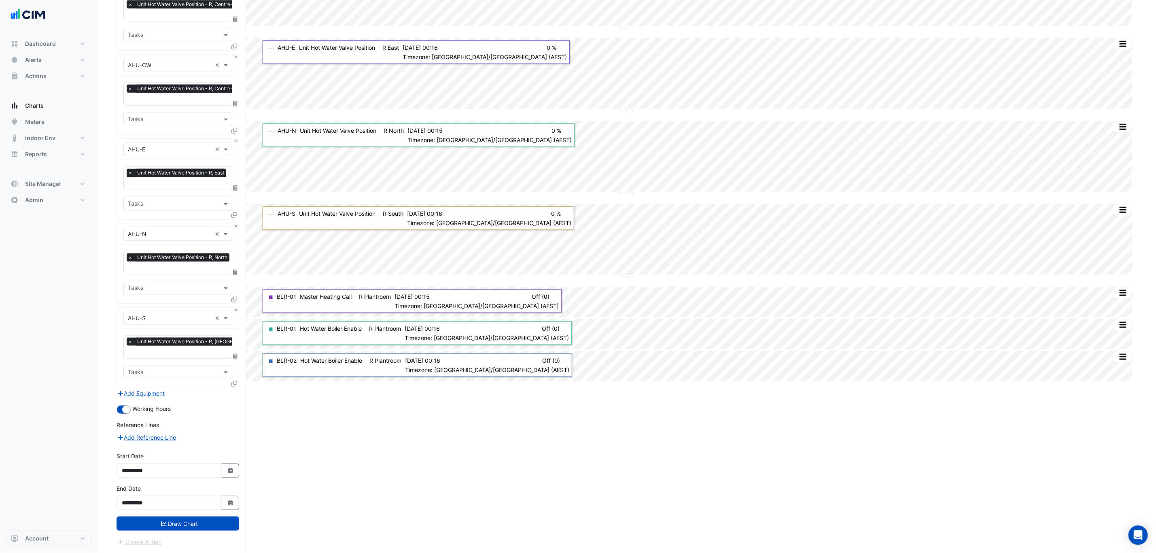
select select "*"
select select "****"
click at [208, 365] on button "Next month" at bounding box center [208, 365] width 10 height 13
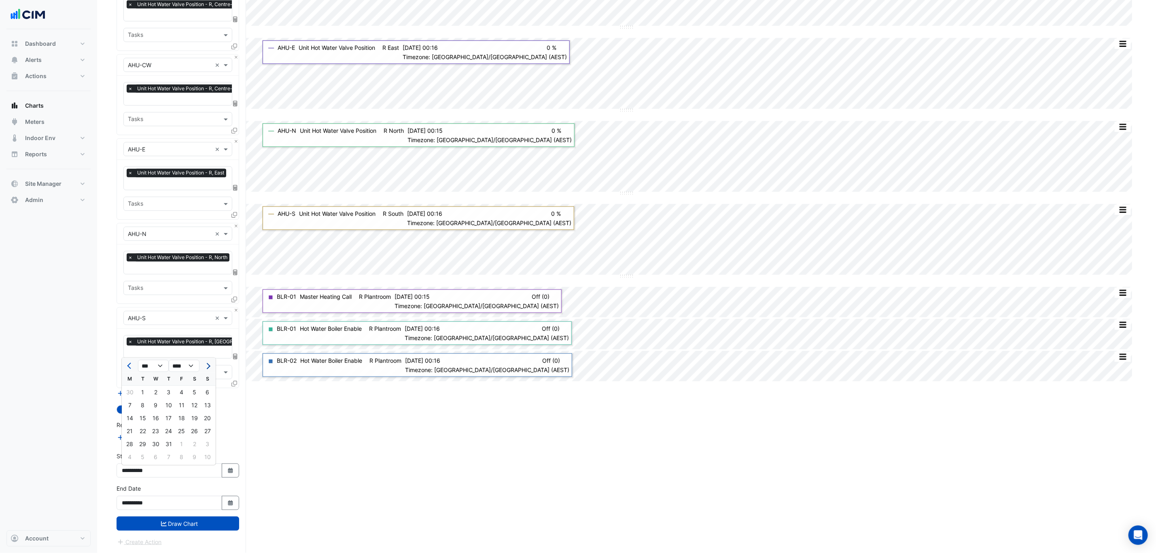
click at [209, 367] on button "Next month" at bounding box center [208, 365] width 10 height 13
click at [209, 366] on button "Next month" at bounding box center [208, 365] width 10 height 13
select select "*"
click at [128, 426] on div "22" at bounding box center [129, 431] width 13 height 13
type input "**********"
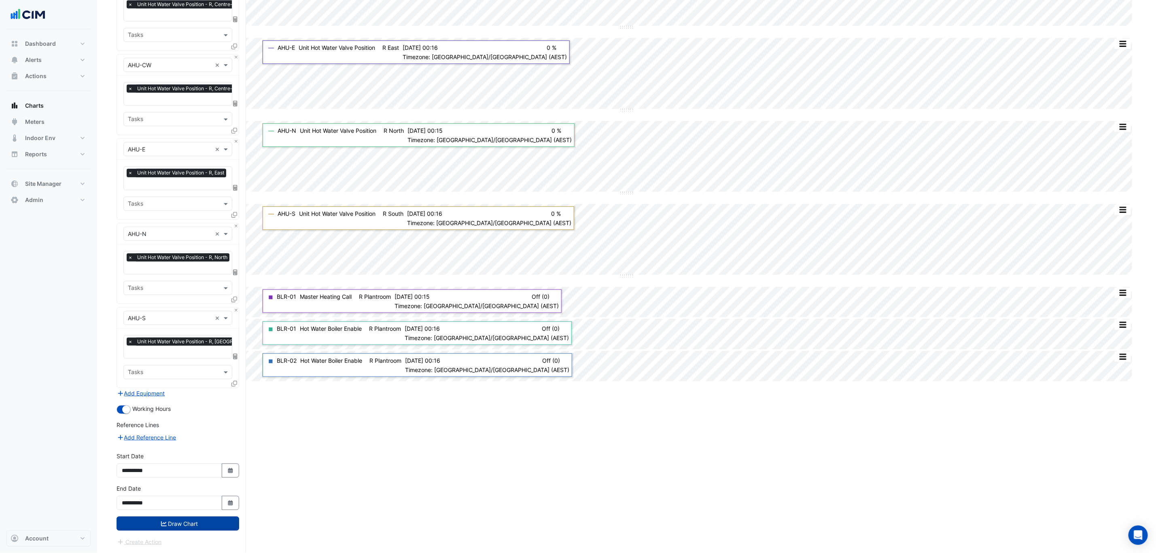
click at [203, 519] on button "Draw Chart" at bounding box center [178, 523] width 123 height 14
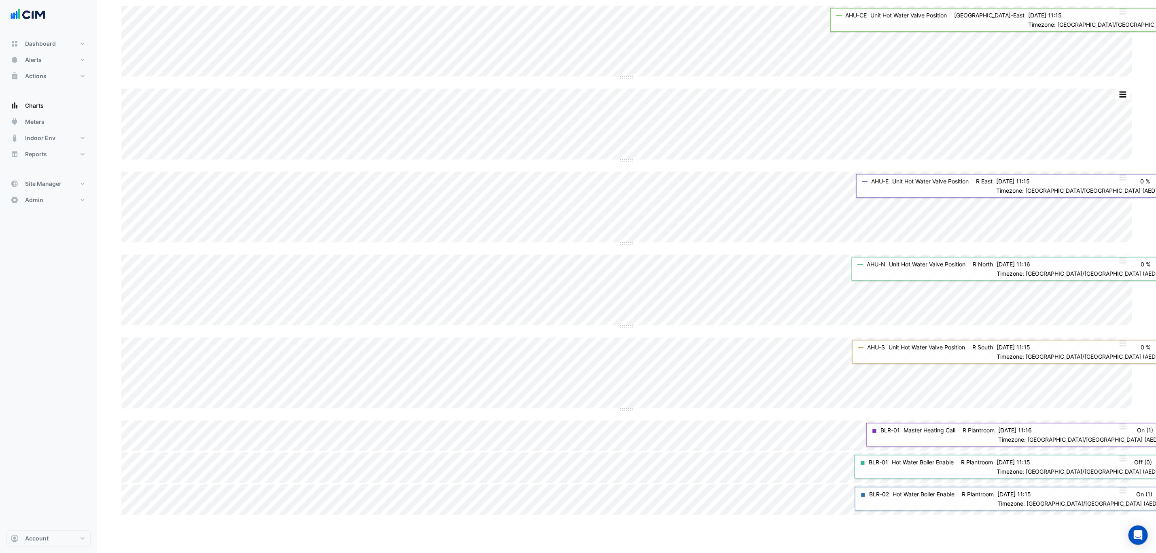
scroll to position [425, 0]
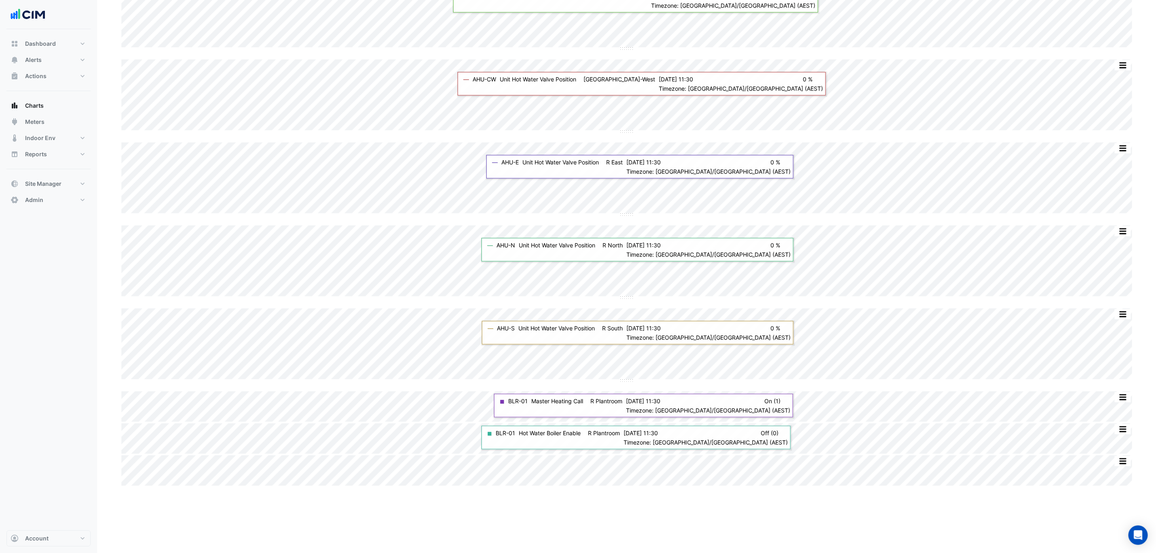
click at [736, 503] on div "Split by Unit Split All Split None Print Save as JPEG Save as PNG Pivot Data Ta…" at bounding box center [627, 146] width 1020 height 1022
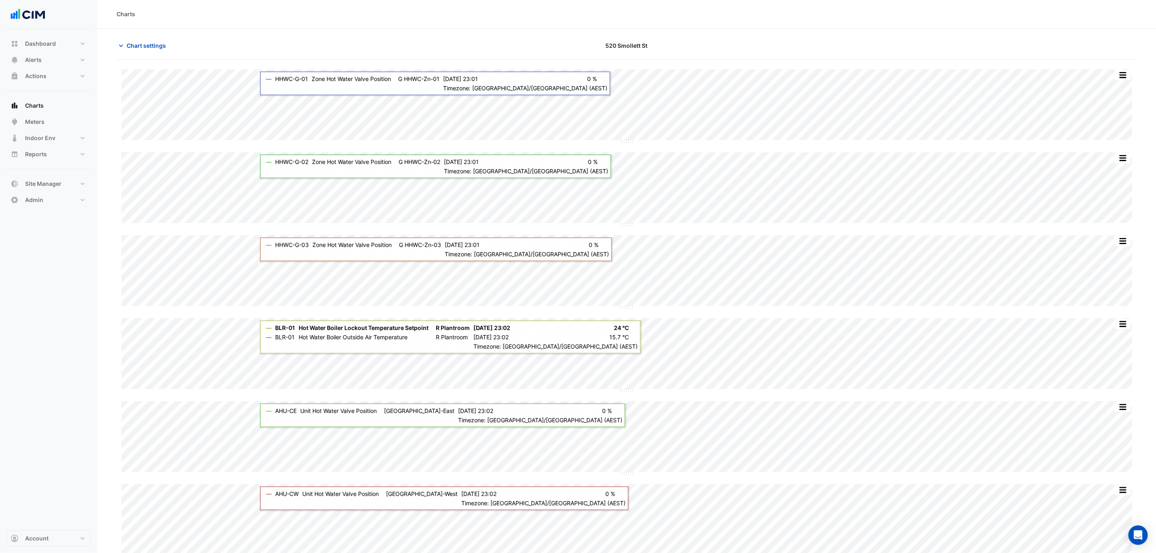
scroll to position [0, 0]
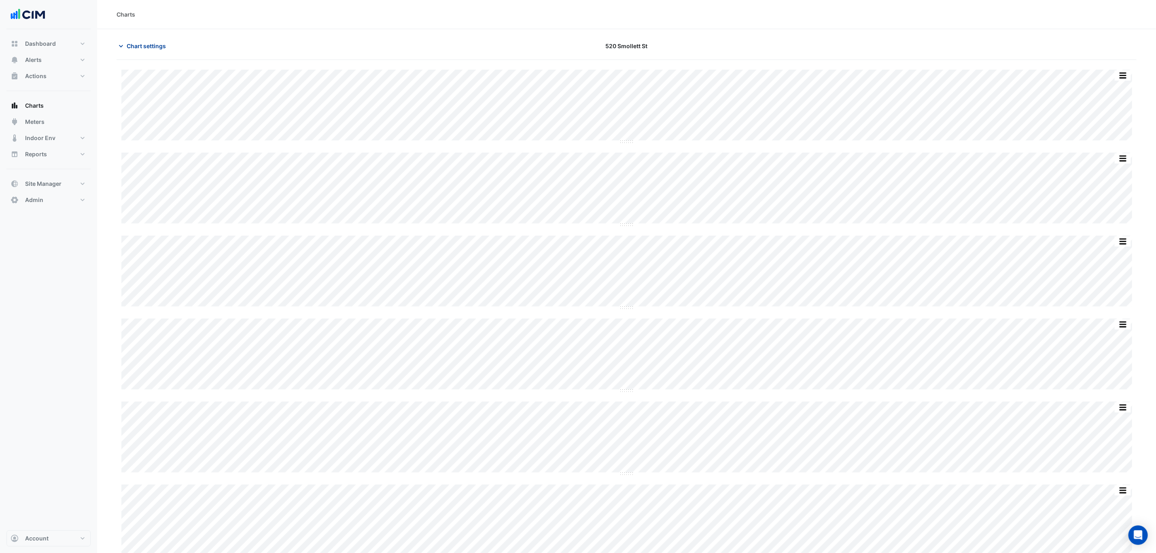
click at [156, 41] on button "Chart settings" at bounding box center [144, 46] width 55 height 14
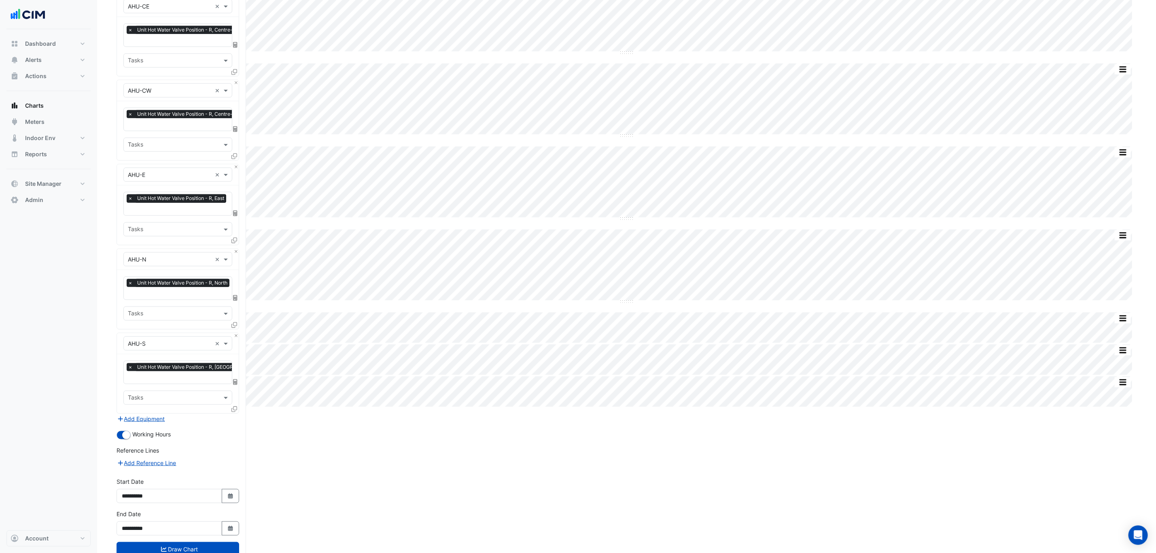
scroll to position [533, 0]
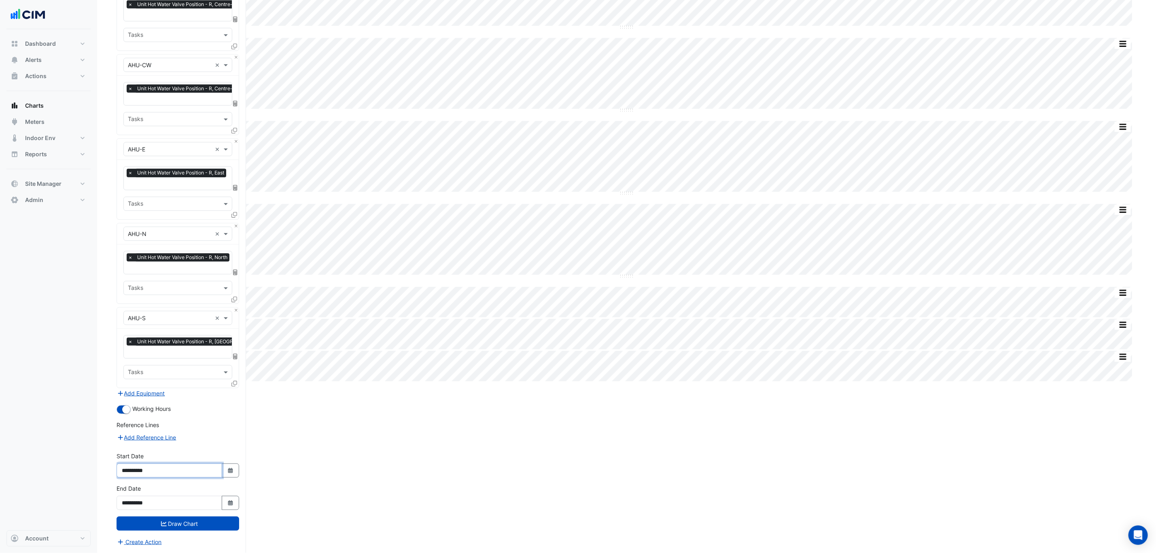
click at [217, 469] on input "**********" at bounding box center [170, 470] width 106 height 14
click at [229, 464] on button "Select Date" at bounding box center [231, 470] width 18 height 14
select select "*"
select select "****"
click at [127, 387] on div "1" at bounding box center [129, 392] width 13 height 13
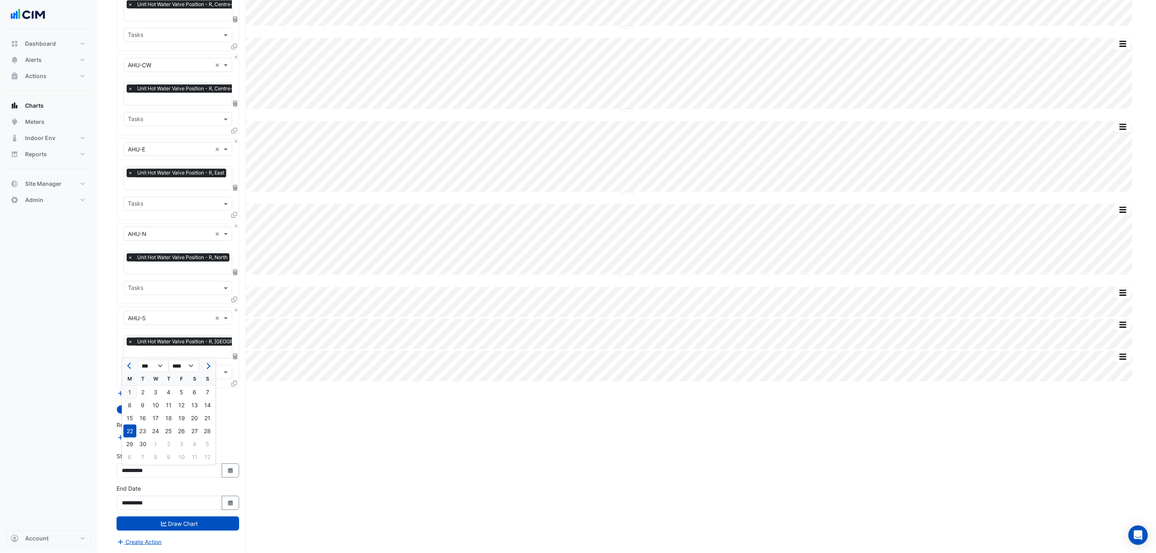
type input "**********"
click at [202, 523] on button "Draw Chart" at bounding box center [178, 523] width 123 height 14
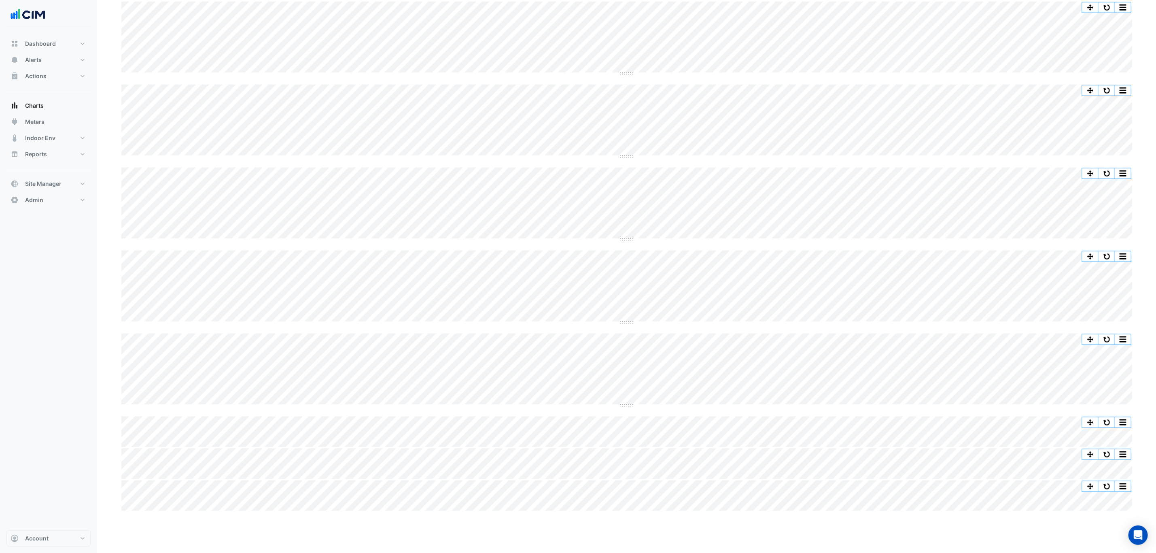
scroll to position [290, 0]
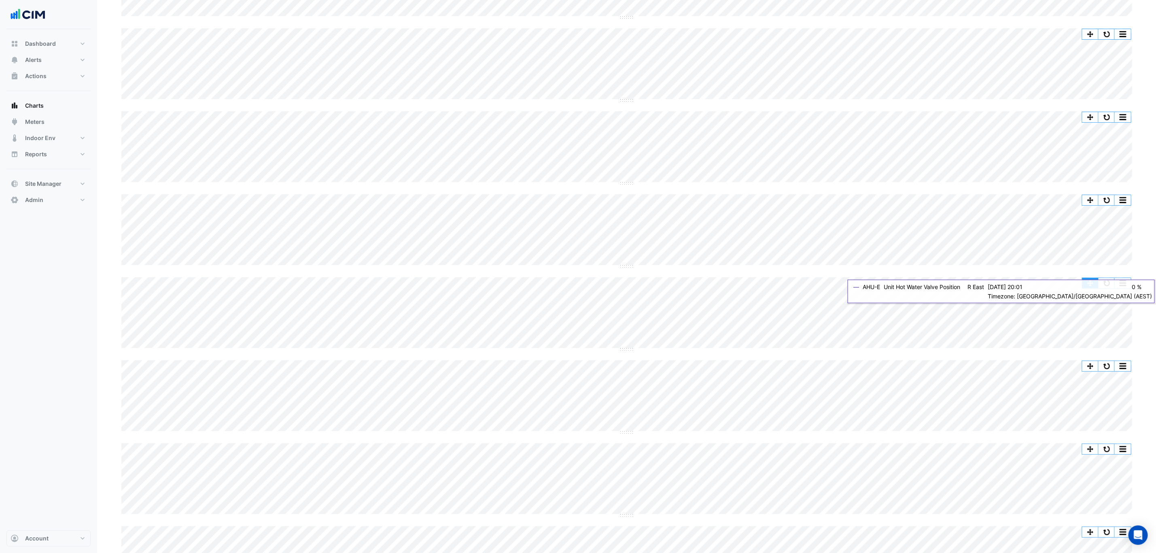
click at [1094, 282] on button "button" at bounding box center [1091, 283] width 16 height 10
click at [1096, 282] on button "button" at bounding box center [1091, 283] width 16 height 10
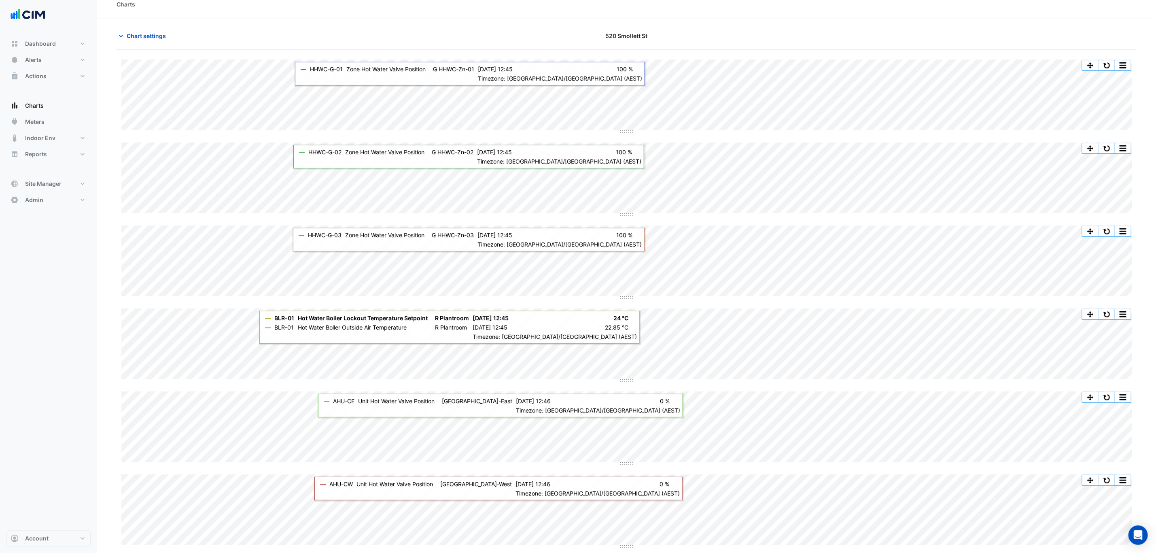
scroll to position [0, 0]
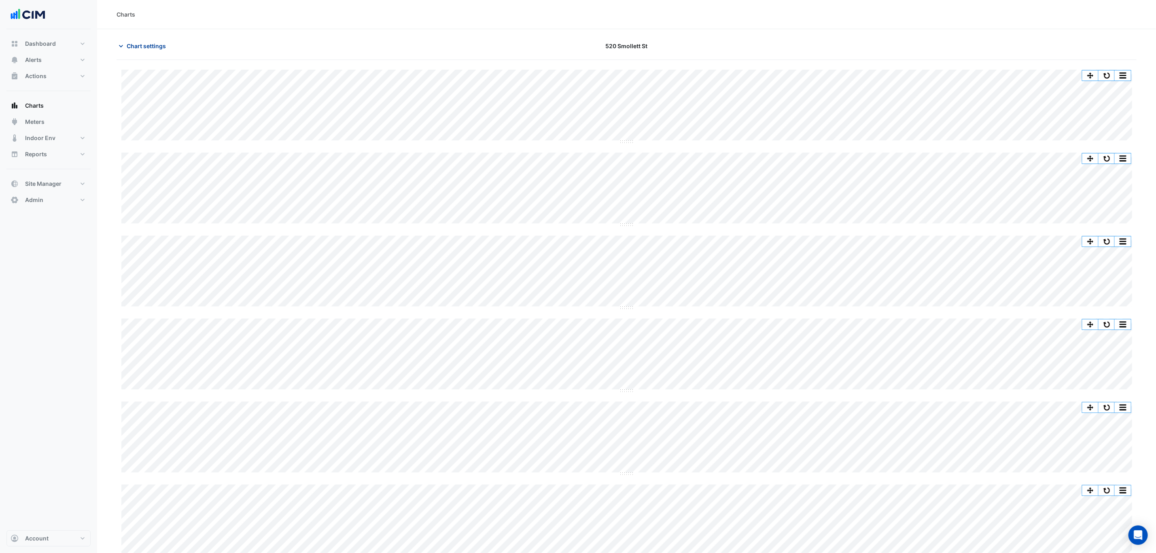
click at [140, 50] on button "Chart settings" at bounding box center [144, 46] width 55 height 14
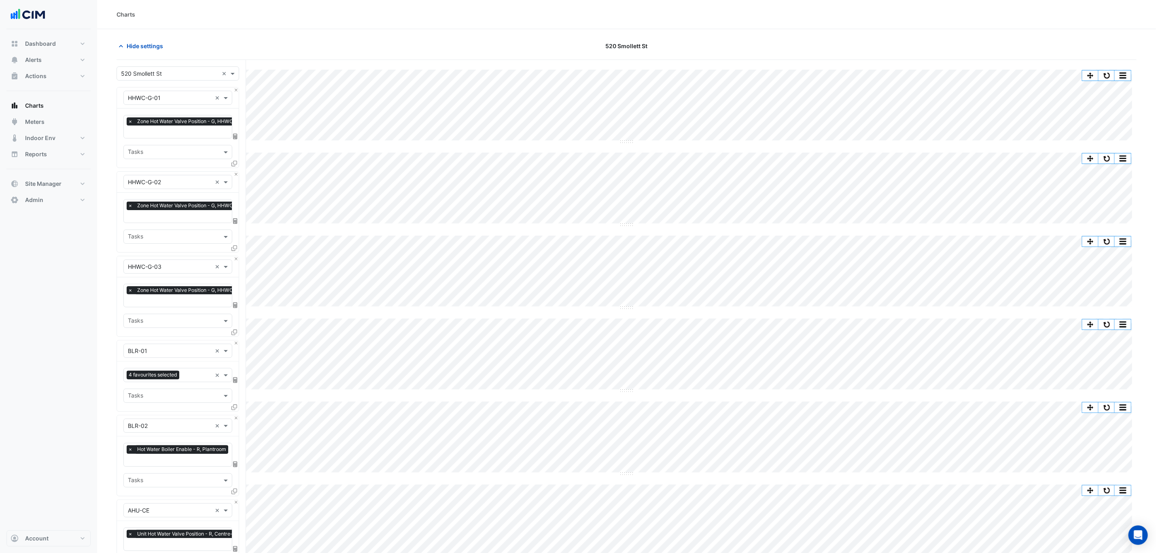
click at [206, 378] on input "text" at bounding box center [197, 376] width 29 height 8
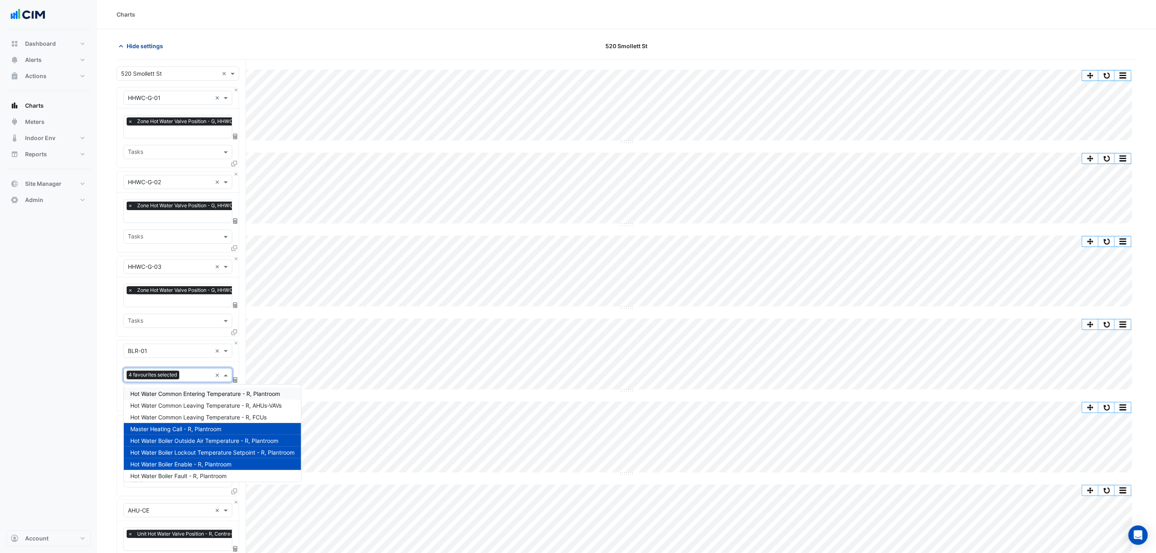
click at [131, 40] on button "Hide settings" at bounding box center [143, 46] width 52 height 14
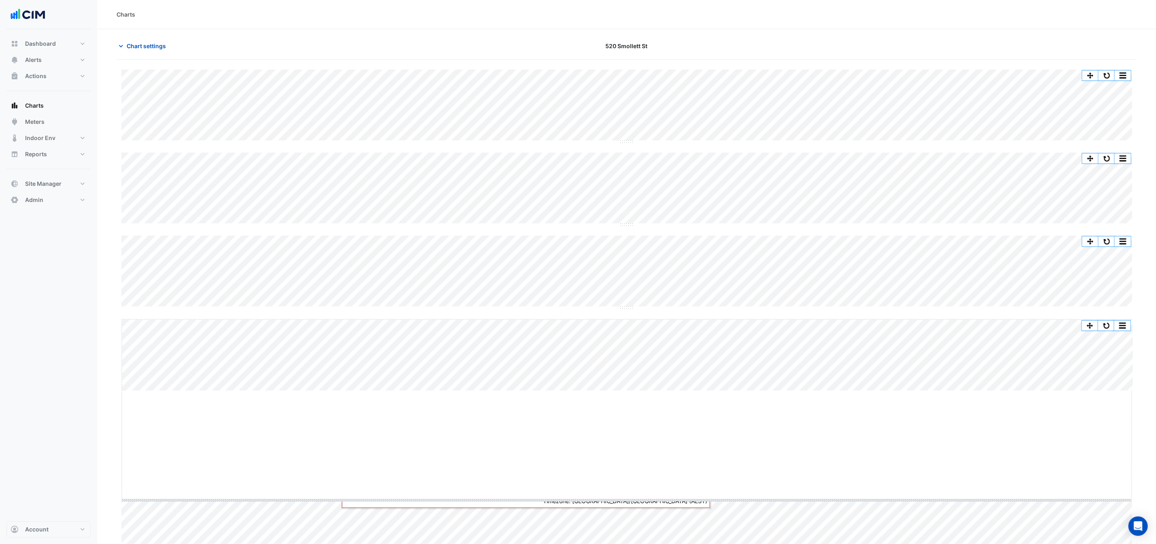
drag, startPoint x: 628, startPoint y: 391, endPoint x: 614, endPoint y: 480, distance: 89.4
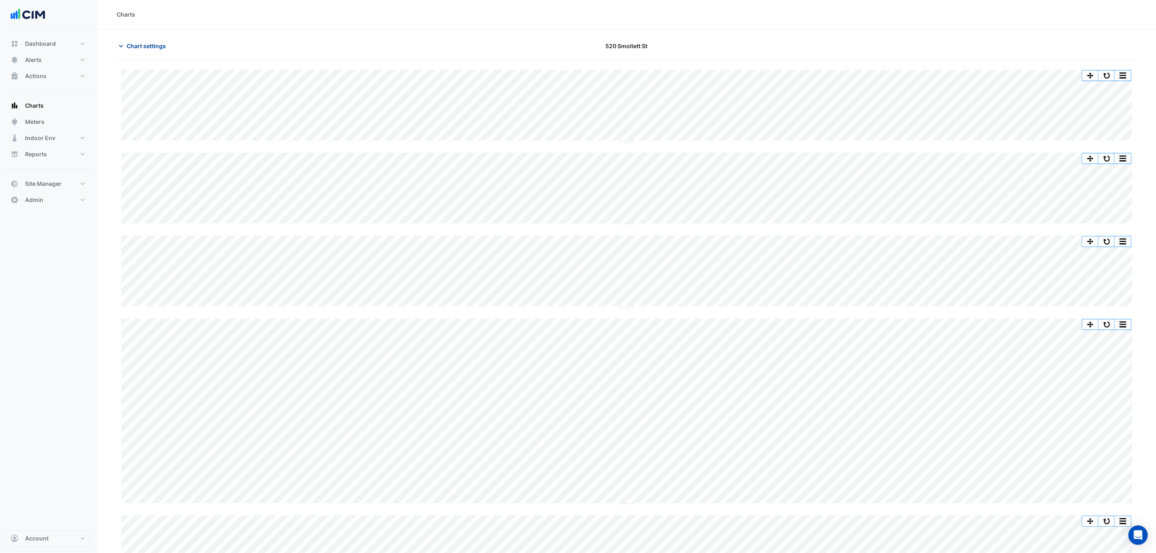
click at [152, 46] on span "Chart settings" at bounding box center [146, 46] width 39 height 8
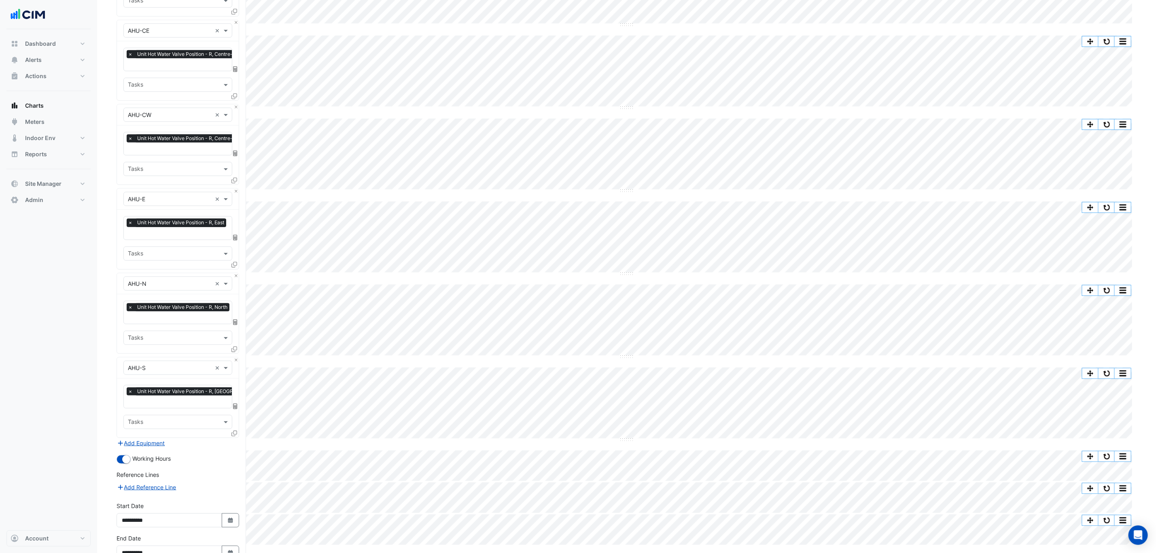
scroll to position [533, 0]
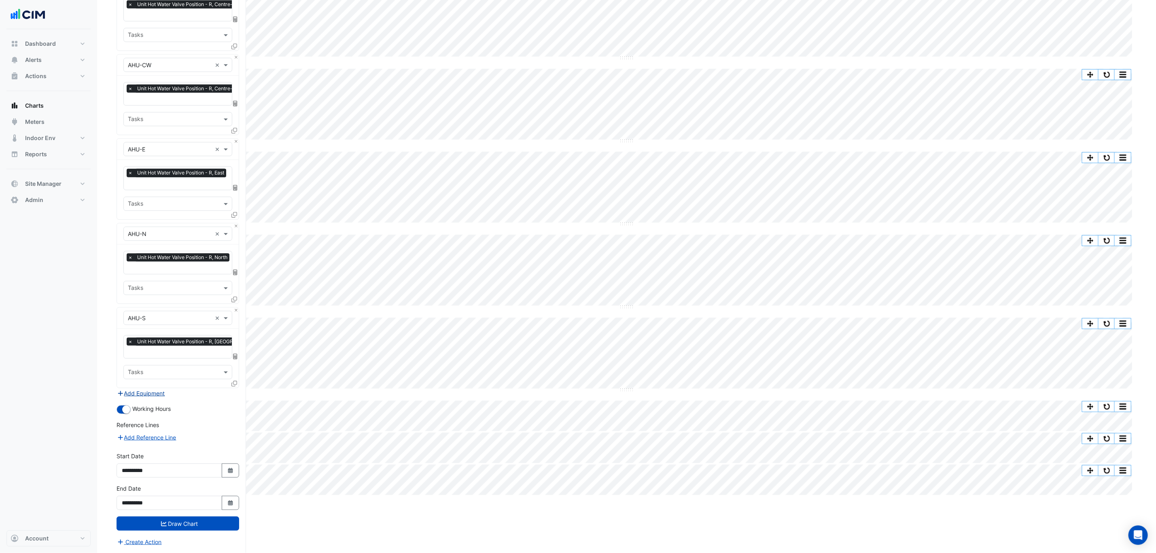
click at [161, 390] on button "Add Equipment" at bounding box center [141, 393] width 49 height 9
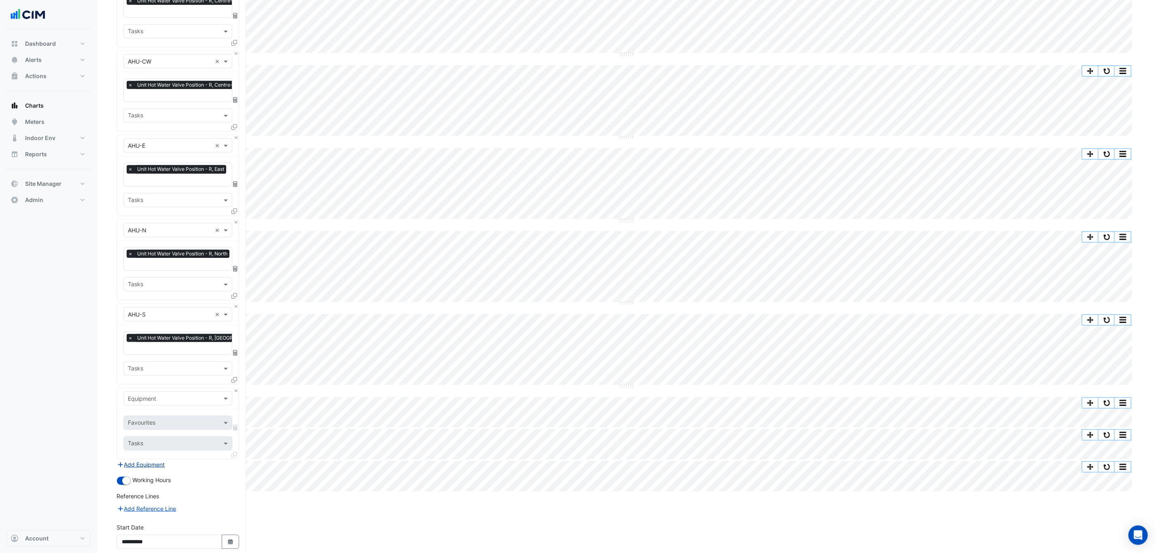
click at [161, 397] on input "text" at bounding box center [170, 399] width 84 height 8
type input "*"
type input "***"
drag, startPoint x: 118, startPoint y: 395, endPoint x: 98, endPoint y: 393, distance: 19.9
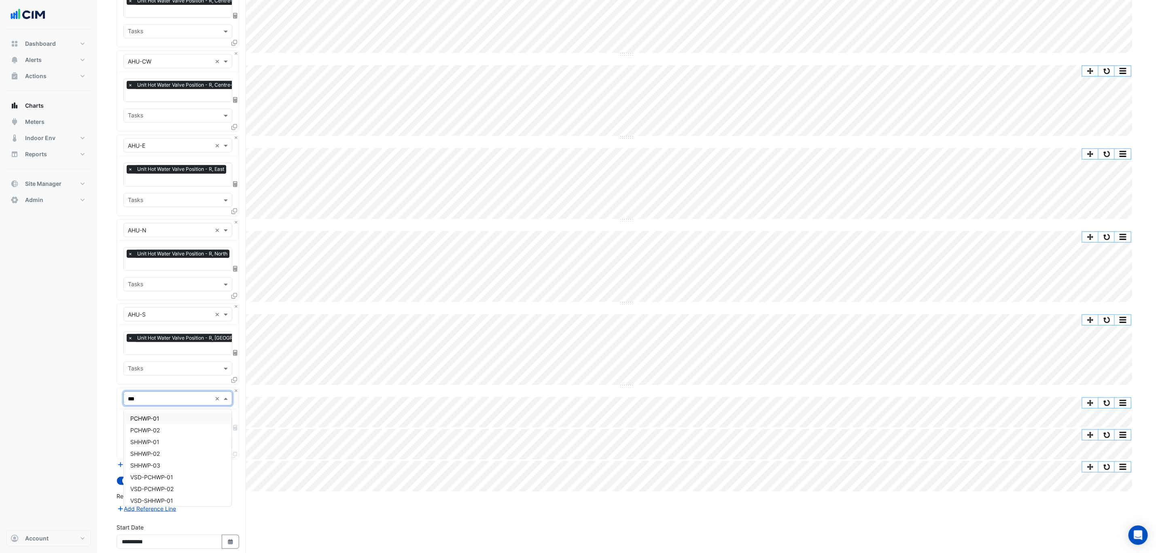
click at [98, 393] on section "Hide settings 520 Smollett St Split by Unit Split All Split None Print Save as …" at bounding box center [626, 60] width 1059 height 1128
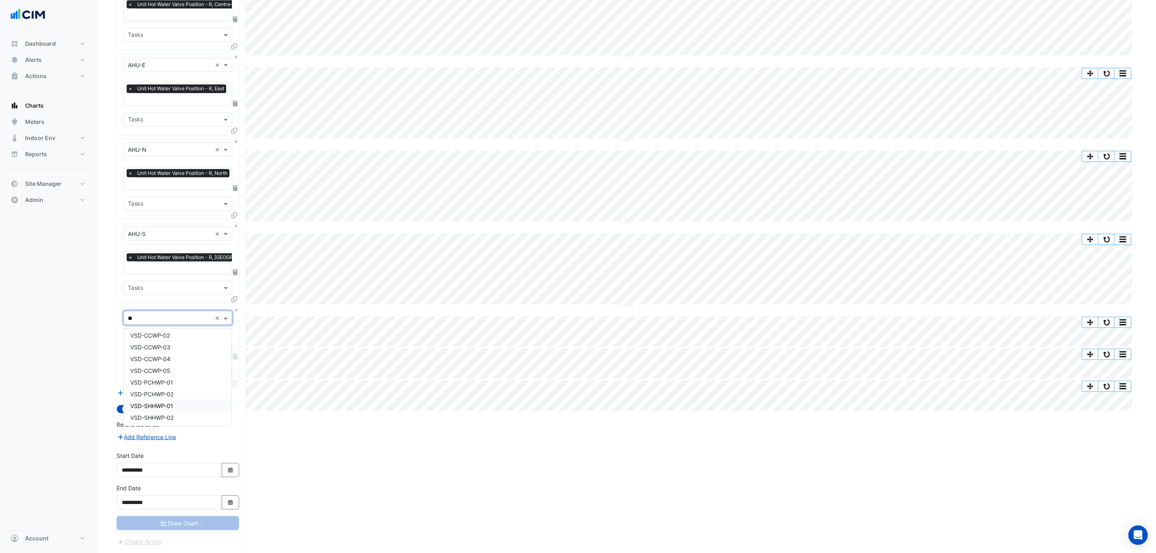
scroll to position [618, 0]
type input "**"
click at [45, 342] on div "Dashboard Portfolio Ratings Performance Alerts Site Rules Templates Actions Sit…" at bounding box center [48, 279] width 84 height 501
click at [163, 314] on input "text" at bounding box center [170, 318] width 84 height 8
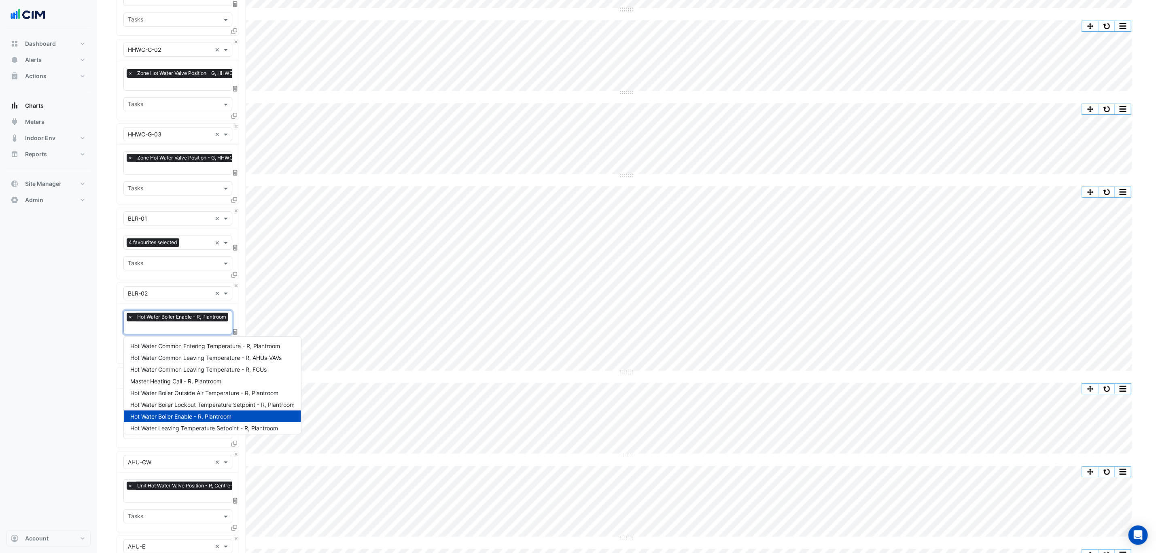
scroll to position [0, 0]
click at [196, 328] on input "text" at bounding box center [178, 328] width 102 height 8
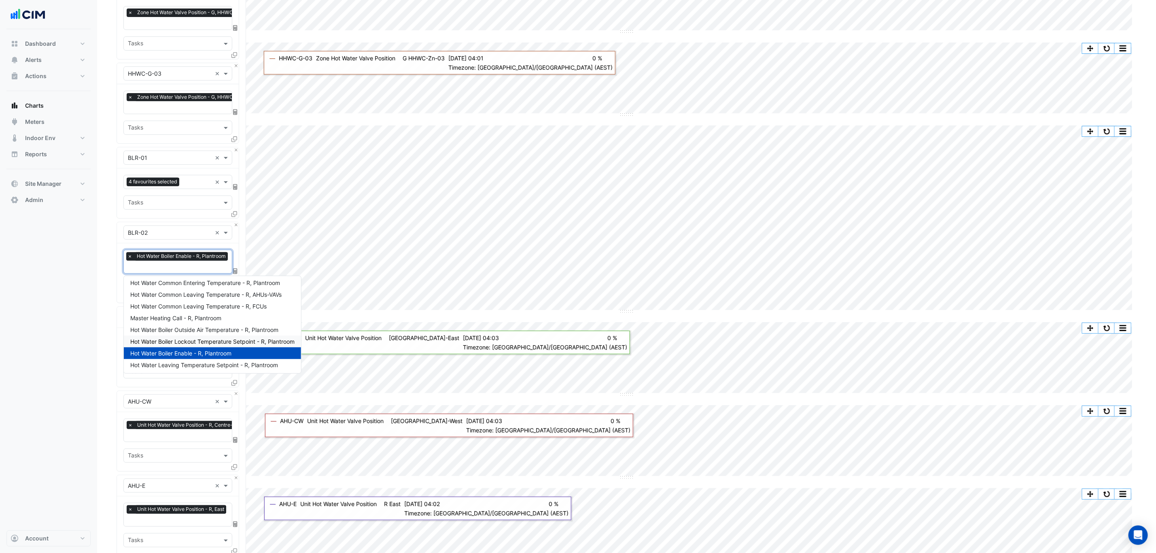
scroll to position [0, 0]
click at [226, 297] on span "Hot Water Common Leaving Temperature - R, AHUs-VAVs" at bounding box center [205, 296] width 151 height 7
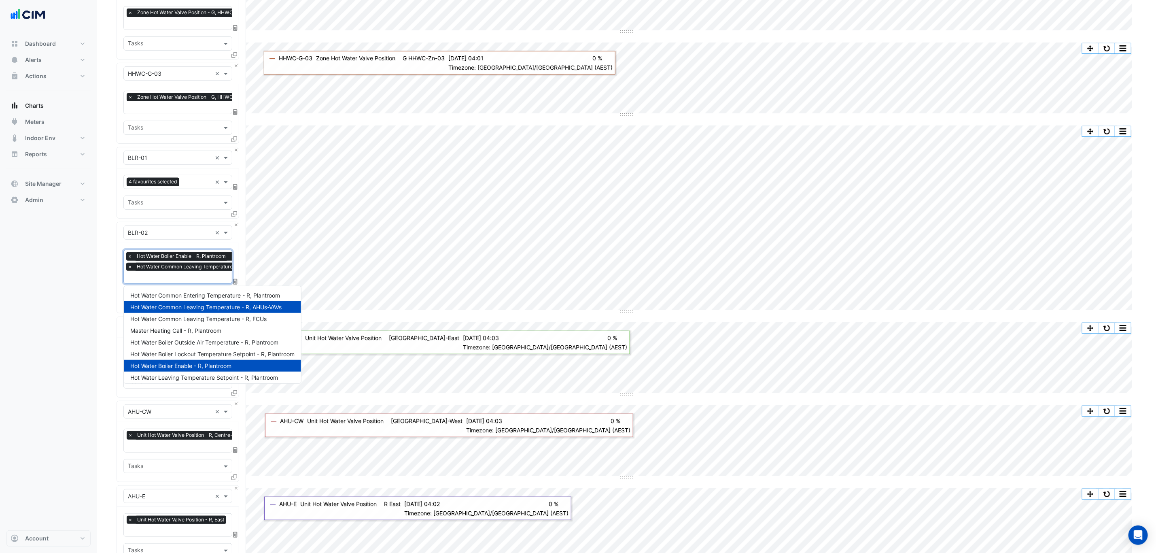
click at [195, 275] on input "text" at bounding box center [200, 278] width 146 height 8
click at [204, 319] on span "Hot Water Common Leaving Temperature - R, FCUs" at bounding box center [198, 318] width 136 height 7
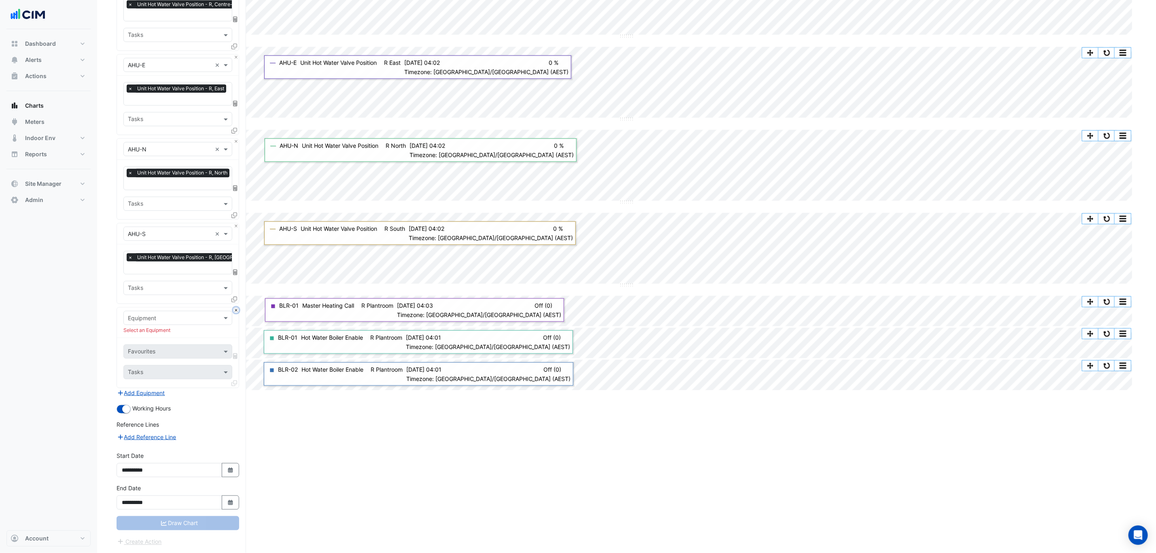
click at [235, 309] on button "Close" at bounding box center [236, 310] width 5 height 5
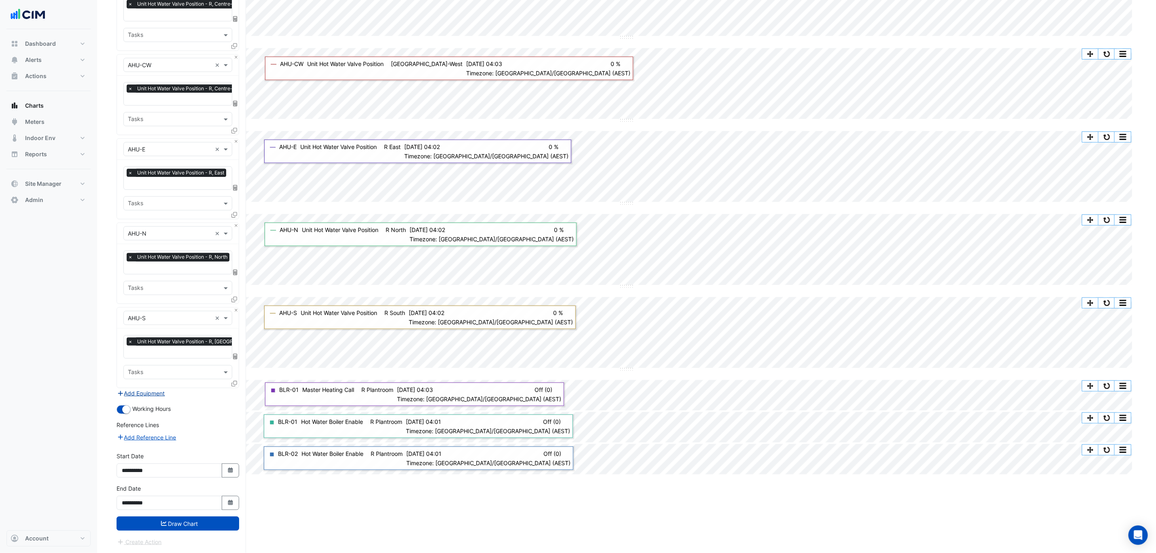
click at [151, 391] on button "Add Equipment" at bounding box center [141, 393] width 49 height 9
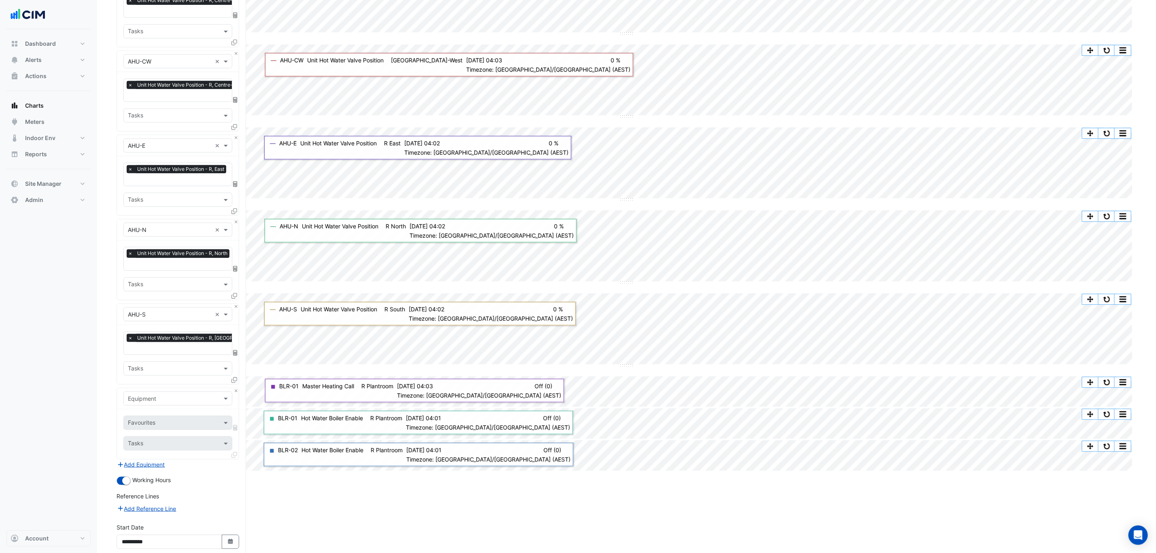
click at [153, 396] on div "Equipment" at bounding box center [177, 398] width 109 height 14
type input "***"
click at [197, 484] on div "VSD-SHHWP-01" at bounding box center [178, 486] width 108 height 12
click at [174, 421] on div "Favourites" at bounding box center [167, 422] width 86 height 13
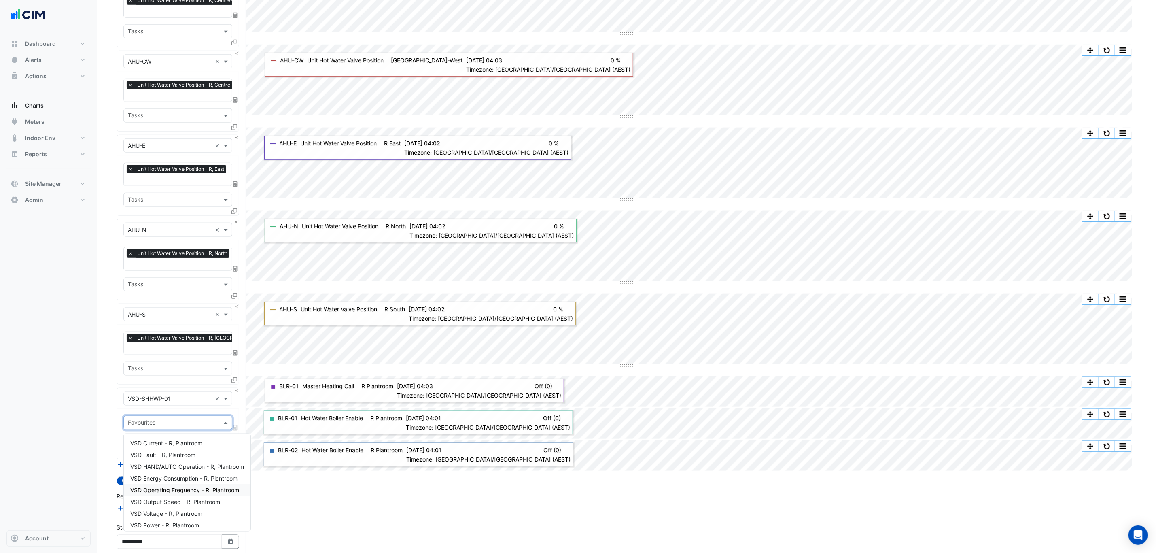
click at [191, 492] on span "VSD Operating Frequency - R, Plantroom" at bounding box center [184, 490] width 109 height 7
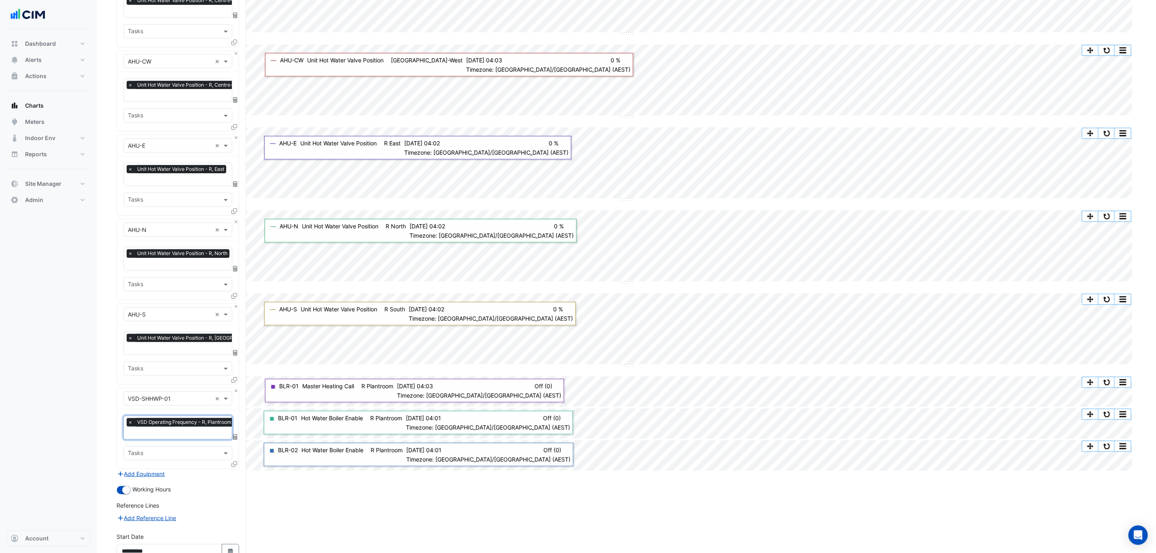
click at [238, 465] on div "× VSD-SHHWP-01 × × VSD Operating Frequency - R, Plantroom × Tasks" at bounding box center [178, 428] width 123 height 81
click at [234, 467] on icon at bounding box center [235, 464] width 6 height 6
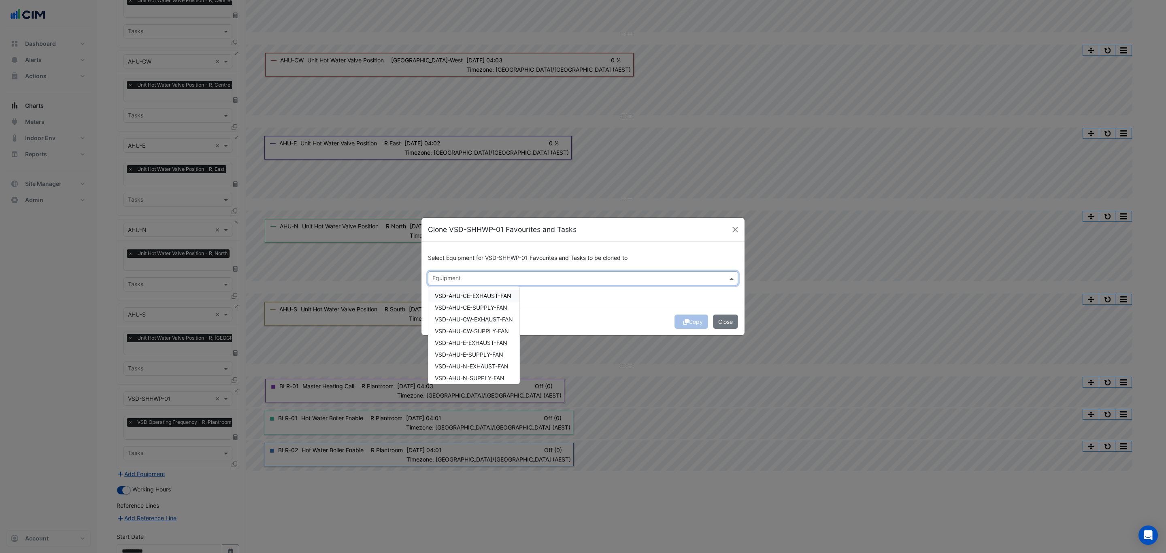
click at [516, 280] on input "text" at bounding box center [578, 279] width 292 height 8
click at [478, 319] on span "VSD-SHHWP-02" at bounding box center [456, 319] width 43 height 7
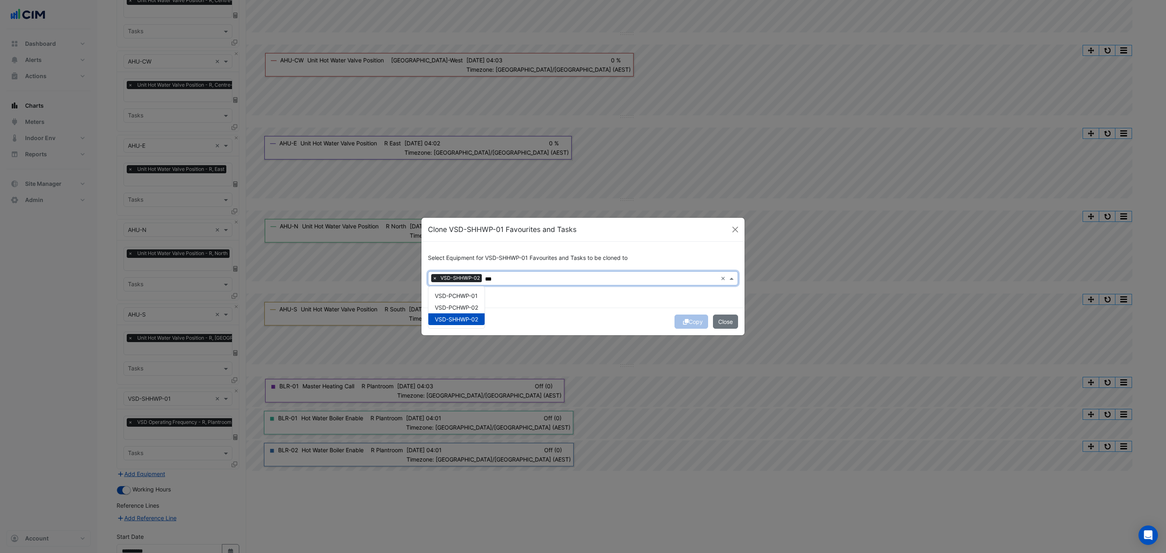
type input "***"
click at [555, 306] on div "Select Equipment for VSD-SHHWP-01 Favourites and Tasks to be cloned to × VSD-SH…" at bounding box center [582, 275] width 323 height 66
click at [691, 322] on div "Copy Close" at bounding box center [582, 322] width 323 height 28
click at [691, 322] on button "Copy" at bounding box center [691, 321] width 34 height 14
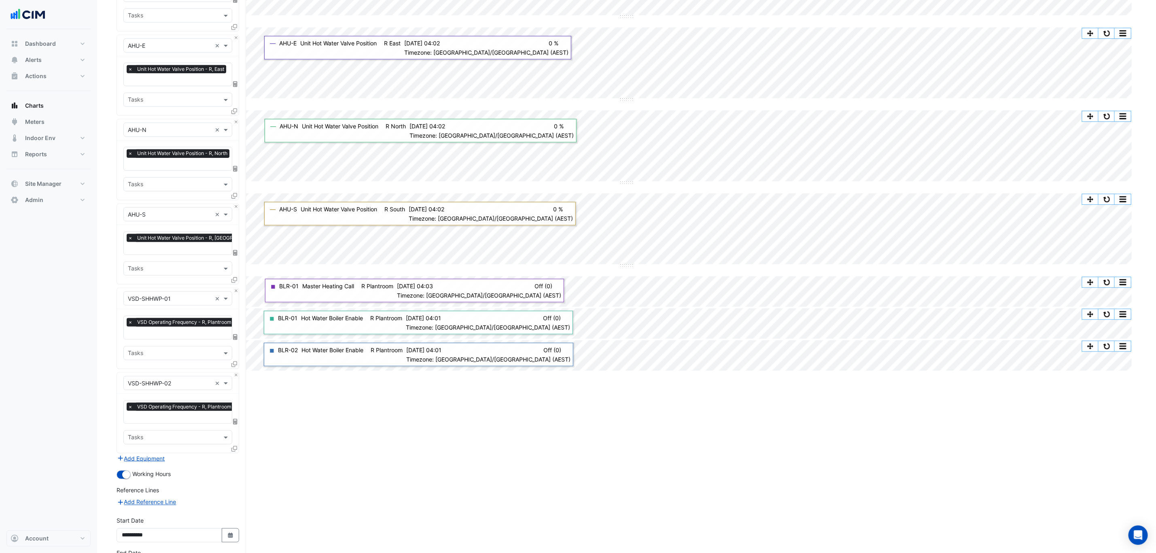
scroll to position [722, 0]
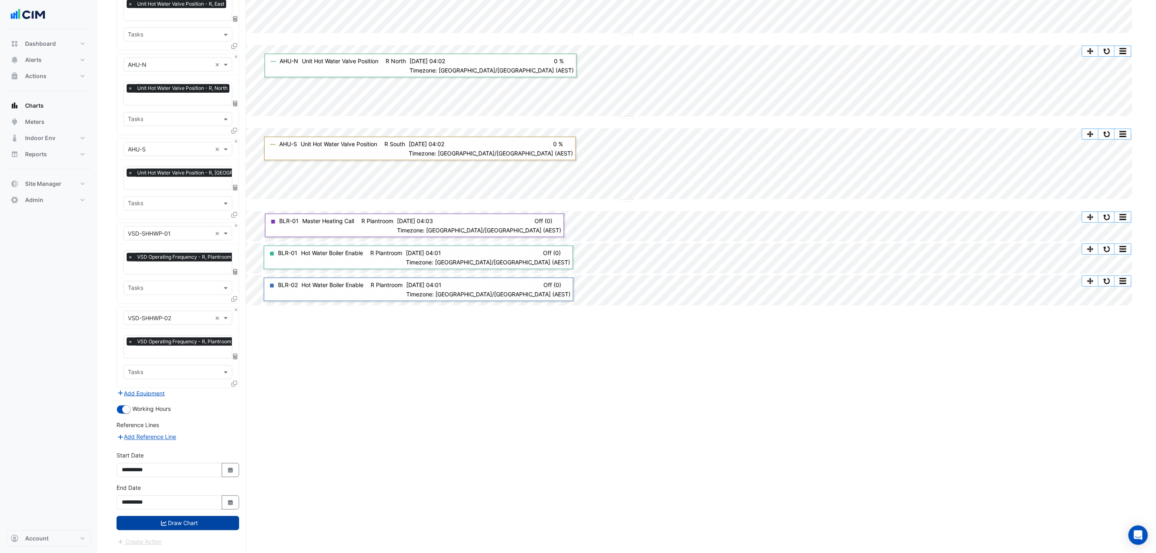
click at [208, 521] on button "Draw Chart" at bounding box center [178, 523] width 123 height 14
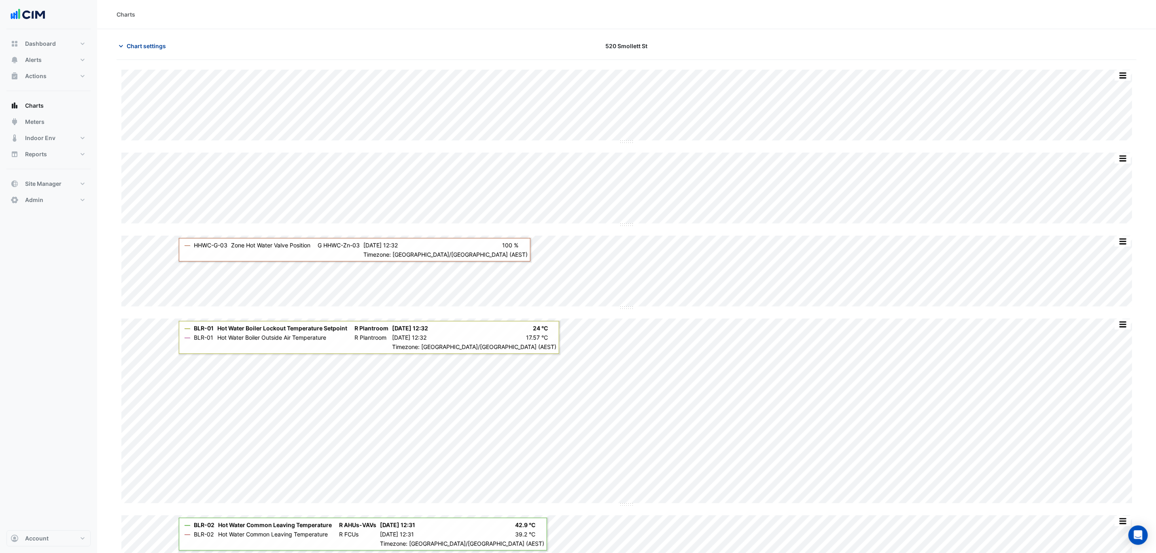
click at [159, 50] on span "Chart settings" at bounding box center [146, 46] width 39 height 8
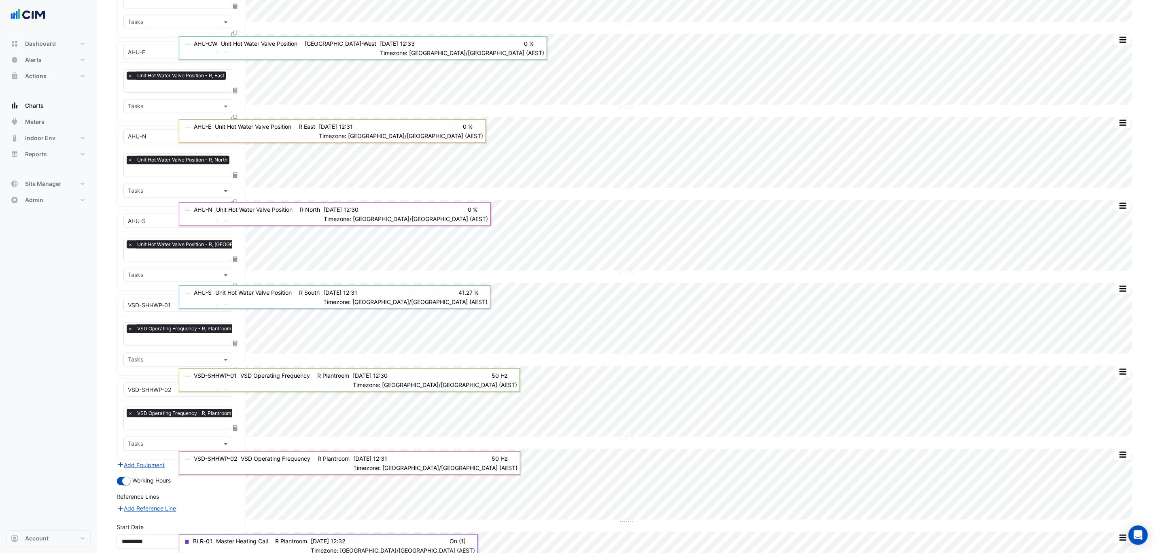
scroll to position [722, 0]
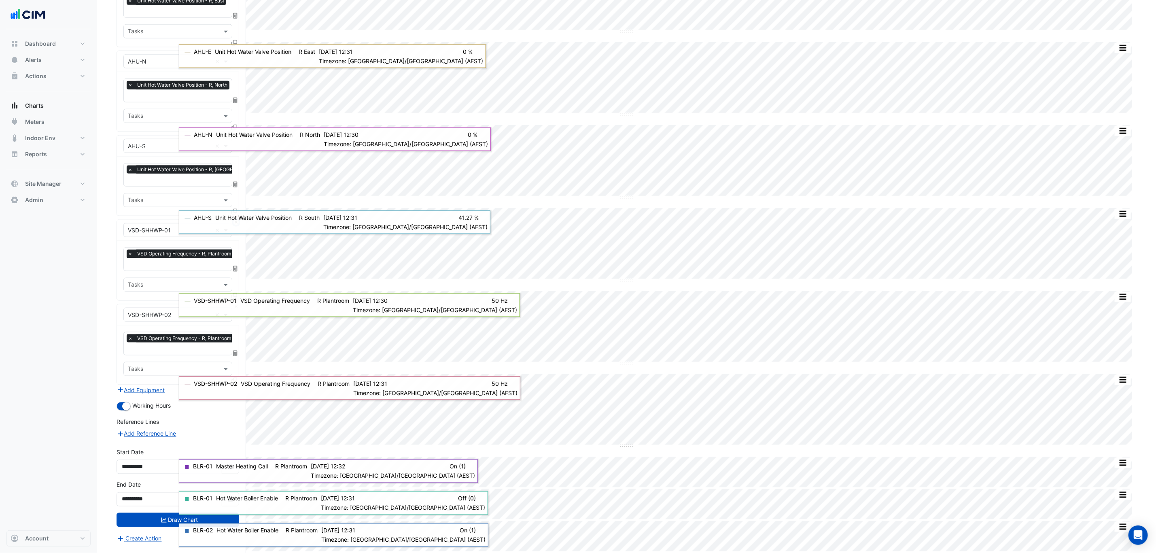
click at [236, 225] on button "Close" at bounding box center [236, 222] width 5 height 5
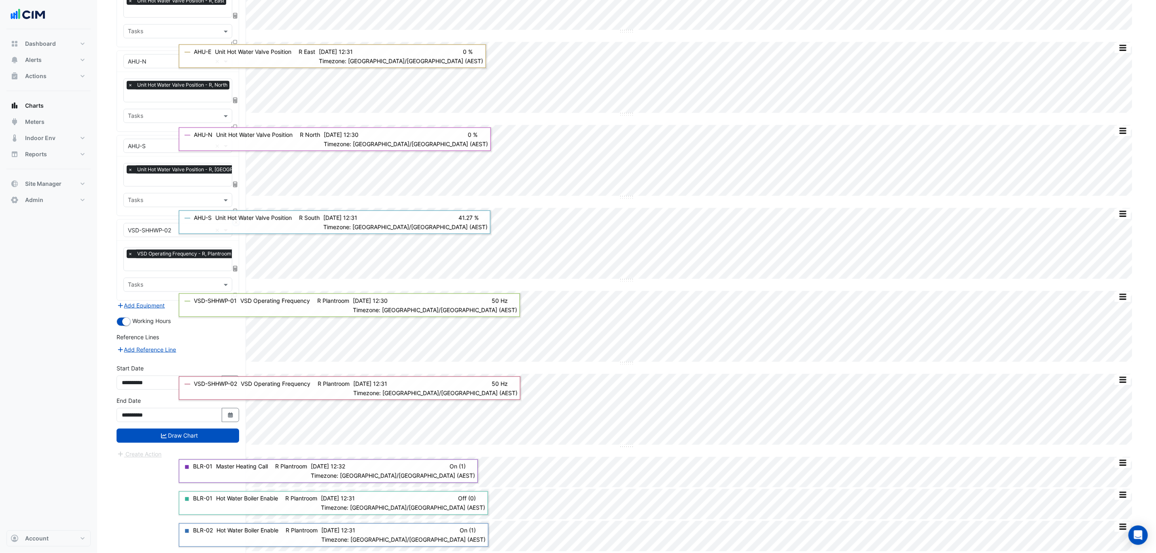
click at [236, 225] on button "Close" at bounding box center [236, 222] width 5 height 5
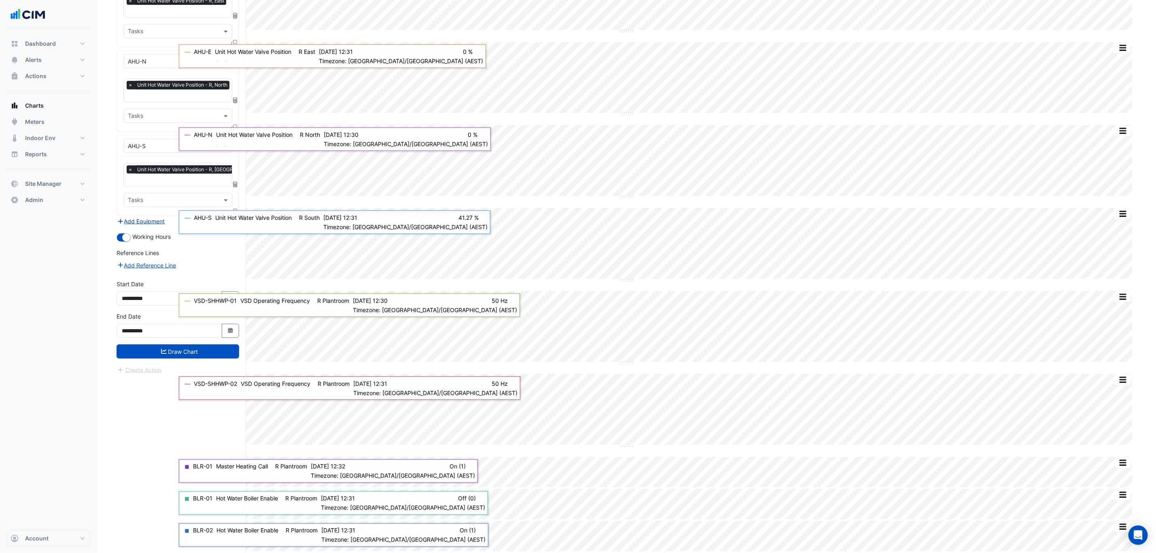
click at [148, 226] on button "Add Equipment" at bounding box center [141, 221] width 49 height 9
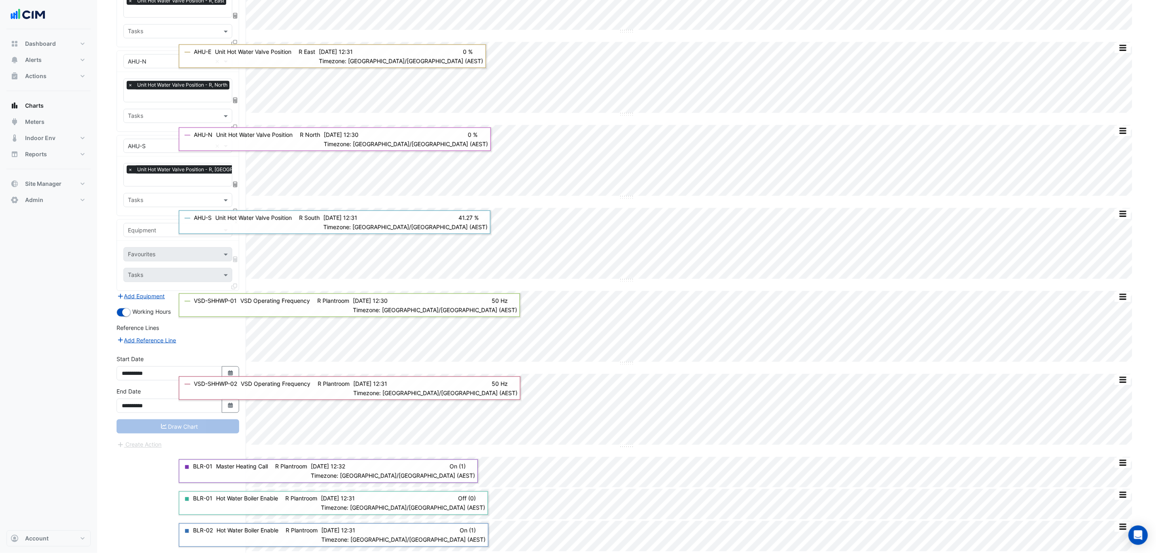
click at [156, 232] on input "text" at bounding box center [170, 230] width 84 height 8
type input "*"
type input "***"
click at [164, 272] on div "SHHWP-01" at bounding box center [178, 274] width 108 height 12
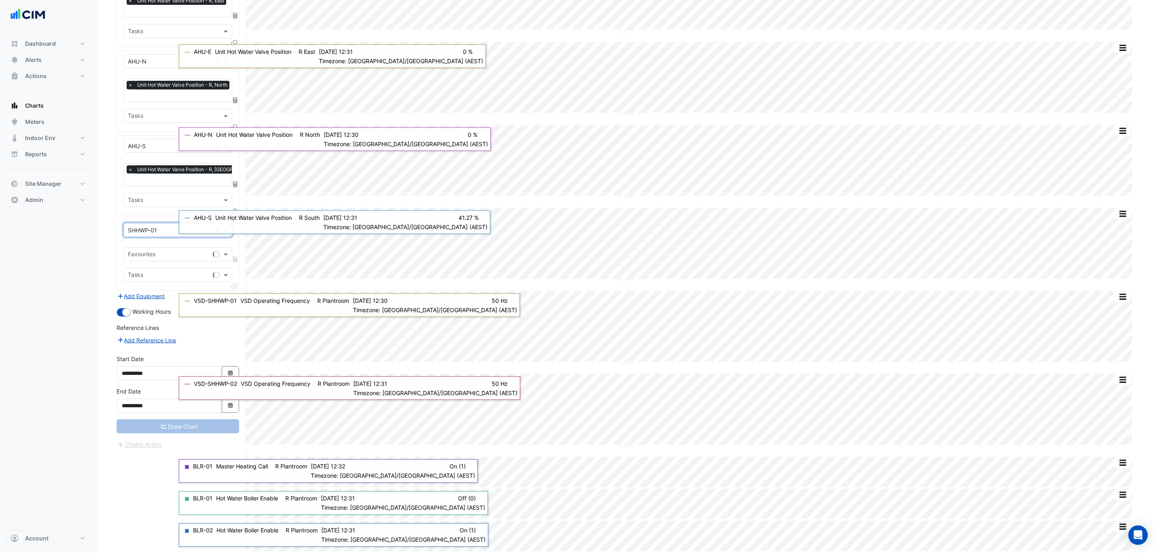
click at [165, 259] on input "text" at bounding box center [169, 255] width 82 height 8
type input "*"
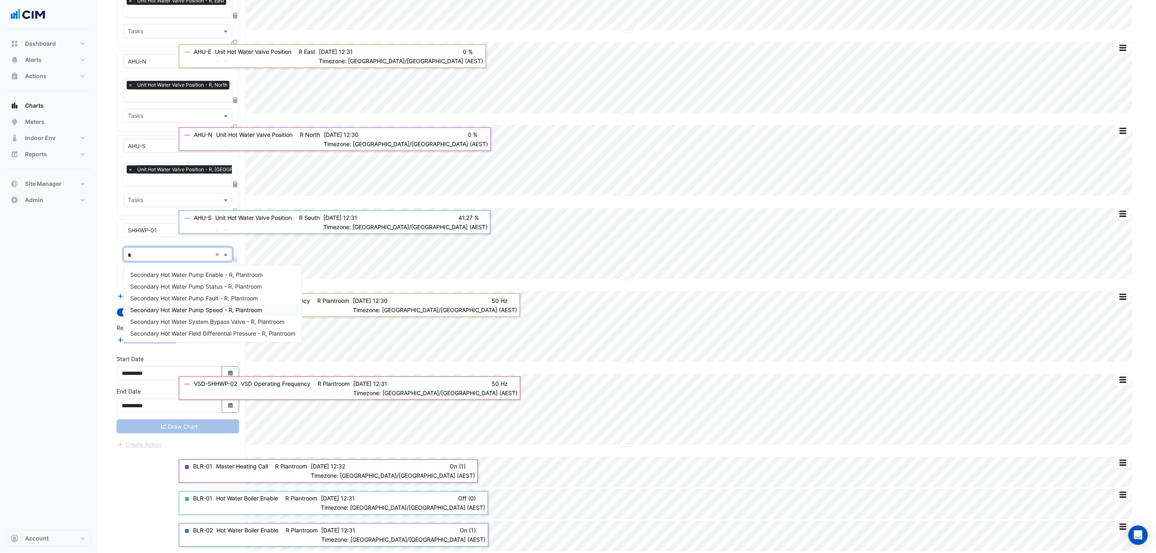
click at [201, 312] on span "Secondary Hot Water Pump Speed - R, Plantroom" at bounding box center [196, 309] width 132 height 7
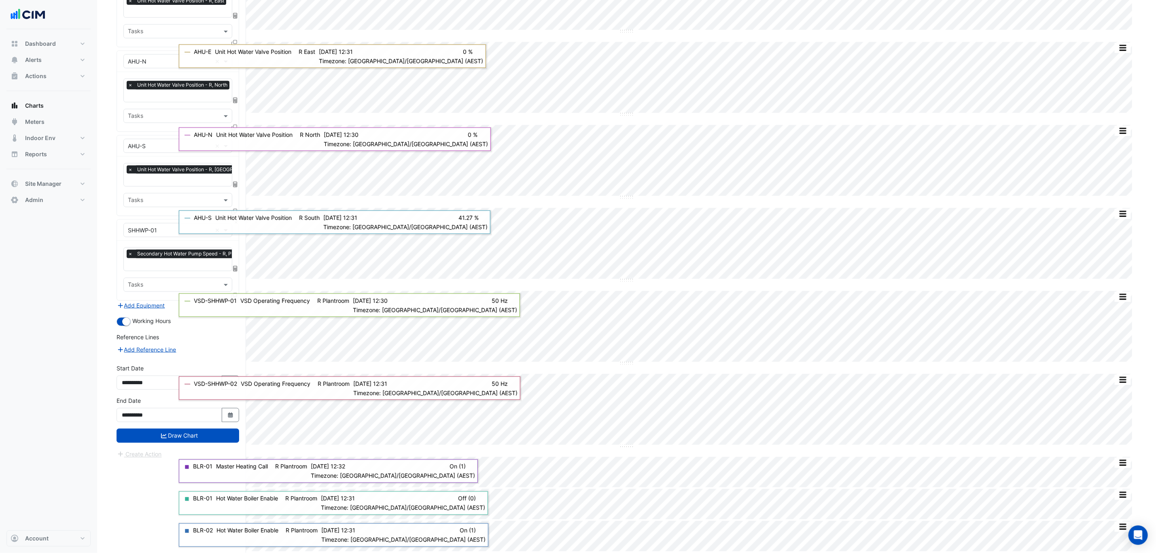
click at [234, 302] on div at bounding box center [235, 298] width 7 height 12
click at [233, 300] on div at bounding box center [235, 298] width 7 height 12
click at [233, 299] on icon at bounding box center [235, 296] width 6 height 6
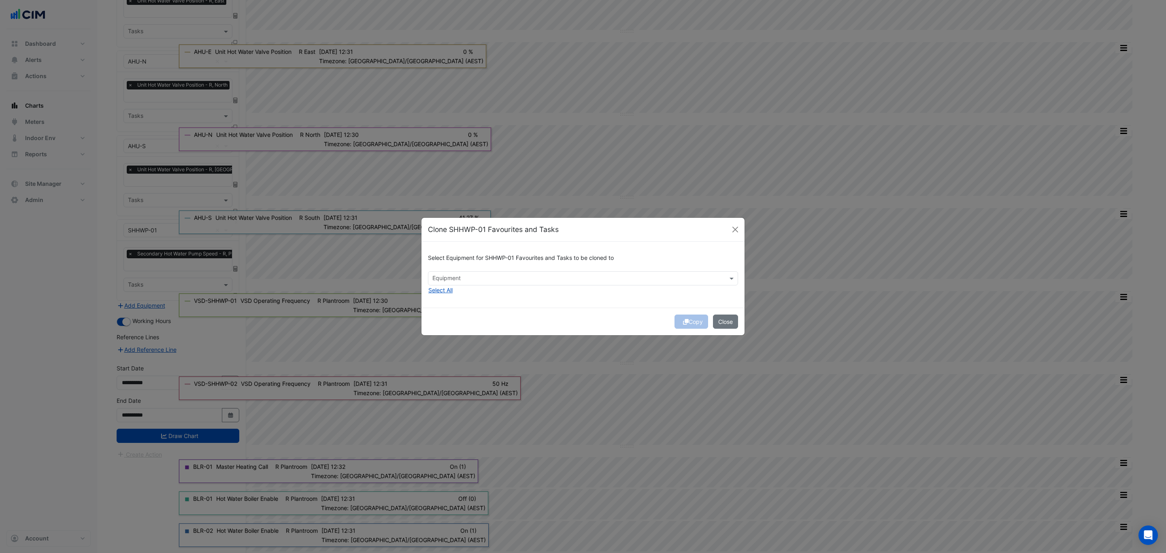
click at [498, 285] on div "Equipment" at bounding box center [583, 278] width 310 height 14
drag, startPoint x: 456, startPoint y: 295, endPoint x: 455, endPoint y: 302, distance: 7.0
click at [455, 296] on span "SHHWP-02" at bounding box center [450, 295] width 30 height 7
click at [455, 302] on div "SHHWP-03" at bounding box center [449, 308] width 43 height 12
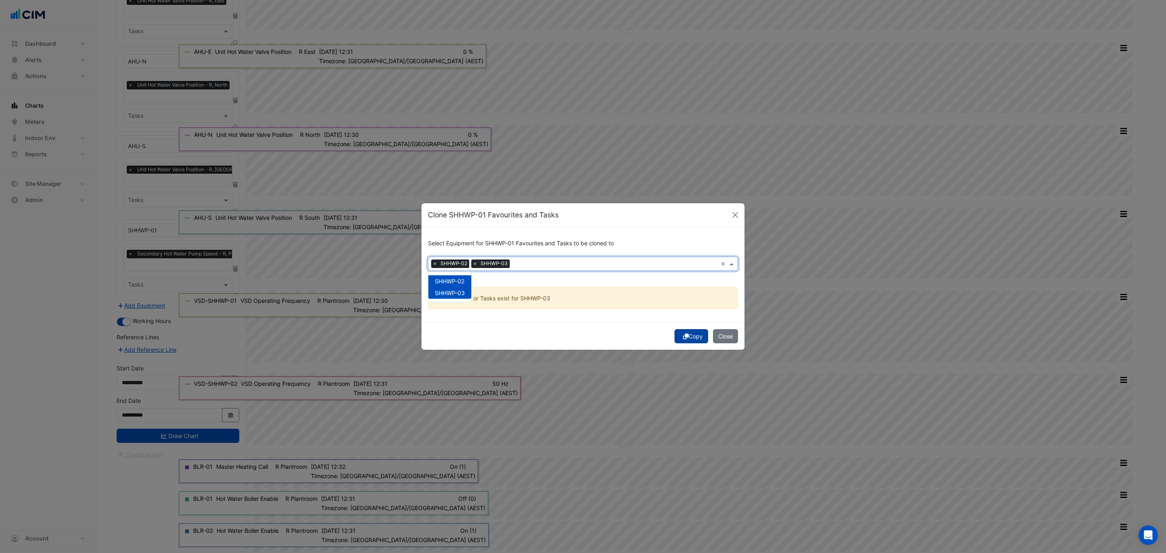
click at [685, 331] on button "Copy" at bounding box center [691, 336] width 34 height 14
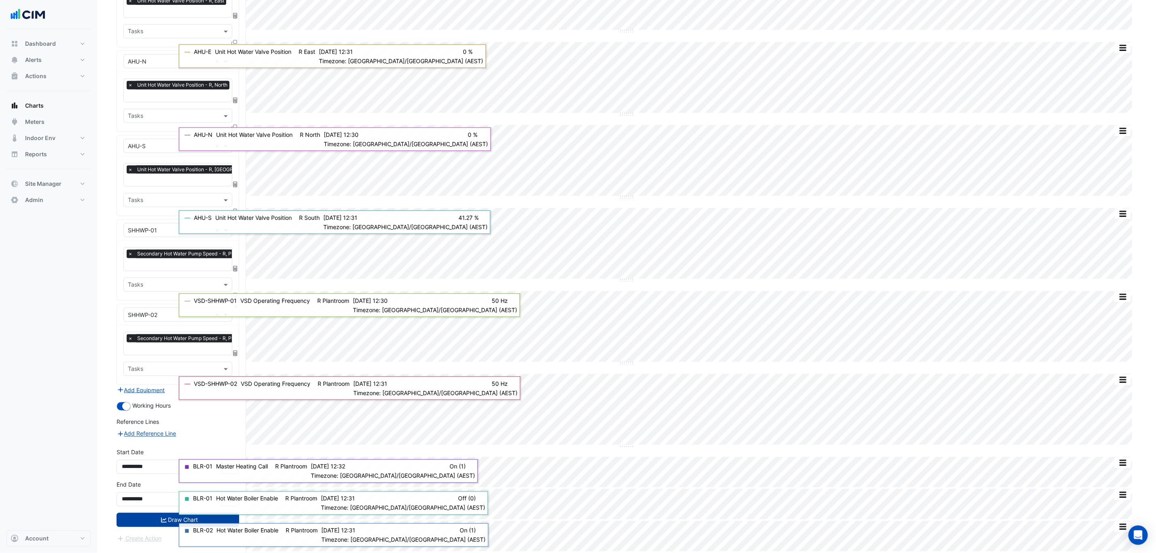
click at [147, 525] on button "Draw Chart" at bounding box center [178, 520] width 123 height 14
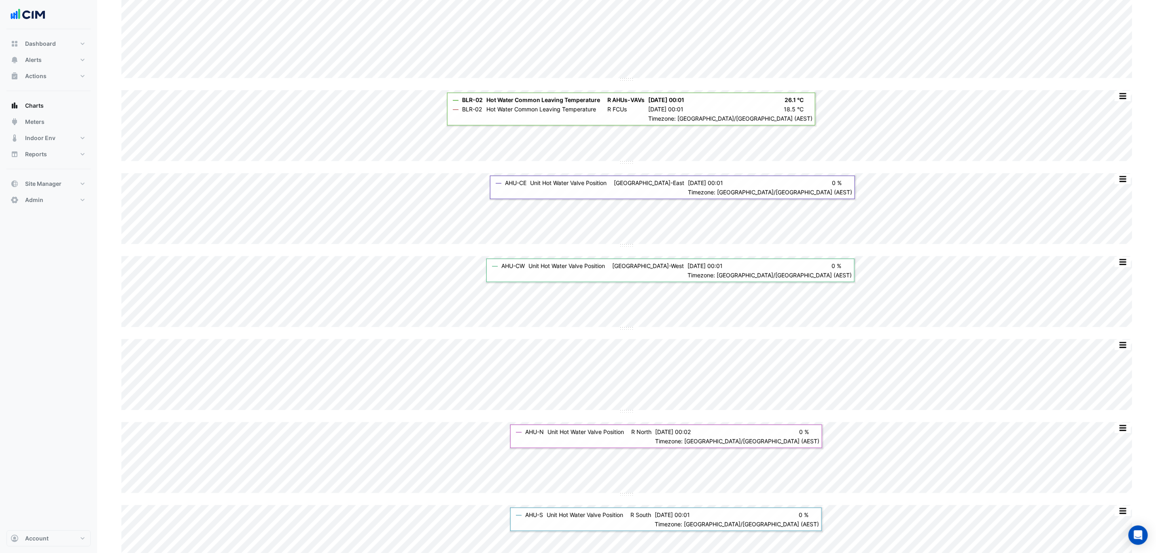
scroll to position [722, 0]
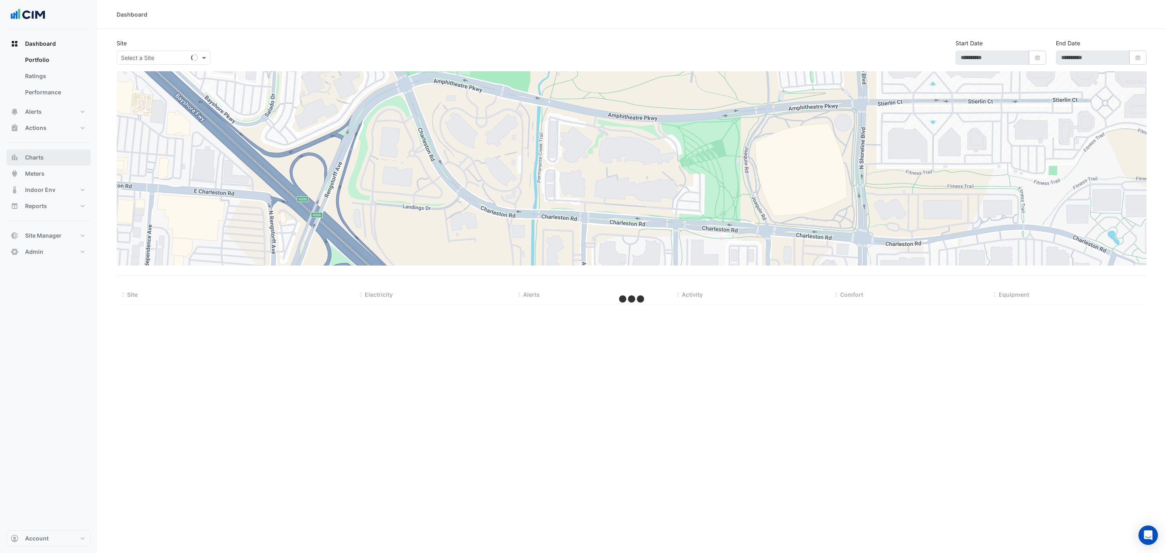
click at [43, 158] on span "Charts" at bounding box center [34, 157] width 19 height 8
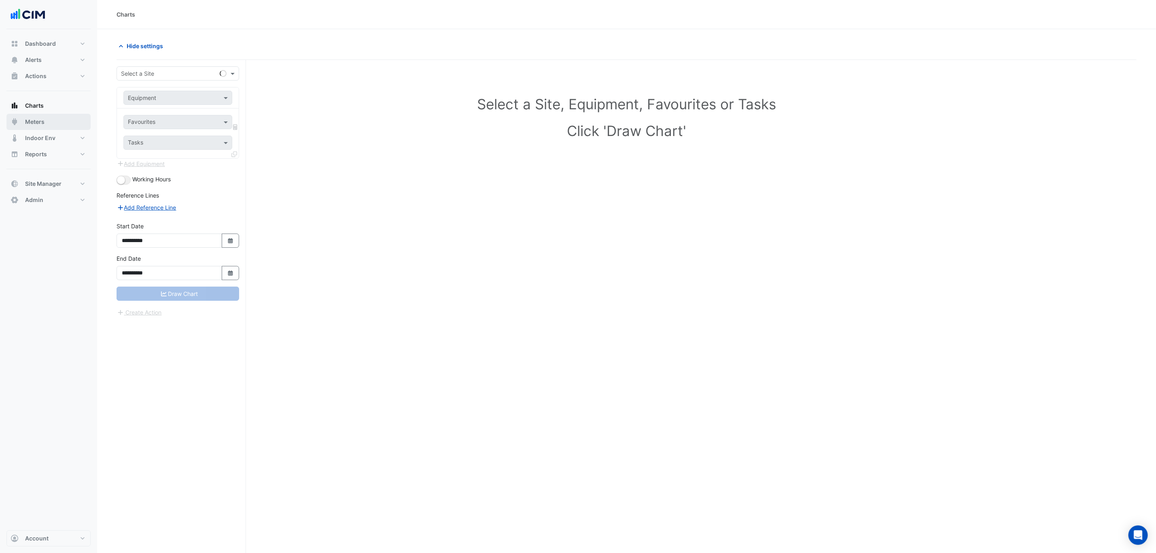
click at [65, 118] on button "Meters" at bounding box center [48, 122] width 84 height 16
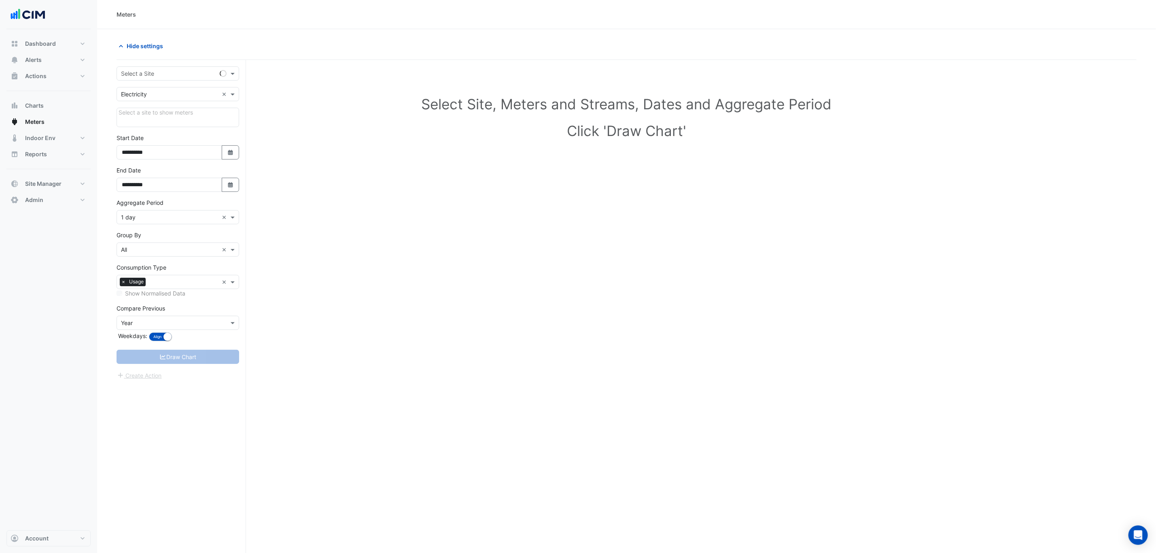
click at [148, 75] on input "text" at bounding box center [170, 74] width 98 height 8
type input "******"
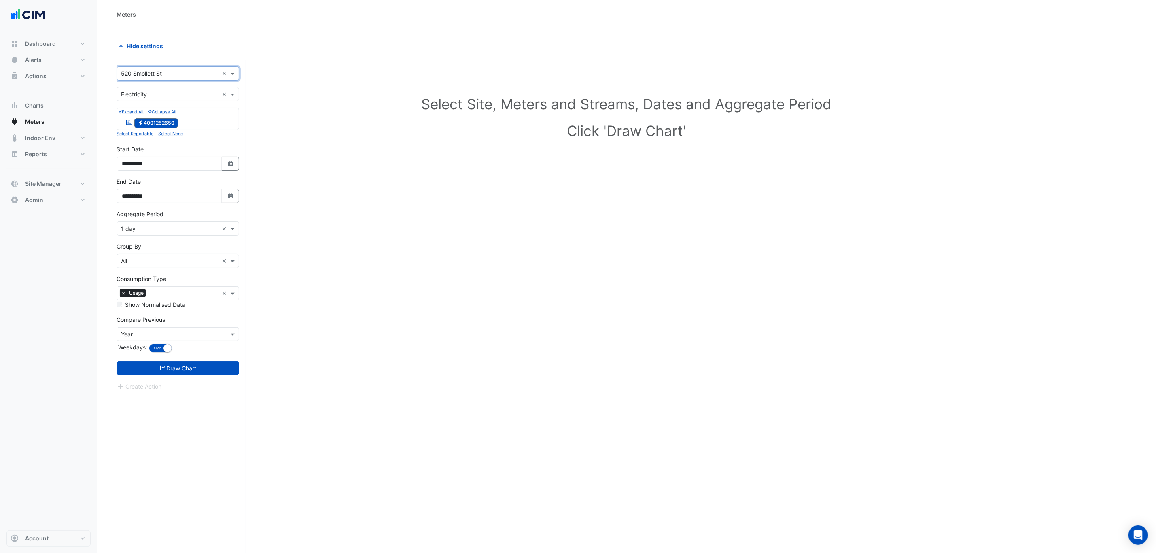
click at [170, 102] on form "**********" at bounding box center [178, 228] width 123 height 325
click at [176, 97] on input "text" at bounding box center [170, 94] width 98 height 8
click at [160, 122] on div "Gas" at bounding box center [178, 124] width 122 height 12
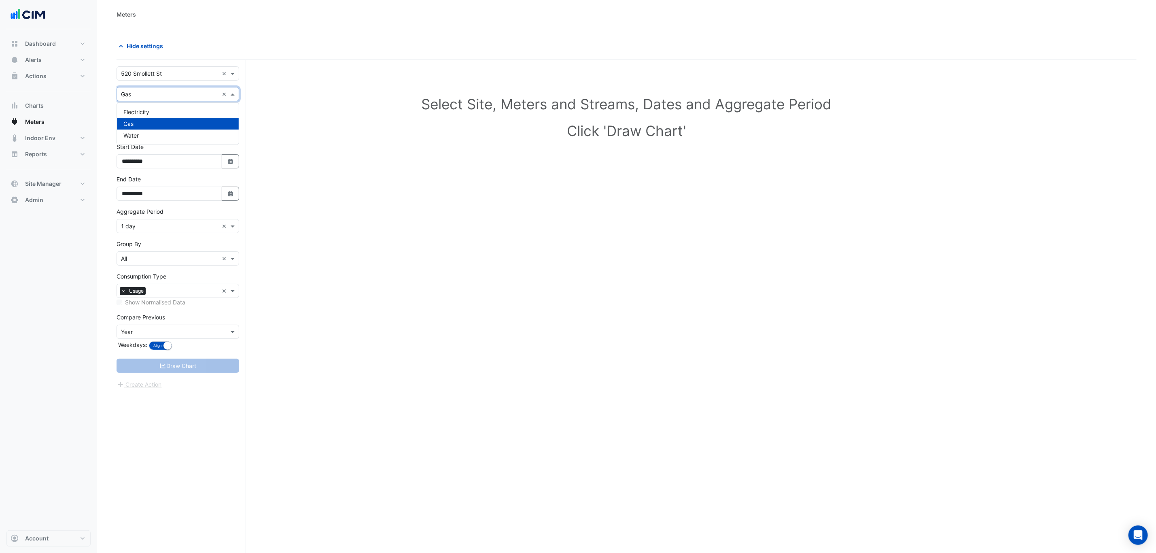
click at [183, 97] on input "text" at bounding box center [170, 94] width 98 height 8
click at [170, 136] on div "Water" at bounding box center [178, 136] width 122 height 12
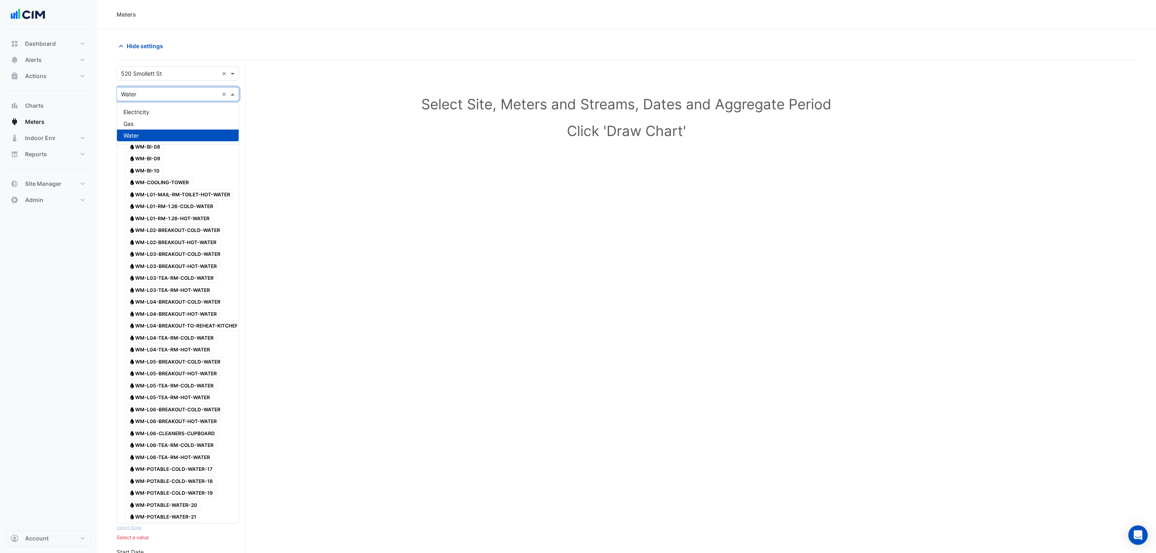
click at [178, 91] on input "text" at bounding box center [170, 94] width 98 height 8
click at [169, 120] on div "Gas" at bounding box center [178, 124] width 122 height 12
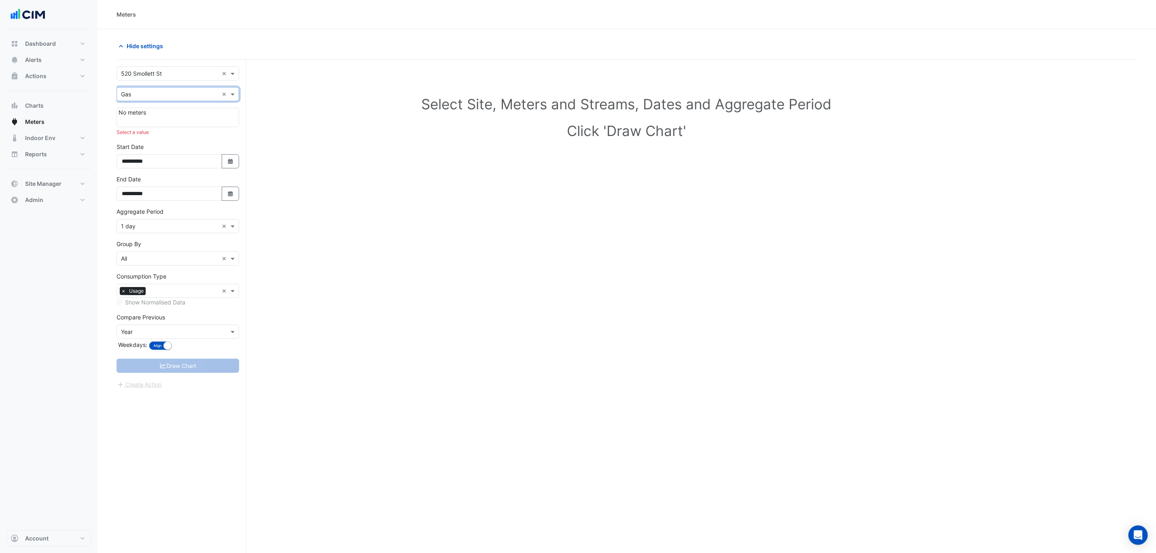
click at [179, 95] on input "text" at bounding box center [170, 94] width 98 height 8
click at [179, 109] on div "Electricity" at bounding box center [178, 112] width 122 height 12
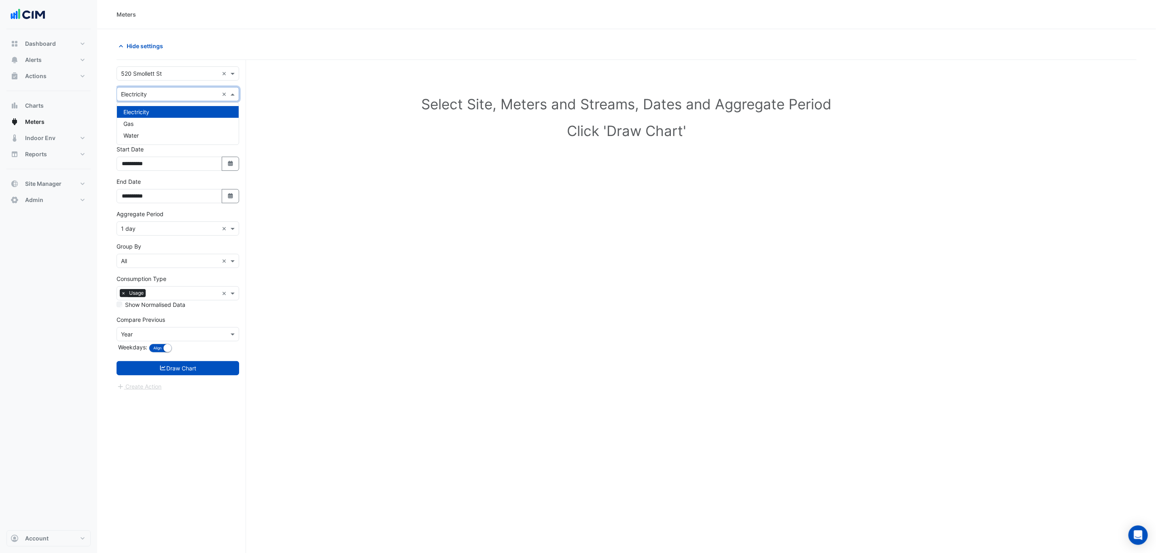
click at [184, 94] on input "text" at bounding box center [170, 94] width 98 height 8
click at [180, 119] on div "Gas" at bounding box center [178, 124] width 122 height 12
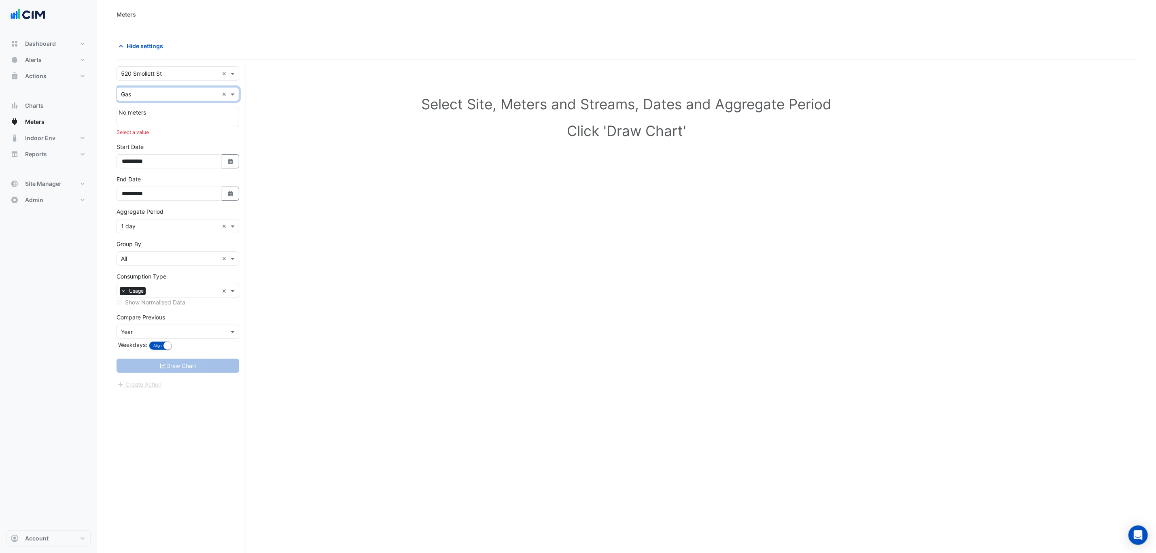
click at [161, 76] on input "text" at bounding box center [170, 74] width 98 height 8
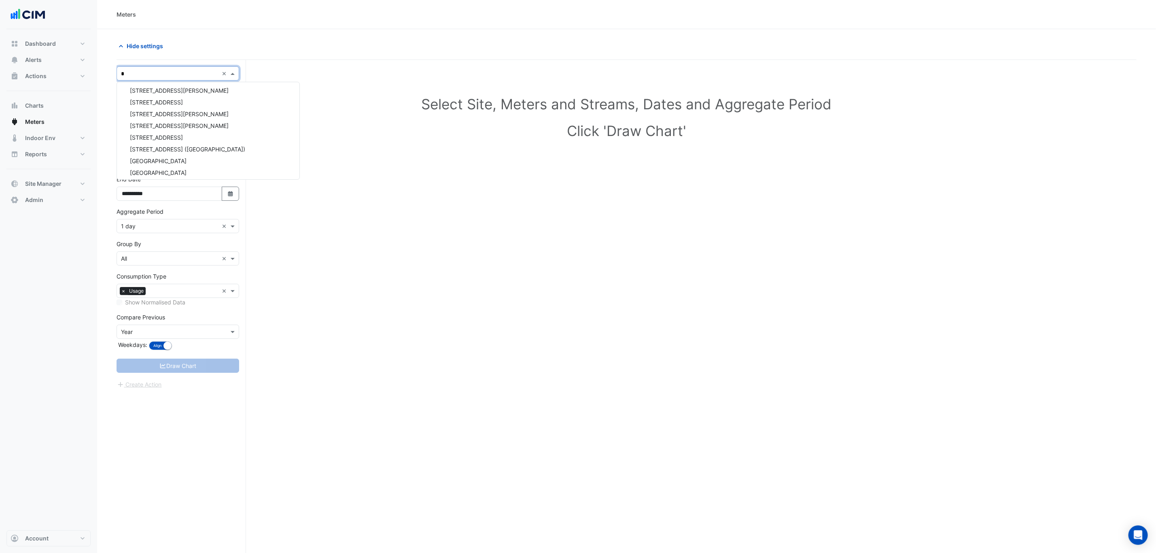
type input "**"
type input "*****"
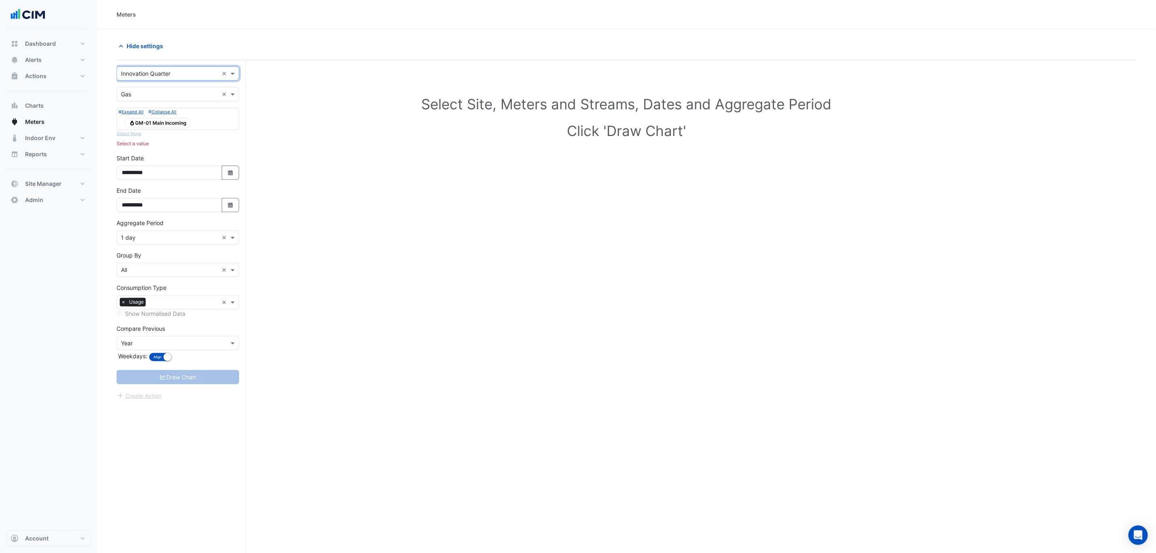
click at [163, 98] on input "text" at bounding box center [170, 94] width 98 height 8
click at [150, 135] on div "Water" at bounding box center [178, 136] width 122 height 12
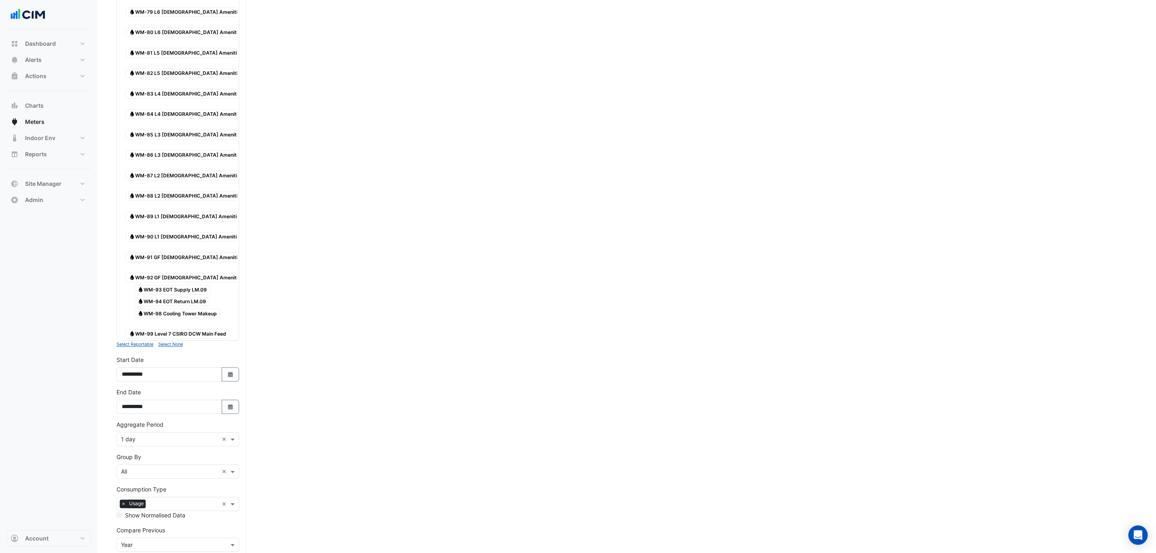
scroll to position [1014, 0]
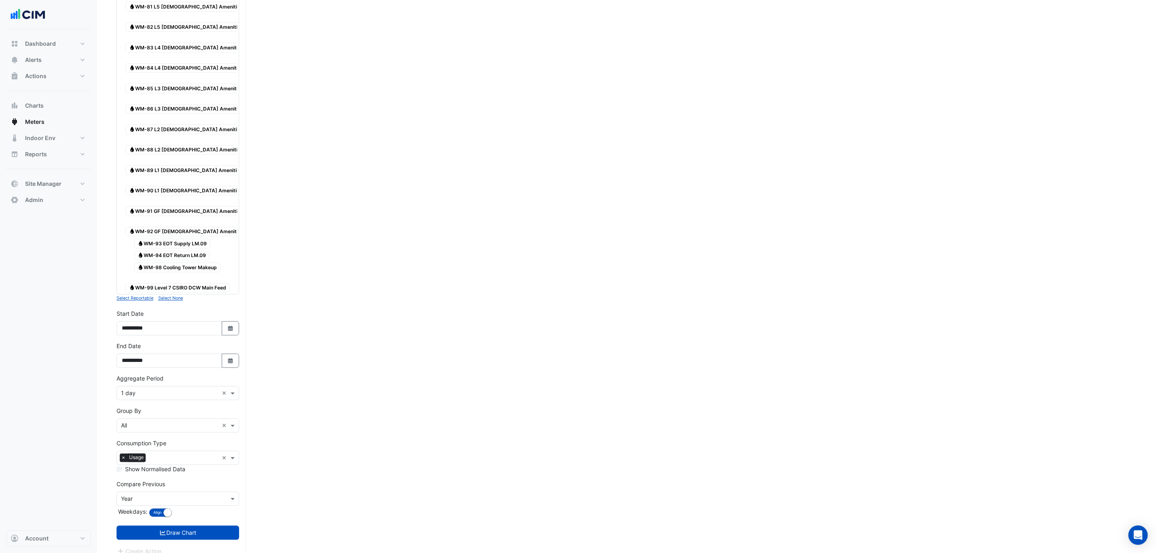
click at [152, 423] on div "× All ×" at bounding box center [178, 426] width 123 height 14
click at [151, 442] on div "Meter" at bounding box center [178, 445] width 122 height 12
click at [230, 354] on button "Select Date" at bounding box center [231, 361] width 18 height 14
click at [210, 238] on button "Next month" at bounding box center [208, 243] width 10 height 13
select select "**"
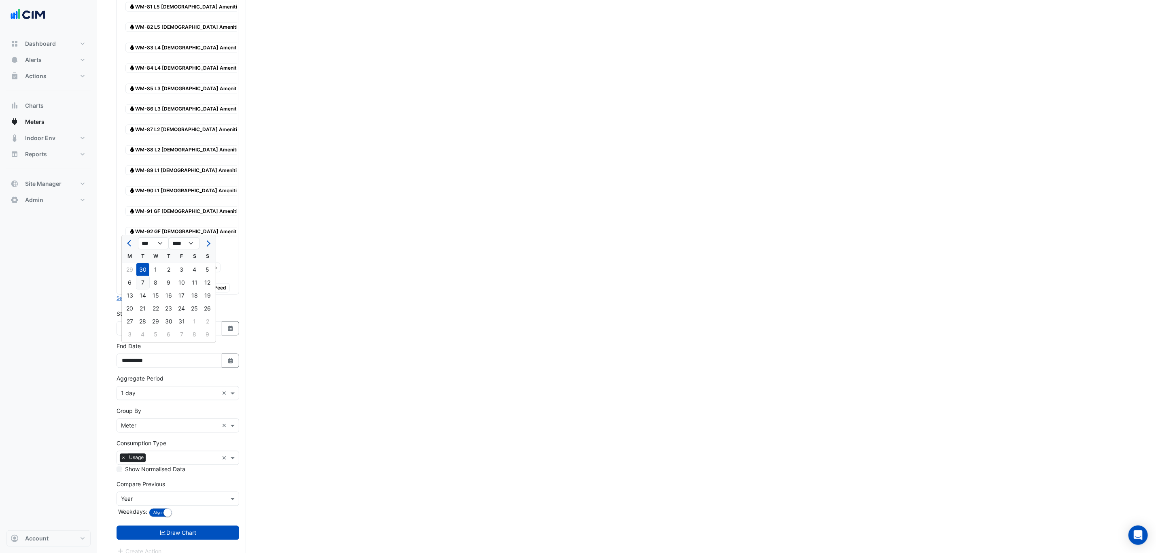
click at [144, 282] on div "7" at bounding box center [142, 282] width 13 height 13
type input "**********"
click at [142, 386] on div "× 1 day ×" at bounding box center [178, 393] width 123 height 14
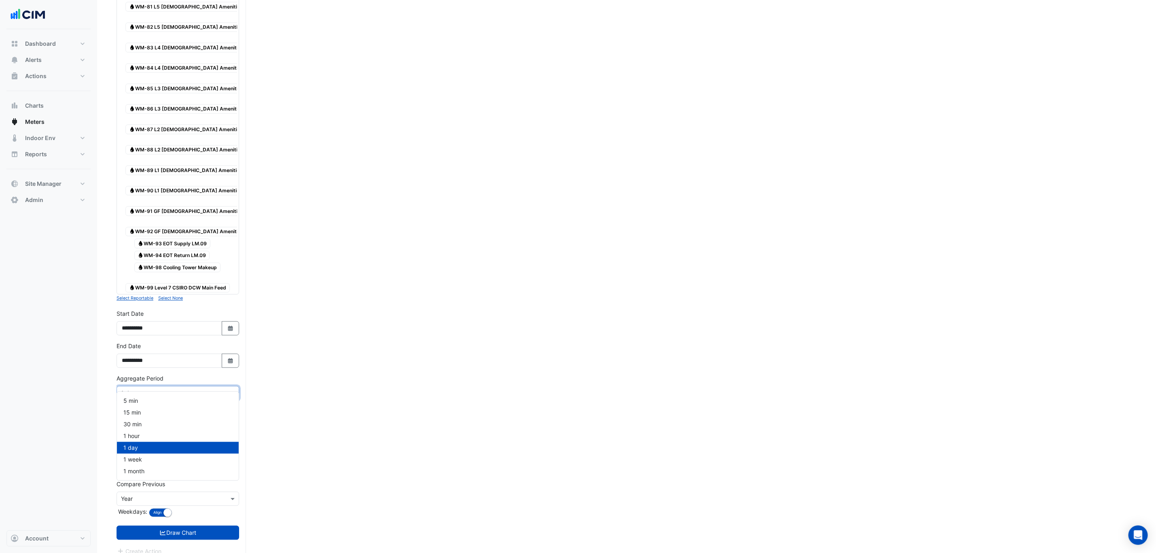
drag, startPoint x: 75, startPoint y: 382, endPoint x: 85, endPoint y: 392, distance: 13.7
click at [75, 383] on div "Dashboard Portfolio Ratings Performance Alerts Site Rules Templates Actions Sit…" at bounding box center [48, 279] width 84 height 501
click at [149, 495] on input "text" at bounding box center [170, 499] width 98 height 8
click at [156, 411] on div "None" at bounding box center [178, 413] width 122 height 12
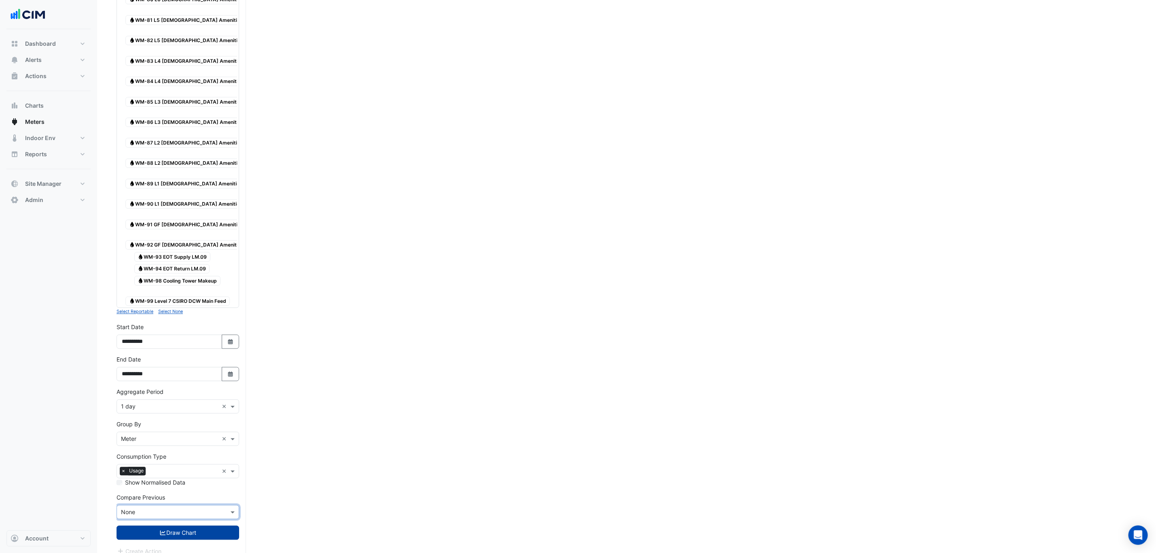
click at [212, 529] on button "Draw Chart" at bounding box center [178, 533] width 123 height 14
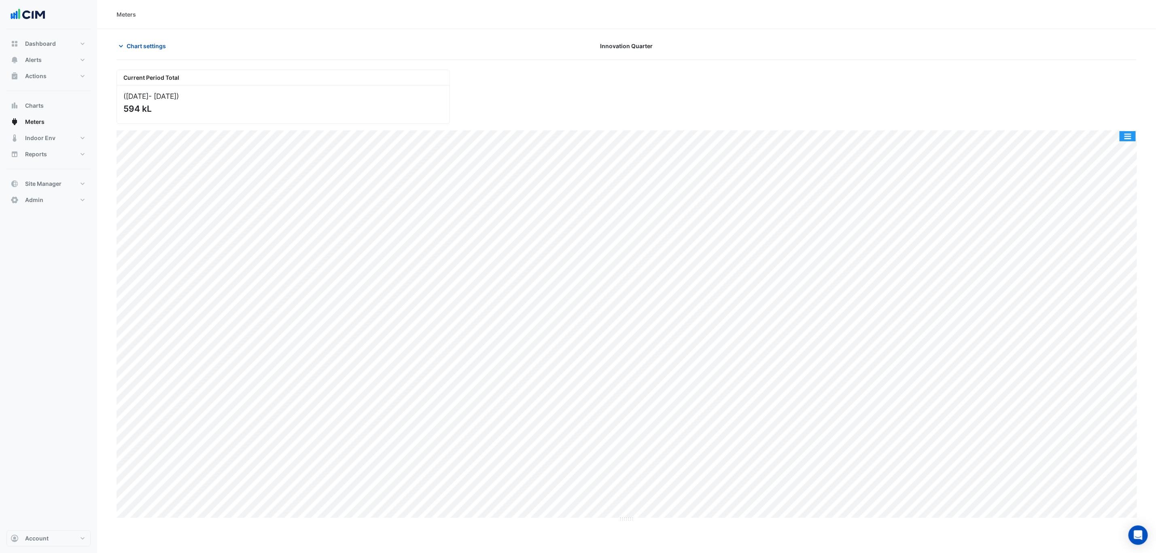
click at [1130, 136] on button "button" at bounding box center [1128, 136] width 16 height 10
click at [1131, 141] on button "button" at bounding box center [1128, 136] width 16 height 10
click at [1132, 137] on button "button" at bounding box center [1128, 136] width 16 height 10
click at [1133, 138] on button "button" at bounding box center [1128, 136] width 16 height 10
click at [1129, 147] on div "Split by Meter" at bounding box center [1112, 150] width 49 height 15
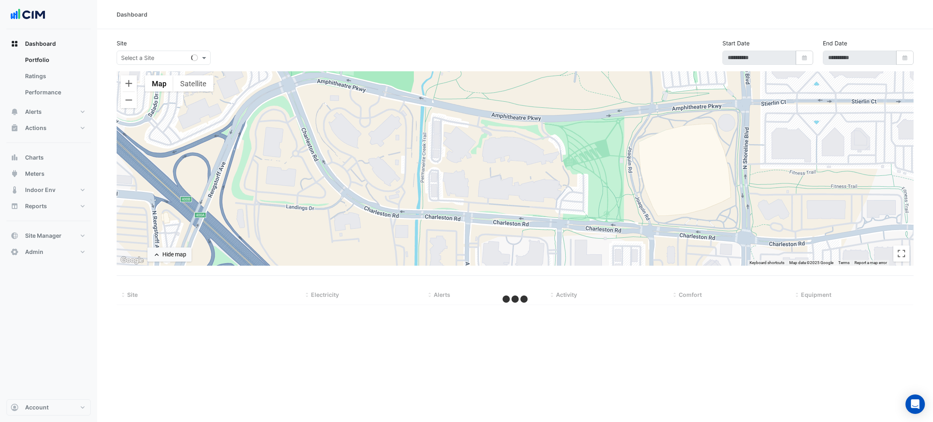
type input "**********"
select select "***"
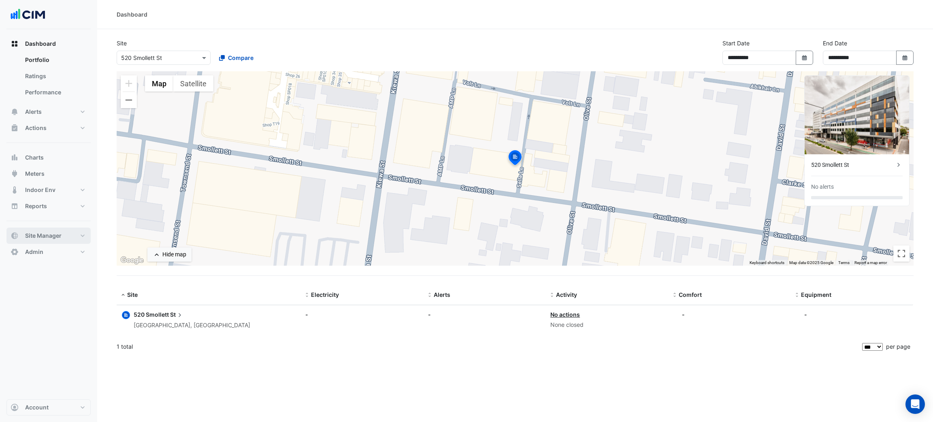
click at [51, 236] on span "Site Manager" at bounding box center [43, 236] width 36 height 8
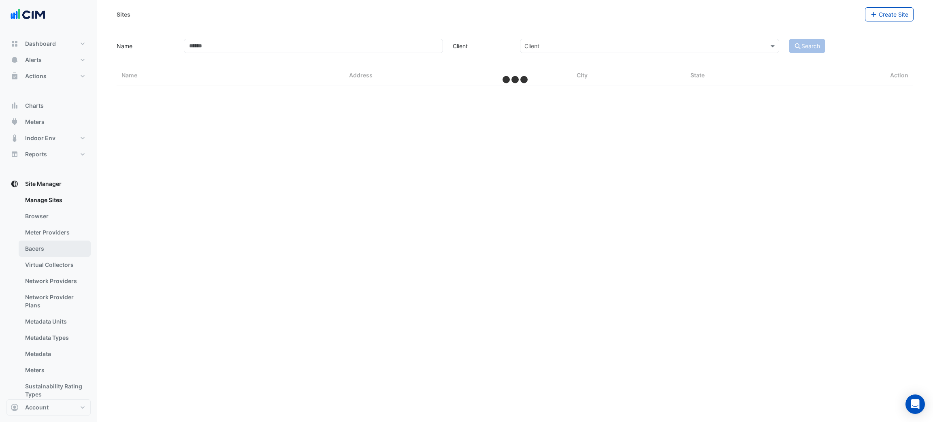
click at [52, 249] on link "Bacers" at bounding box center [55, 248] width 72 height 16
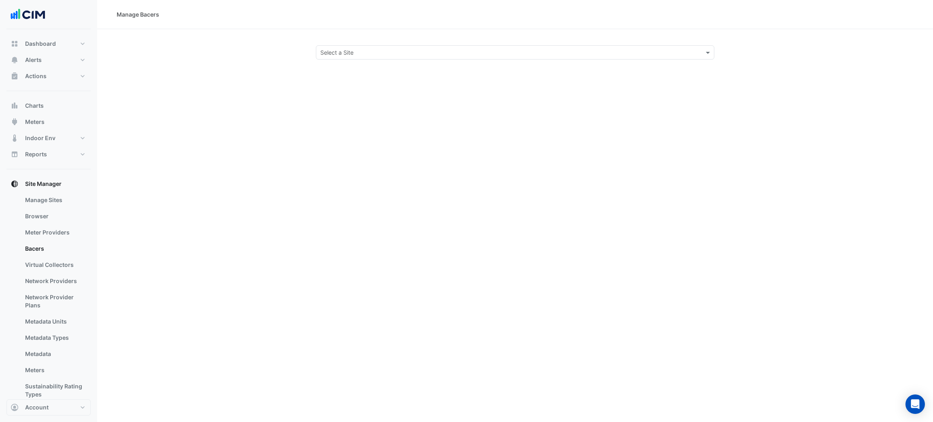
click at [334, 57] on div "Select a Site" at bounding box center [515, 52] width 398 height 14
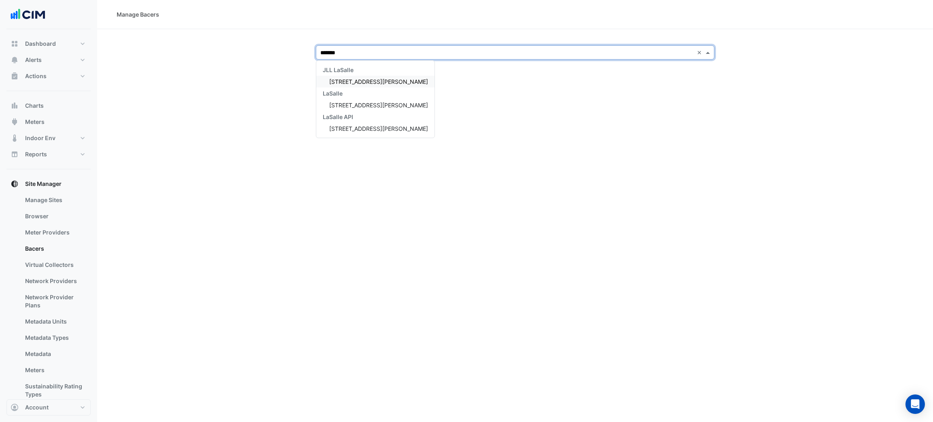
type input "********"
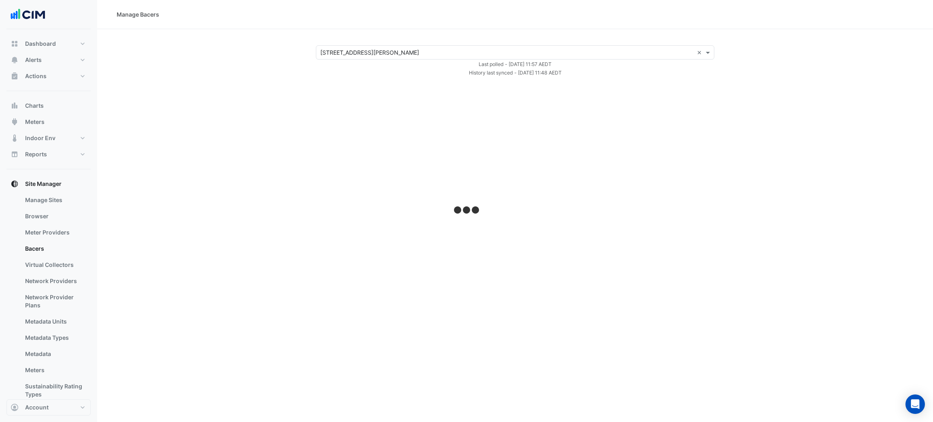
select select "***"
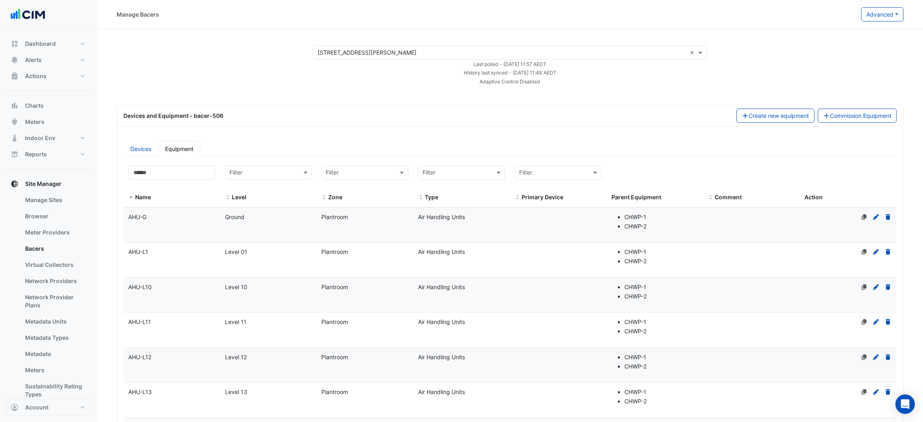
click at [859, 22] on div "Manage Bacers Advanced View Collector Notes View scan history View Metadata Pre…" at bounding box center [510, 14] width 826 height 29
click at [872, 19] on button "Advanced" at bounding box center [882, 14] width 42 height 14
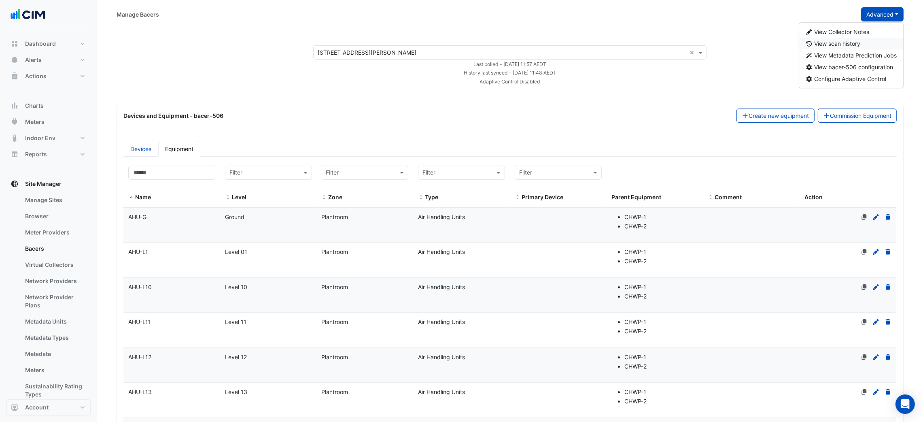
click at [858, 38] on button "View scan history" at bounding box center [851, 44] width 104 height 12
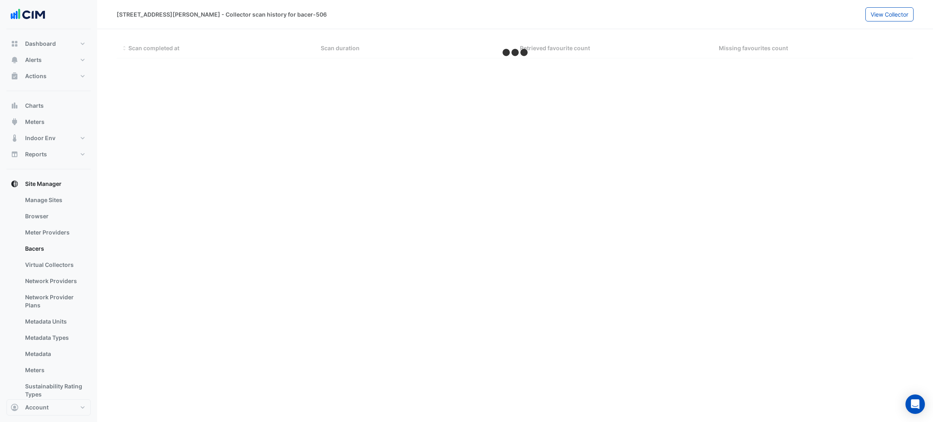
select select "***"
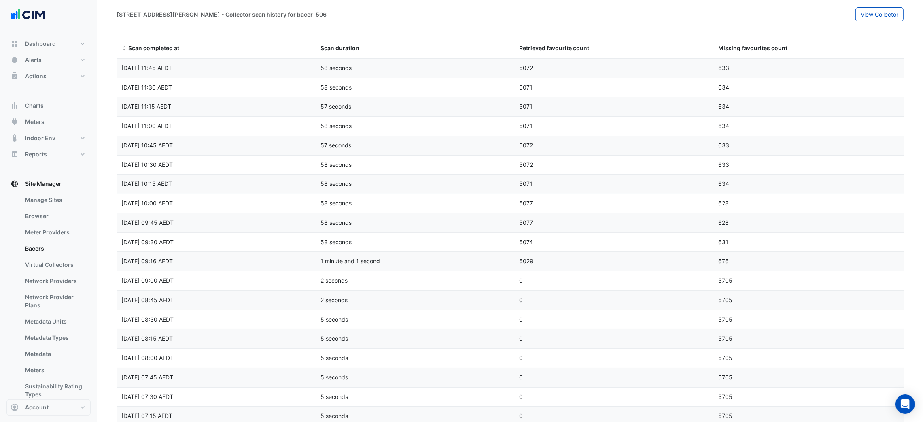
click at [413, 41] on datatable-header-cell "Scan duration" at bounding box center [415, 48] width 199 height 19
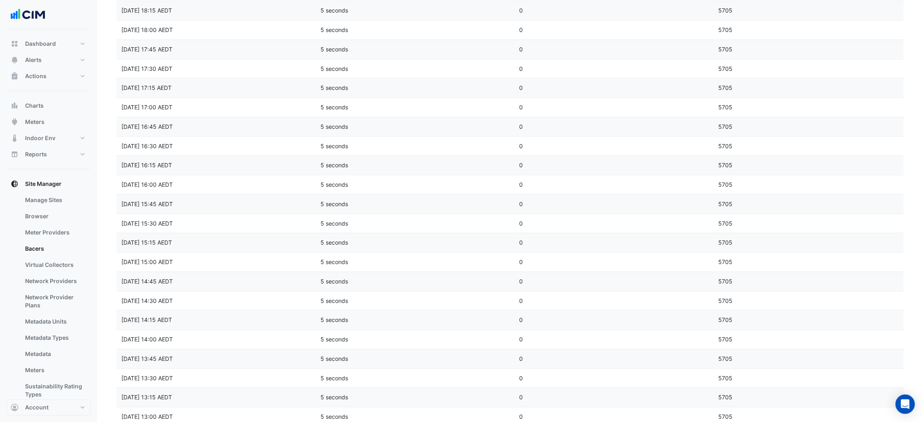
scroll to position [1235, 0]
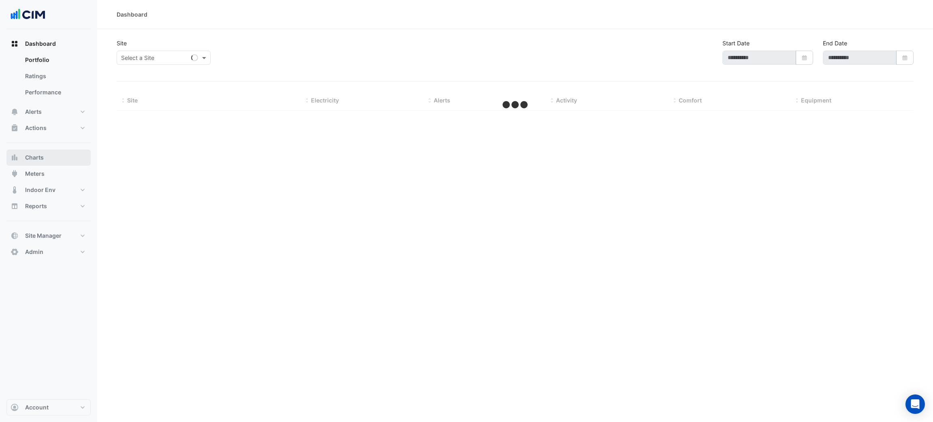
click at [47, 150] on button "Charts" at bounding box center [48, 157] width 84 height 16
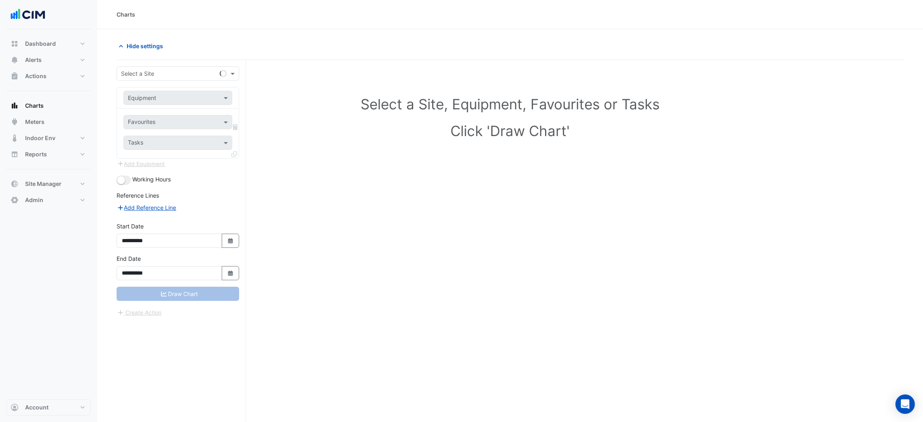
click at [160, 79] on div "Select a Site" at bounding box center [178, 73] width 123 height 14
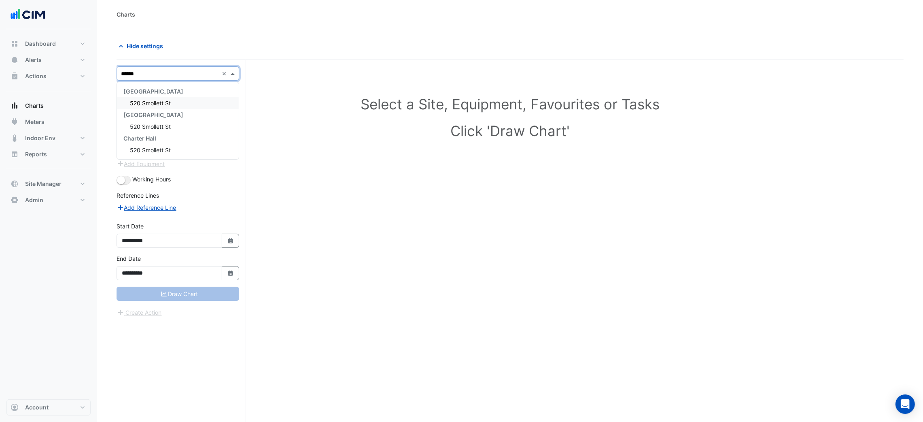
type input "*******"
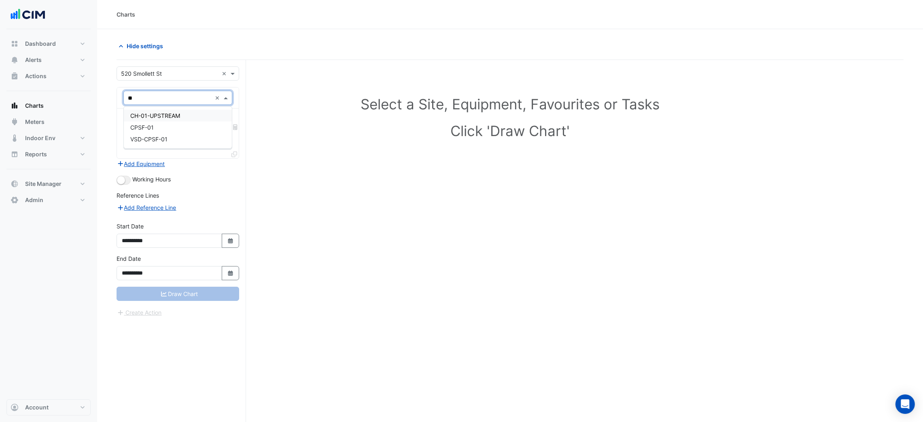
type input "*"
click at [64, 125] on button "Meters" at bounding box center [48, 122] width 84 height 16
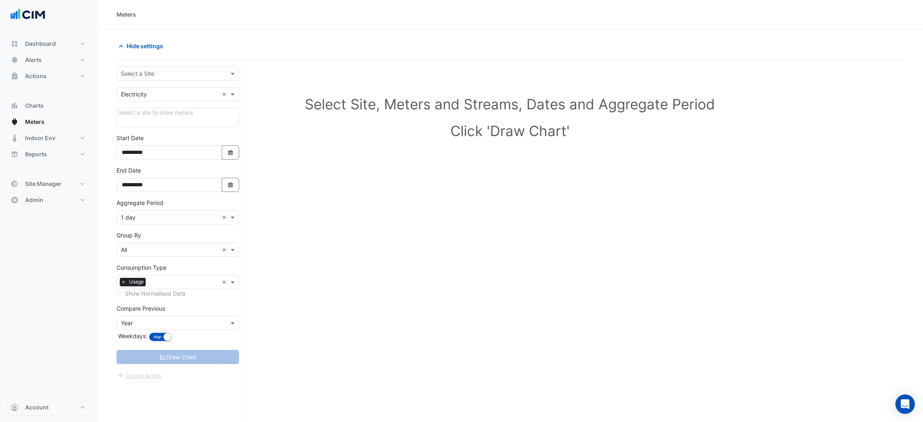
click at [151, 74] on input "text" at bounding box center [170, 74] width 98 height 8
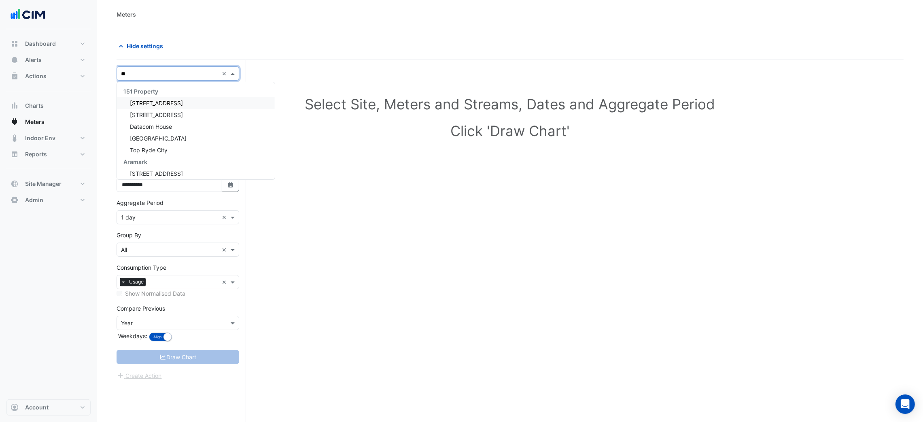
type input "***"
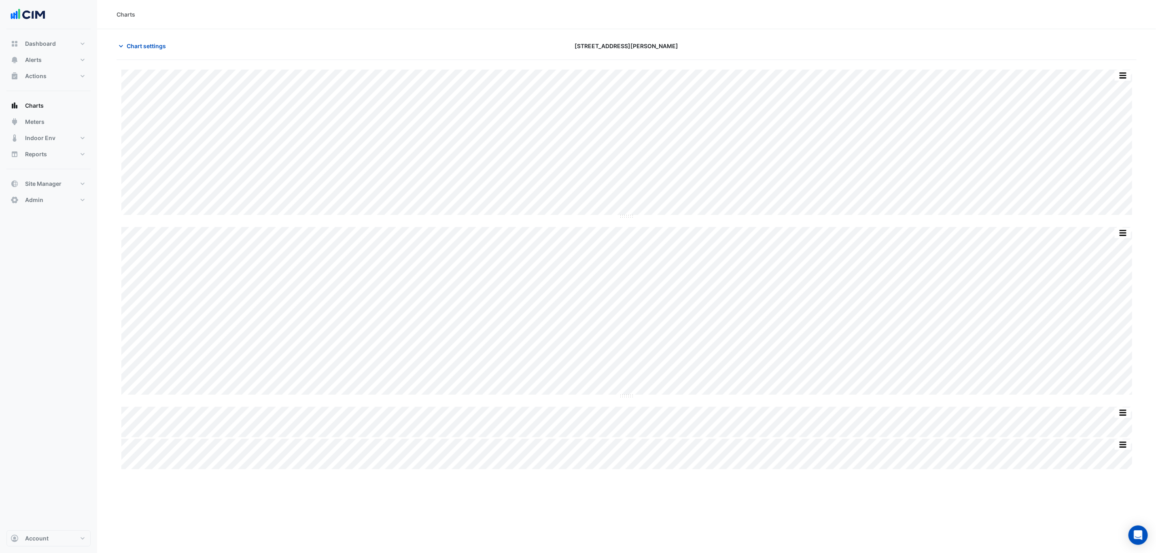
scroll to position [32, 0]
click at [157, 18] on span "Chart settings" at bounding box center [146, 15] width 39 height 8
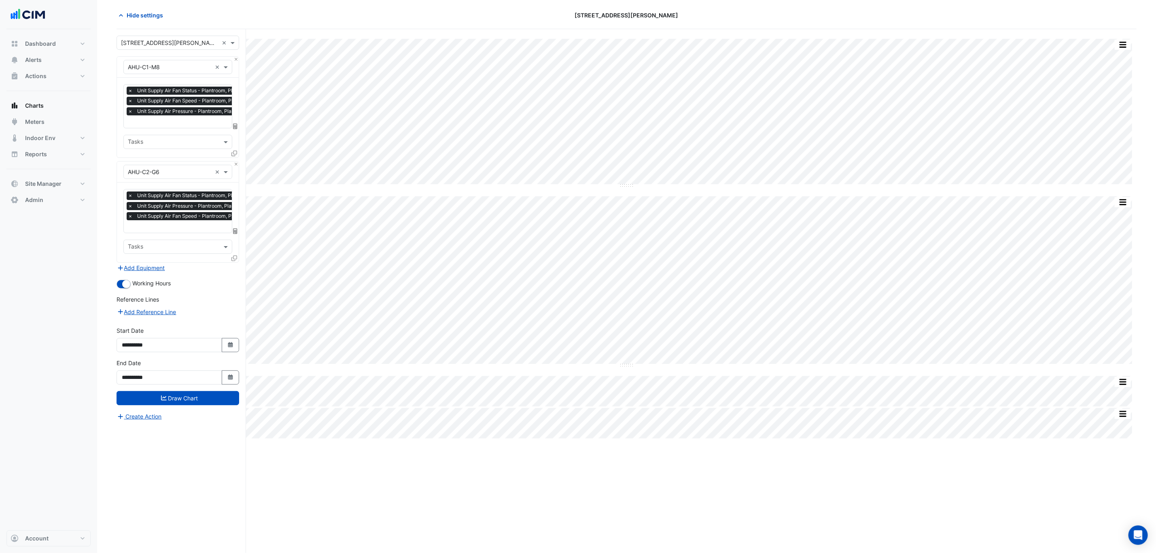
scroll to position [0, 4]
click at [169, 107] on span "Unit Supply Air Pressure - Plantroom, Plantroom-South" at bounding box center [196, 111] width 131 height 8
type input "***"
click at [236, 141] on span "Unit Supply Air Fan Enable - Plantroom, Plantroom-South" at bounding box center [205, 139] width 150 height 7
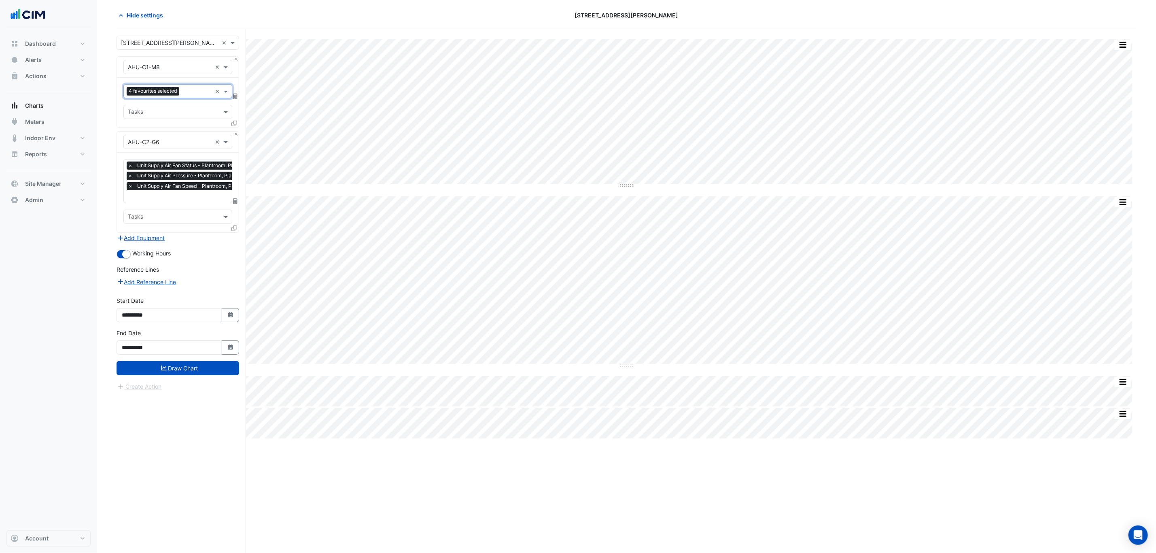
click at [186, 198] on input "text" at bounding box center [200, 197] width 144 height 8
type input "***"
click at [200, 214] on span "Unit Supply Air Fan Enable - Plantroom, Plantroom-North" at bounding box center [205, 214] width 150 height 7
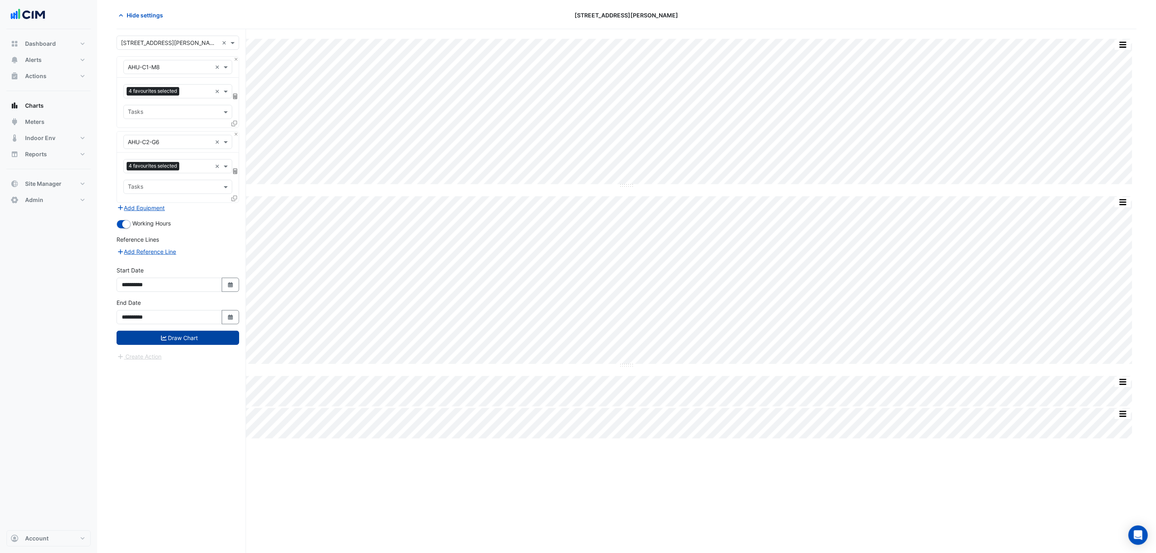
click at [175, 337] on button "Draw Chart" at bounding box center [178, 338] width 123 height 14
